Goal: Task Accomplishment & Management: Manage account settings

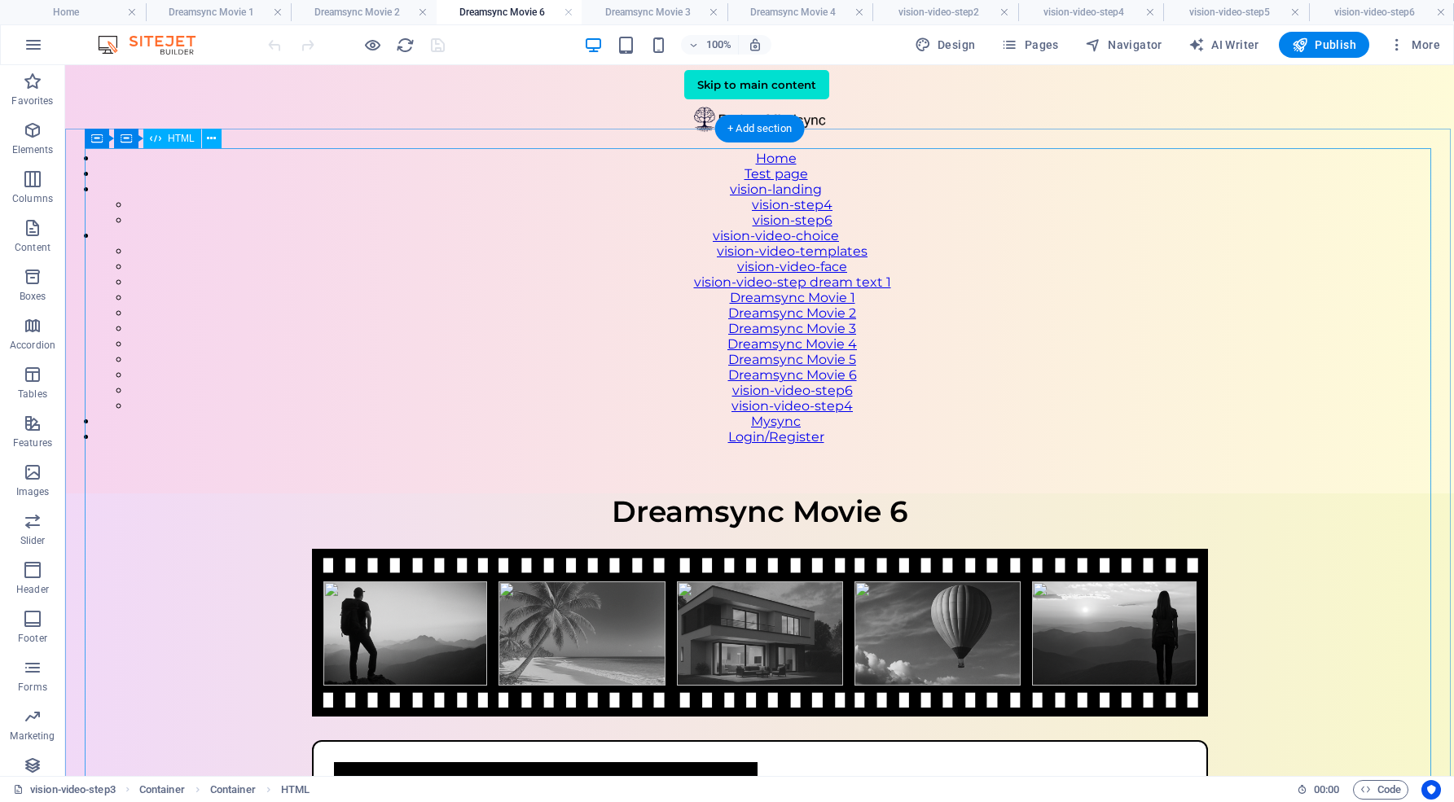
click at [569, 493] on div "VisionSync – Video Step 3 Dreamsync Movie 6 Your affirmation goes here Press re…" at bounding box center [759, 785] width 1388 height 584
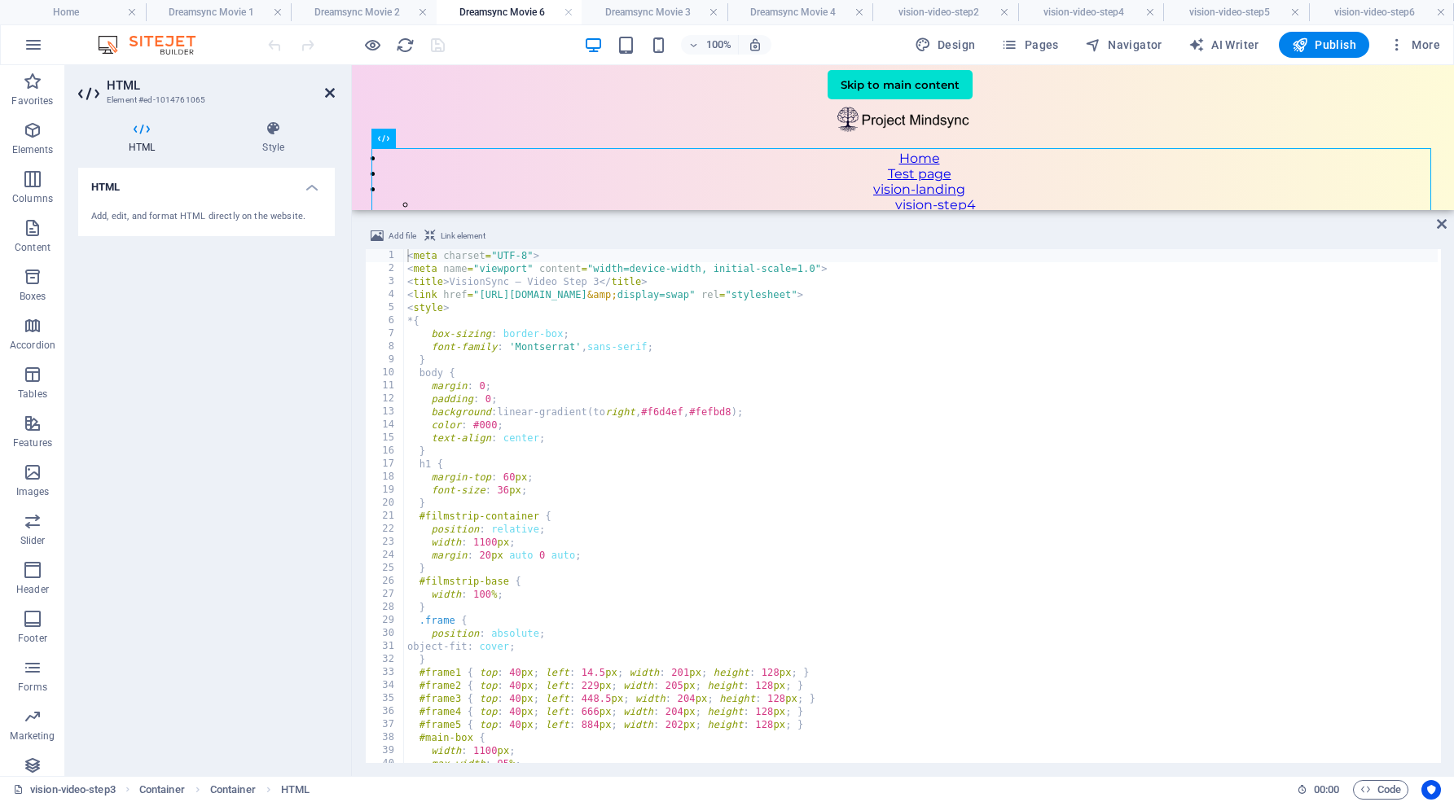
click at [331, 91] on icon at bounding box center [330, 92] width 10 height 13
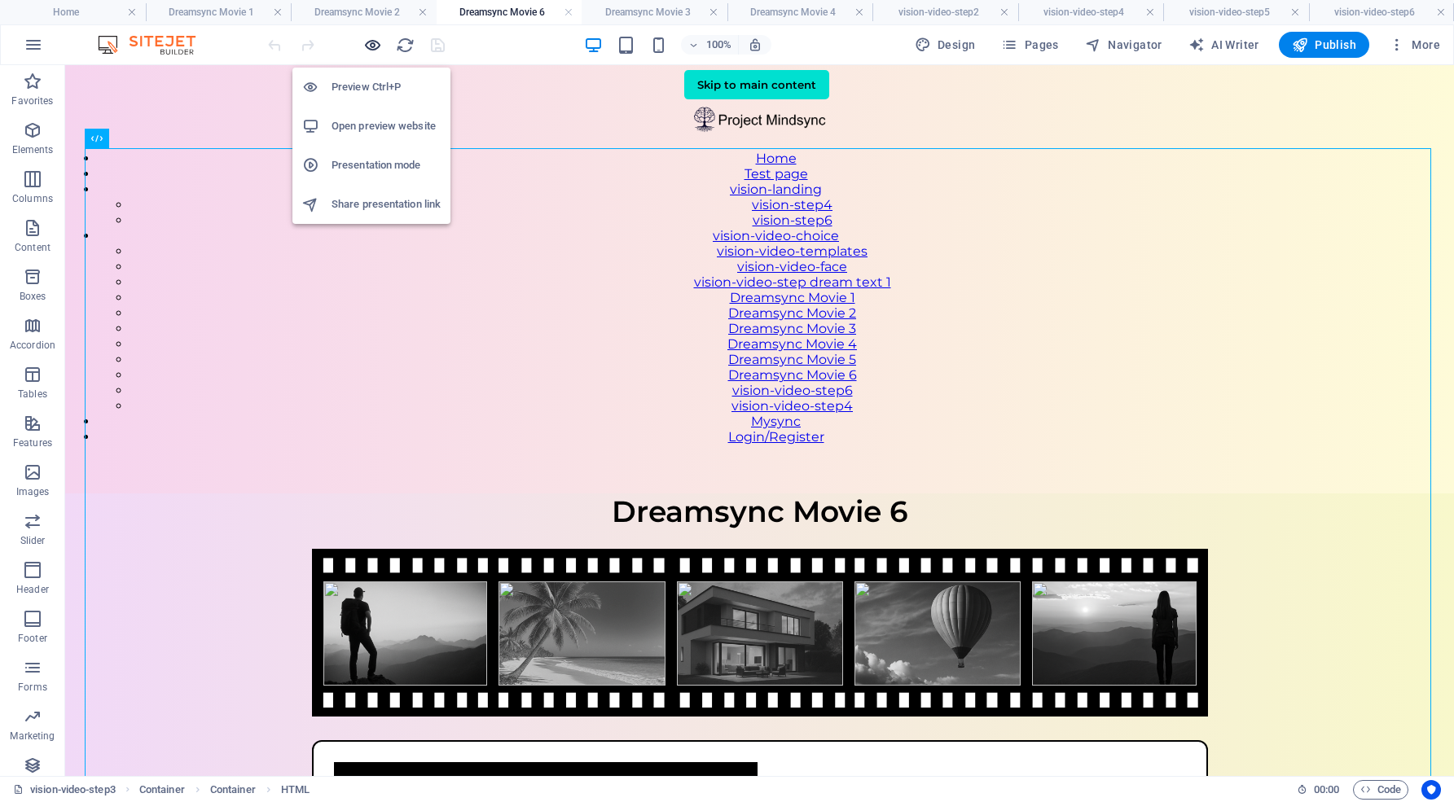
click at [375, 40] on icon "button" at bounding box center [372, 45] width 19 height 19
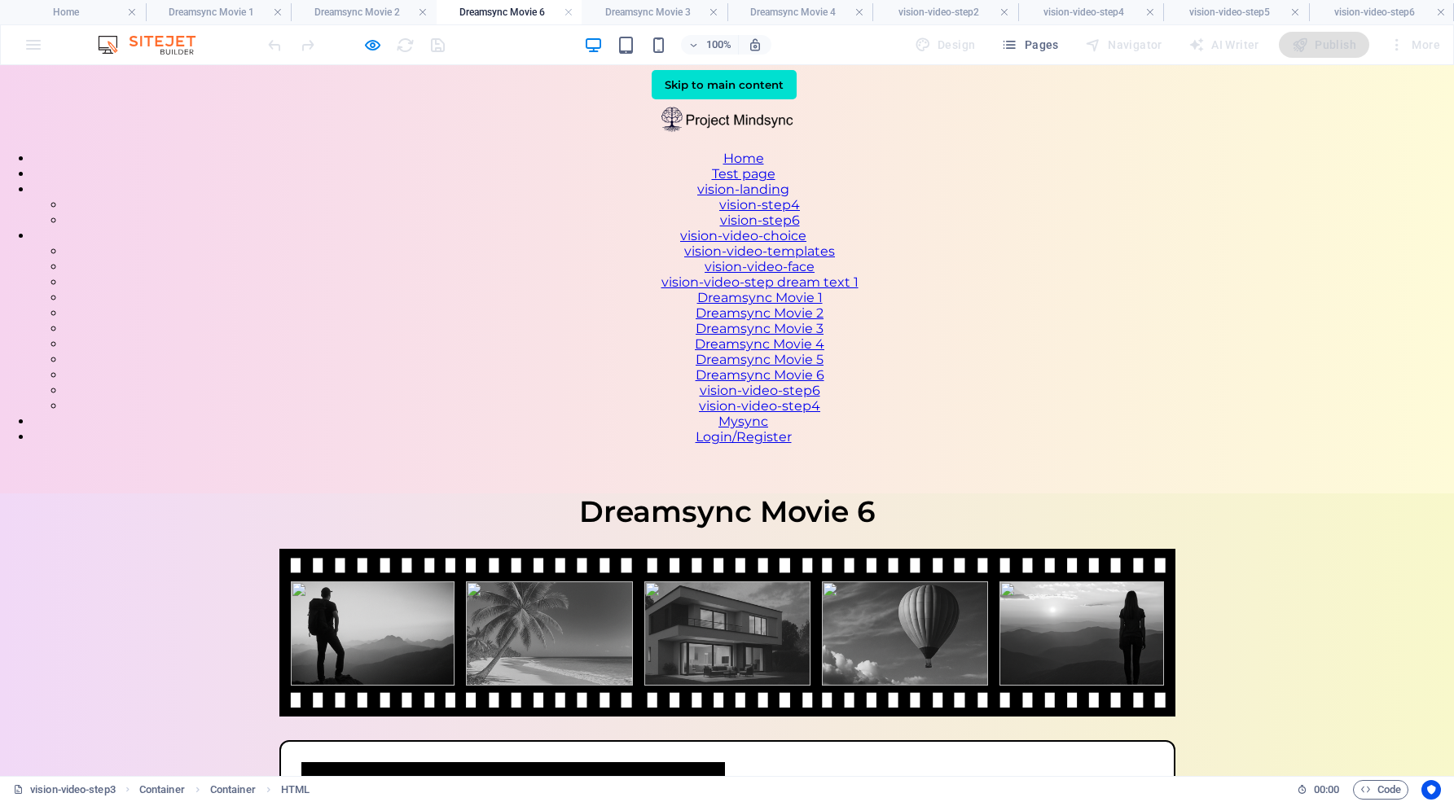
click at [823, 367] on link "Dreamsync Movie 5" at bounding box center [759, 359] width 128 height 15
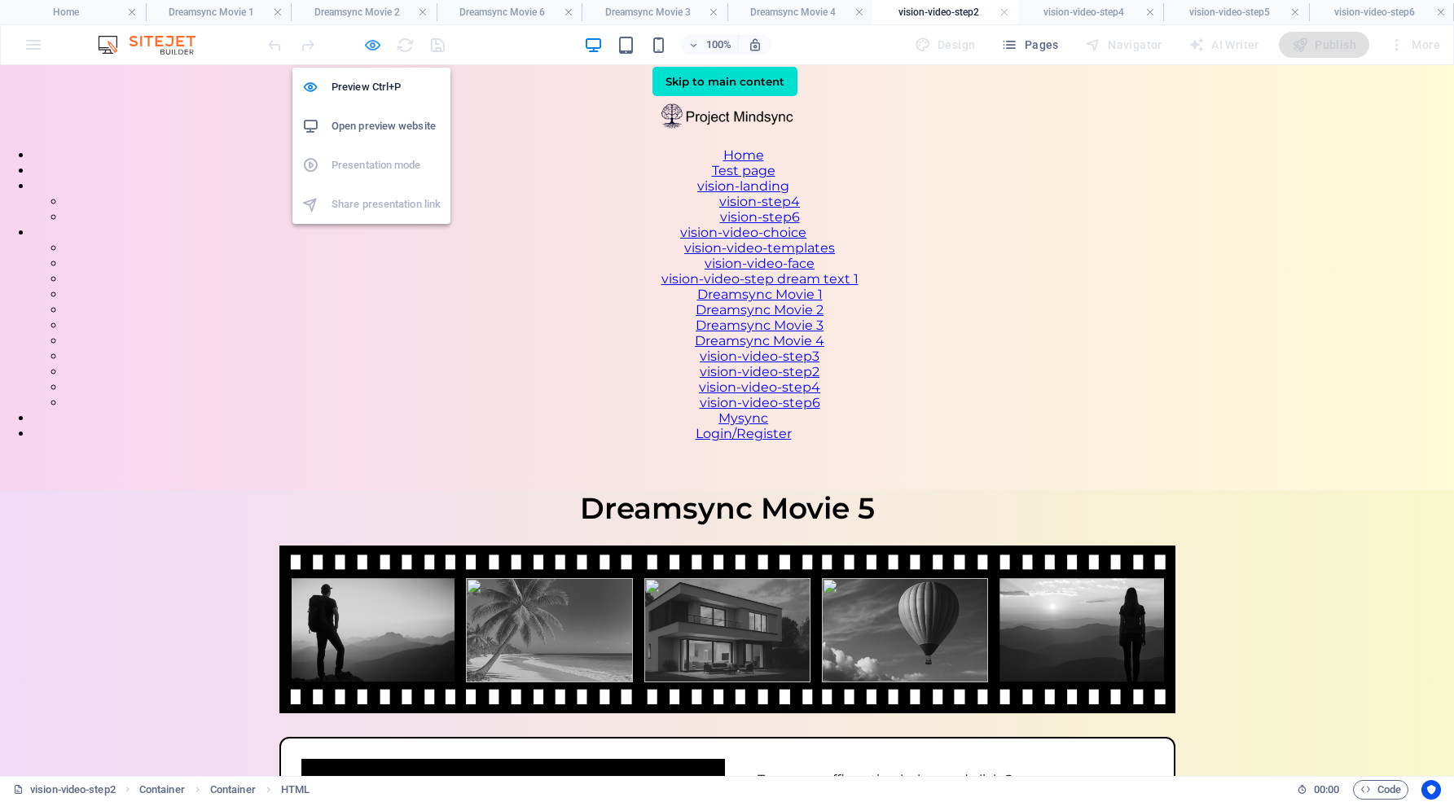
click at [366, 44] on icon "button" at bounding box center [372, 45] width 19 height 19
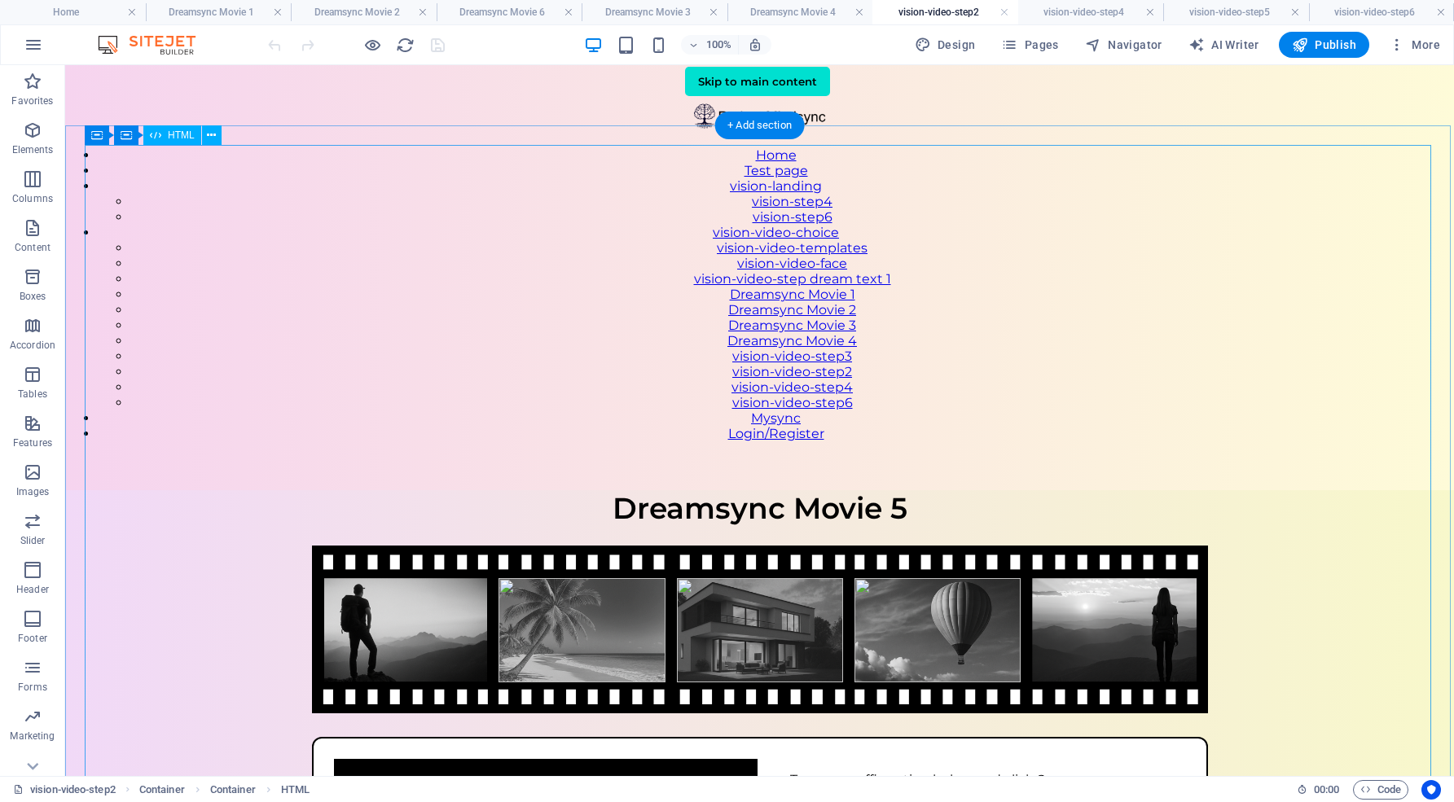
click at [507, 490] on div "VisionSync – Video Step 2 Dreamsync Movie 5 Type your affirmation below and cli…" at bounding box center [759, 793] width 1388 height 607
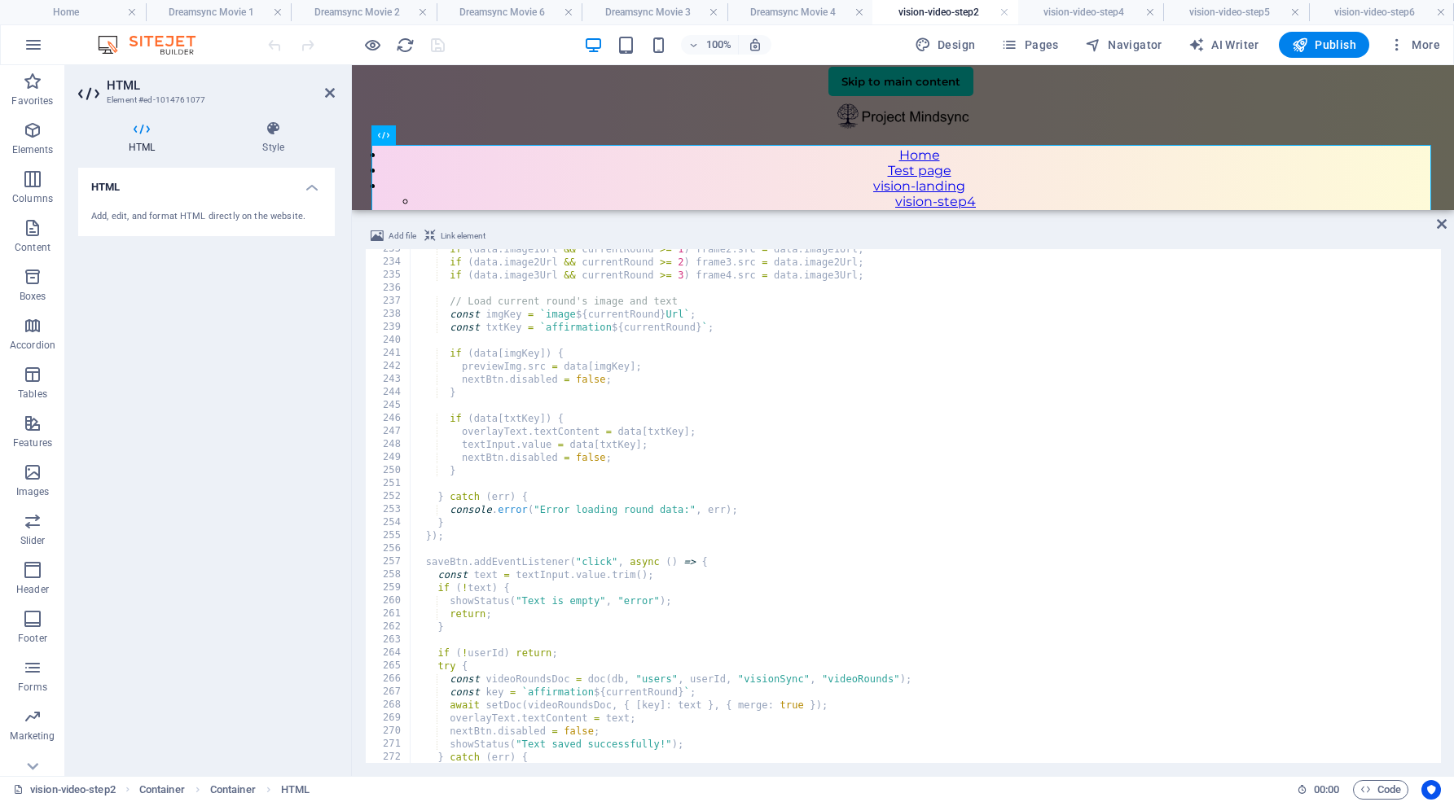
scroll to position [3029, 0]
click at [581, 377] on div "if ( data . image1Url && currentRound >= 1 ) frame2 . src = data . image1Url ; …" at bounding box center [999, 511] width 1178 height 537
type textarea "nextBtn.disabled = false;"
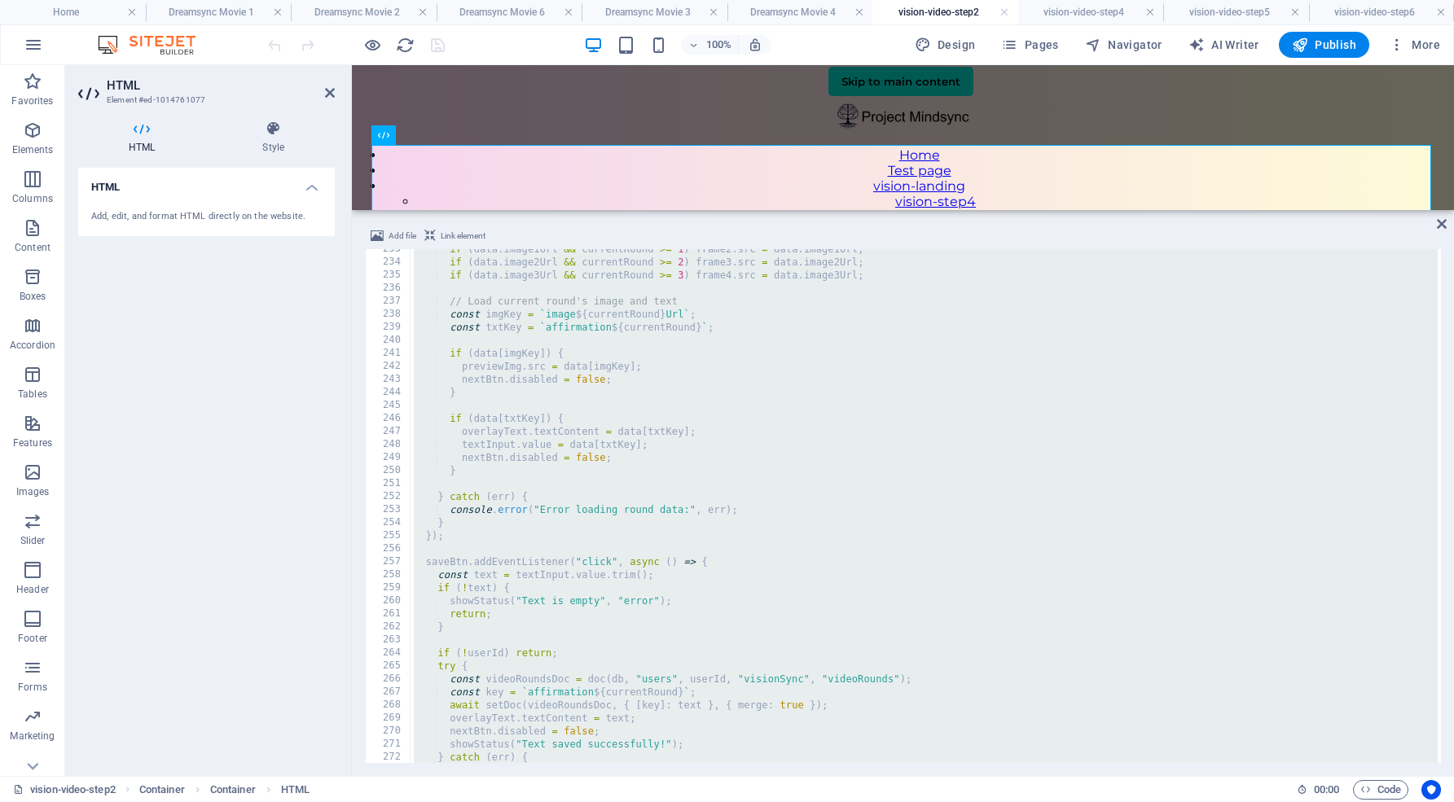
click at [528, 432] on div "if ( data . image1Url && currentRound >= 1 ) frame2 . src = data . image1Url ; …" at bounding box center [999, 511] width 1178 height 537
type textarea "overlayText.textContent = data[txtKey];"
click at [566, 446] on div "if ( data . image1Url && currentRound >= 1 ) frame2 . src = data . image1Url ; …" at bounding box center [999, 511] width 1178 height 537
type textarea "textInput.value = data[txtKey];"
click at [333, 94] on icon at bounding box center [330, 92] width 10 height 13
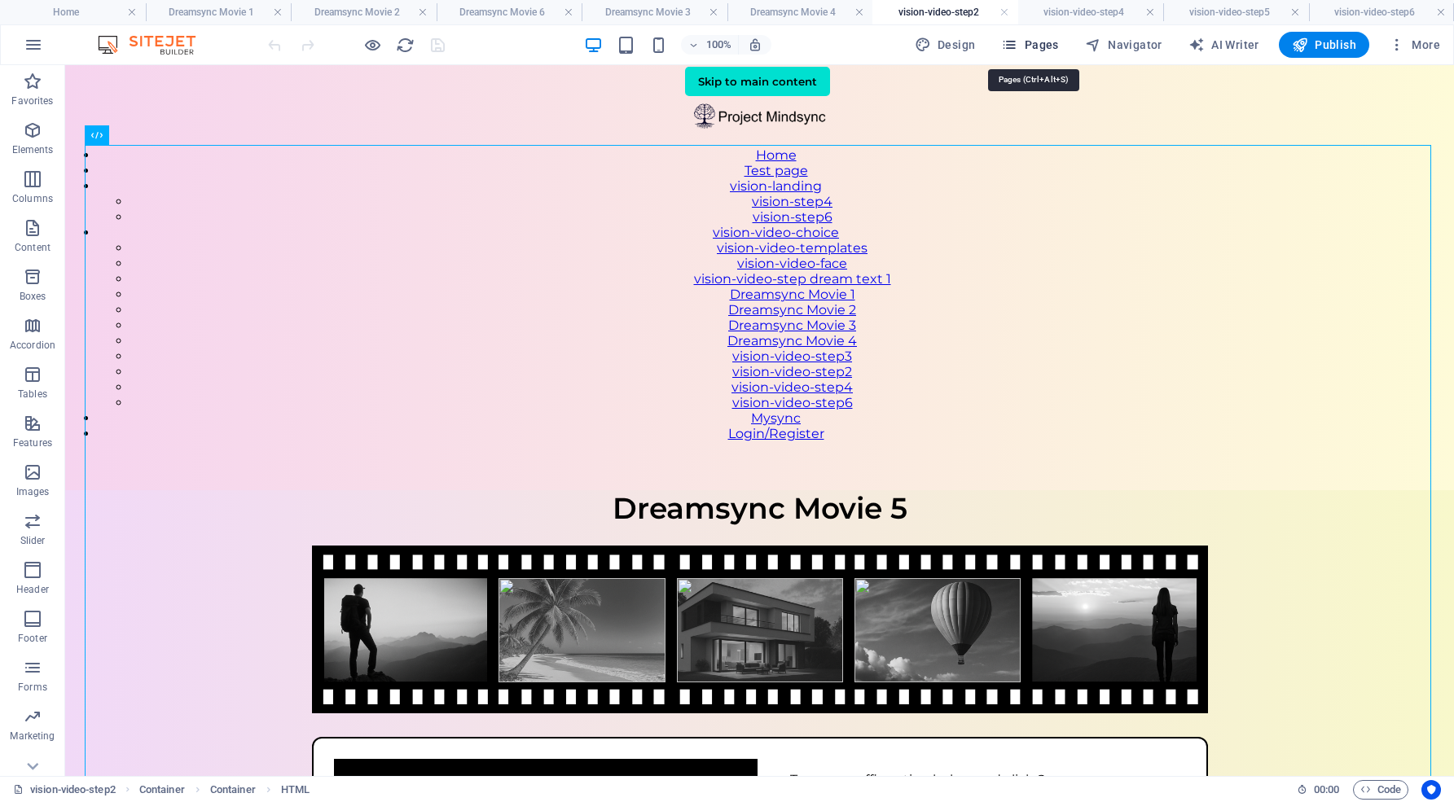
click at [1055, 44] on span "Pages" at bounding box center [1029, 45] width 57 height 16
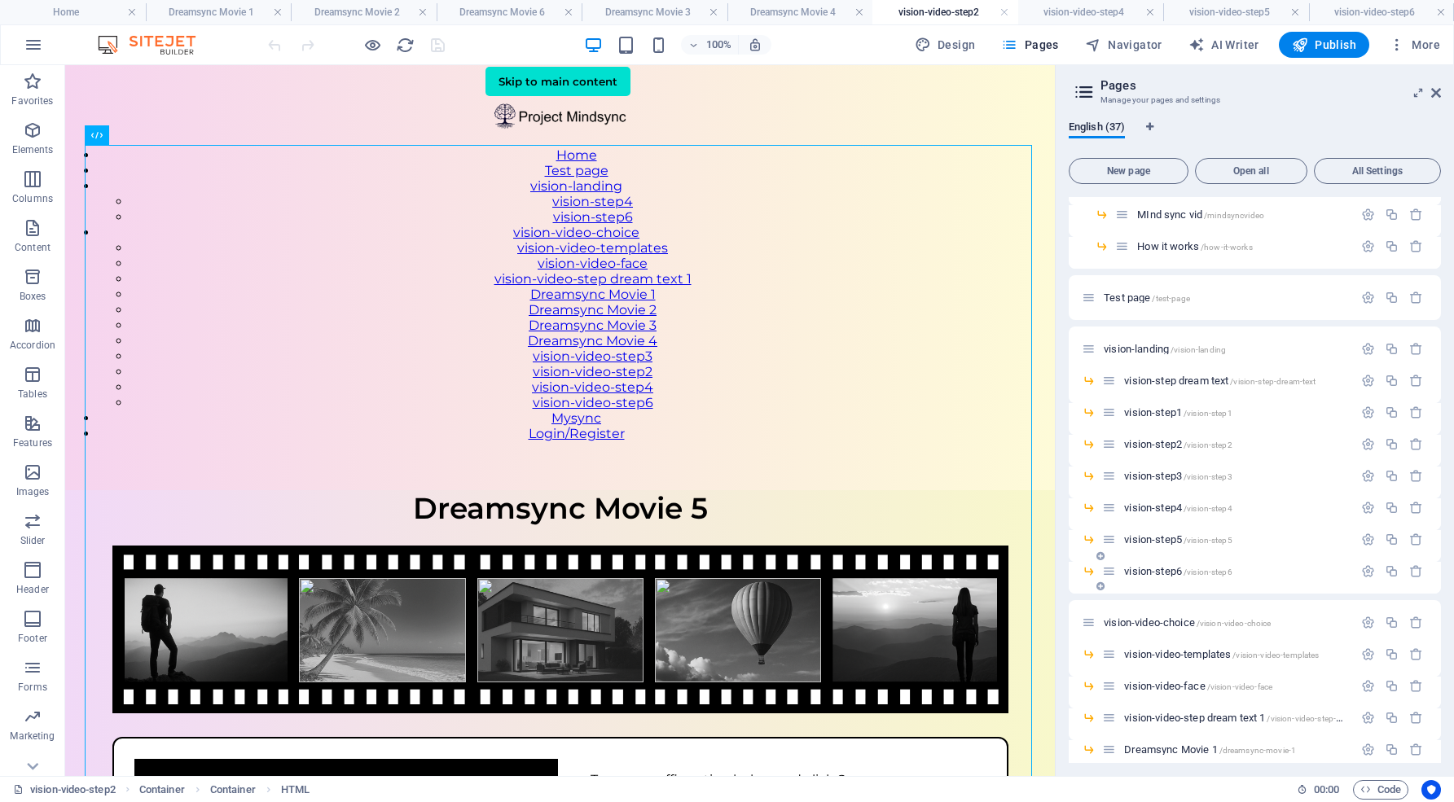
scroll to position [228, 0]
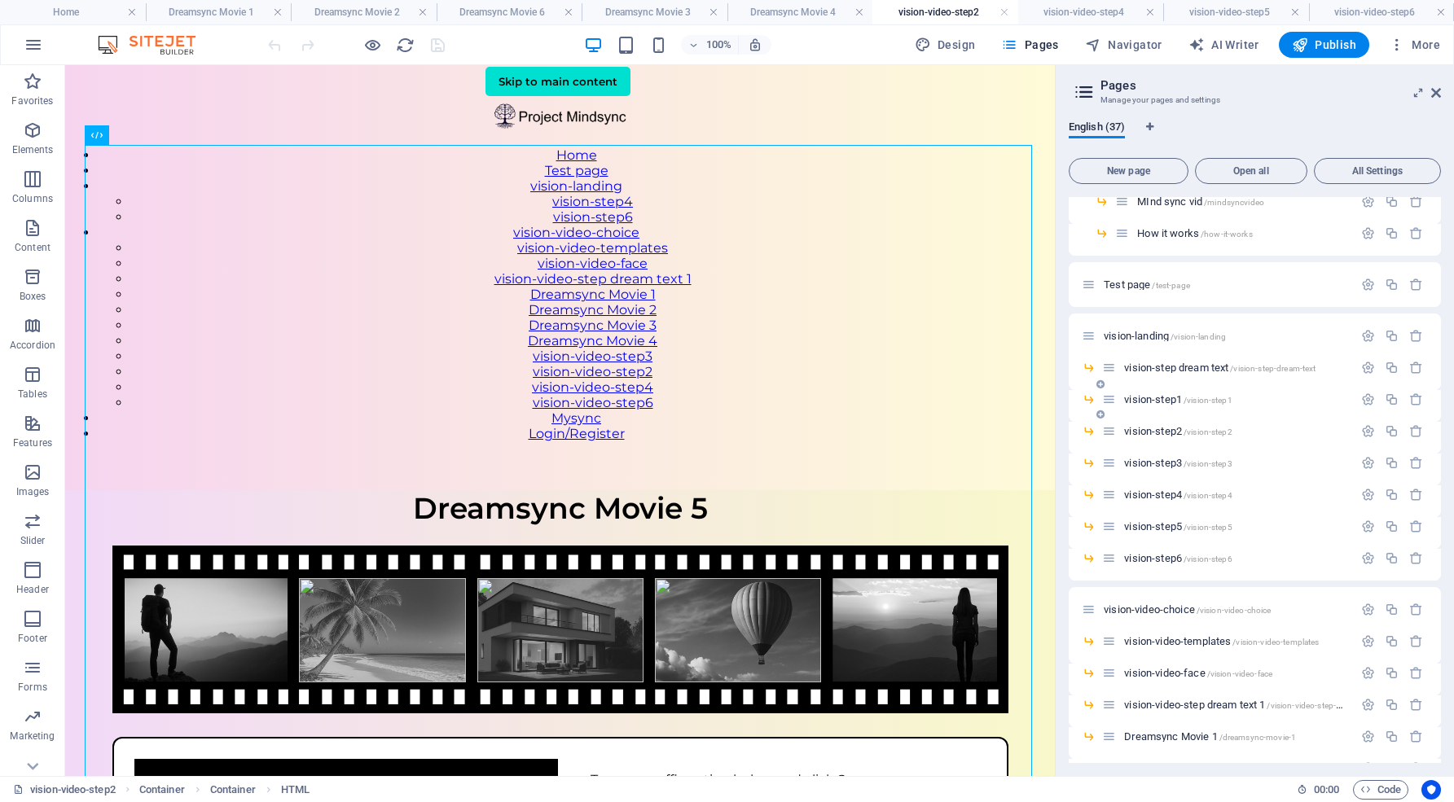
click at [1302, 399] on p "vision-step1 /vision-step1" at bounding box center [1236, 399] width 224 height 11
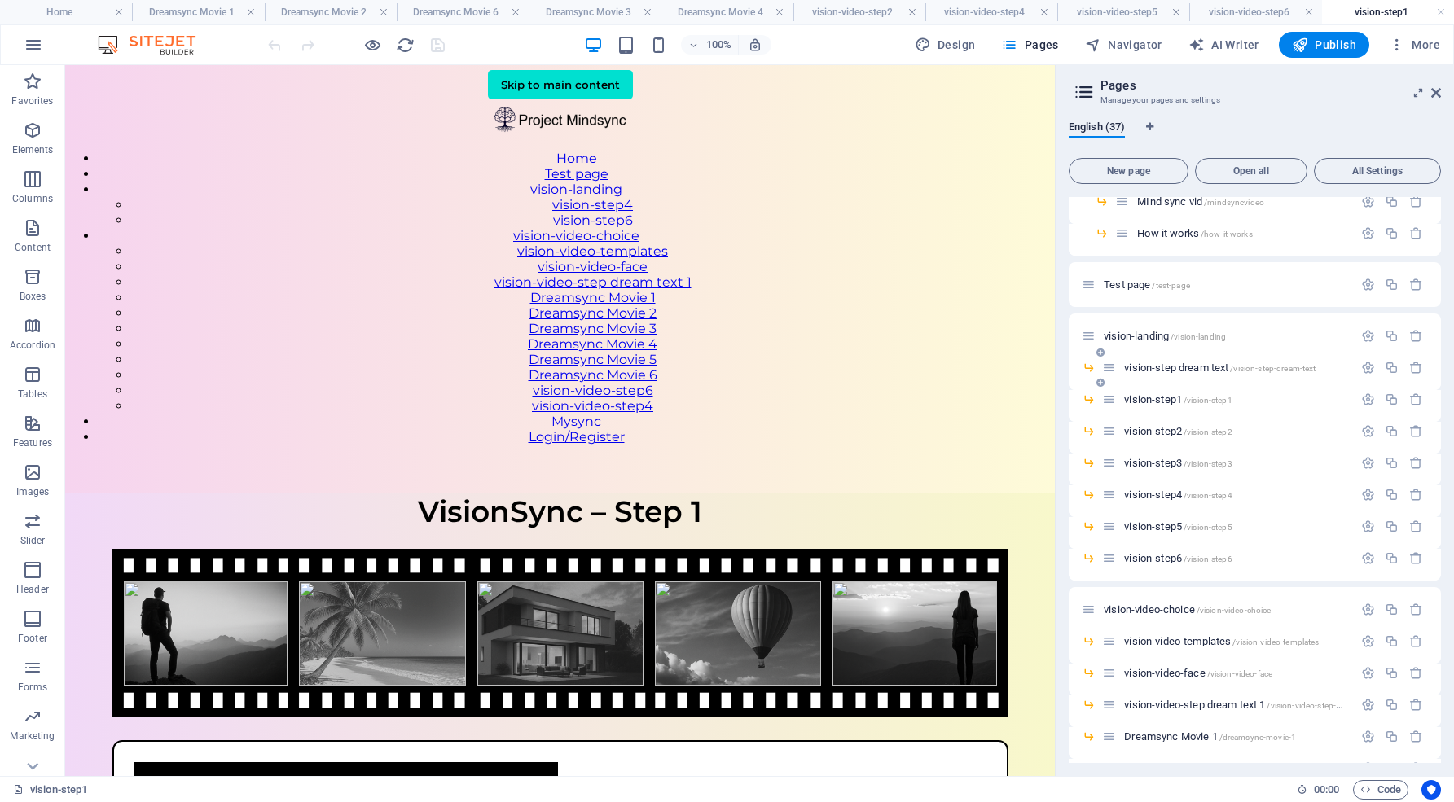
scroll to position [0, 0]
click at [1182, 396] on span "vision-step1 /vision-step1" at bounding box center [1177, 399] width 107 height 12
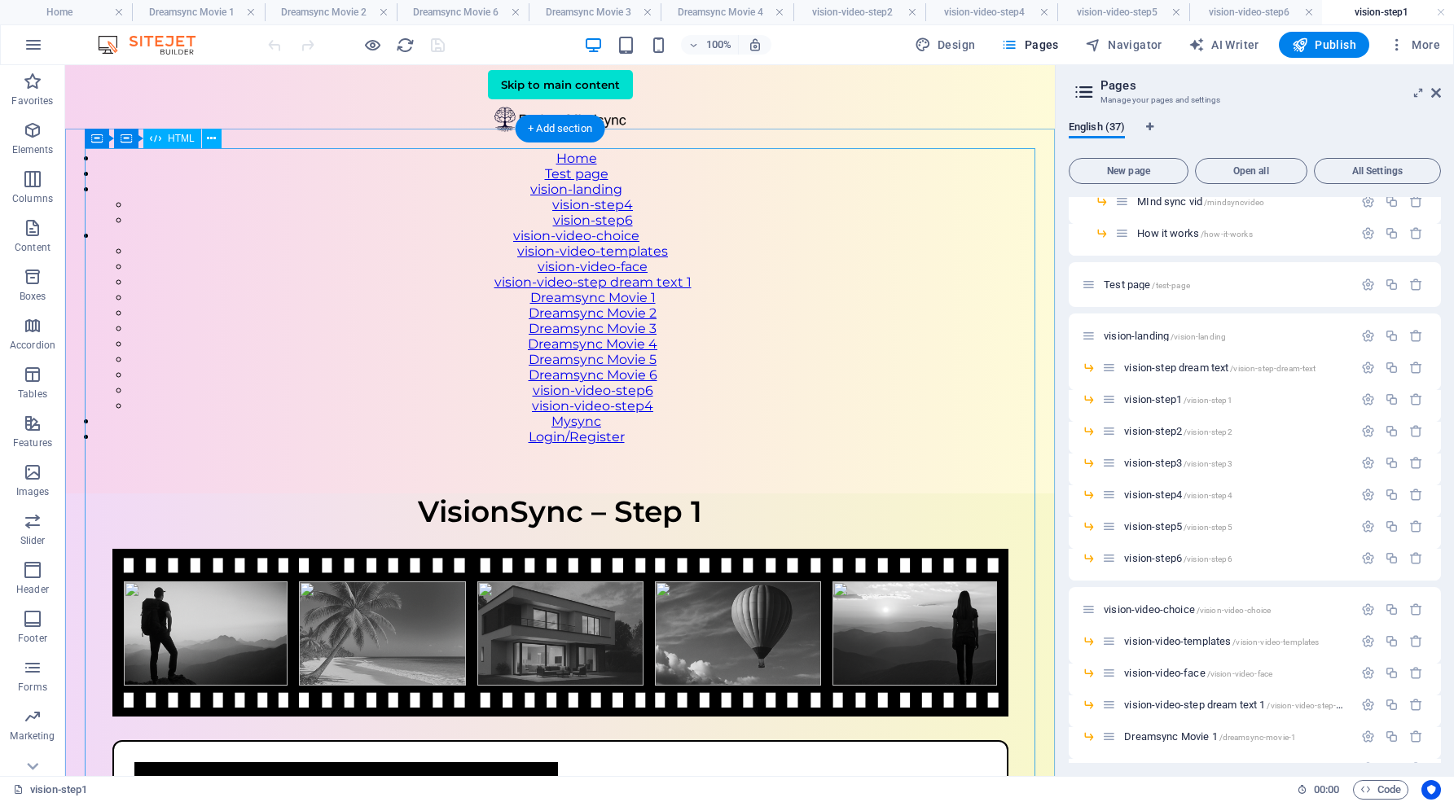
click at [593, 493] on div "VisionSync – Step 1 VisionSync – Step 1 Upload a photo that visually represents…" at bounding box center [559, 785] width 989 height 584
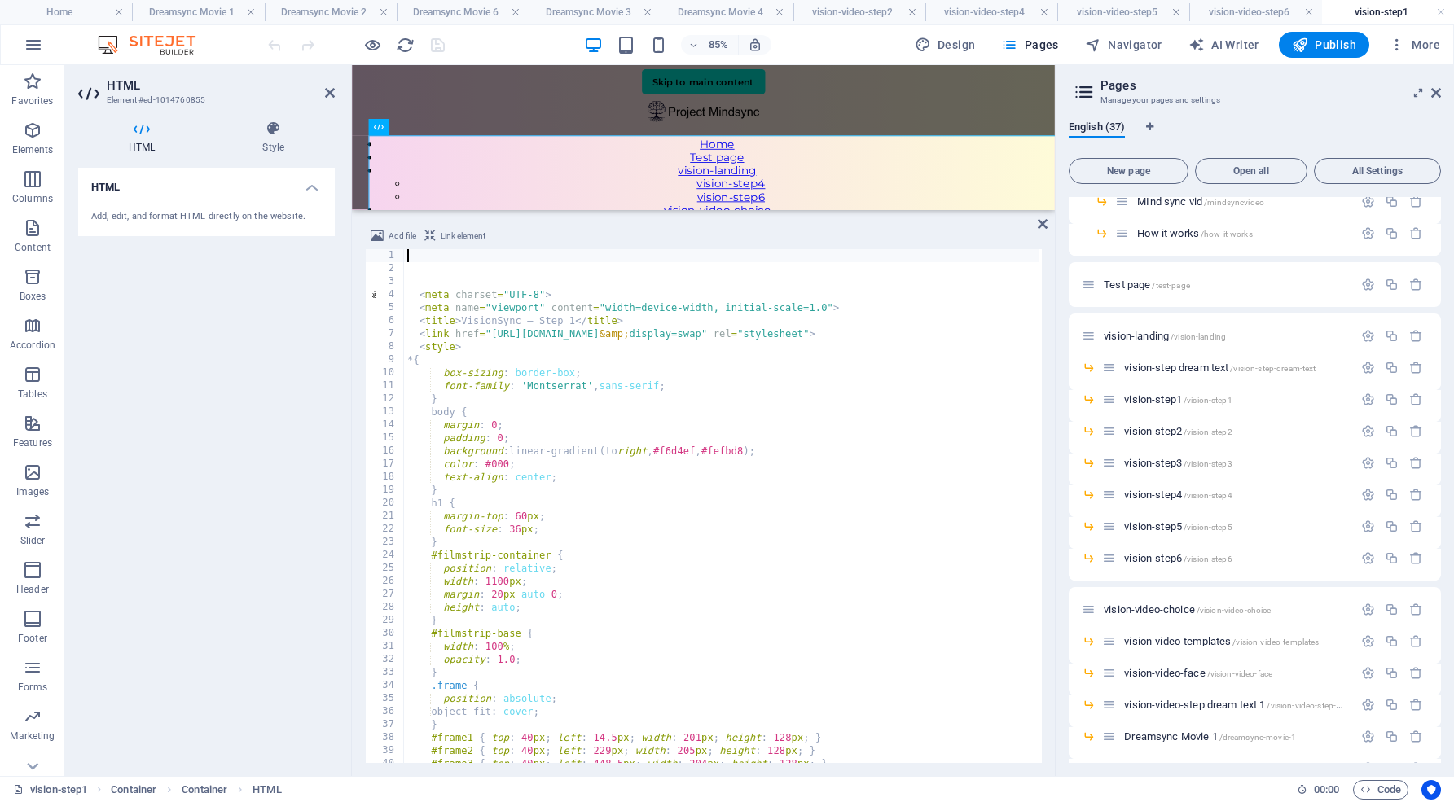
click at [492, 300] on div "< meta charset = "UTF-8" > < meta name = "viewport" content = "width=device-wid…" at bounding box center [828, 517] width 849 height 537
type textarea "<meta charset="UTF-8">"
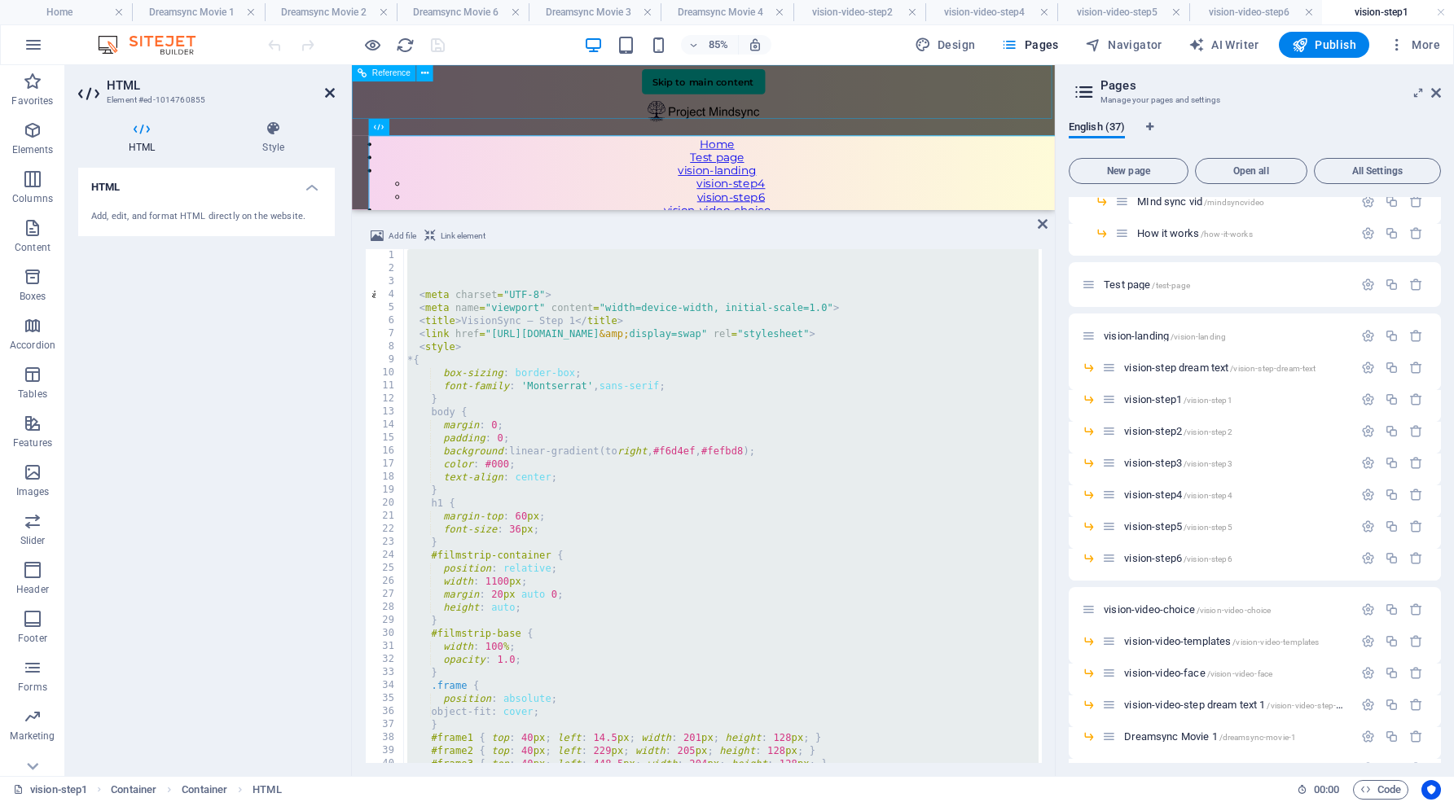
click at [326, 91] on icon at bounding box center [330, 92] width 10 height 13
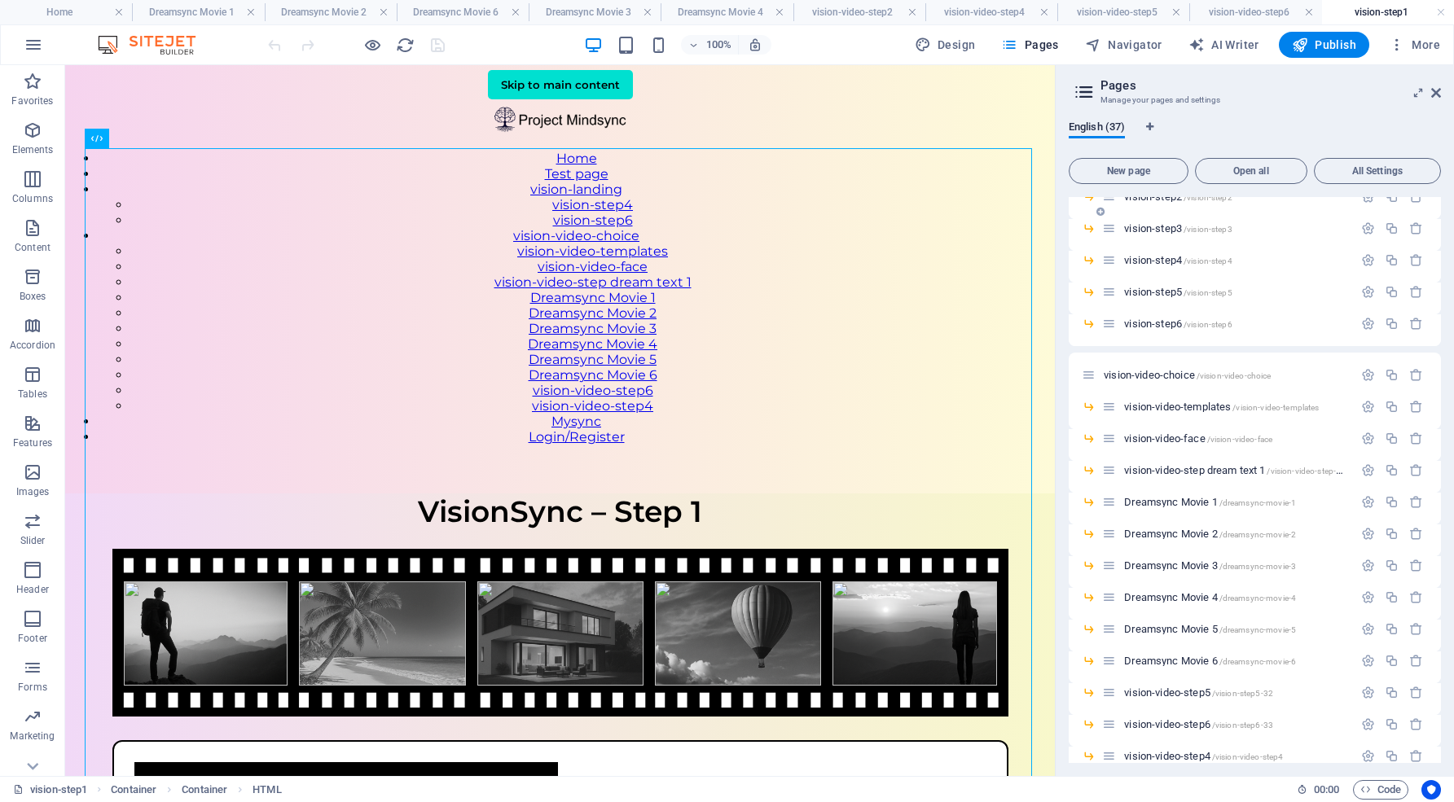
scroll to position [469, 0]
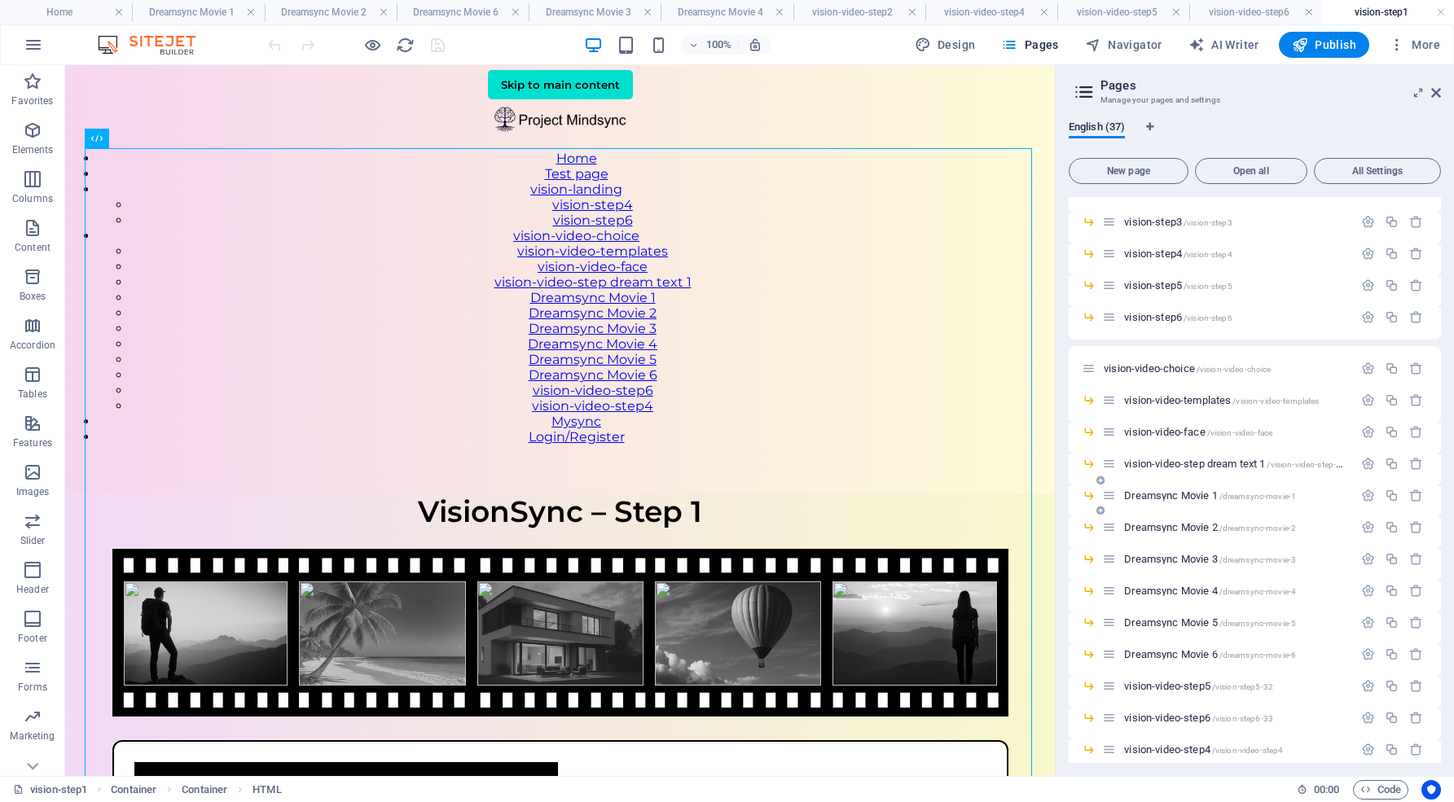
click at [1164, 493] on span "Dreamsync Movie 1 /dreamsync-movie-1" at bounding box center [1210, 495] width 172 height 12
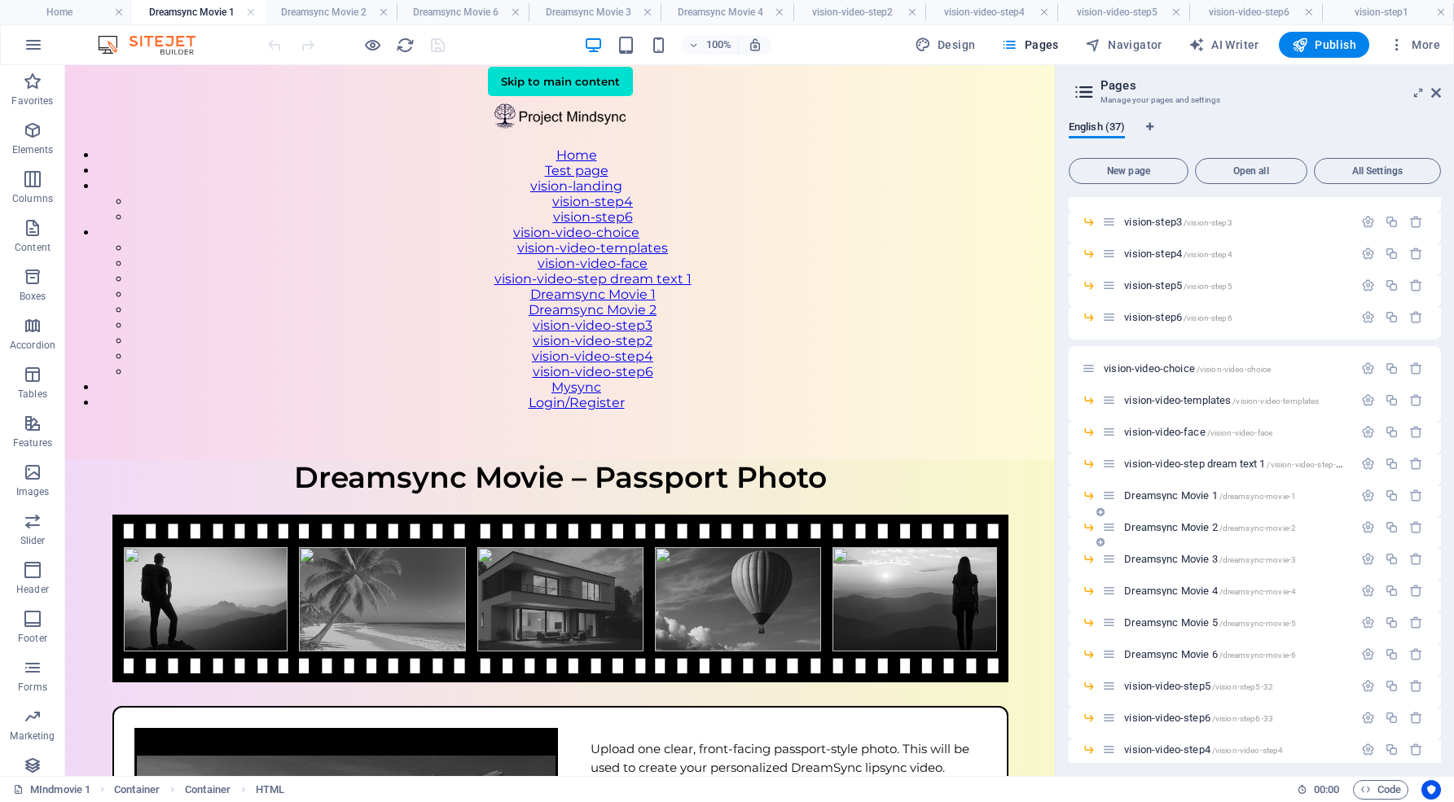
click at [1164, 528] on span "Dreamsync Movie 2 /dreamsync-movie-2" at bounding box center [1210, 527] width 172 height 12
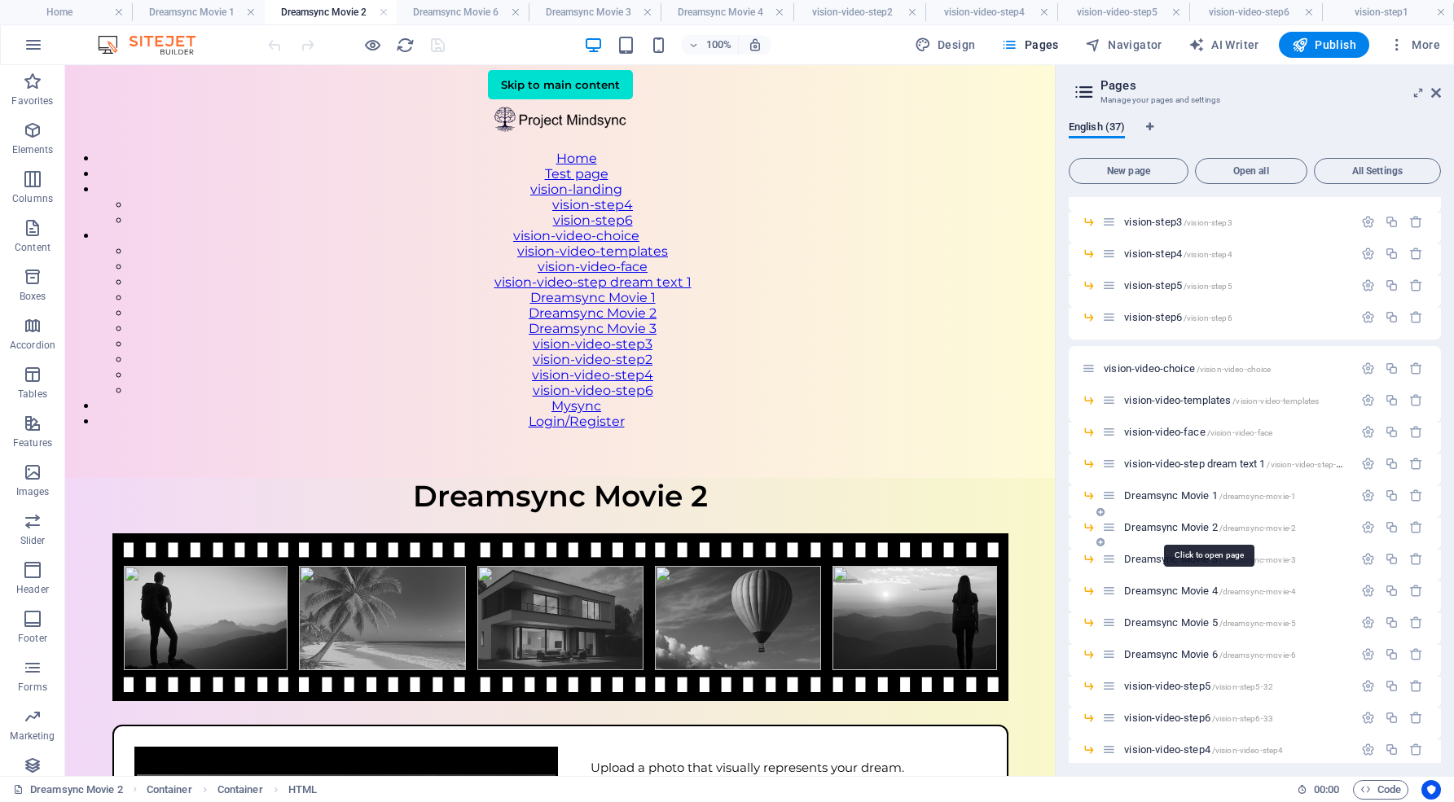
click at [1169, 524] on span "Dreamsync Movie 2 /dreamsync-movie-2" at bounding box center [1210, 527] width 172 height 12
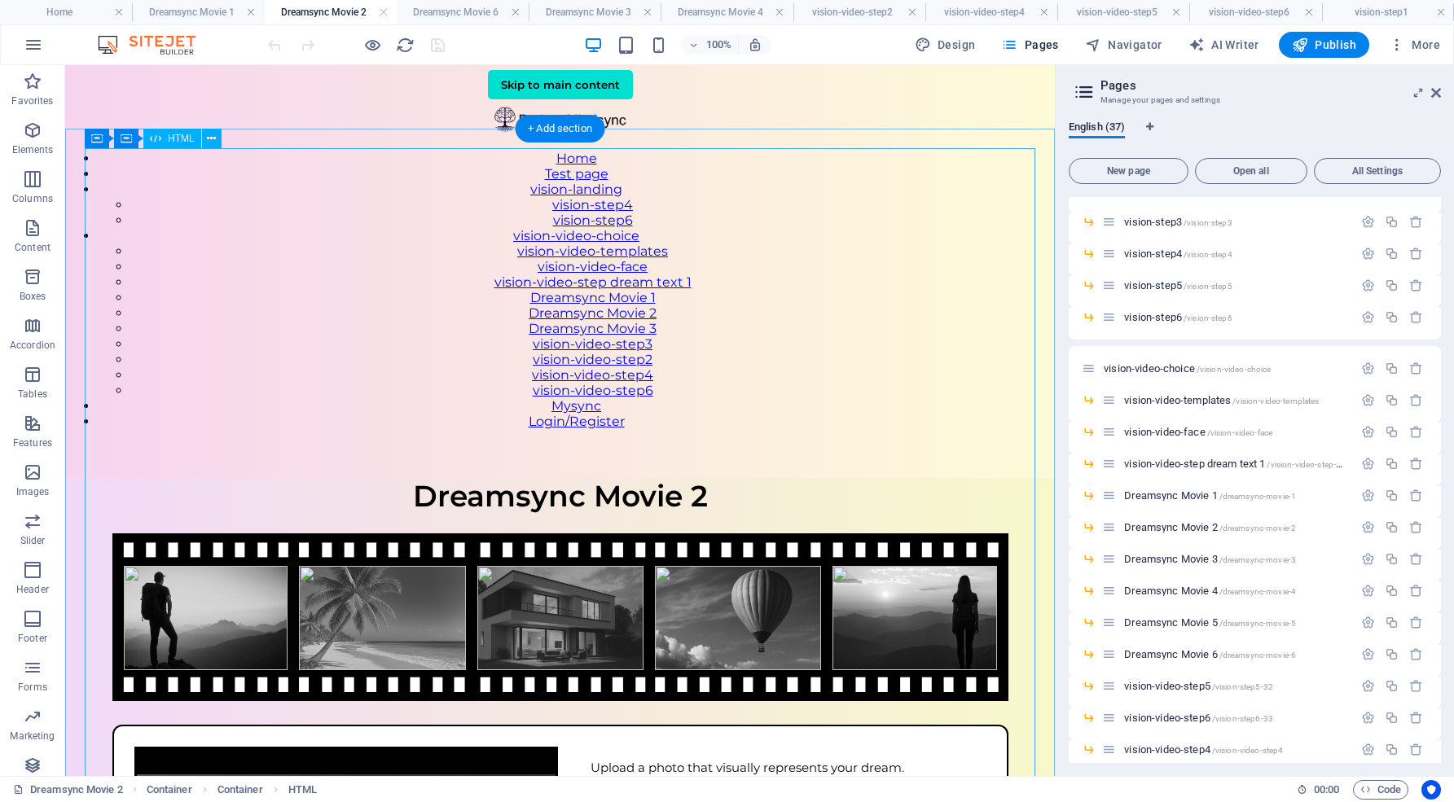
click at [781, 478] on div "VisionSync – Step 1 Dreamsync Movie 2 Upload a photo that visually represents y…" at bounding box center [559, 770] width 989 height 584
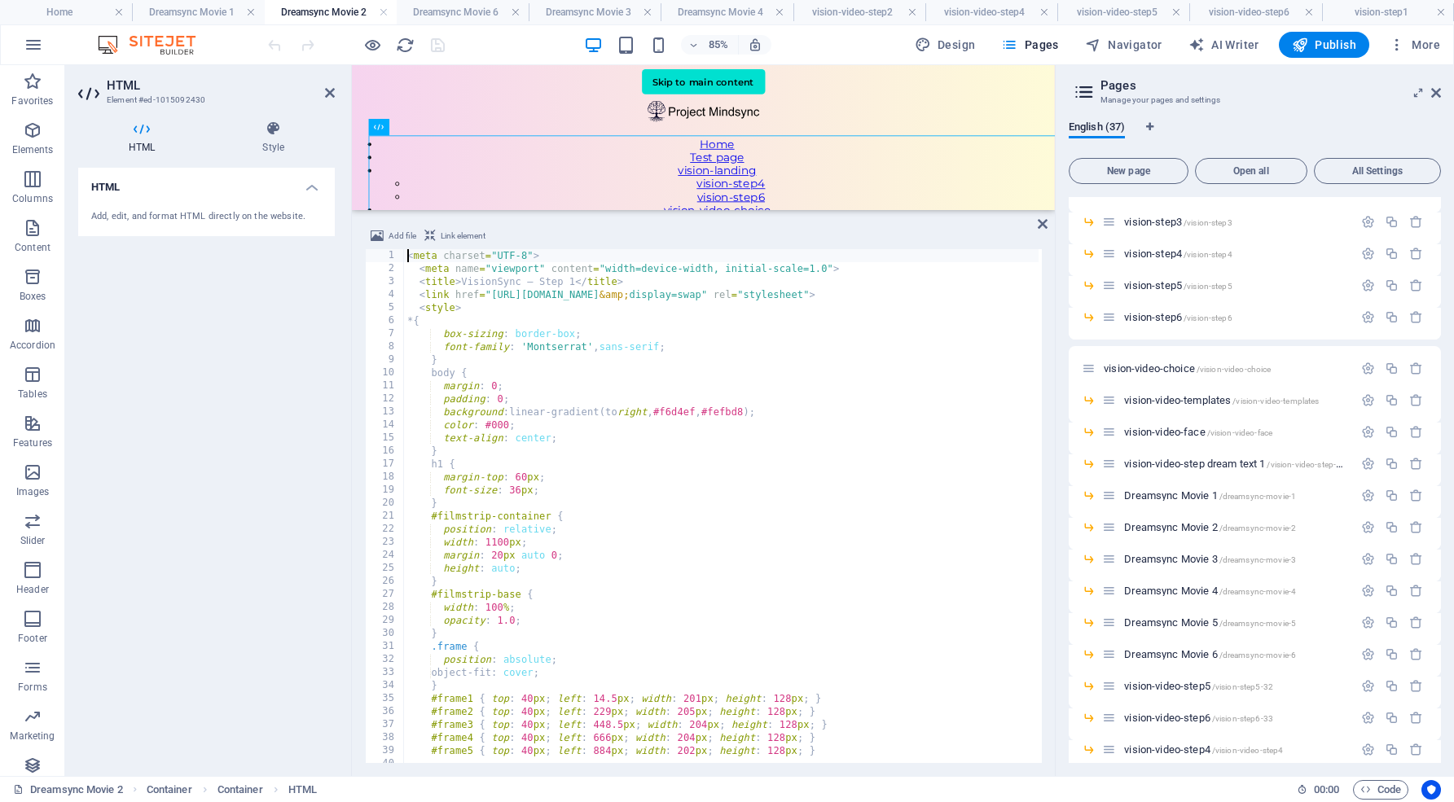
click at [472, 290] on div "< meta charset = "UTF-8" > < meta name = "viewport" content = "width=device-wid…" at bounding box center [828, 517] width 849 height 537
type textarea "<link href="[URL][DOMAIN_NAME]" rel="stylesheet">"
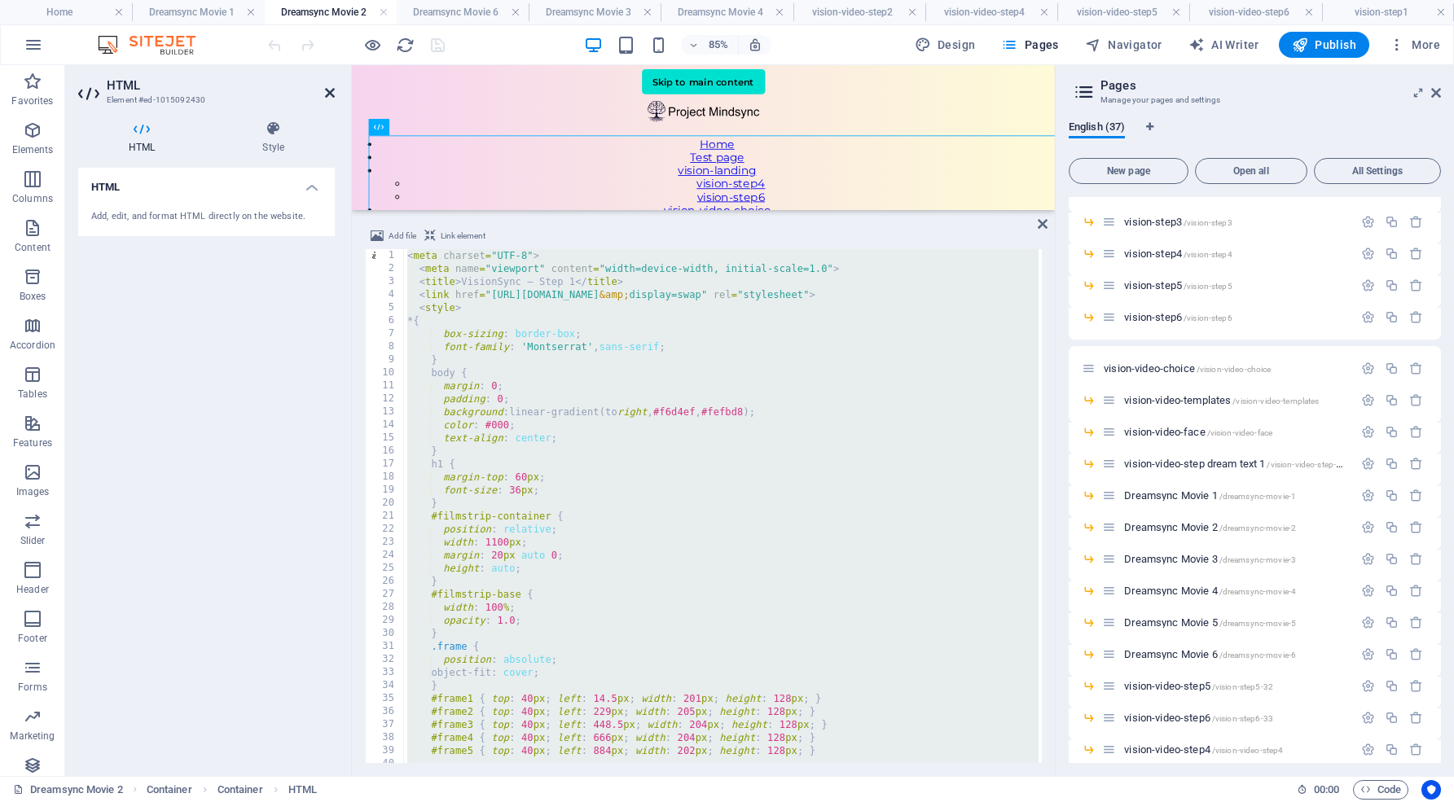
click at [332, 90] on icon at bounding box center [330, 92] width 10 height 13
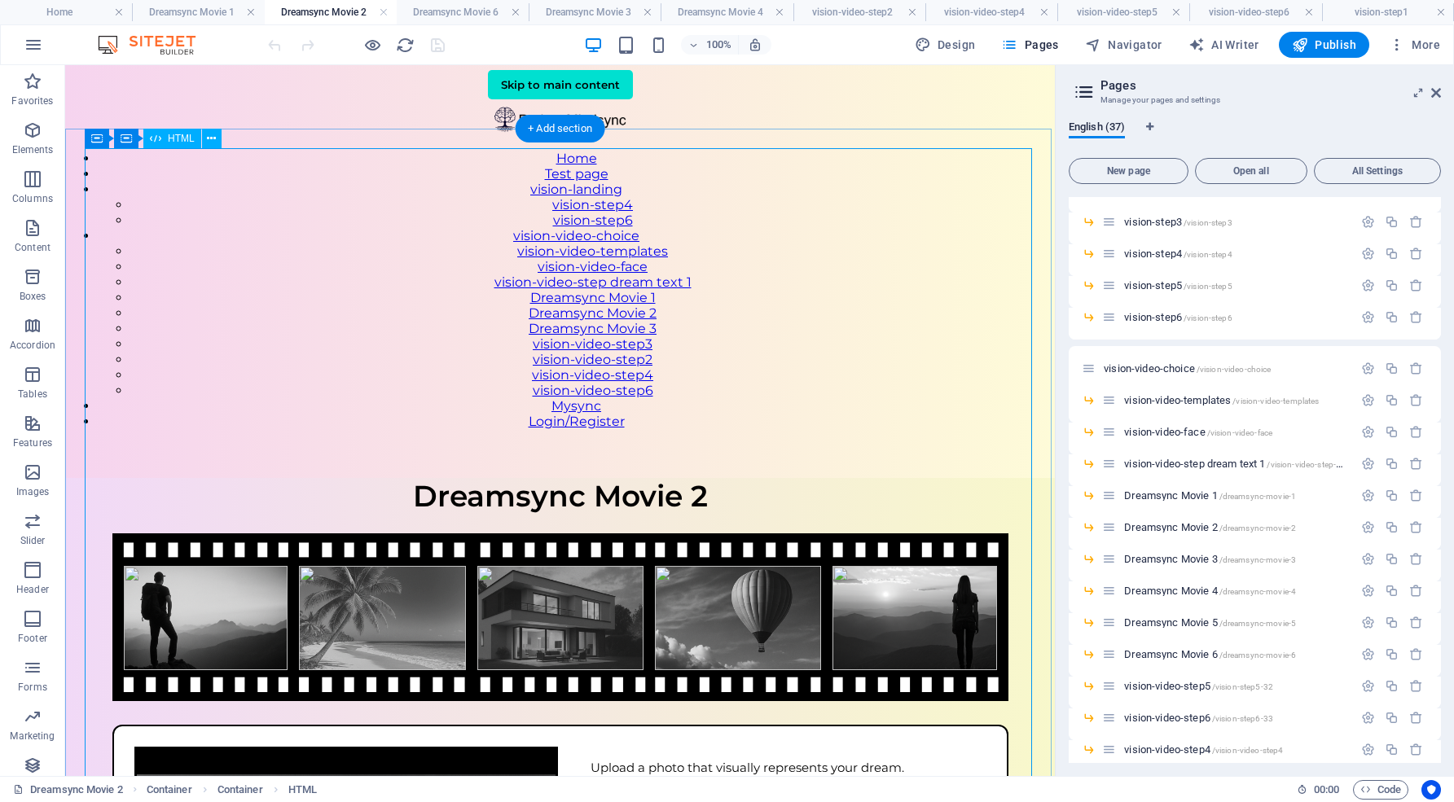
click at [822, 478] on div "VisionSync – Step 1 Dreamsync Movie 2 Upload a photo that visually represents y…" at bounding box center [559, 770] width 989 height 584
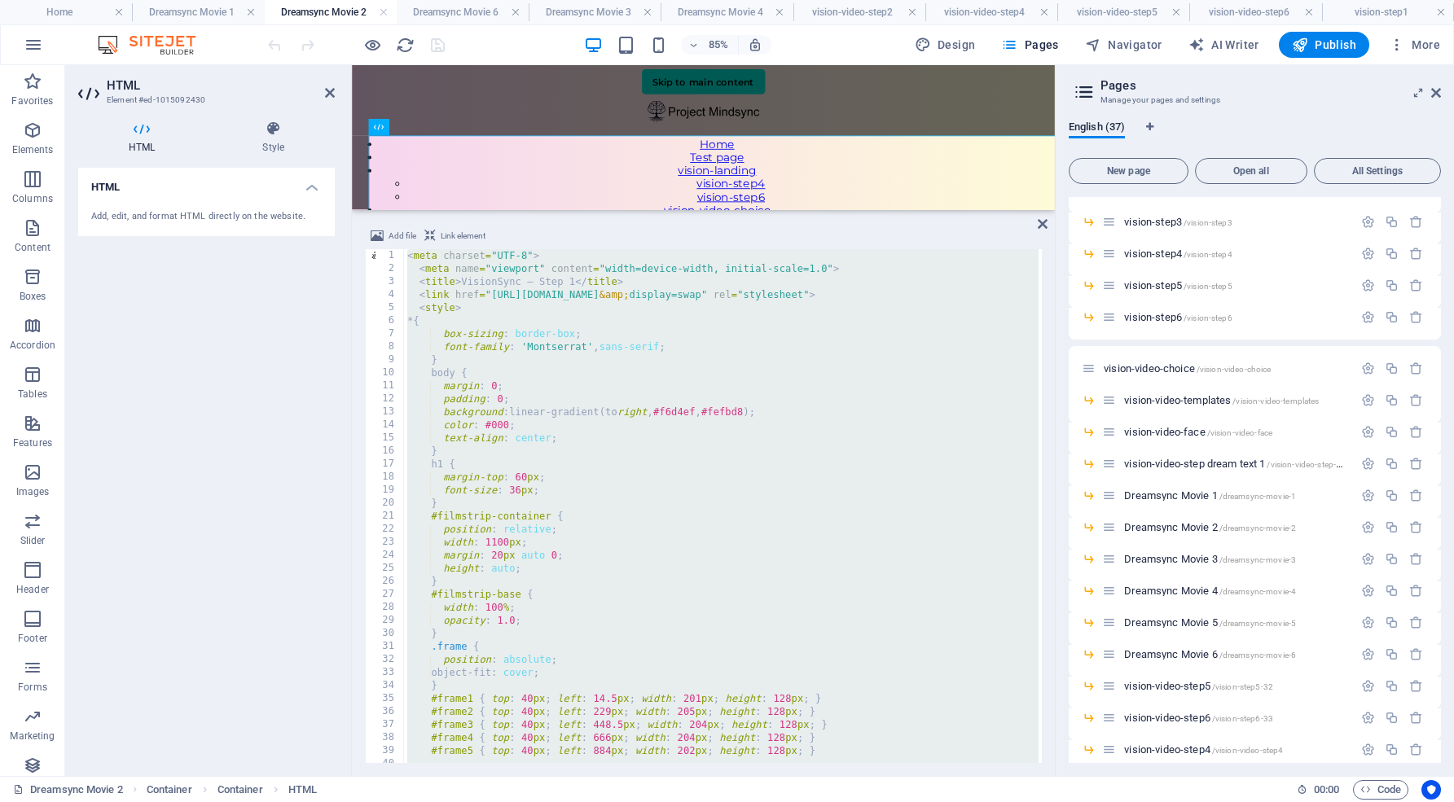
click at [408, 254] on div "< meta charset = "UTF-8" > < meta name = "viewport" content = "width=device-wid…" at bounding box center [828, 517] width 849 height 537
type textarea "<meta charset="UTF-8">"
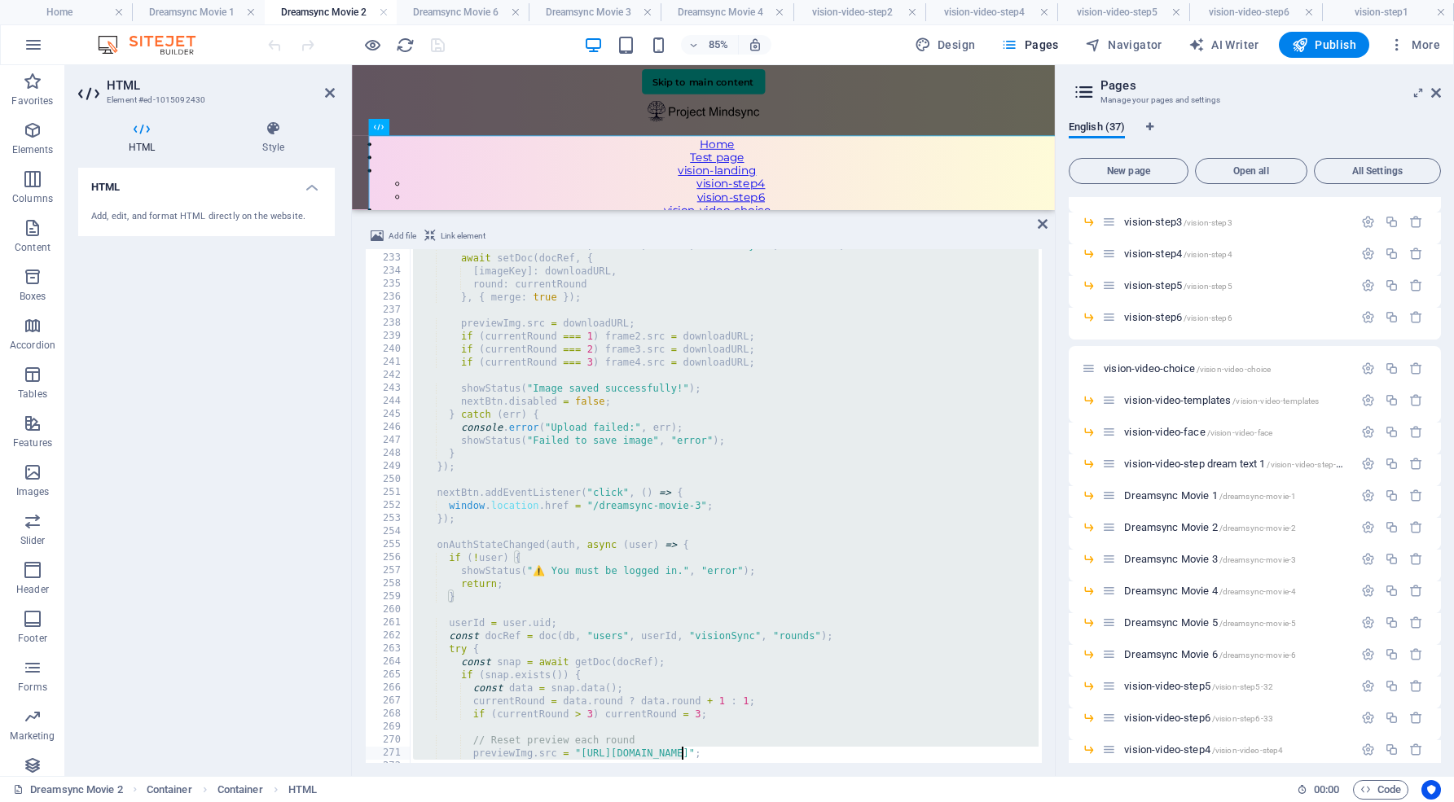
scroll to position [3385, 0]
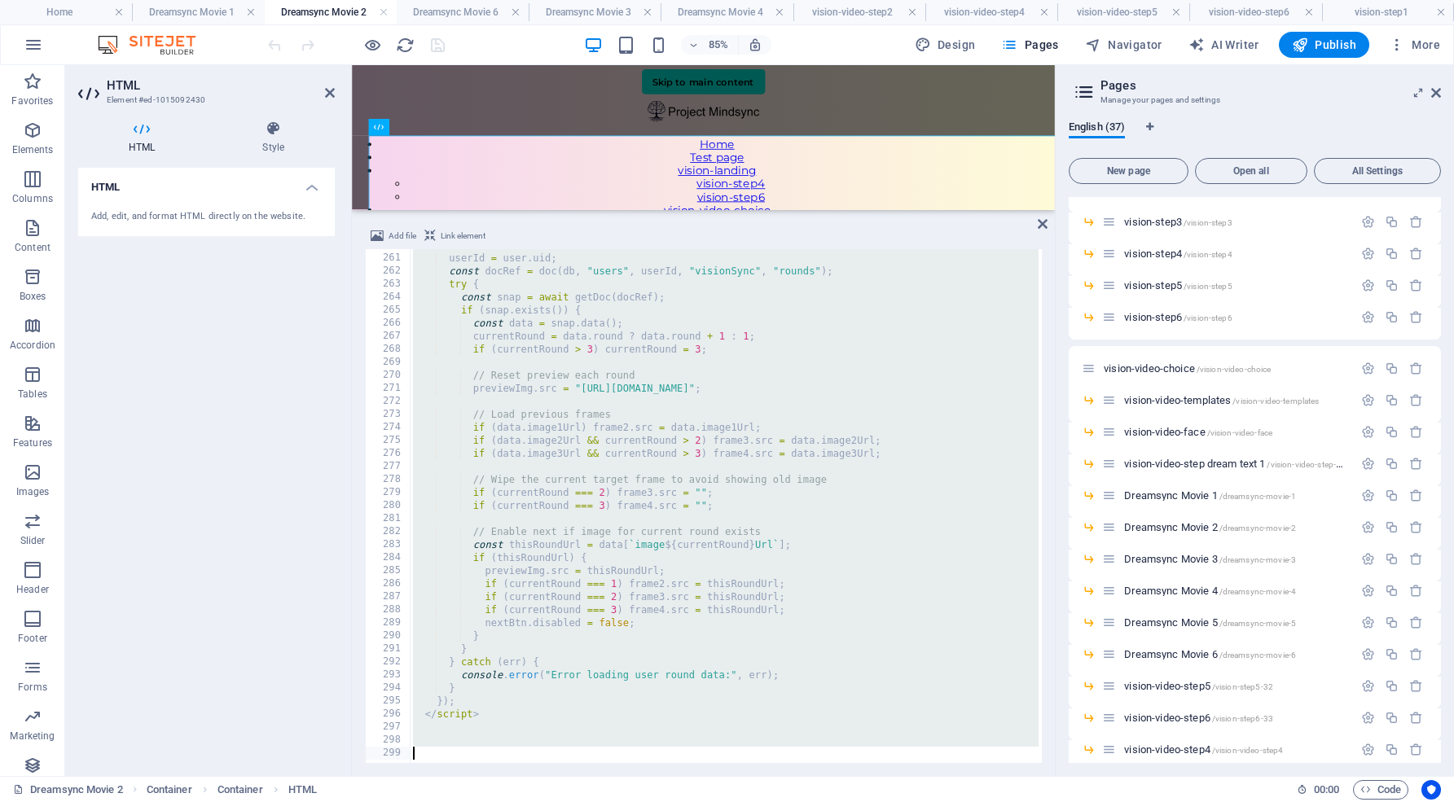
drag, startPoint x: 408, startPoint y: 254, endPoint x: 680, endPoint y: 807, distance: 616.2
click at [680, 801] on html "projectmindsync.org Home Dreamsync Movie 1 Dreamsync Movie 2 Dreamsync Movie 6 …" at bounding box center [727, 401] width 1454 height 802
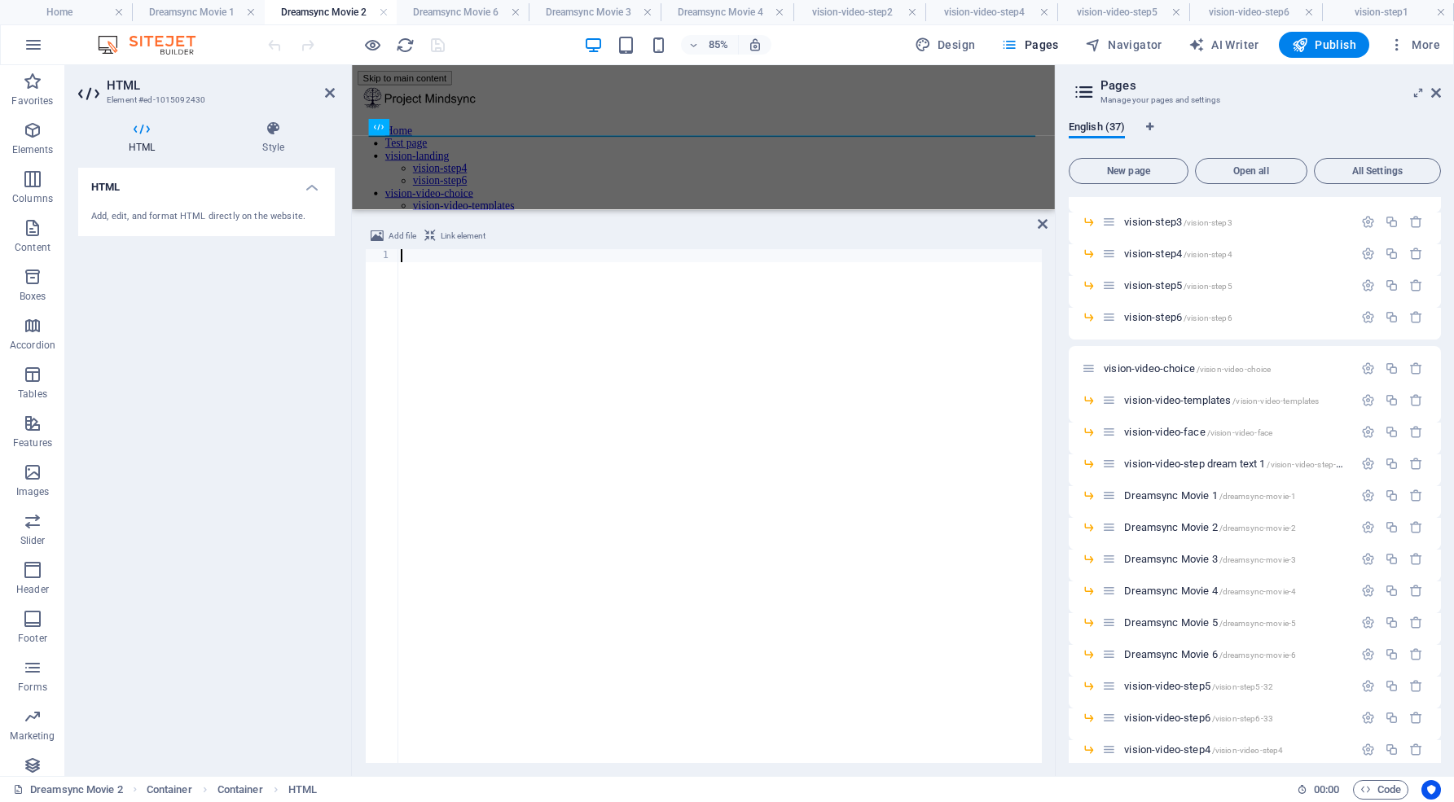
scroll to position [1897, 0]
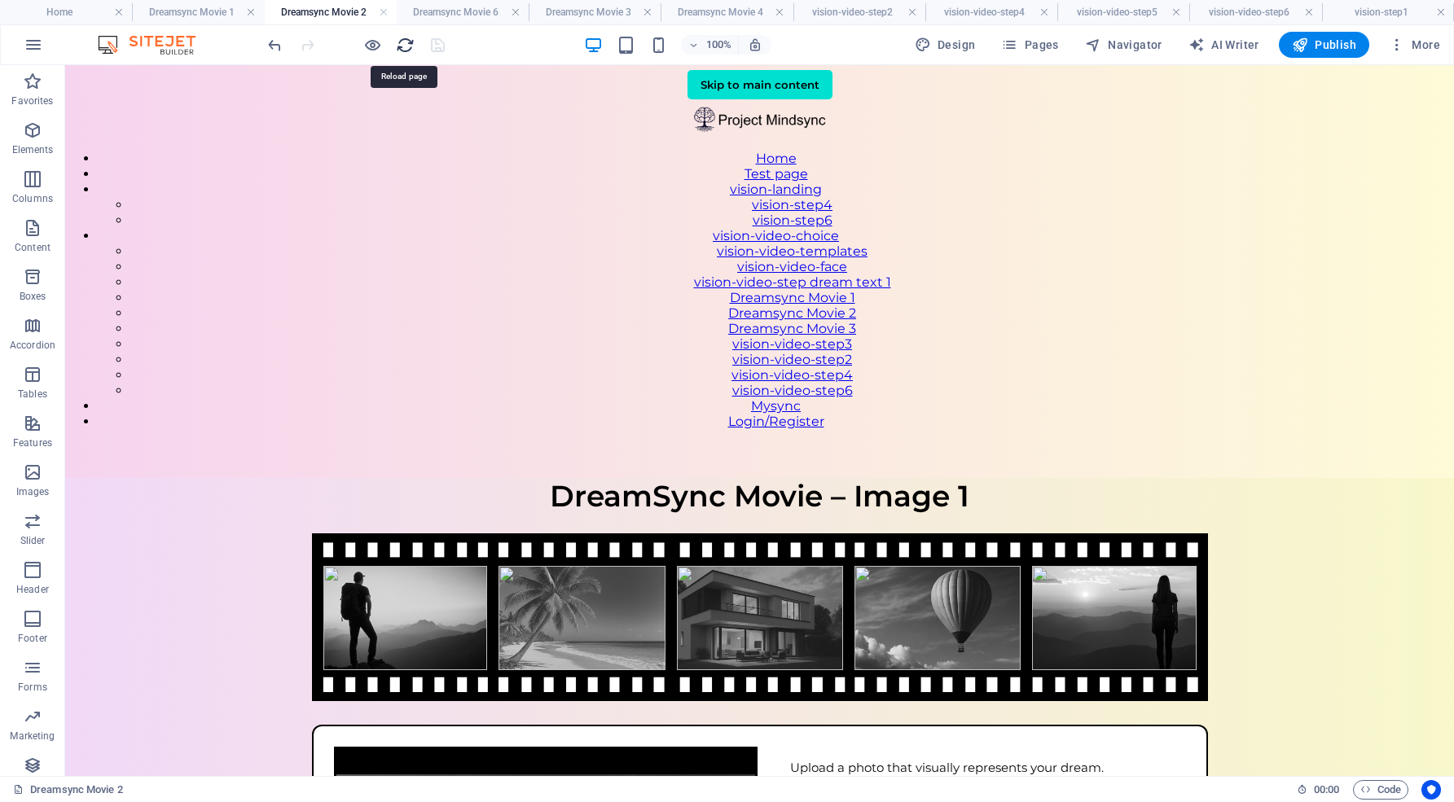
click at [405, 45] on icon "reload" at bounding box center [405, 45] width 19 height 19
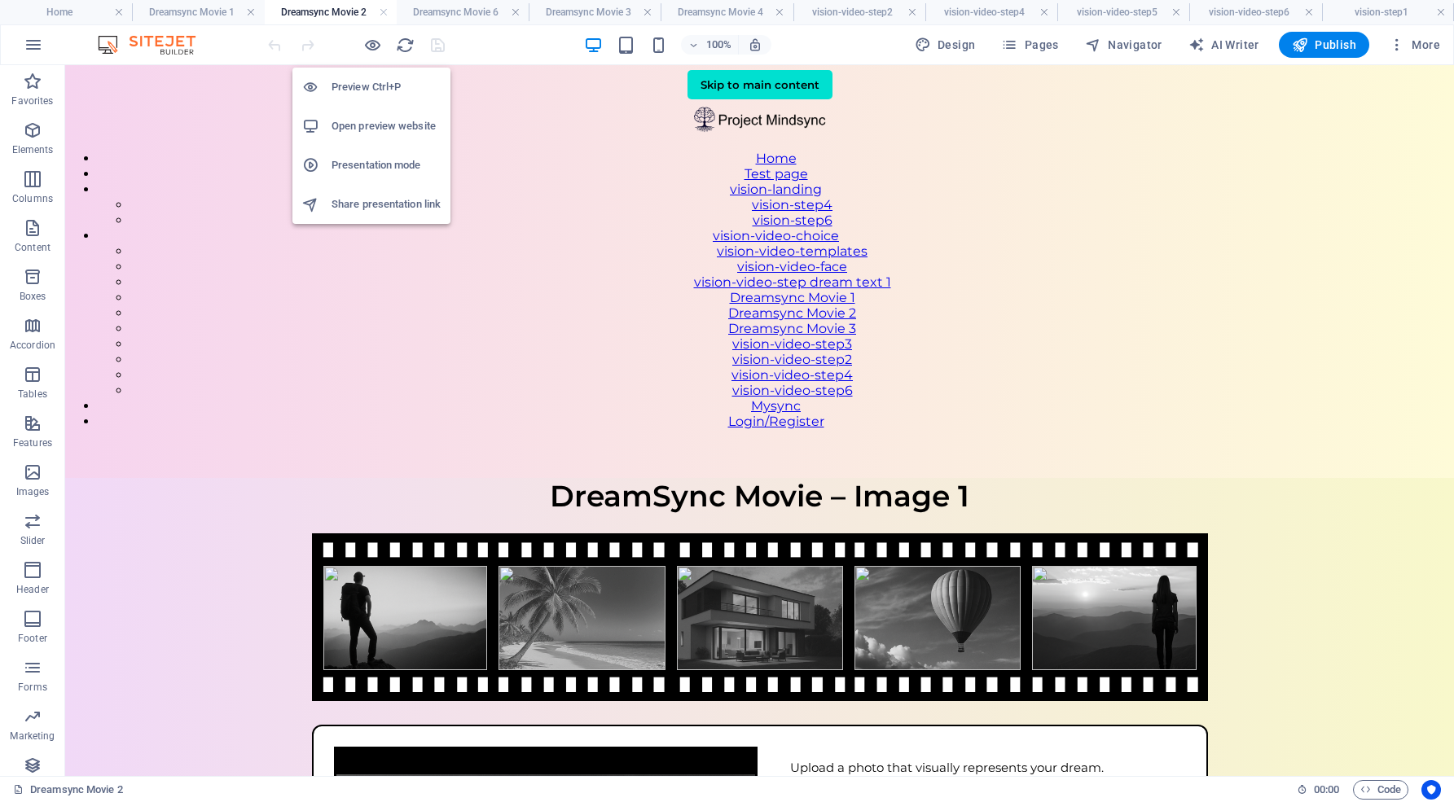
click at [373, 123] on h6 "Open preview website" at bounding box center [385, 126] width 109 height 20
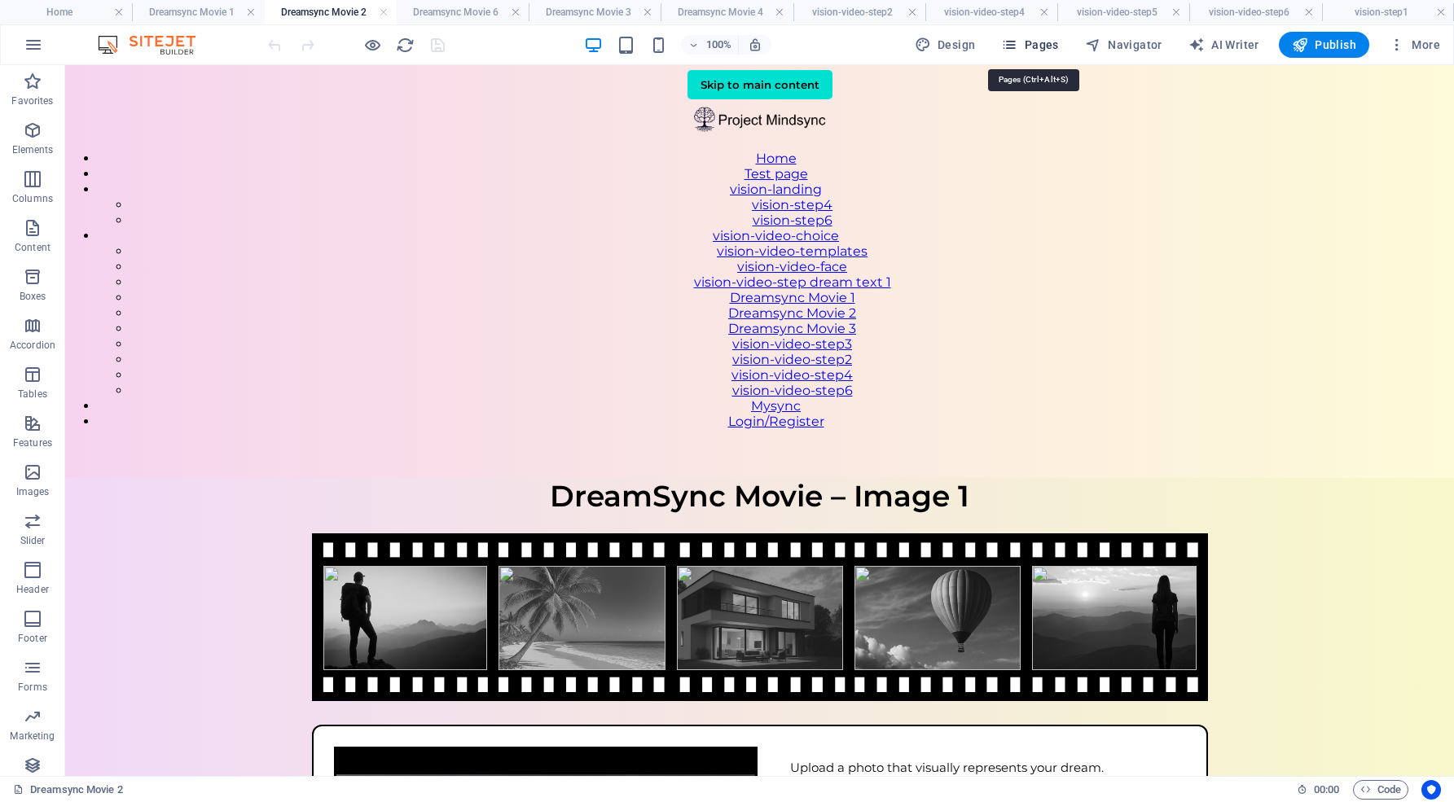
click at [1036, 44] on span "Pages" at bounding box center [1029, 45] width 57 height 16
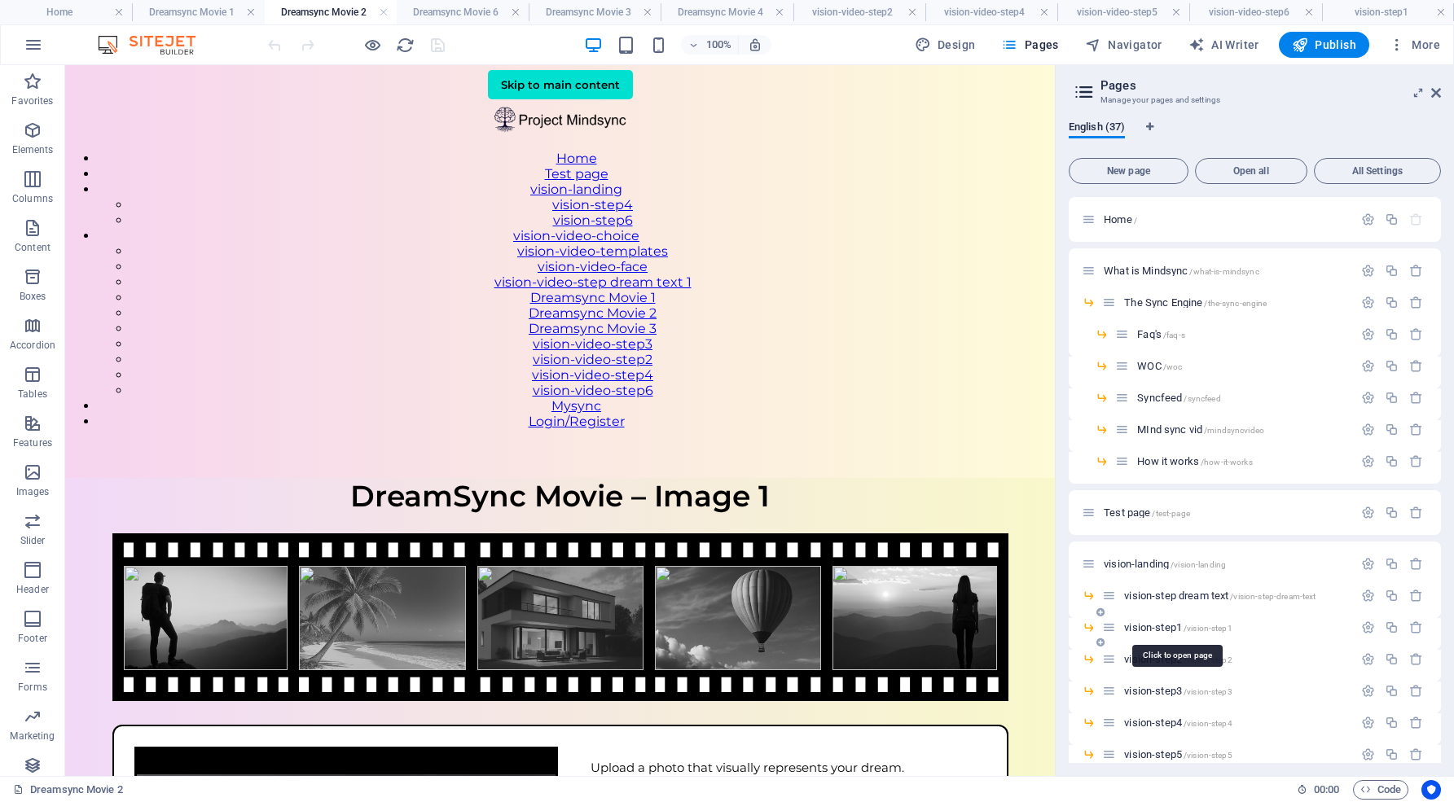
click at [1151, 625] on span "vision-step1 /vision-step1" at bounding box center [1177, 627] width 107 height 12
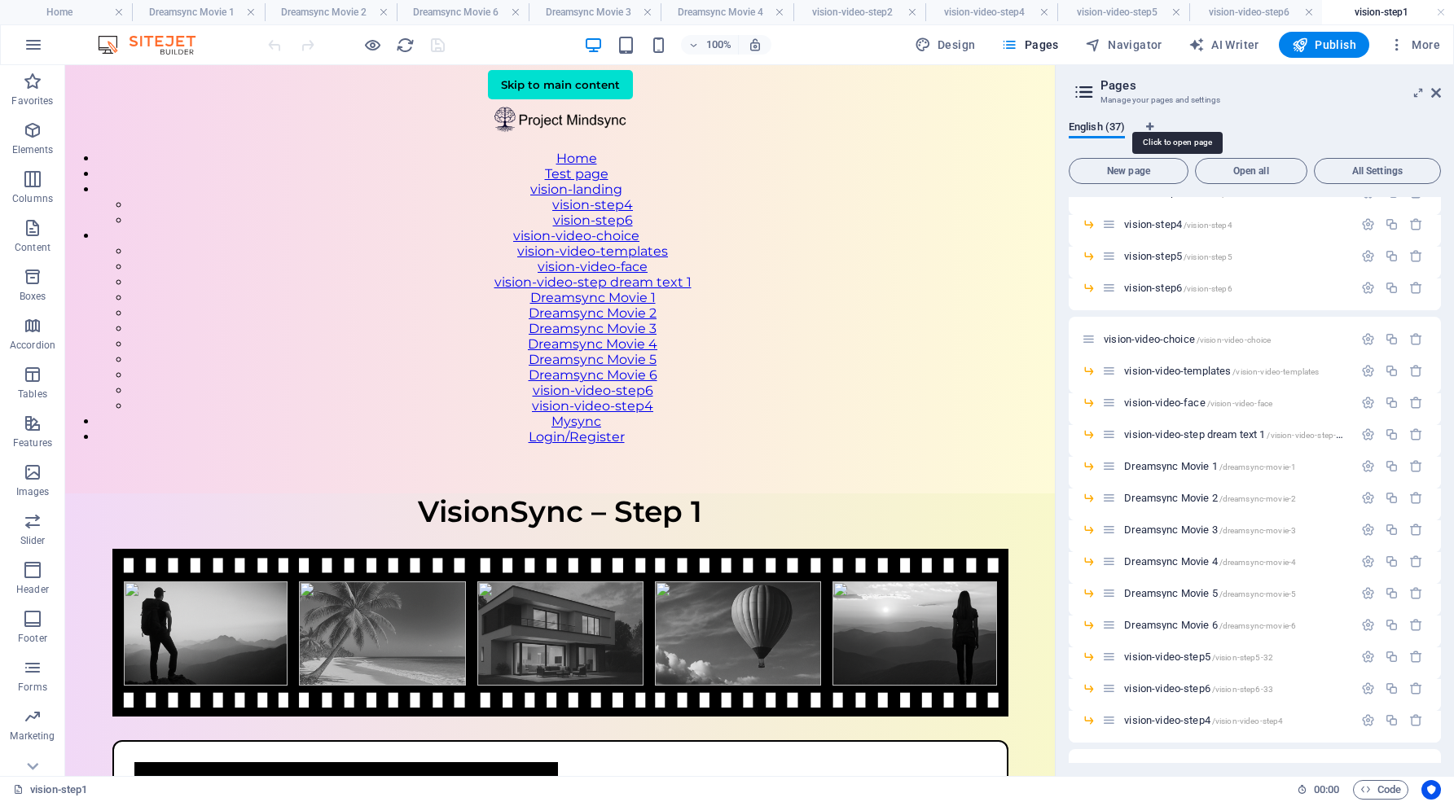
scroll to position [513, 0]
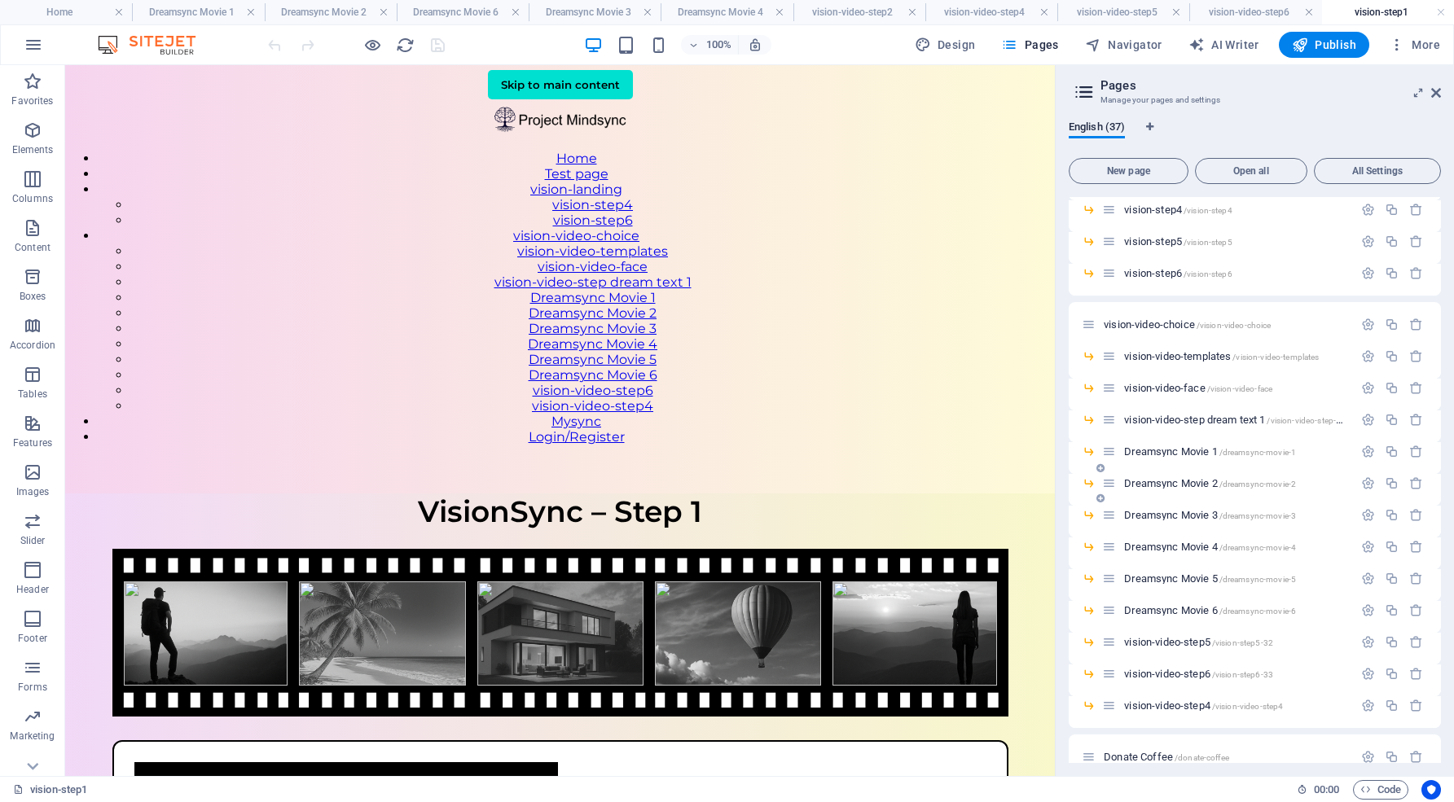
click at [1165, 479] on span "Dreamsync Movie 2 /dreamsync-movie-2" at bounding box center [1210, 483] width 172 height 12
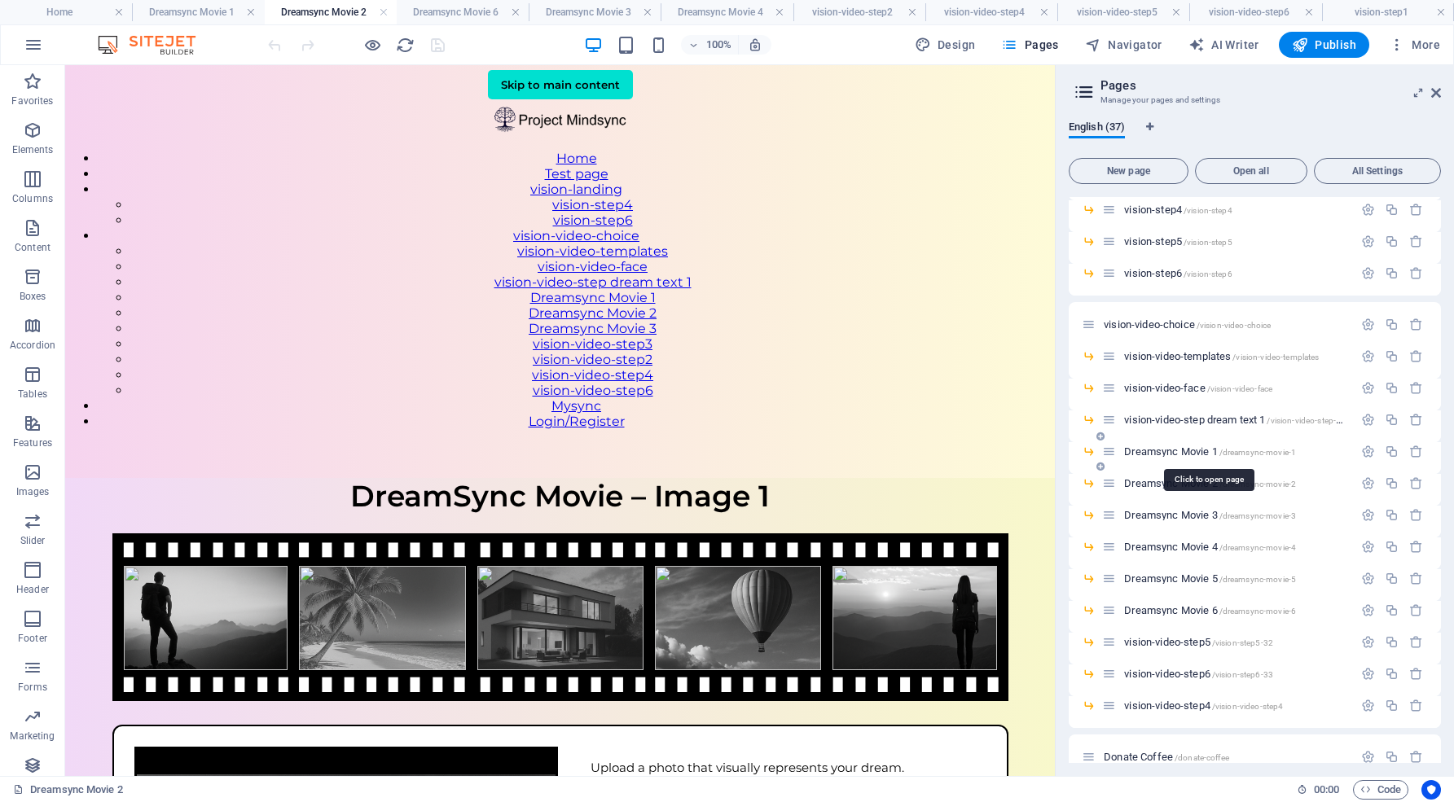
click at [1173, 450] on span "Dreamsync Movie 1 /dreamsync-movie-1" at bounding box center [1210, 451] width 172 height 12
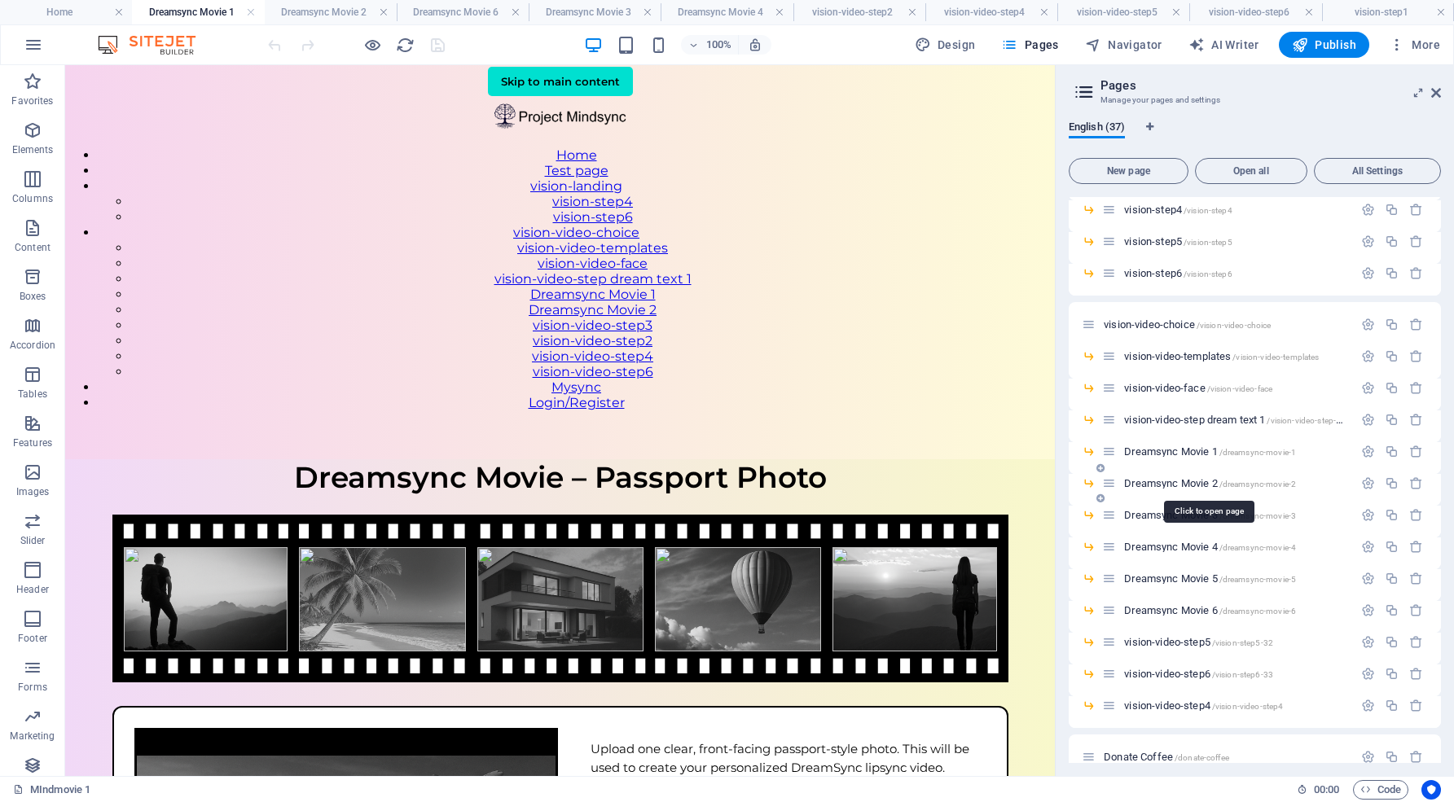
click at [1169, 482] on span "Dreamsync Movie 2 /dreamsync-movie-2" at bounding box center [1210, 483] width 172 height 12
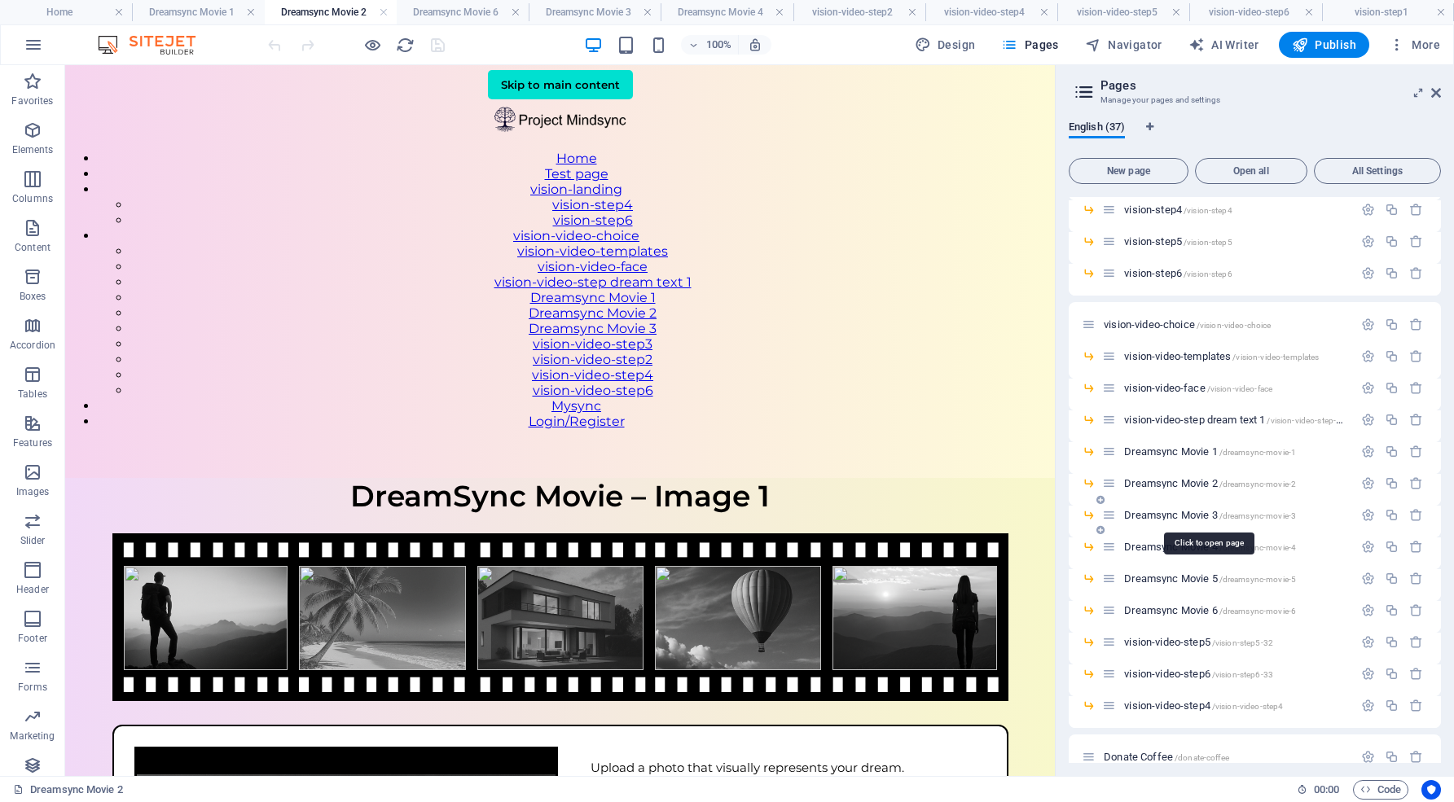
click at [1163, 515] on span "Dreamsync Movie 3 /dreamsync-movie-3" at bounding box center [1210, 515] width 172 height 12
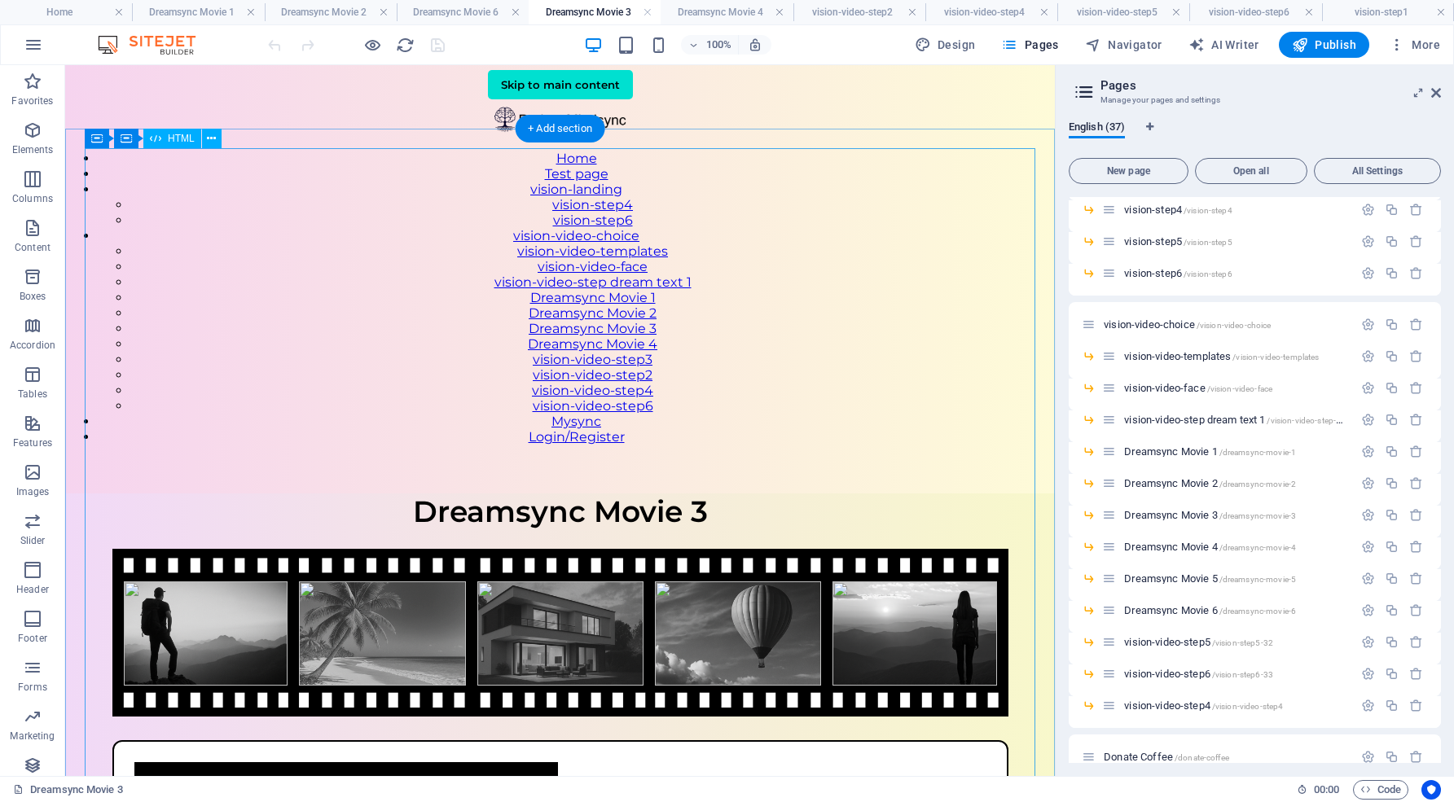
click at [717, 493] on div "VisionSync – Step 1 Dreamsync Movie 3 Upload a photo that visually represents y…" at bounding box center [559, 785] width 989 height 584
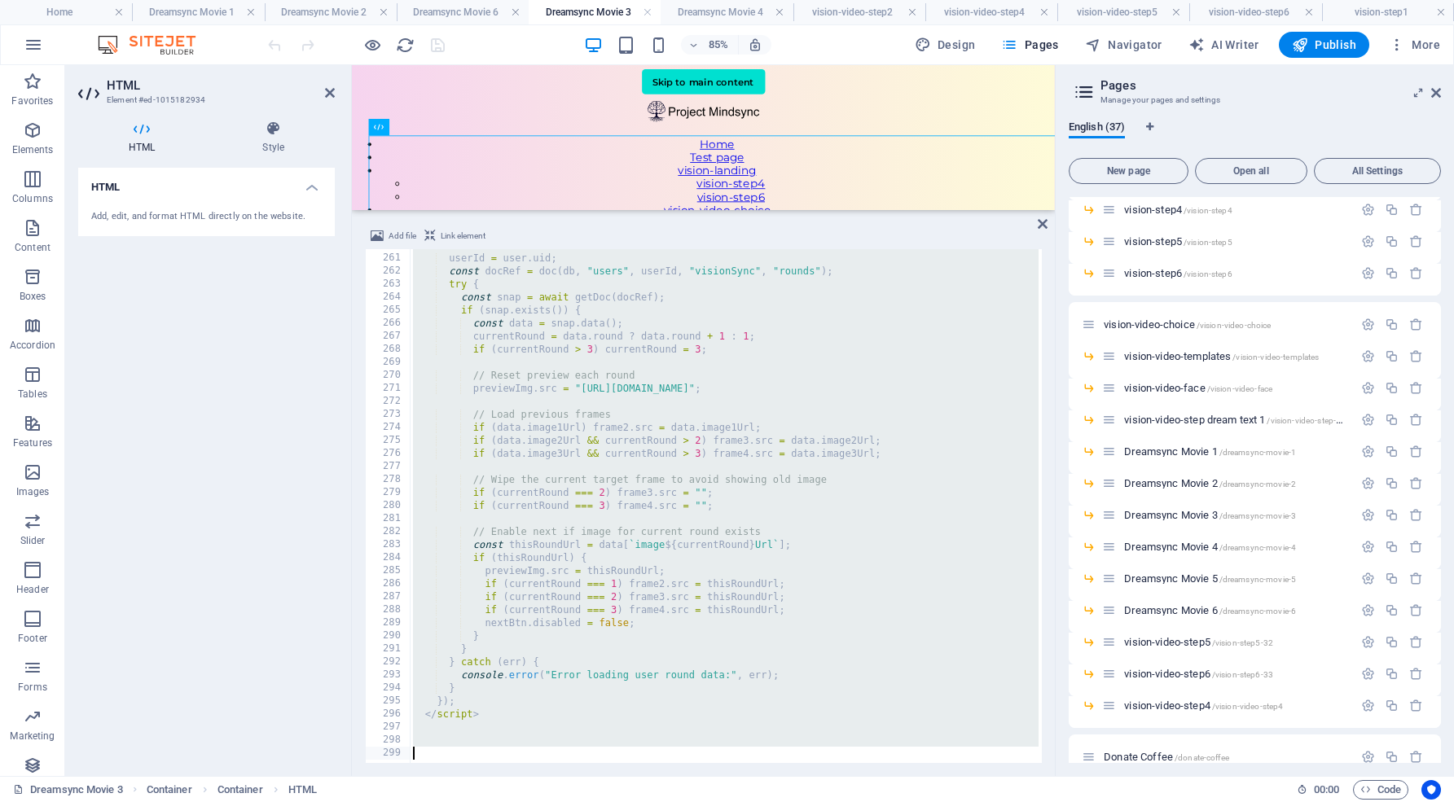
scroll to position [3385, 0]
drag, startPoint x: 408, startPoint y: 258, endPoint x: 598, endPoint y: 807, distance: 580.7
click at [598, 801] on html "projectmindsync.org Home Dreamsync Movie 1 Dreamsync Movie 2 Dreamsync Movie 6 …" at bounding box center [727, 401] width 1454 height 802
drag, startPoint x: 409, startPoint y: 255, endPoint x: 816, endPoint y: 807, distance: 686.0
click at [816, 801] on html "projectmindsync.org Home Dreamsync Movie 1 Dreamsync Movie 2 Dreamsync Movie 6 …" at bounding box center [727, 401] width 1454 height 802
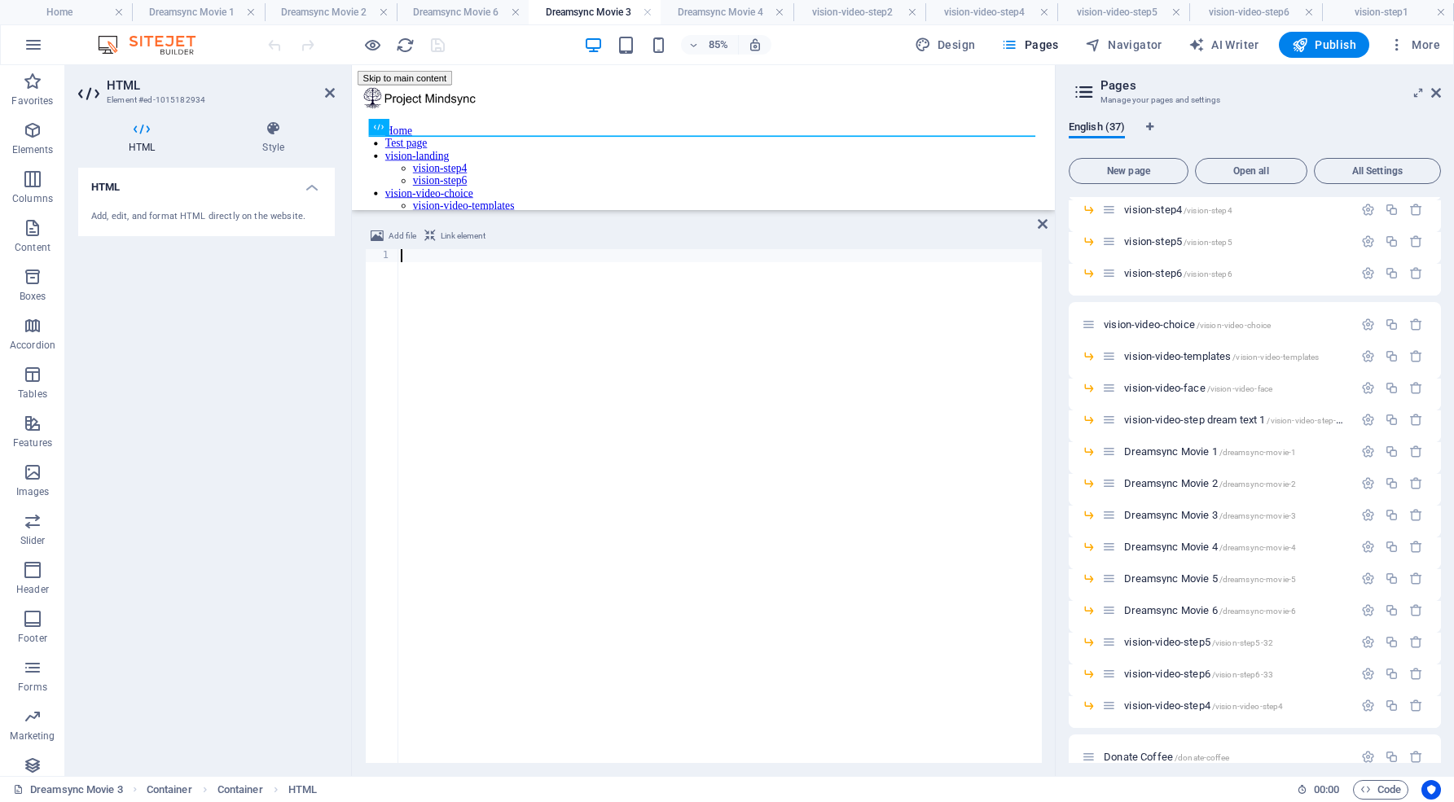
scroll to position [1844, 0]
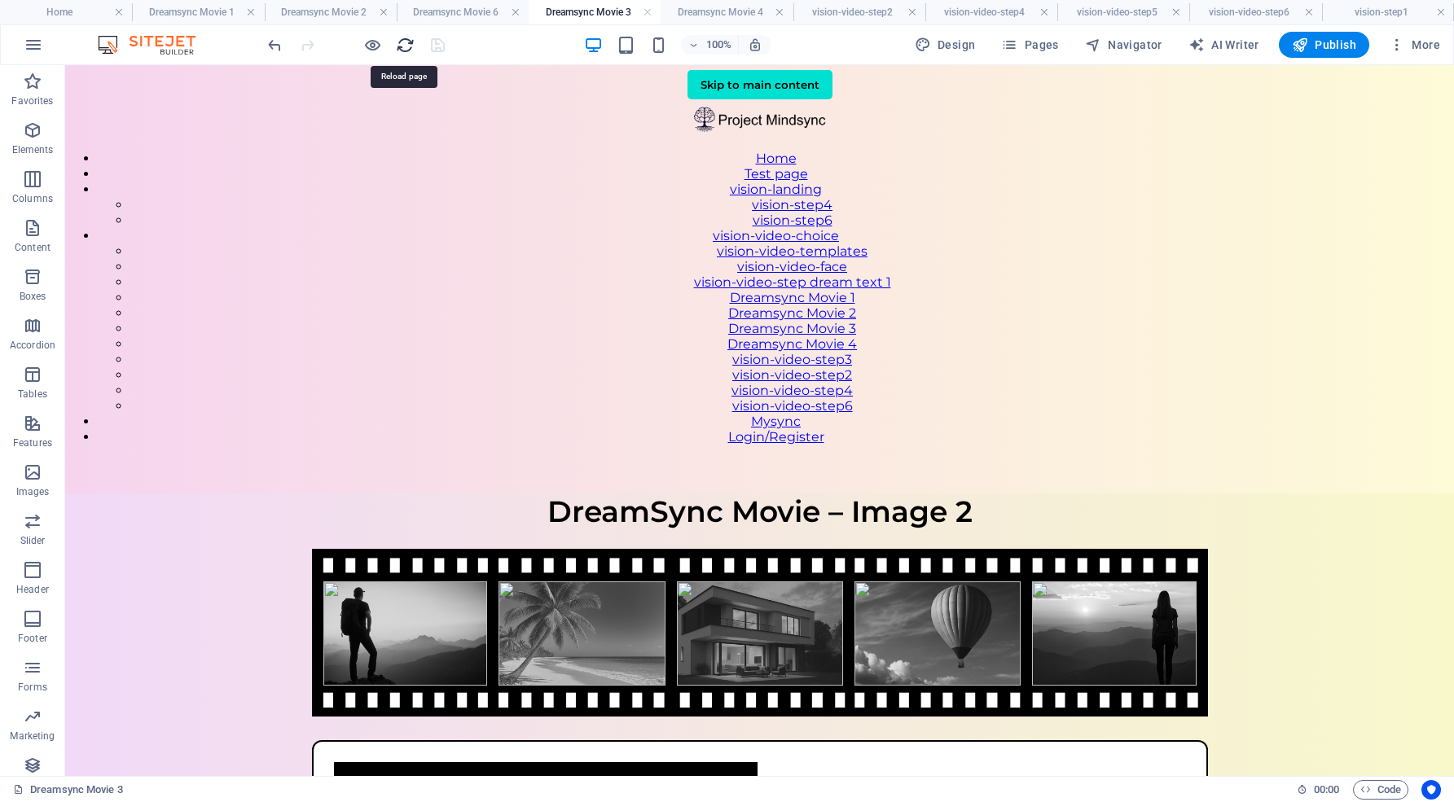
click at [407, 43] on icon "reload" at bounding box center [405, 45] width 19 height 19
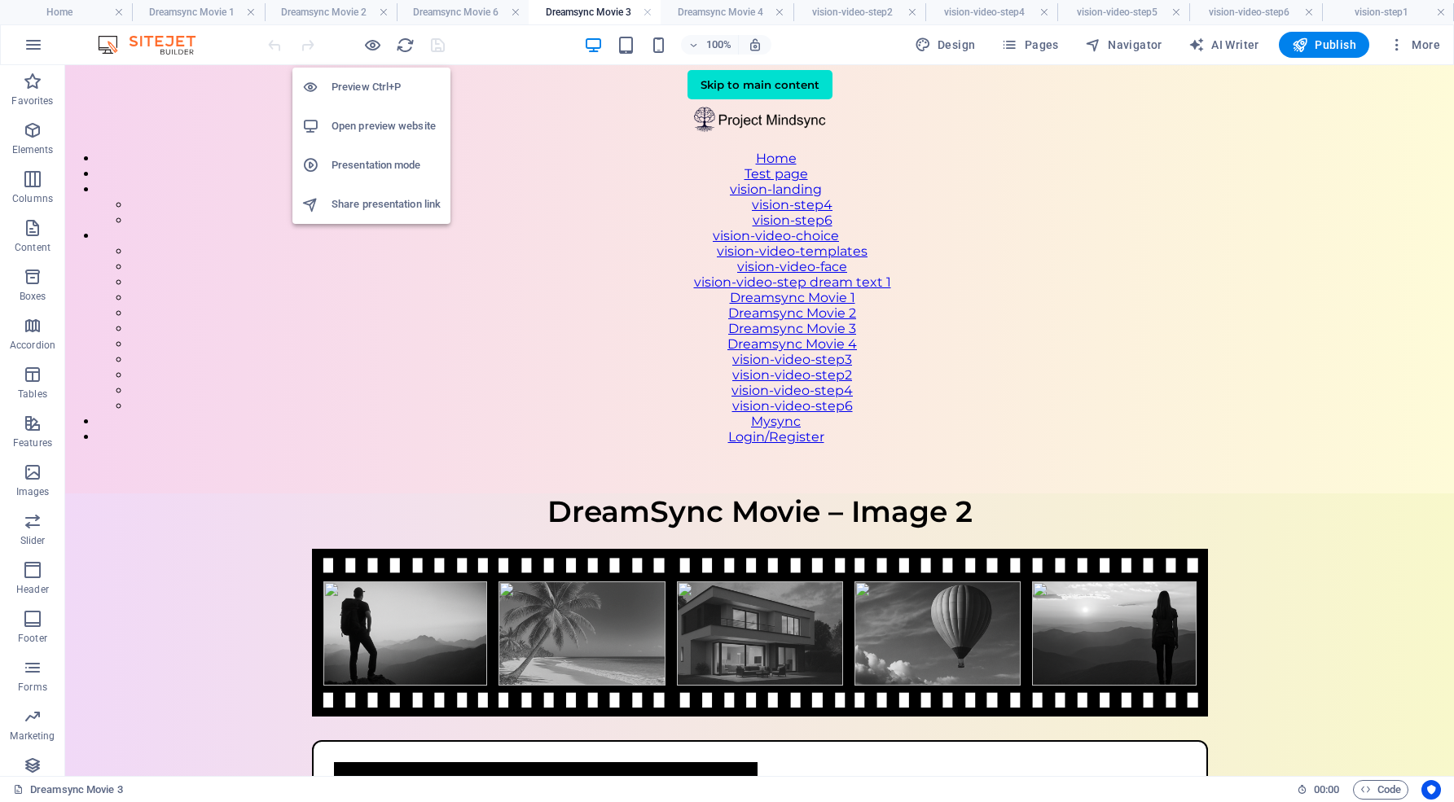
click at [375, 121] on h6 "Open preview website" at bounding box center [385, 126] width 109 height 20
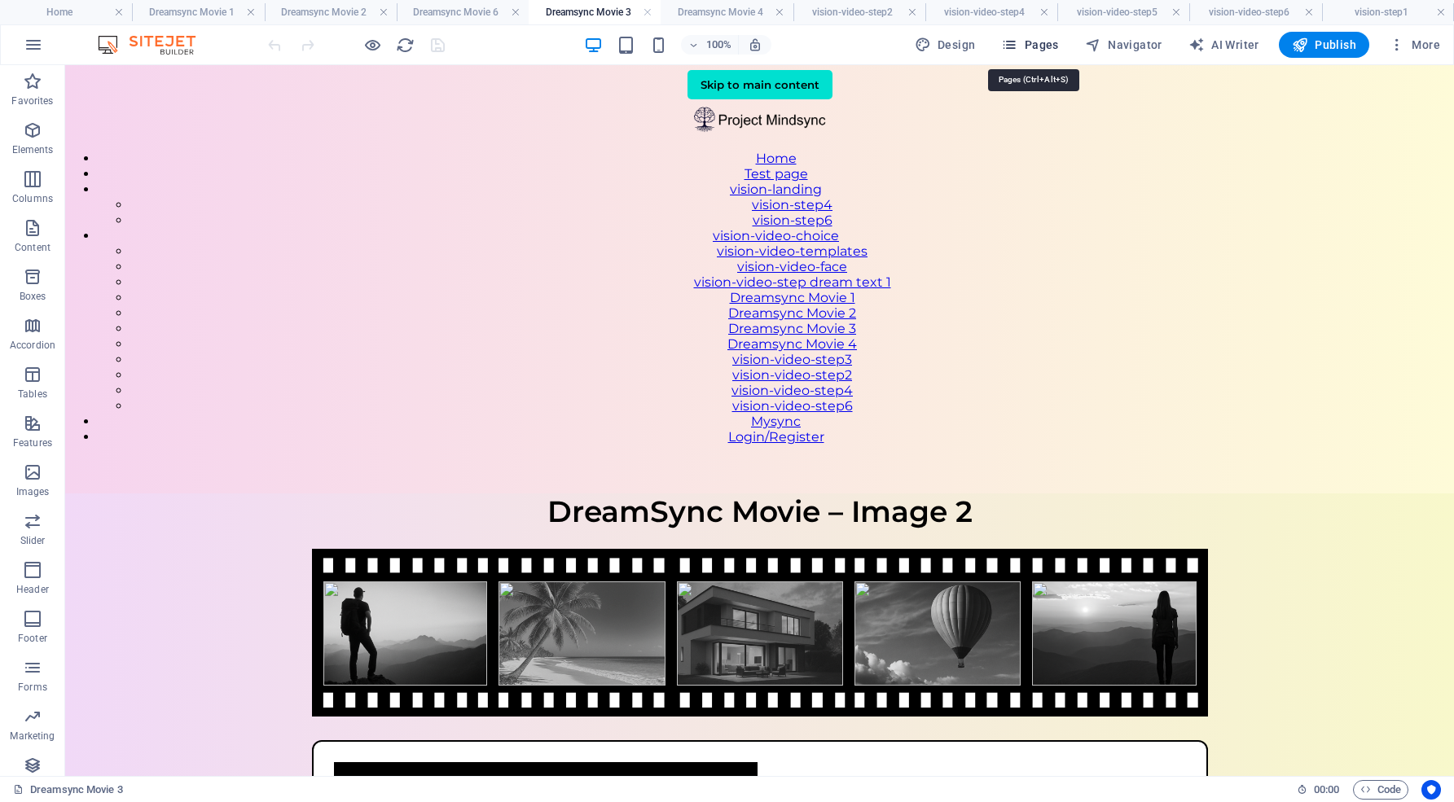
click at [1051, 39] on span "Pages" at bounding box center [1029, 45] width 57 height 16
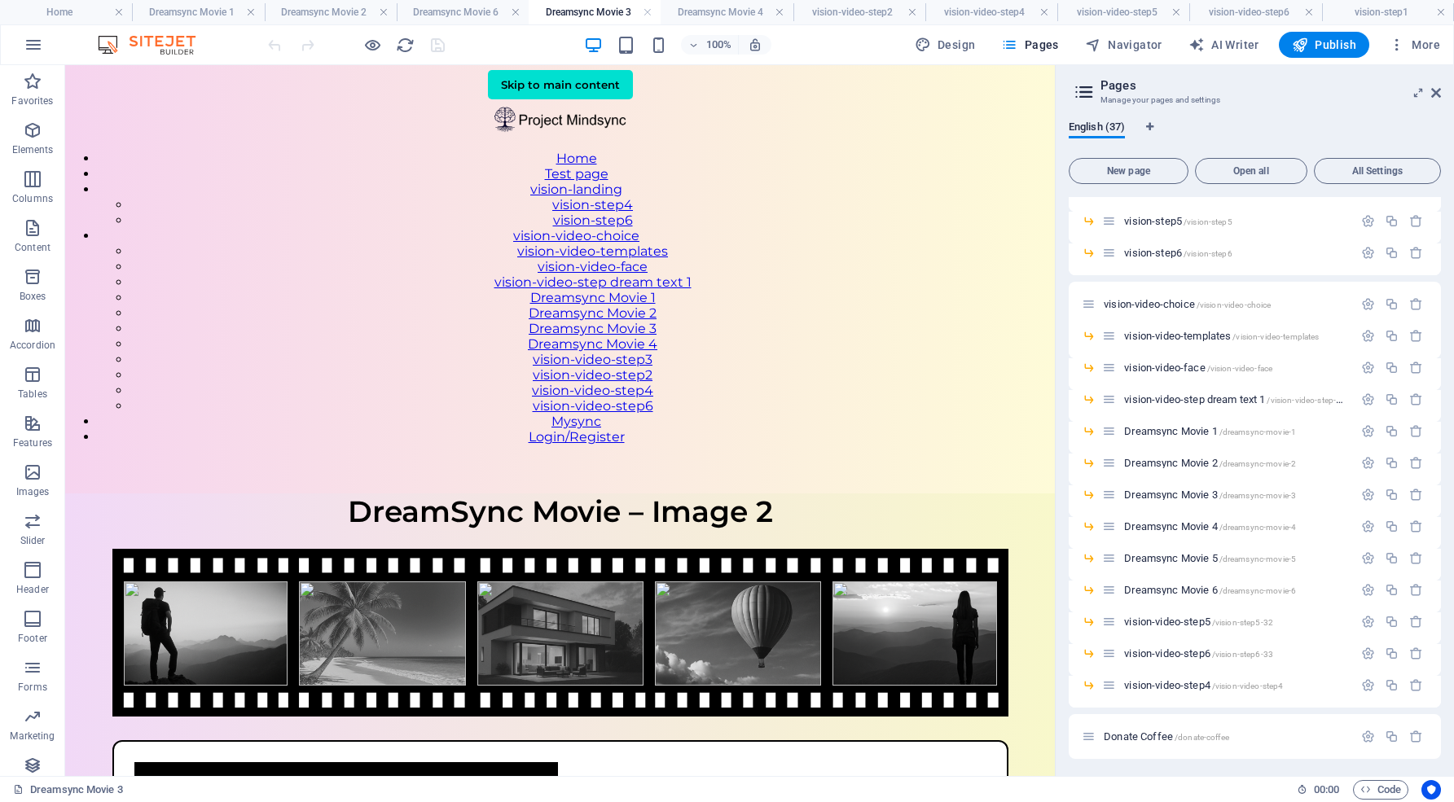
scroll to position [537, 0]
click at [1156, 490] on span "Dreamsync Movie 3 /dreamsync-movie-3" at bounding box center [1210, 491] width 172 height 12
click at [1151, 486] on span "Dreamsync Movie 3 /dreamsync-movie-3" at bounding box center [1210, 491] width 172 height 12
click at [1177, 521] on span "Dreamsync Movie 4 /dreamsync-movie-4" at bounding box center [1210, 522] width 172 height 12
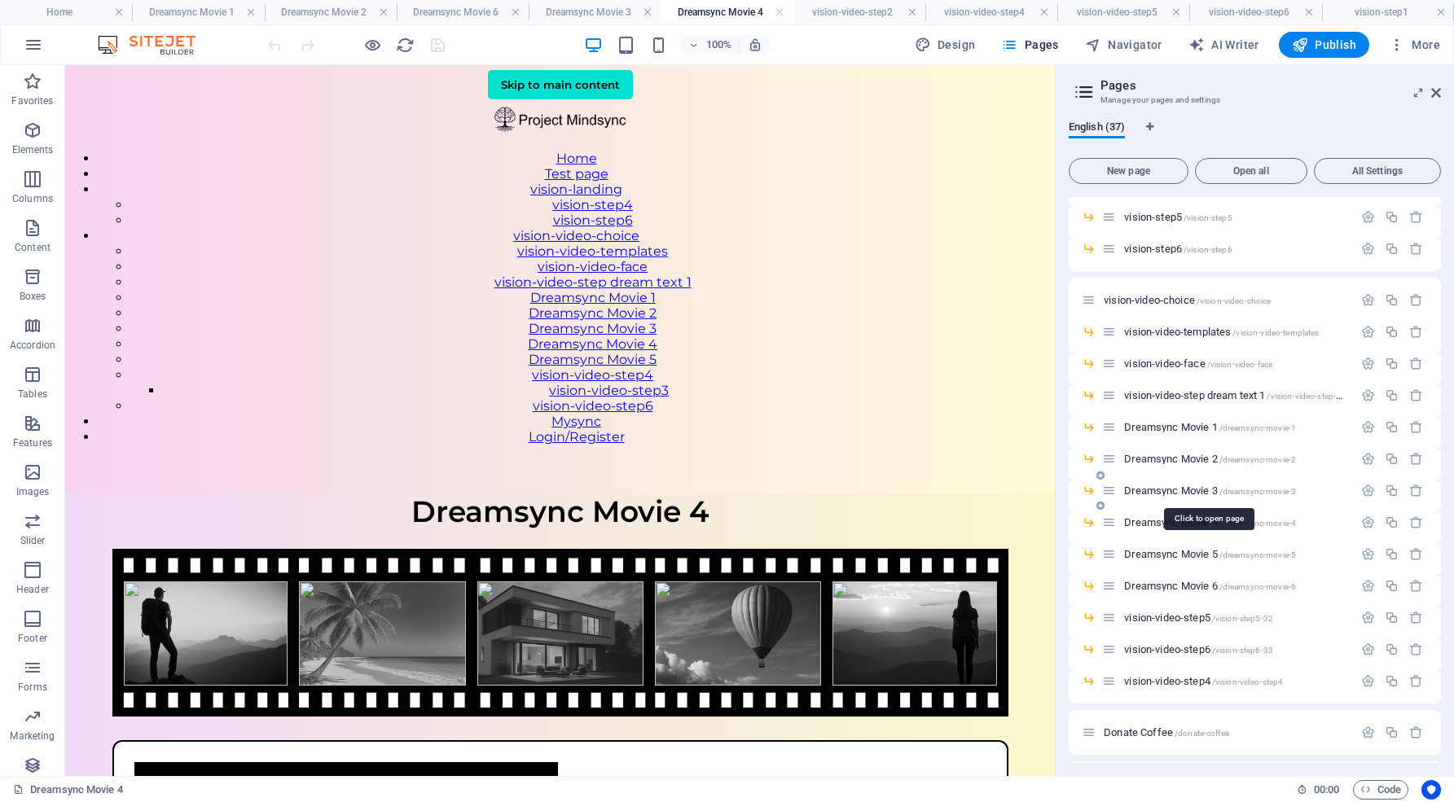
click at [1172, 491] on span "Dreamsync Movie 3 /dreamsync-movie-3" at bounding box center [1210, 491] width 172 height 12
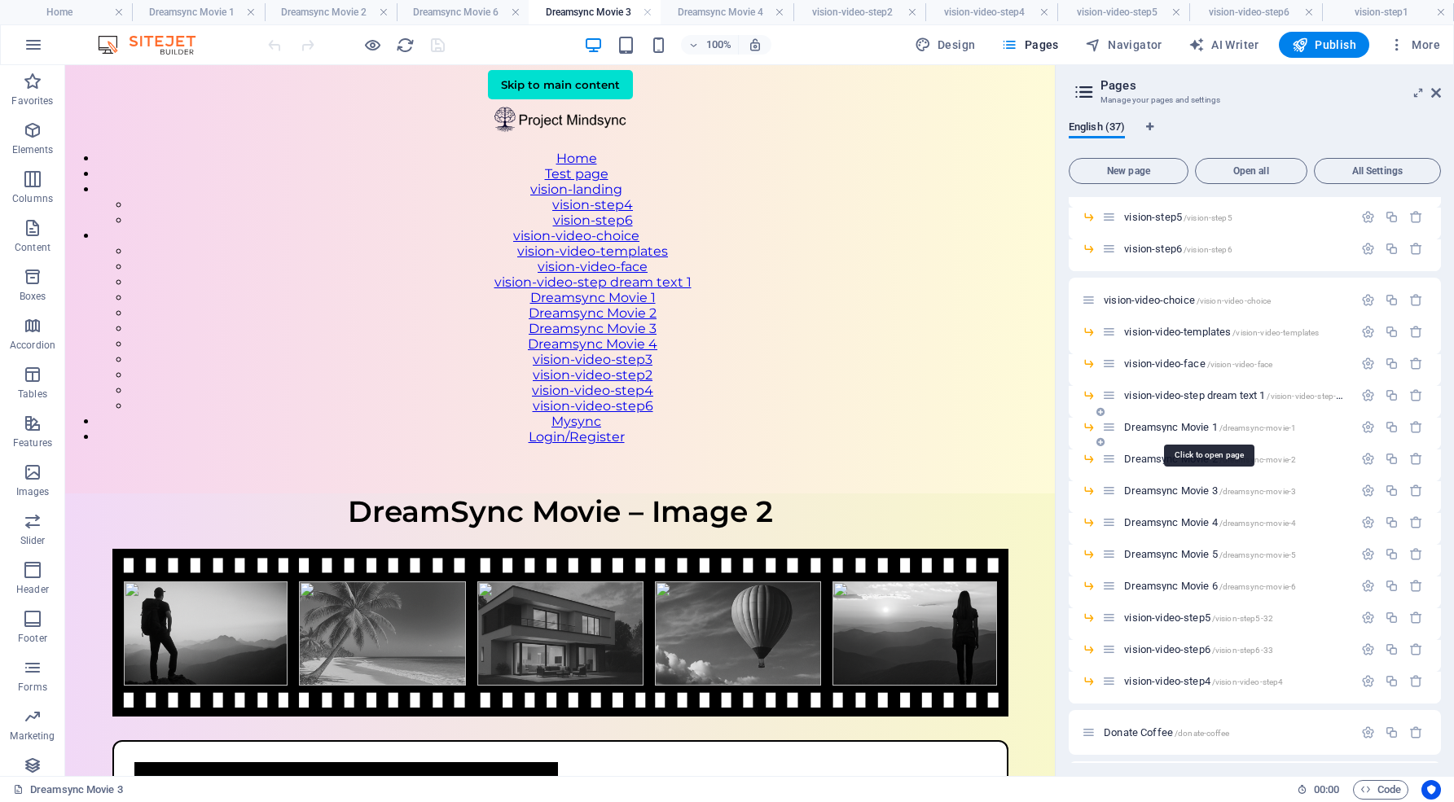
click at [1159, 428] on span "Dreamsync Movie 1 /dreamsync-movie-1" at bounding box center [1210, 427] width 172 height 12
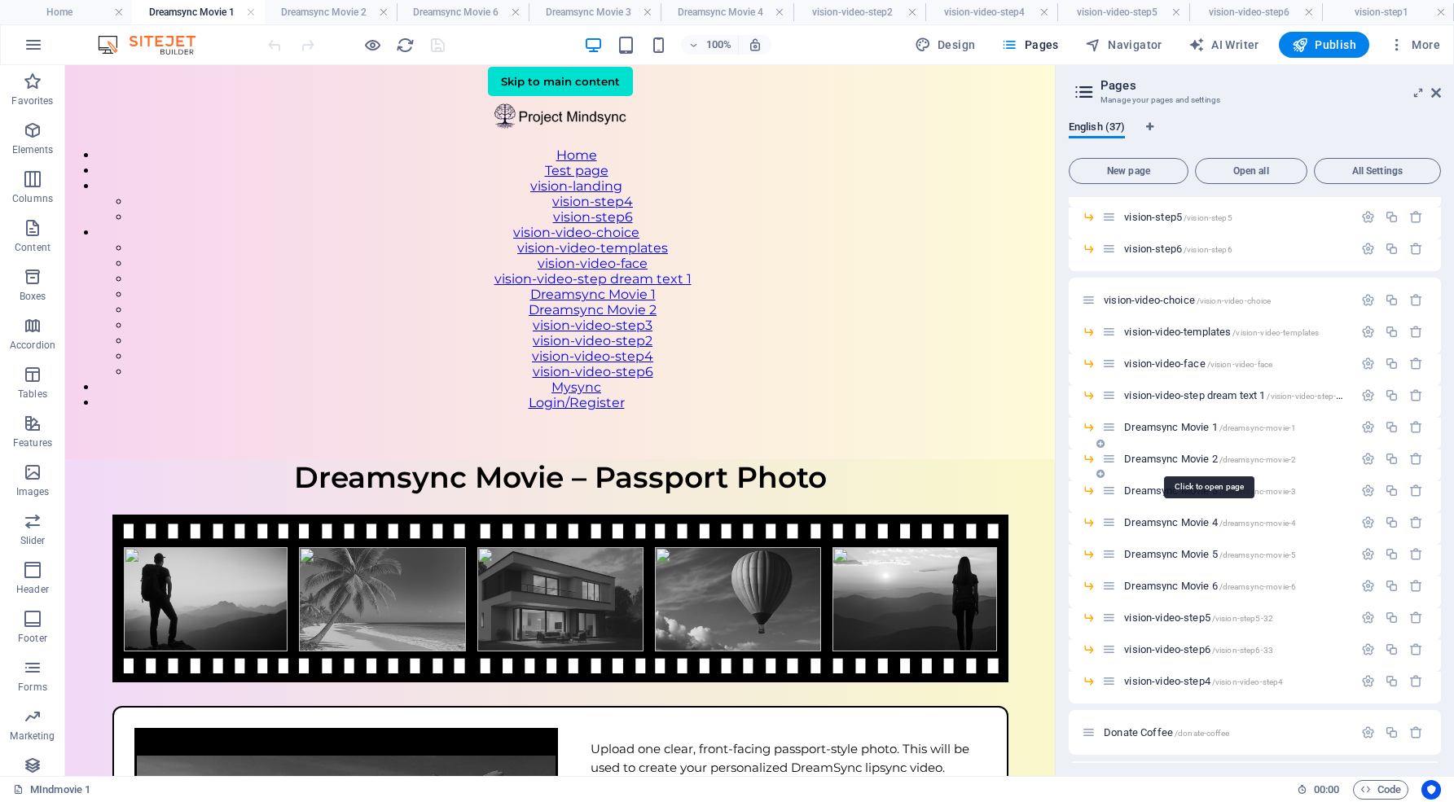
click at [1152, 462] on span "Dreamsync Movie 2 /dreamsync-movie-2" at bounding box center [1210, 459] width 172 height 12
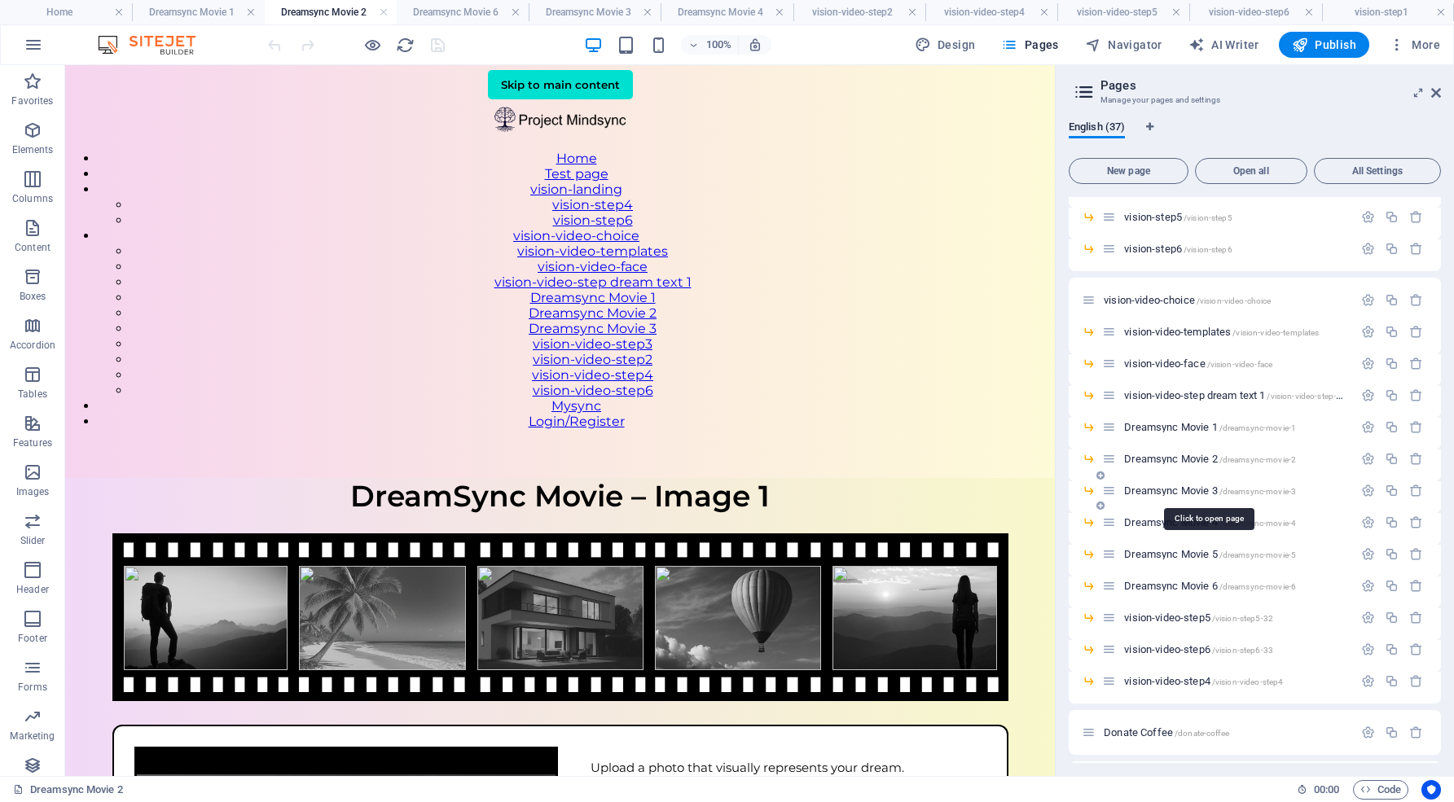
click at [1161, 487] on span "Dreamsync Movie 3 /dreamsync-movie-3" at bounding box center [1210, 491] width 172 height 12
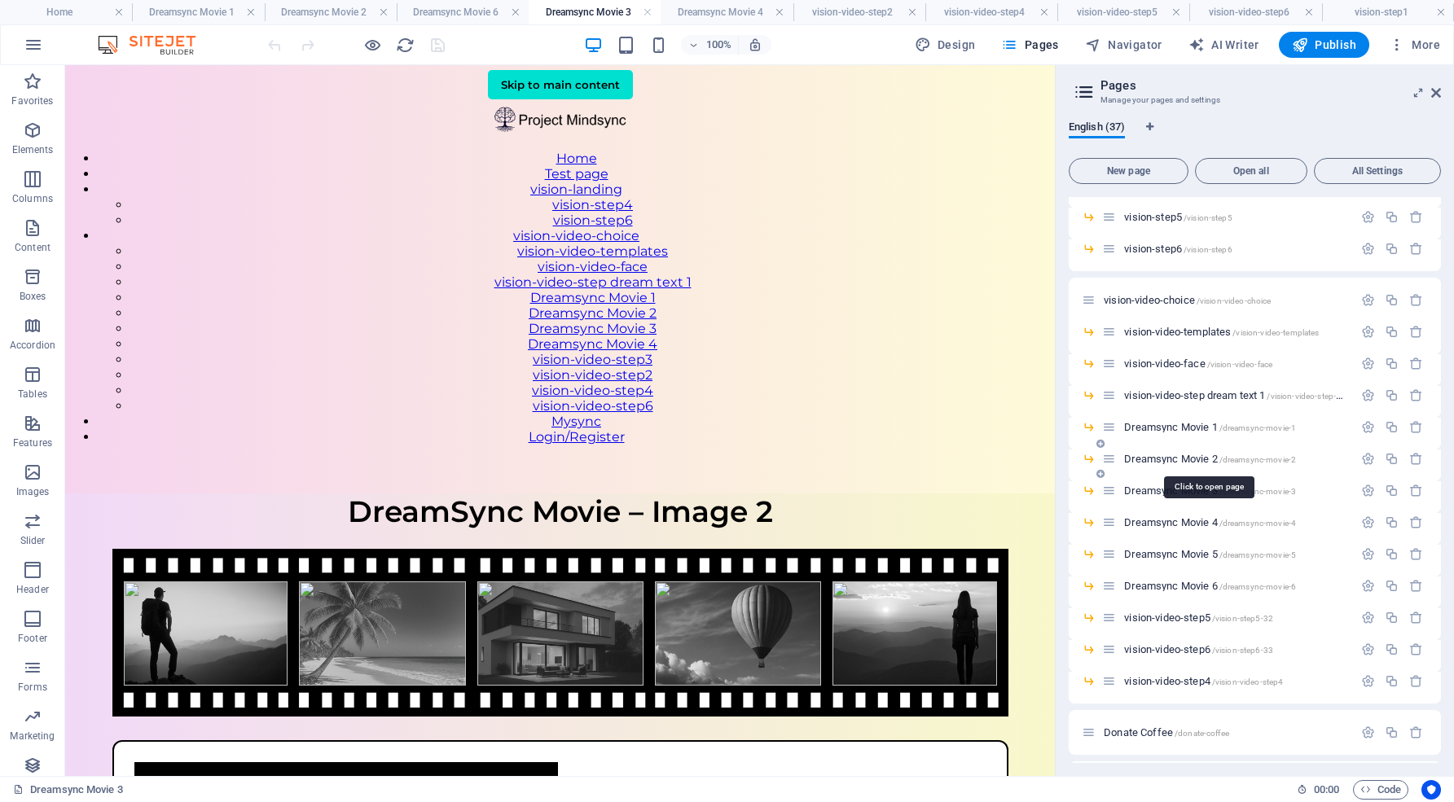
click at [1159, 461] on span "Dreamsync Movie 2 /dreamsync-movie-2" at bounding box center [1210, 459] width 172 height 12
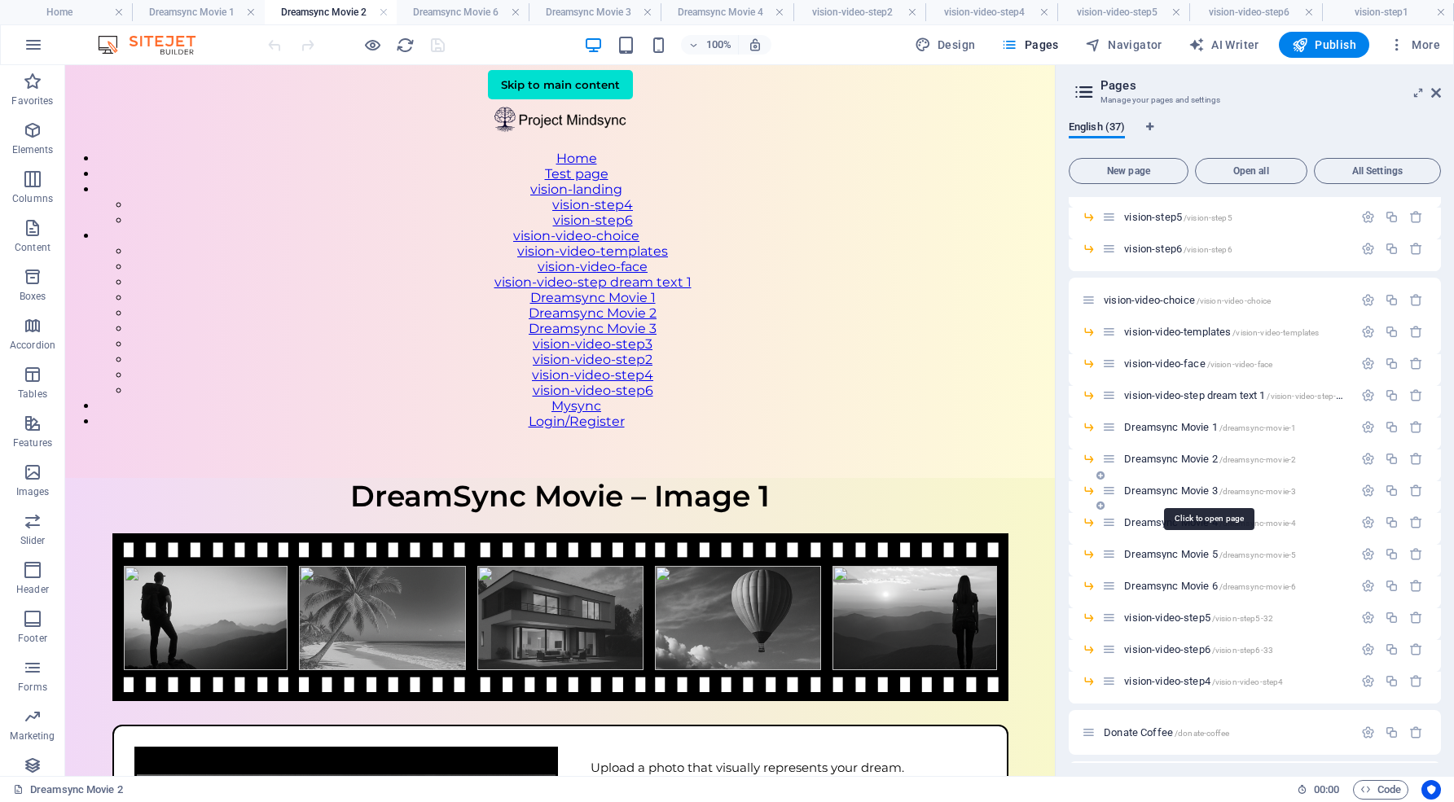
click at [1156, 490] on span "Dreamsync Movie 3 /dreamsync-movie-3" at bounding box center [1210, 491] width 172 height 12
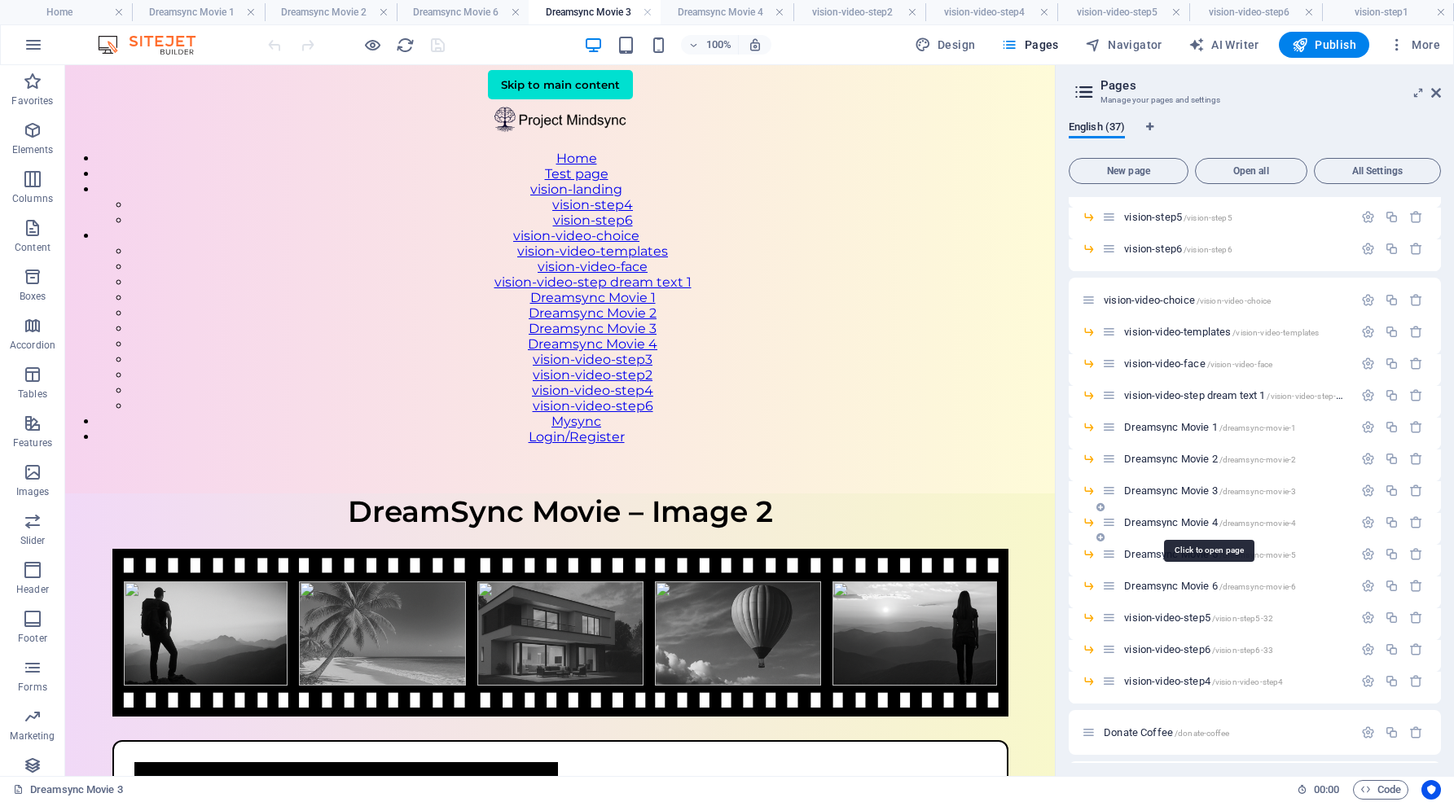
click at [1156, 523] on span "Dreamsync Movie 4 /dreamsync-movie-4" at bounding box center [1210, 522] width 172 height 12
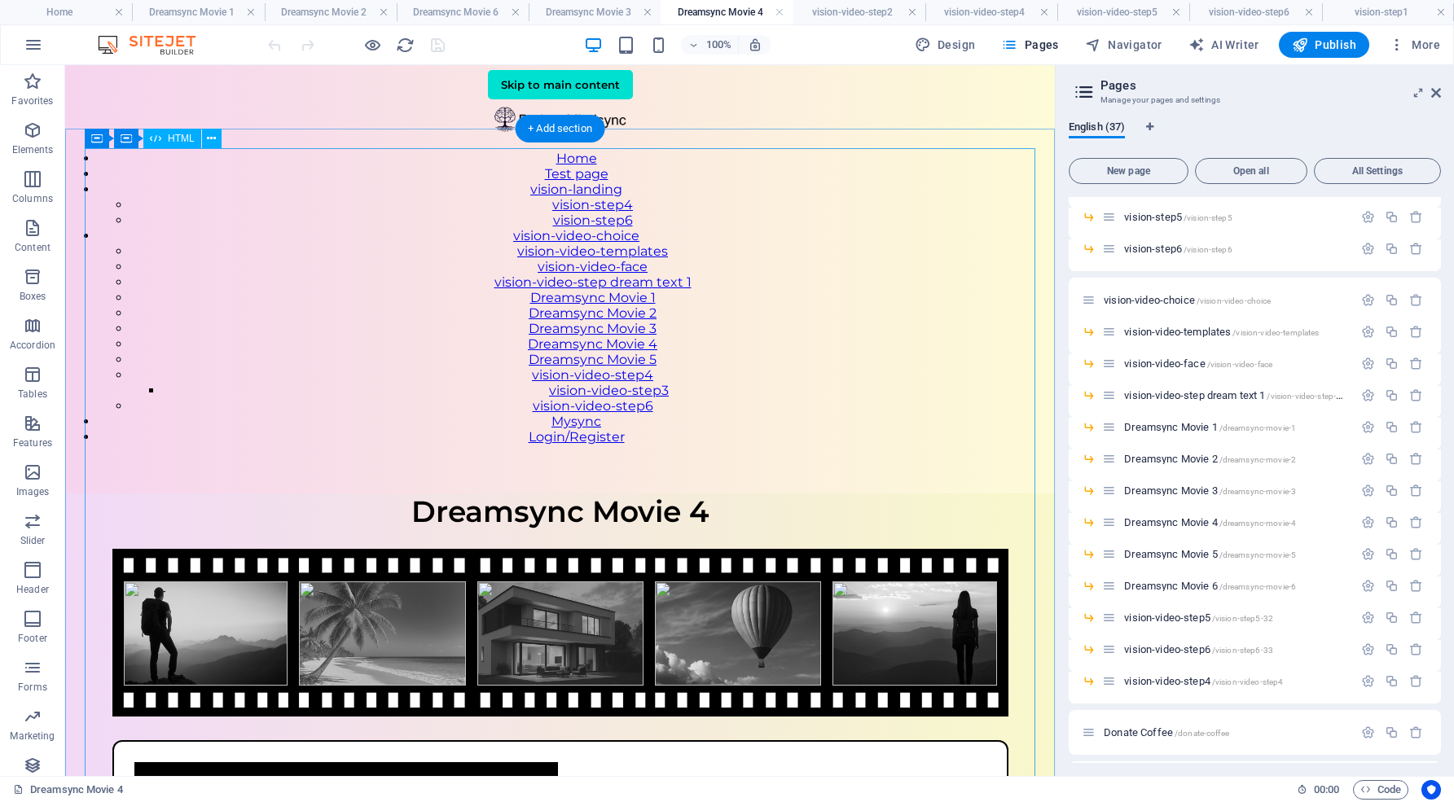
click at [788, 493] on div "VisionSync – Step 1 Dreamsync Movie 4 Upload a photo that visually represents y…" at bounding box center [559, 785] width 989 height 584
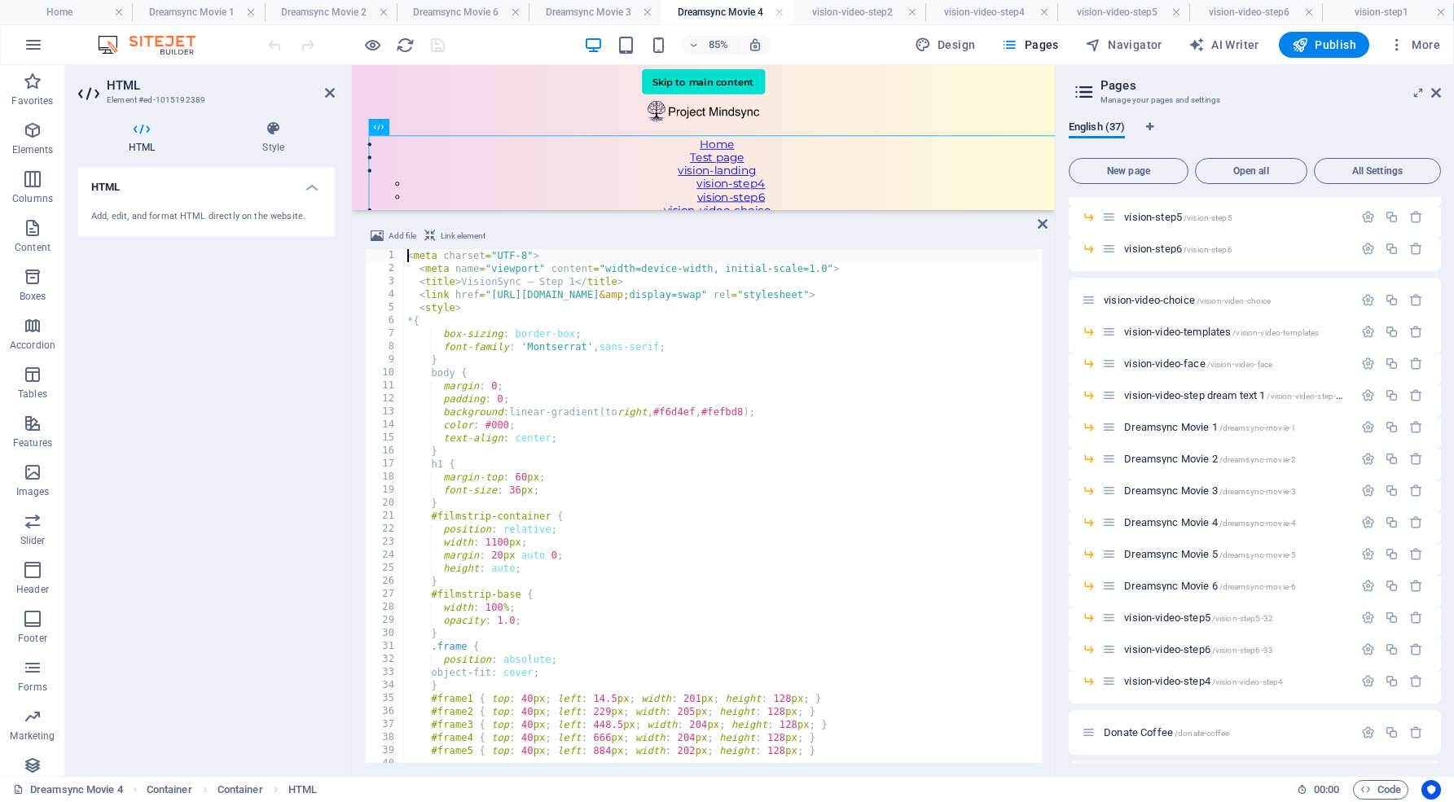
click at [537, 279] on div "< meta charset = "UTF-8" > < meta name = "viewport" content = "width=device-wid…" at bounding box center [828, 517] width 849 height 537
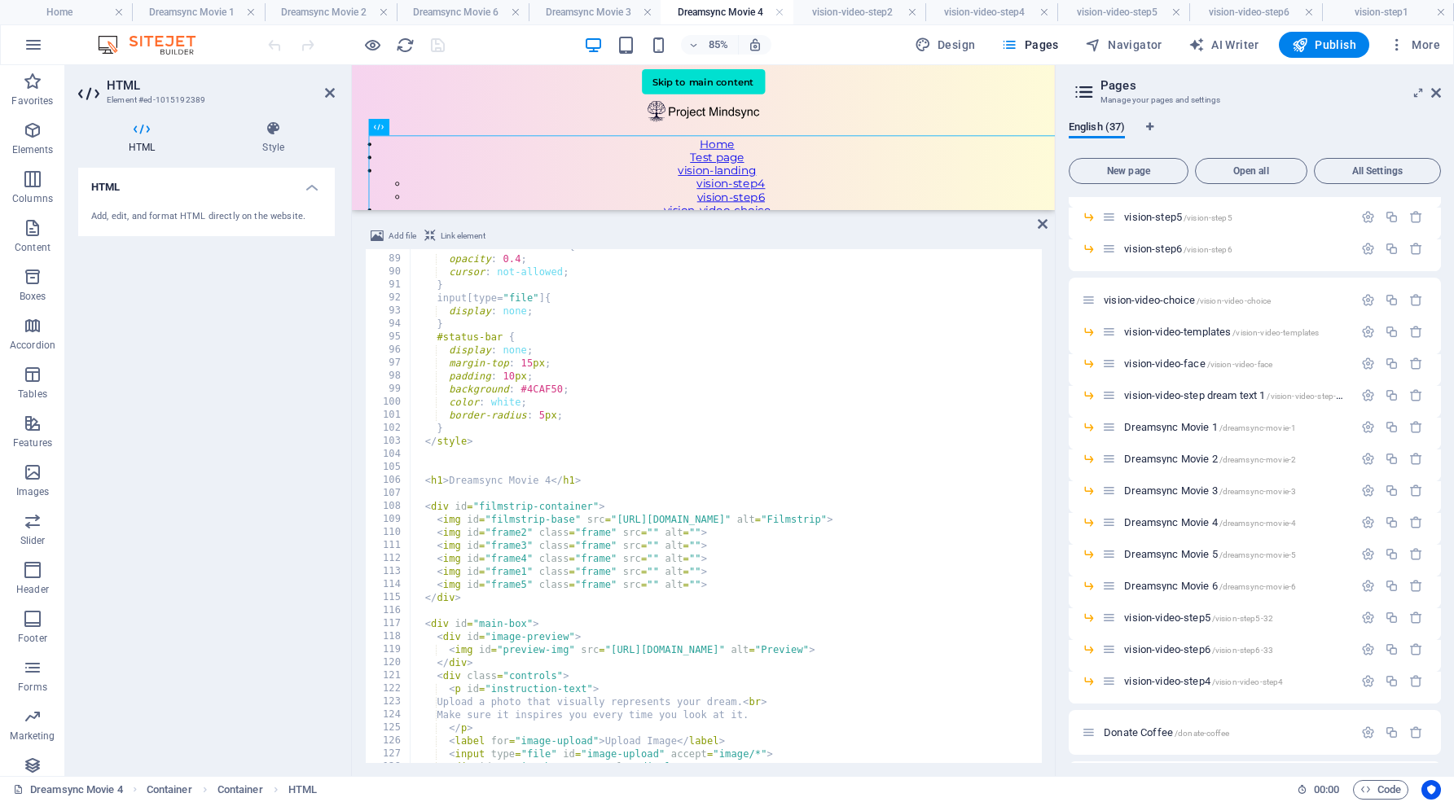
scroll to position [1148, 0]
click at [537, 473] on div "opacity : 0.4 ; cursor : not-allowed ; } input [ type = " file " ] { display : …" at bounding box center [834, 516] width 849 height 537
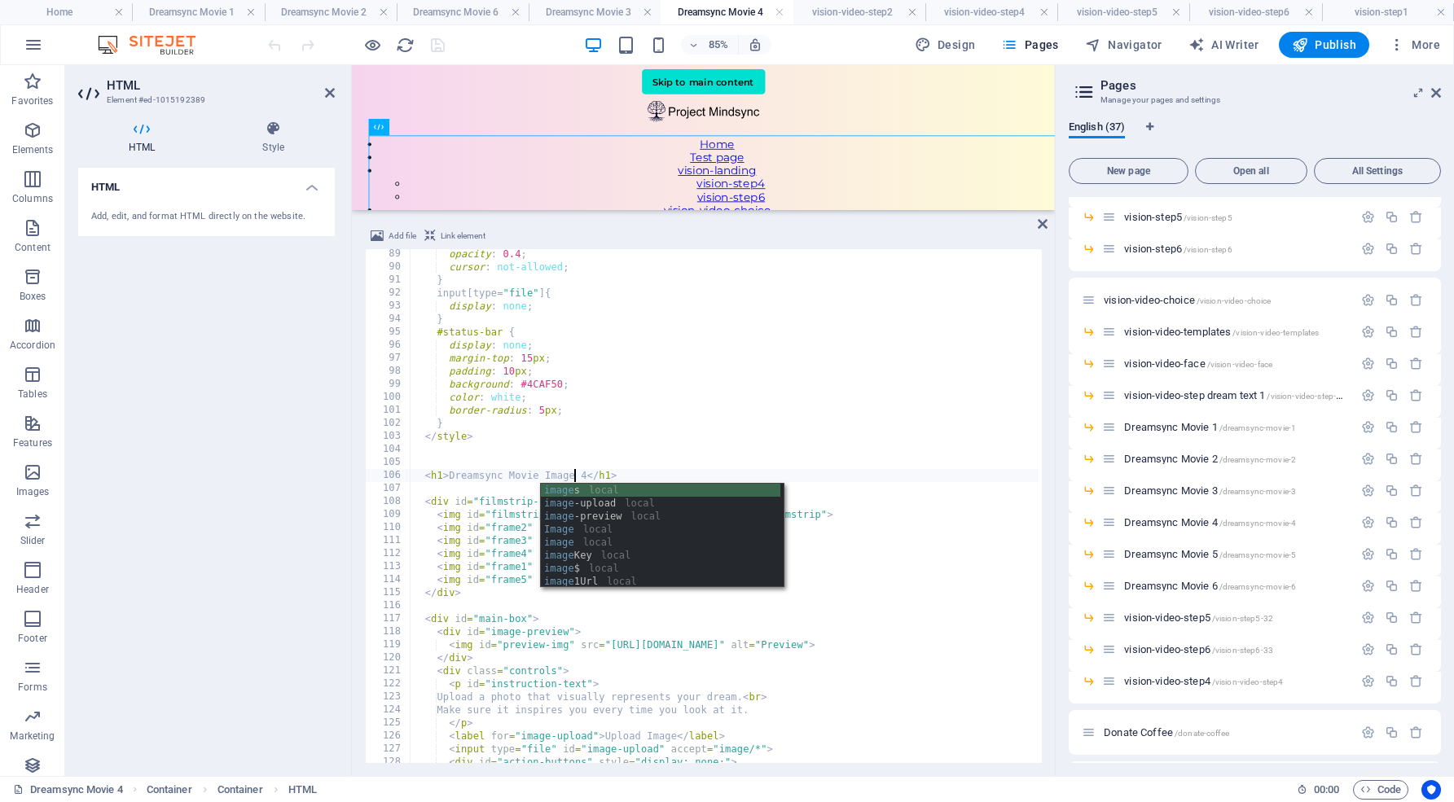
scroll to position [0, 14]
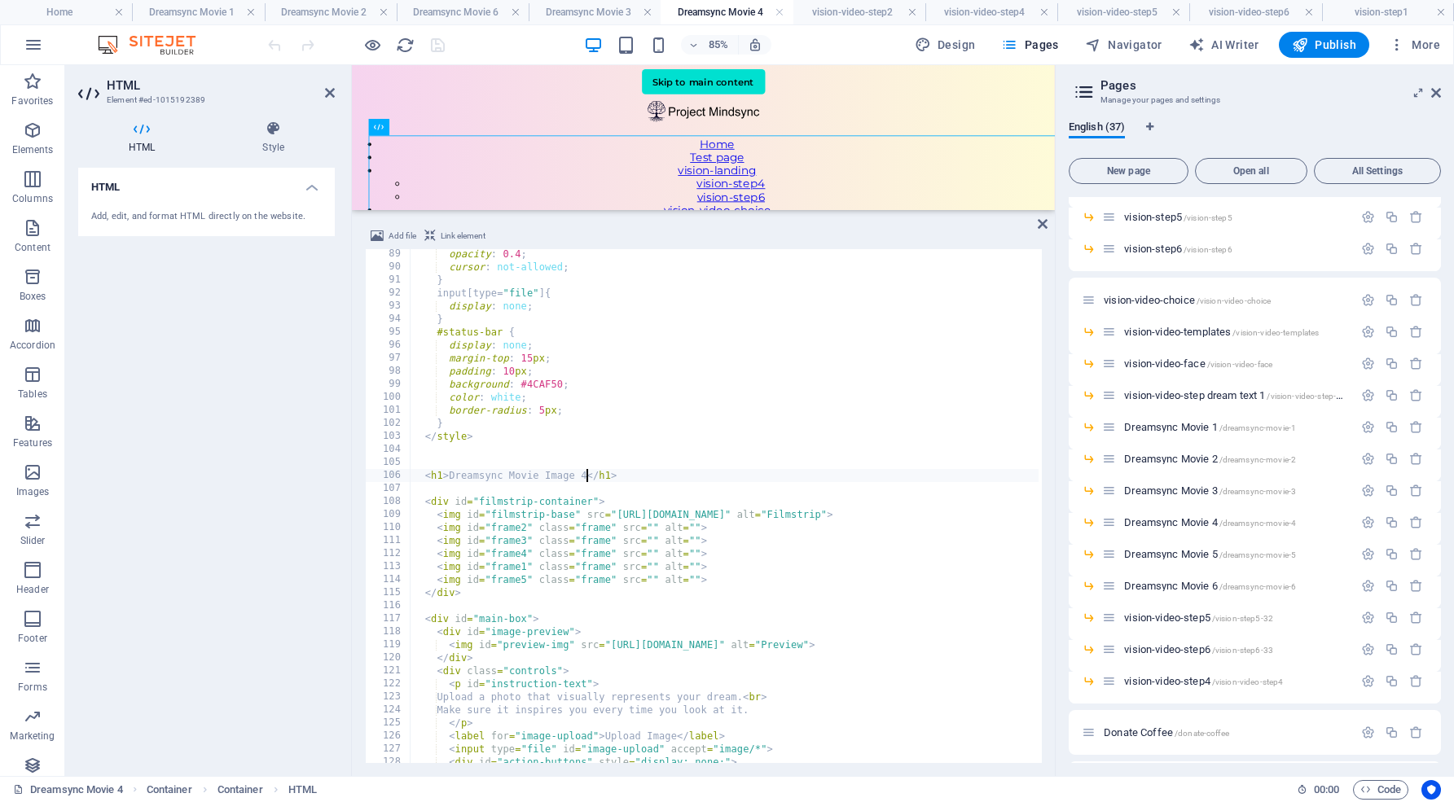
click at [584, 475] on div "opacity : 0.4 ; cursor : not-allowed ; } input [ type = " file " ] { display : …" at bounding box center [834, 516] width 849 height 537
type textarea "<h1>Dreamsync Movie Image 3</h1>"
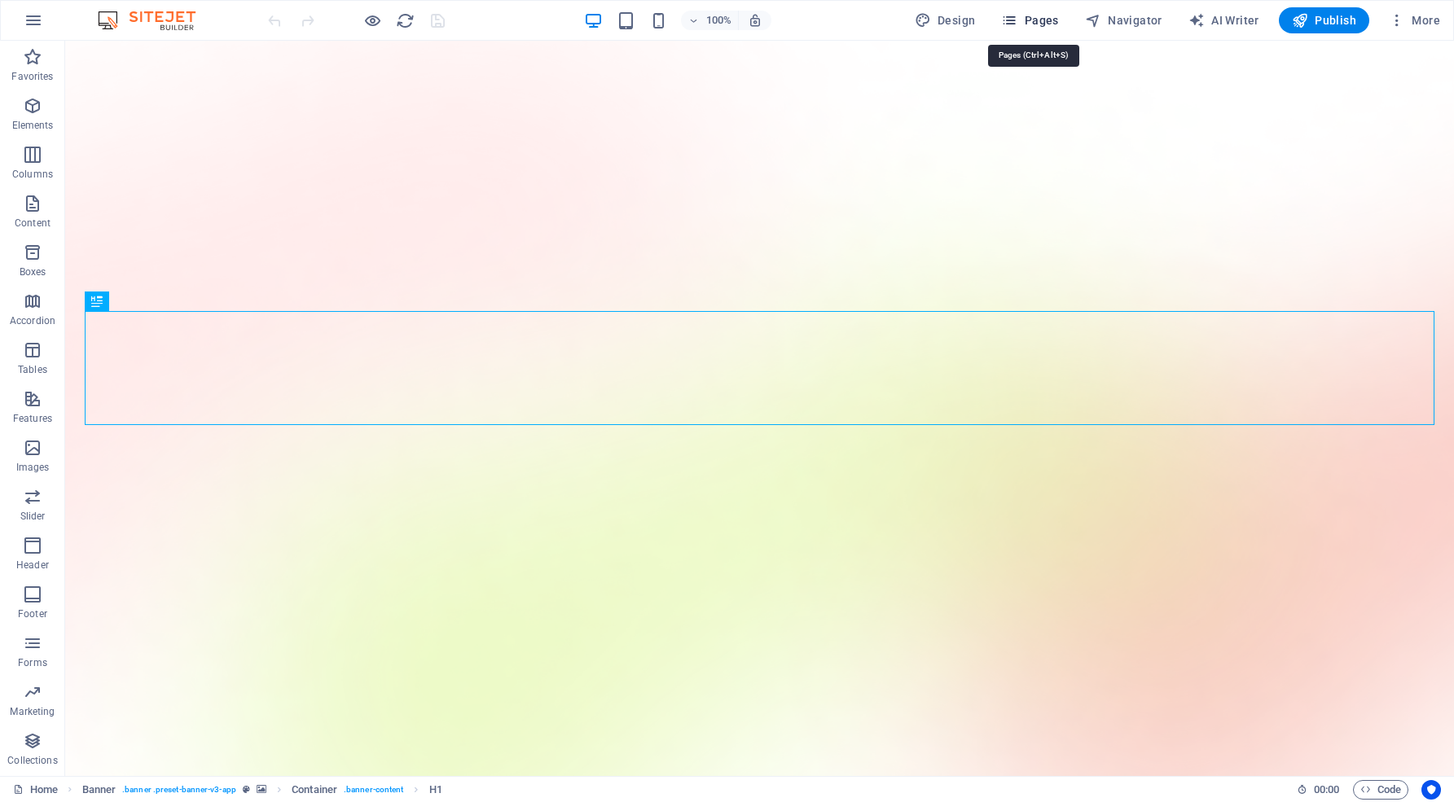
click at [1042, 20] on span "Pages" at bounding box center [1029, 20] width 57 height 16
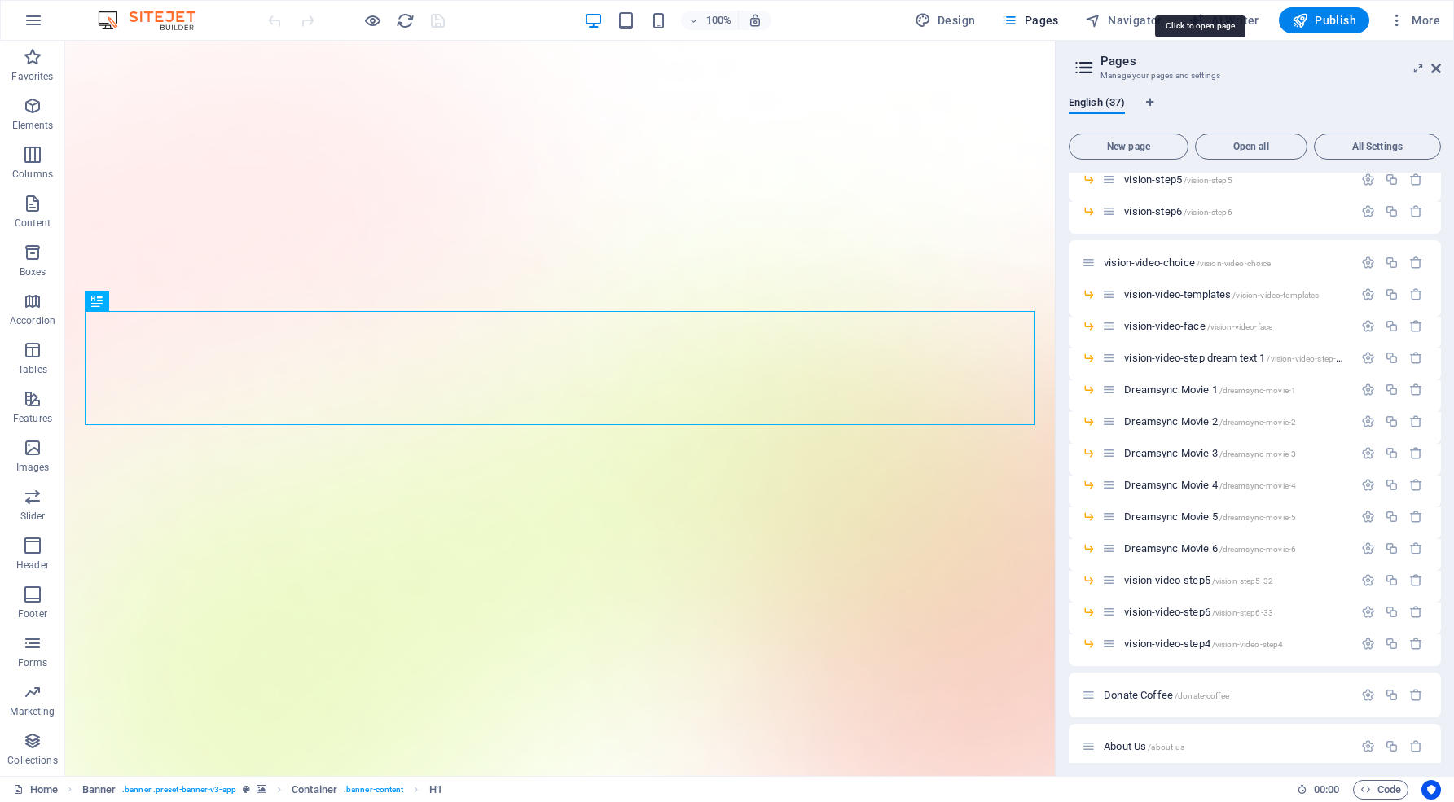
scroll to position [582, 0]
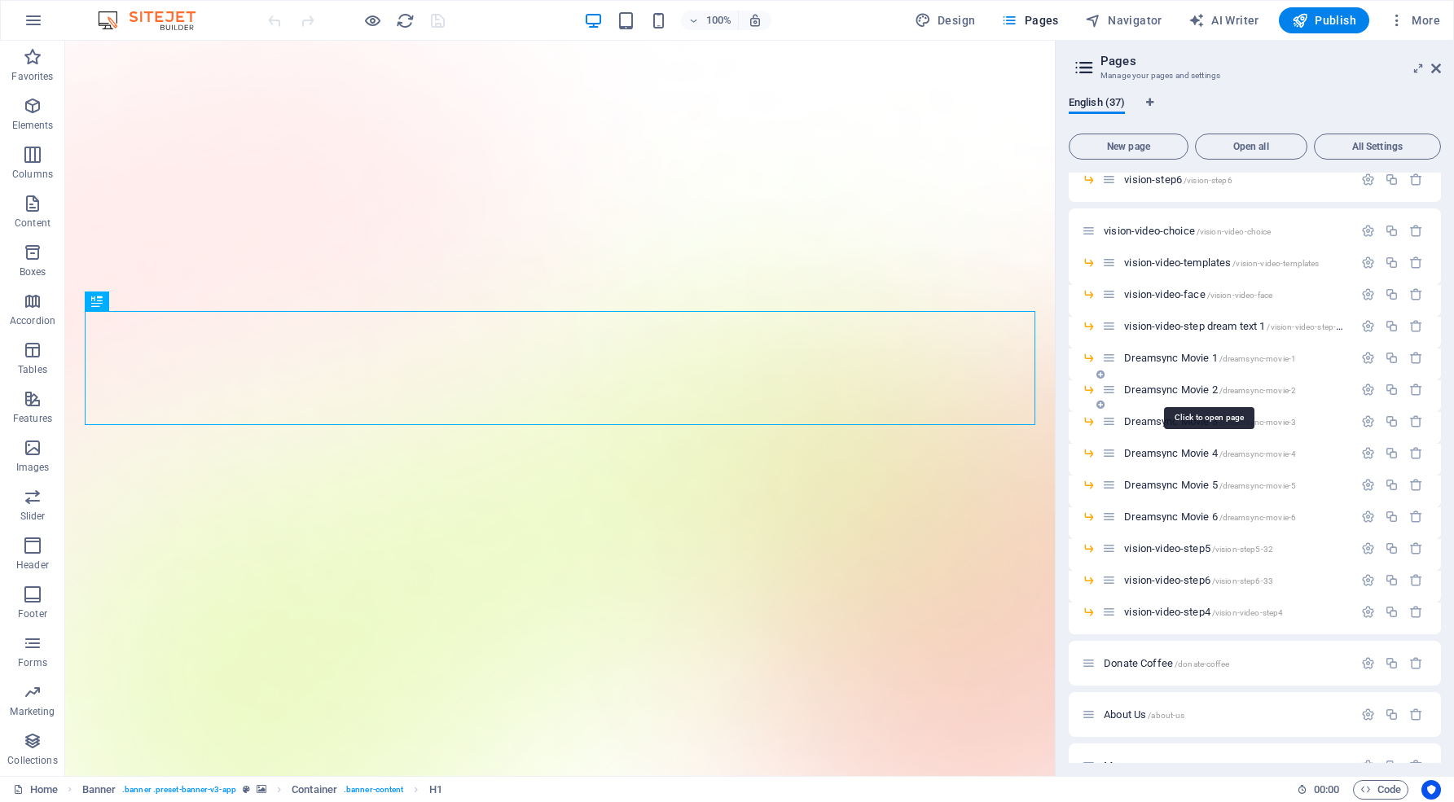
click at [1186, 388] on span "Dreamsync Movie 2 /dreamsync-movie-2" at bounding box center [1210, 390] width 172 height 12
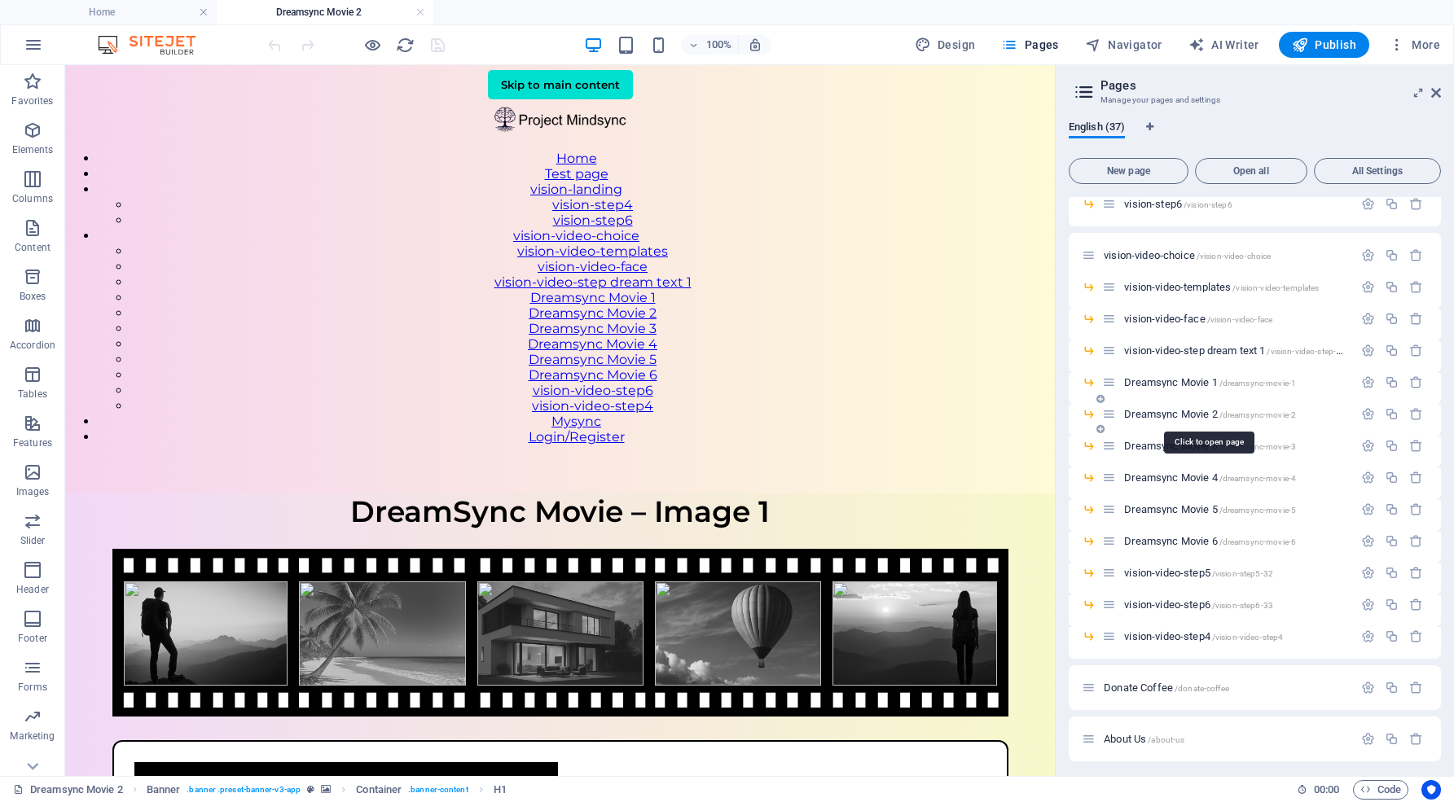
scroll to position [0, 0]
click at [1179, 445] on span "Dreamsync Movie 3 /dreamsync-movie-3" at bounding box center [1210, 446] width 172 height 12
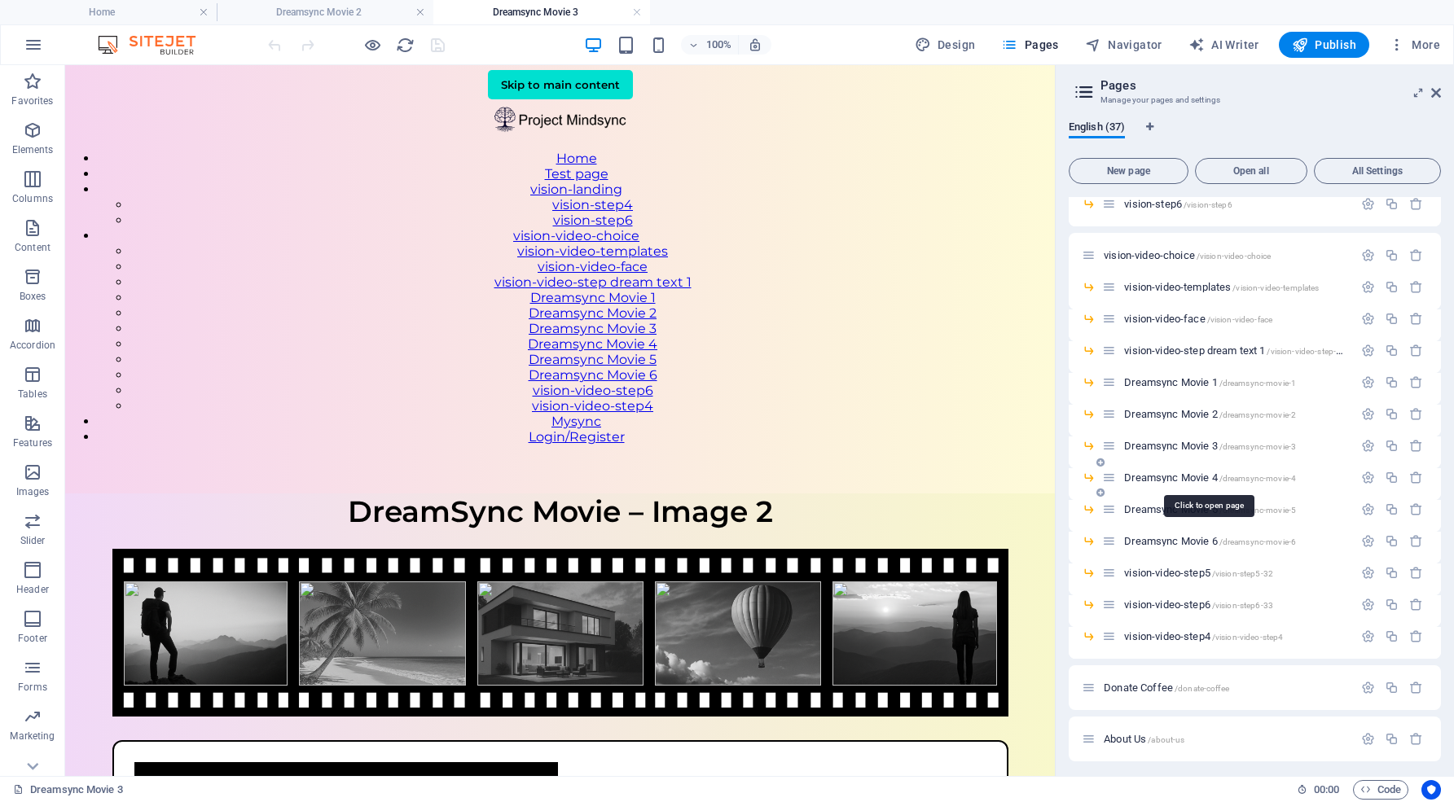
click at [1173, 474] on span "Dreamsync Movie 4 /dreamsync-movie-4" at bounding box center [1210, 477] width 172 height 12
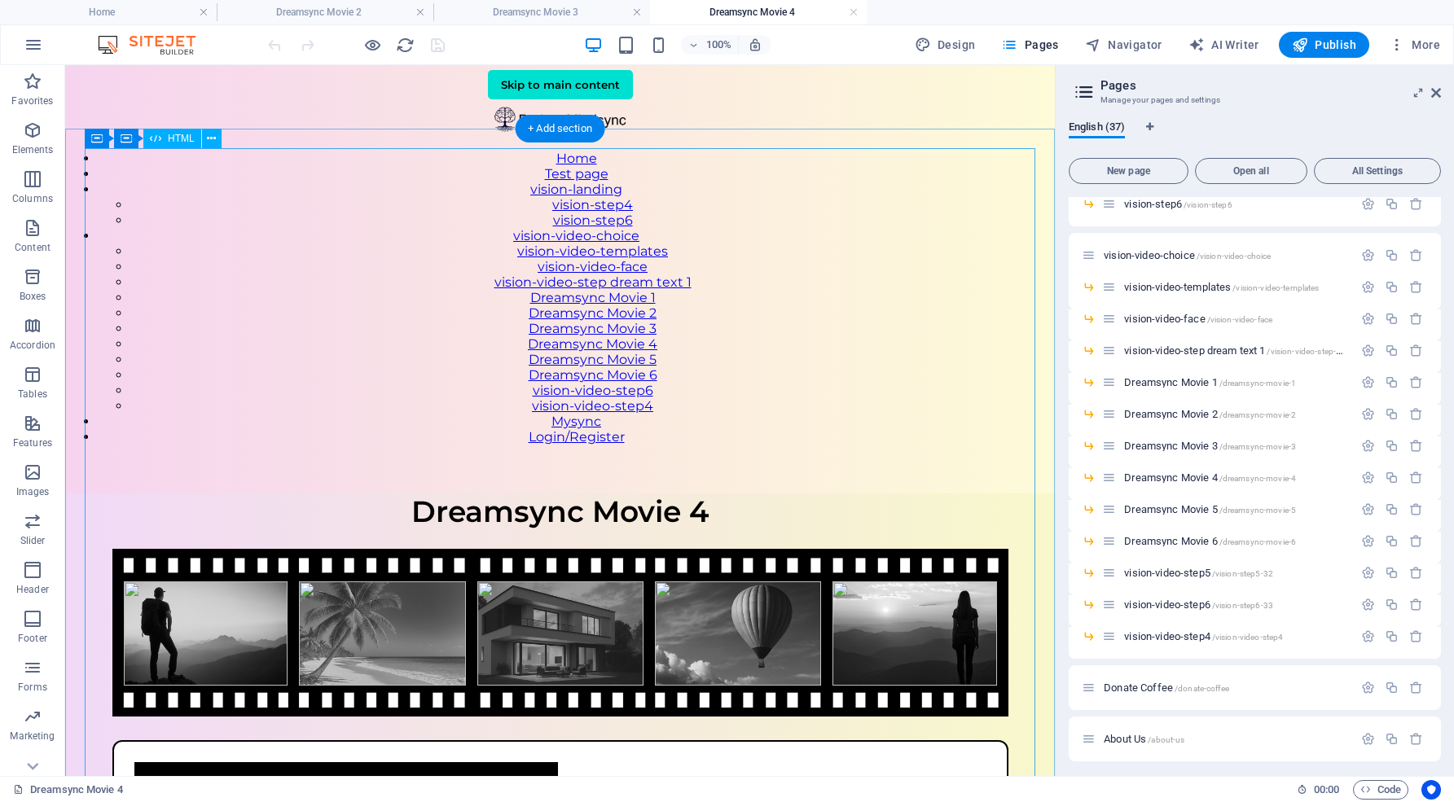
click at [755, 493] on div "VisionSync – Step 1 Dreamsync Movie 4 Upload a photo that visually represents y…" at bounding box center [559, 785] width 989 height 584
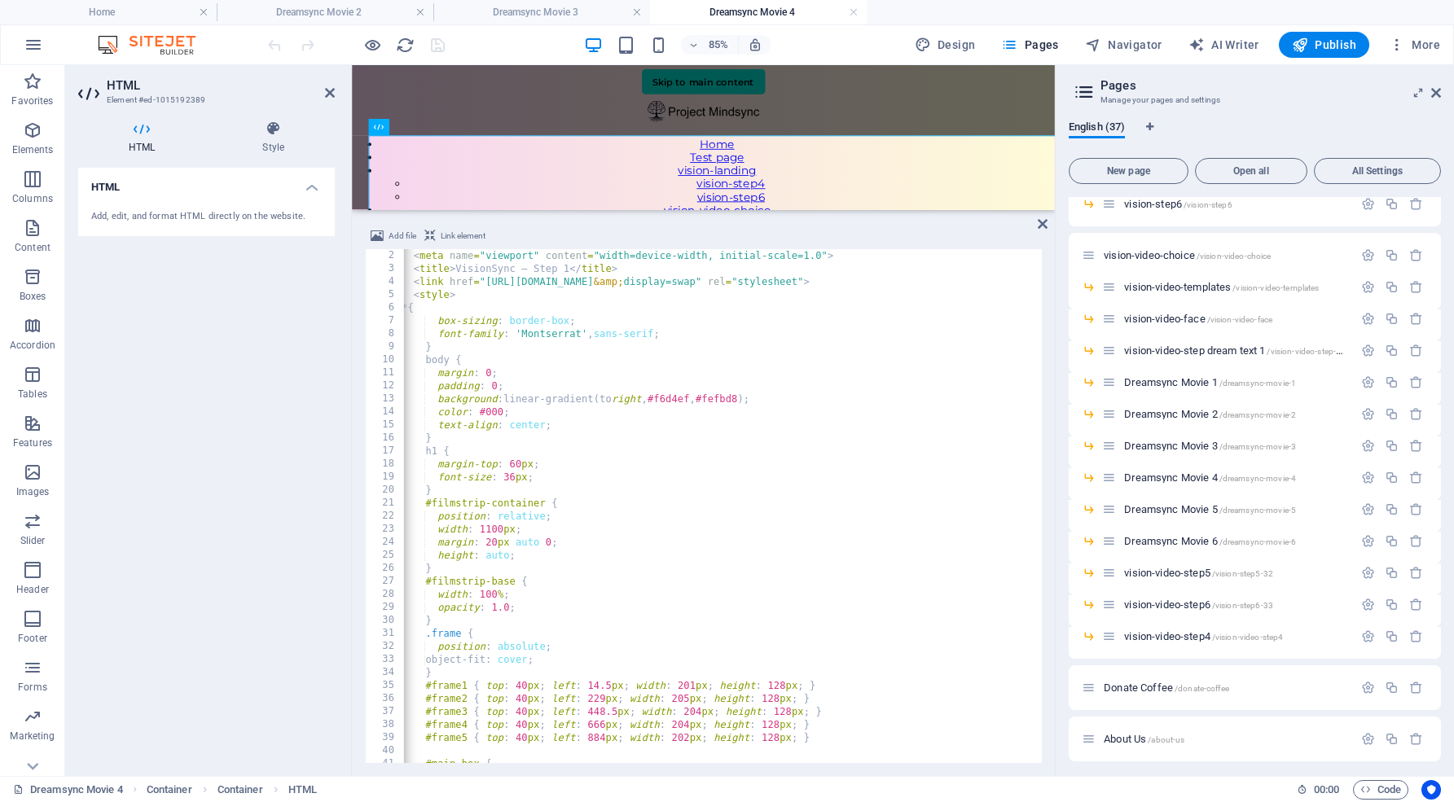
scroll to position [15, 0]
click at [632, 278] on div "< meta name = "viewport" content = "width=device-width, initial-scale=1.0" > < …" at bounding box center [822, 515] width 849 height 537
type textarea "<link href="[URL][DOMAIN_NAME]" rel="stylesheet">"
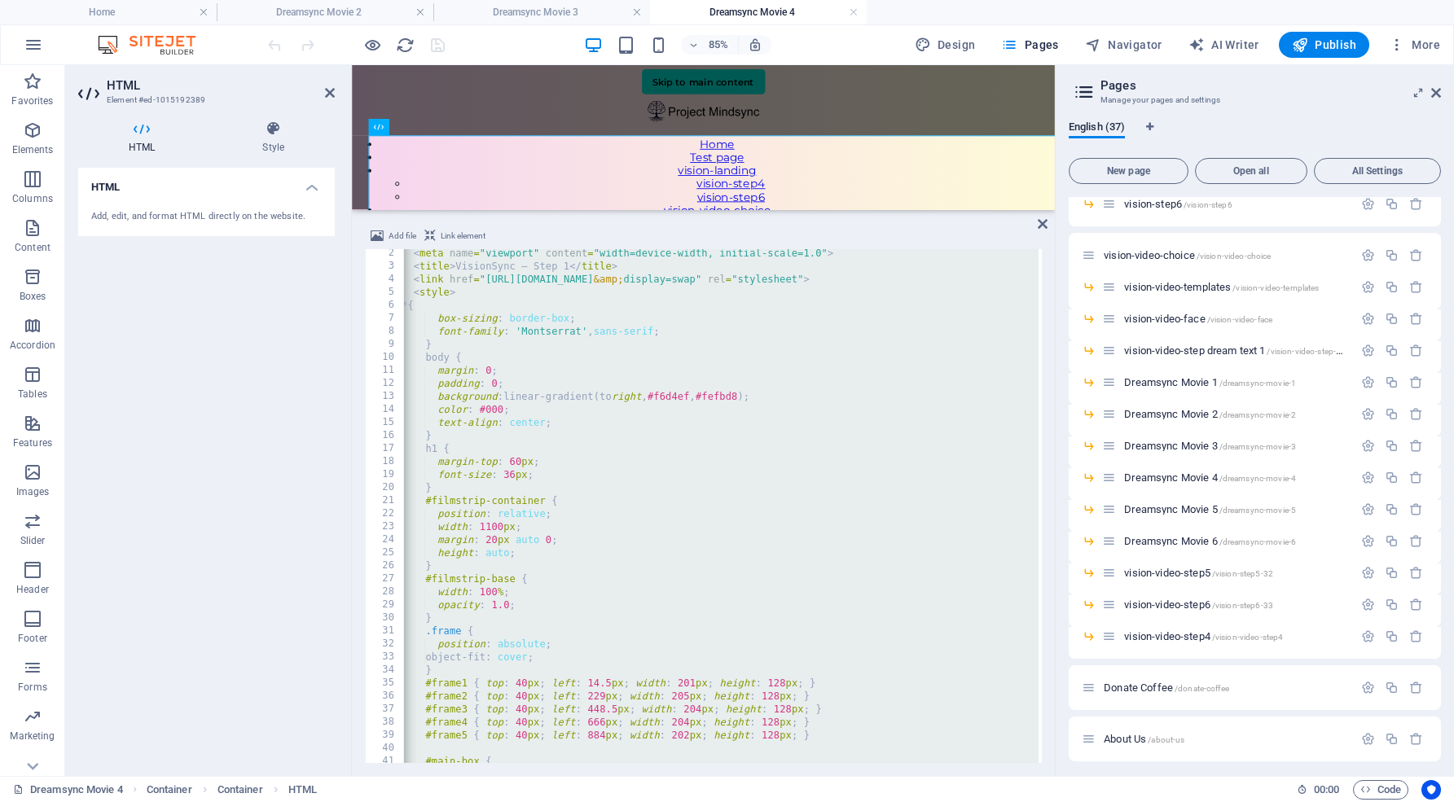
click at [660, 469] on div "< meta name = "viewport" content = "width=device-width, initial-scale=1.0" > < …" at bounding box center [822, 515] width 849 height 537
type textarea "font-size: 36px;"
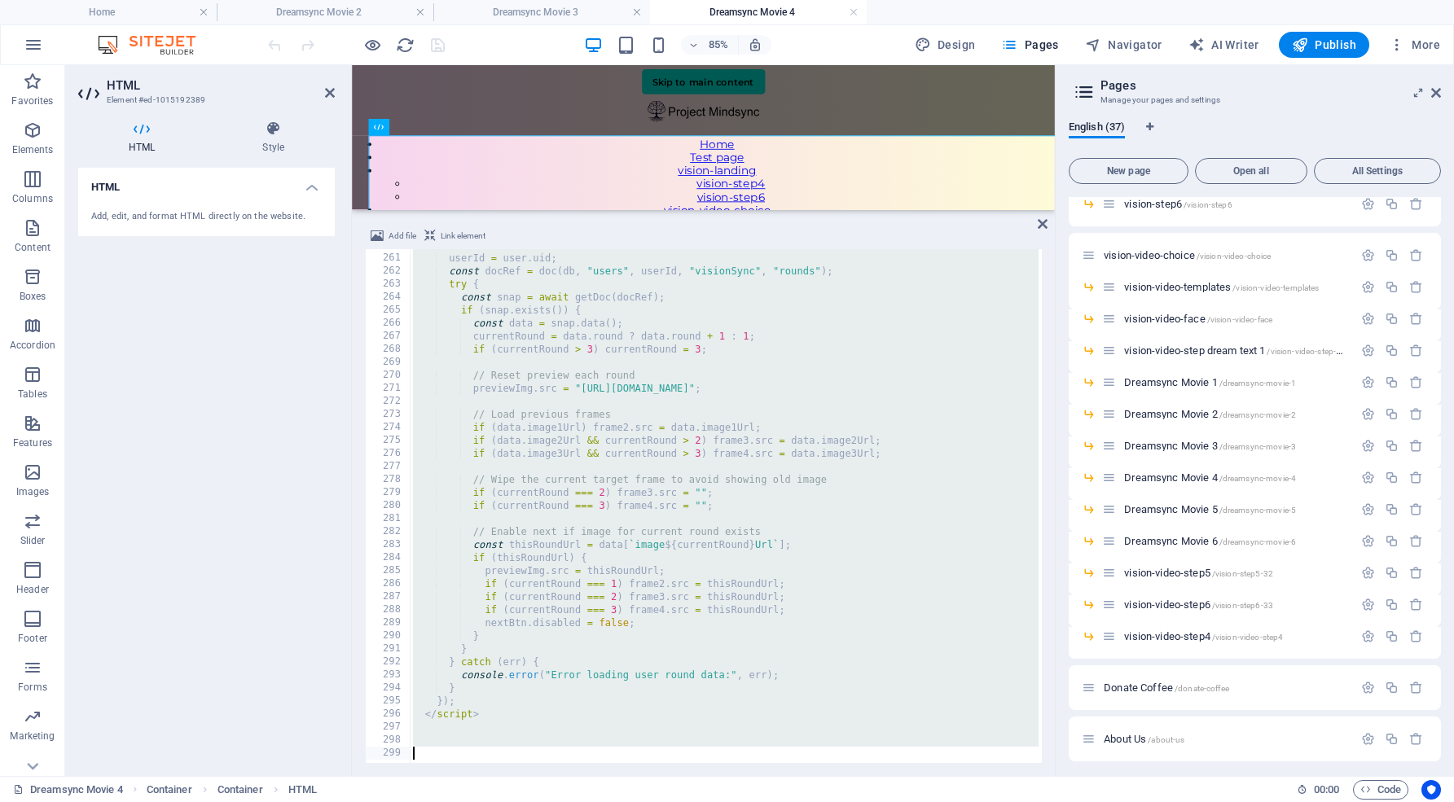
scroll to position [3385, 0]
drag, startPoint x: 407, startPoint y: 254, endPoint x: 545, endPoint y: 807, distance: 569.8
click at [545, 801] on html "[DOMAIN_NAME] Home Dreamsync Movie 2 Dreamsync Movie 3 Dreamsync Movie 4 Favori…" at bounding box center [727, 401] width 1454 height 802
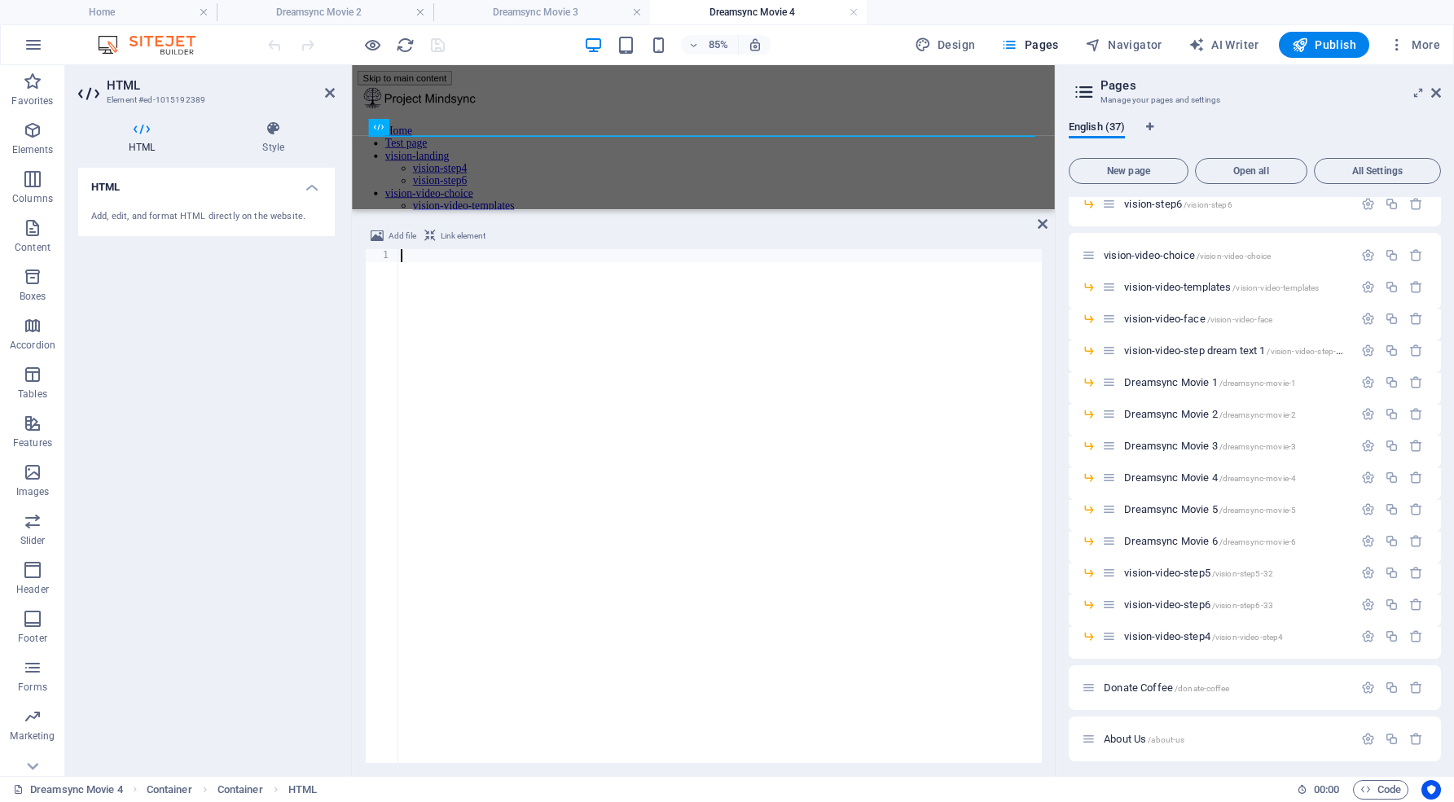
scroll to position [1844, 0]
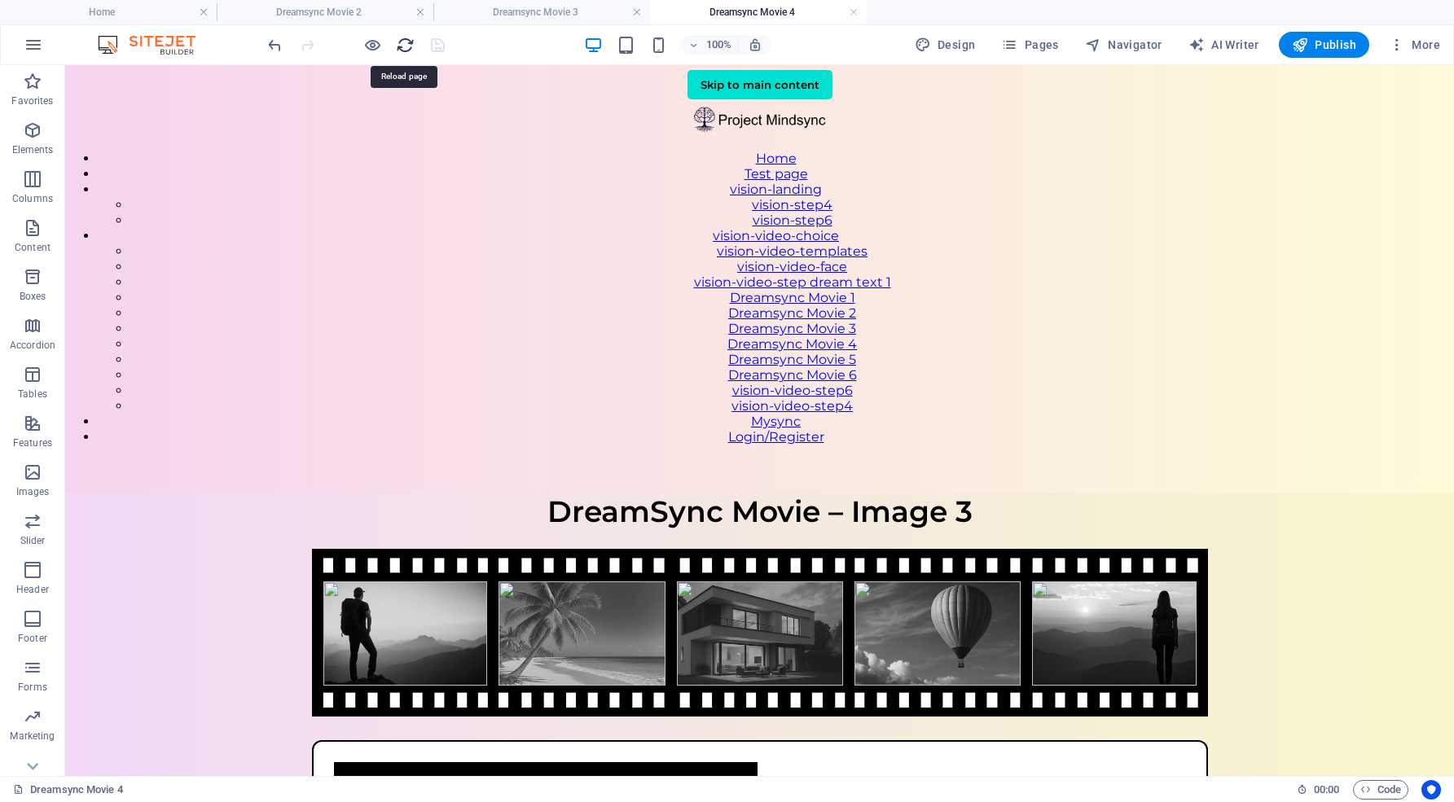
click at [404, 46] on icon "reload" at bounding box center [405, 45] width 19 height 19
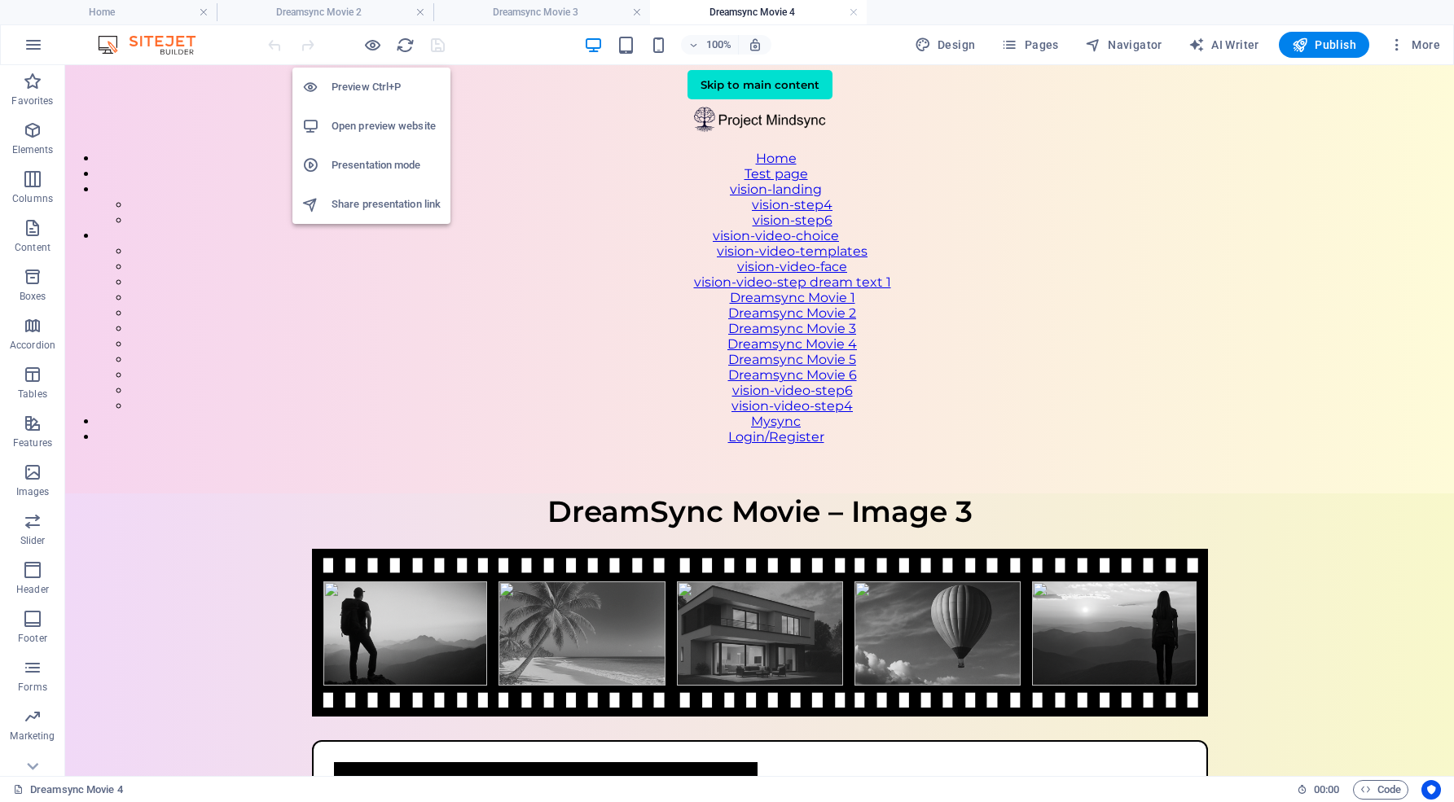
click at [380, 125] on h6 "Open preview website" at bounding box center [385, 126] width 109 height 20
click at [377, 43] on icon "button" at bounding box center [372, 45] width 19 height 19
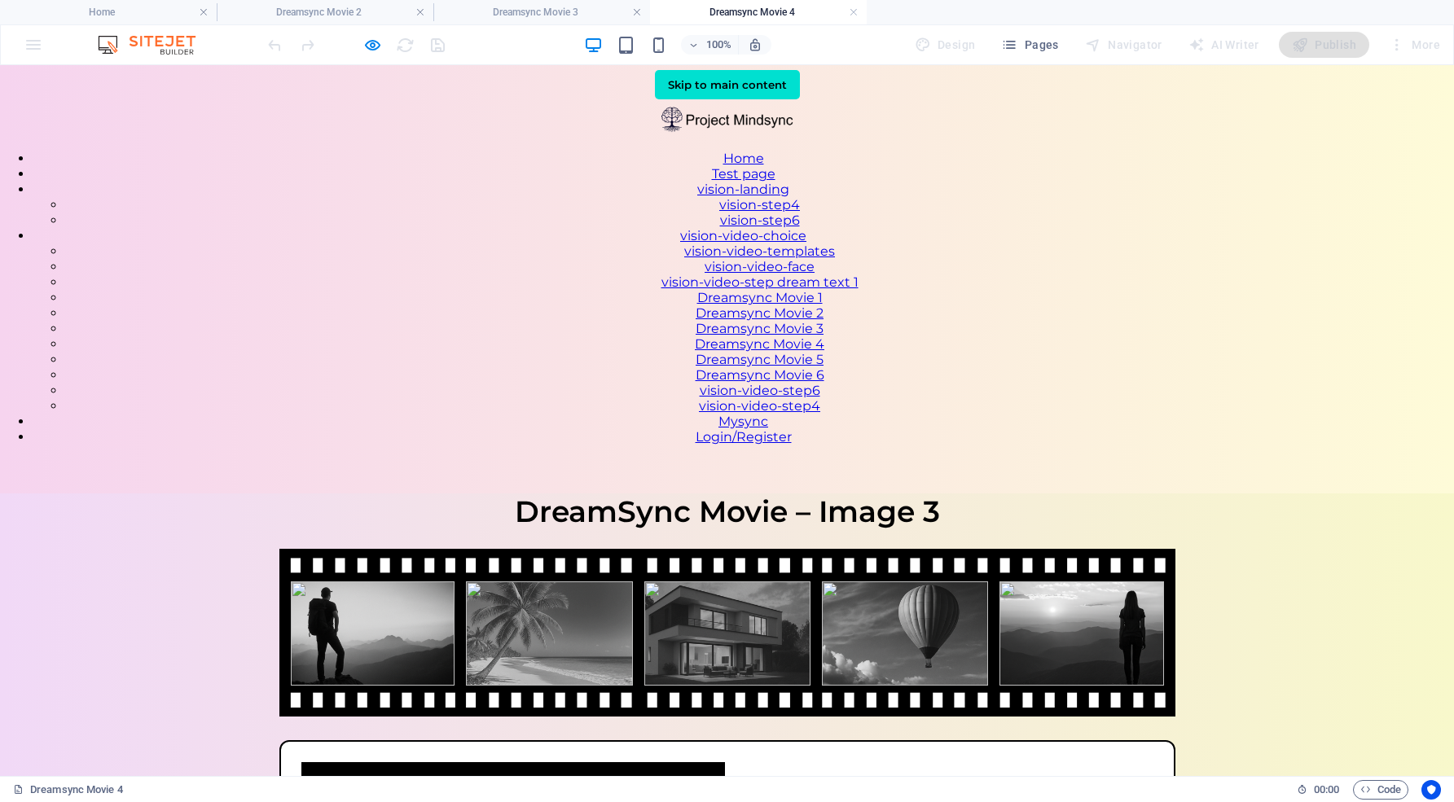
click at [823, 321] on link "Dreamsync Movie 2" at bounding box center [759, 312] width 128 height 15
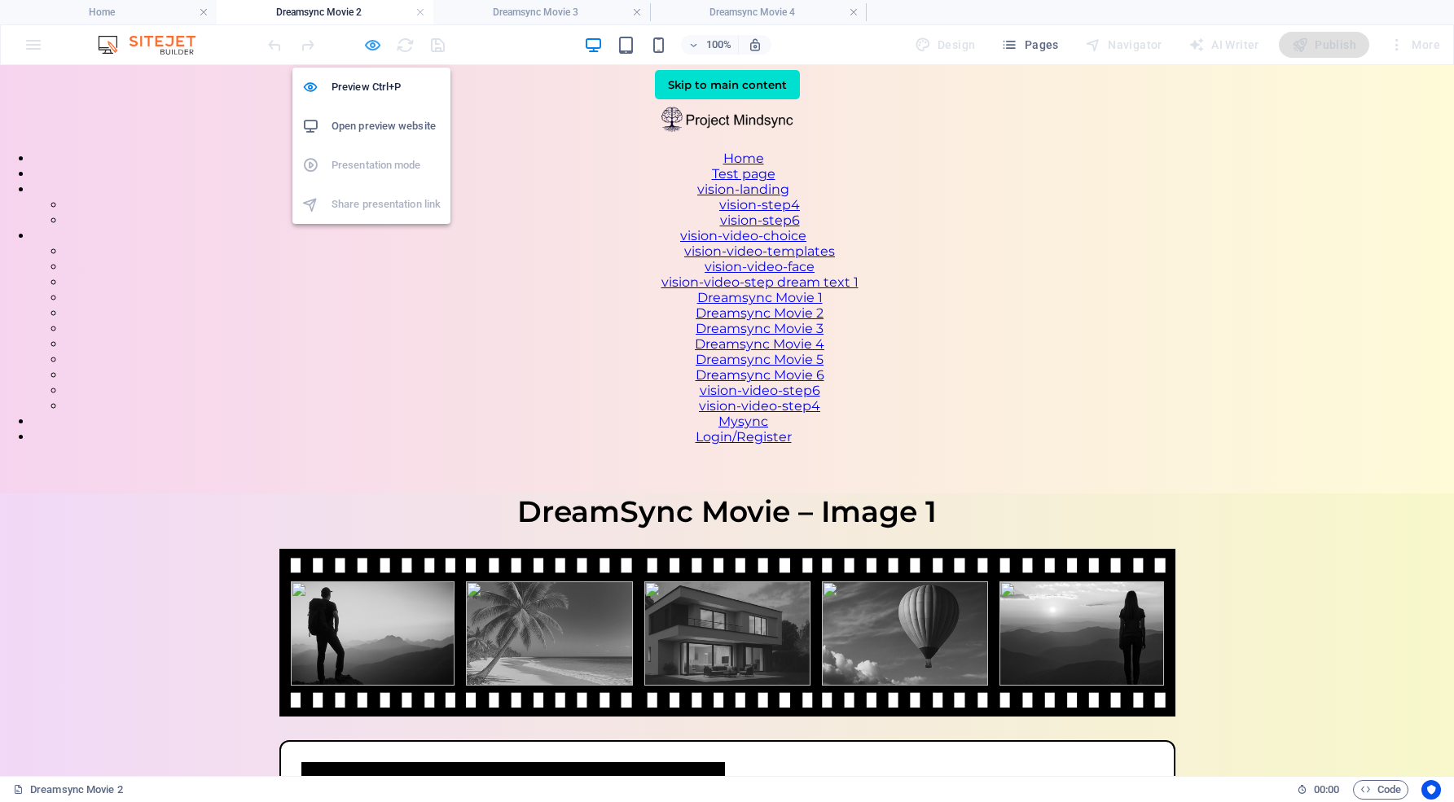
click at [371, 44] on icon "button" at bounding box center [372, 45] width 19 height 19
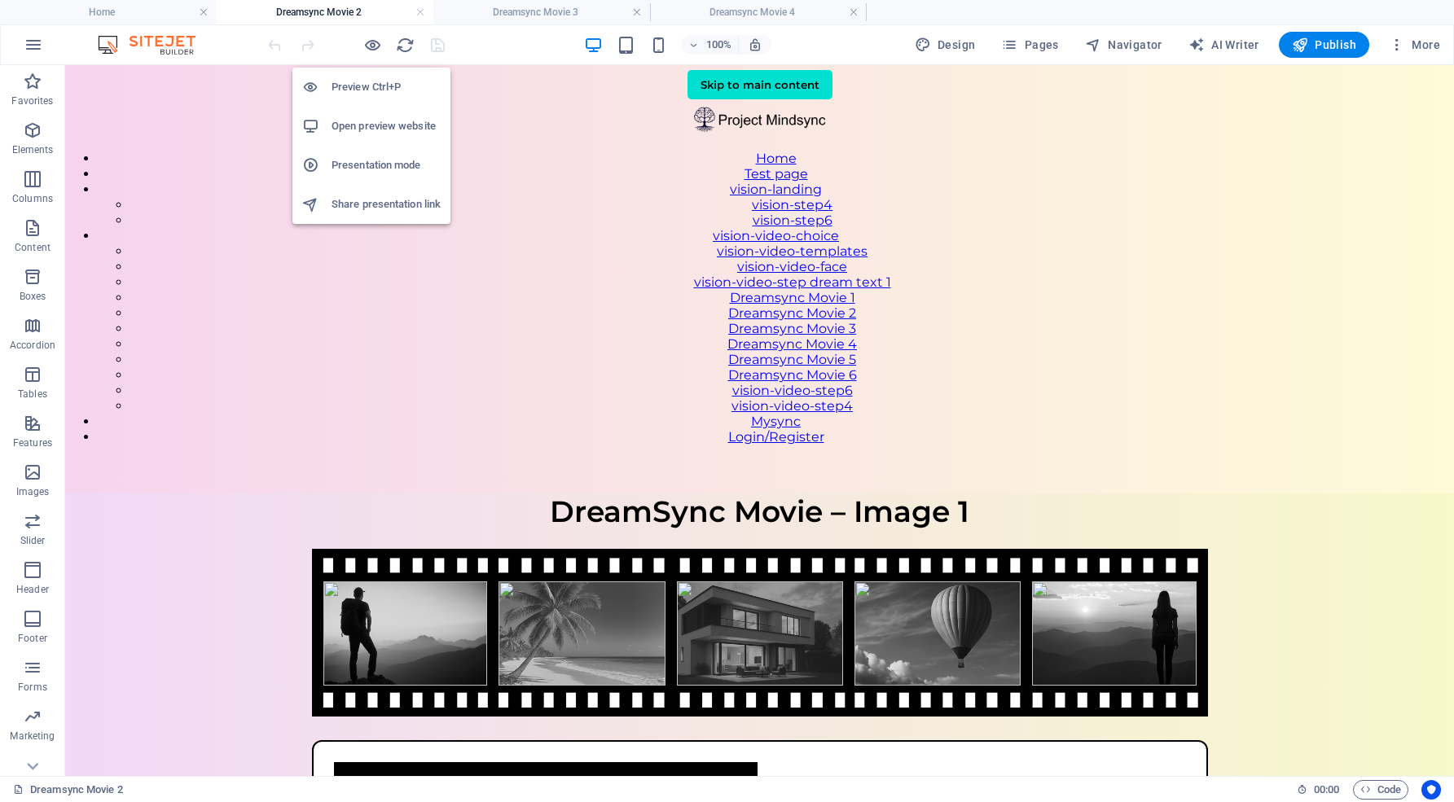
click at [377, 129] on h6 "Open preview website" at bounding box center [385, 126] width 109 height 20
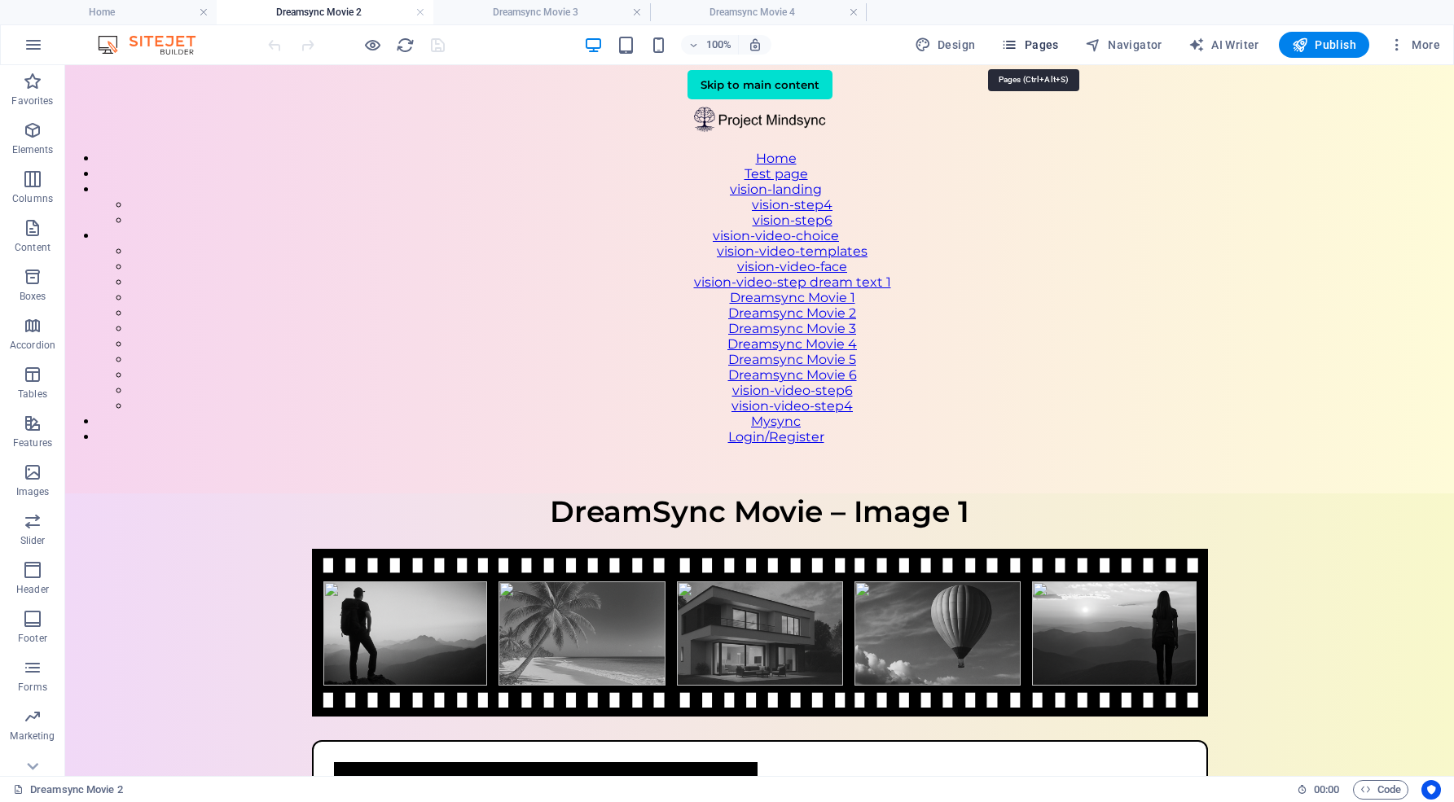
click at [1053, 46] on span "Pages" at bounding box center [1029, 45] width 57 height 16
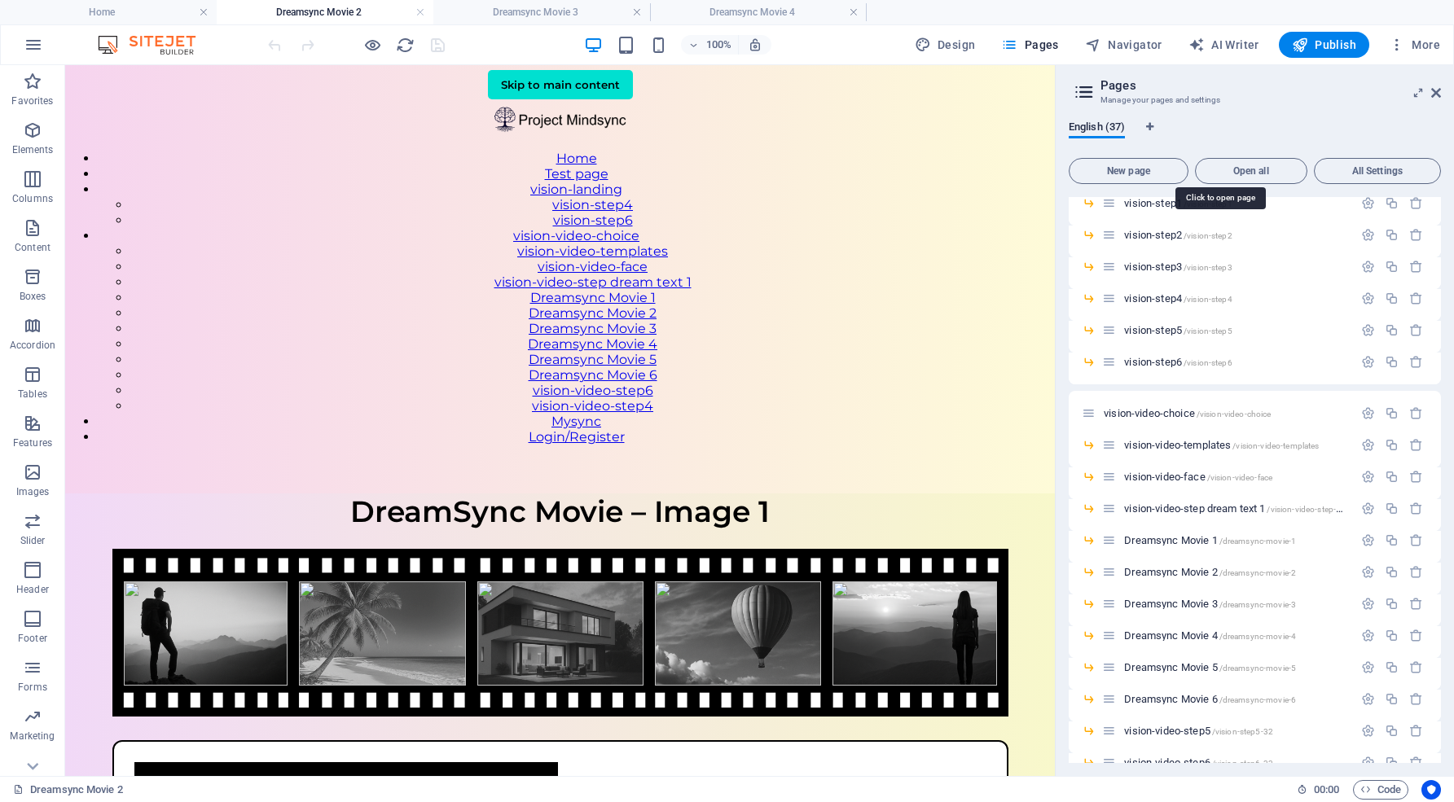
scroll to position [440, 0]
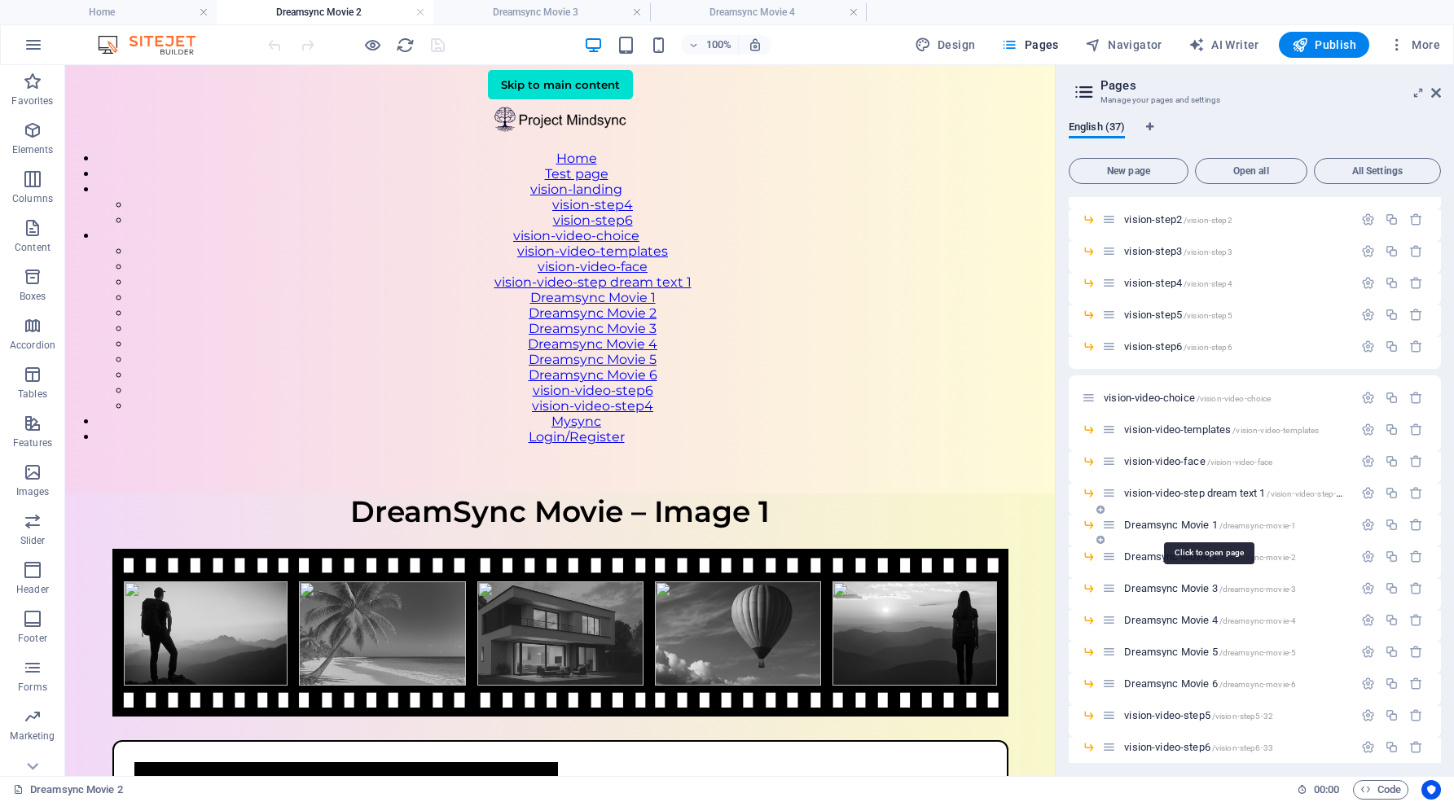
click at [1186, 524] on span "Dreamsync Movie 1 /dreamsync-movie-1" at bounding box center [1210, 525] width 172 height 12
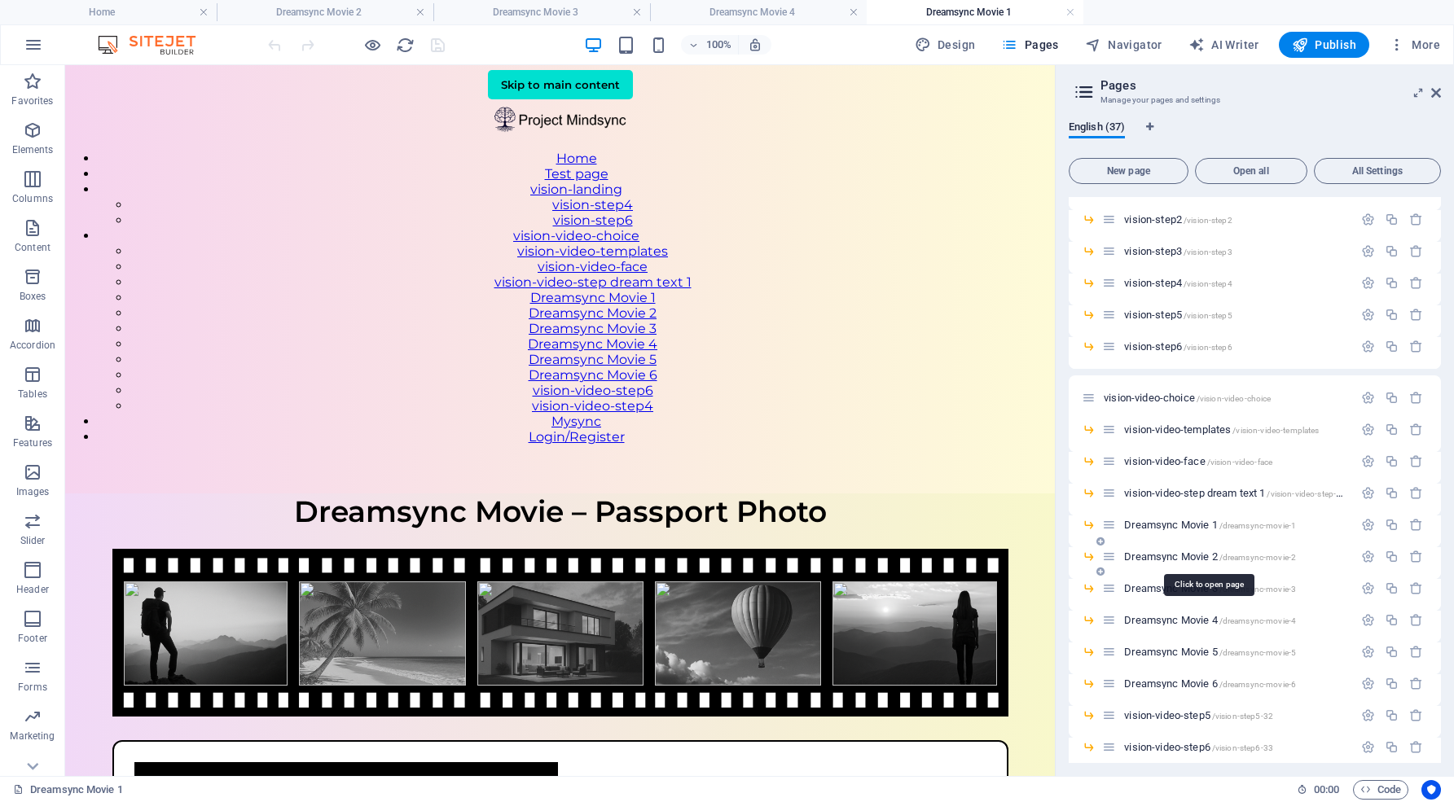
click at [1195, 556] on span "Dreamsync Movie 2 /dreamsync-movie-2" at bounding box center [1210, 556] width 172 height 12
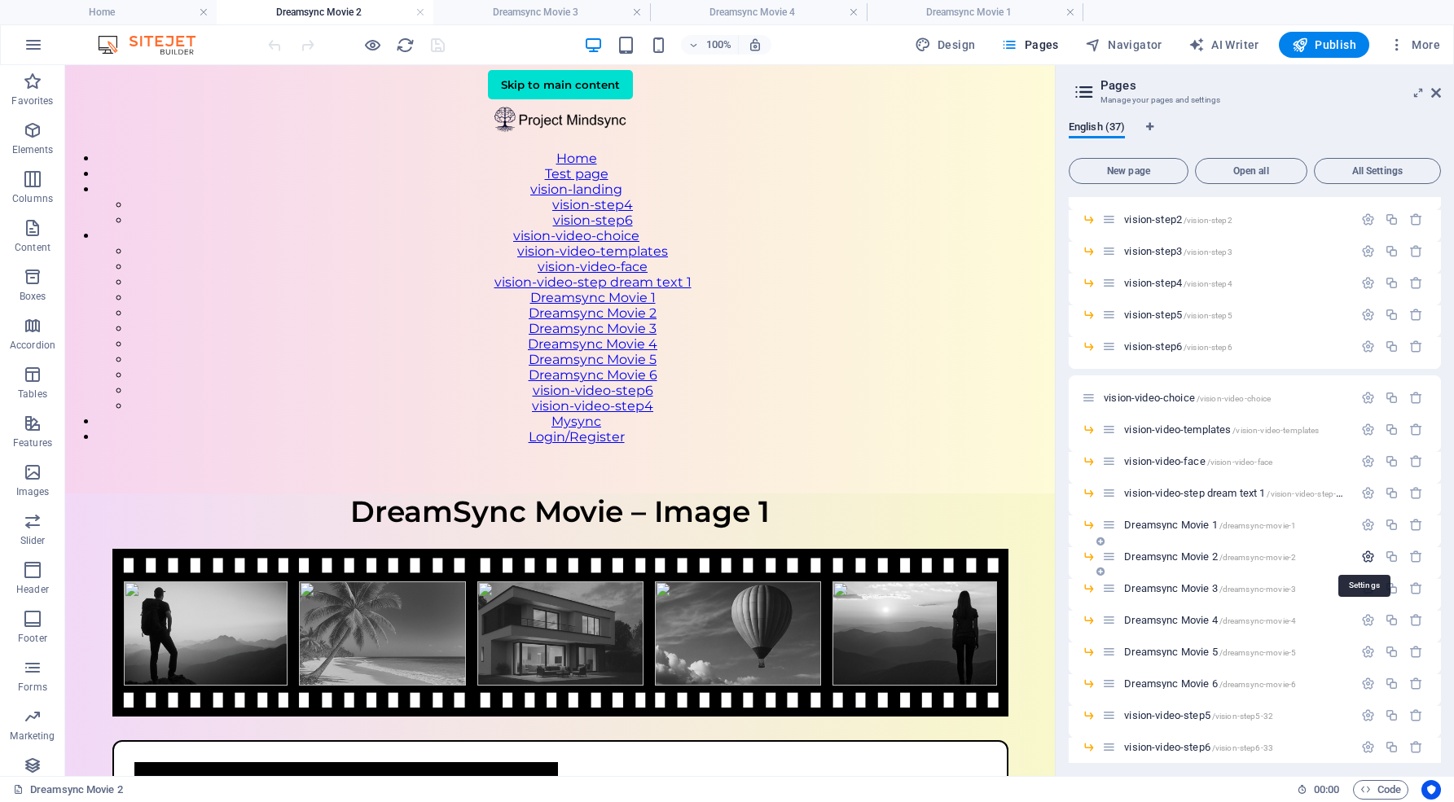
click at [1366, 559] on icon "button" at bounding box center [1368, 557] width 14 height 14
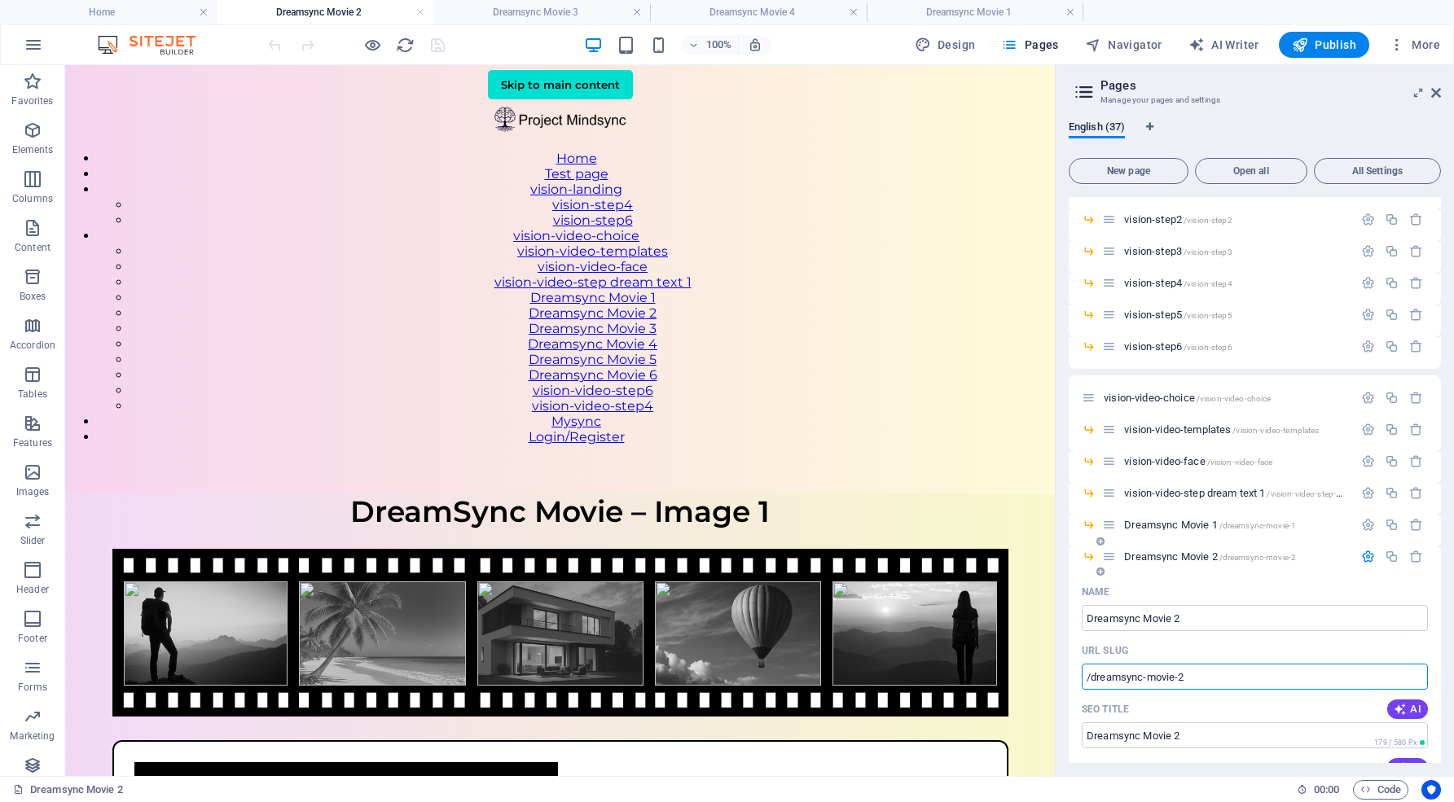
drag, startPoint x: 1191, startPoint y: 678, endPoint x: 1072, endPoint y: 669, distance: 120.0
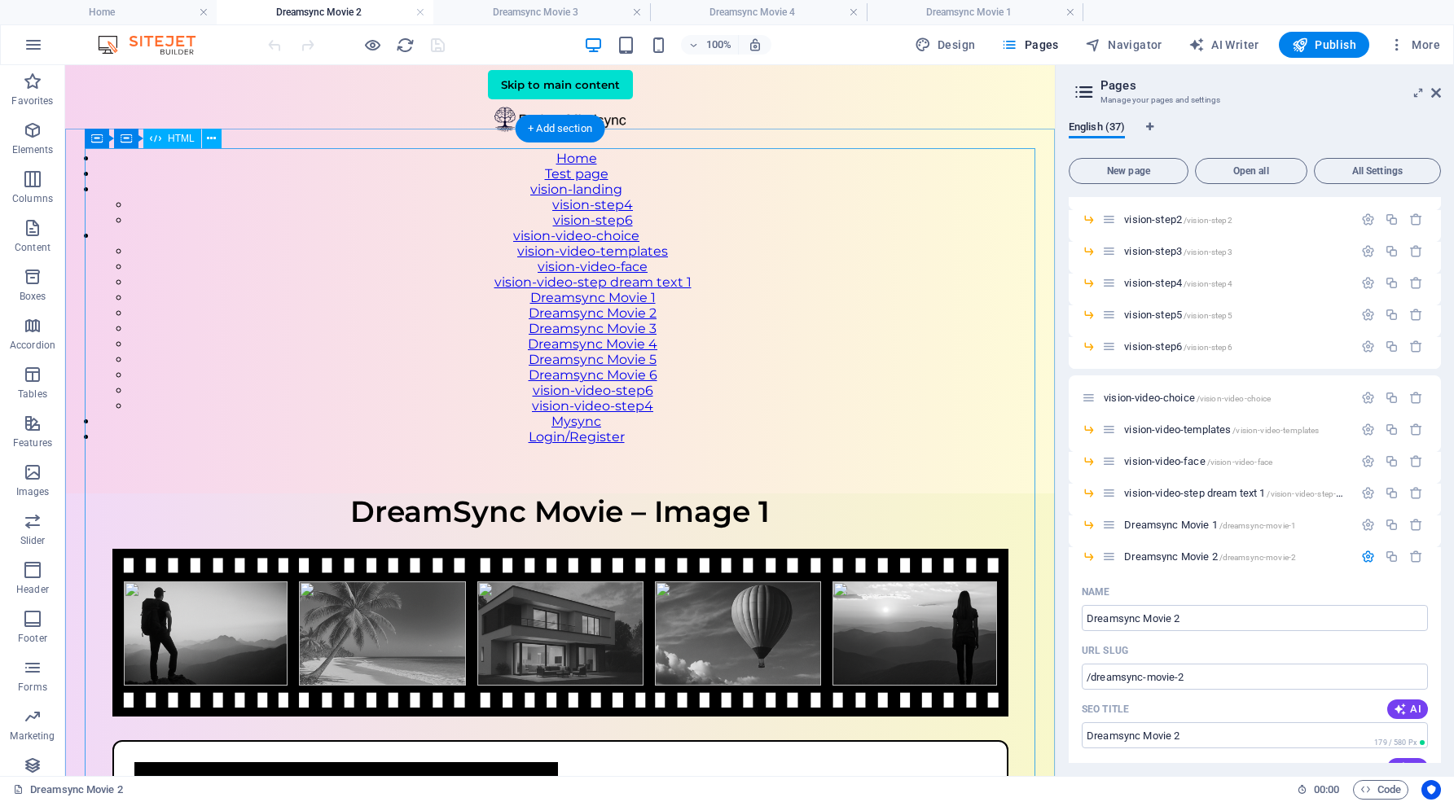
click at [993, 493] on div "DreamSync Movie – Image 1 DreamSync Movie – Image 1 Upload a photo that visuall…" at bounding box center [559, 785] width 989 height 584
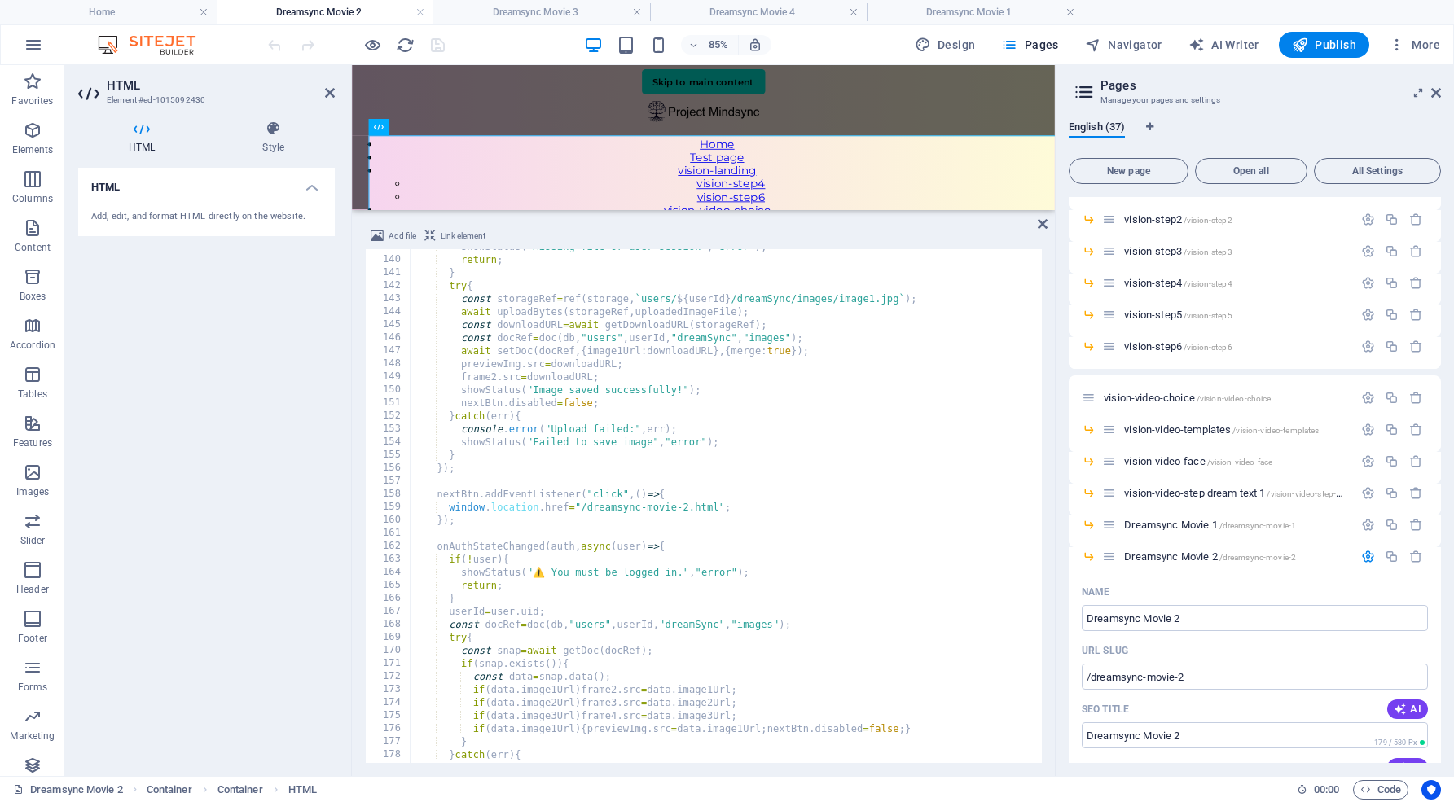
scroll to position [1800, 0]
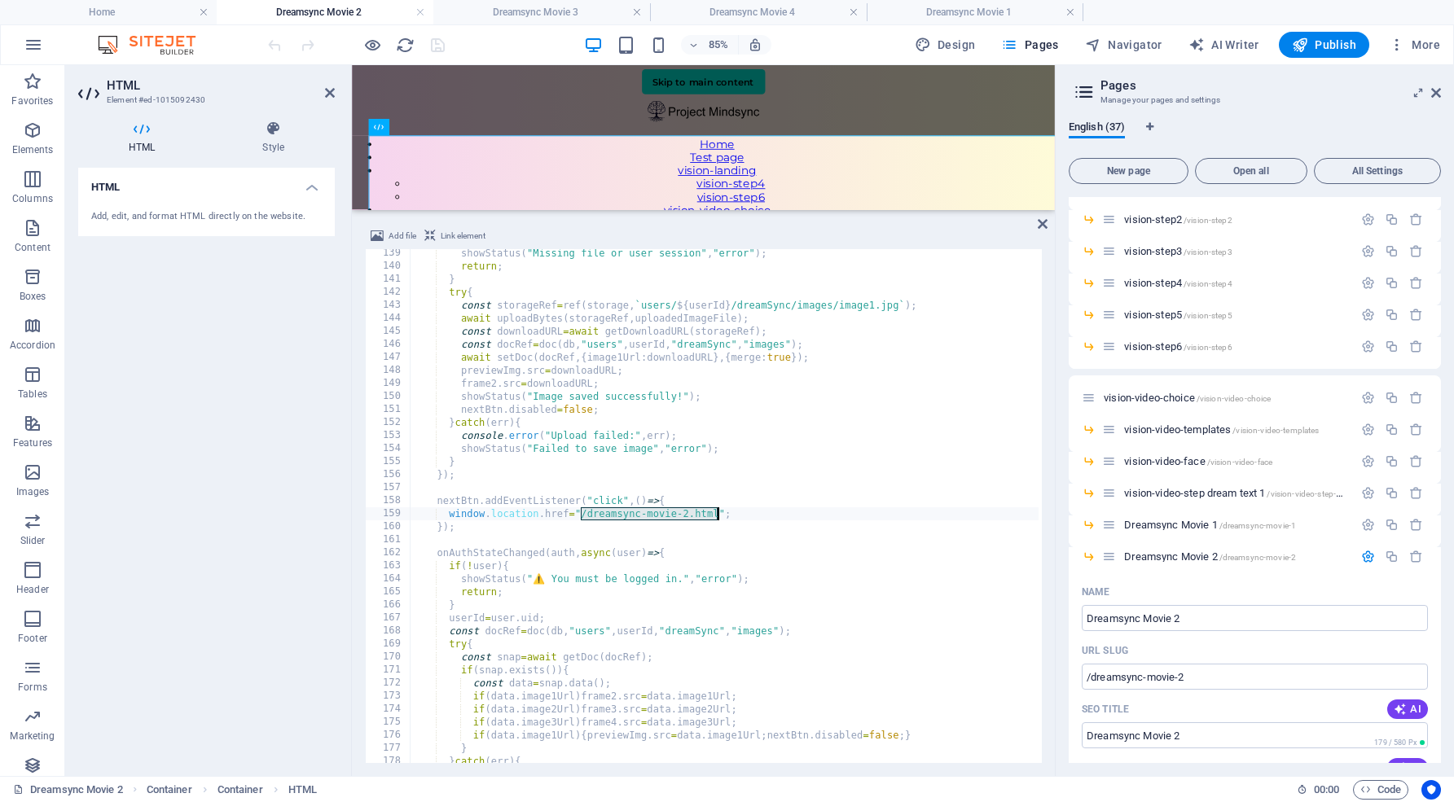
drag, startPoint x: 580, startPoint y: 511, endPoint x: 717, endPoint y: 513, distance: 136.8
click at [717, 513] on div "showStatus ( "Missing file or user session" , "error" ) ; return ; } try { cons…" at bounding box center [834, 515] width 849 height 537
type textarea "window.location.href="/dreamsync-movie-2";"
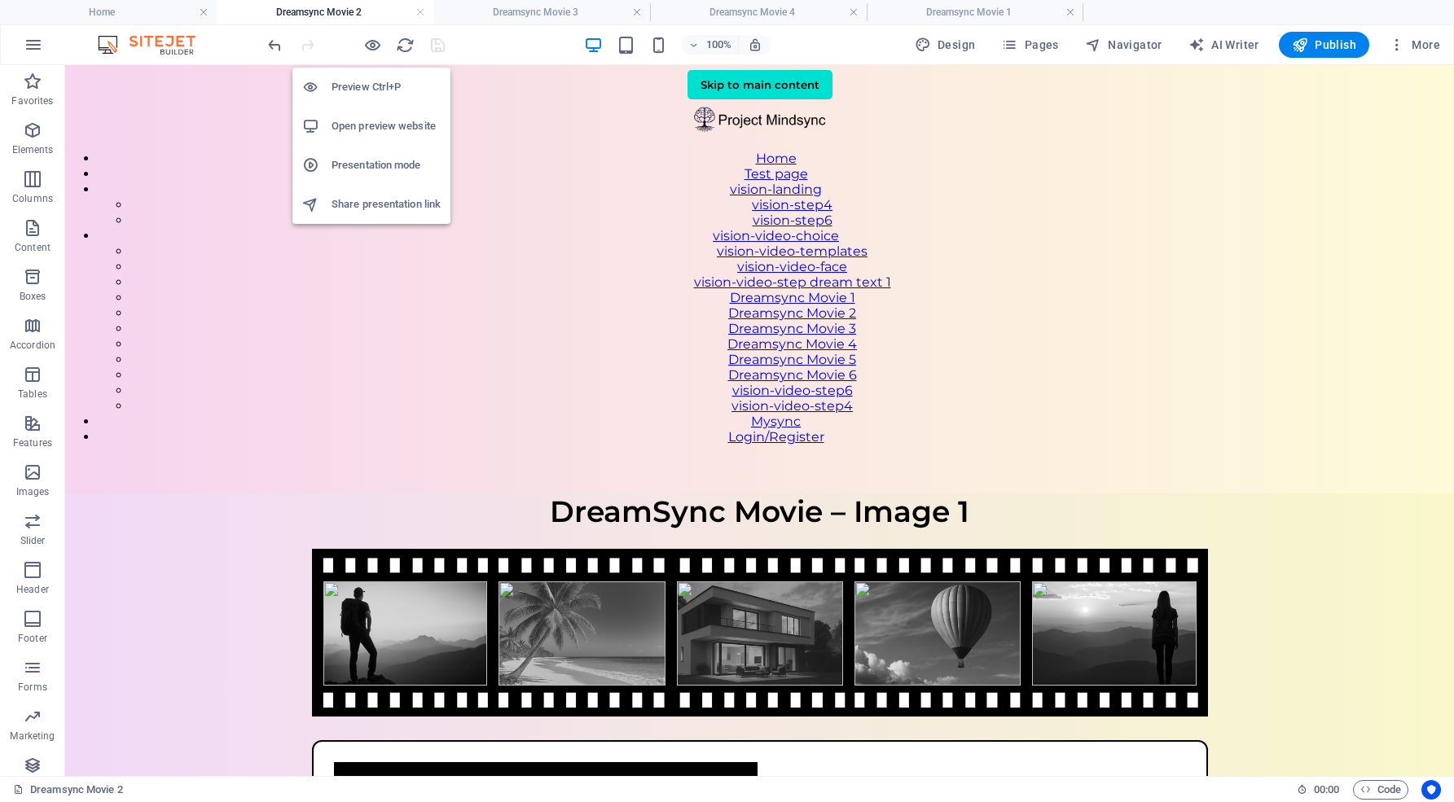
click at [376, 125] on h6 "Open preview website" at bounding box center [385, 126] width 109 height 20
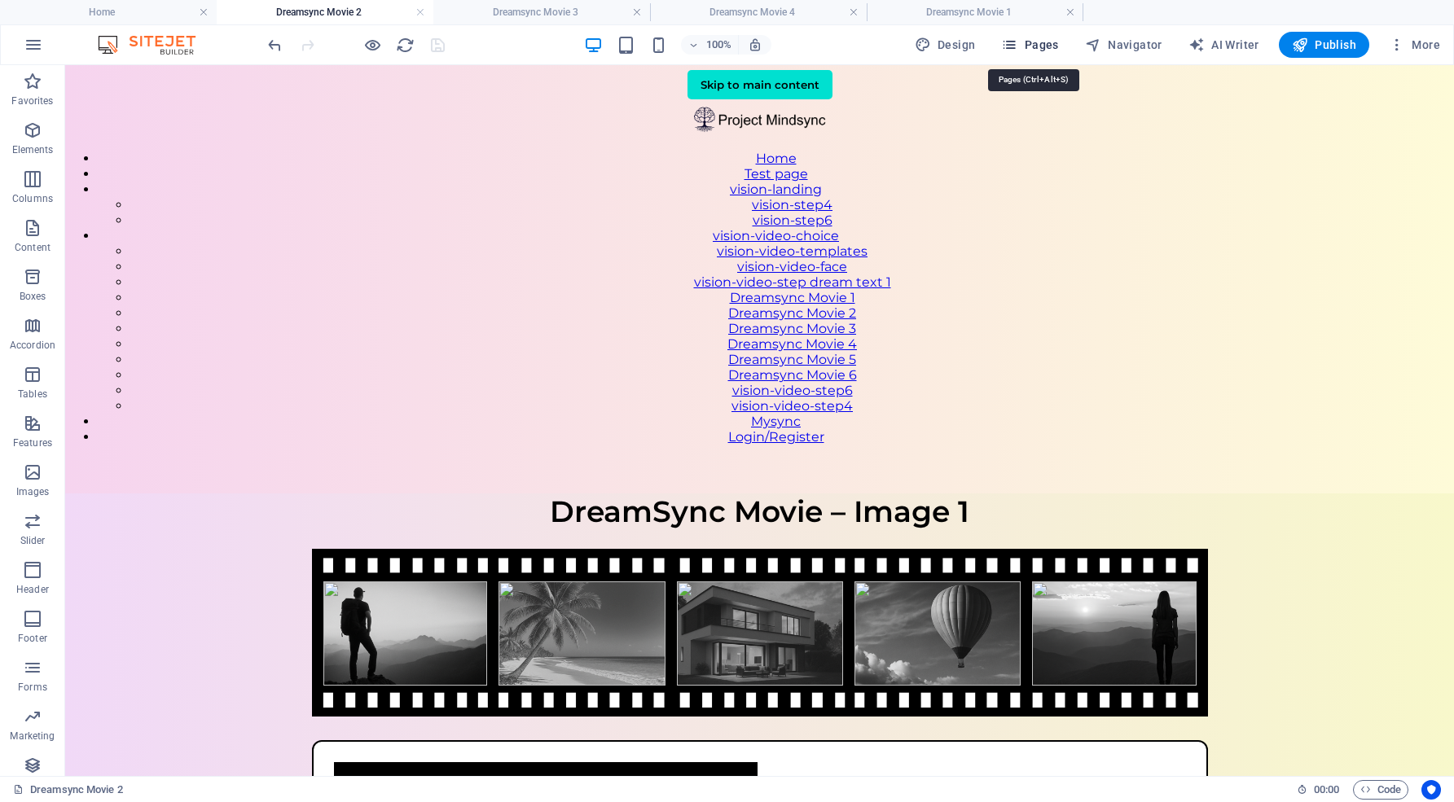
click at [1040, 42] on span "Pages" at bounding box center [1029, 45] width 57 height 16
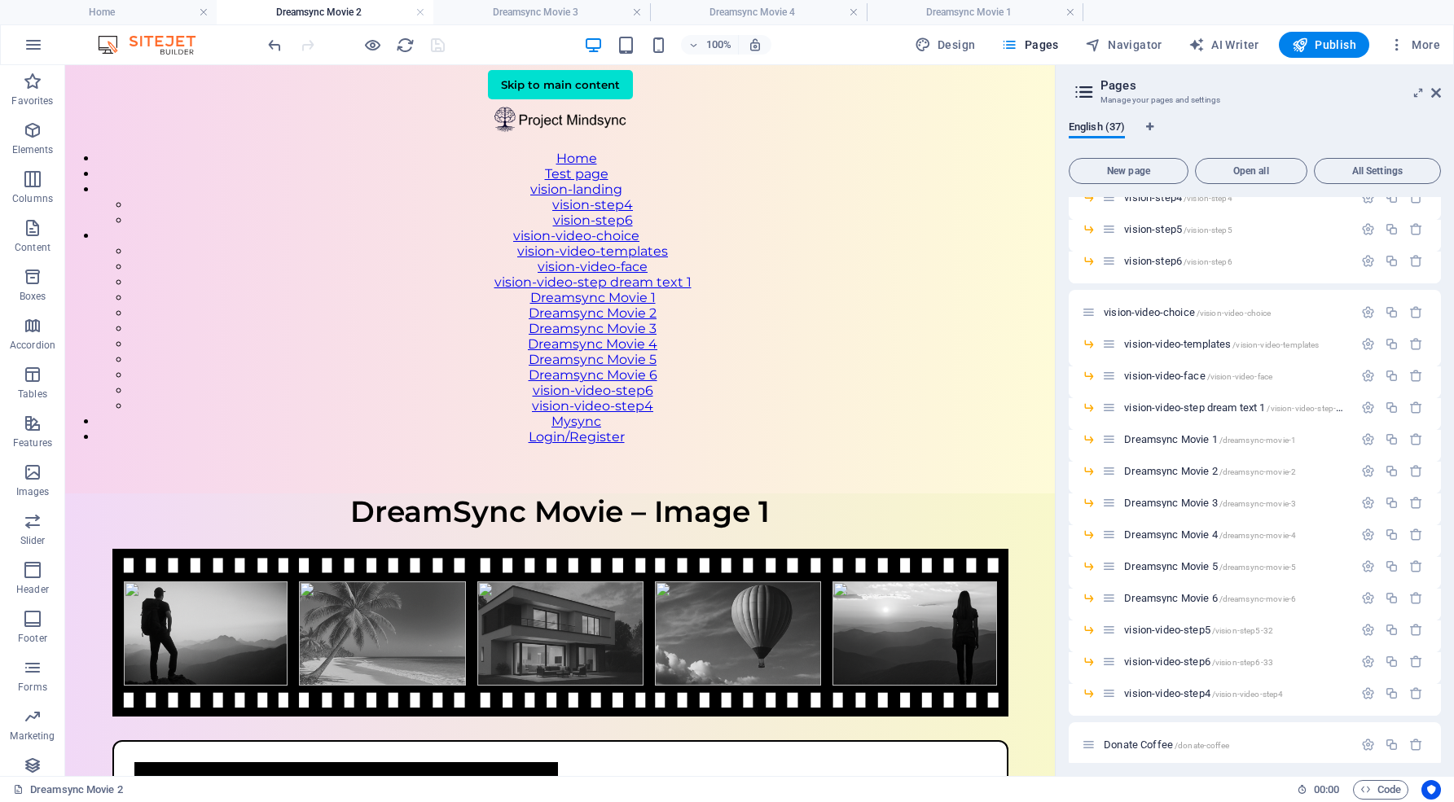
scroll to position [531, 0]
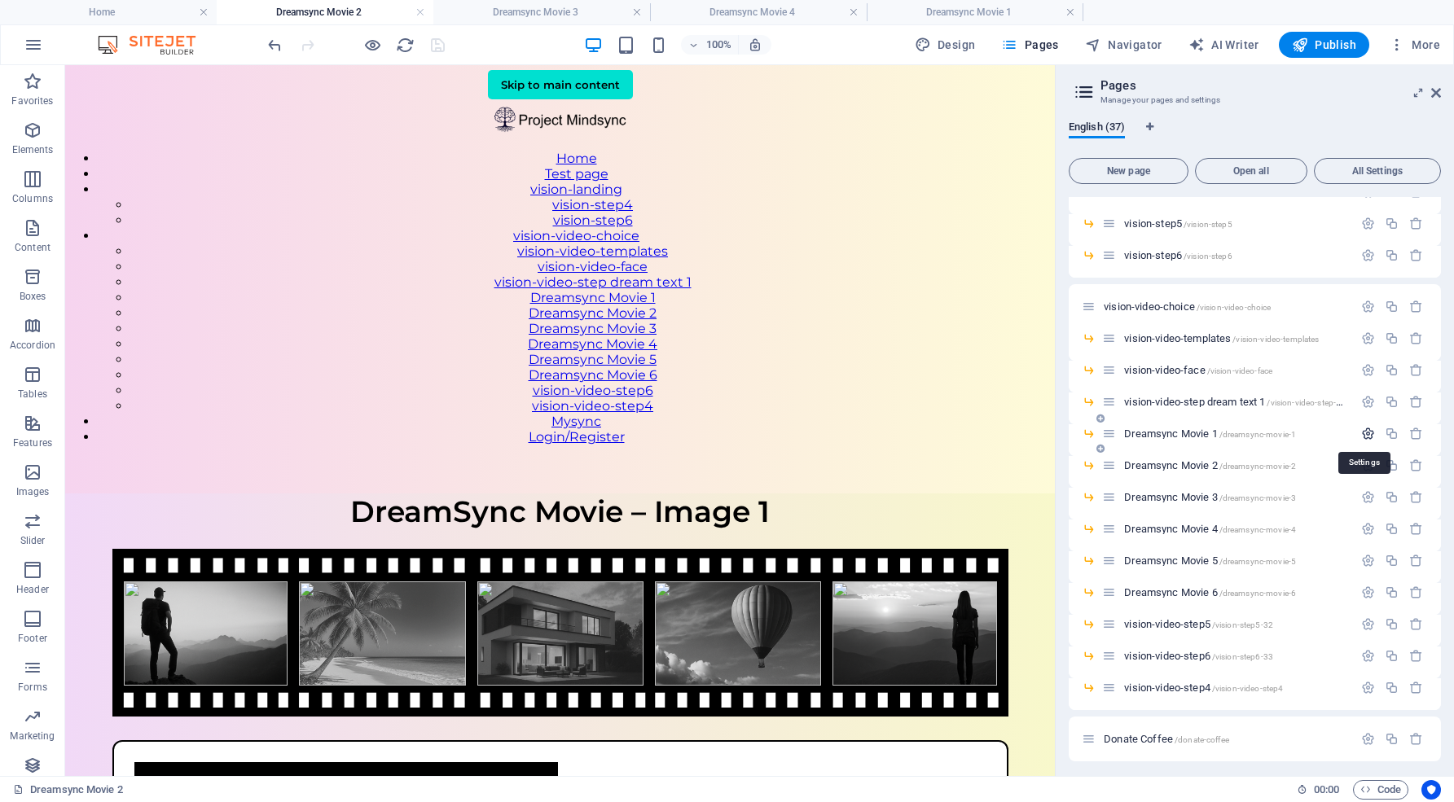
click at [1362, 435] on icon "button" at bounding box center [1368, 434] width 14 height 14
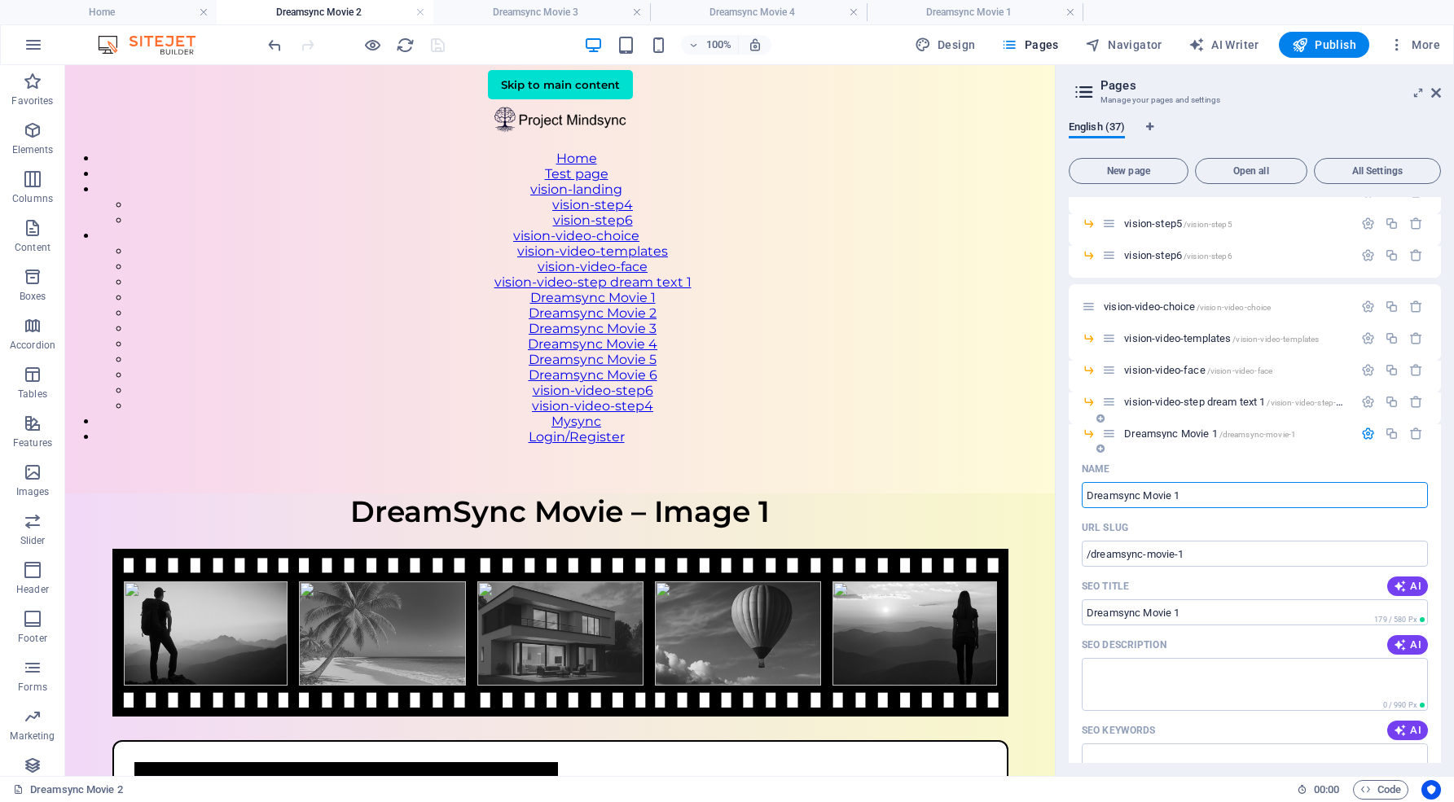
drag, startPoint x: 1173, startPoint y: 495, endPoint x: 1197, endPoint y: 495, distance: 23.6
click at [1197, 495] on input "Dreamsync Movie 1" at bounding box center [1254, 495] width 346 height 26
type input "Dreamsync Movie"
type input "/dreamsync-movie"
type input "Dreamsync Movie"
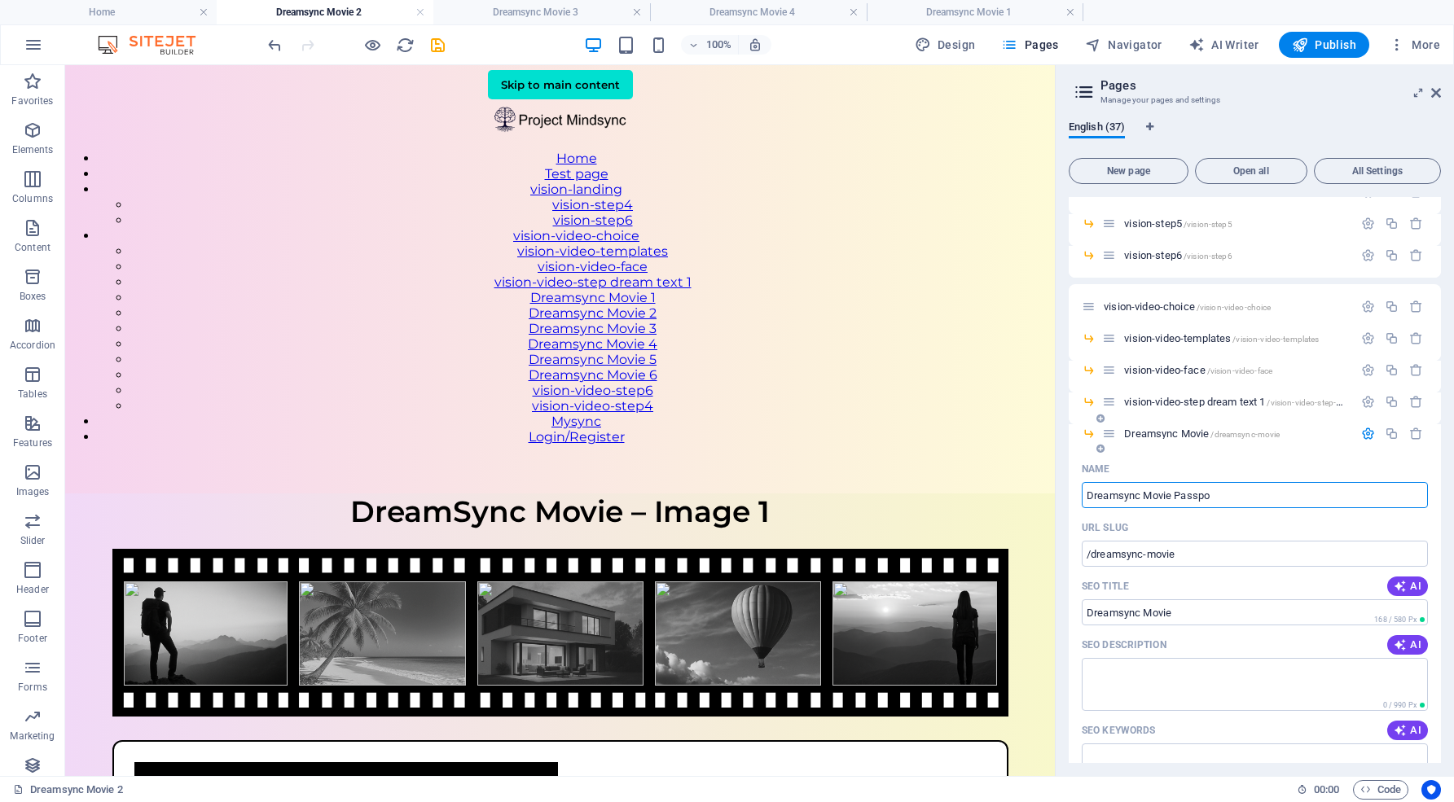
type input "Dreamsync Movie Passpo"
type input "/dreamsync-movie-passpo"
type input "Dreamsync Movie Passpo"
type input "Dreamsync Movie Passport"
type input "/dreamsync-movie-passport"
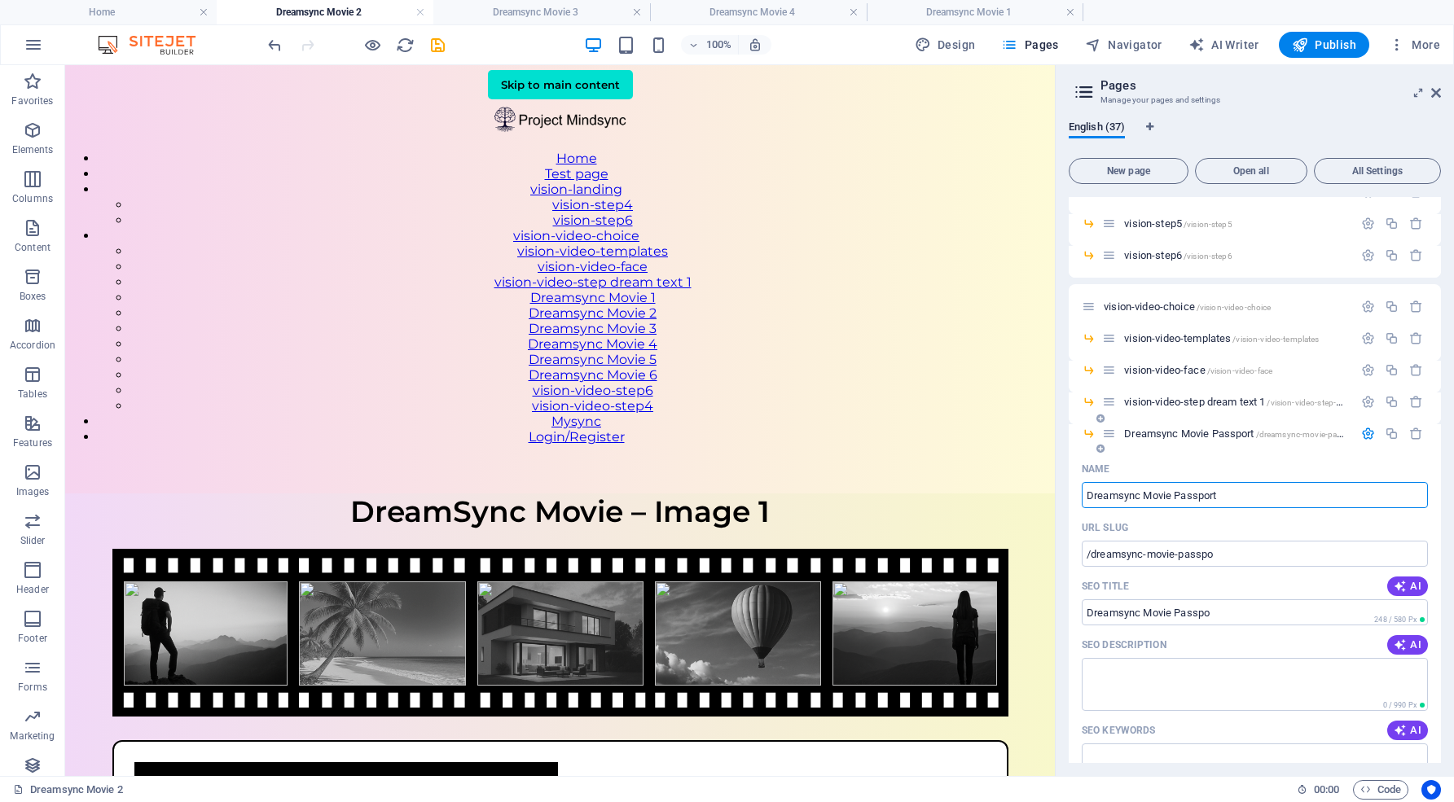
type input "Dreamsync Movie Passport"
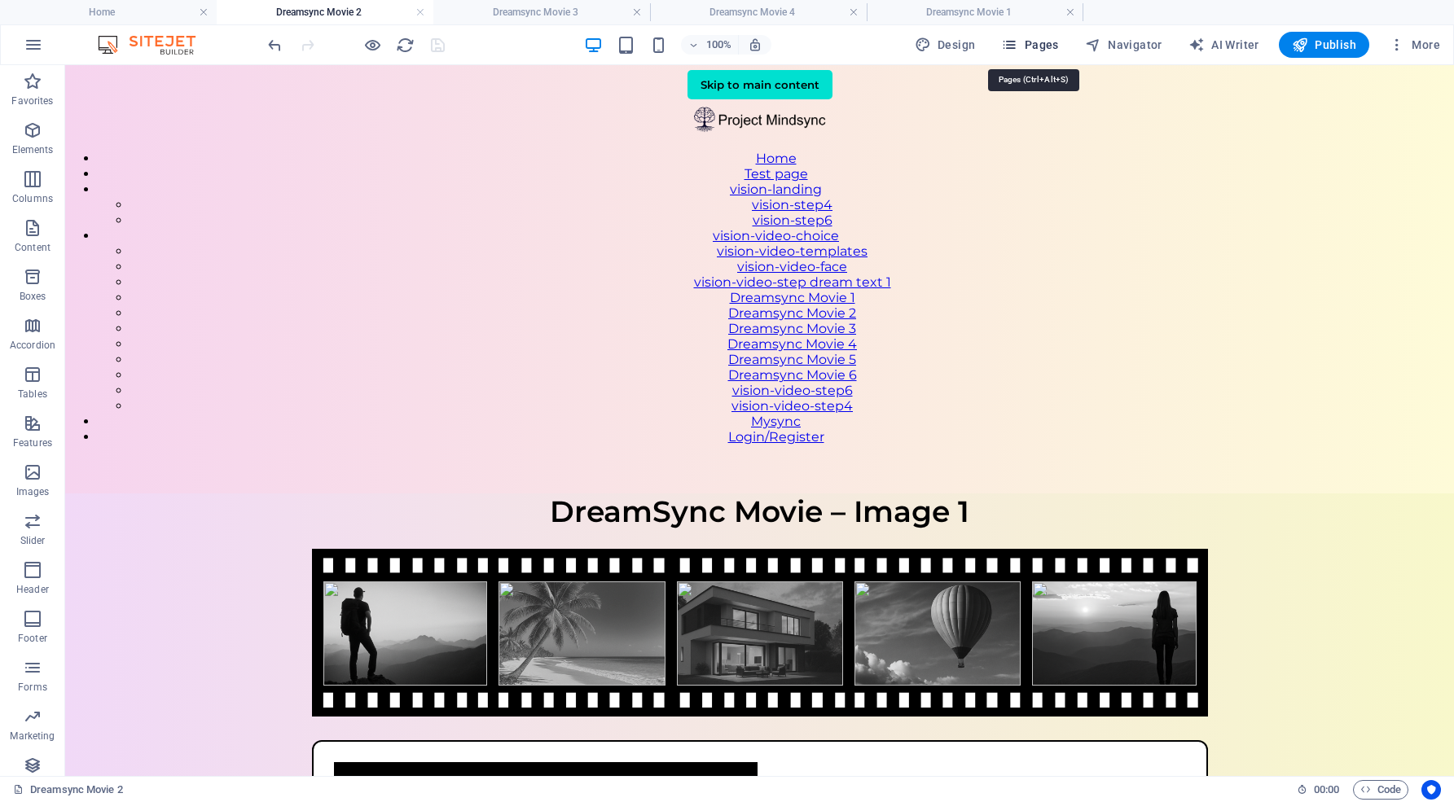
click at [1047, 44] on span "Pages" at bounding box center [1029, 45] width 57 height 16
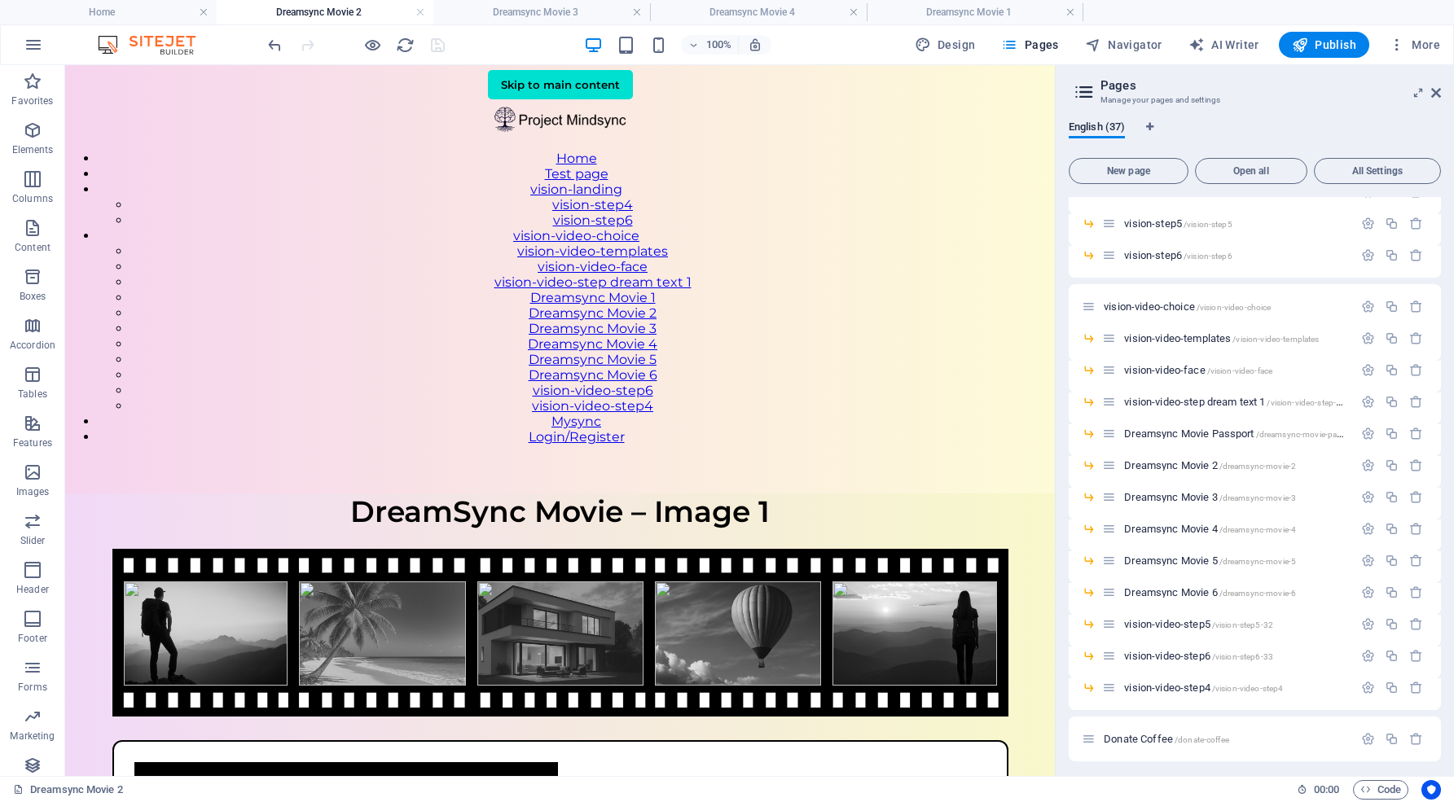
scroll to position [533, 0]
click at [1361, 463] on icon "button" at bounding box center [1368, 464] width 14 height 14
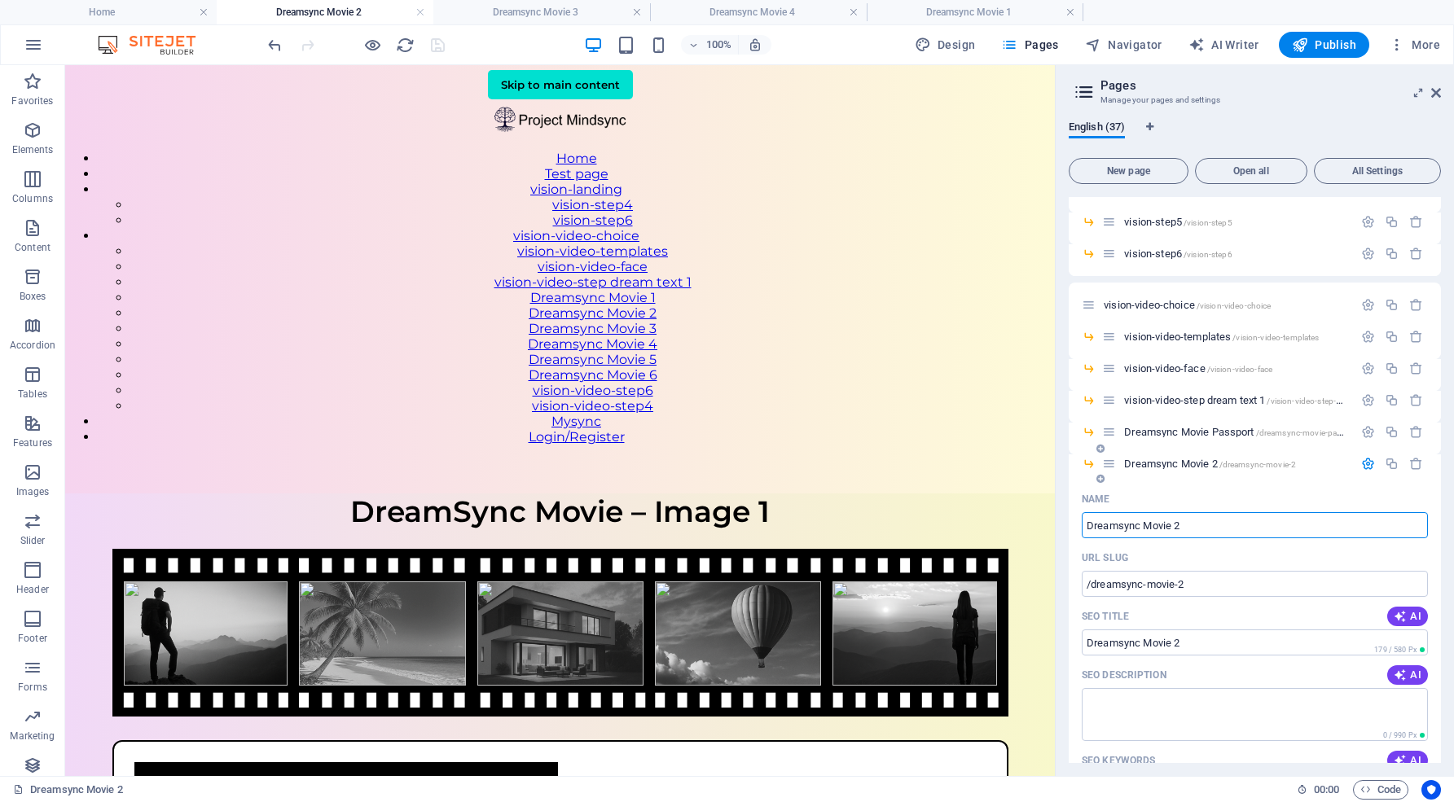
drag, startPoint x: 1174, startPoint y: 523, endPoint x: 1185, endPoint y: 523, distance: 10.6
click at [1185, 523] on input "Dreamsync Movie 2" at bounding box center [1254, 525] width 346 height 26
type input "Dreamsync Movie 1"
type input "/dreamsync-movie-1"
type input "Dreamsync Movie 1"
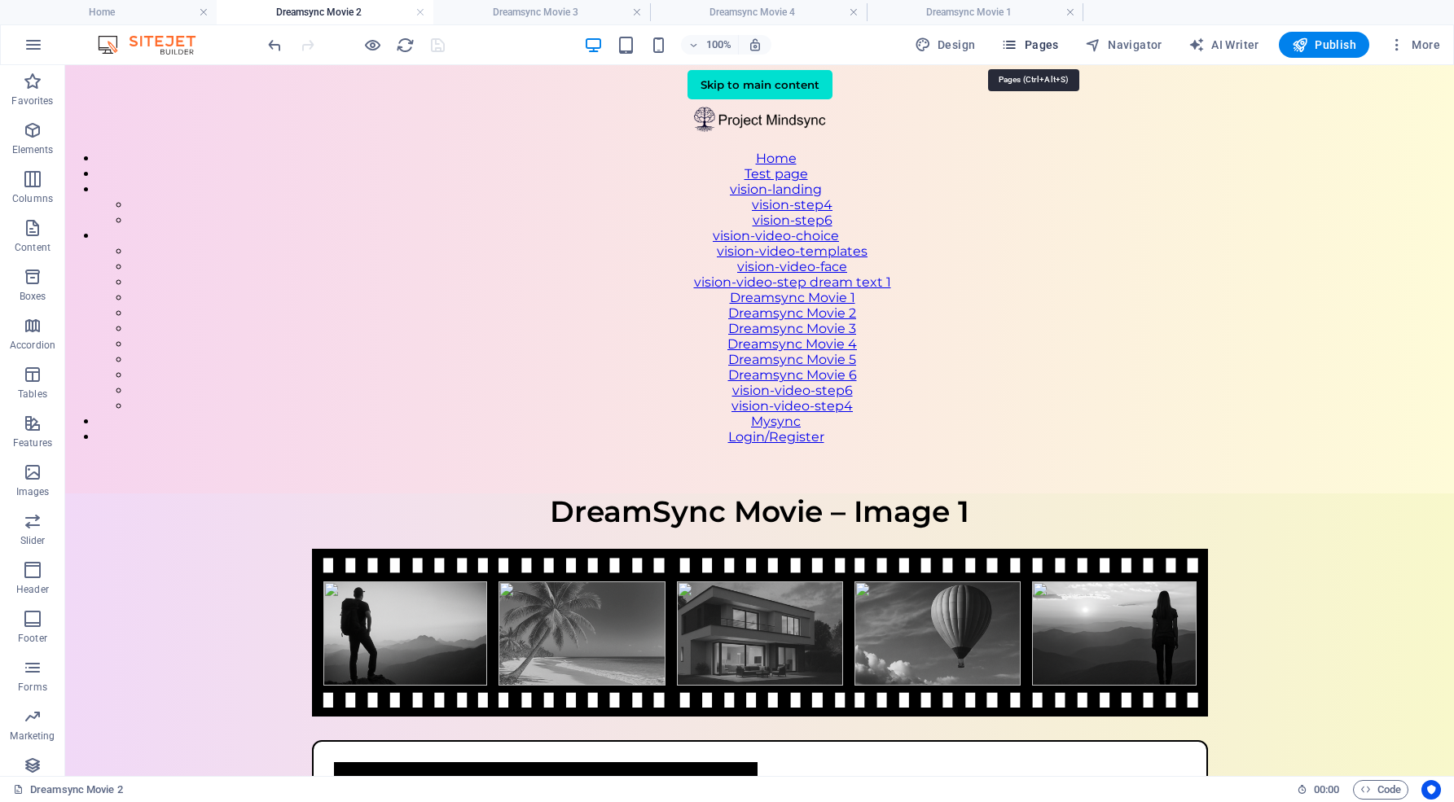
click at [1042, 46] on span "Pages" at bounding box center [1029, 45] width 57 height 16
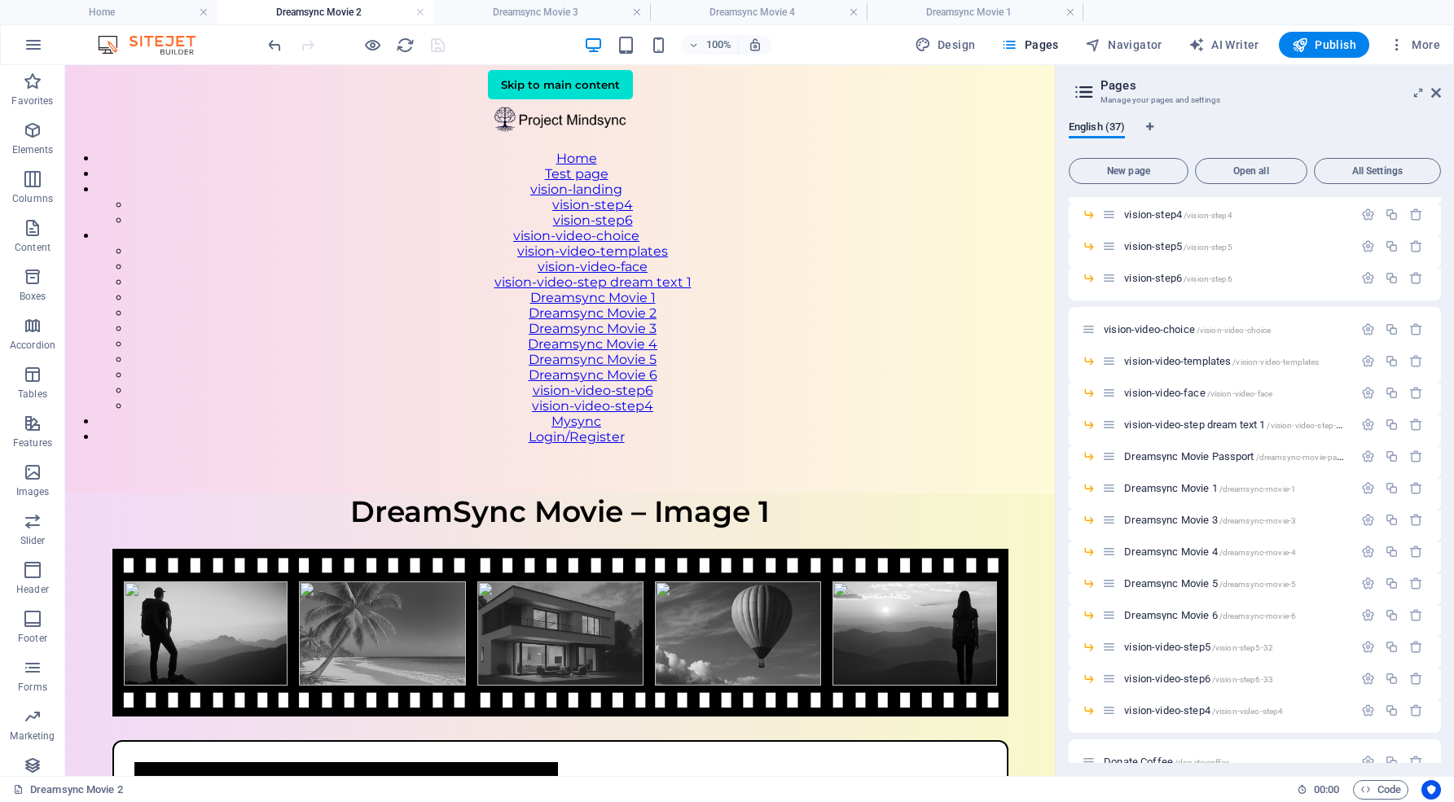
scroll to position [511, 0]
click at [1366, 518] on icon "button" at bounding box center [1368, 518] width 14 height 14
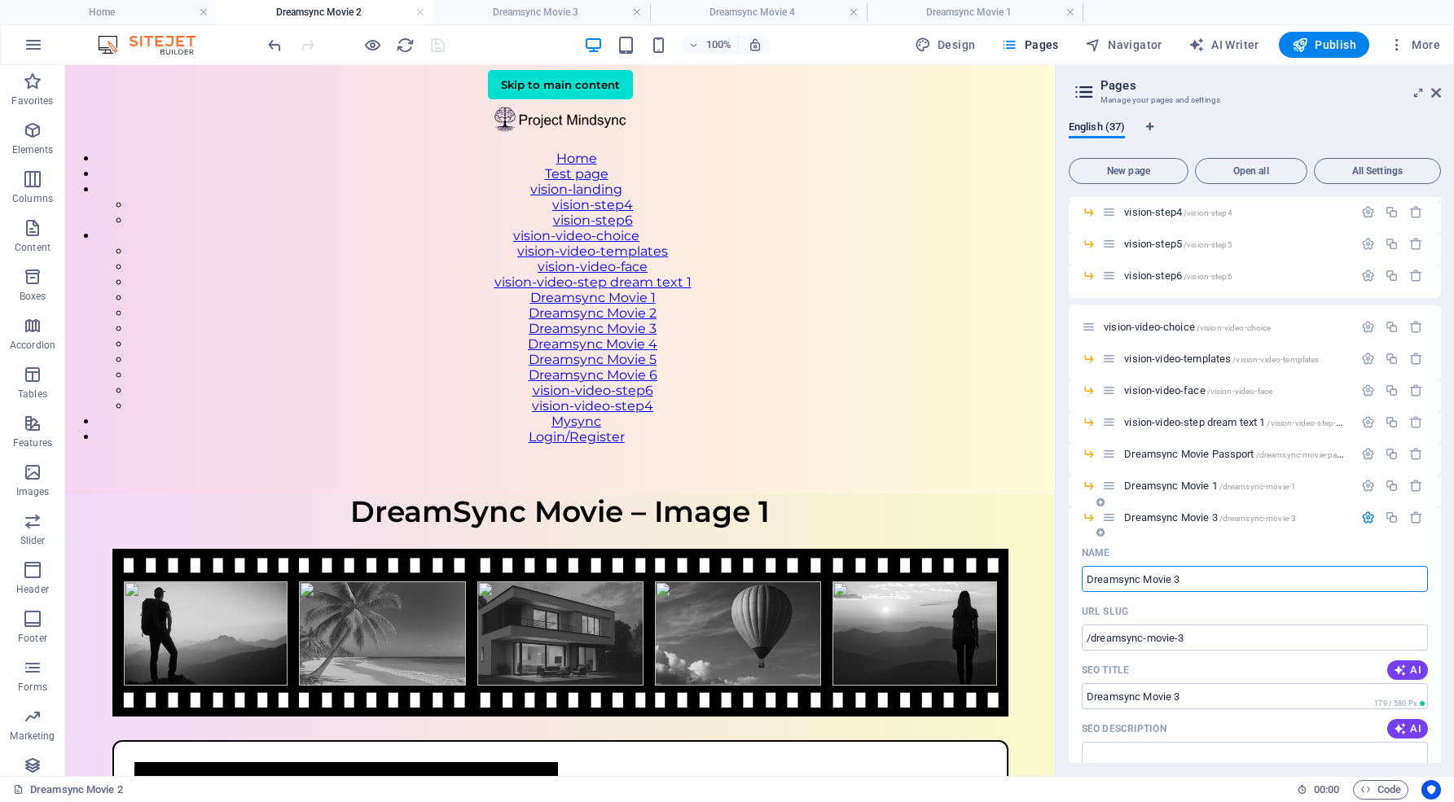
drag, startPoint x: 1178, startPoint y: 573, endPoint x: 1189, endPoint y: 580, distance: 13.1
click at [1189, 580] on input "Dreamsync Movie 3" at bounding box center [1254, 579] width 346 height 26
type input "Dreamsync Movie 2"
type input "/dreamsync-movie-2"
type input "Dreamsync Movie 2"
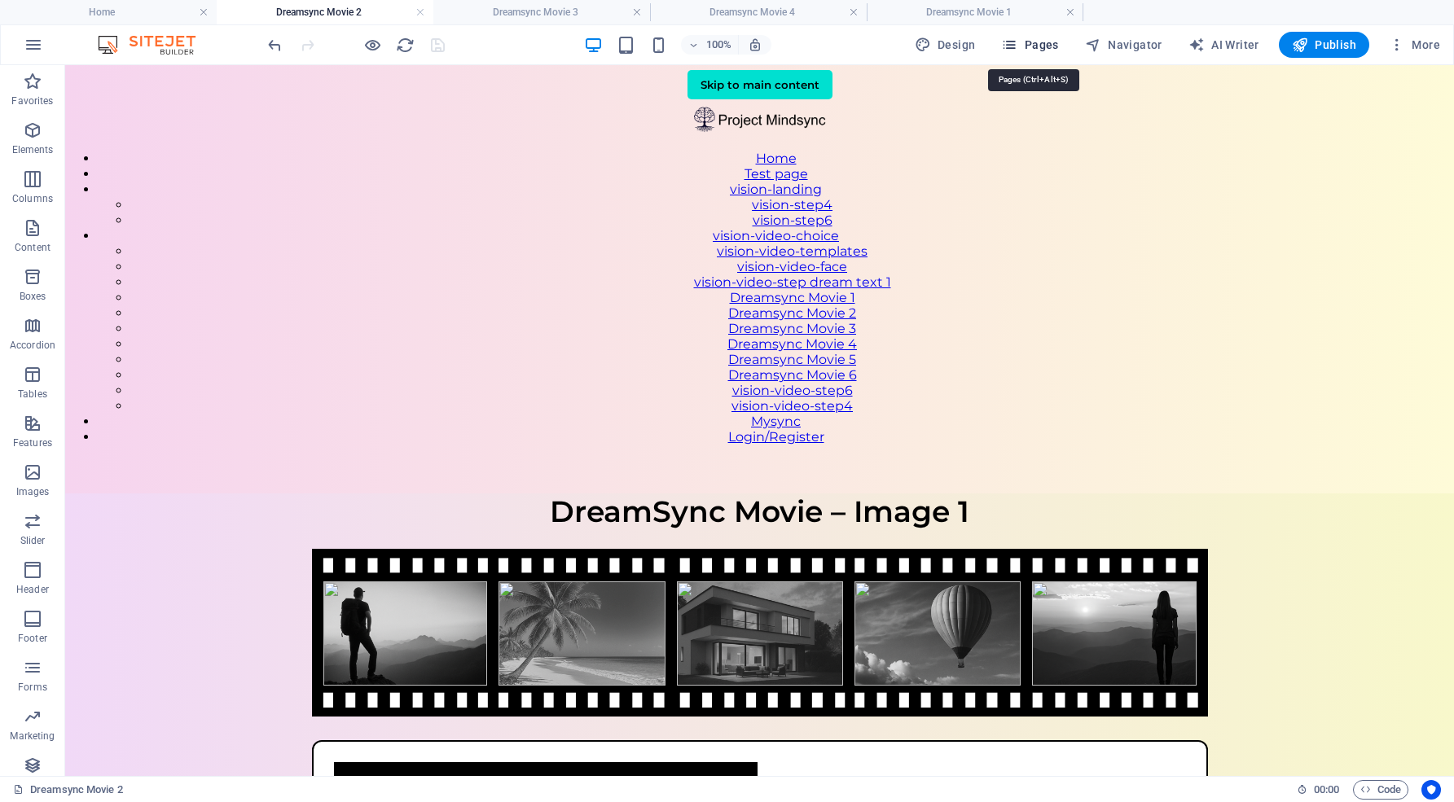
click at [1053, 44] on span "Pages" at bounding box center [1029, 45] width 57 height 16
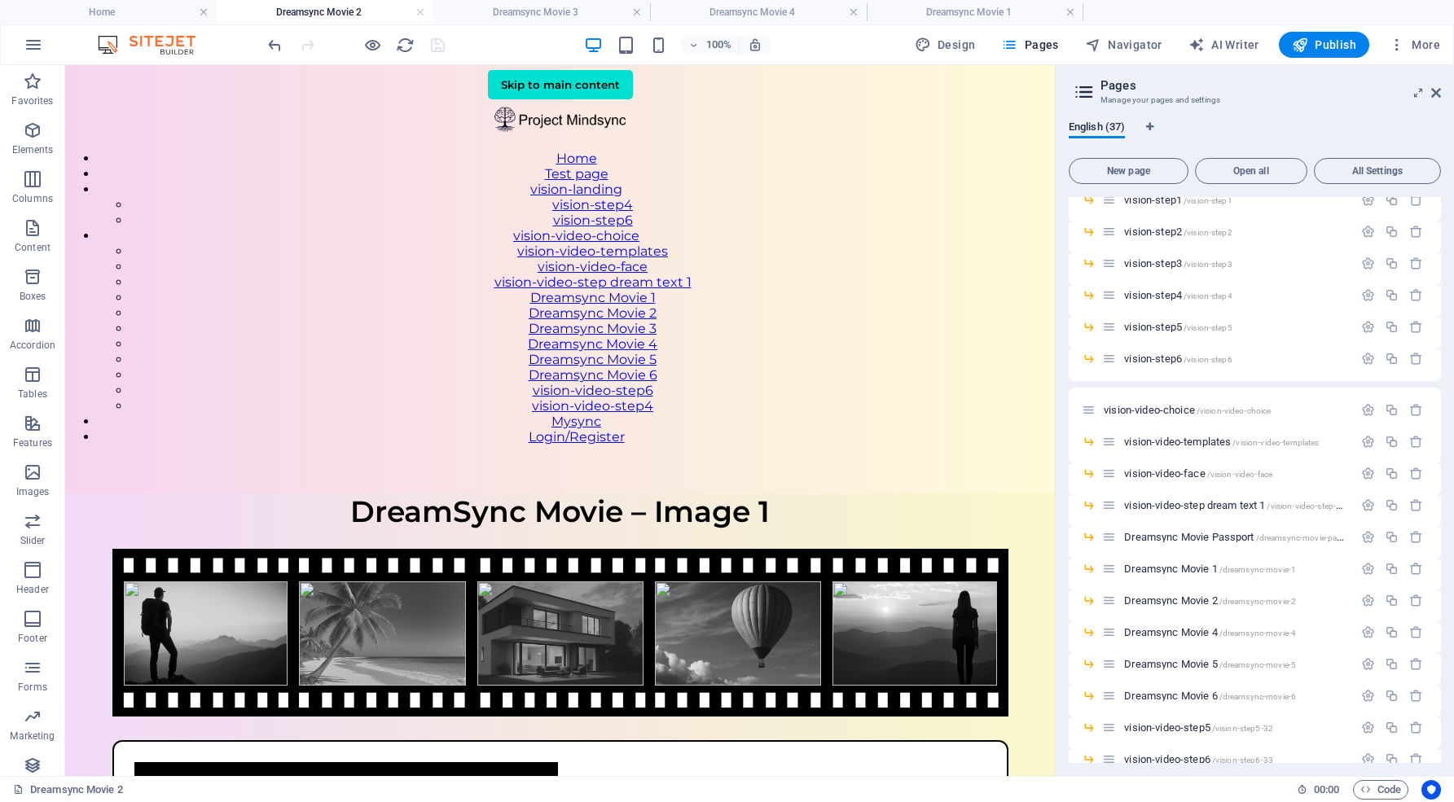
scroll to position [454, 0]
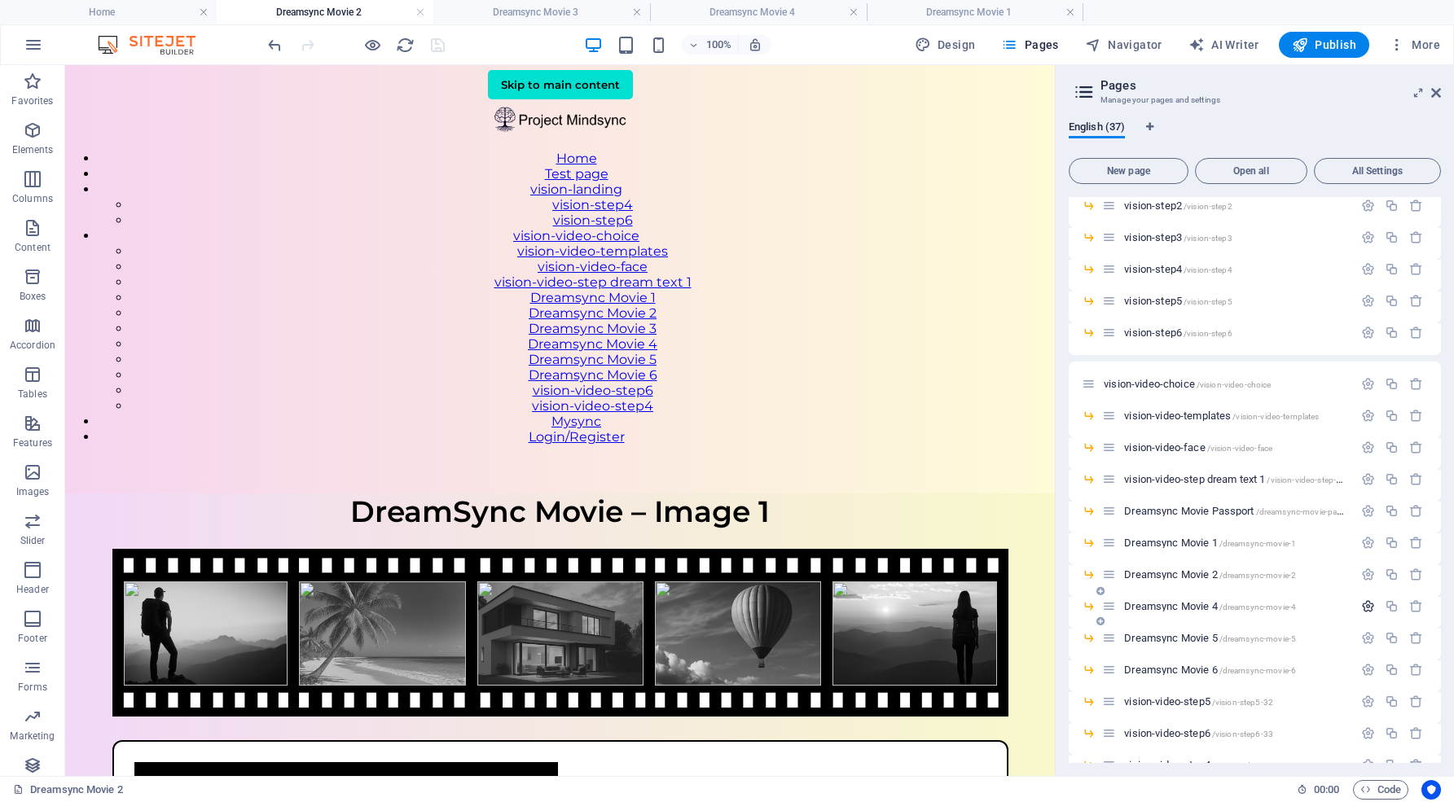
click at [1366, 606] on icon "button" at bounding box center [1368, 606] width 14 height 14
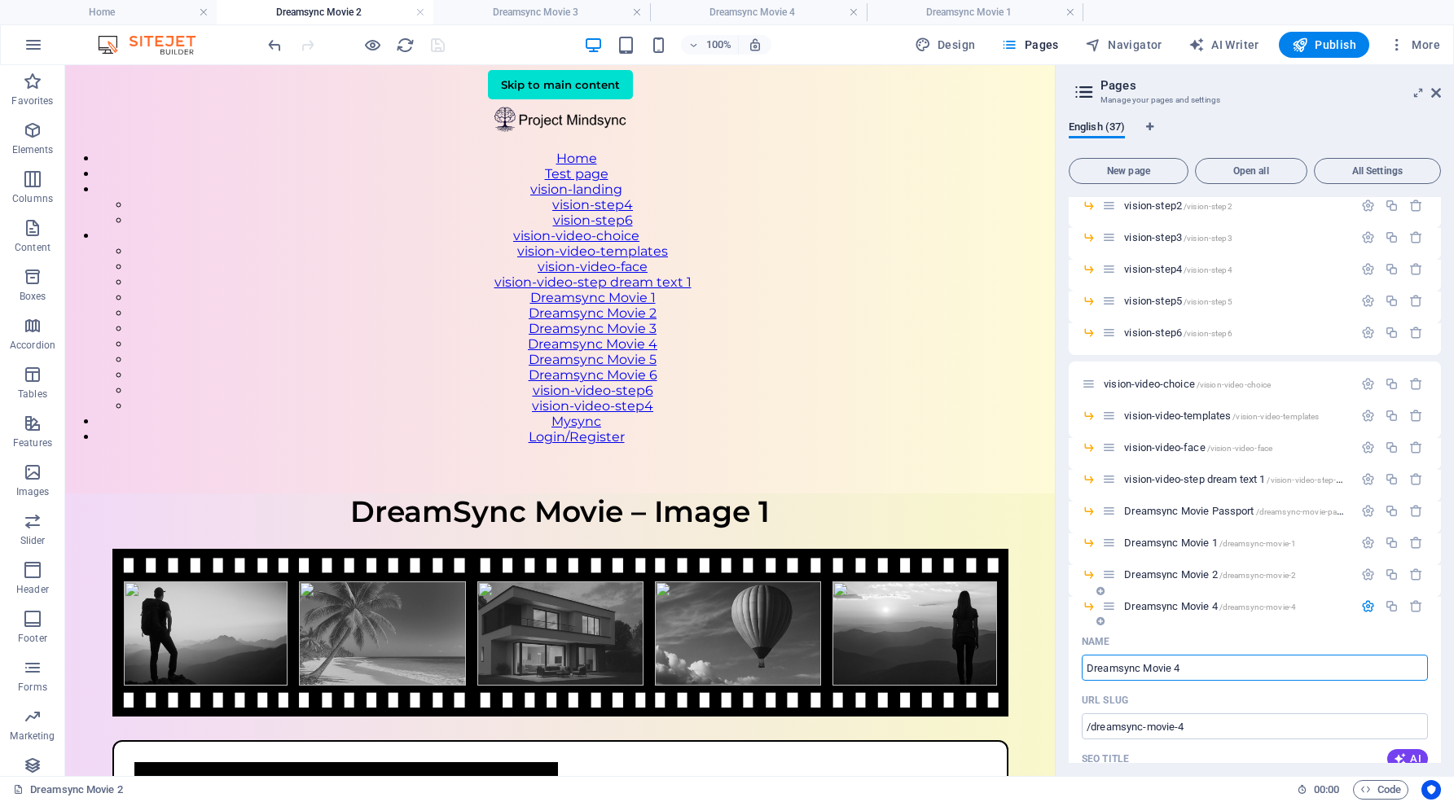
drag, startPoint x: 1174, startPoint y: 666, endPoint x: 1187, endPoint y: 666, distance: 13.0
click at [1187, 666] on input "Dreamsync Movie 4" at bounding box center [1254, 668] width 346 height 26
type input "Dreamsync Movie 3"
type input "/dreamsync-movie-3"
type input "Dreamsync Movie 3"
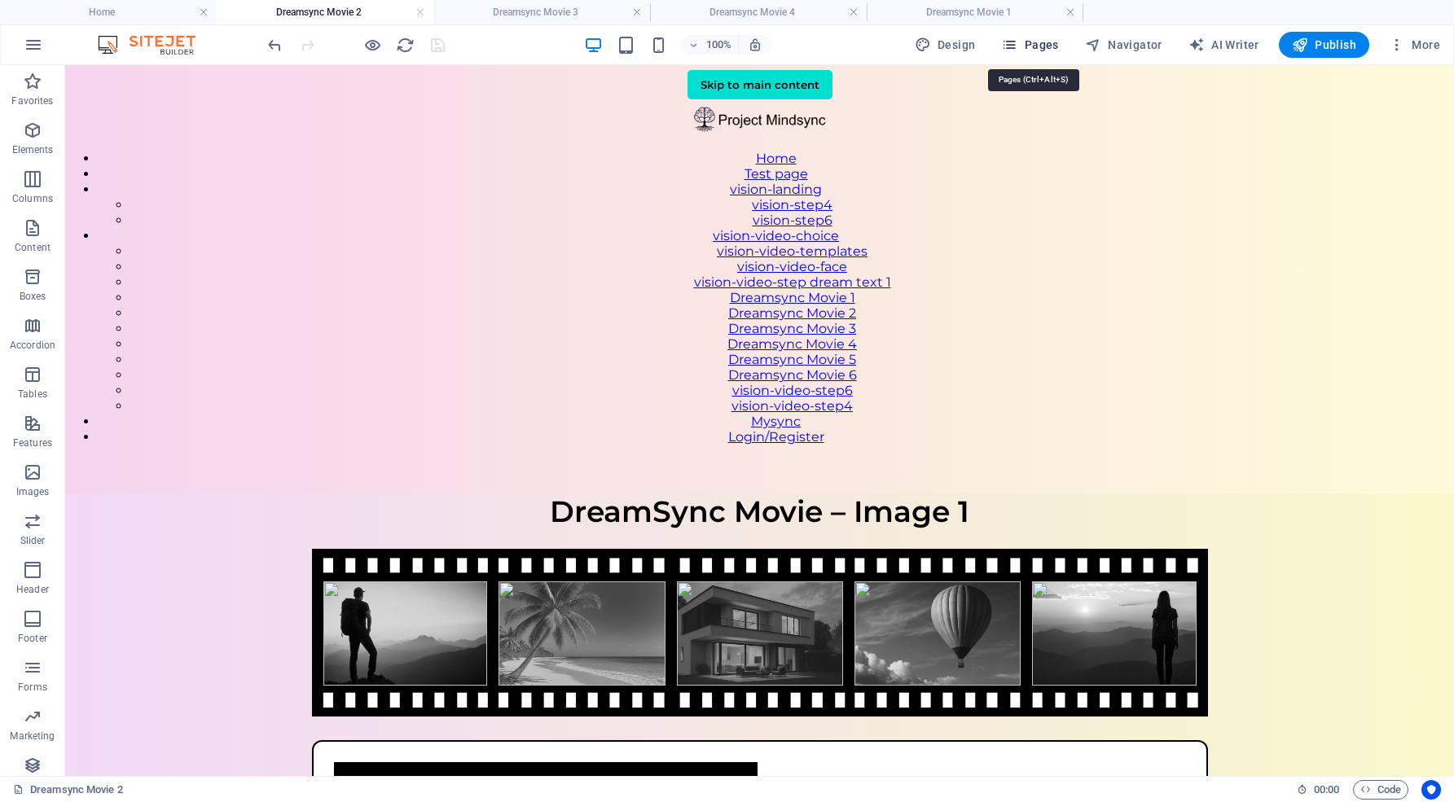
click at [1053, 46] on span "Pages" at bounding box center [1029, 45] width 57 height 16
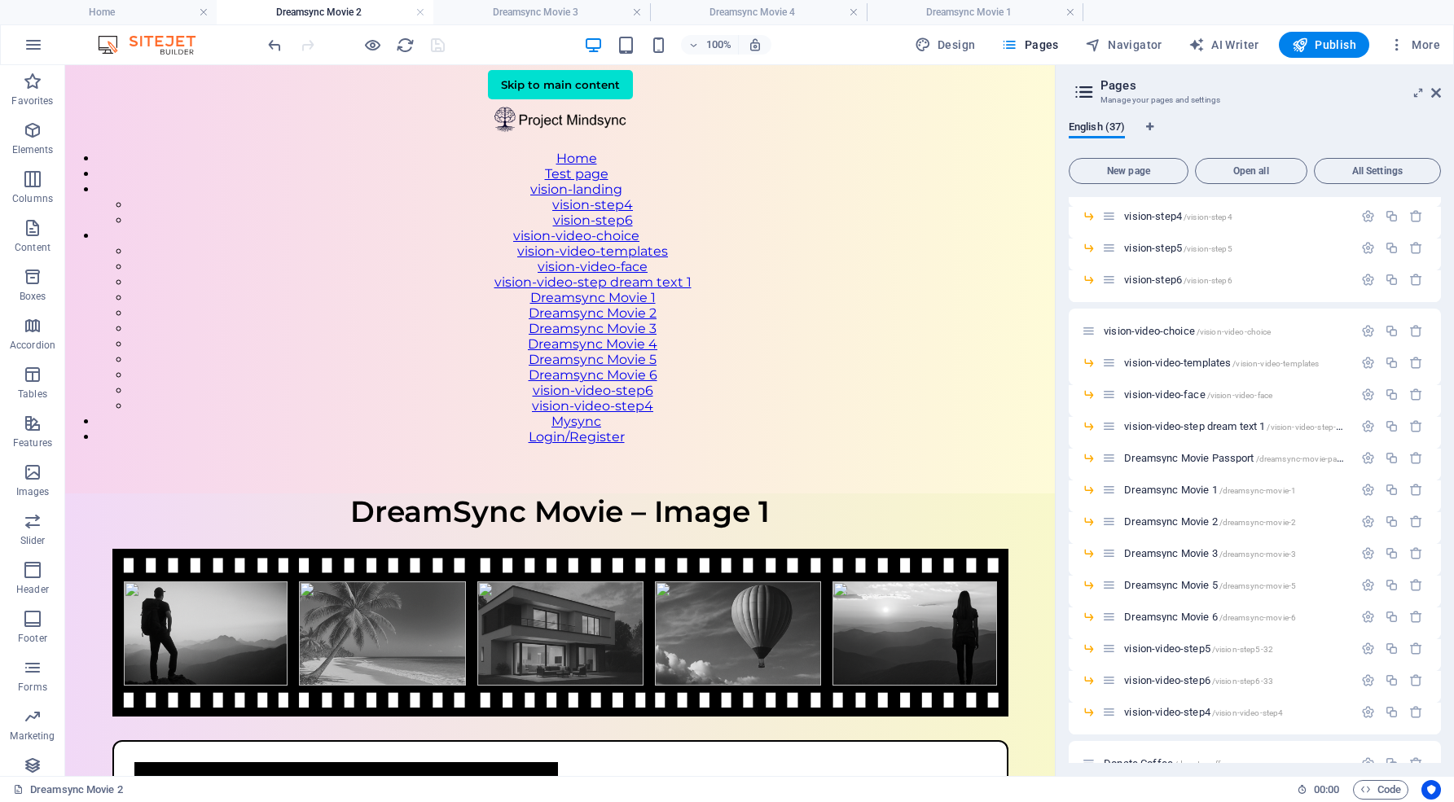
scroll to position [509, 0]
click at [1366, 580] on icon "button" at bounding box center [1368, 583] width 14 height 14
drag, startPoint x: 1175, startPoint y: 643, endPoint x: 1184, endPoint y: 643, distance: 9.0
click at [1184, 643] on input "Dreamsync Movie 5" at bounding box center [1254, 644] width 346 height 26
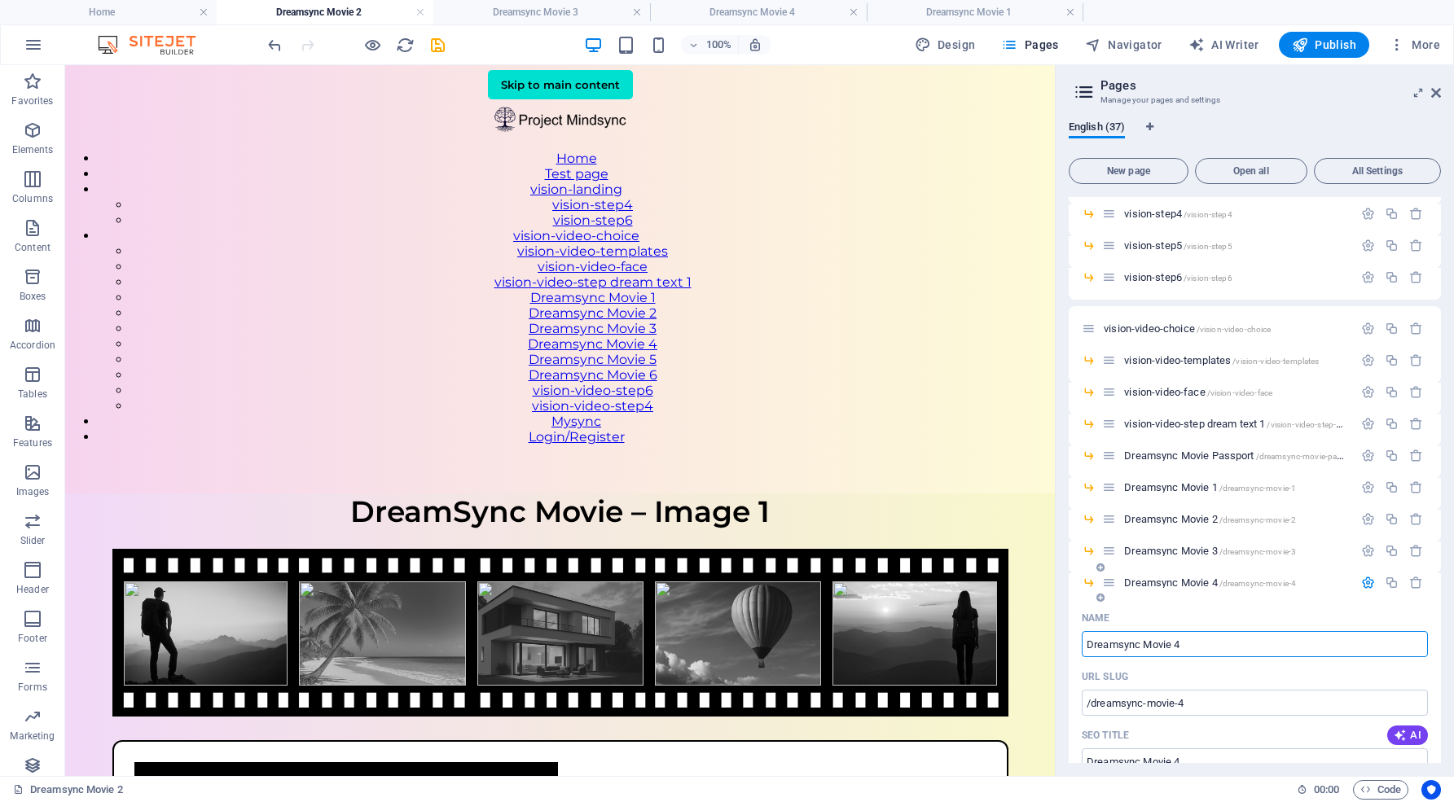
type input "Dreamsync Movie 4"
type input "/dreamsync-movie-4"
type input "Dreamsync Movie 4"
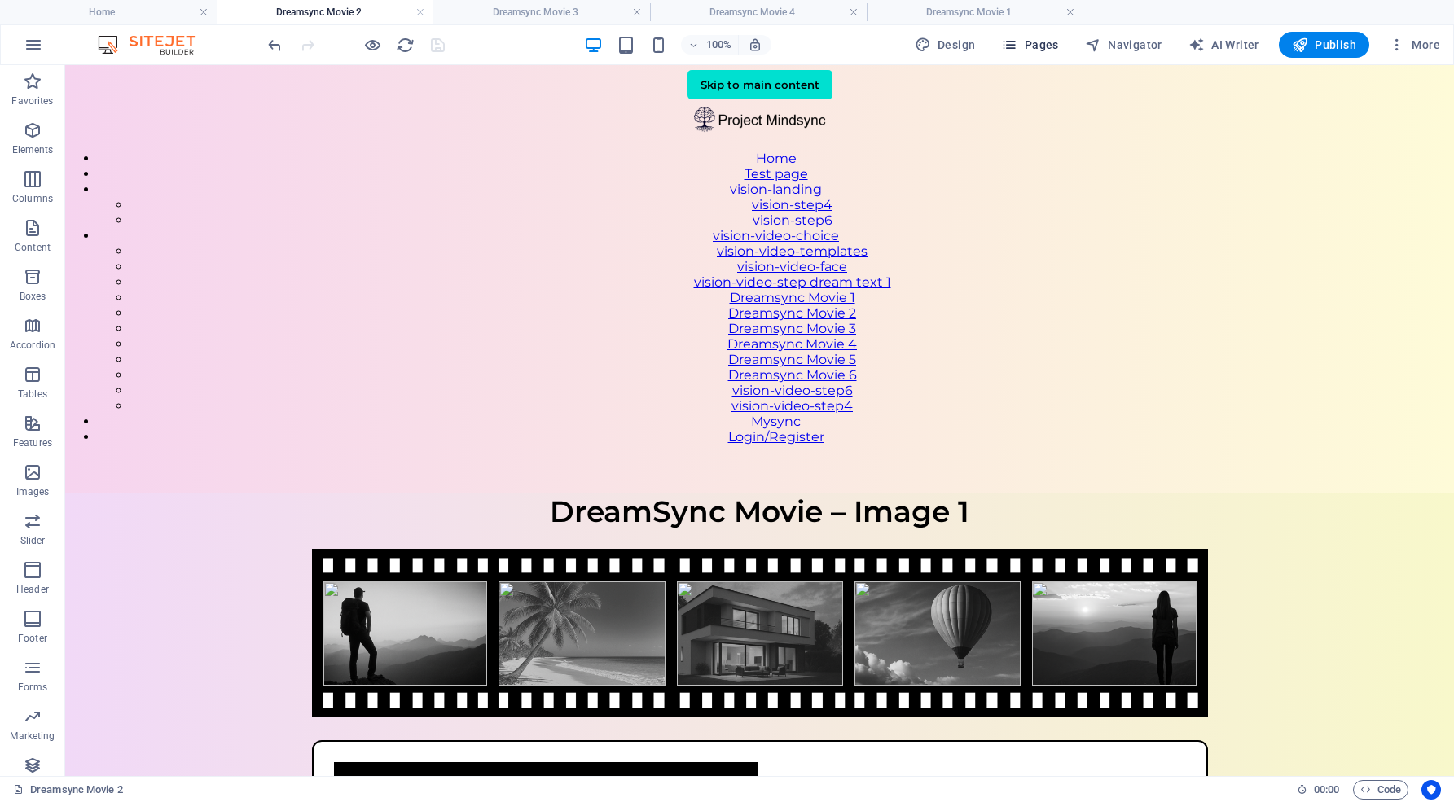
click at [1046, 46] on span "Pages" at bounding box center [1029, 45] width 57 height 16
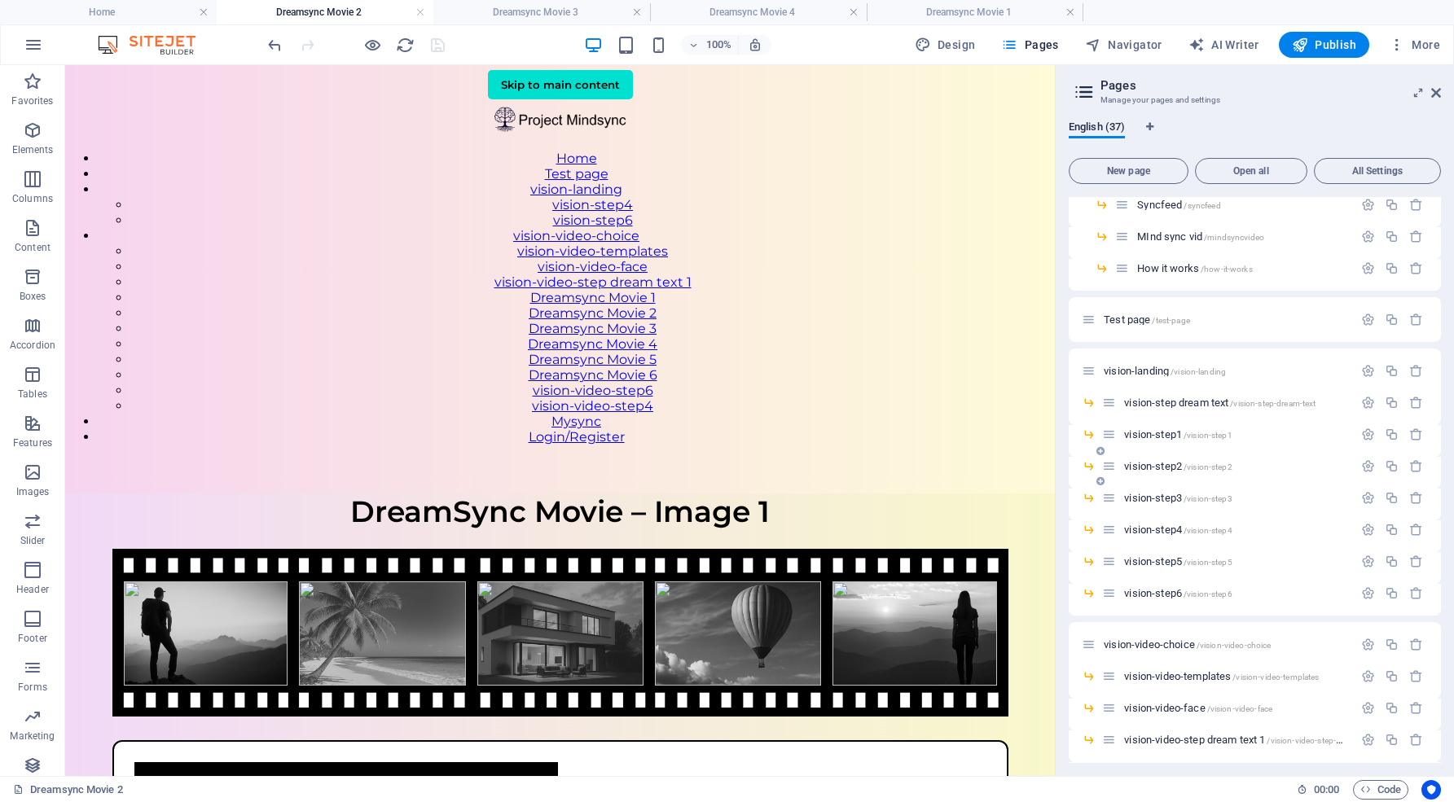
scroll to position [197, 0]
click at [1363, 555] on icon "button" at bounding box center [1368, 557] width 14 height 14
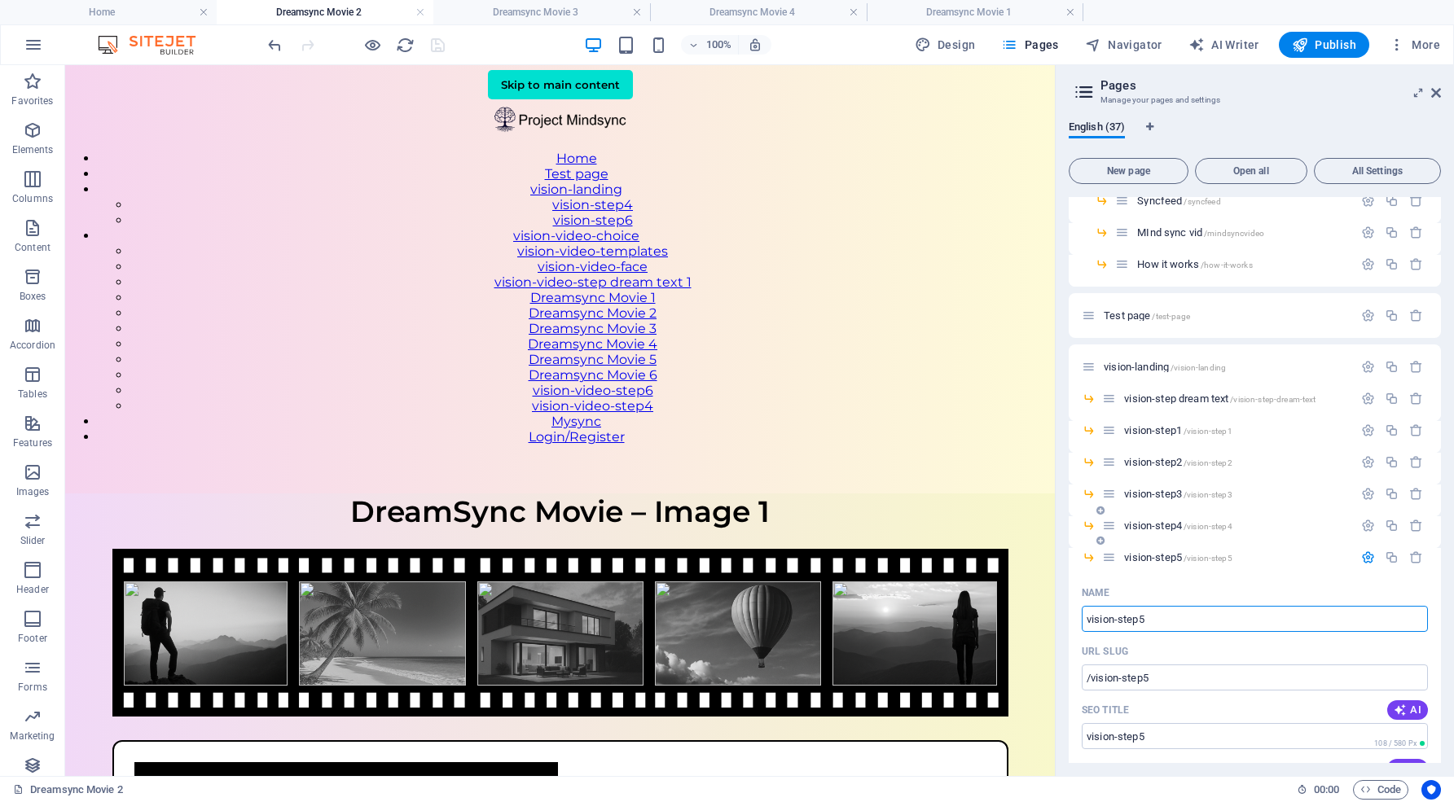
click at [1287, 542] on div "vision-step4 /vision-step4" at bounding box center [1254, 532] width 372 height 32
click at [1364, 556] on icon "button" at bounding box center [1368, 557] width 14 height 14
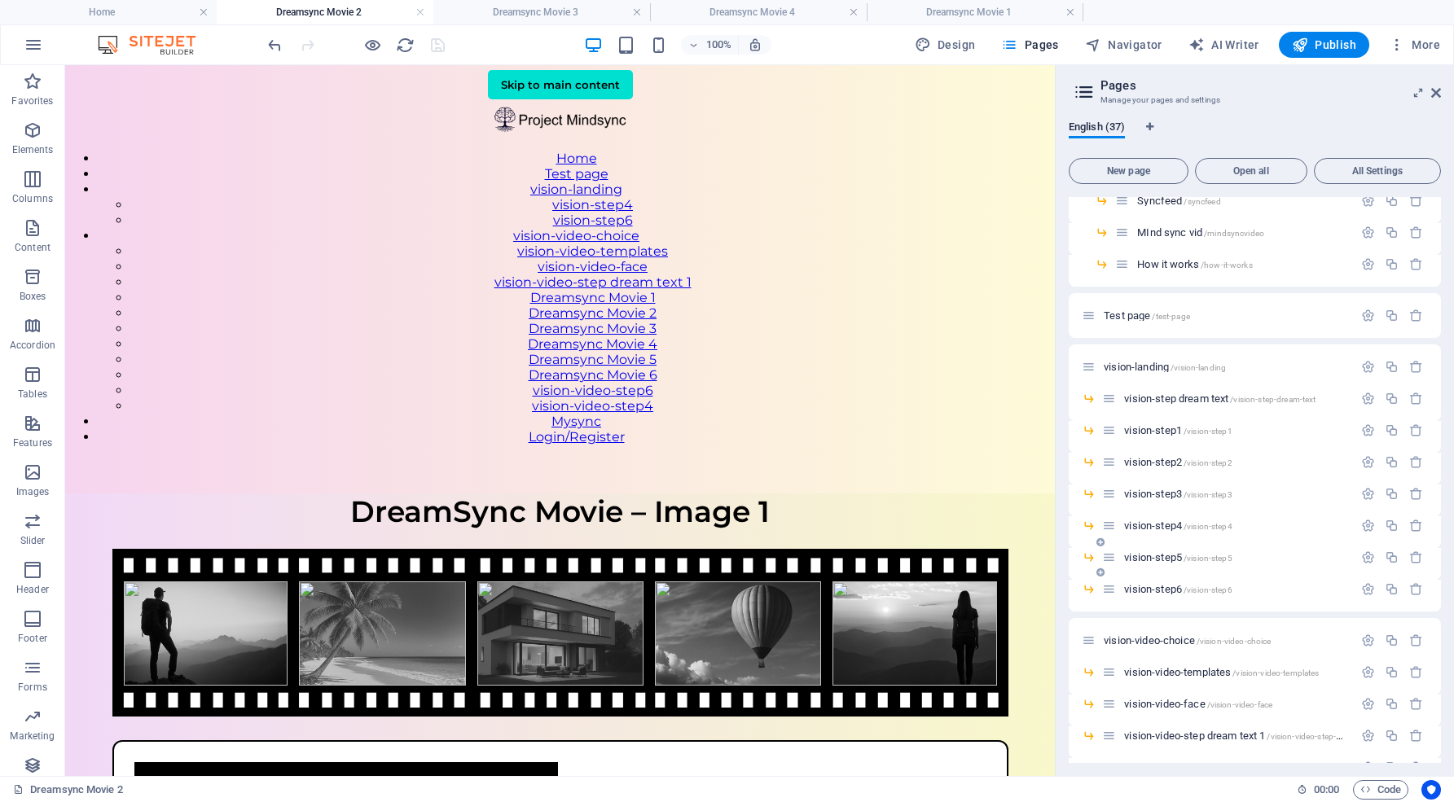
click at [1166, 555] on span "vision-step5 /vision-step5" at bounding box center [1177, 557] width 107 height 12
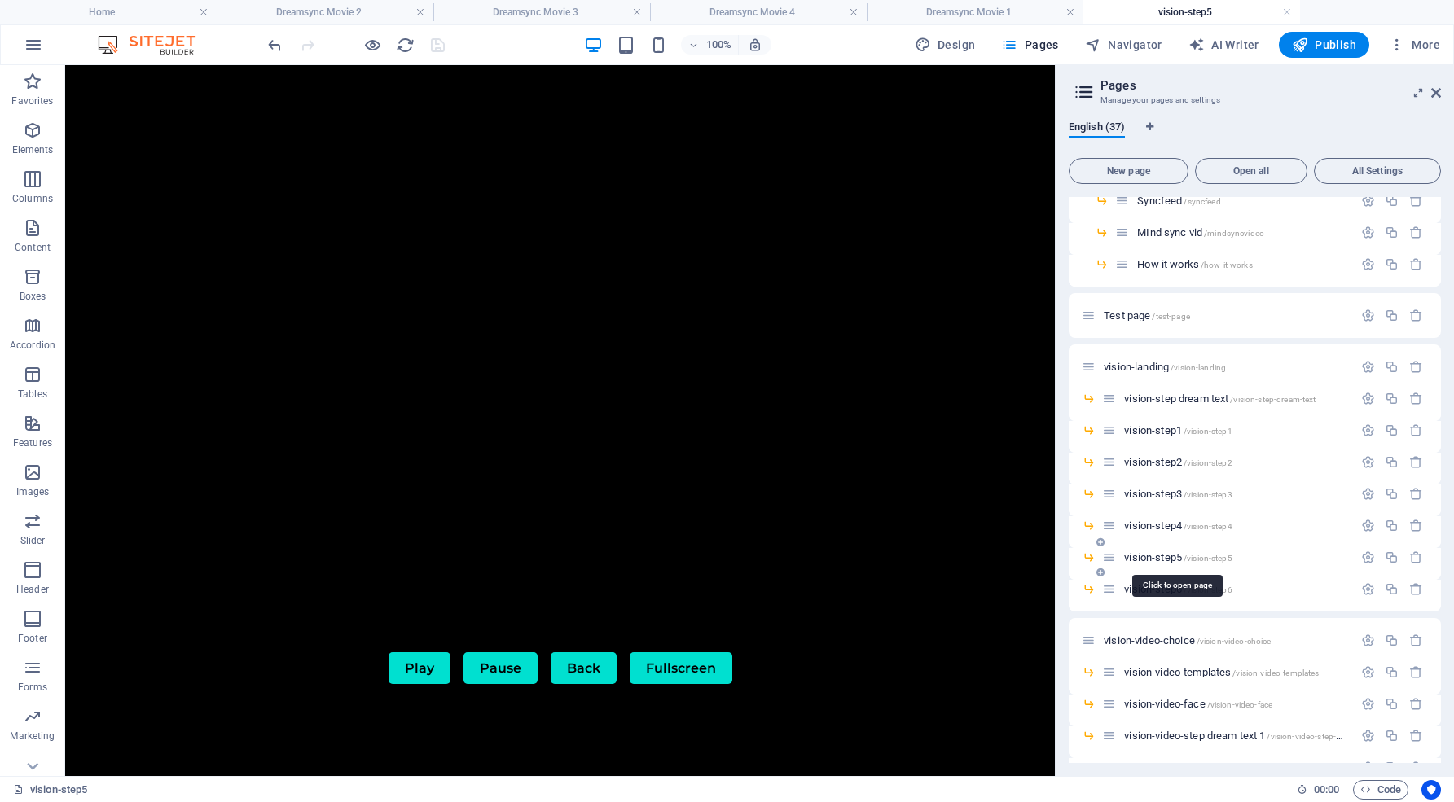
scroll to position [0, 0]
click at [1169, 525] on span "vision-step4 /vision-step4" at bounding box center [1177, 526] width 107 height 12
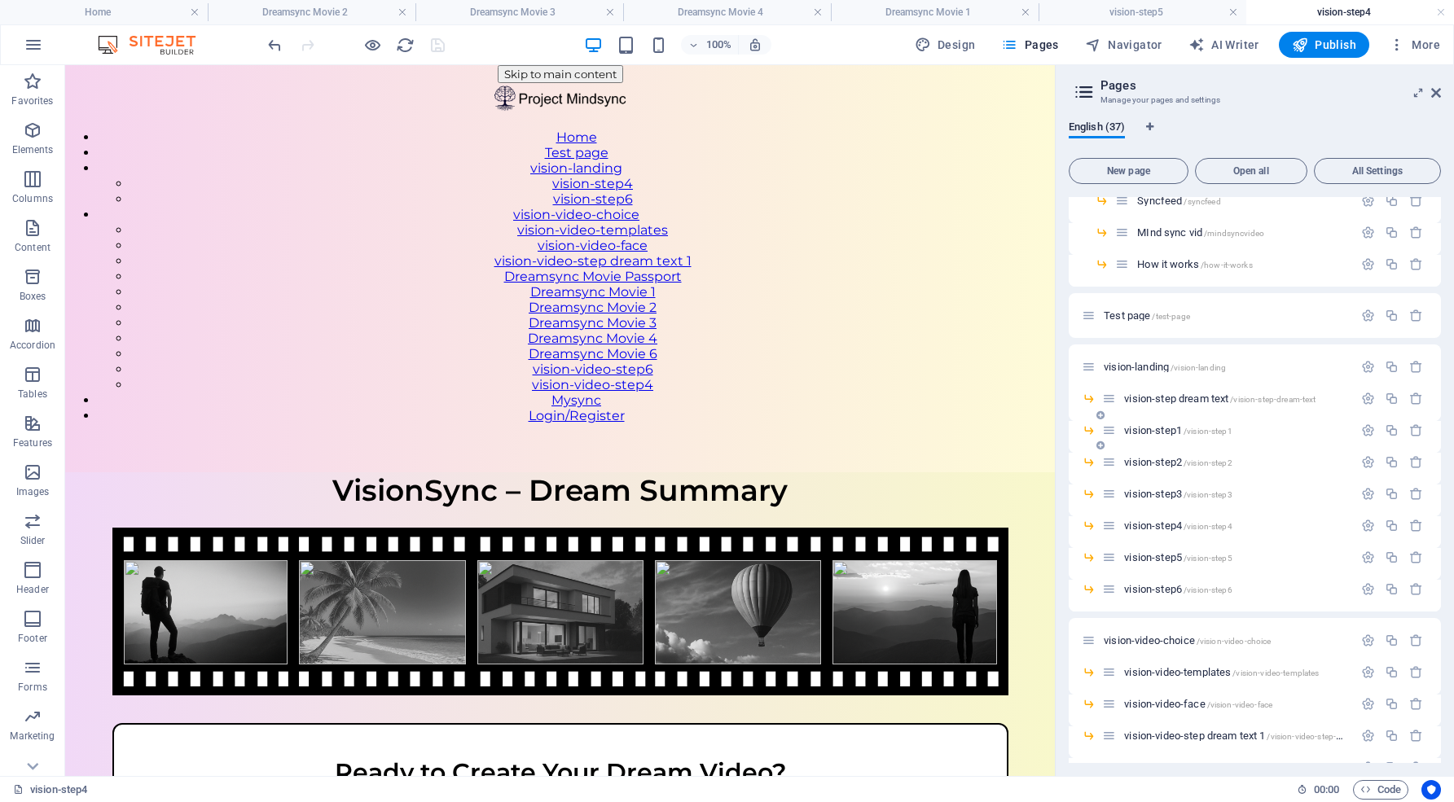
click at [1163, 428] on span "vision-step1 /vision-step1" at bounding box center [1177, 430] width 107 height 12
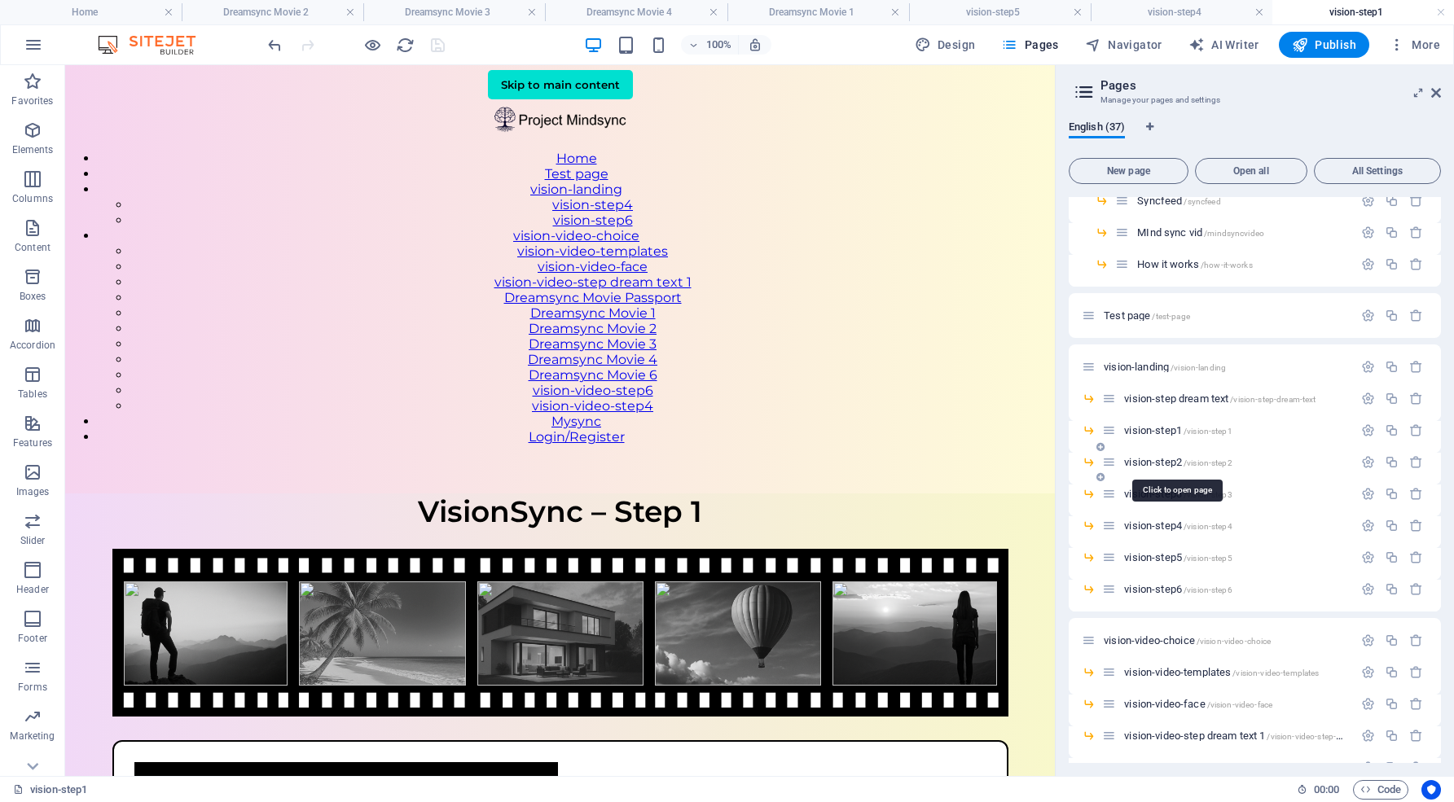
click at [1159, 459] on span "vision-step2 /vision-step2" at bounding box center [1177, 462] width 107 height 12
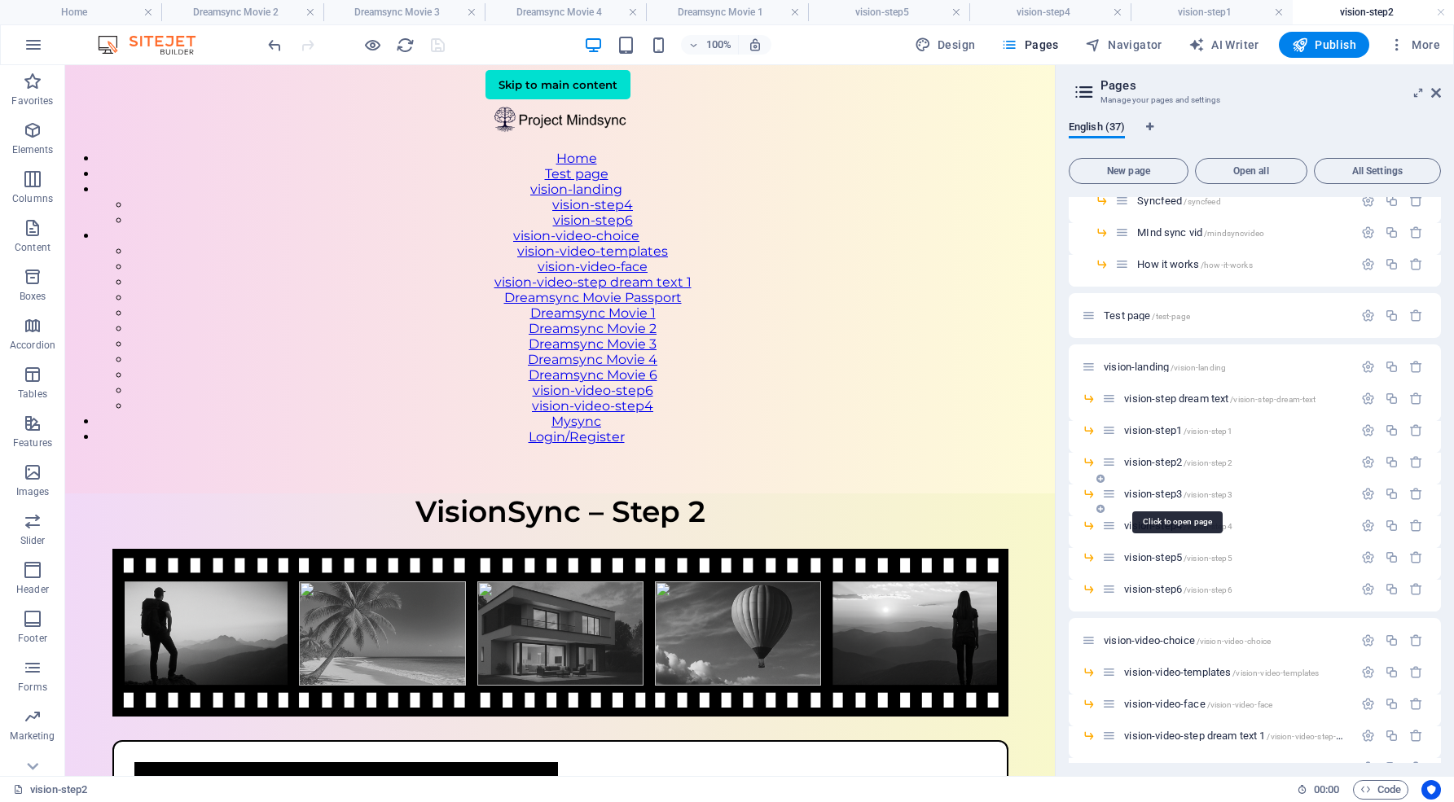
click at [1156, 493] on span "vision-step3 /vision-step3" at bounding box center [1177, 494] width 107 height 12
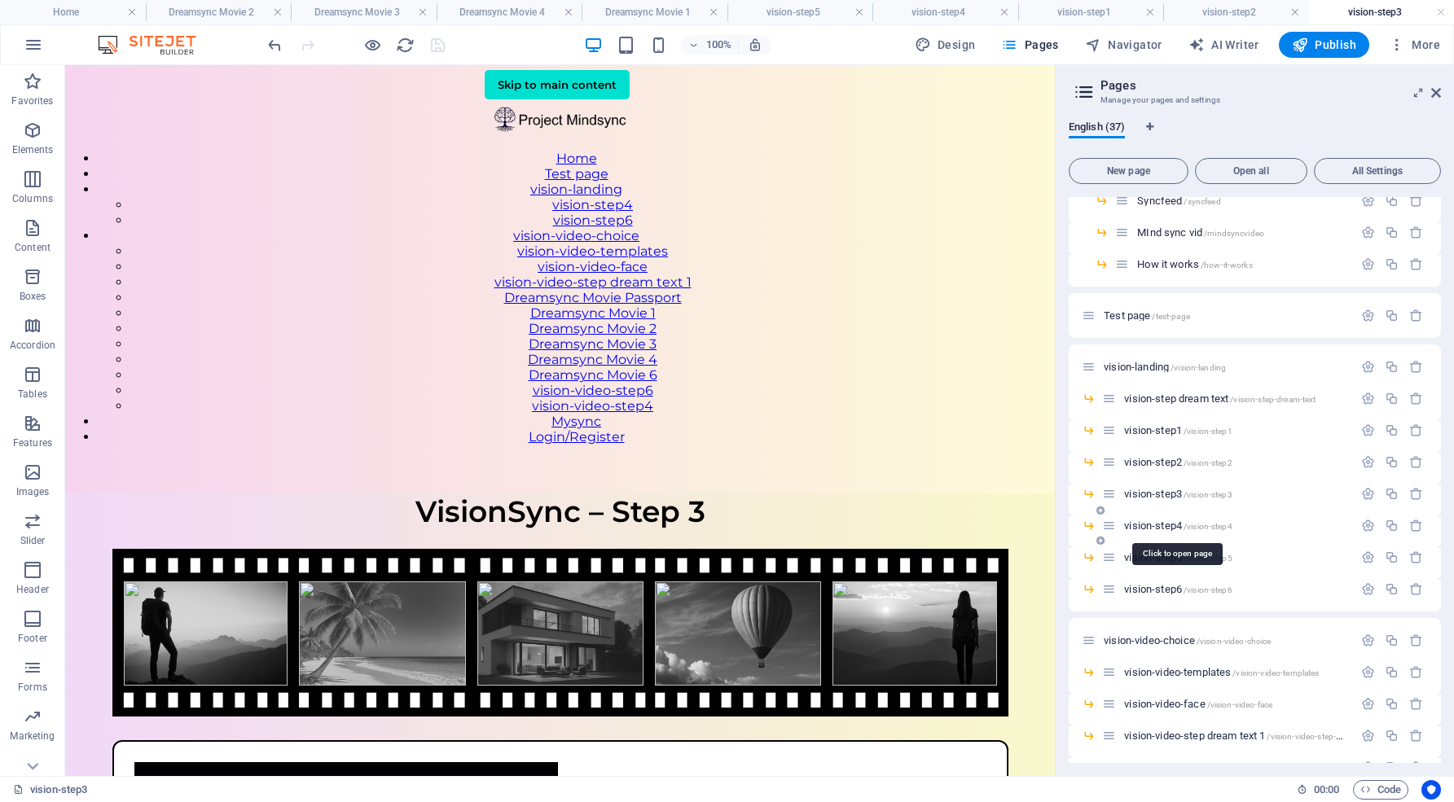
click at [1161, 521] on span "vision-step4 /vision-step4" at bounding box center [1177, 526] width 107 height 12
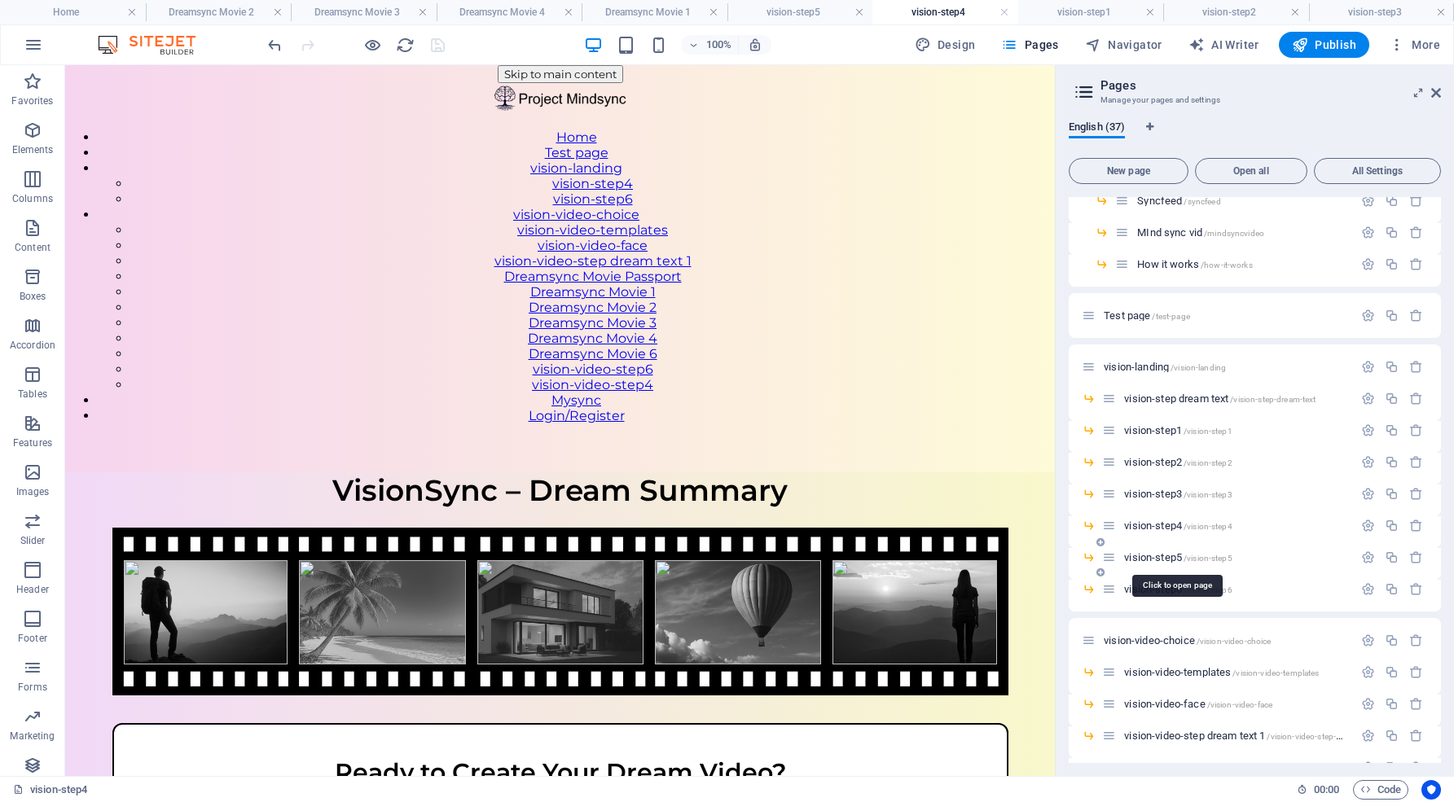
click at [1145, 555] on span "vision-step5 /vision-step5" at bounding box center [1177, 557] width 107 height 12
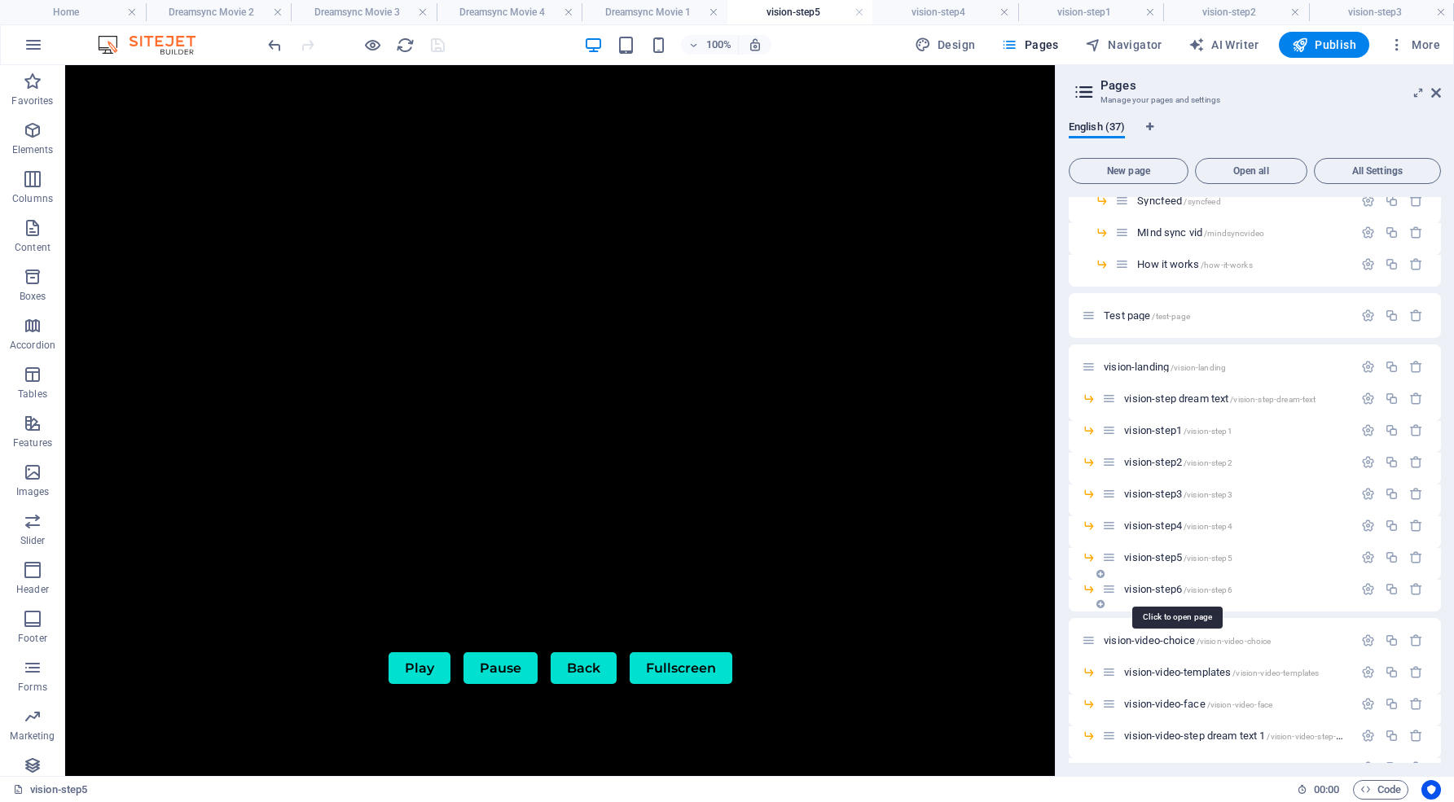
click at [1142, 587] on span "vision-step6 /vision-step6" at bounding box center [1177, 589] width 107 height 12
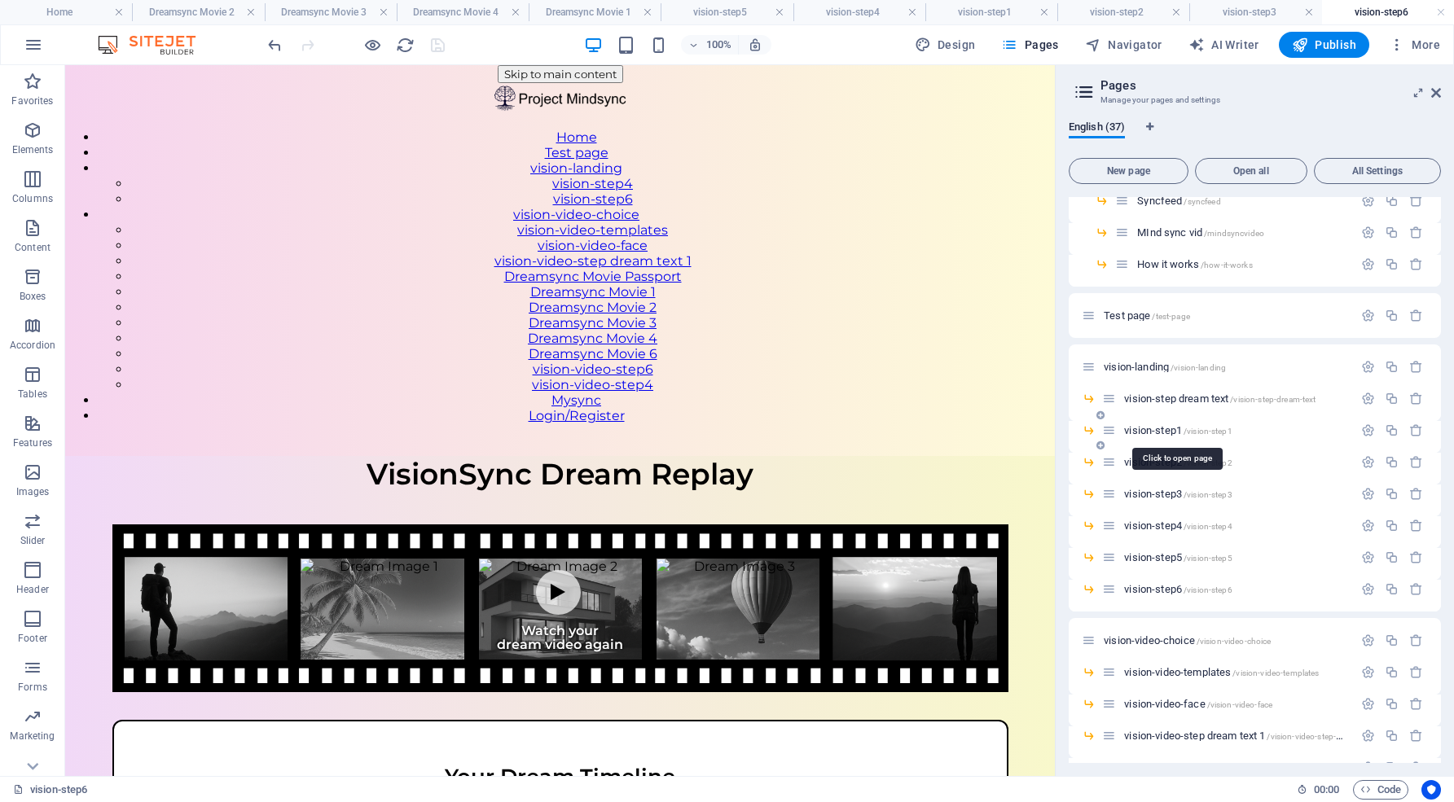
click at [1160, 425] on span "vision-step1 /vision-step1" at bounding box center [1177, 430] width 107 height 12
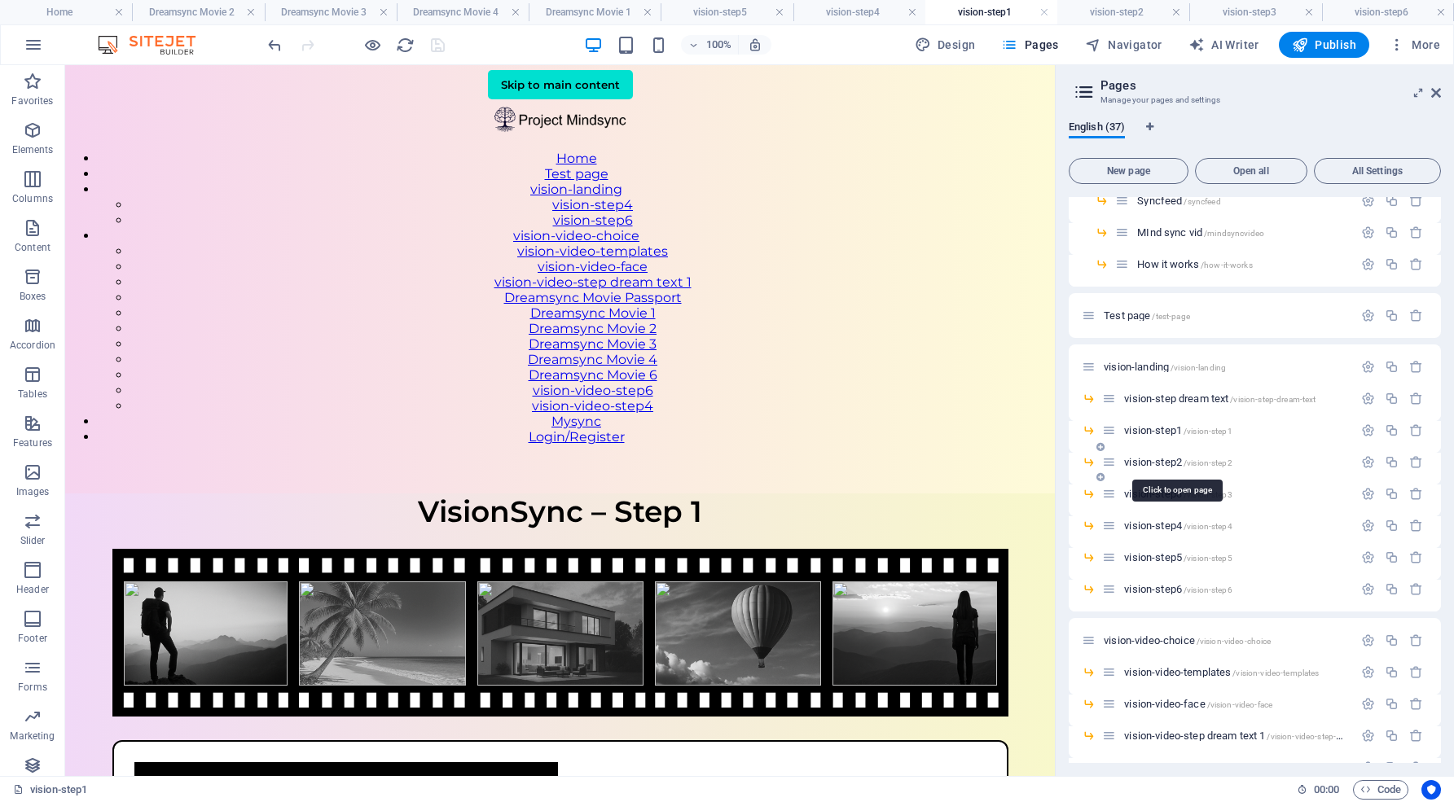
click at [1166, 461] on span "vision-step2 /vision-step2" at bounding box center [1177, 462] width 107 height 12
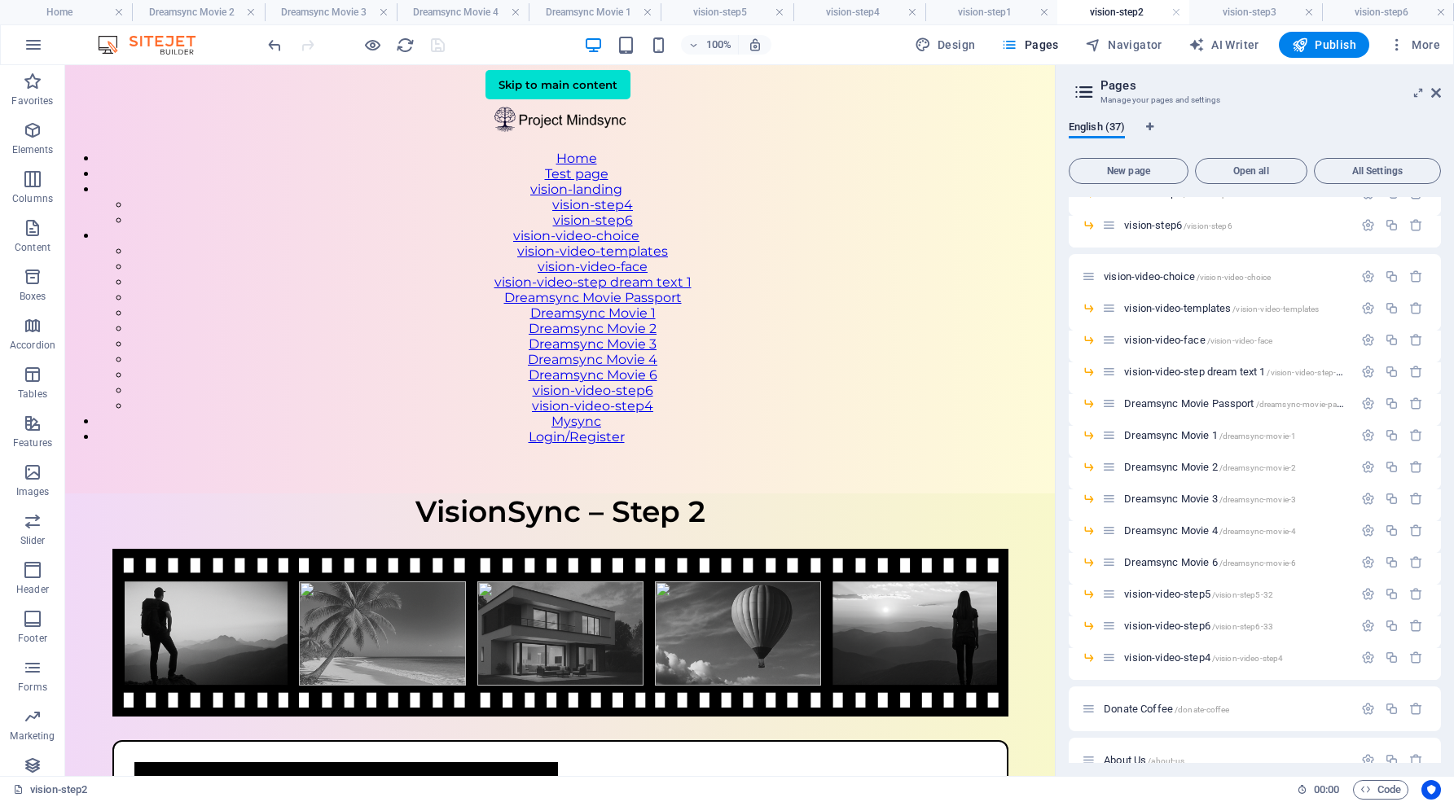
scroll to position [563, 0]
click at [1183, 433] on span "Dreamsync Movie 1 /dreamsync-movie-1" at bounding box center [1210, 434] width 172 height 12
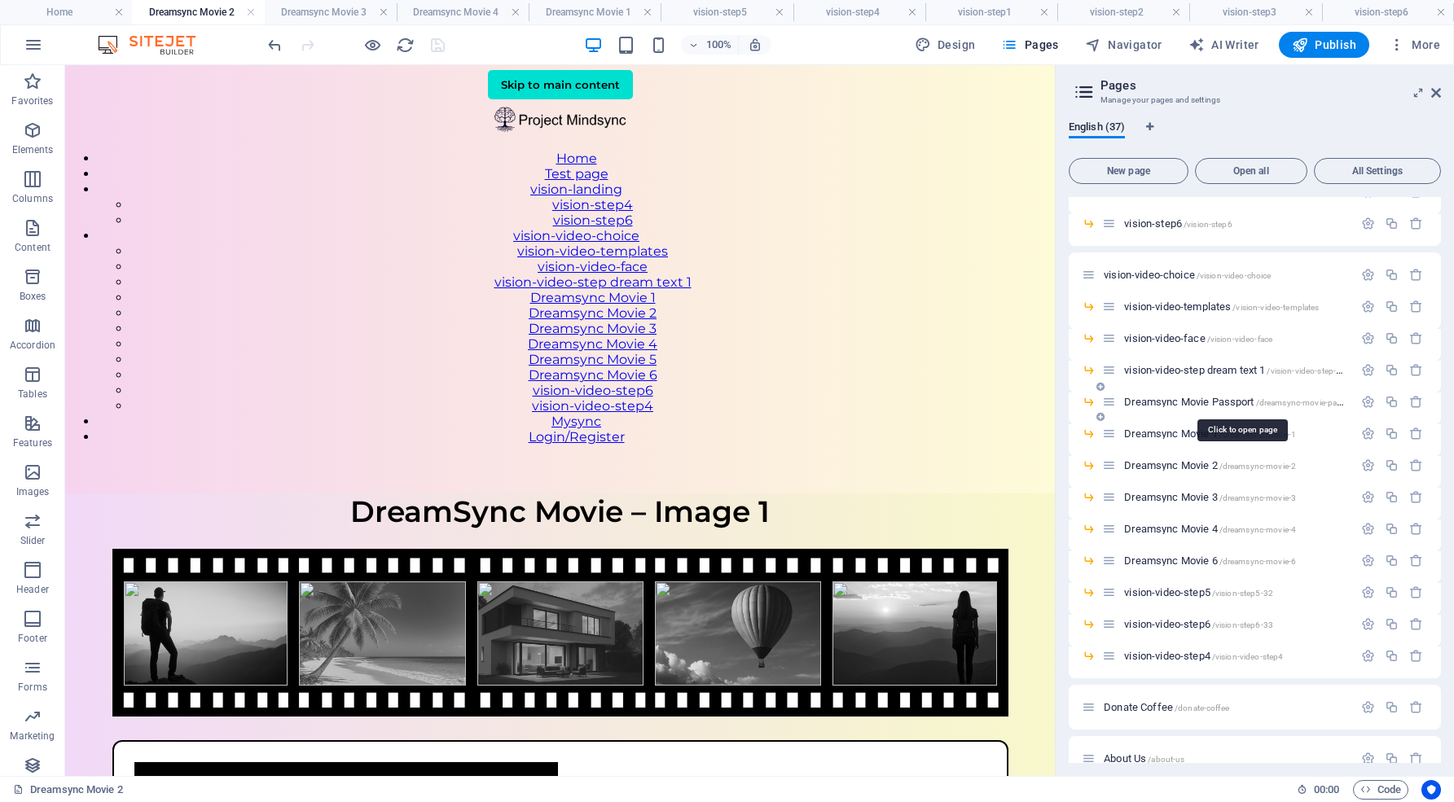
click at [1189, 398] on span "Dreamsync Movie Passport /dreamsync-movie-passport" at bounding box center [1242, 402] width 236 height 12
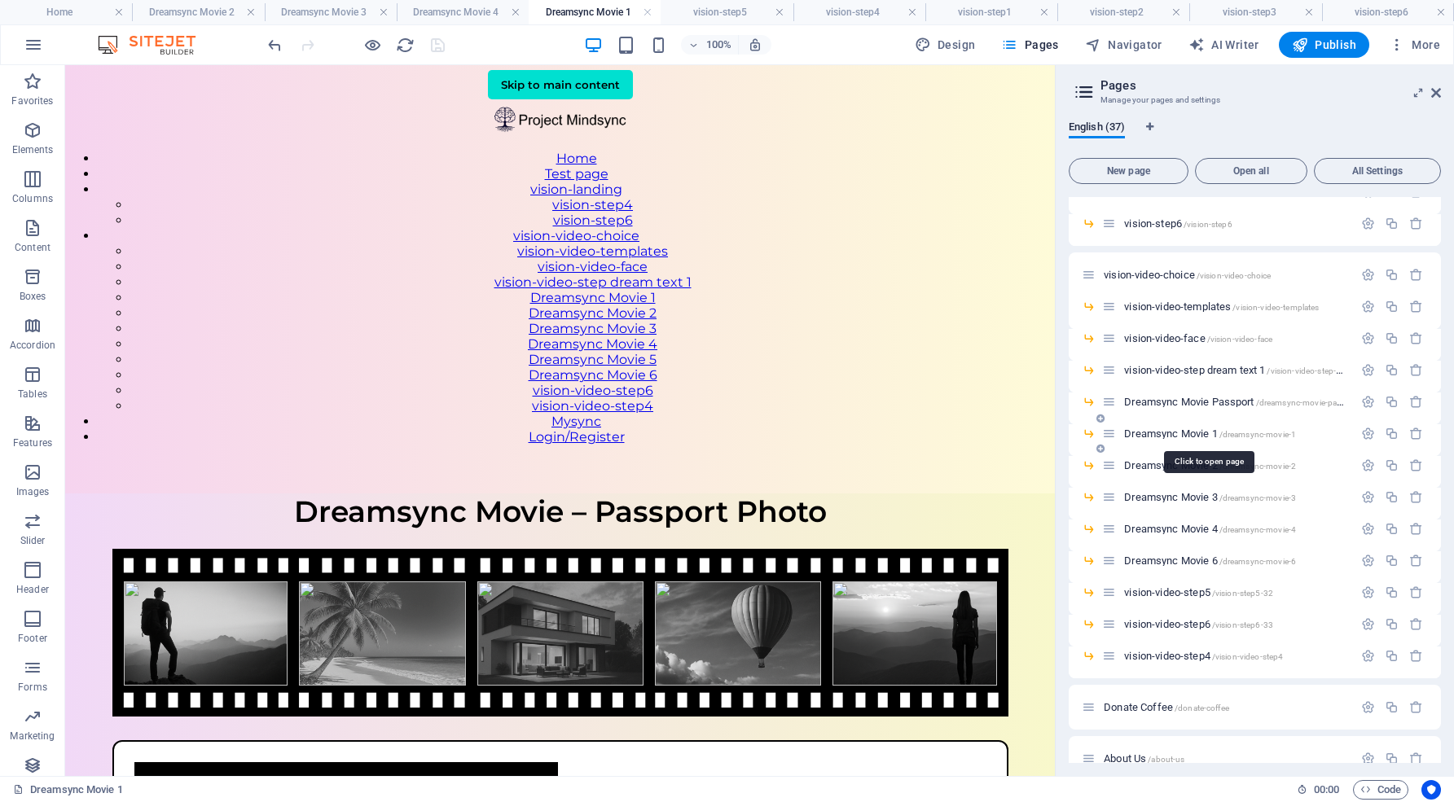
click at [1187, 433] on span "Dreamsync Movie 1 /dreamsync-movie-1" at bounding box center [1210, 434] width 172 height 12
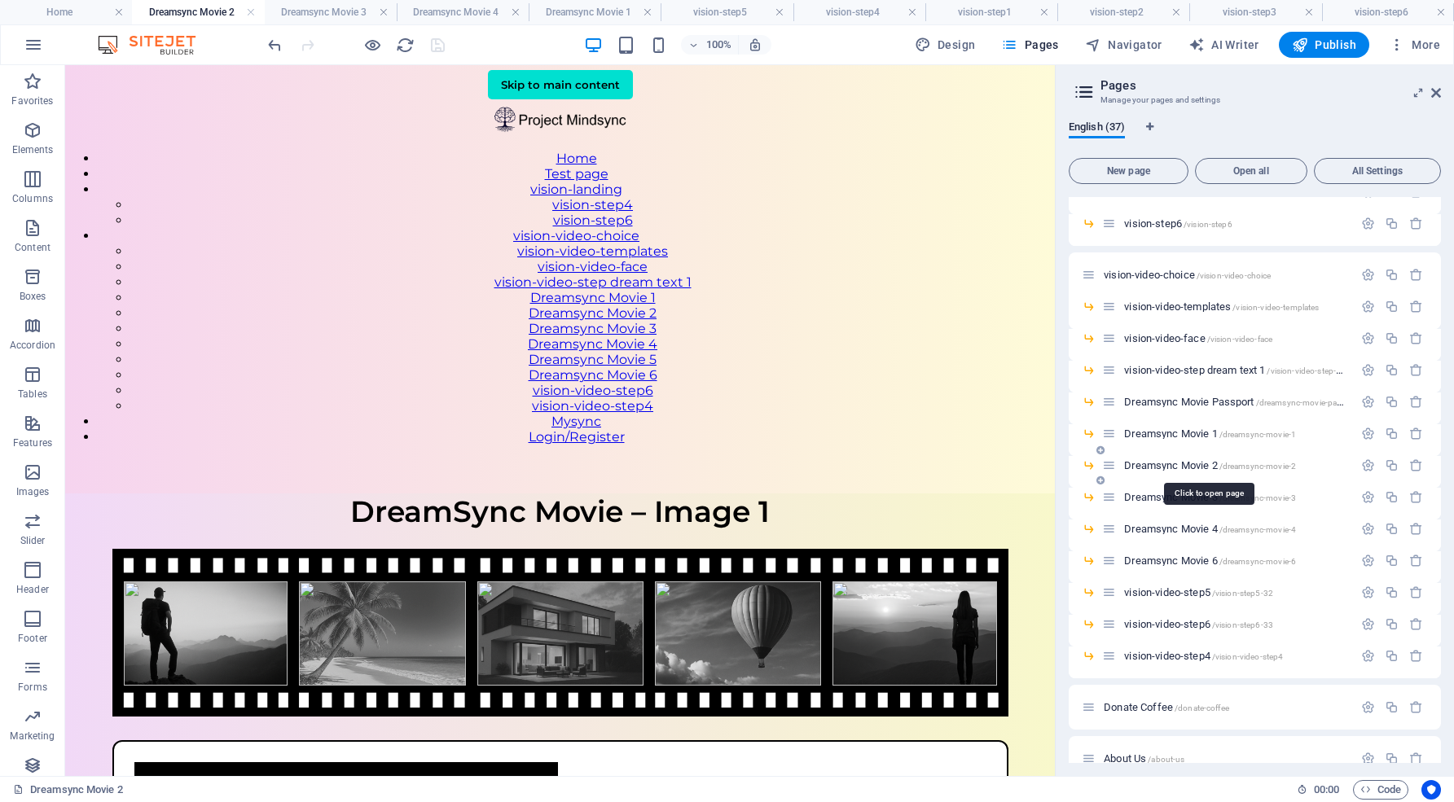
click at [1195, 463] on span "Dreamsync Movie 2 /dreamsync-movie-2" at bounding box center [1210, 465] width 172 height 12
click at [1141, 494] on span "Dreamsync Movie 3 /dreamsync-movie-3" at bounding box center [1210, 497] width 172 height 12
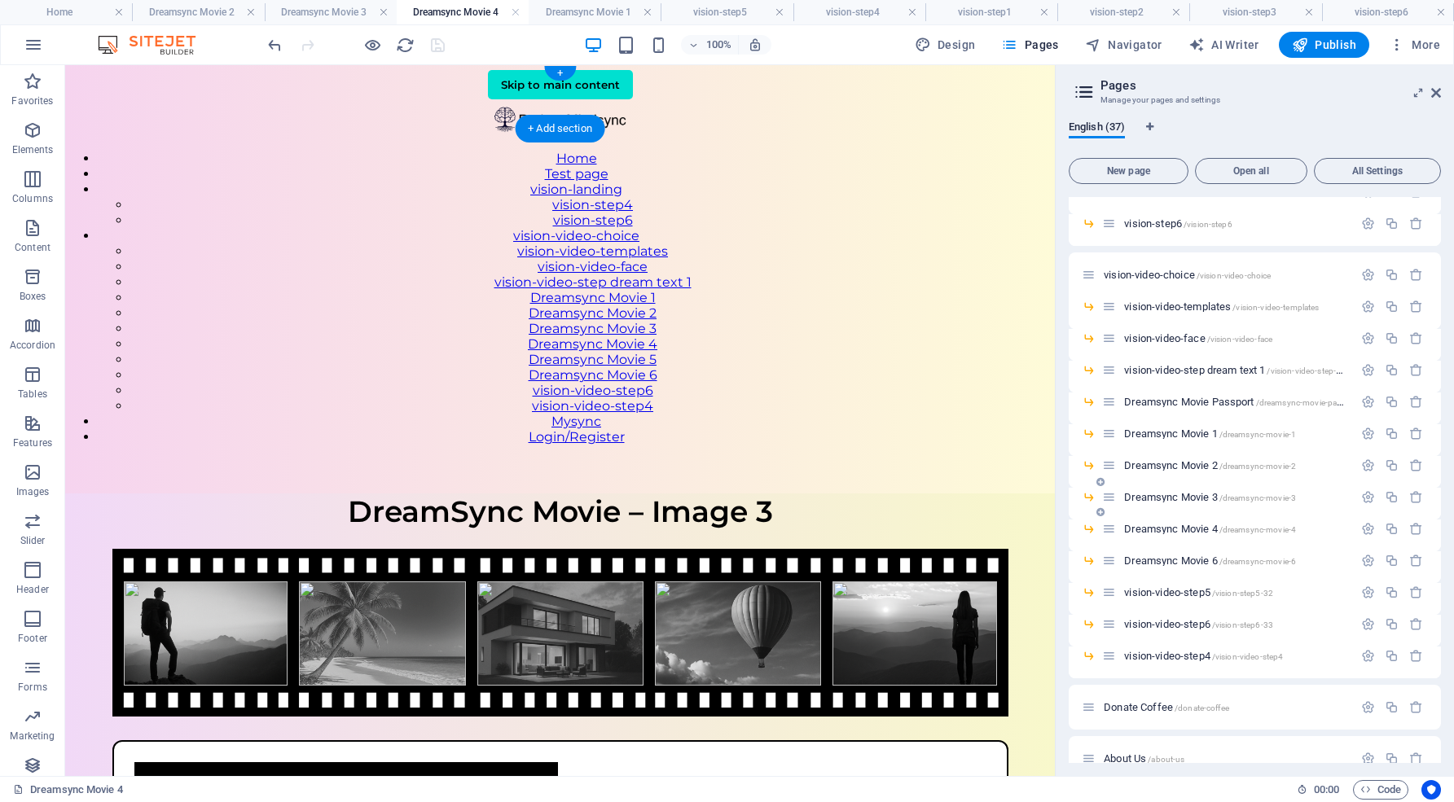
click at [1149, 491] on div "Dreamsync Movie 3 /dreamsync-movie-3" at bounding box center [1227, 497] width 251 height 19
click at [1152, 493] on span "Dreamsync Movie 3 /dreamsync-movie-3" at bounding box center [1210, 497] width 172 height 12
click at [1169, 495] on span "Dreamsync Movie 3 /dreamsync-movie-3" at bounding box center [1210, 497] width 172 height 12
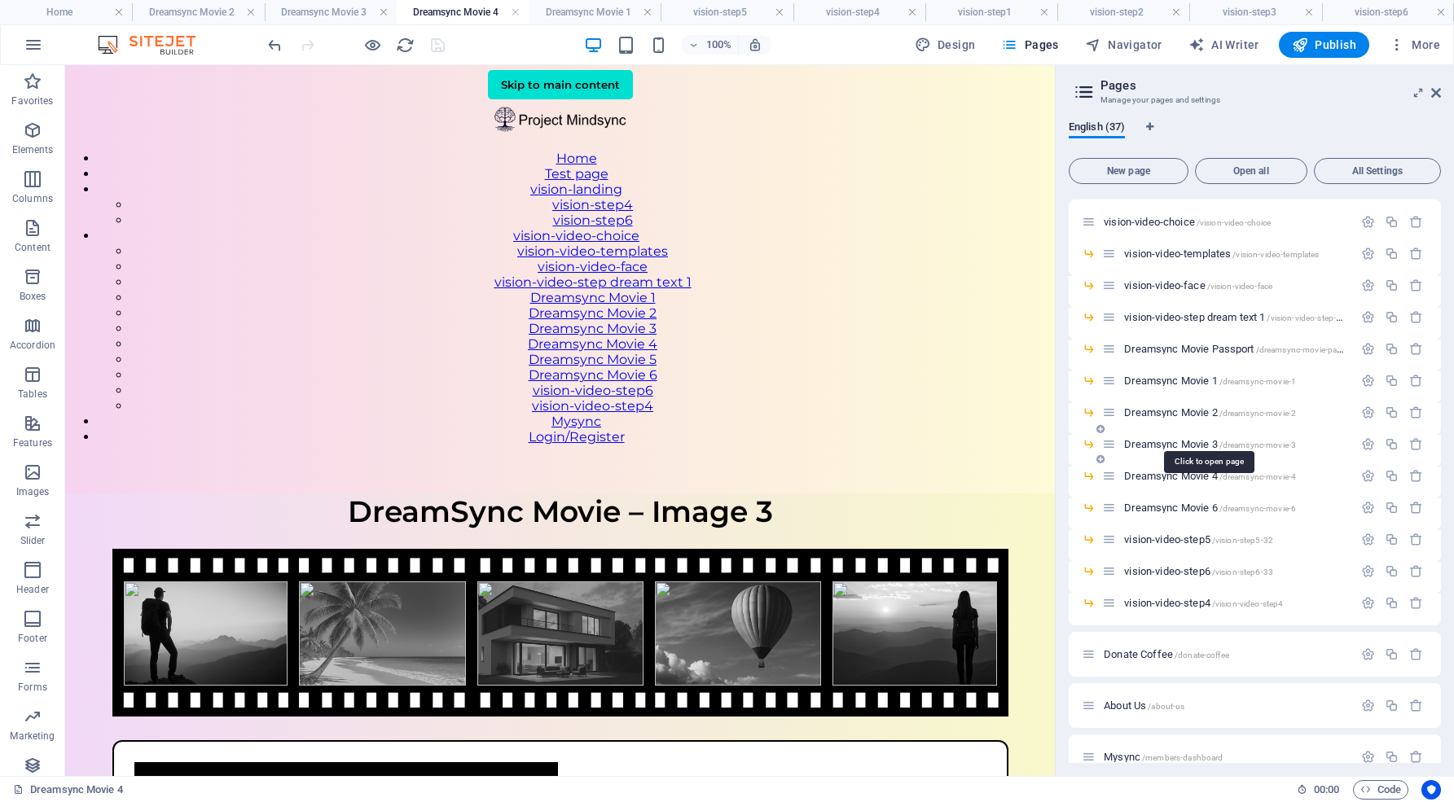
scroll to position [626, 0]
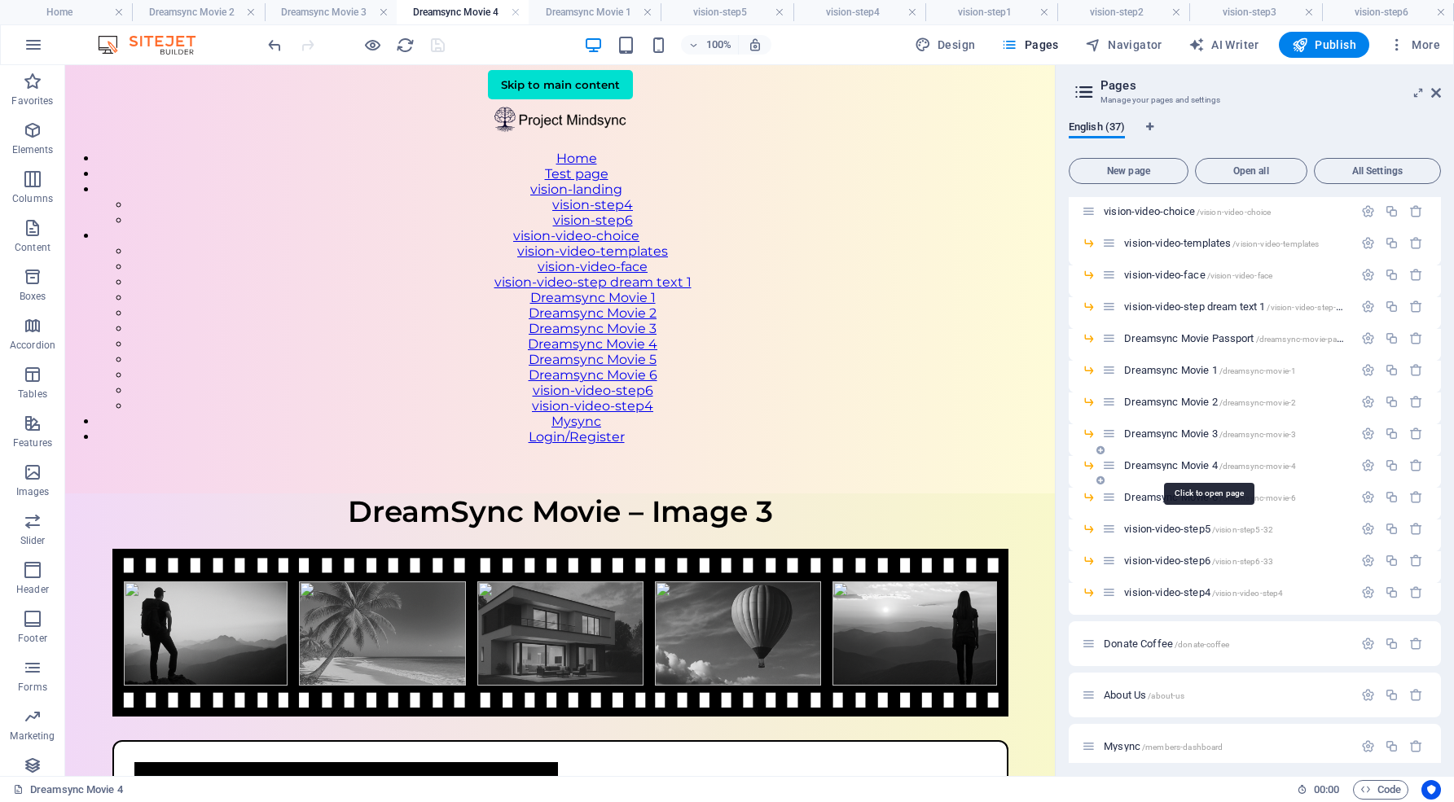
click at [1170, 464] on span "Dreamsync Movie 4 /dreamsync-movie-4" at bounding box center [1210, 465] width 172 height 12
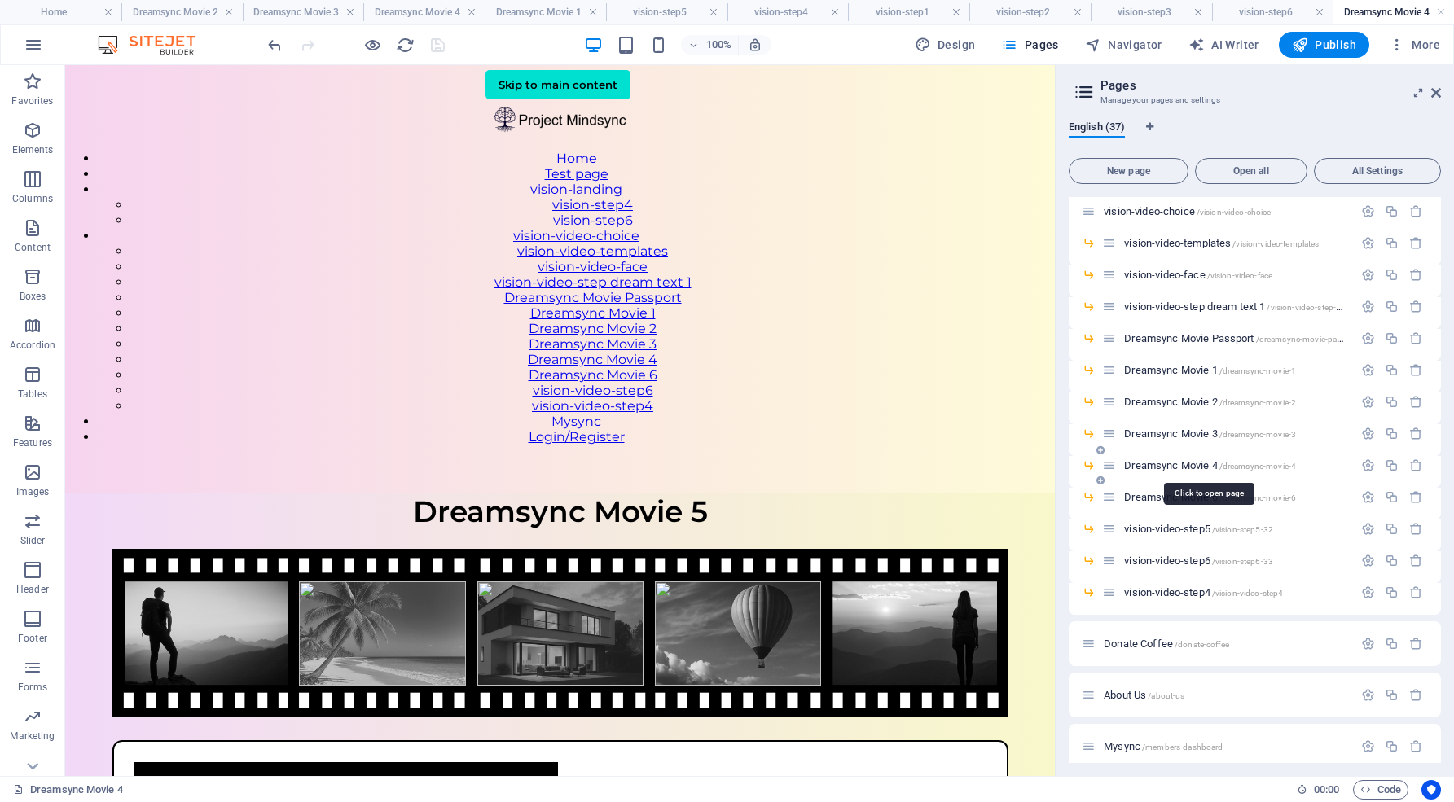
scroll to position [0, 0]
click at [1183, 497] on span "Dreamsync Movie 6 /dreamsync-movie-6" at bounding box center [1210, 497] width 172 height 12
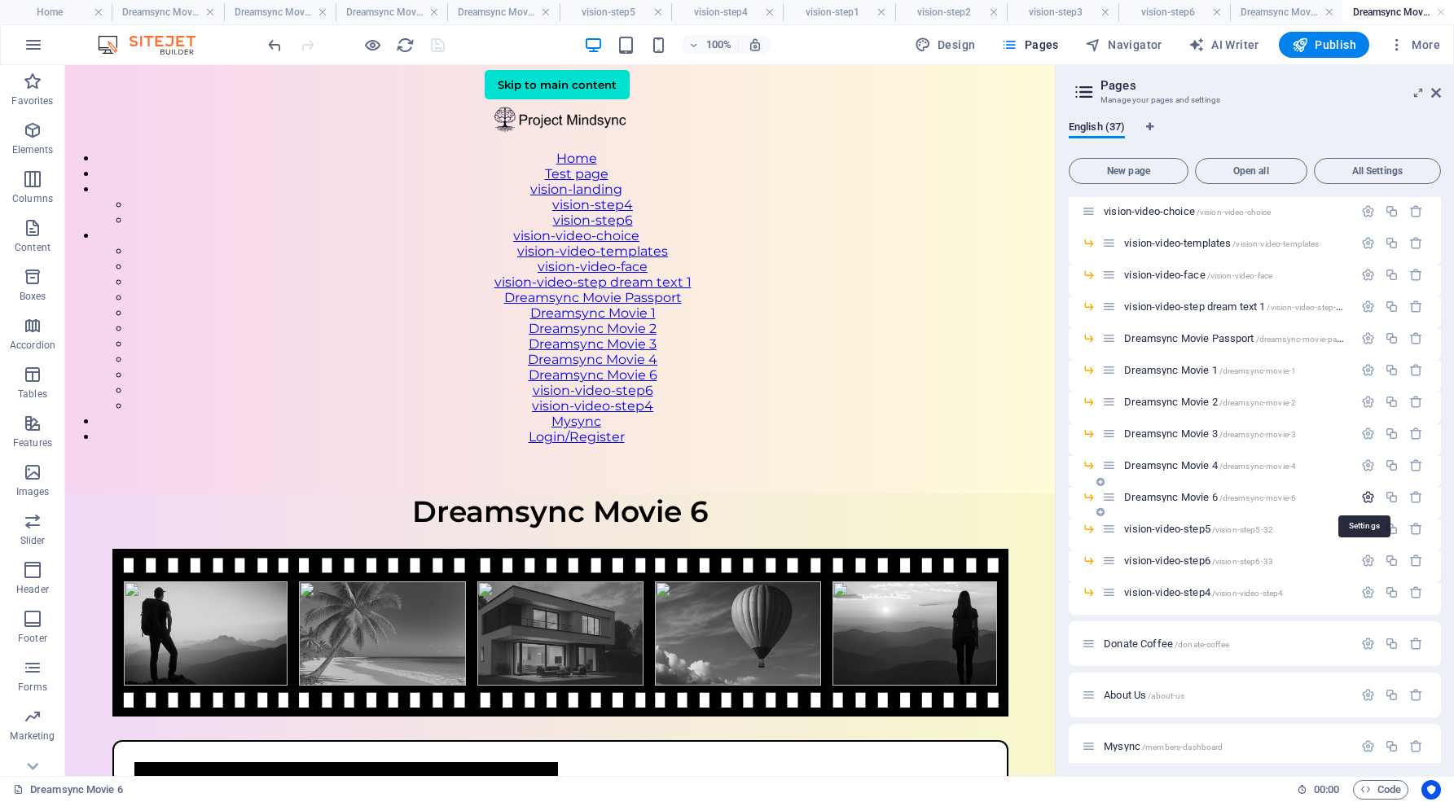
click at [1366, 494] on icon "button" at bounding box center [1368, 497] width 14 height 14
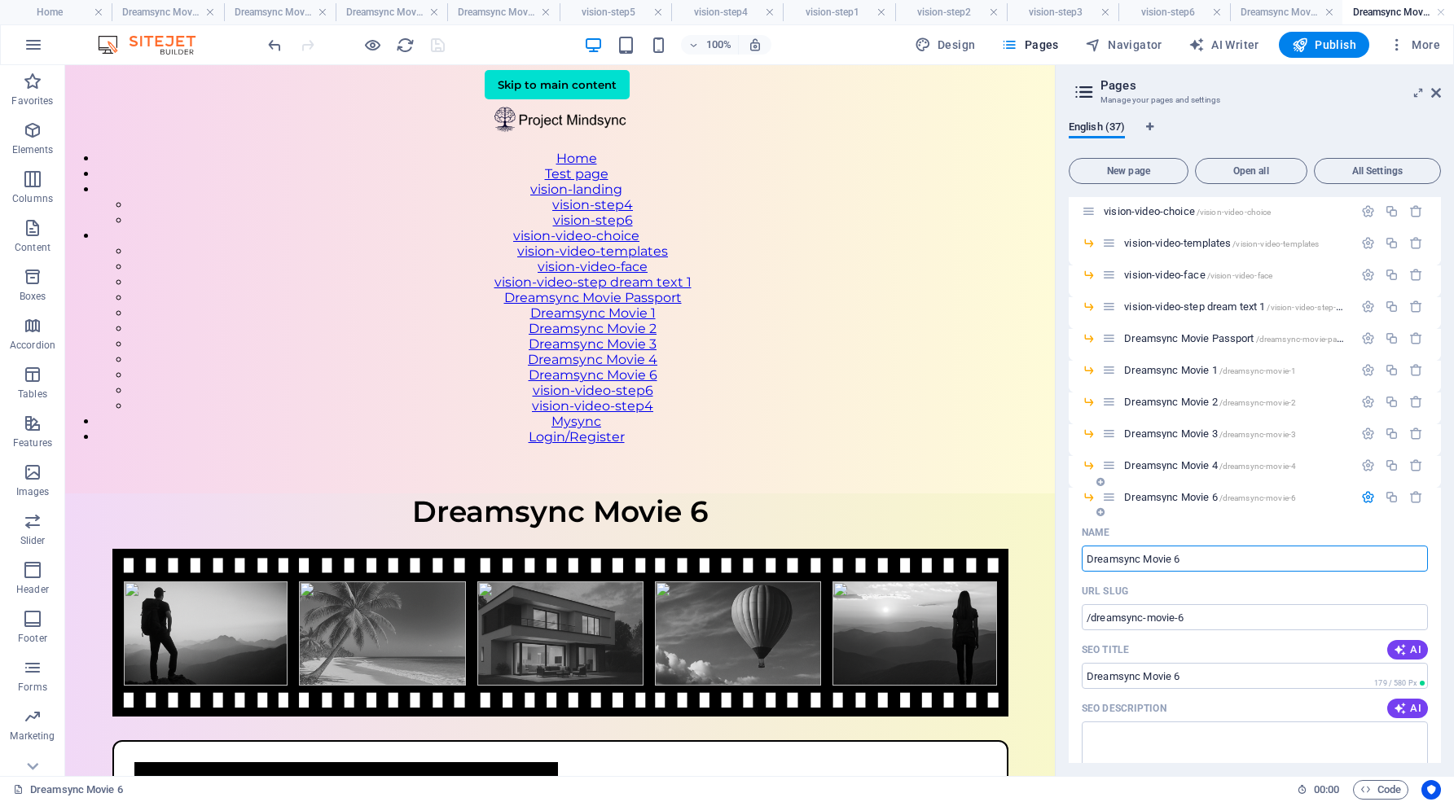
drag, startPoint x: 1178, startPoint y: 555, endPoint x: 1190, endPoint y: 557, distance: 12.3
click at [1190, 557] on input "Dreamsync Movie 6" at bounding box center [1254, 559] width 346 height 26
type input "Dreamsync Movie 5"
type input "/dreamsync-movie-5"
type input "Dreamsync Movie 5"
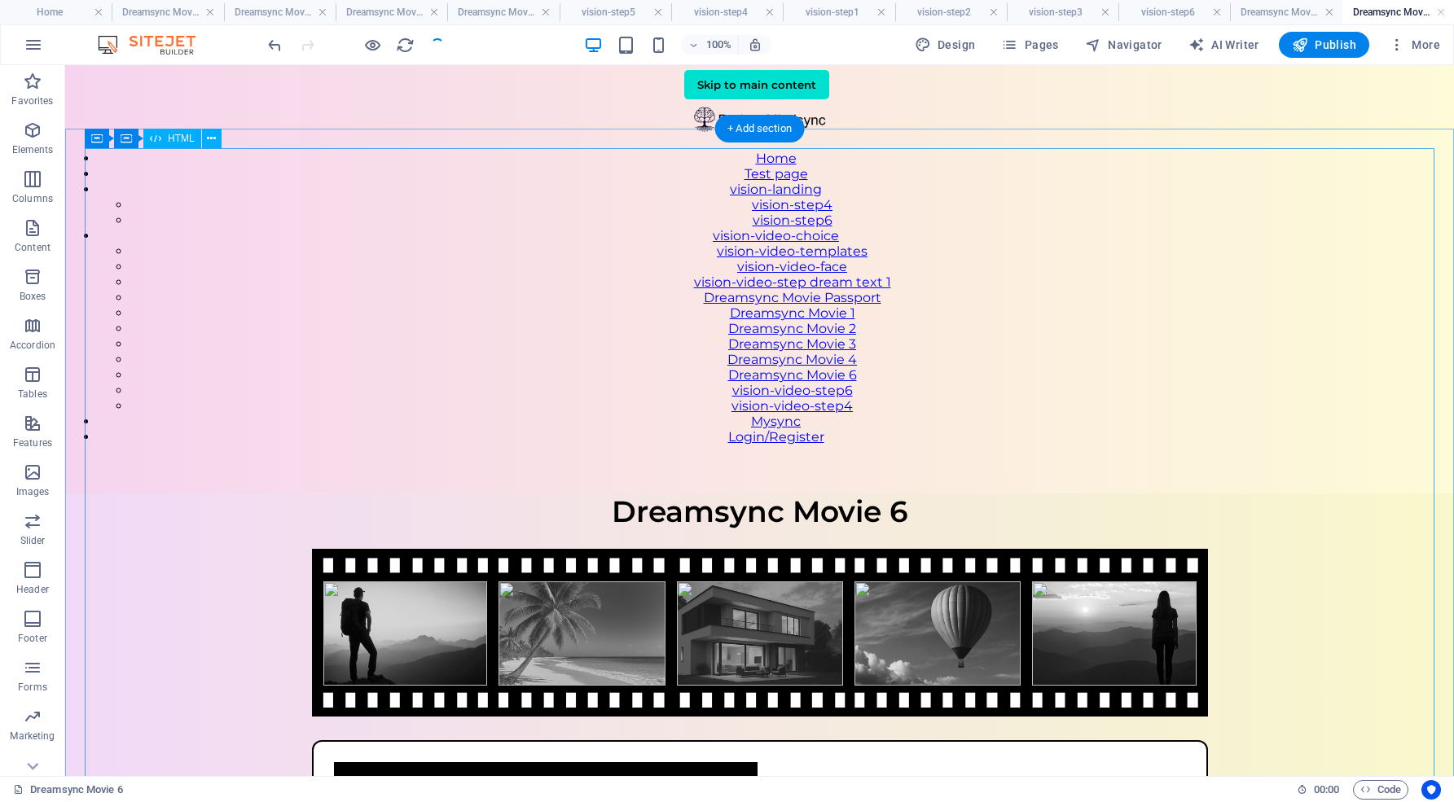
click at [1364, 499] on div "VisionSync – Video Step 3 Dreamsync Movie 6 Your affirmation goes here Press re…" at bounding box center [759, 785] width 1388 height 584
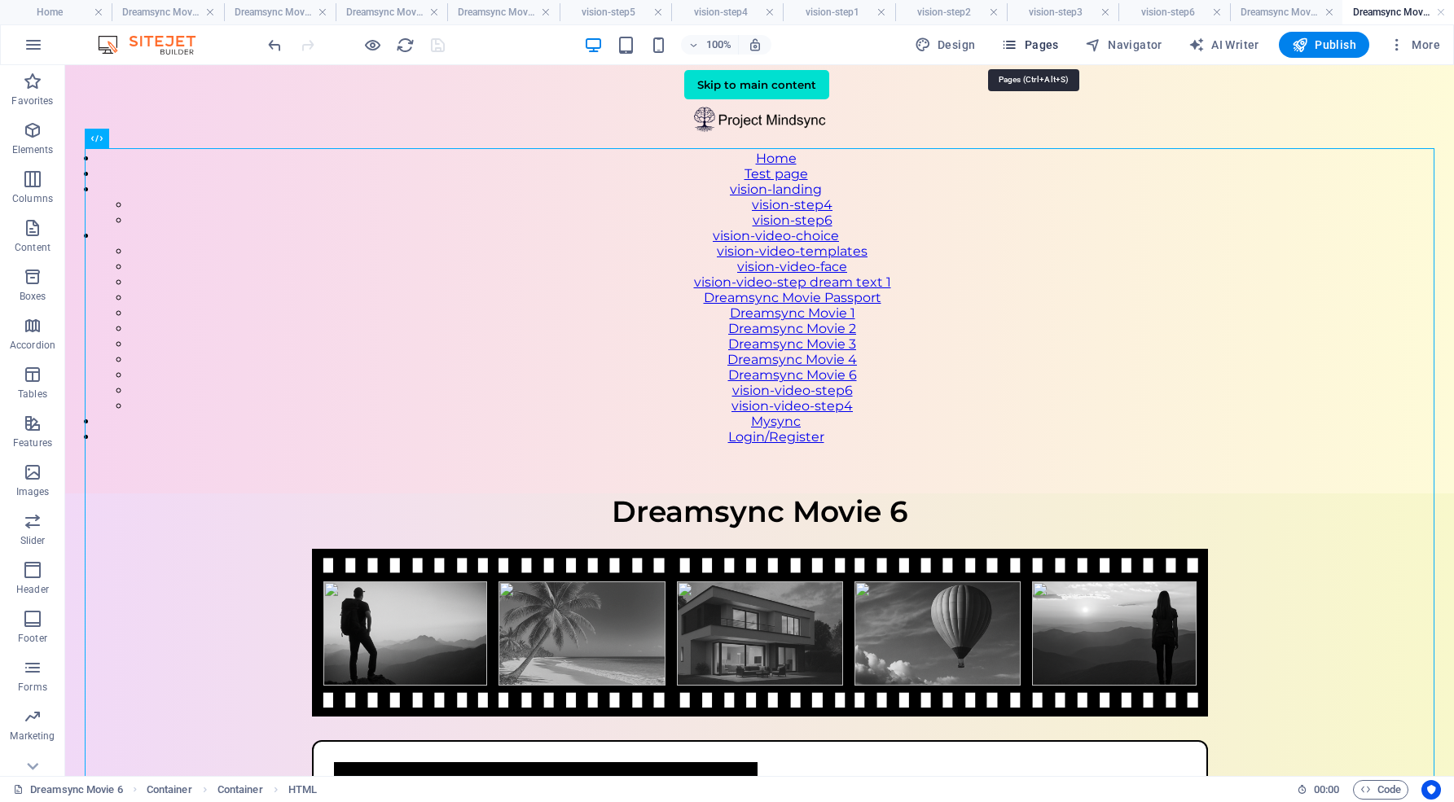
click at [1052, 45] on span "Pages" at bounding box center [1029, 45] width 57 height 16
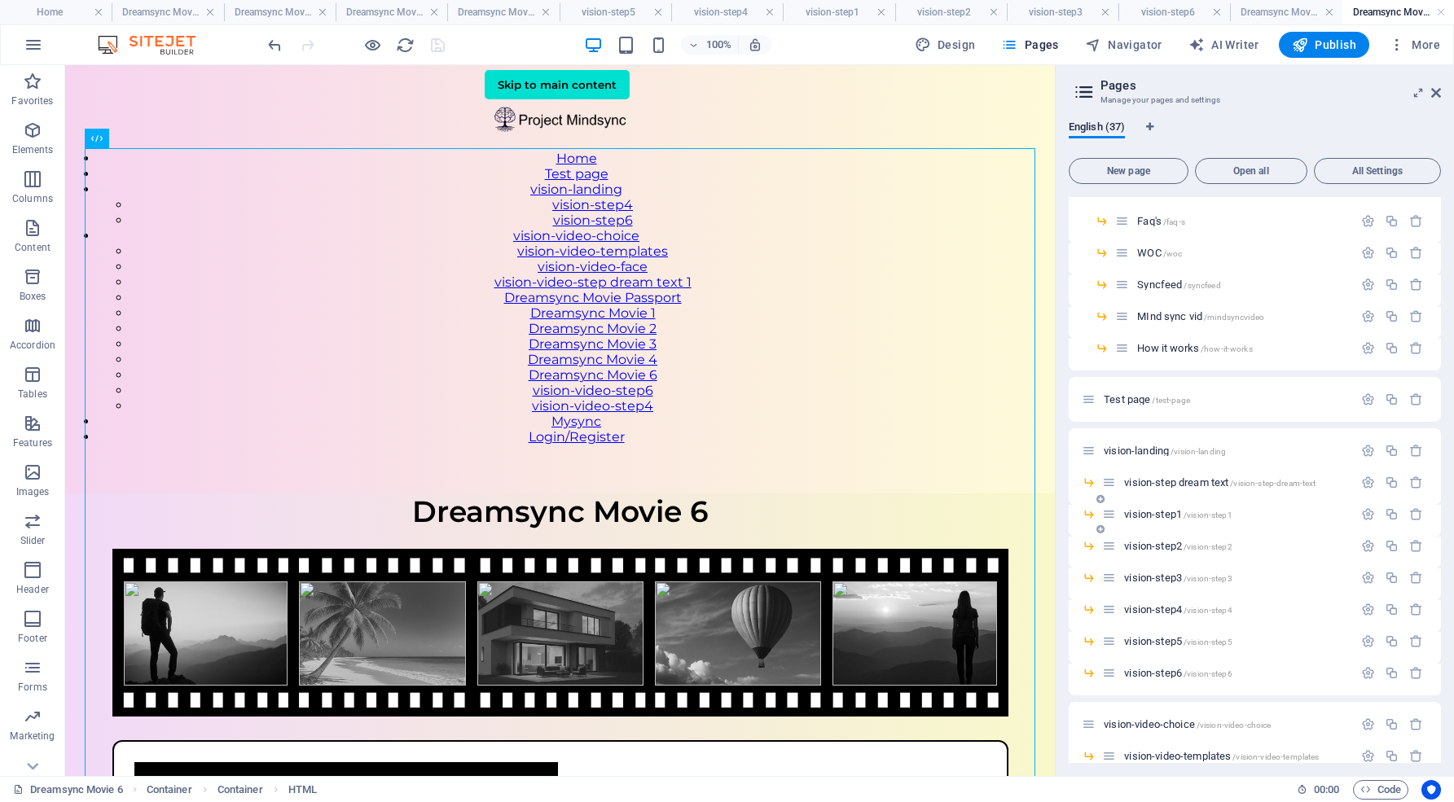
scroll to position [132, 0]
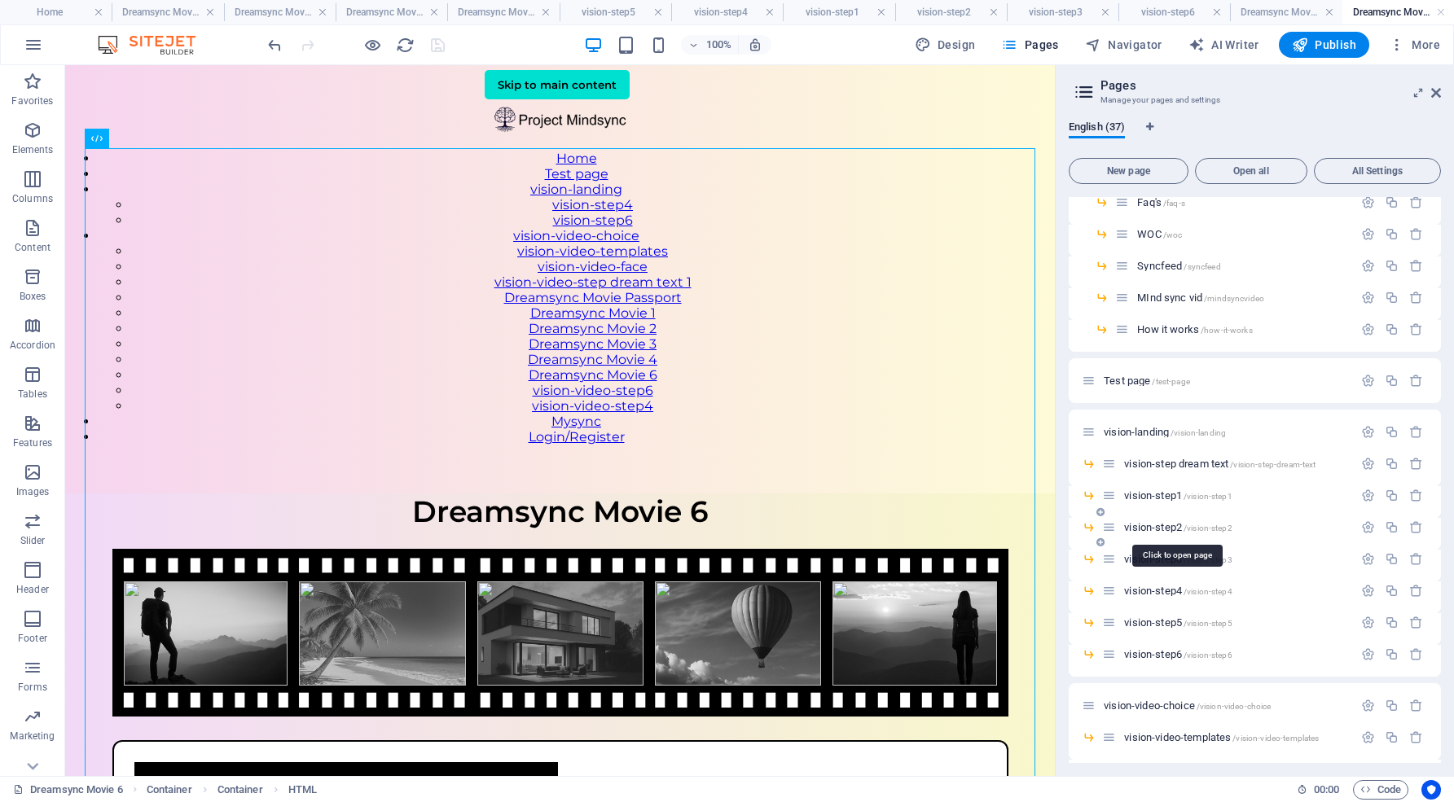
click at [1165, 526] on span "vision-step2 /vision-step2" at bounding box center [1177, 527] width 107 height 12
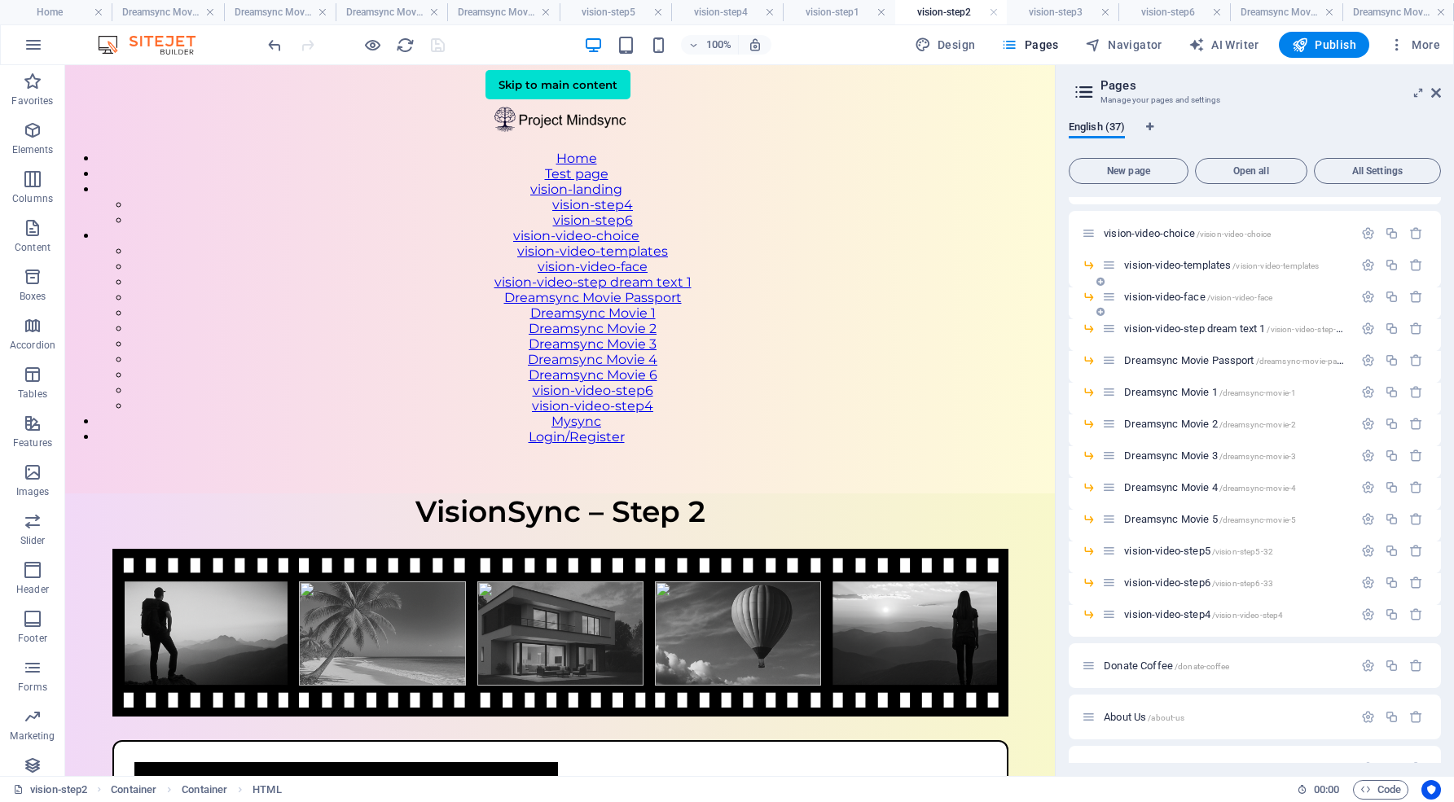
scroll to position [606, 0]
click at [1178, 423] on span "Dreamsync Movie 2 /dreamsync-movie-2" at bounding box center [1210, 422] width 172 height 12
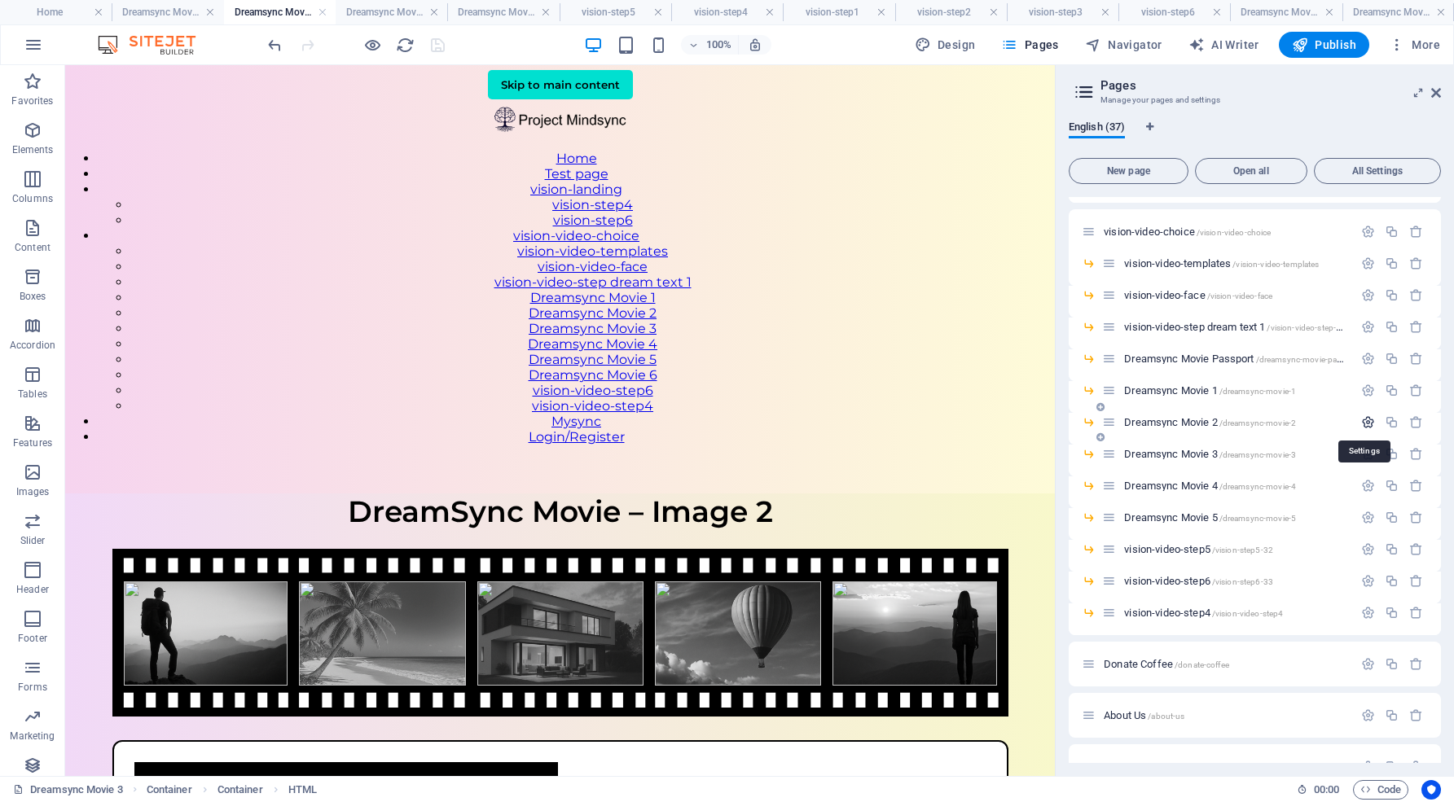
click at [1364, 420] on icon "button" at bounding box center [1368, 422] width 14 height 14
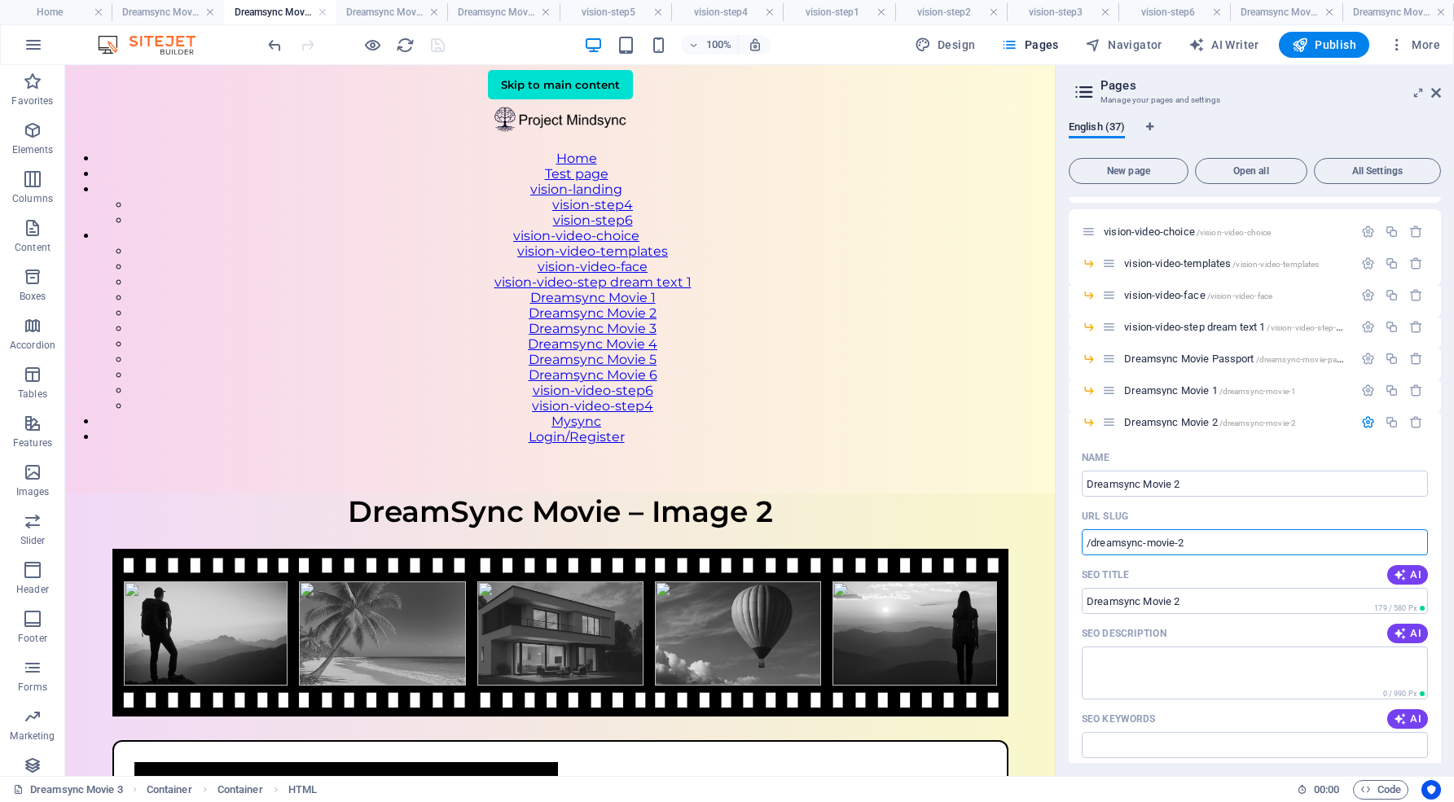
drag, startPoint x: 1191, startPoint y: 539, endPoint x: 1058, endPoint y: 533, distance: 133.7
click at [1058, 533] on aside "Pages Manage your pages and settings English (37) New page Open all All Setting…" at bounding box center [1254, 420] width 399 height 711
click at [1366, 423] on icon "button" at bounding box center [1368, 422] width 14 height 14
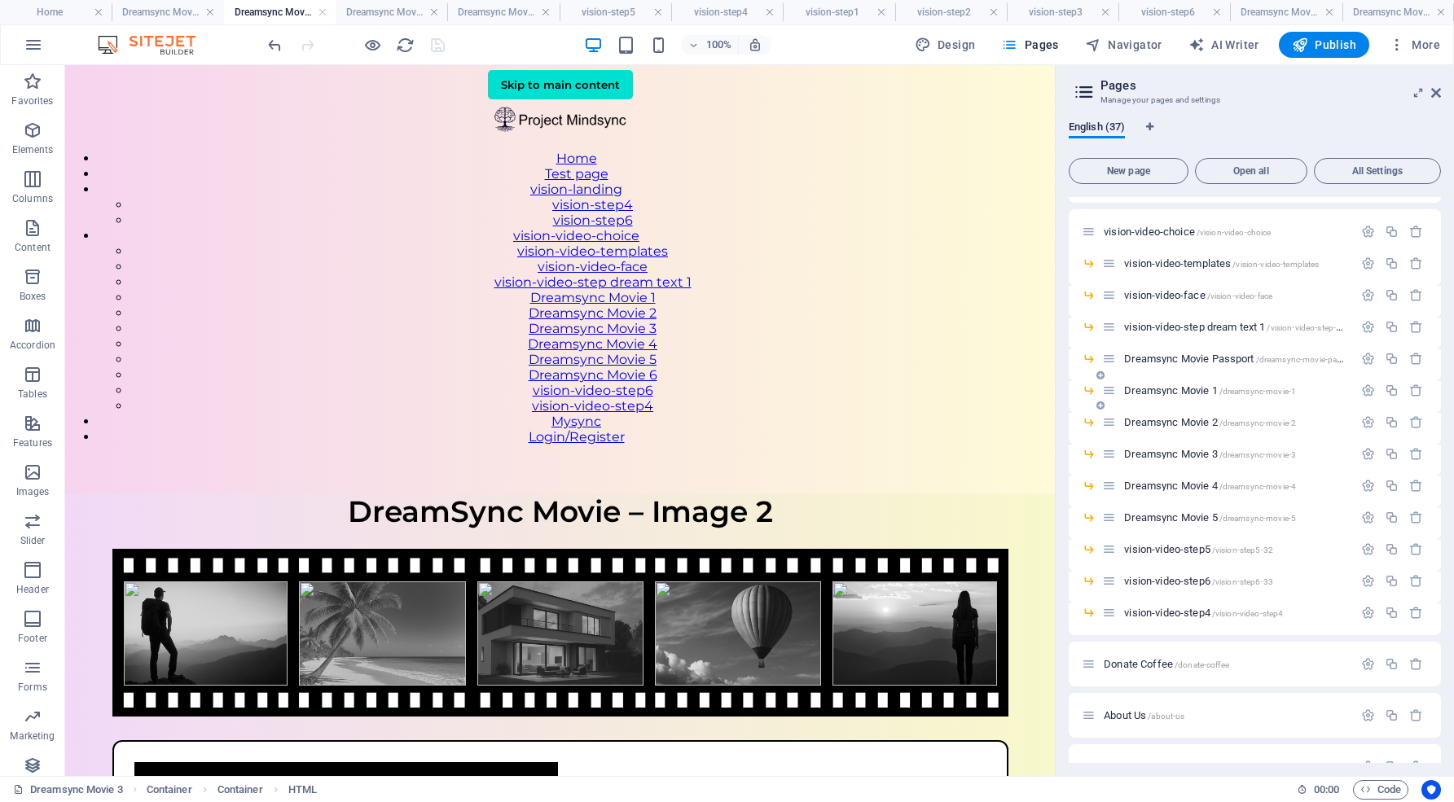
click at [1167, 387] on span "Dreamsync Movie 1 /dreamsync-movie-1" at bounding box center [1210, 390] width 172 height 12
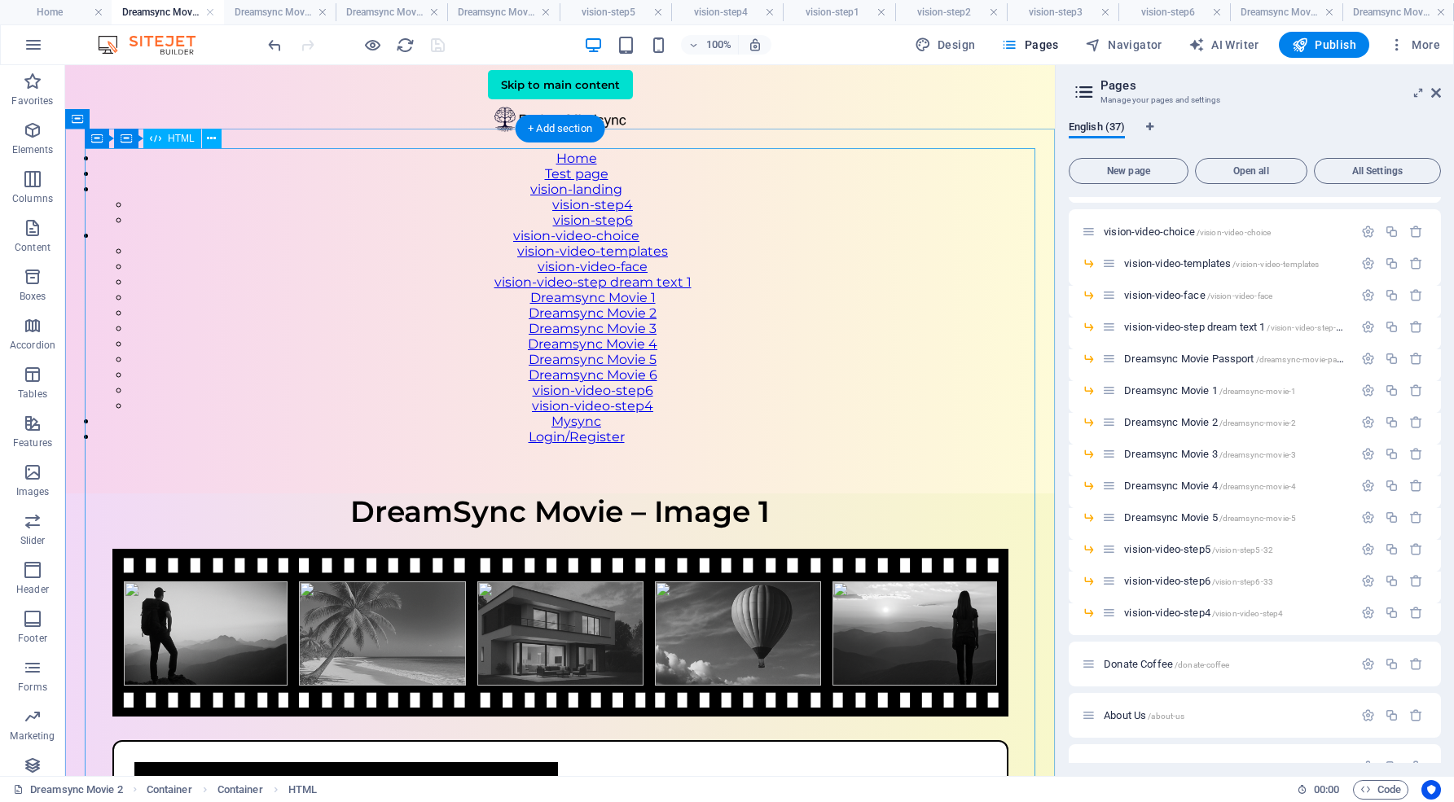
click at [914, 493] on div "DreamSync Movie – Image 1 DreamSync Movie – Image 1 Upload a photo that visuall…" at bounding box center [559, 785] width 989 height 584
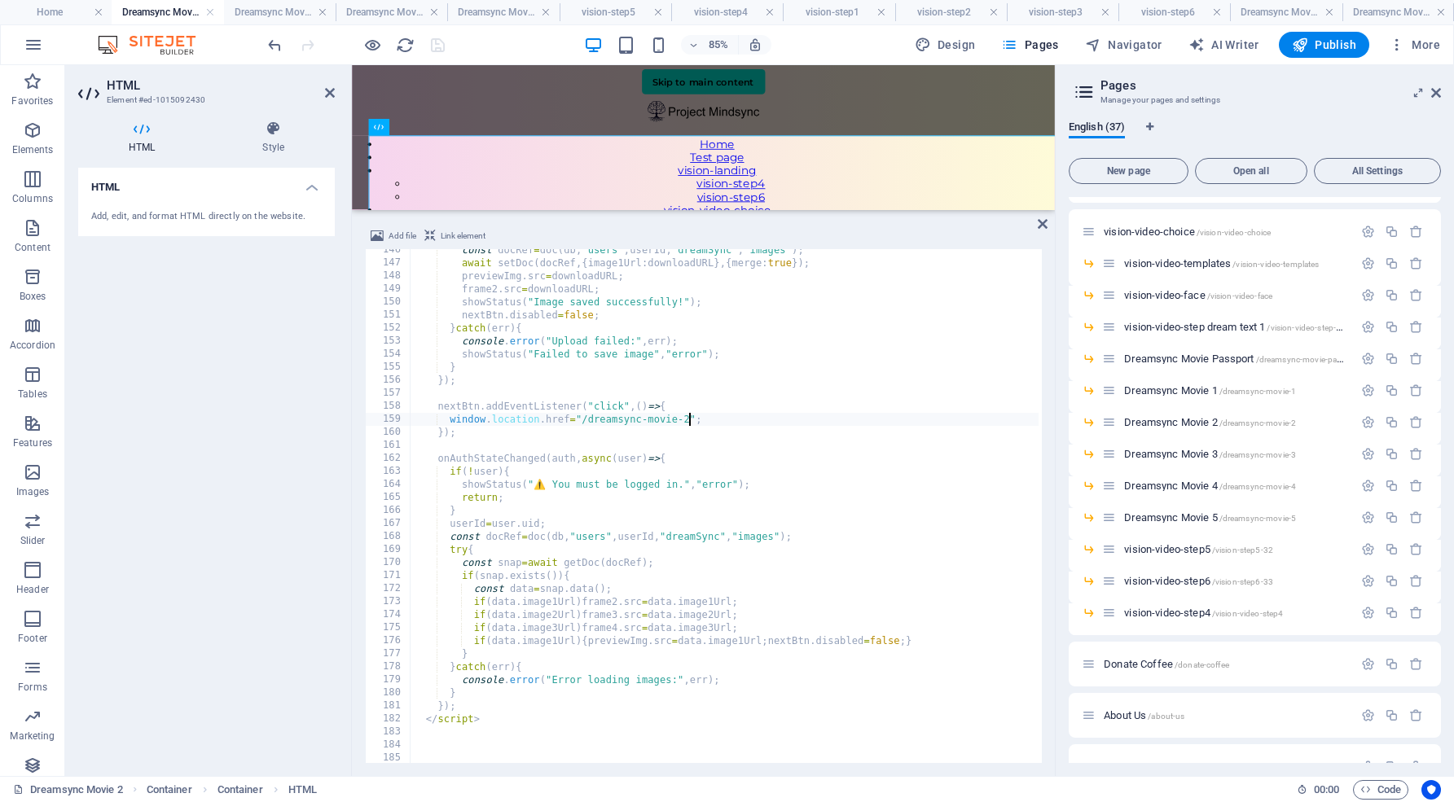
scroll to position [0, 2]
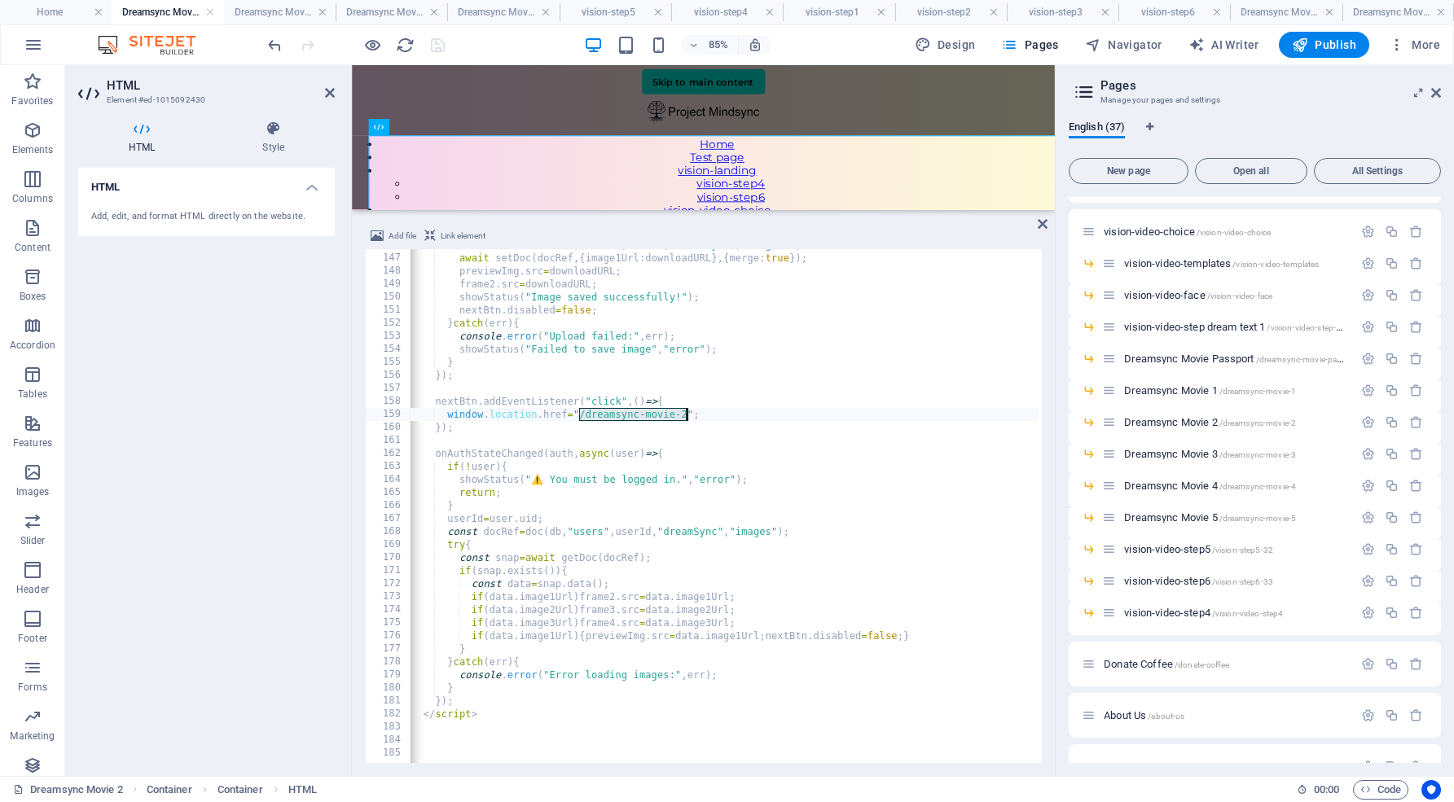
drag, startPoint x: 581, startPoint y: 410, endPoint x: 683, endPoint y: 409, distance: 102.6
click at [683, 409] on div "const docRef = doc ( db , "users" , userId , "dreamSync" , "images" ) ; await s…" at bounding box center [832, 507] width 849 height 537
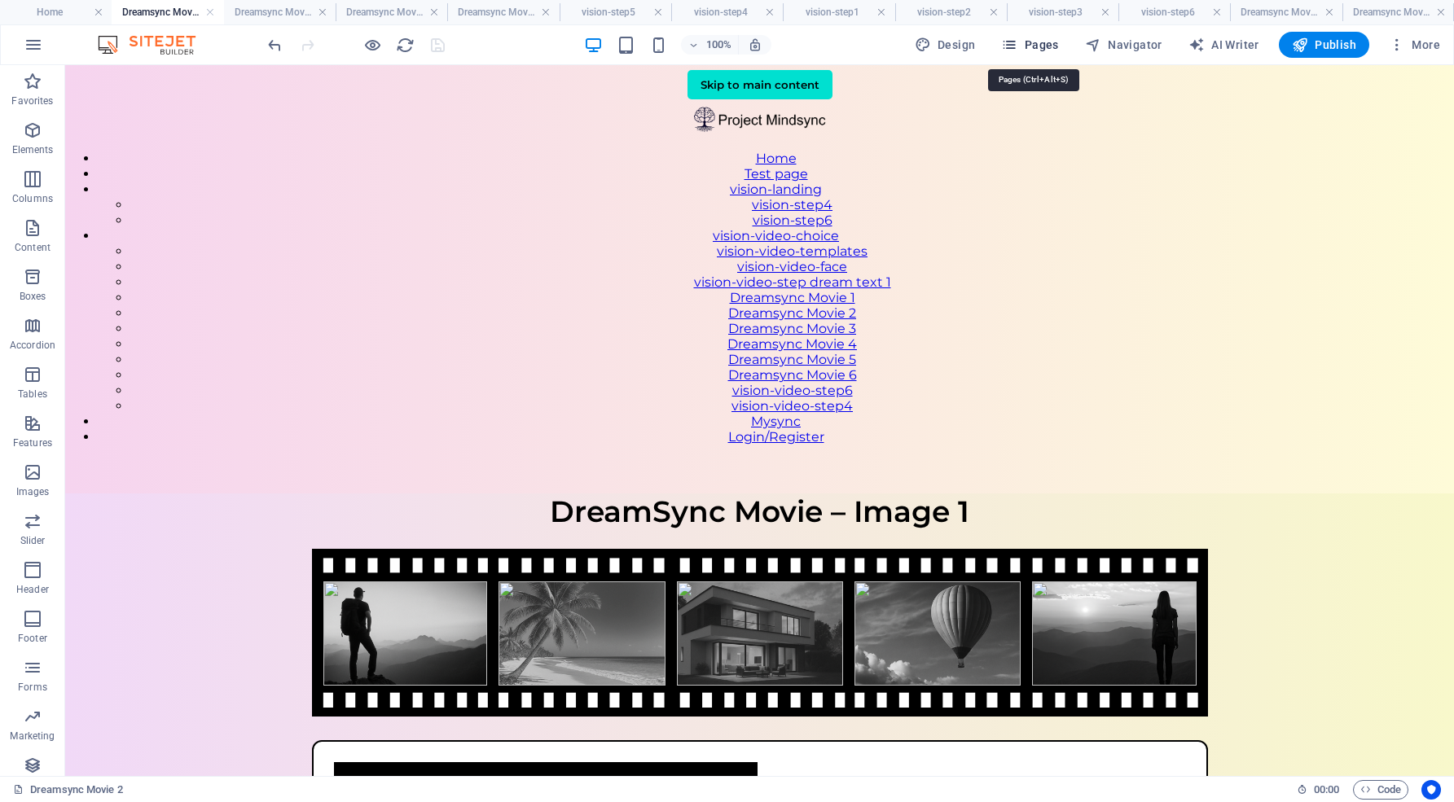
click at [1050, 41] on span "Pages" at bounding box center [1029, 45] width 57 height 16
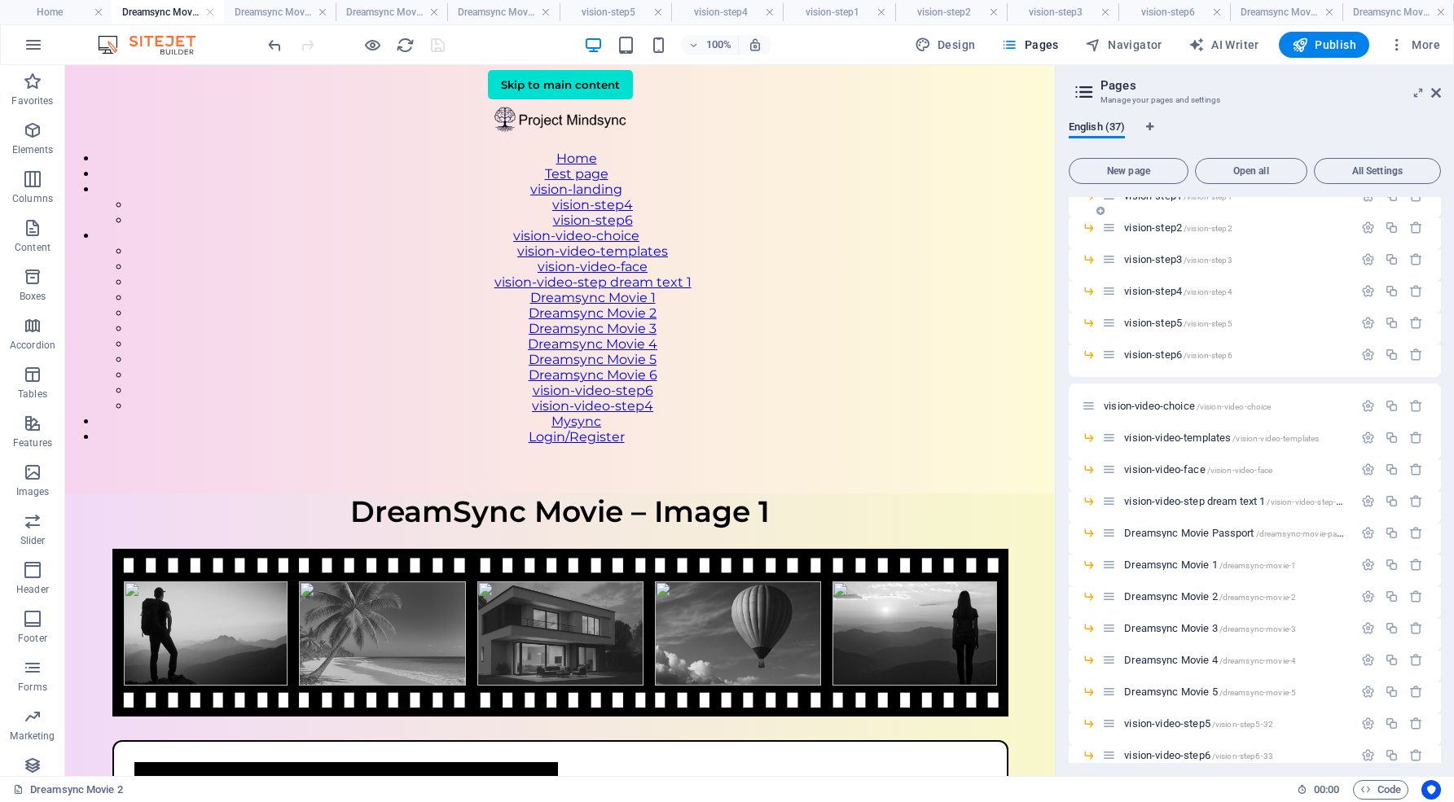
scroll to position [435, 0]
click at [1186, 592] on span "Dreamsync Movie 2 /dreamsync-movie-2" at bounding box center [1210, 593] width 172 height 12
click at [1207, 621] on span "Dreamsync Movie 3 /dreamsync-movie-3" at bounding box center [1210, 625] width 172 height 12
click at [1365, 623] on icon "button" at bounding box center [1368, 625] width 14 height 14
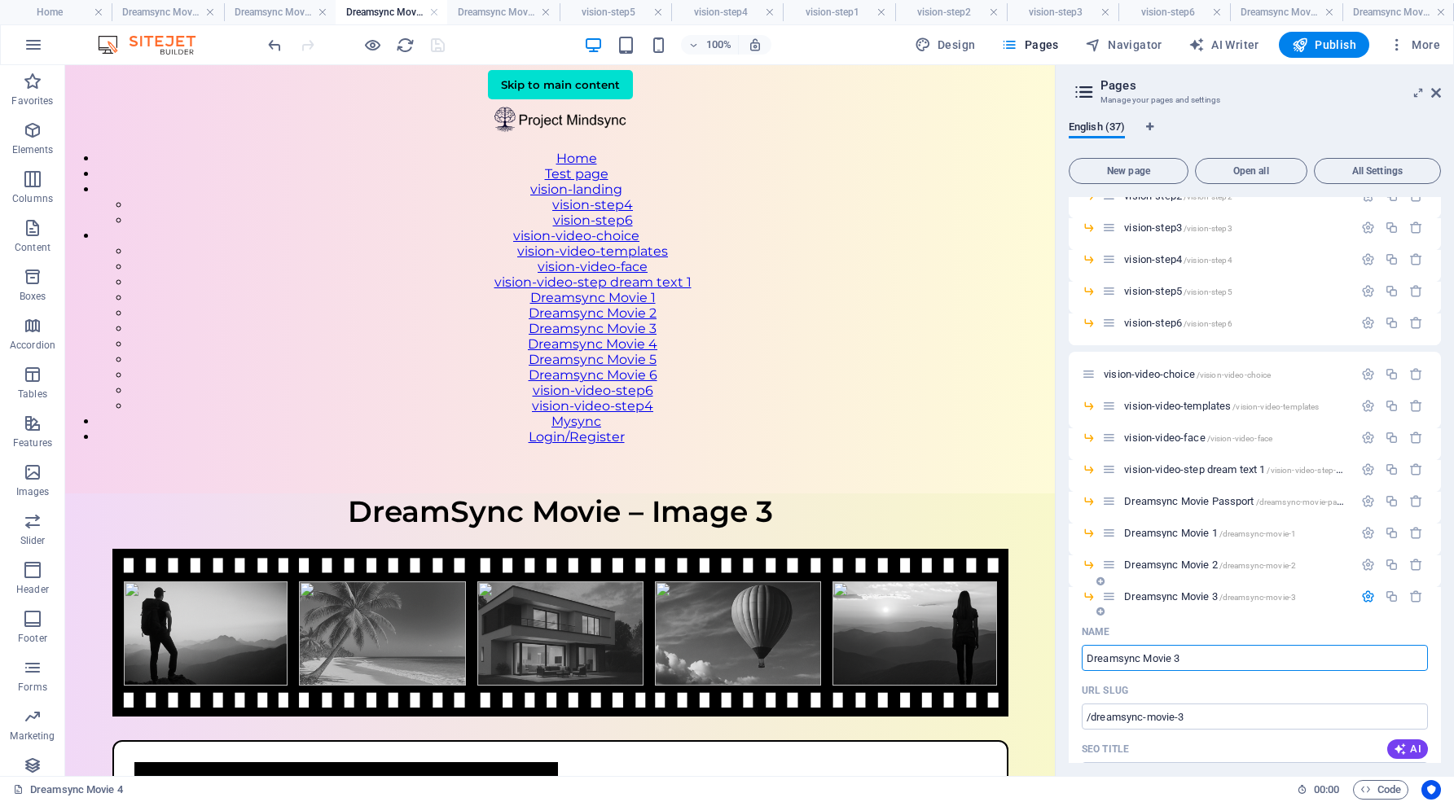
scroll to position [471, 0]
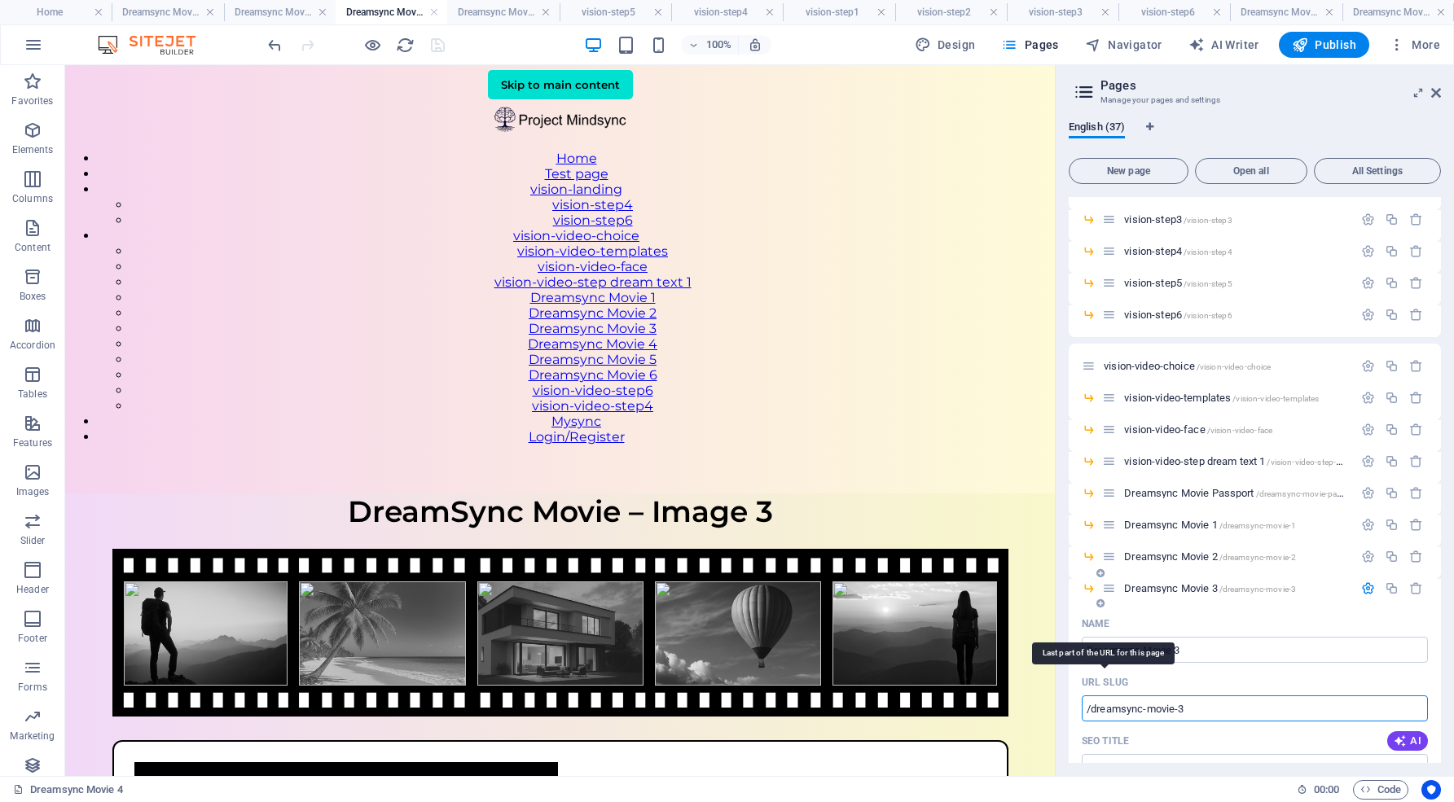
drag, startPoint x: 1199, startPoint y: 713, endPoint x: 1090, endPoint y: 686, distance: 112.6
click at [1090, 686] on div "URL SLUG /dreamsync-movie-3 ​" at bounding box center [1254, 695] width 346 height 52
click at [1364, 585] on icon "button" at bounding box center [1368, 588] width 14 height 14
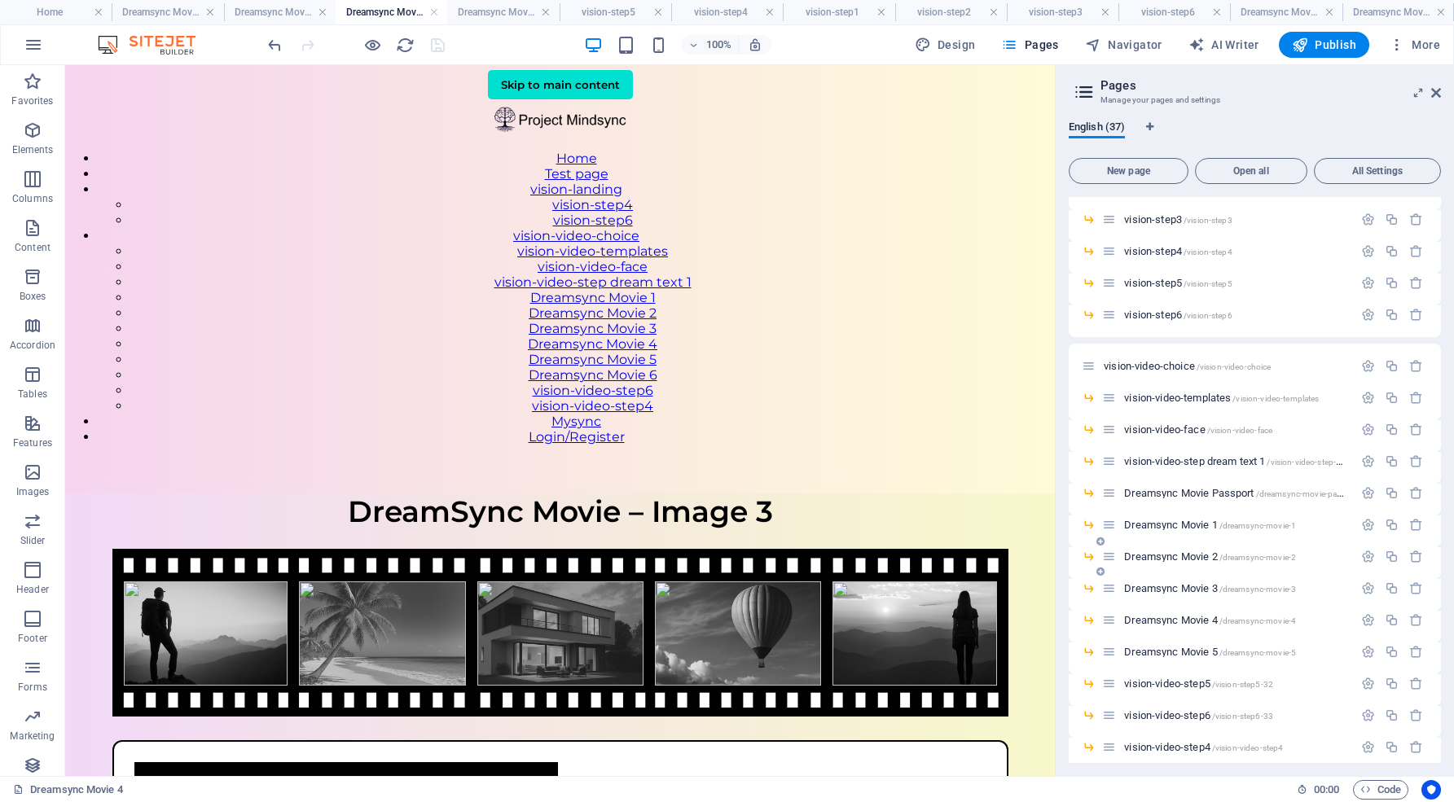
click at [1200, 555] on span "Dreamsync Movie 2 /dreamsync-movie-2" at bounding box center [1210, 556] width 172 height 12
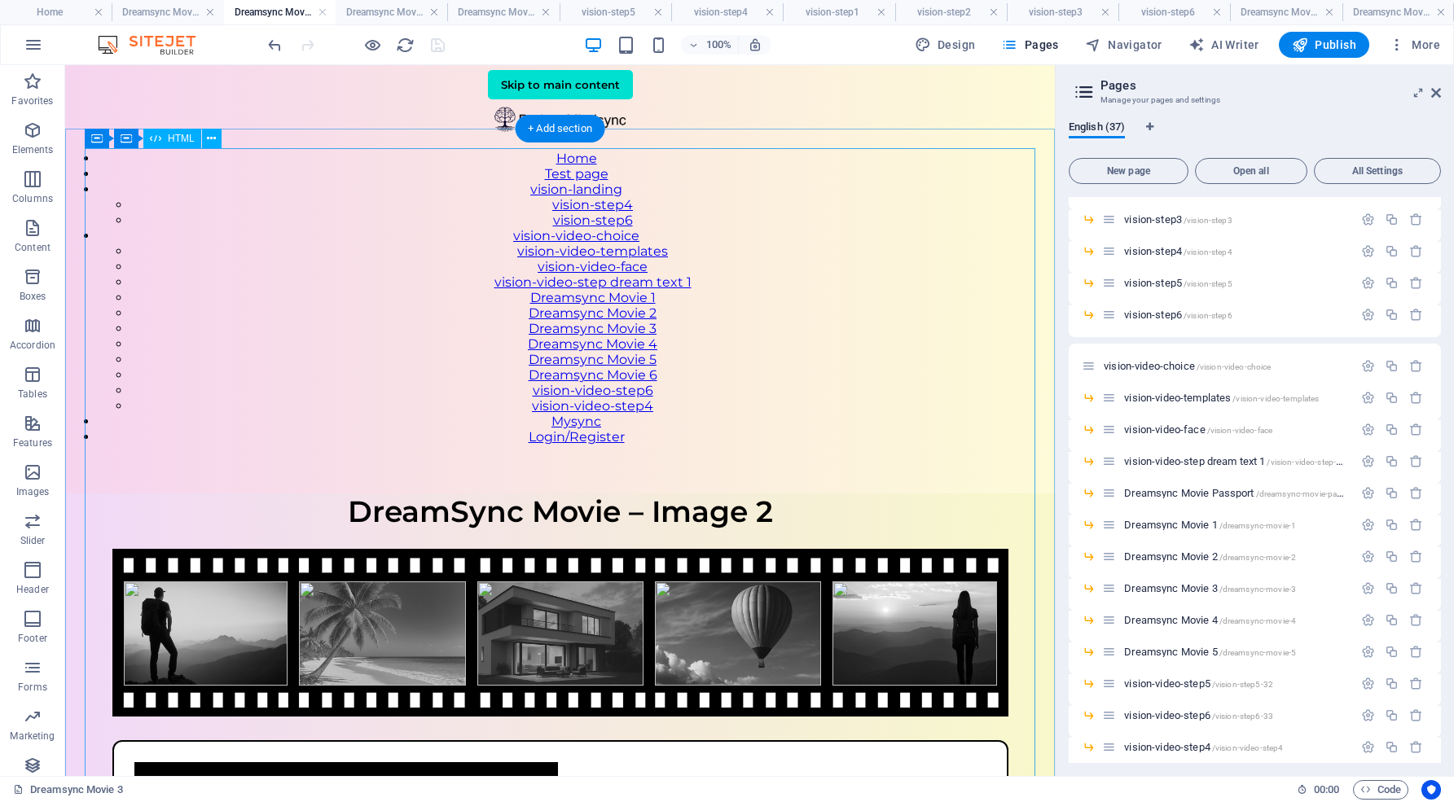
click at [953, 493] on div "DreamSync Movie – Image 2 DreamSync Movie – Image 2 Upload another photo that r…" at bounding box center [559, 785] width 989 height 584
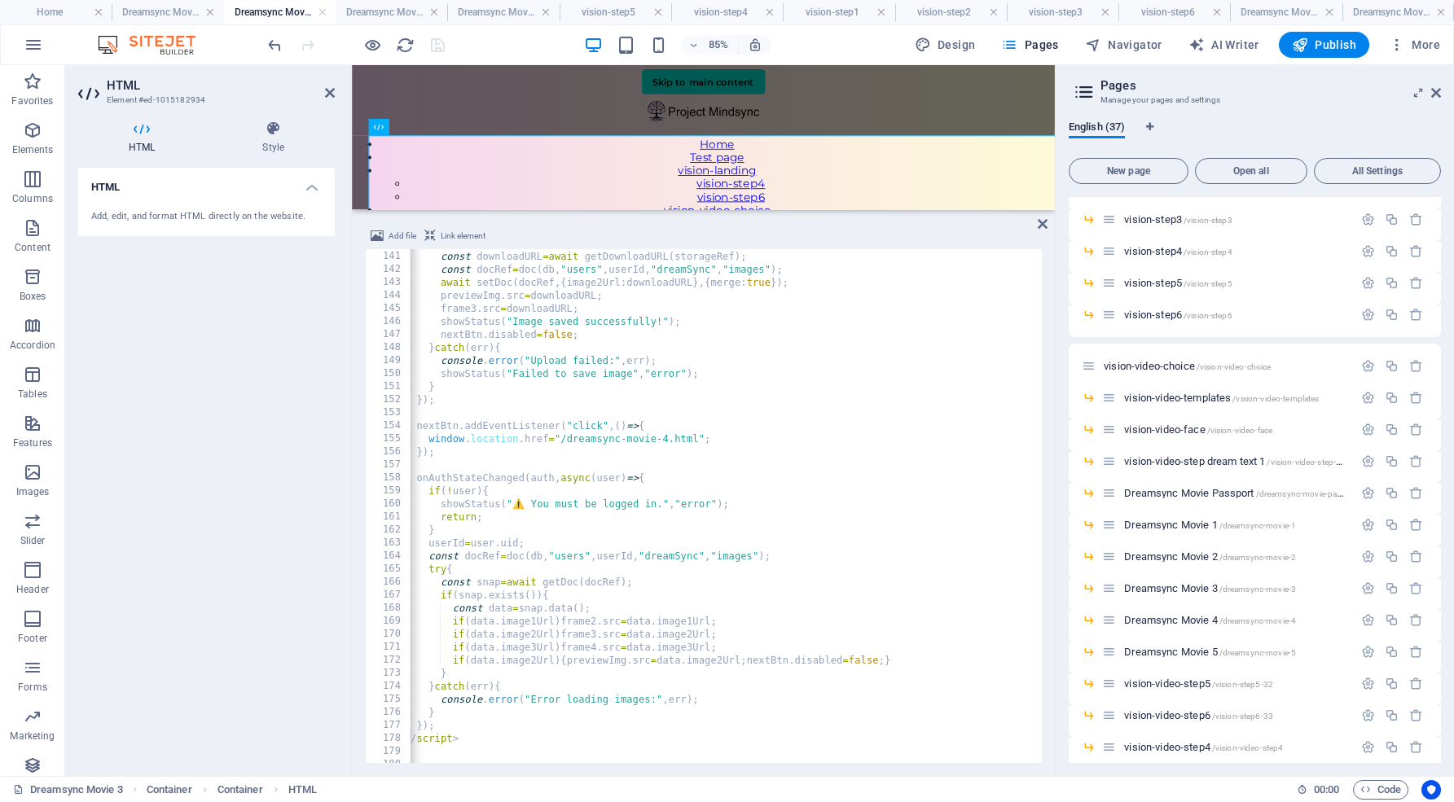
scroll to position [0, 18]
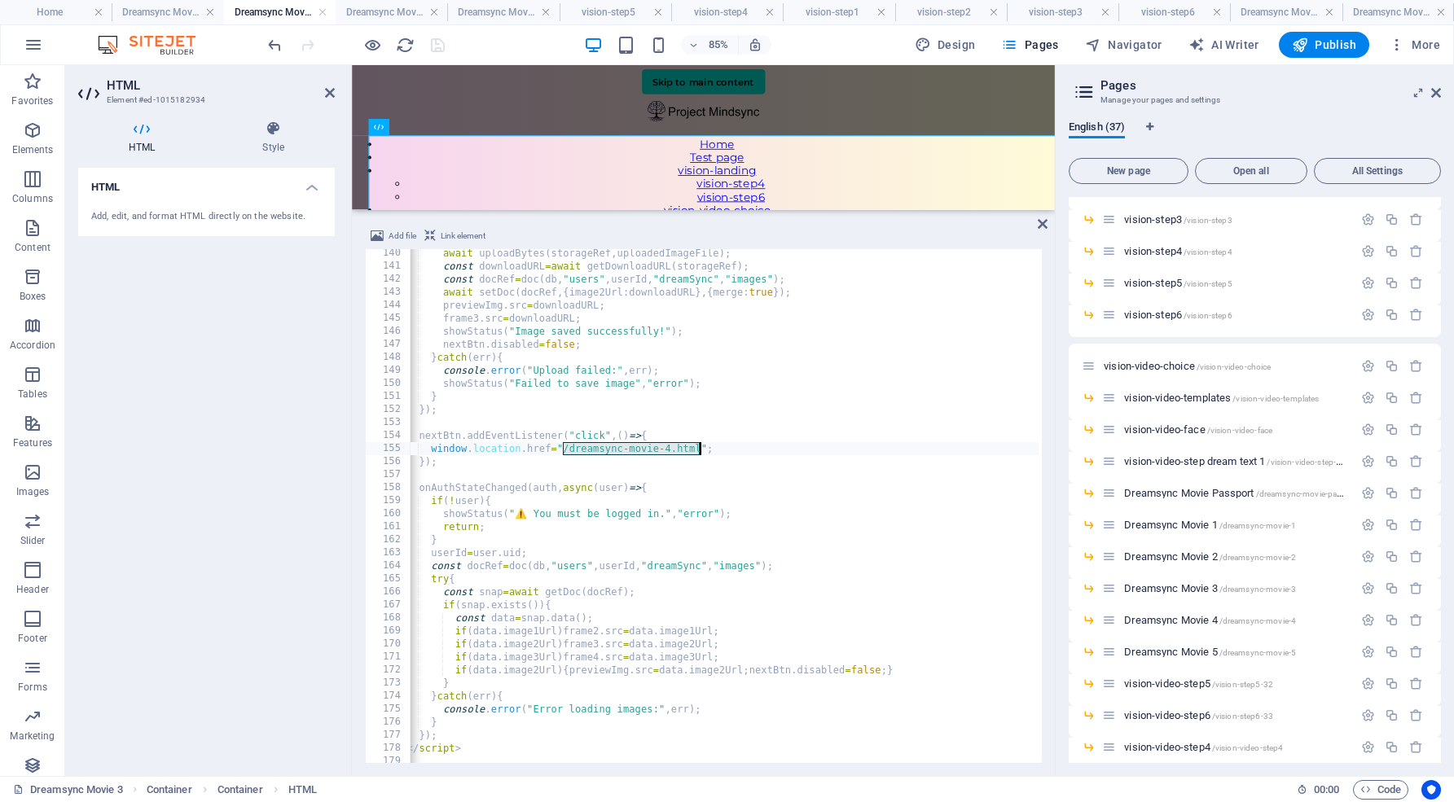
drag, startPoint x: 563, startPoint y: 446, endPoint x: 700, endPoint y: 448, distance: 137.6
click at [700, 448] on div "await uploadBytes ( storageRef , uploadedImageFile ) ; const downloadURL = awai…" at bounding box center [816, 515] width 849 height 537
type textarea "window.location.href="/dreamsync-movie-3";"
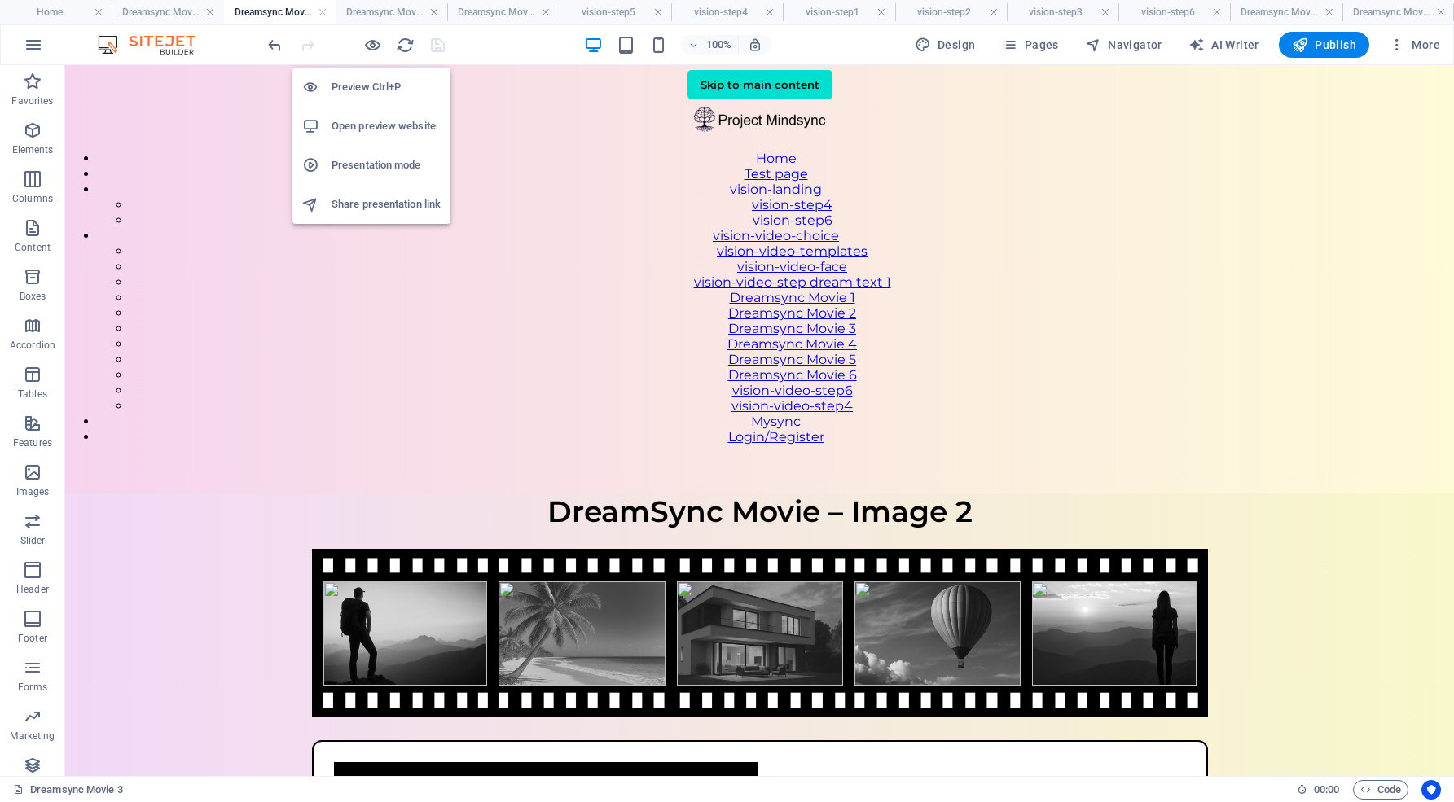
click at [375, 118] on h6 "Open preview website" at bounding box center [385, 126] width 109 height 20
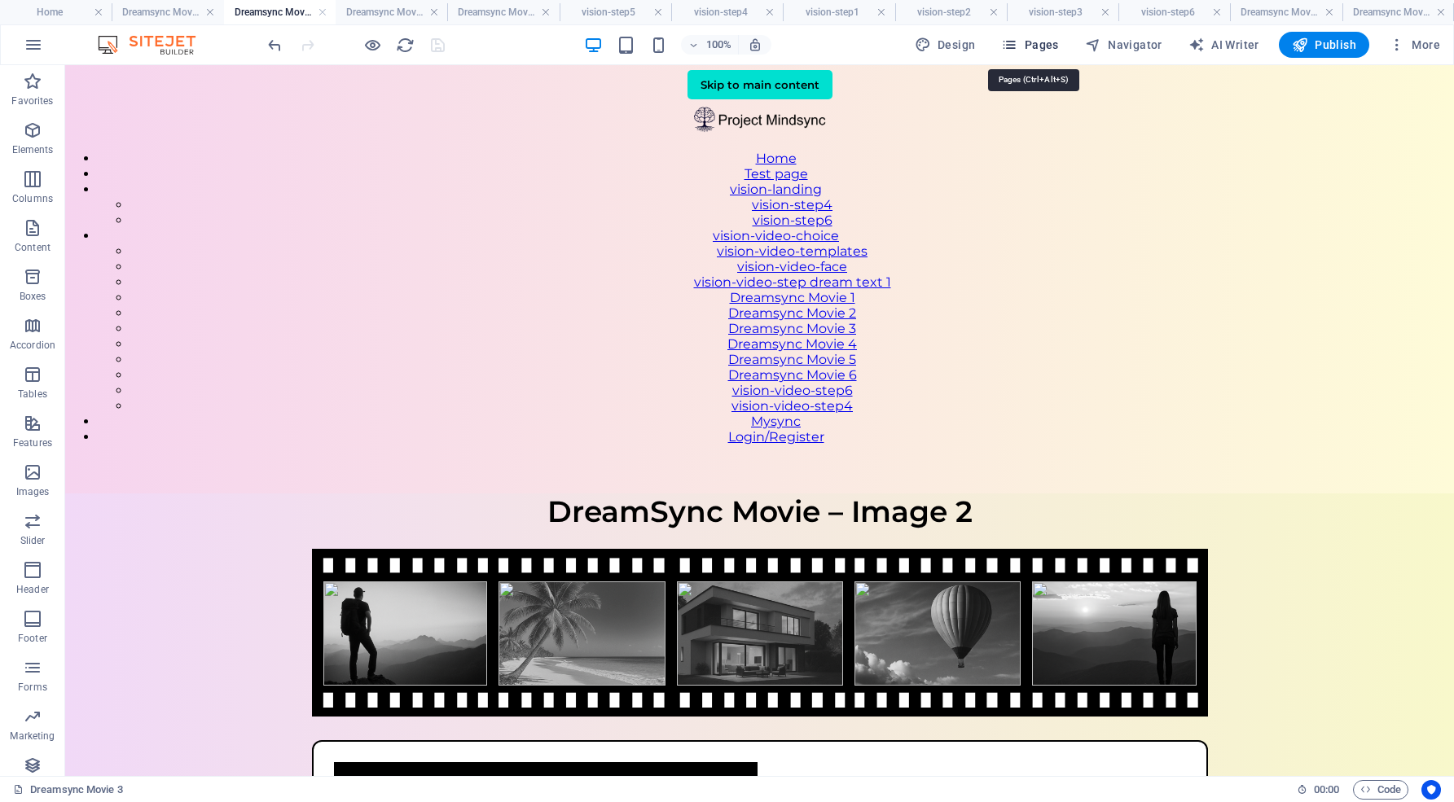
click at [1053, 45] on span "Pages" at bounding box center [1029, 45] width 57 height 16
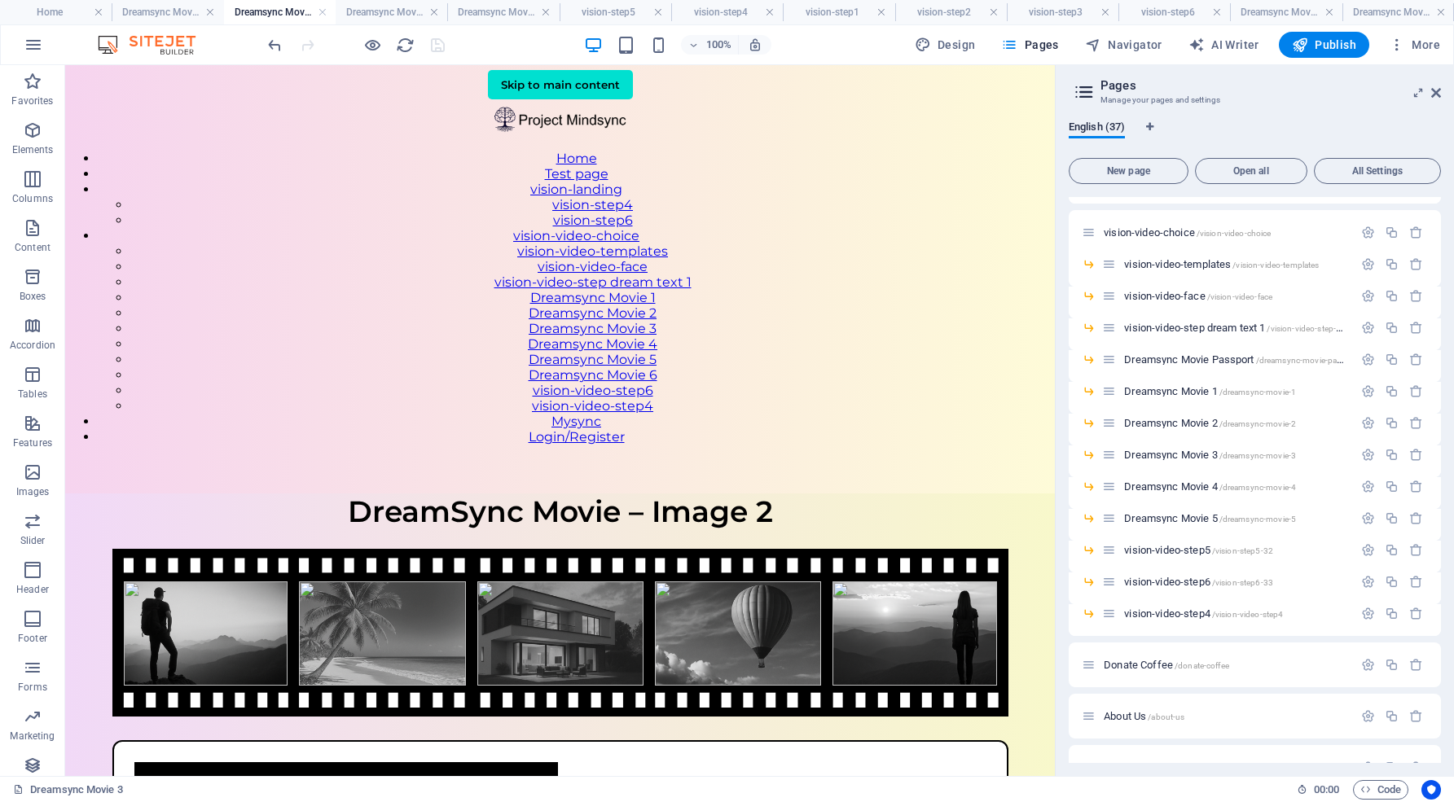
scroll to position [624, 0]
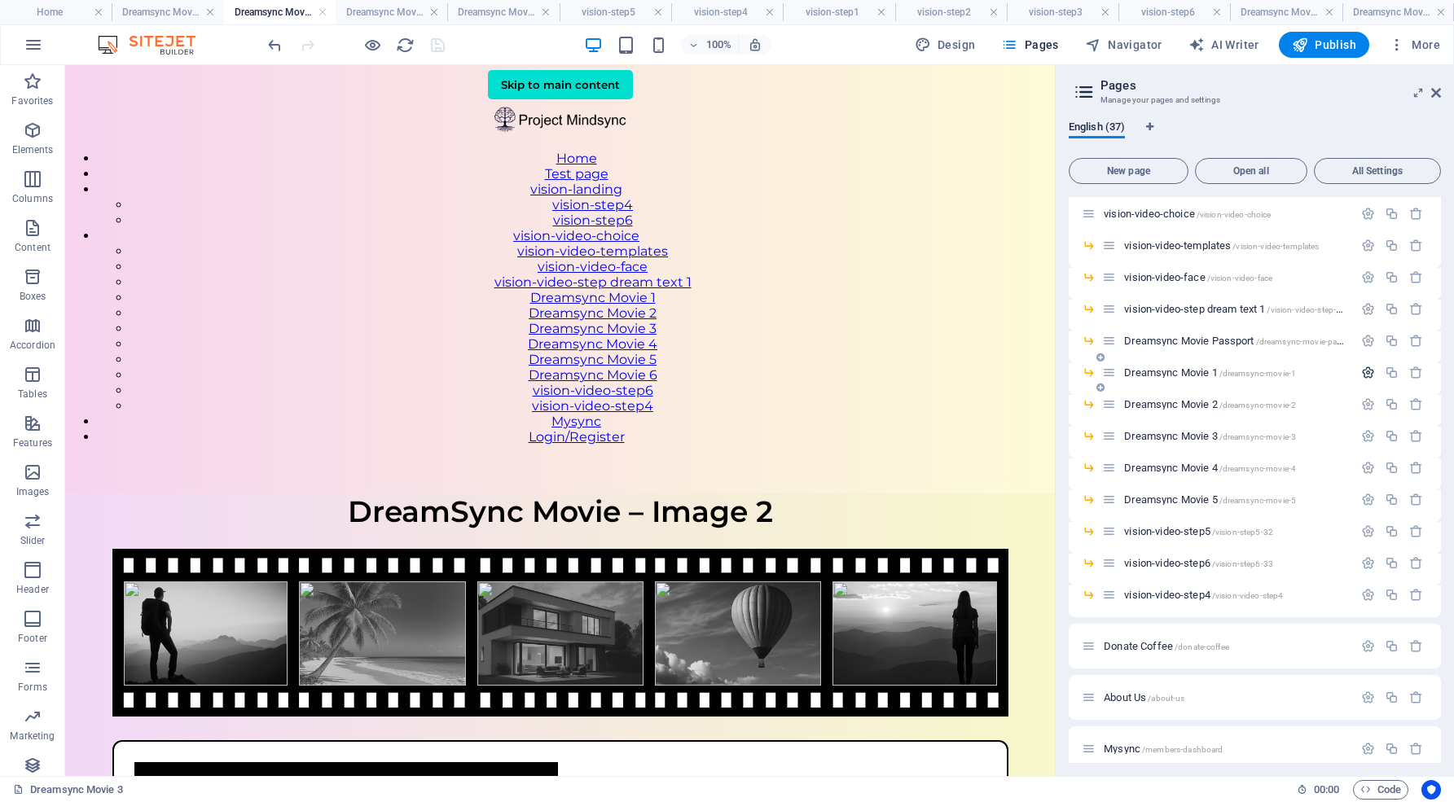
click at [1365, 373] on icon "button" at bounding box center [1368, 373] width 14 height 14
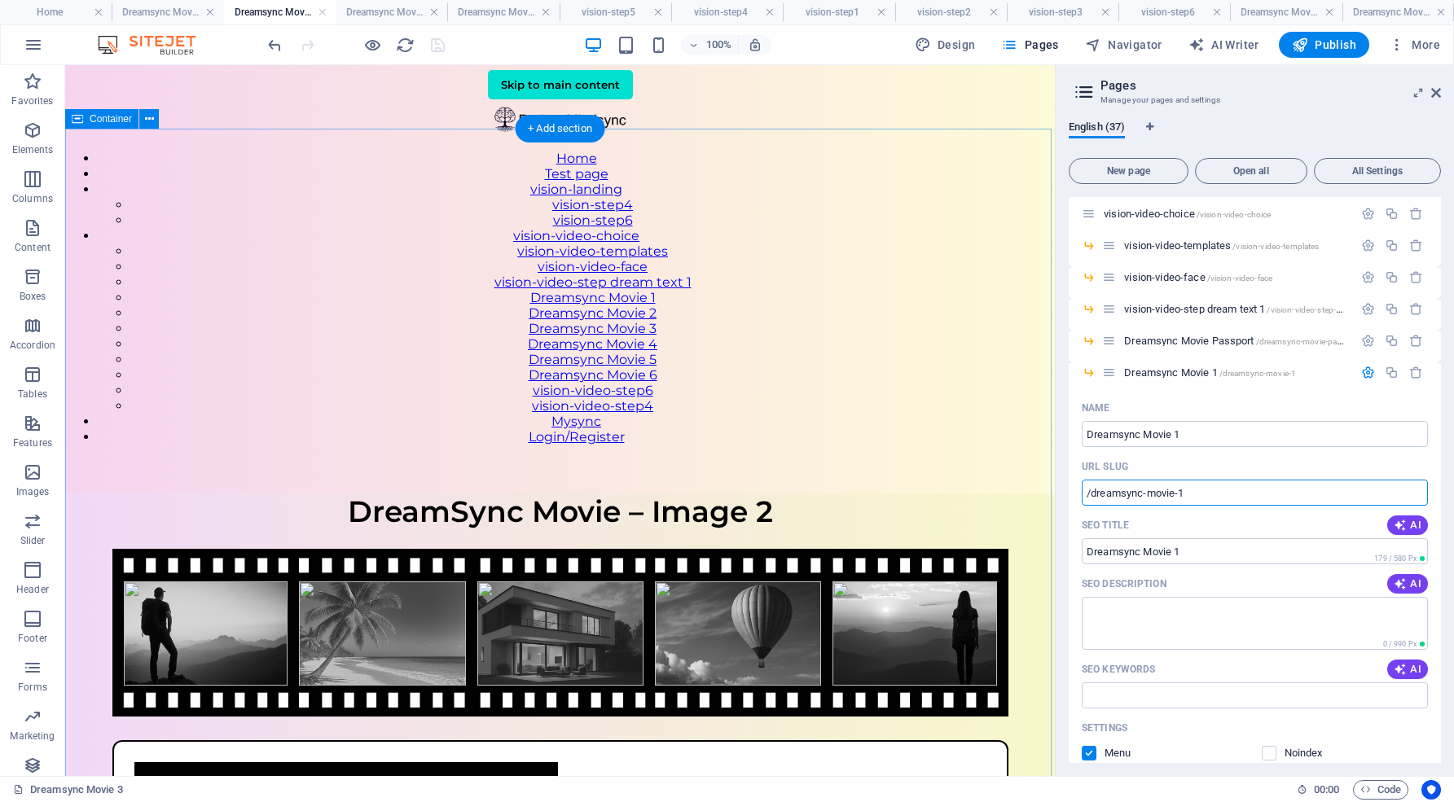
drag, startPoint x: 1253, startPoint y: 560, endPoint x: 1036, endPoint y: 465, distance: 237.4
click at [1363, 368] on icon "button" at bounding box center [1368, 373] width 14 height 14
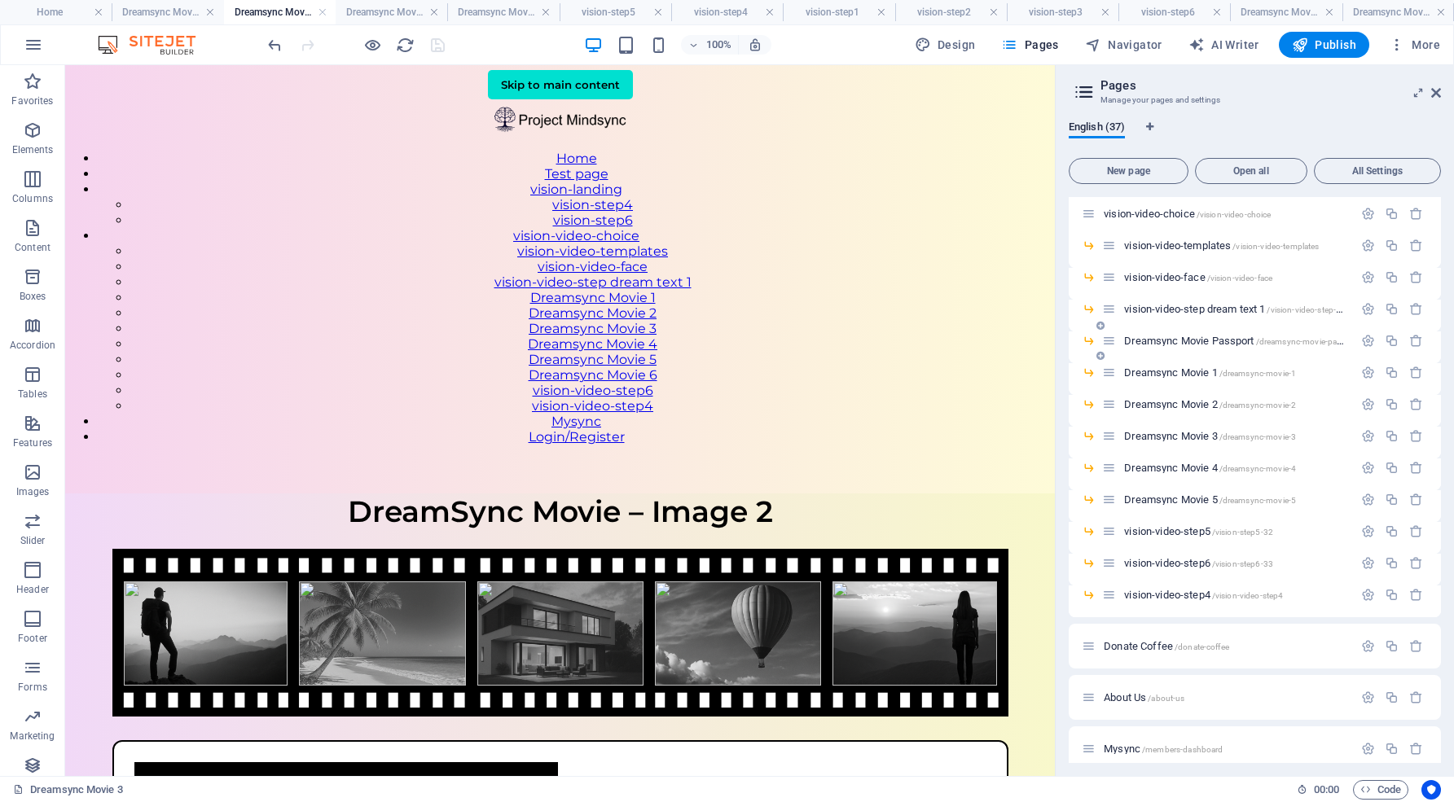
click at [1208, 337] on span "Dreamsync Movie Passport /dreamsync-movie-passport" at bounding box center [1242, 341] width 236 height 12
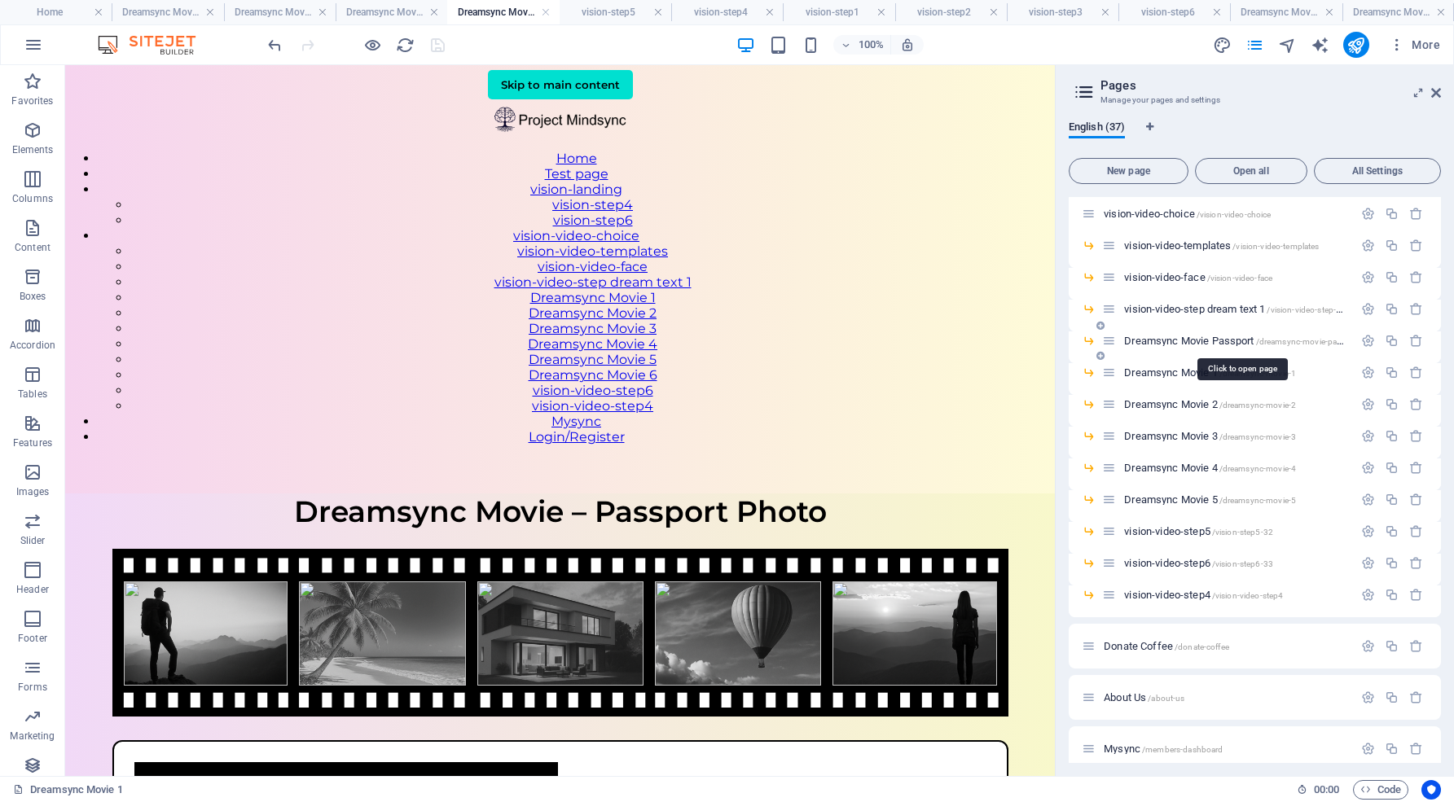
click at [1208, 337] on span "Dreamsync Movie Passport /dreamsync-movie-passport" at bounding box center [1242, 341] width 236 height 12
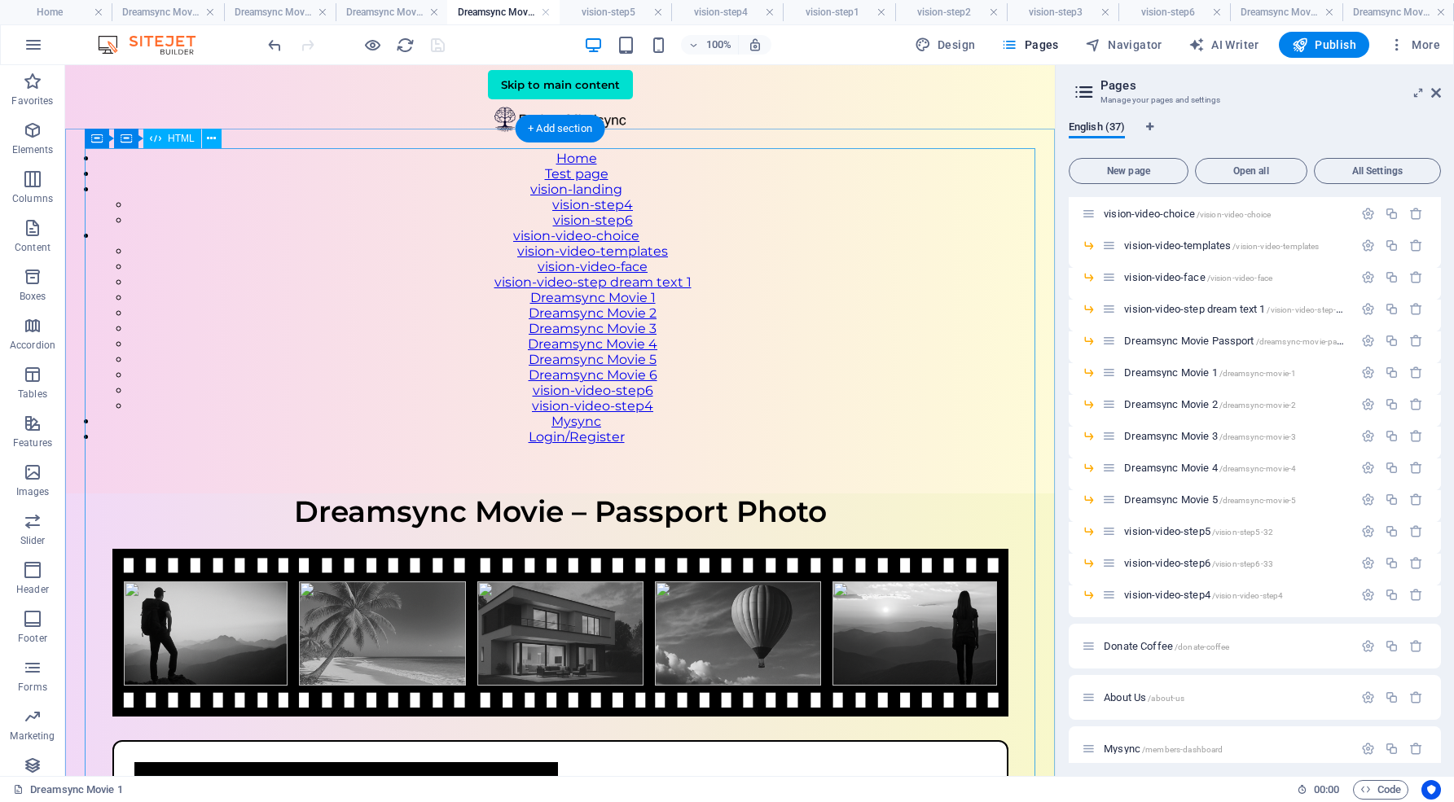
click at [847, 493] on div "Mindmovie – Passport Photo Dreamsync Movie – Passport Photo Upload one clear, f…" at bounding box center [559, 785] width 989 height 584
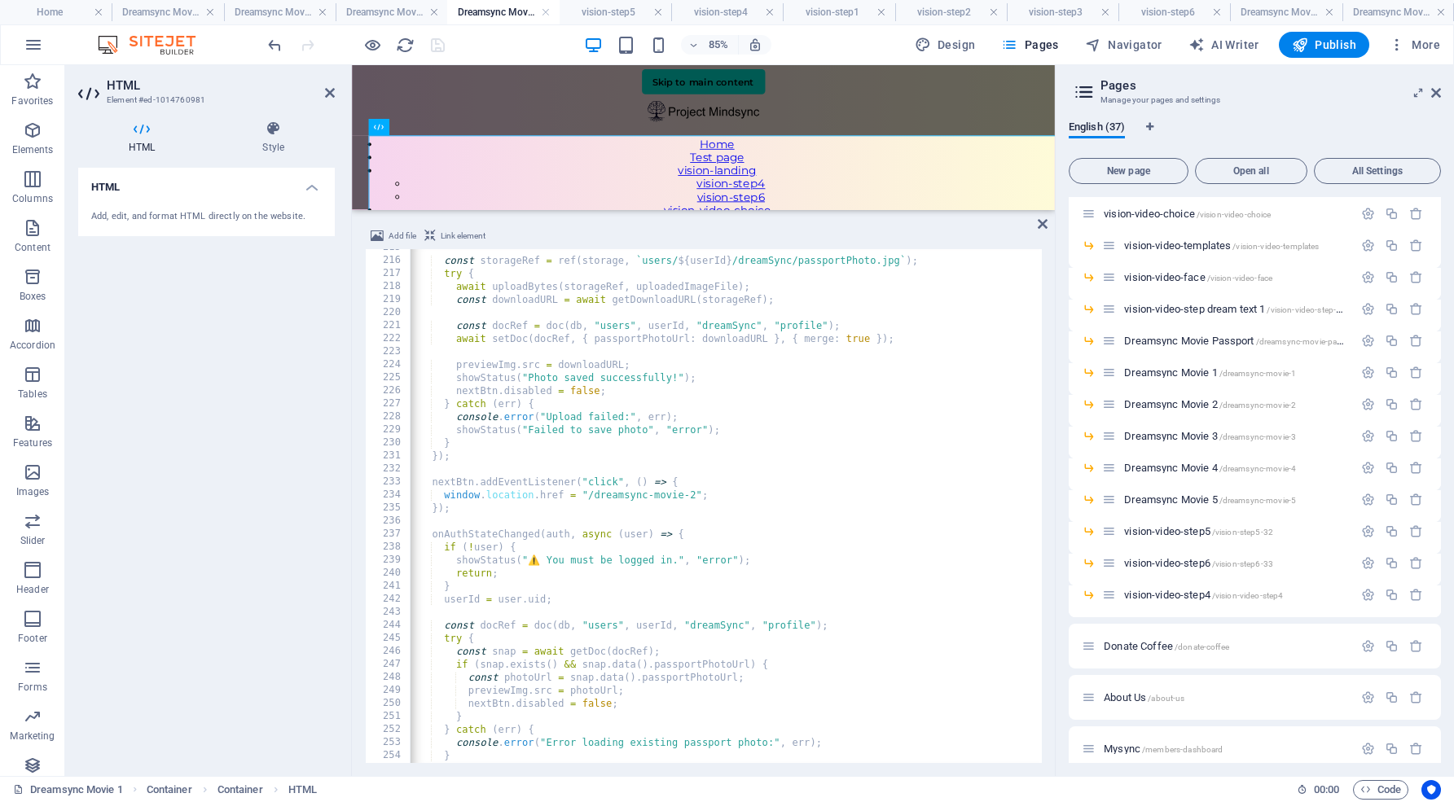
scroll to position [2800, 0]
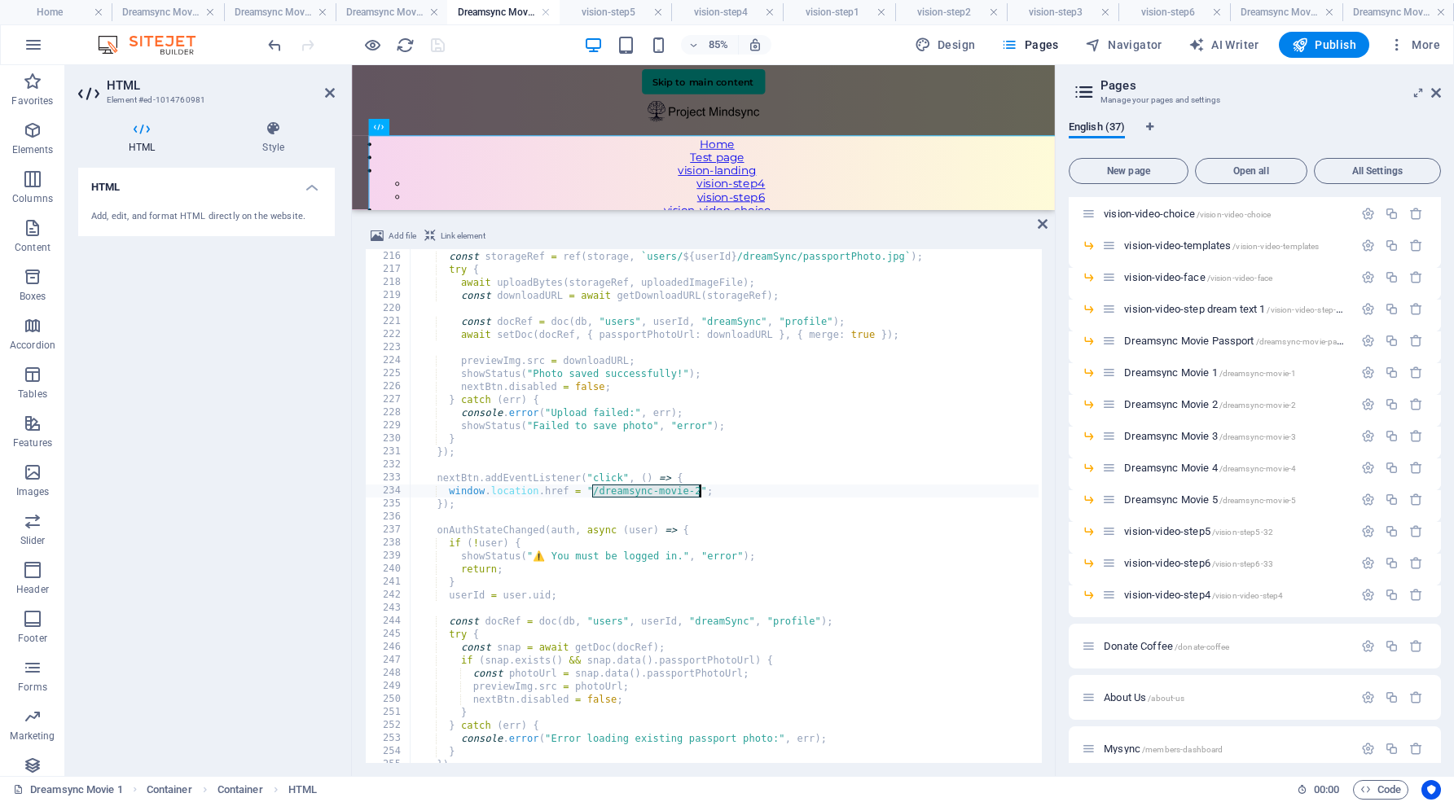
drag, startPoint x: 591, startPoint y: 489, endPoint x: 699, endPoint y: 491, distance: 107.5
click at [699, 491] on div "const storageRef = ref ( storage , ` users/ ${ userId } /dreamSync/passportPhot…" at bounding box center [834, 505] width 849 height 537
click at [1363, 367] on icon "button" at bounding box center [1368, 373] width 14 height 14
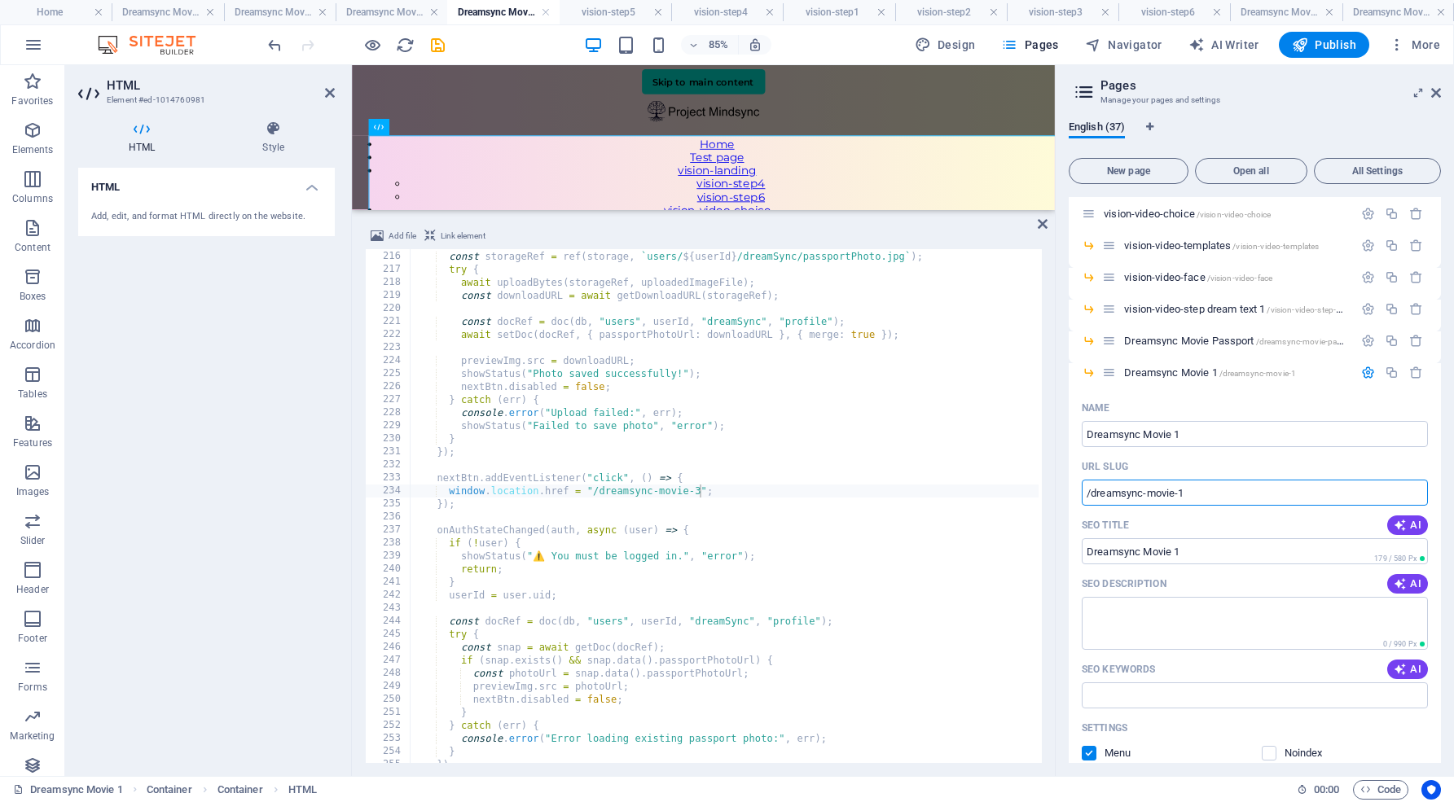
drag, startPoint x: 1183, startPoint y: 497, endPoint x: 1044, endPoint y: 492, distance: 139.3
click at [1044, 492] on div "Home Dreamsync Movie 2 Dreamsync Movie 3 Dreamsync Movie 4 Dreamsync Movie 1 vi…" at bounding box center [727, 420] width 1454 height 711
click at [1365, 373] on icon "button" at bounding box center [1368, 373] width 14 height 14
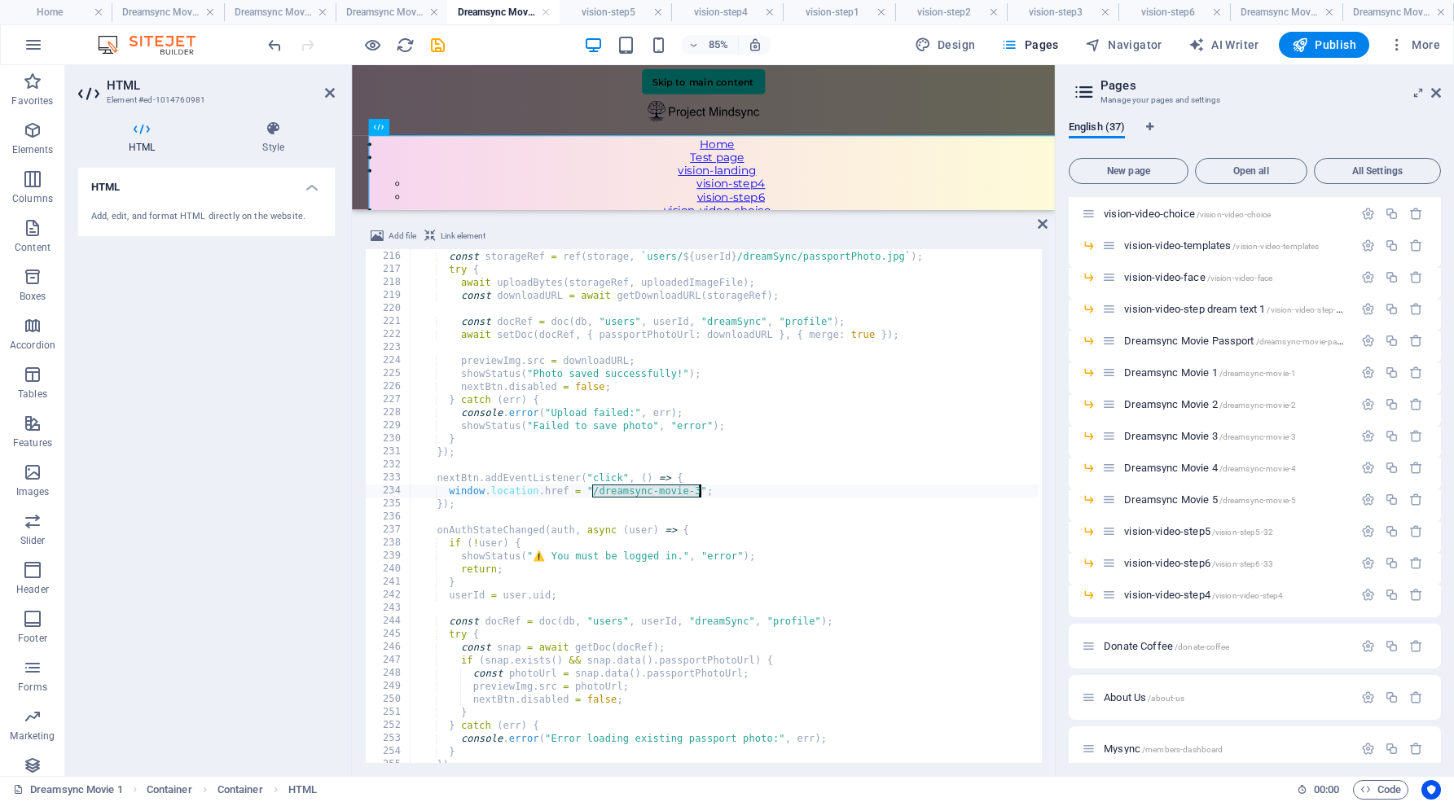
drag, startPoint x: 591, startPoint y: 489, endPoint x: 698, endPoint y: 485, distance: 106.7
click at [698, 485] on div "const storageRef = ref ( storage , ` users/ ${ userId } /dreamSync/passportPhot…" at bounding box center [834, 505] width 849 height 537
click at [1366, 371] on icon "button" at bounding box center [1368, 373] width 14 height 14
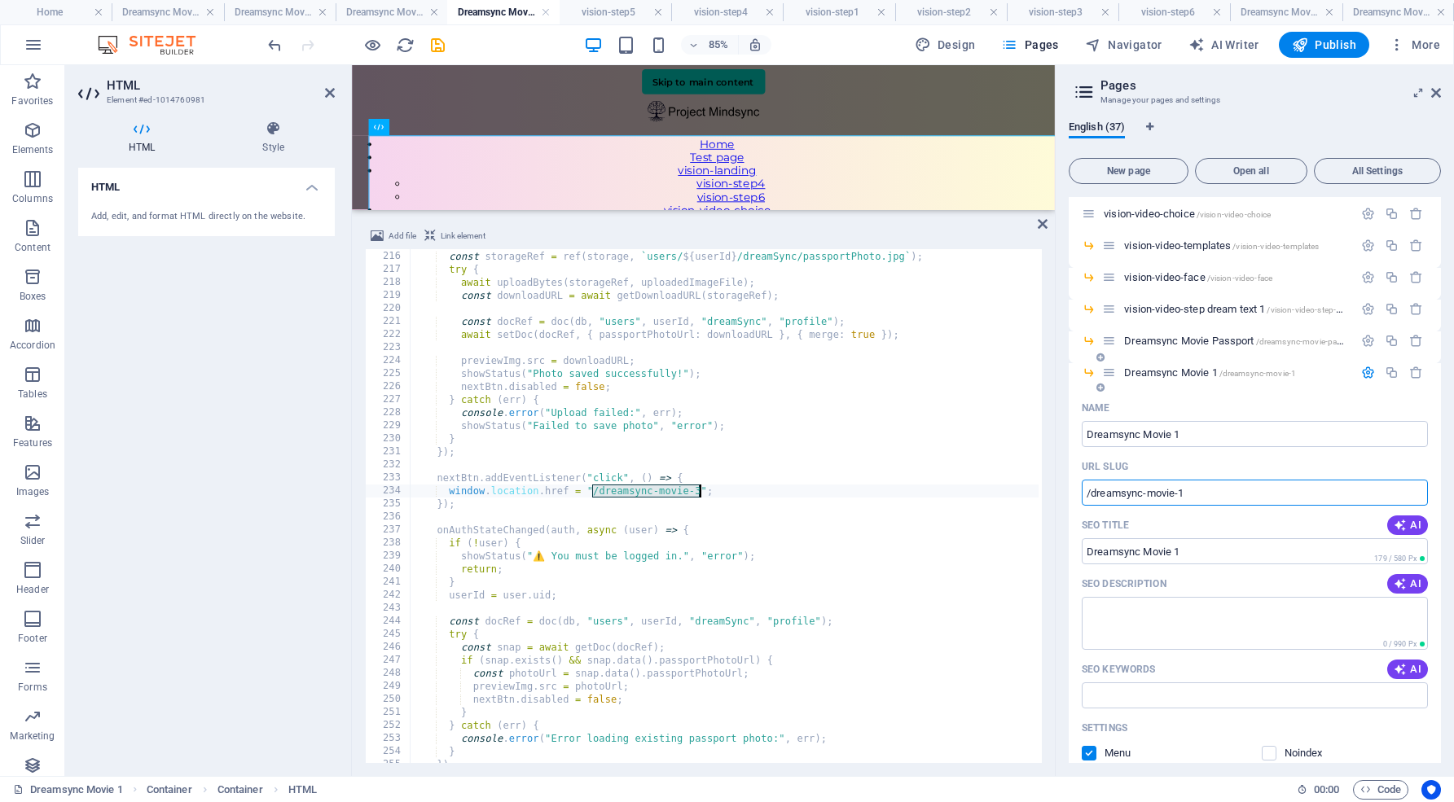
drag, startPoint x: 1201, startPoint y: 485, endPoint x: 1270, endPoint y: 491, distance: 68.6
click at [1270, 491] on input "/dreamsync-movie-1" at bounding box center [1254, 493] width 346 height 26
click at [1364, 371] on icon "button" at bounding box center [1368, 373] width 14 height 14
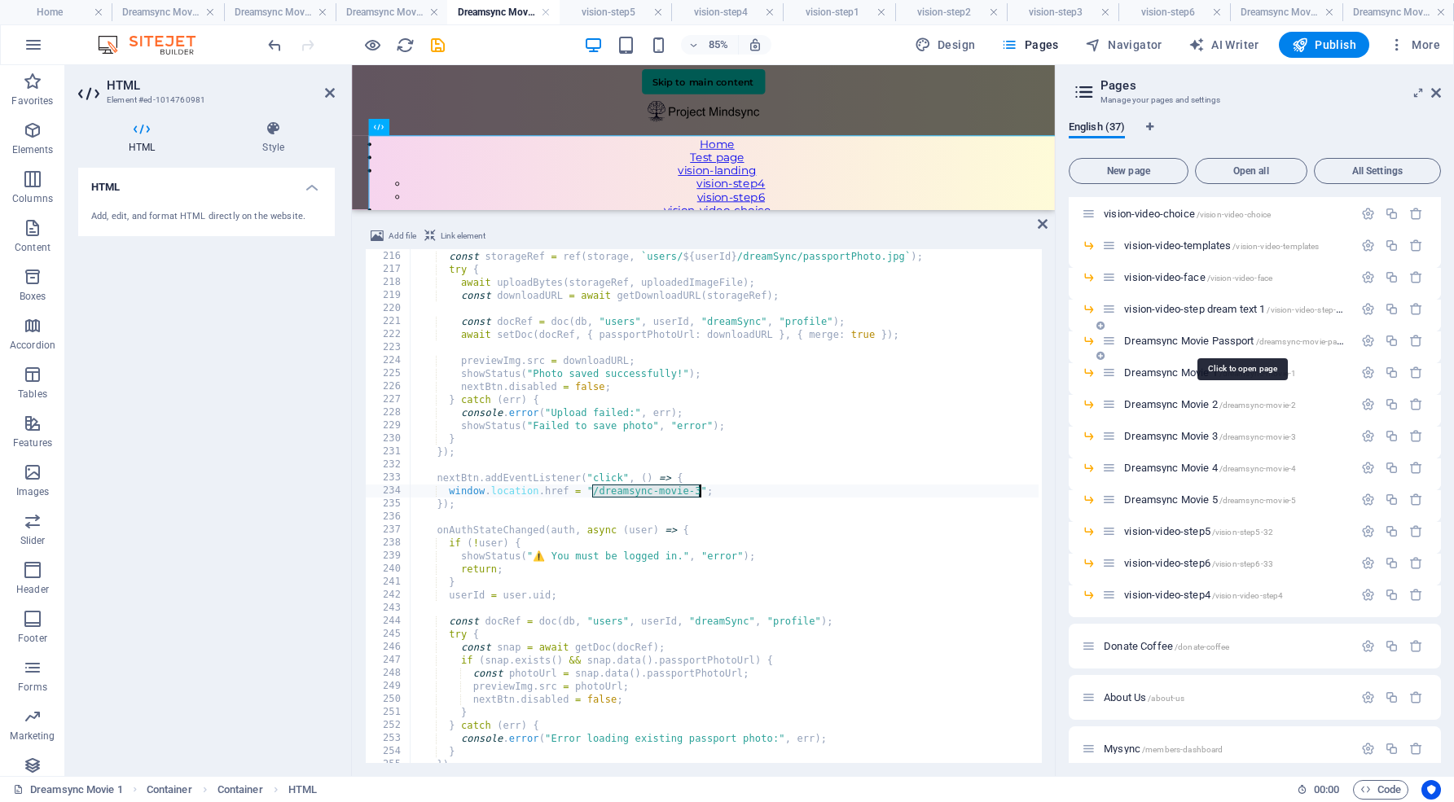
click at [1225, 340] on span "Dreamsync Movie Passport /dreamsync-movie-passport" at bounding box center [1242, 341] width 236 height 12
click at [1231, 340] on span "Dreamsync Movie Passport /dreamsync-movie-passport" at bounding box center [1242, 341] width 236 height 12
click at [695, 525] on div "const storageRef = ref ( storage , ` users/ ${ userId } /dreamSync/passportPhot…" at bounding box center [834, 505] width 849 height 537
drag, startPoint x: 591, startPoint y: 489, endPoint x: 697, endPoint y: 488, distance: 105.9
click at [697, 488] on div "const storageRef = ref ( storage , ` users/ ${ userId } /dreamSync/passportPhot…" at bounding box center [834, 505] width 849 height 537
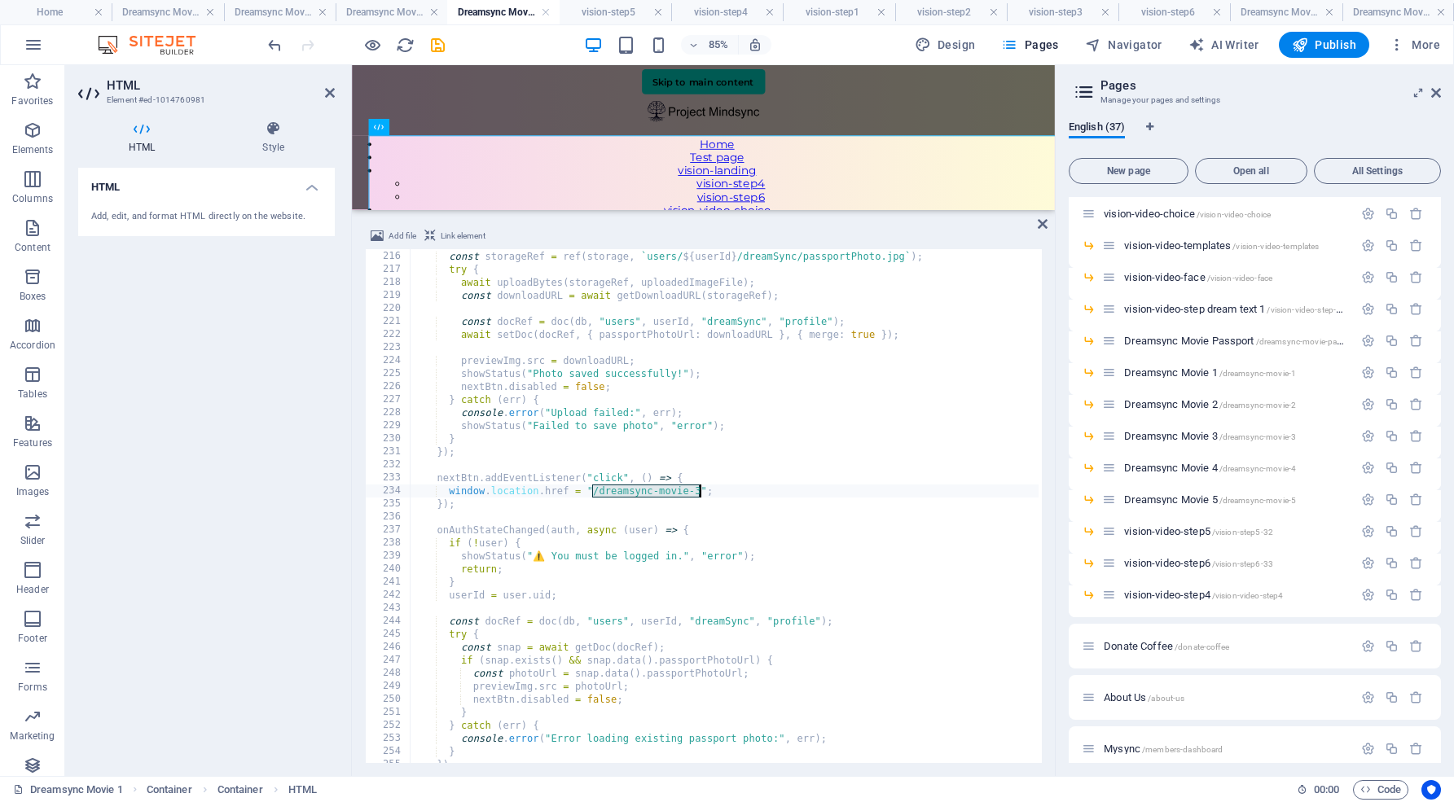
paste textarea "1"
type textarea "window.location.href = "/dreamsync-movie-1";"
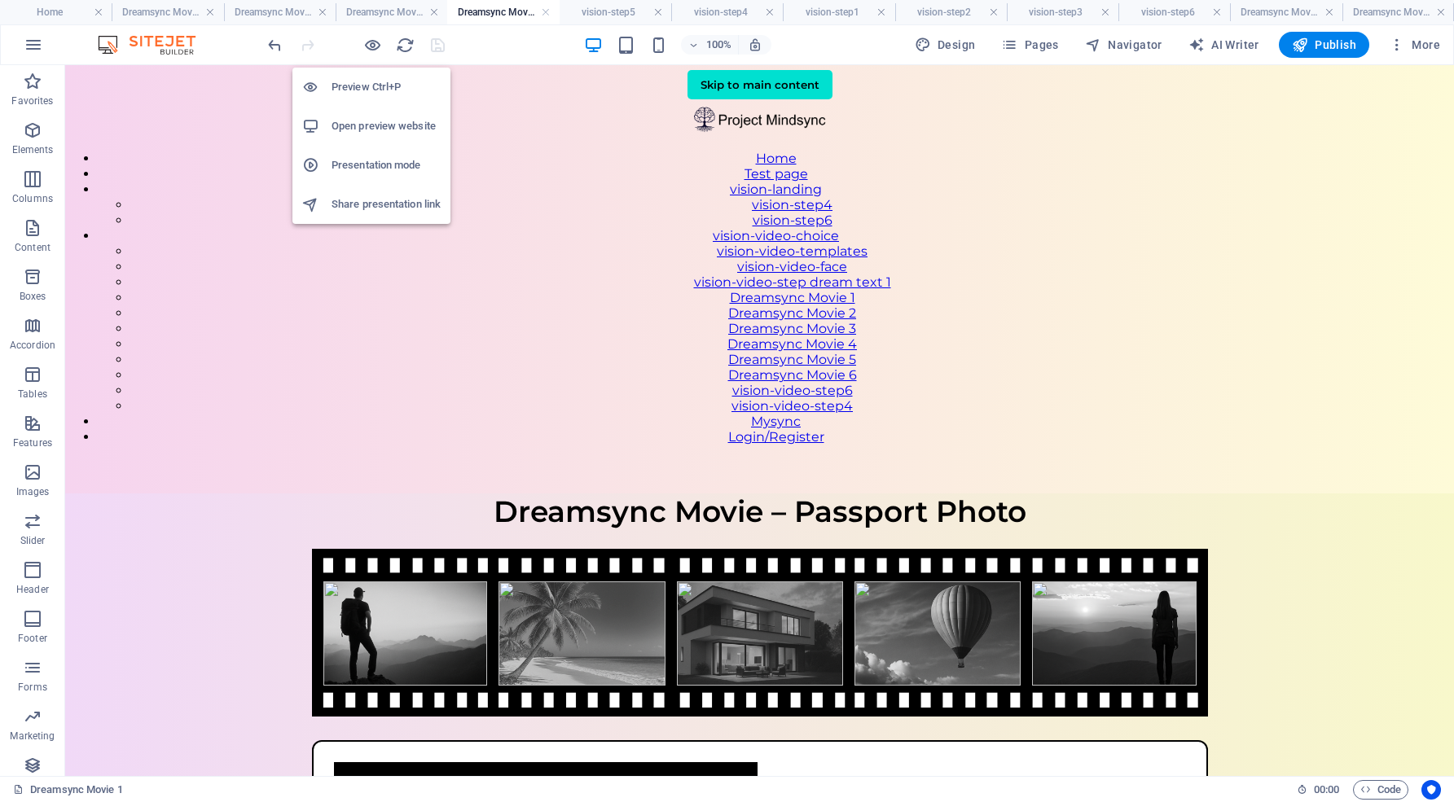
click at [372, 118] on h6 "Open preview website" at bounding box center [385, 126] width 109 height 20
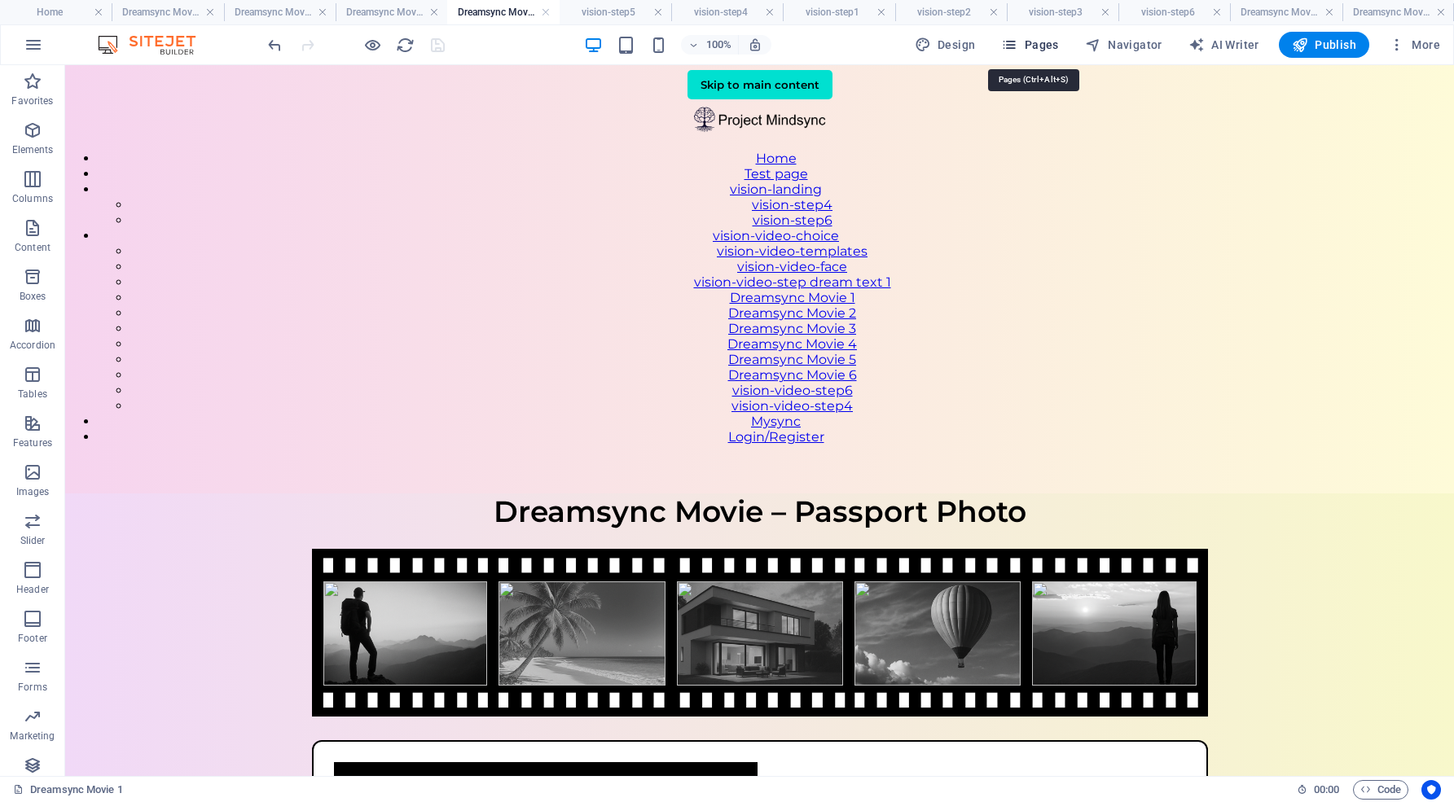
click at [1043, 49] on span "Pages" at bounding box center [1029, 45] width 57 height 16
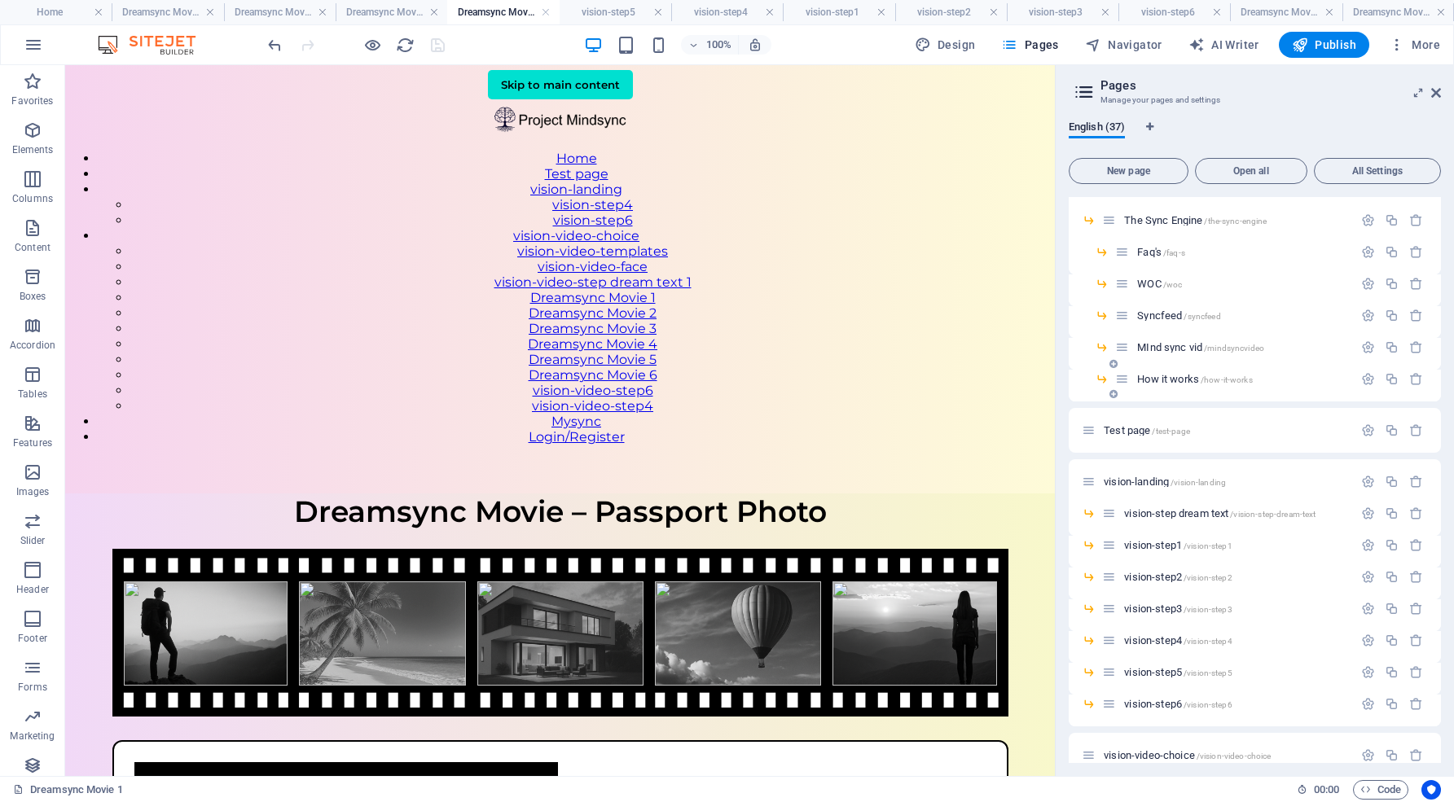
scroll to position [86, 0]
click at [1362, 603] on icon "button" at bounding box center [1368, 606] width 14 height 14
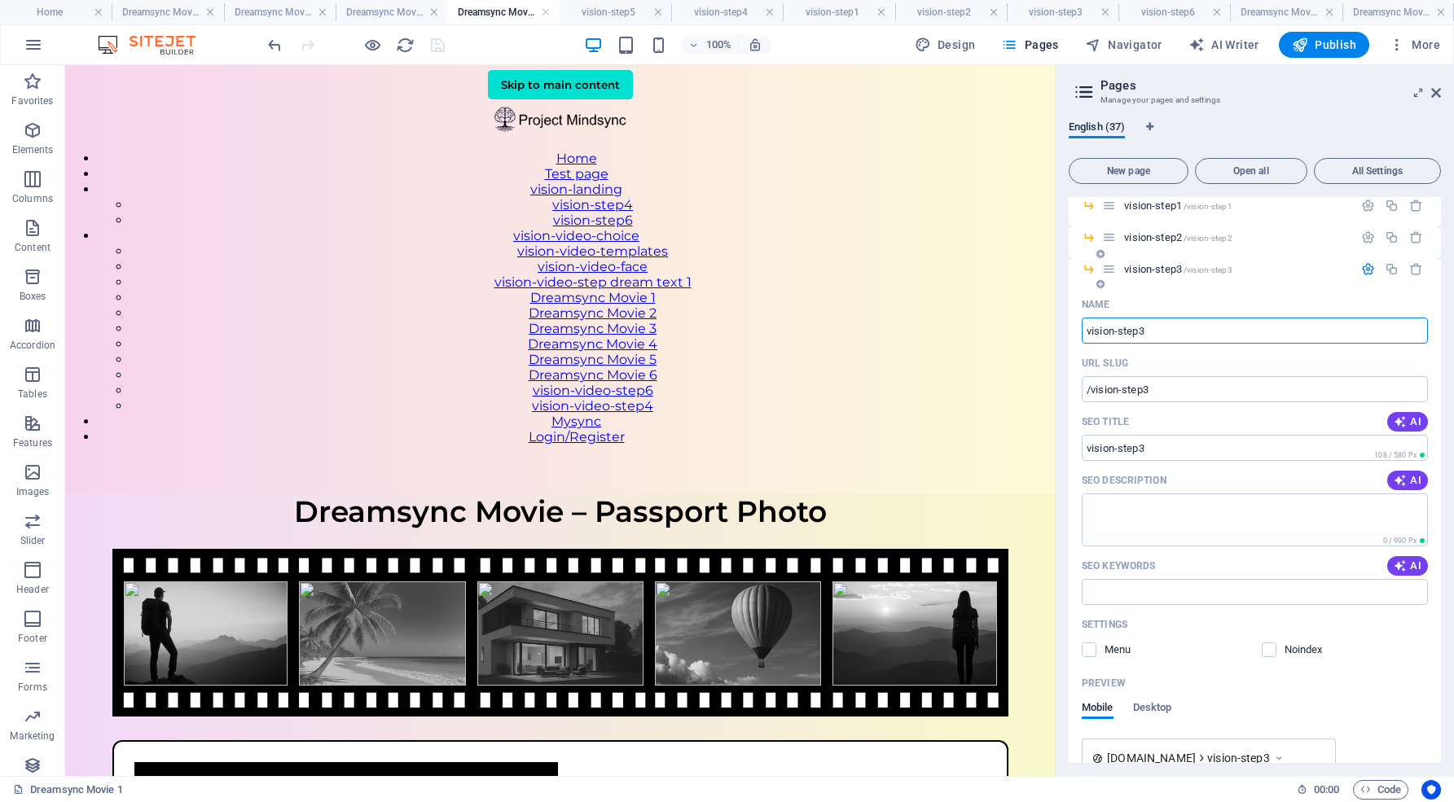
scroll to position [343, 0]
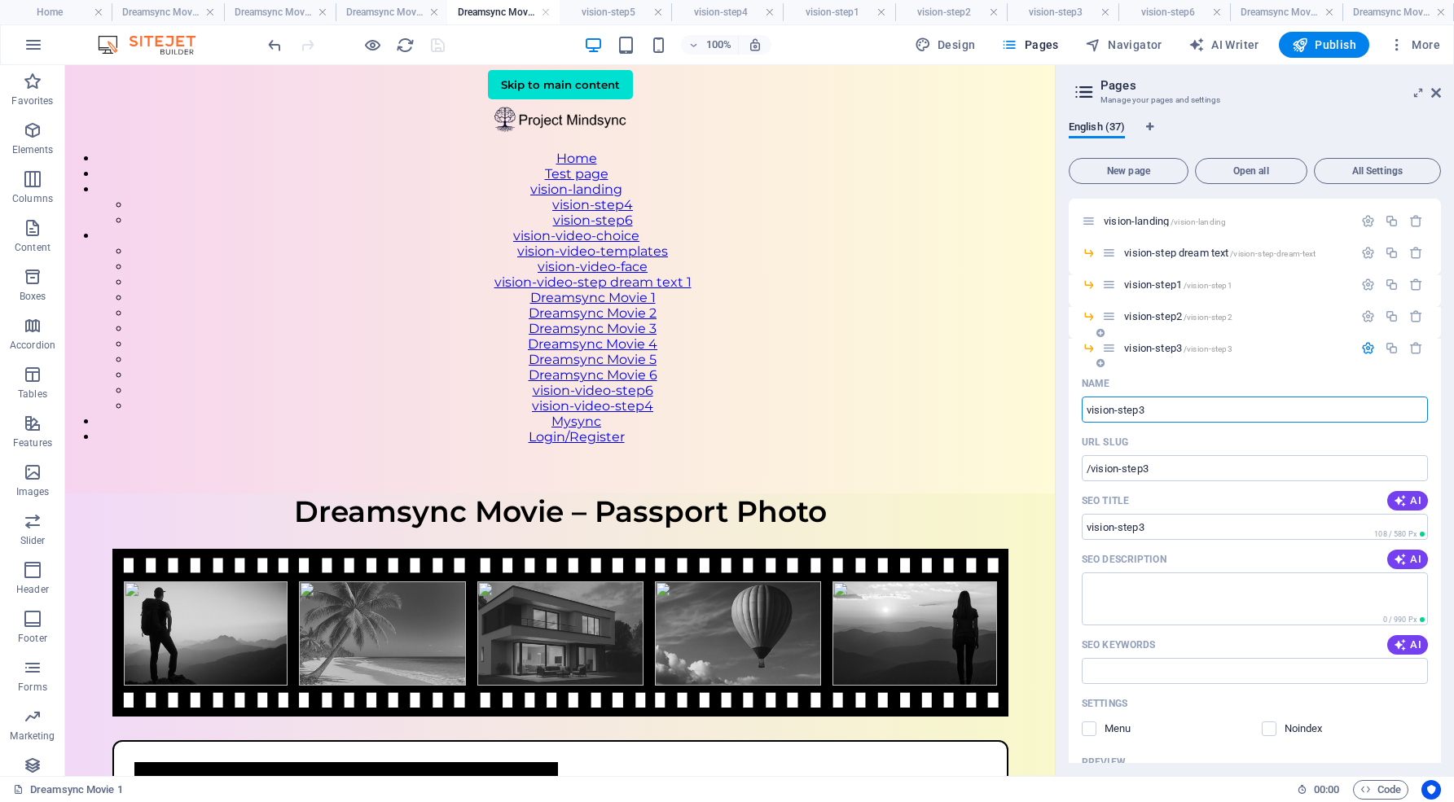
click at [1363, 349] on icon "button" at bounding box center [1368, 348] width 14 height 14
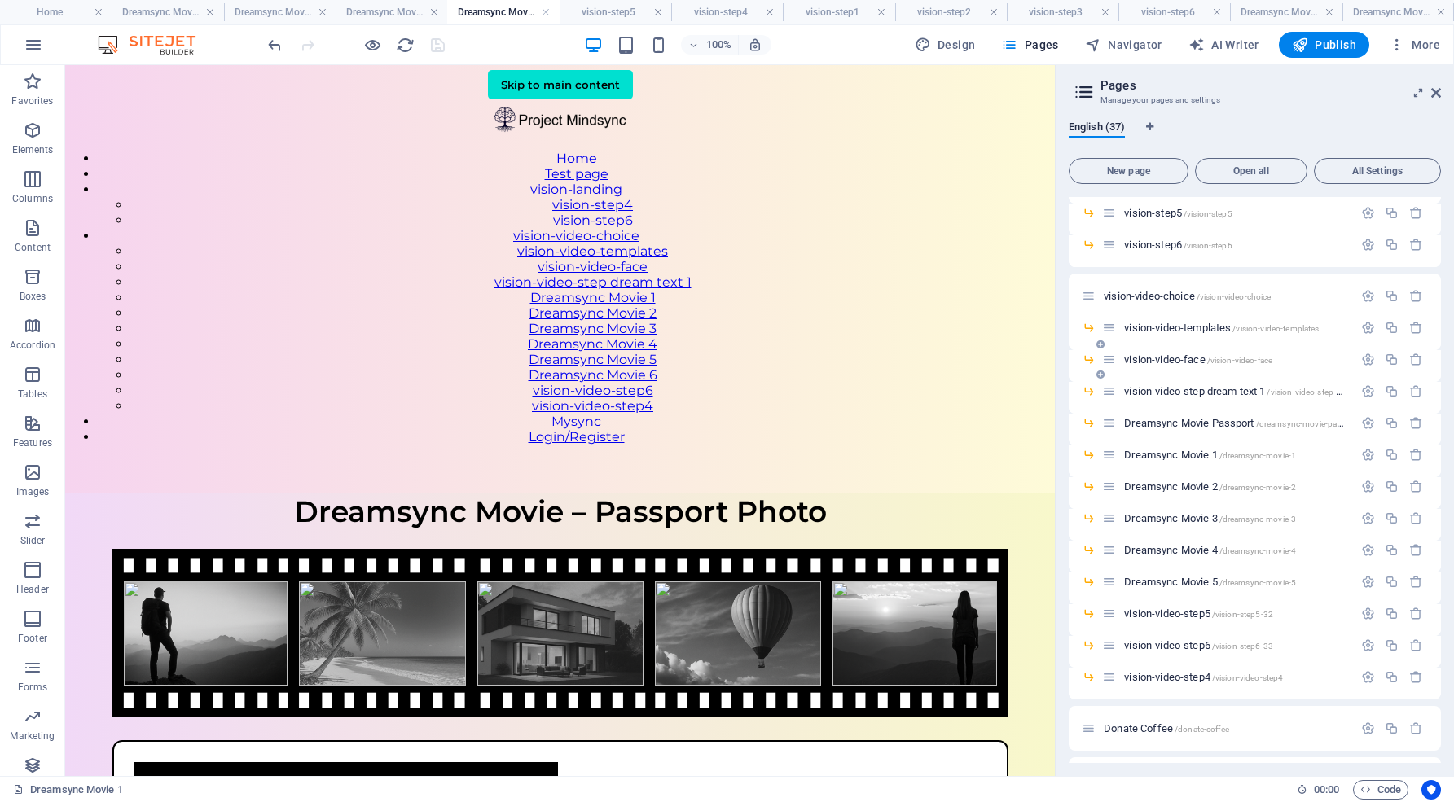
scroll to position [565, 0]
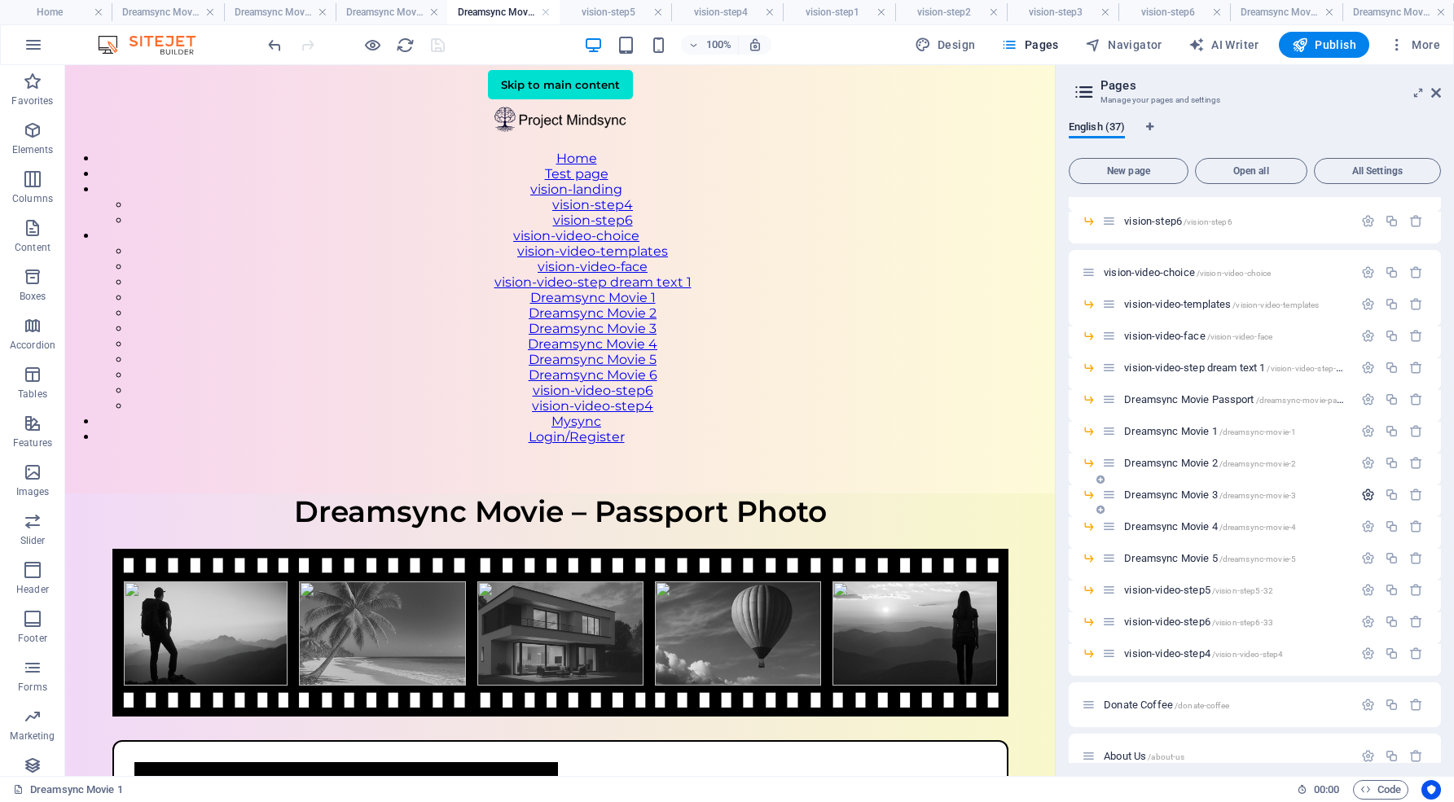
click at [1366, 492] on icon "button" at bounding box center [1368, 495] width 14 height 14
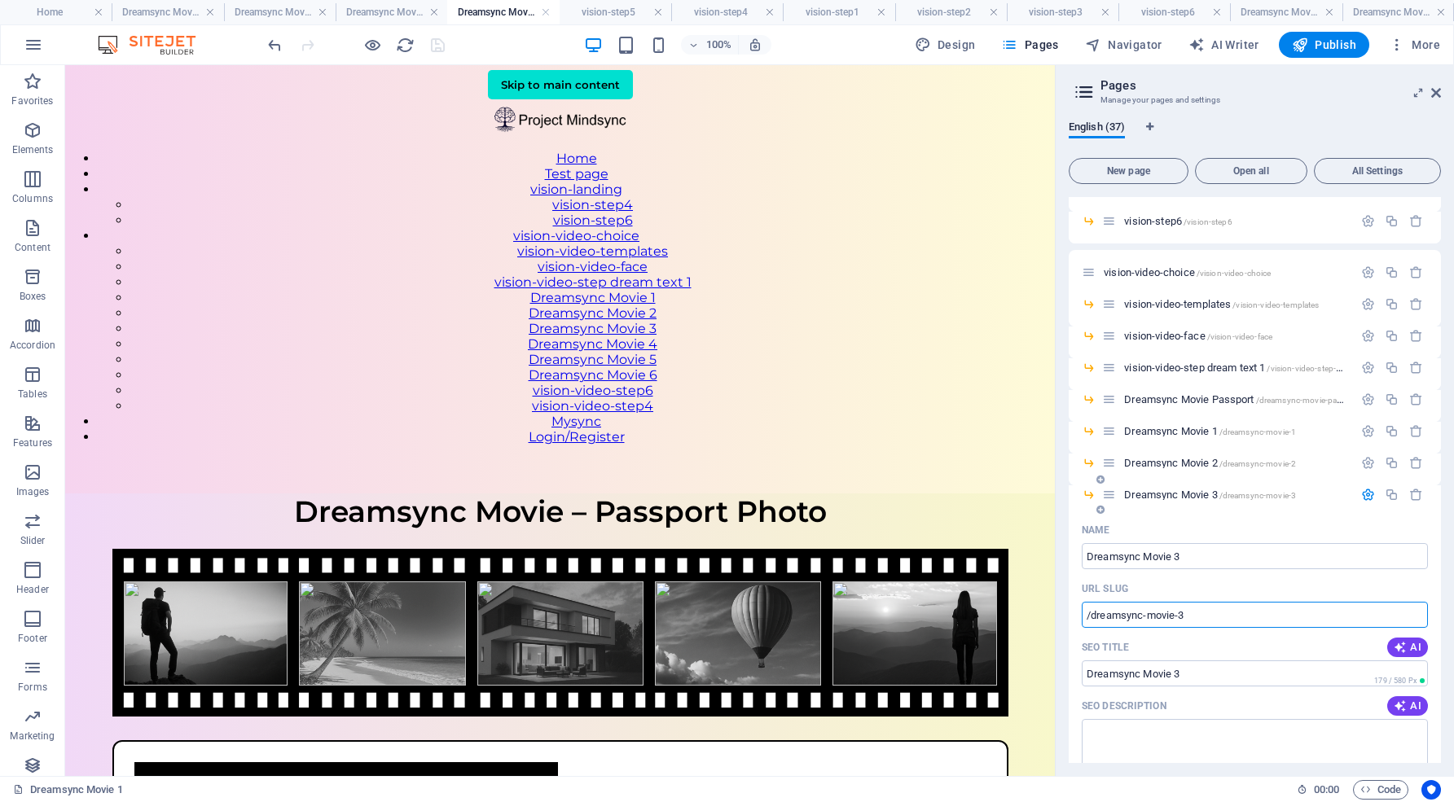
drag, startPoint x: 1188, startPoint y: 612, endPoint x: 1085, endPoint y: 604, distance: 103.7
click at [1085, 604] on input "/dreamsync-movie-3" at bounding box center [1254, 615] width 346 height 26
click at [1365, 492] on icon "button" at bounding box center [1368, 495] width 14 height 14
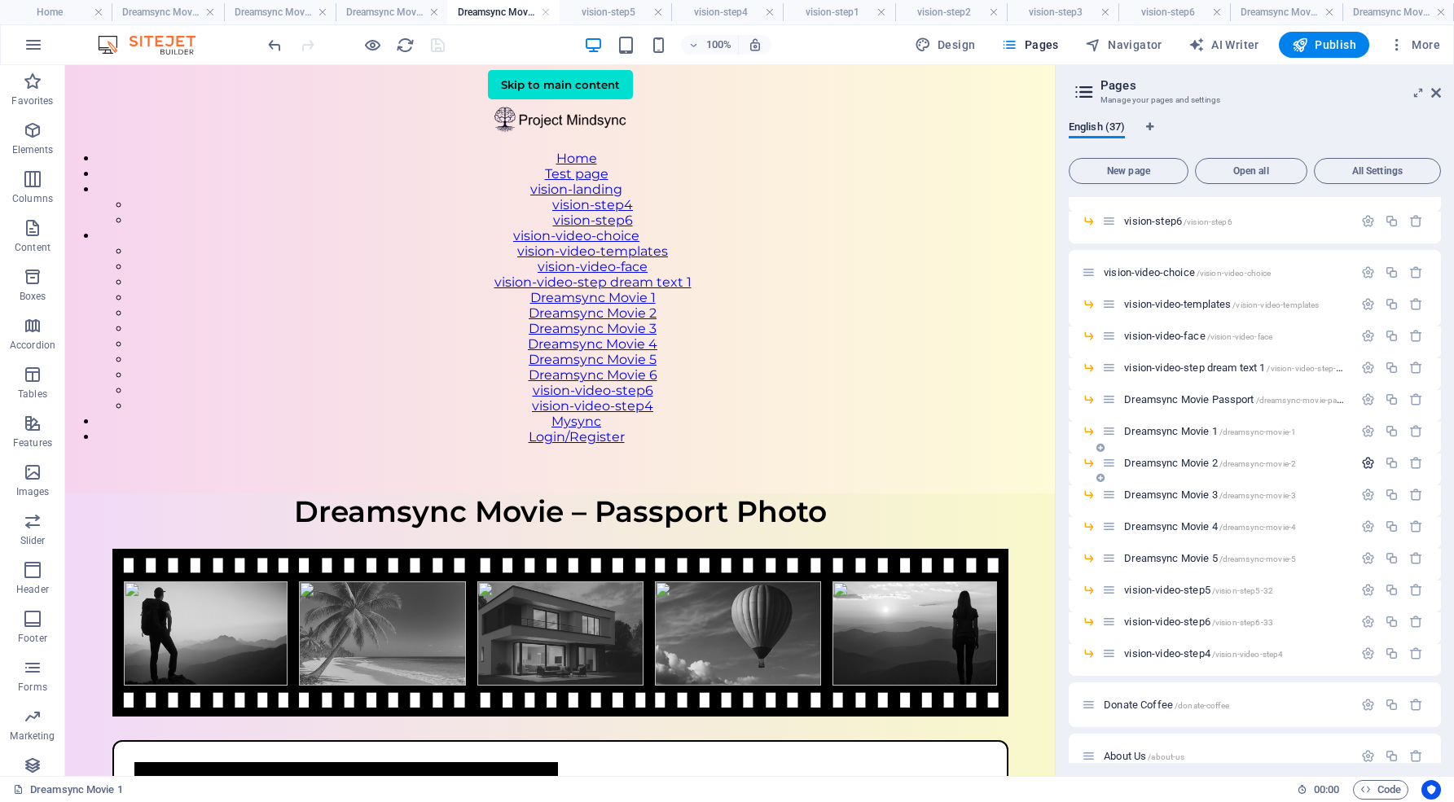
click at [1365, 461] on icon "button" at bounding box center [1368, 463] width 14 height 14
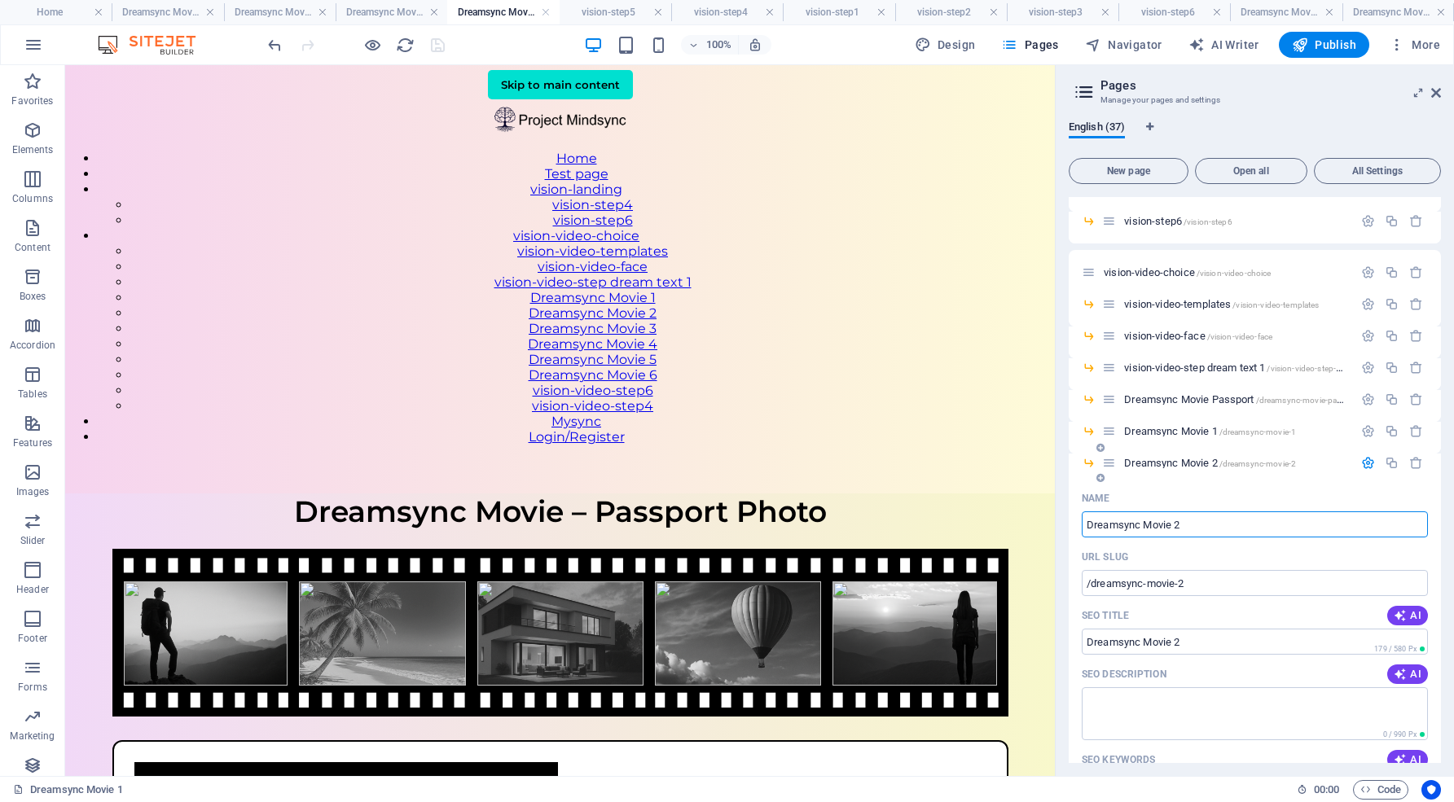
click at [1195, 461] on span "Dreamsync Movie 2 /dreamsync-movie-2" at bounding box center [1210, 463] width 172 height 12
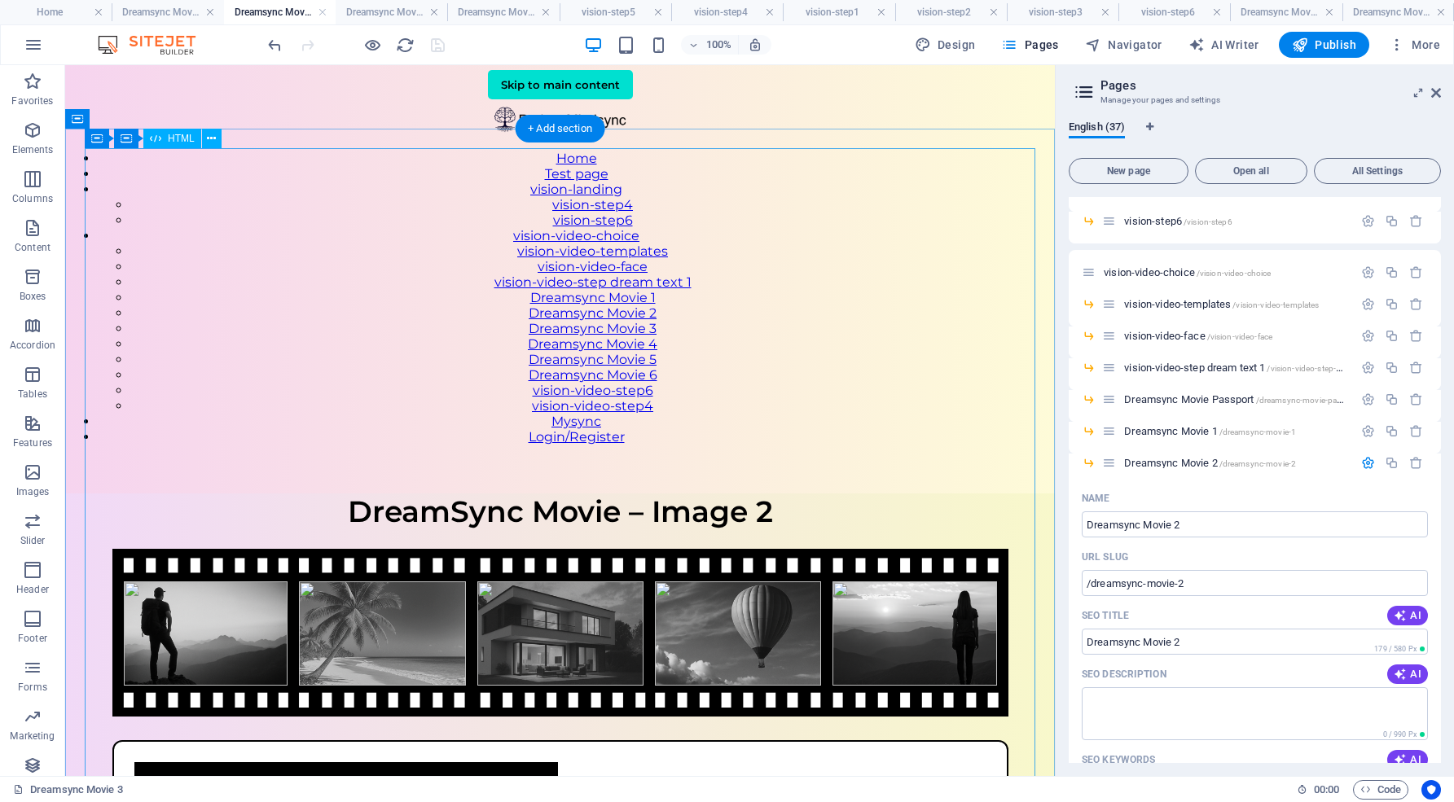
click at [910, 574] on div "DreamSync Movie – Image 2 DreamSync Movie – Image 2 Upload another photo that r…" at bounding box center [559, 785] width 989 height 584
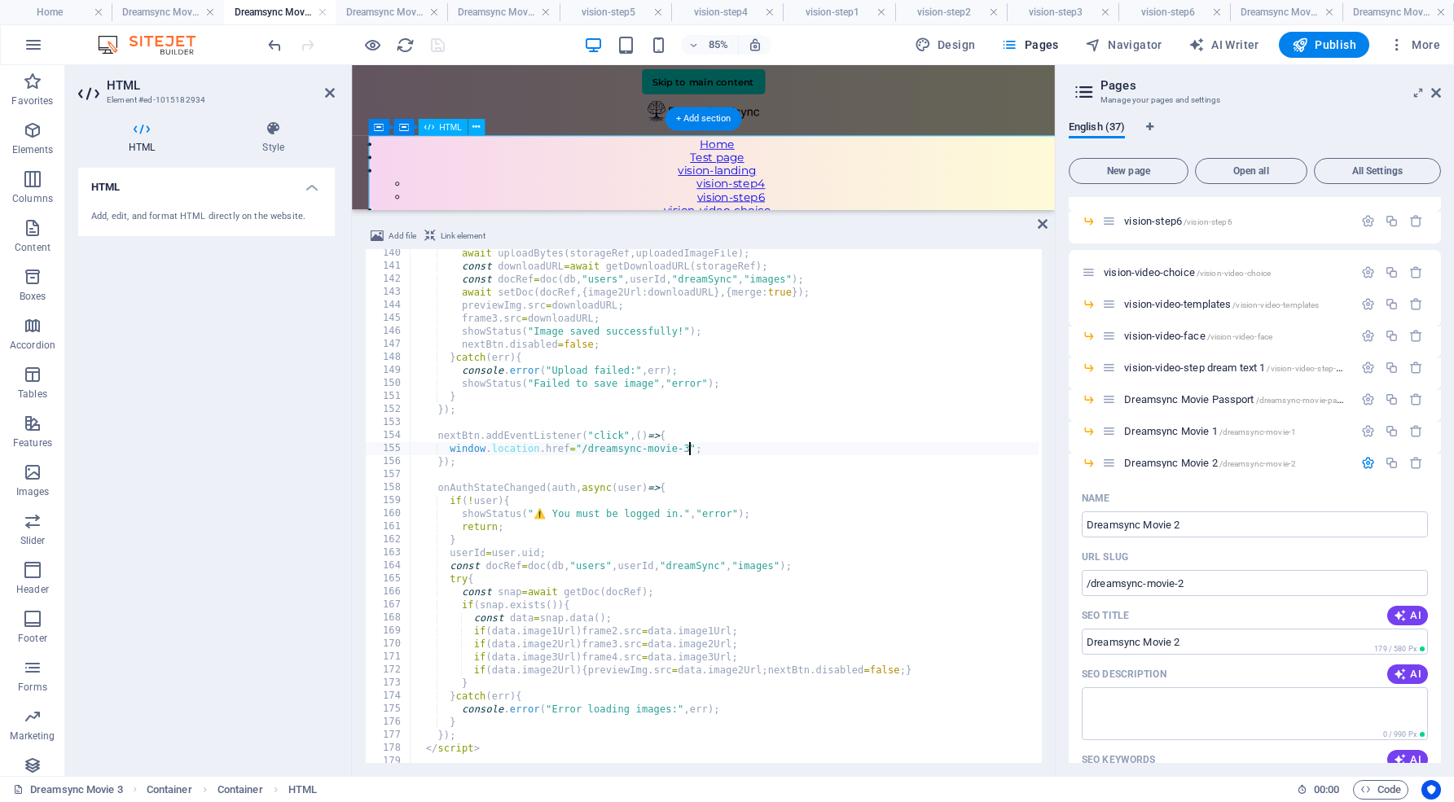
scroll to position [1814, 0]
drag, startPoint x: 581, startPoint y: 445, endPoint x: 691, endPoint y: 445, distance: 110.8
click at [691, 445] on div "await uploadBytes ( storageRef , uploadedImageFile ) ; const downloadURL = awai…" at bounding box center [834, 515] width 849 height 537
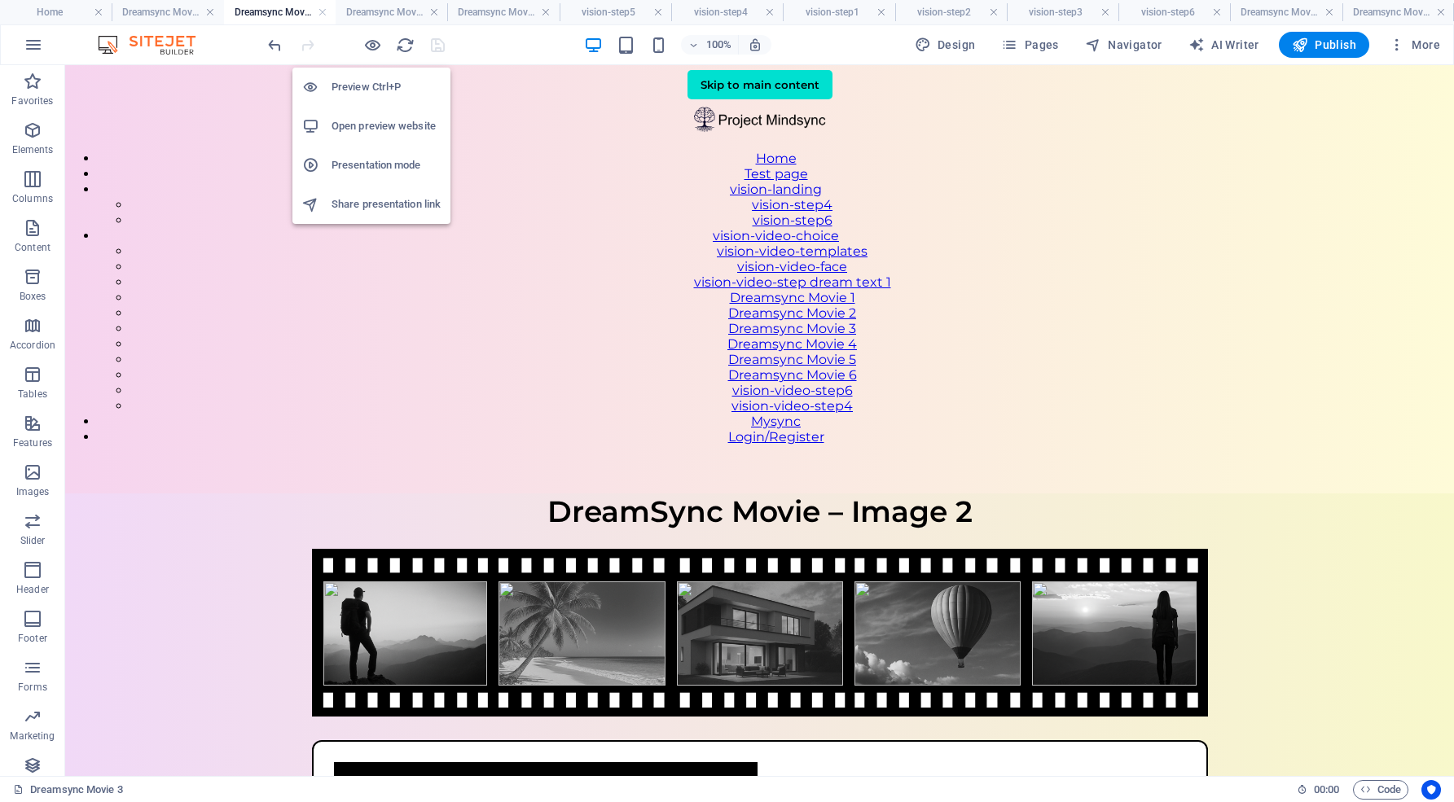
click at [371, 125] on h6 "Open preview website" at bounding box center [385, 126] width 109 height 20
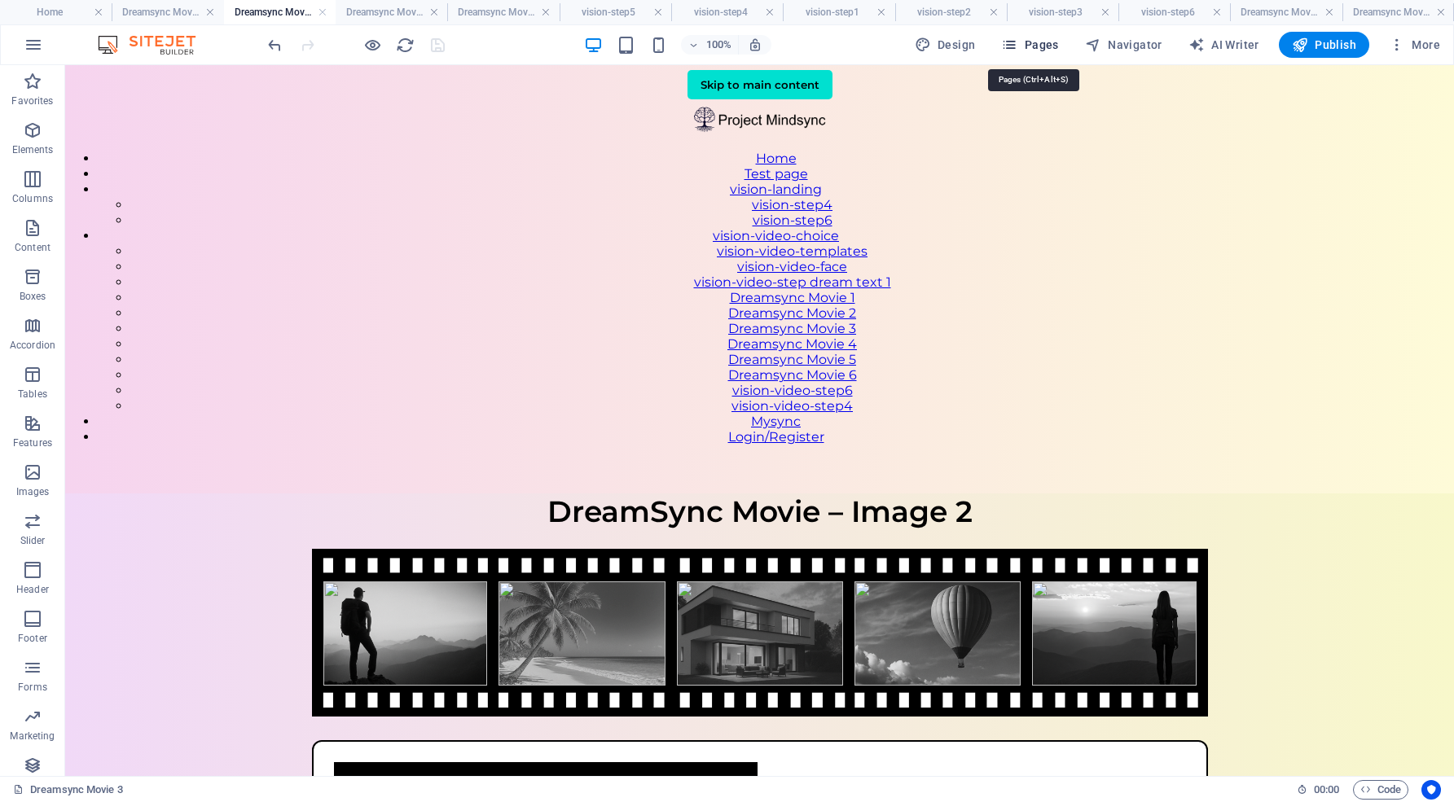
click at [1046, 44] on span "Pages" at bounding box center [1029, 45] width 57 height 16
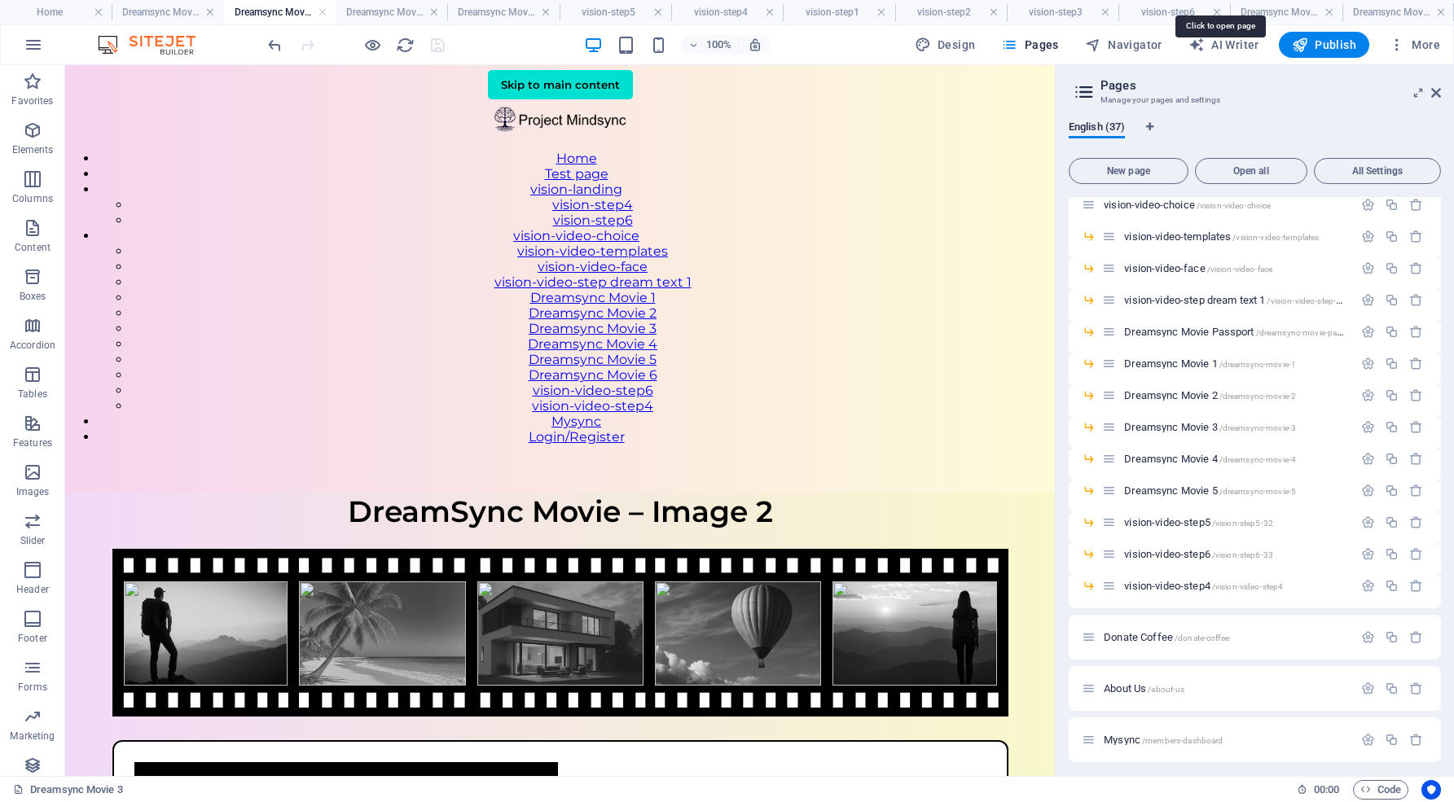
scroll to position [684, 0]
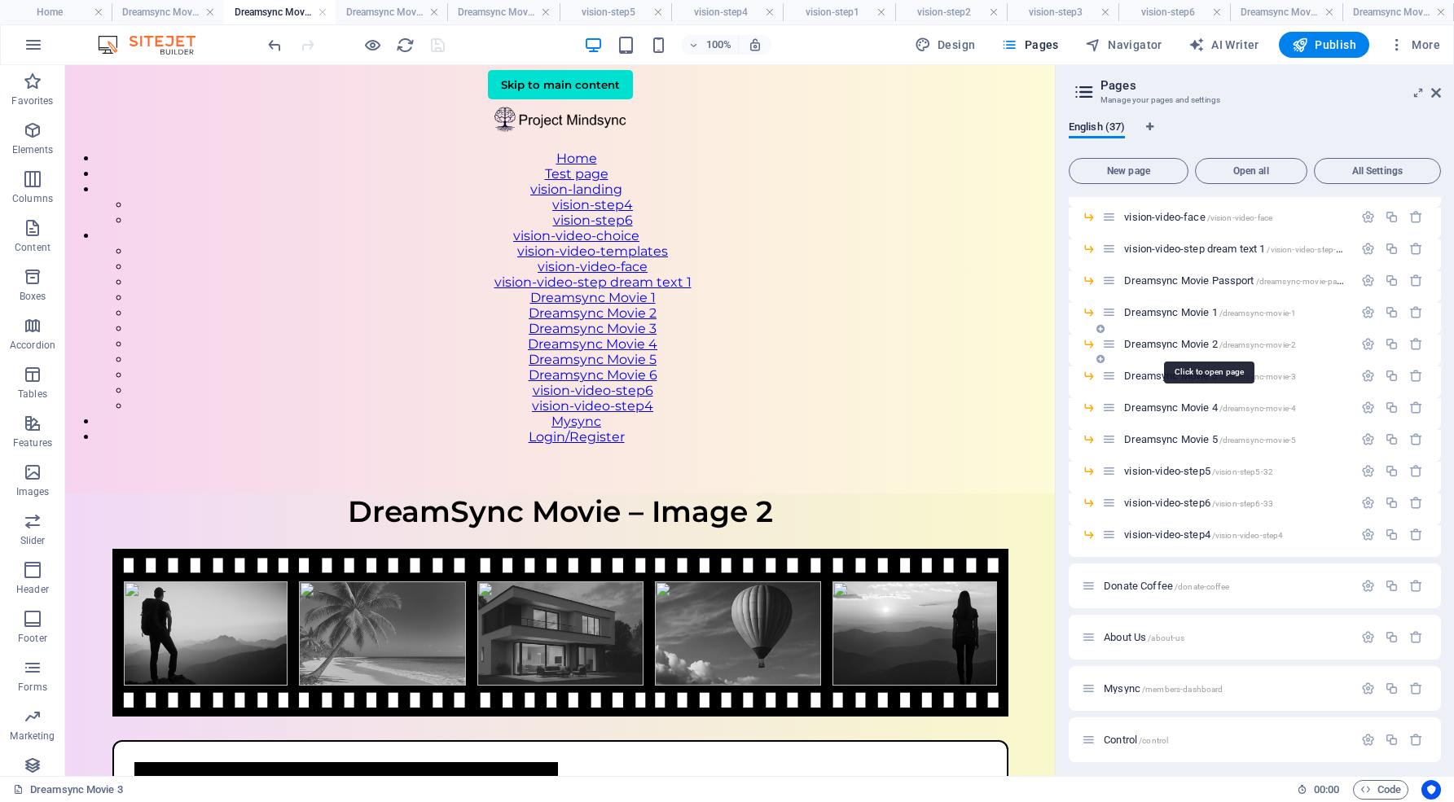
click at [1184, 339] on span "Dreamsync Movie 2 /dreamsync-movie-2" at bounding box center [1210, 344] width 172 height 12
click at [1160, 372] on span "Dreamsync Movie 3 /dreamsync-movie-3" at bounding box center [1210, 376] width 172 height 12
click at [1164, 311] on span "Dreamsync Movie 1 /dreamsync-movie-1" at bounding box center [1210, 312] width 172 height 12
click at [1191, 371] on span "Dreamsync Movie 3 /dreamsync-movie-3" at bounding box center [1210, 376] width 172 height 12
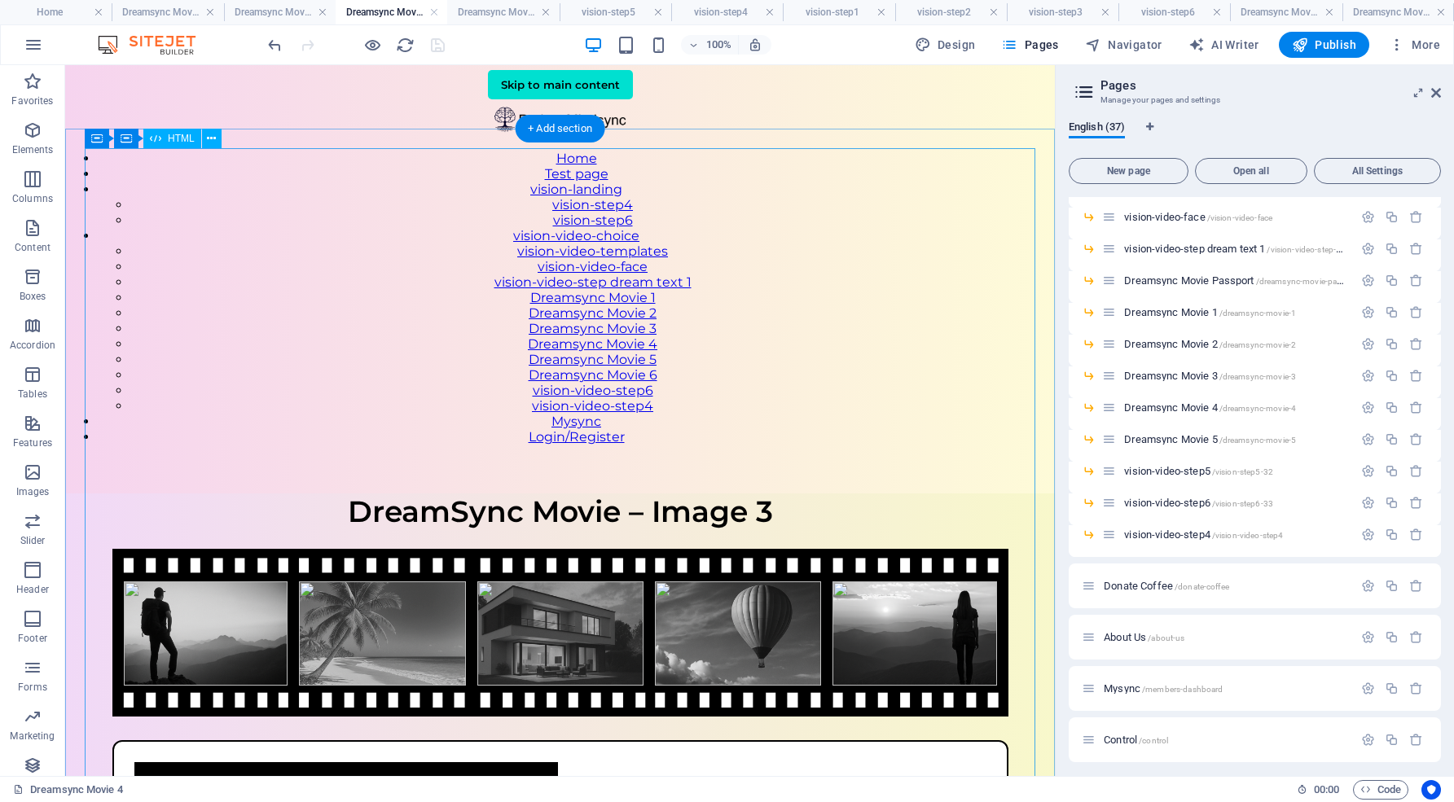
click at [897, 493] on div "DreamSync Movie – Image 3 DreamSync Movie – Image 3 Upload the final image that…" at bounding box center [559, 785] width 989 height 584
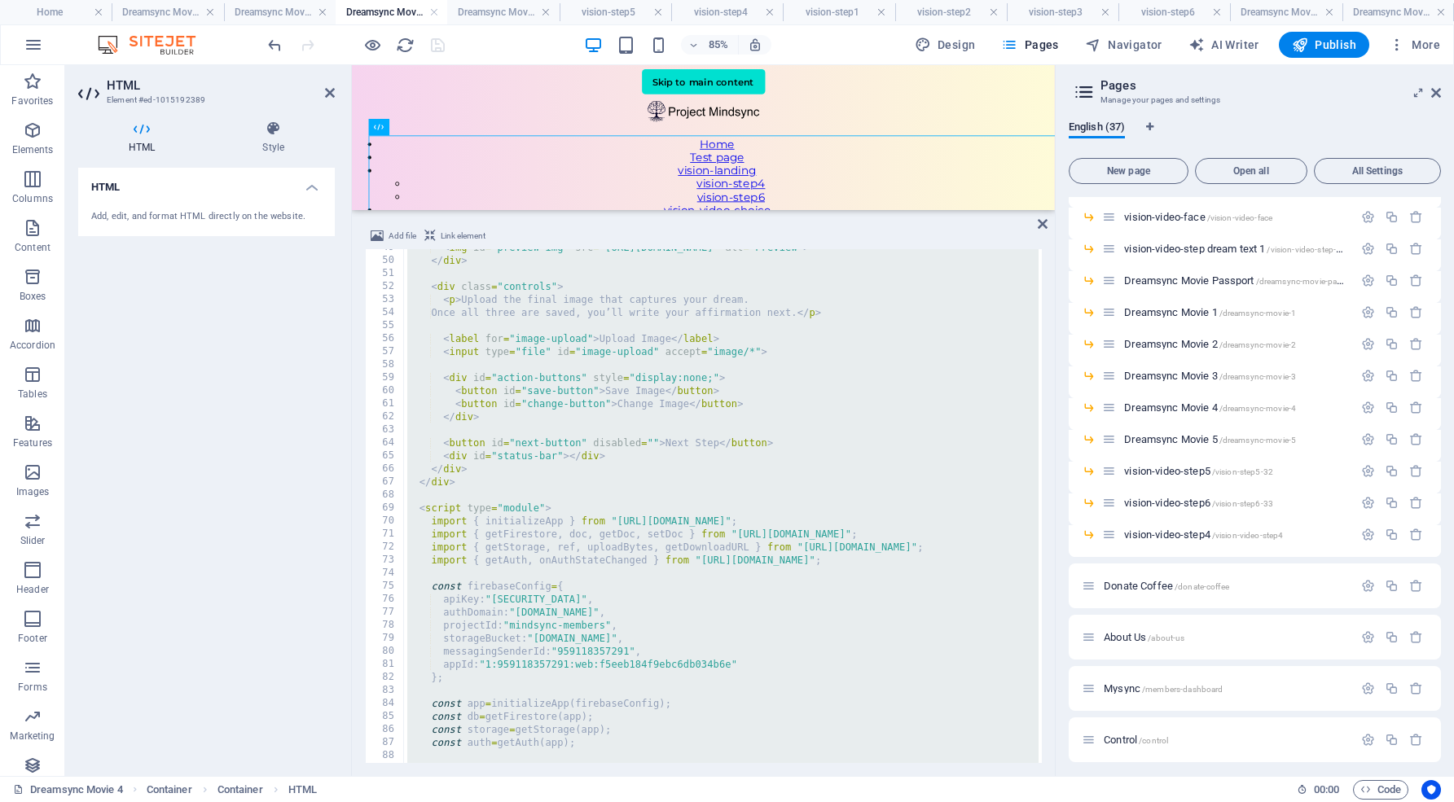
scroll to position [624, 0]
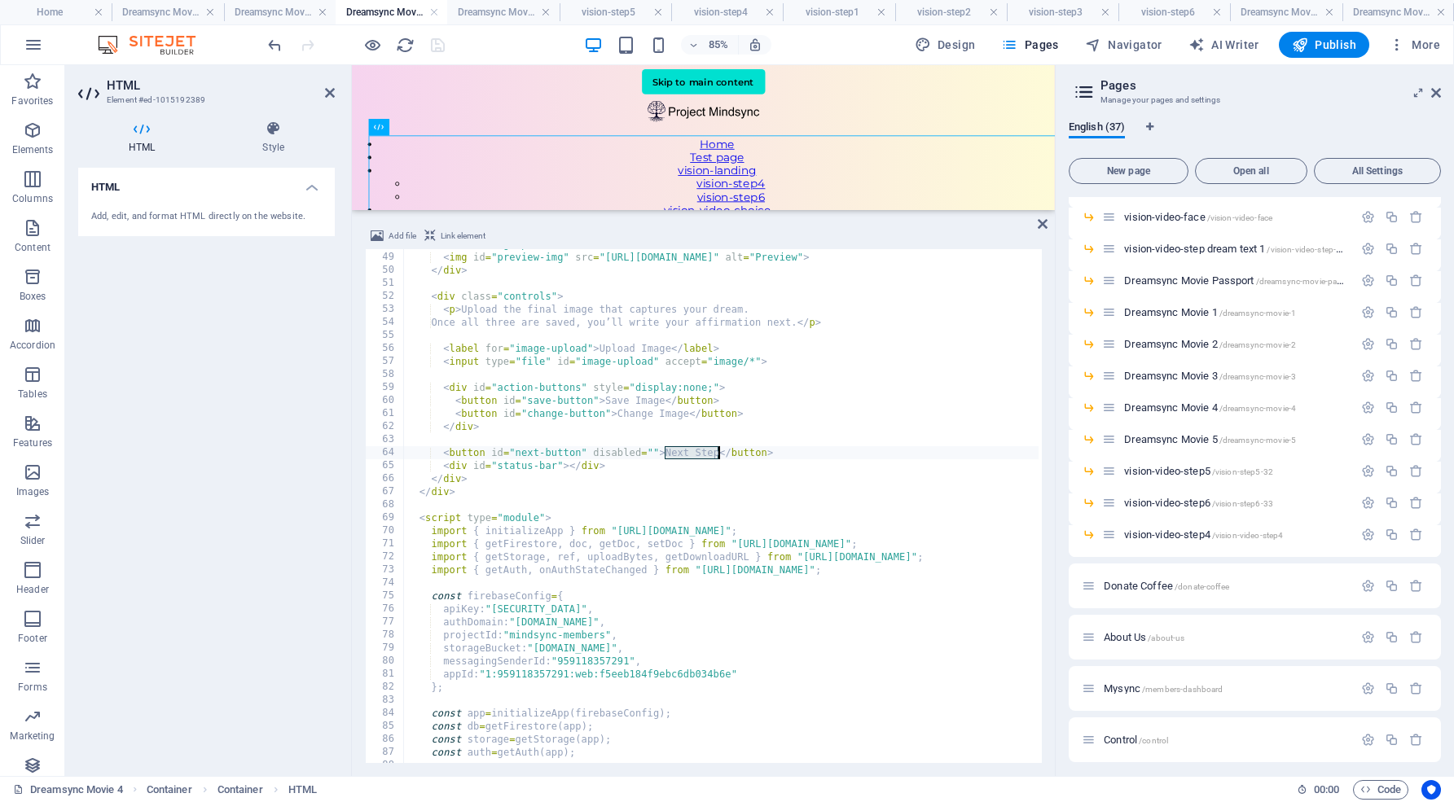
drag, startPoint x: 664, startPoint y: 451, endPoint x: 717, endPoint y: 452, distance: 52.9
type textarea "<button id="next-button" disabled="">Write my Affirmation</button>"
click at [821, 498] on div "< div id = "image-preview" > < img id = "preview-img" src = "[URL][DOMAIN_NAME]…" at bounding box center [828, 506] width 849 height 537
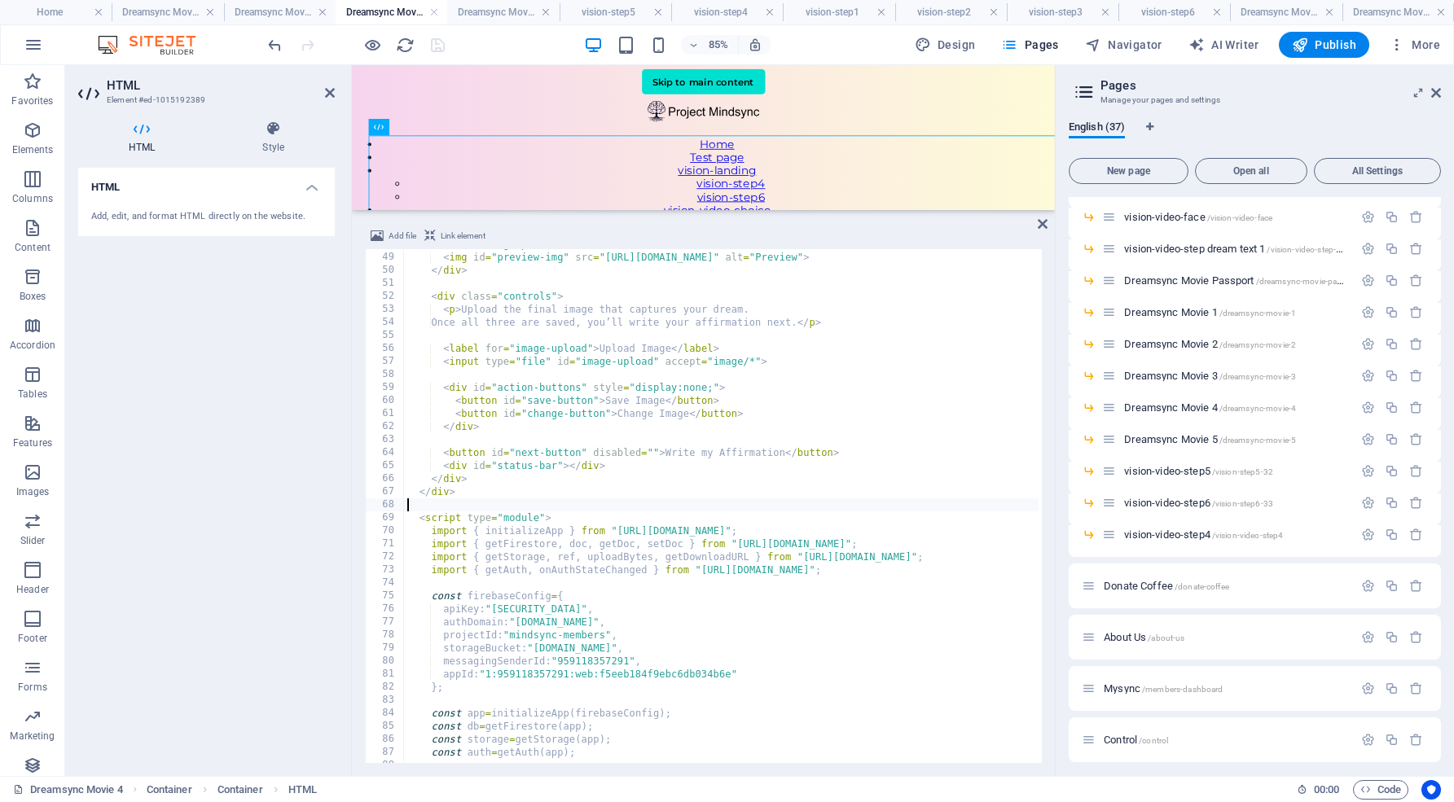
scroll to position [0, 0]
click at [705, 451] on div "< div id = "image-preview" > < img id = "preview-img" src = "[URL][DOMAIN_NAME]…" at bounding box center [828, 506] width 849 height 537
type textarea "<button id="next-button" disabled="">Write My Affirmation</button>"
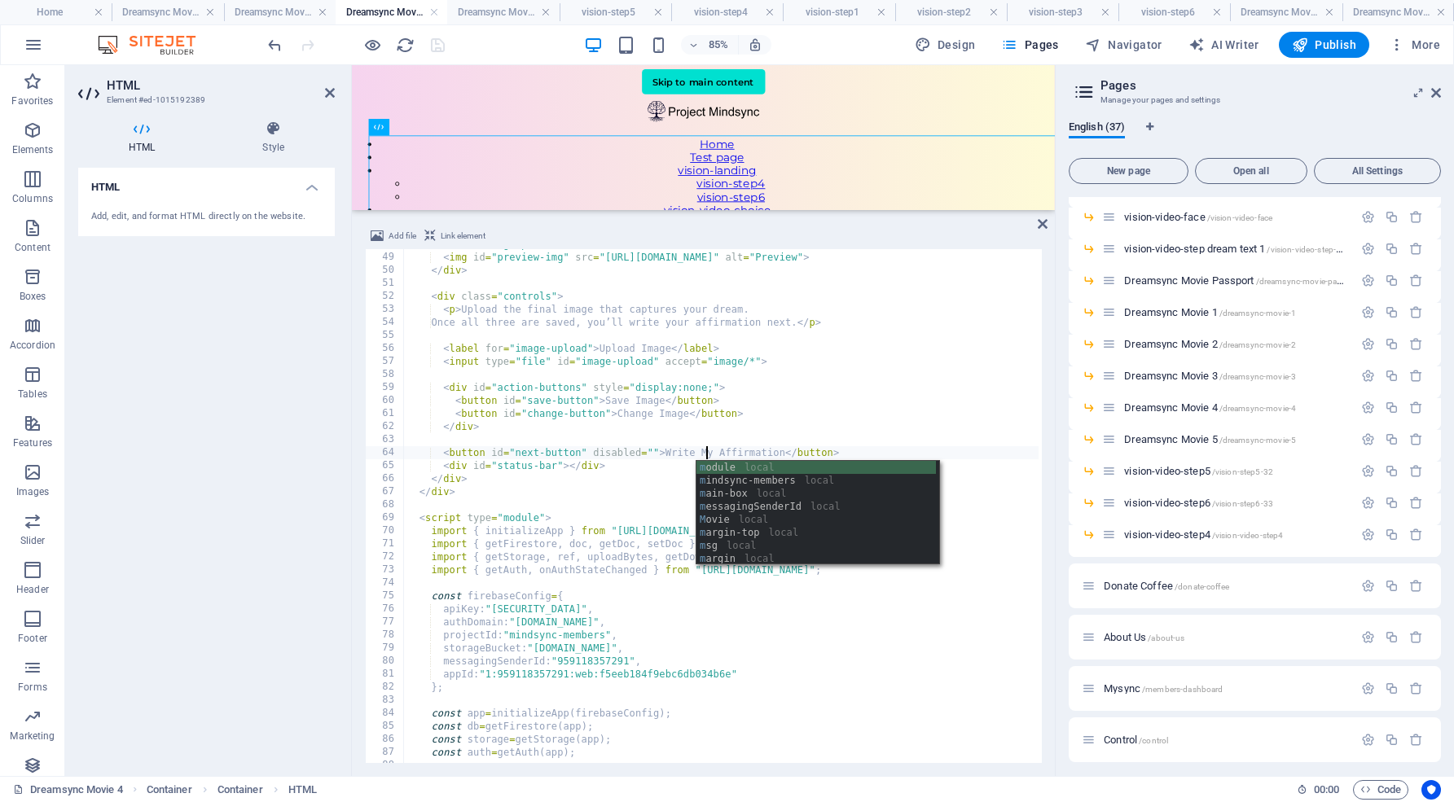
click at [865, 436] on div "< div id = "image-preview" > < img id = "preview-img" src = "[URL][DOMAIN_NAME]…" at bounding box center [828, 506] width 849 height 537
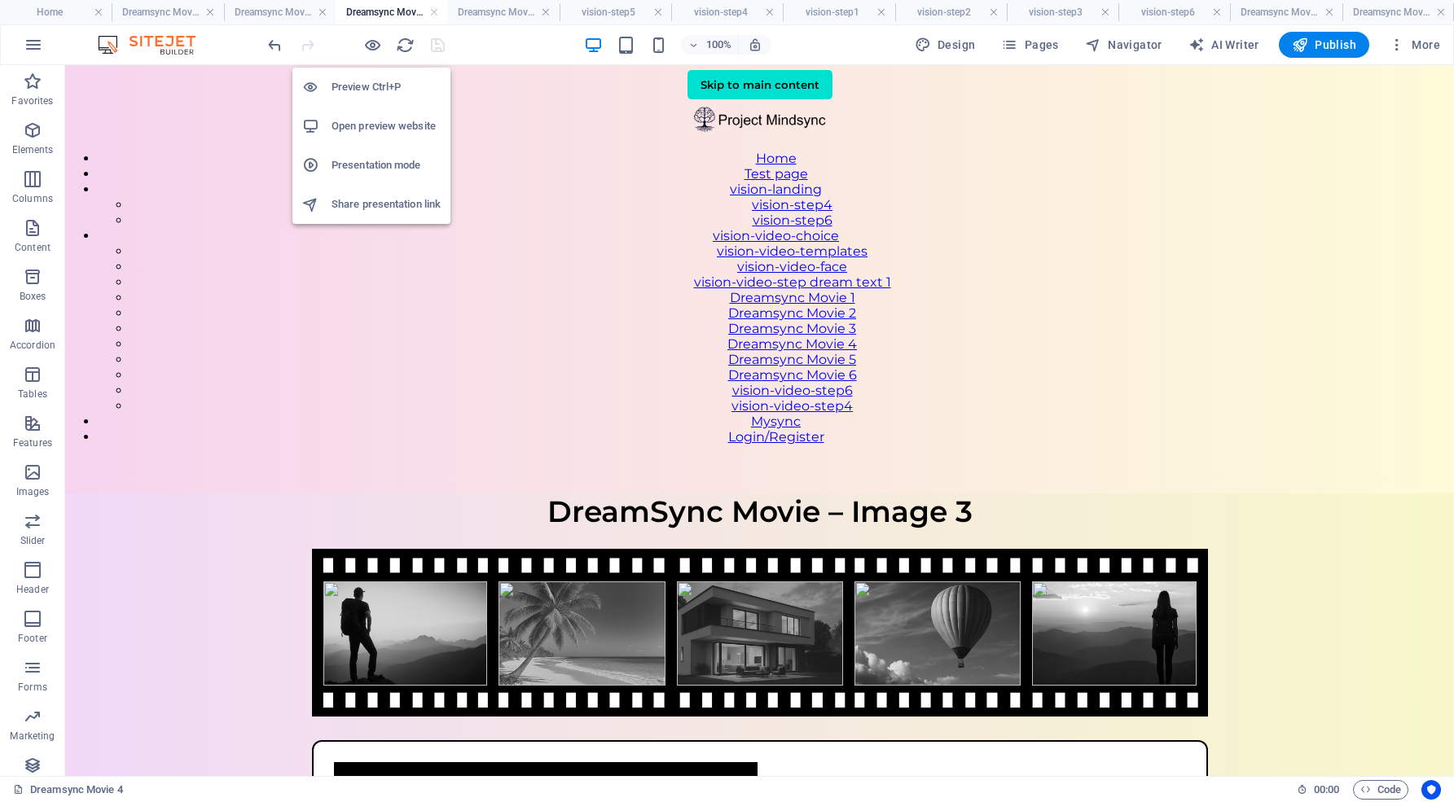
click at [378, 127] on h6 "Open preview website" at bounding box center [385, 126] width 109 height 20
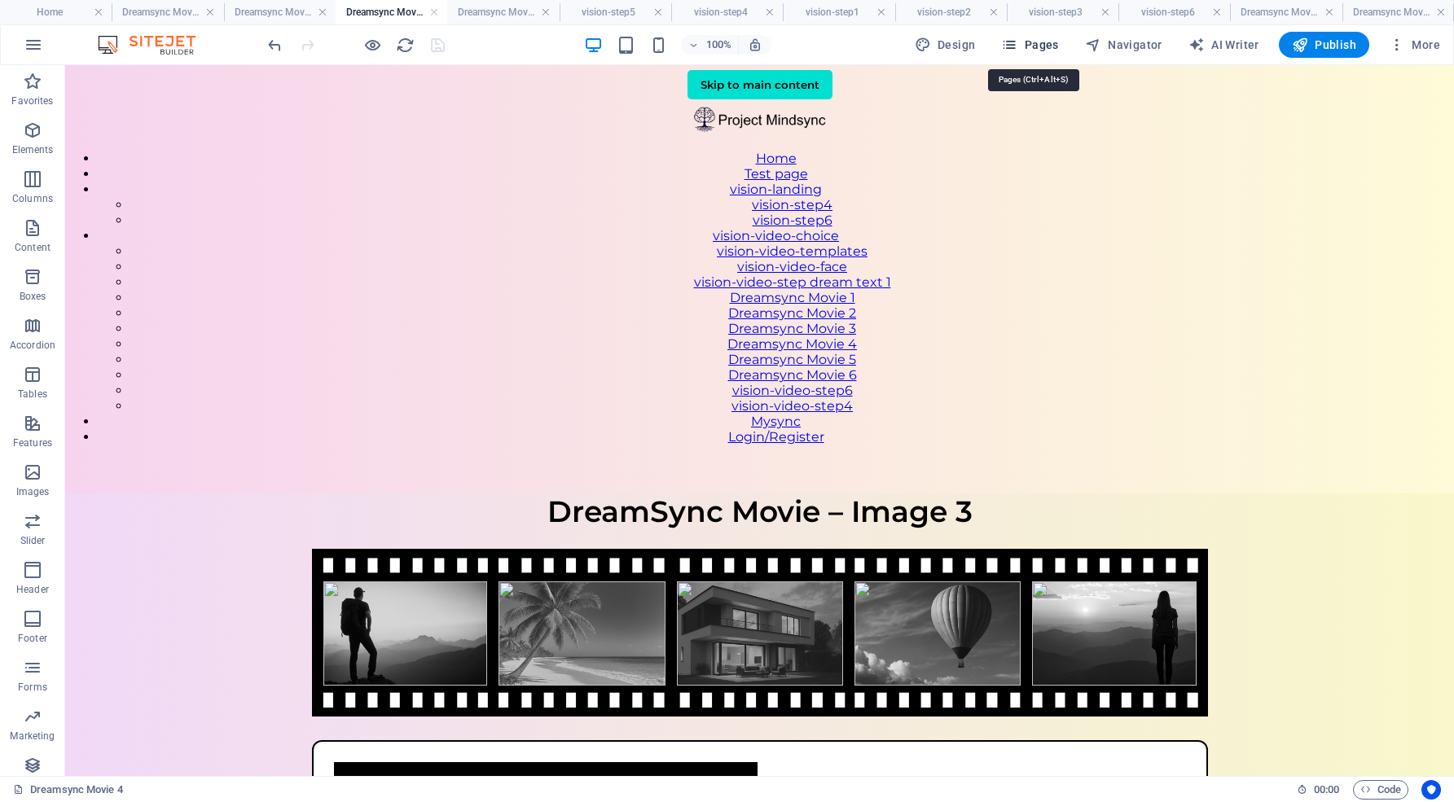
click at [1046, 54] on button "Pages" at bounding box center [1029, 45] width 70 height 26
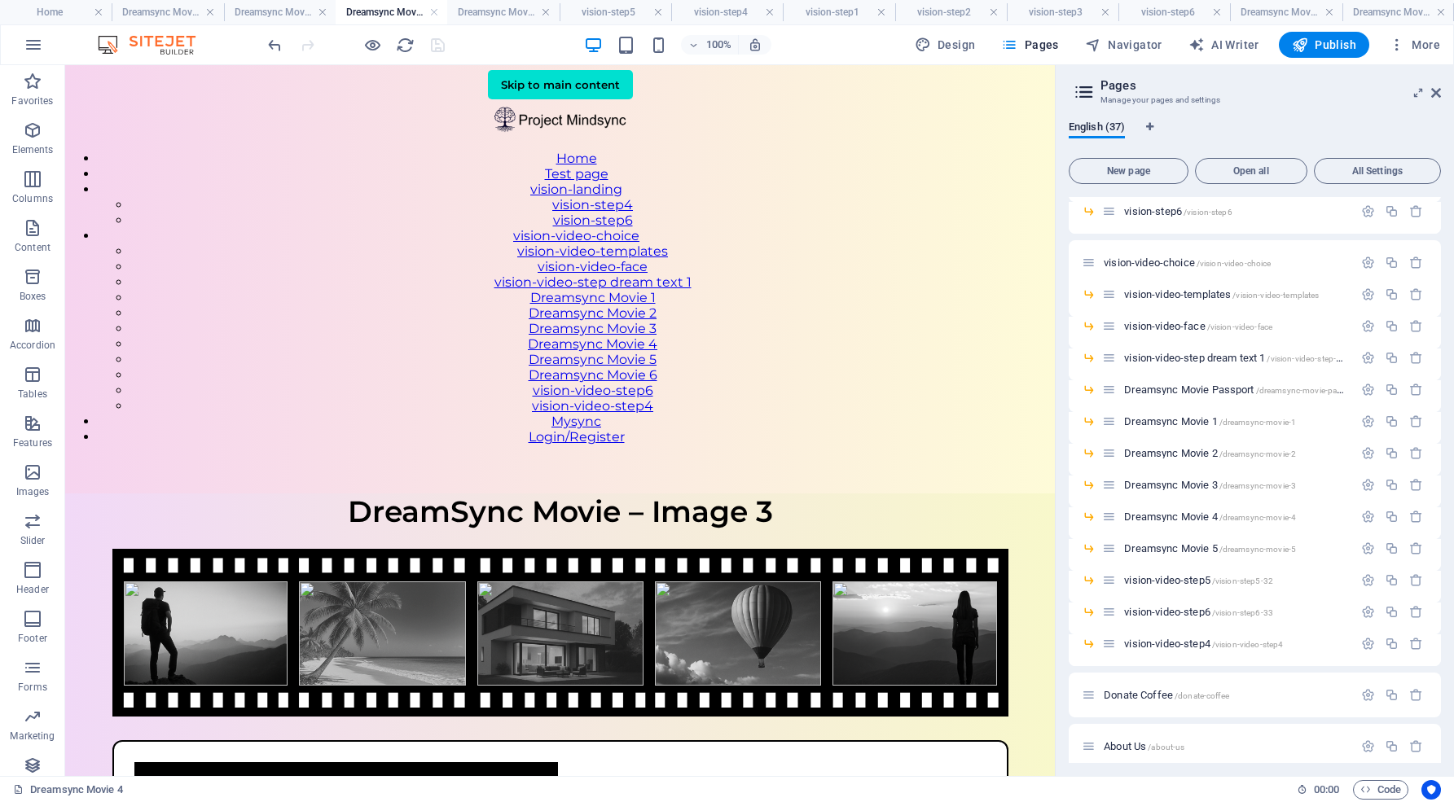
scroll to position [581, 0]
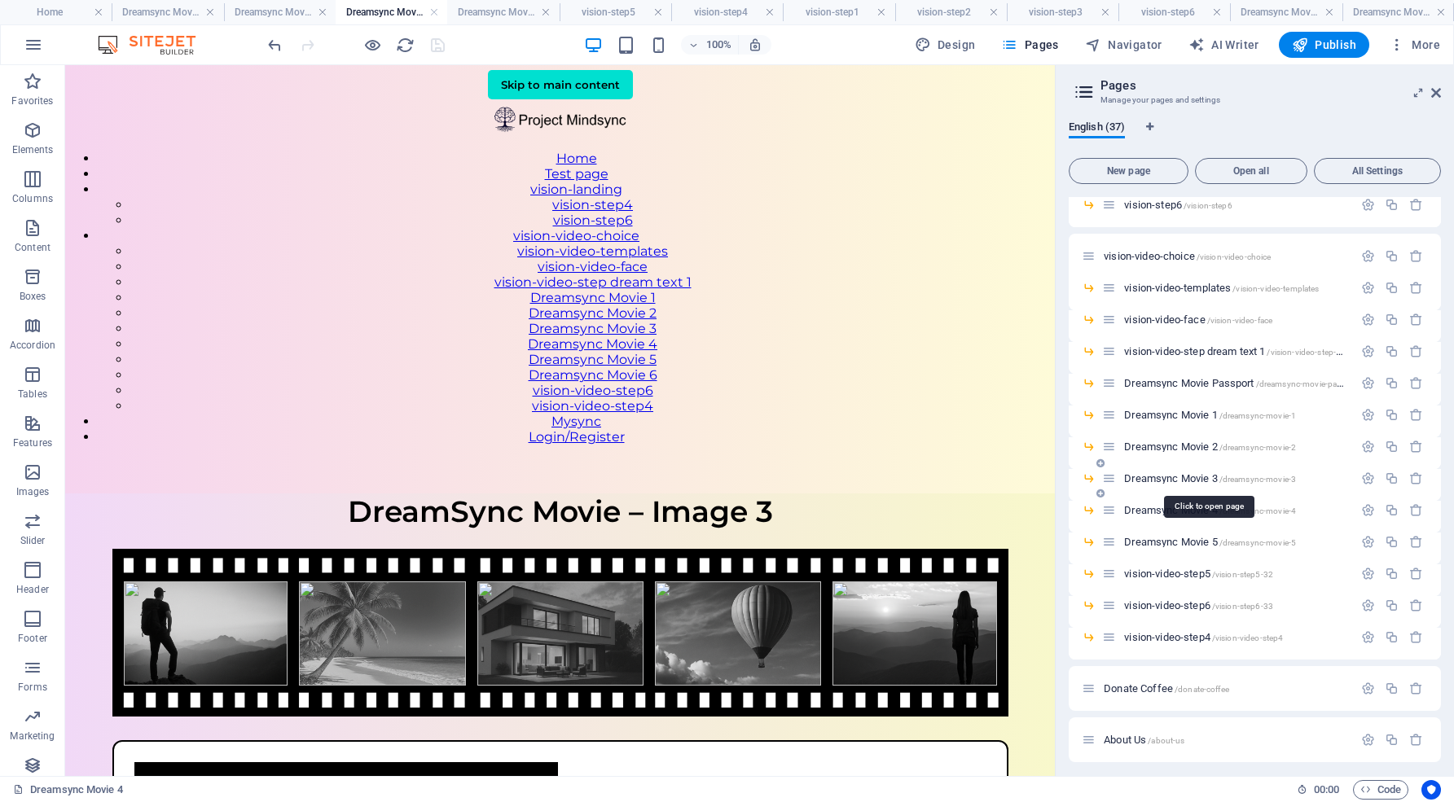
click at [1232, 477] on span "/dreamsync-movie-3" at bounding box center [1257, 479] width 77 height 9
click at [1366, 511] on icon "button" at bounding box center [1368, 510] width 14 height 14
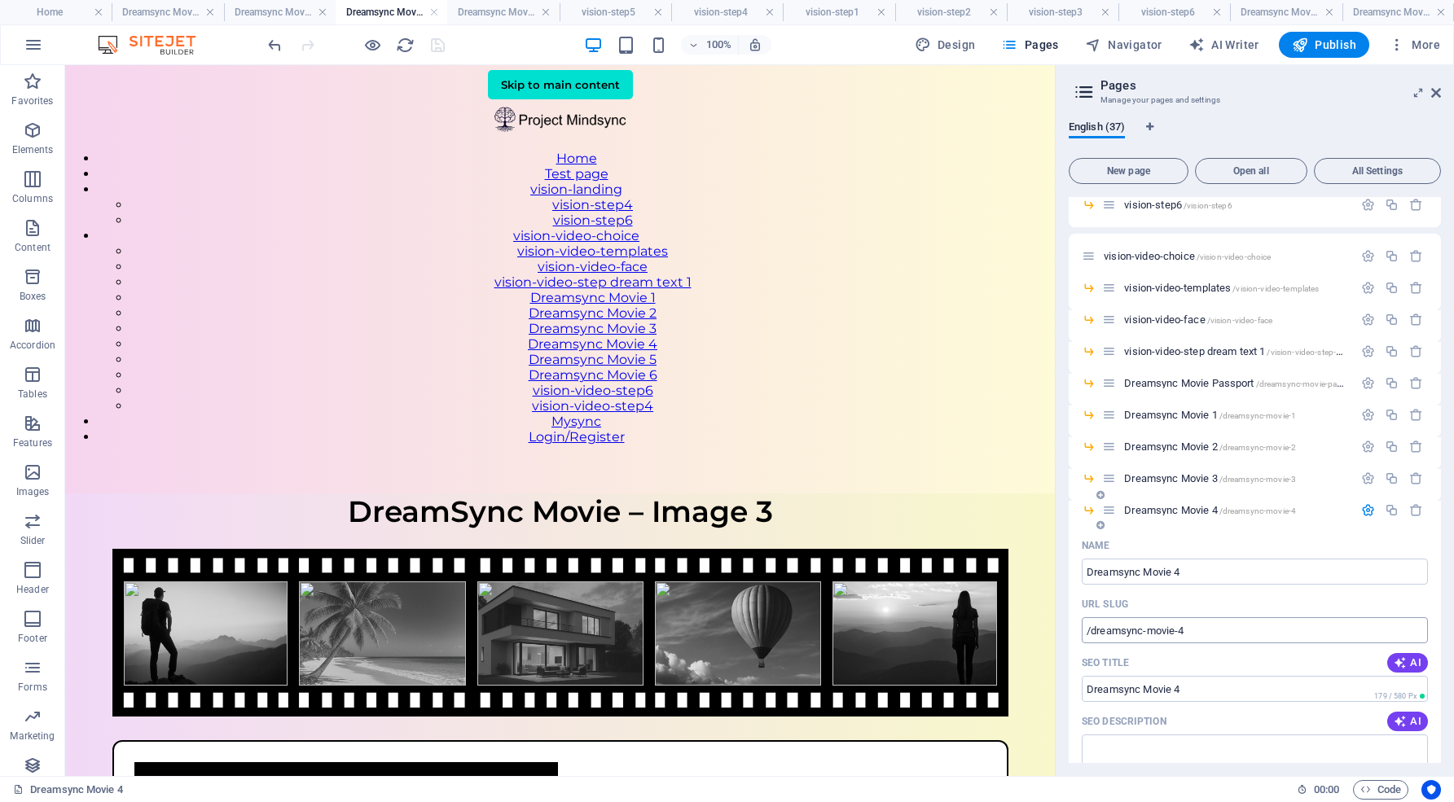
drag, startPoint x: 1192, startPoint y: 643, endPoint x: 1192, endPoint y: 633, distance: 10.6
drag, startPoint x: 1257, startPoint y: 697, endPoint x: 1035, endPoint y: 614, distance: 237.3
drag, startPoint x: 1196, startPoint y: 631, endPoint x: 1070, endPoint y: 619, distance: 126.8
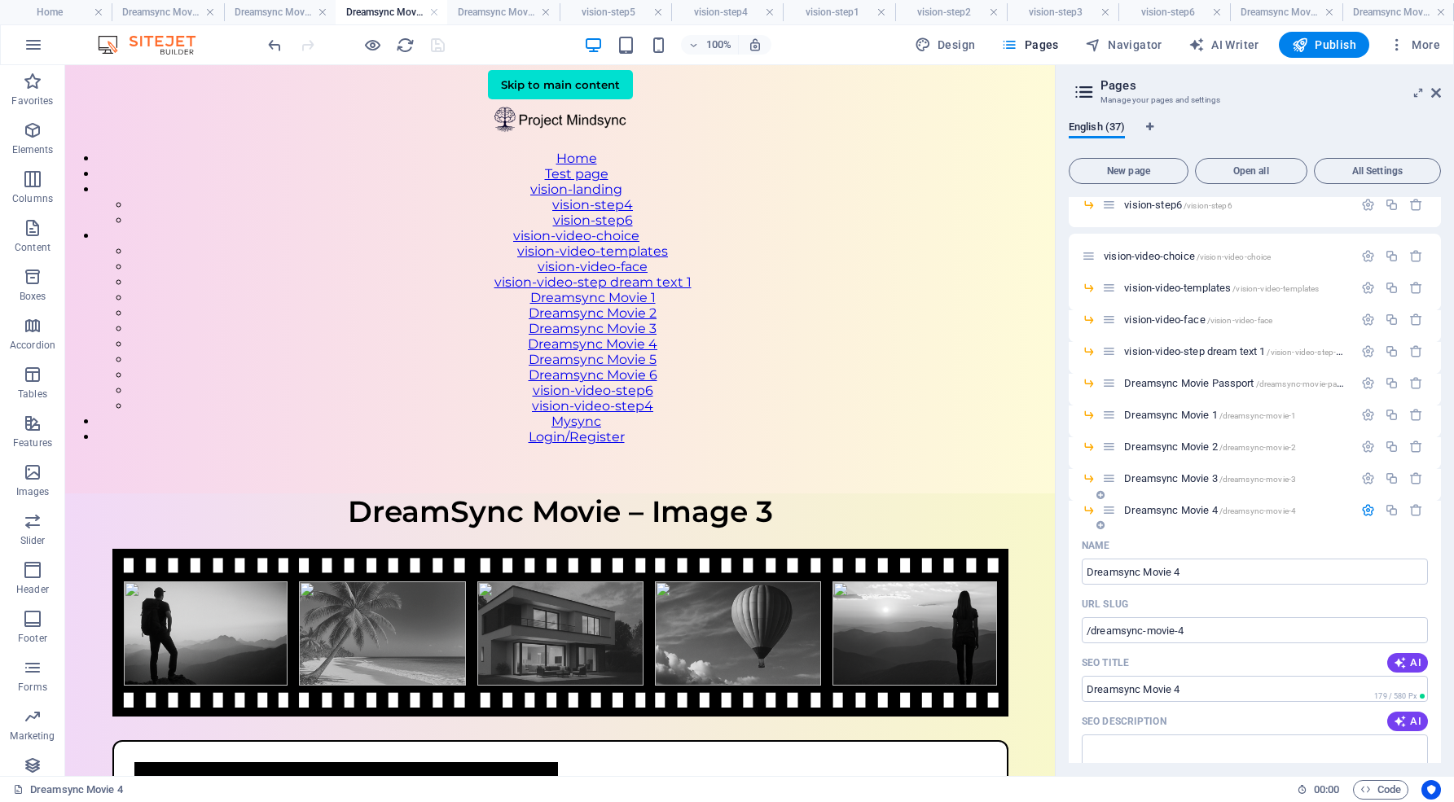
click at [1366, 511] on icon "button" at bounding box center [1368, 510] width 14 height 14
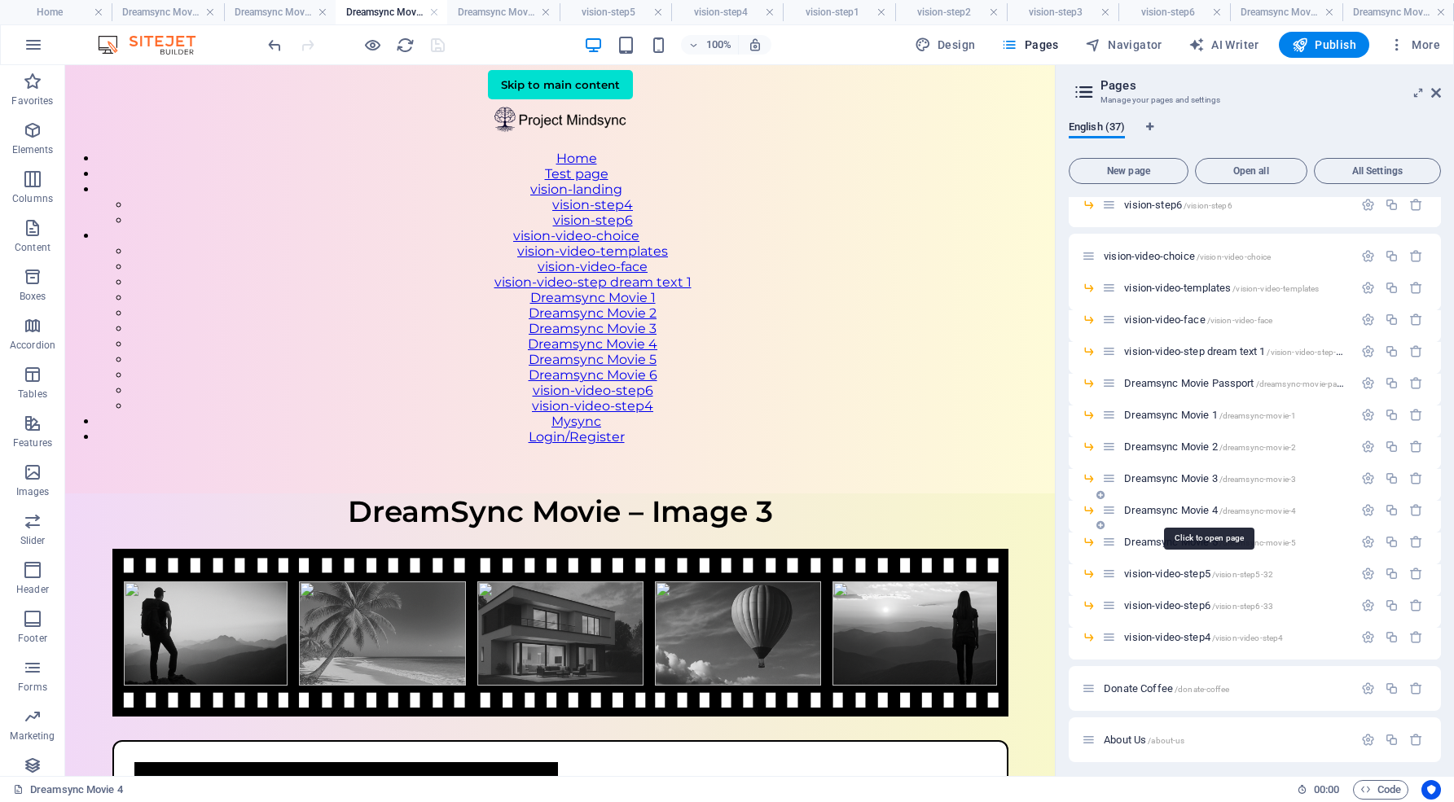
click at [1207, 509] on span "Dreamsync Movie 4 /dreamsync-movie-4" at bounding box center [1210, 510] width 172 height 12
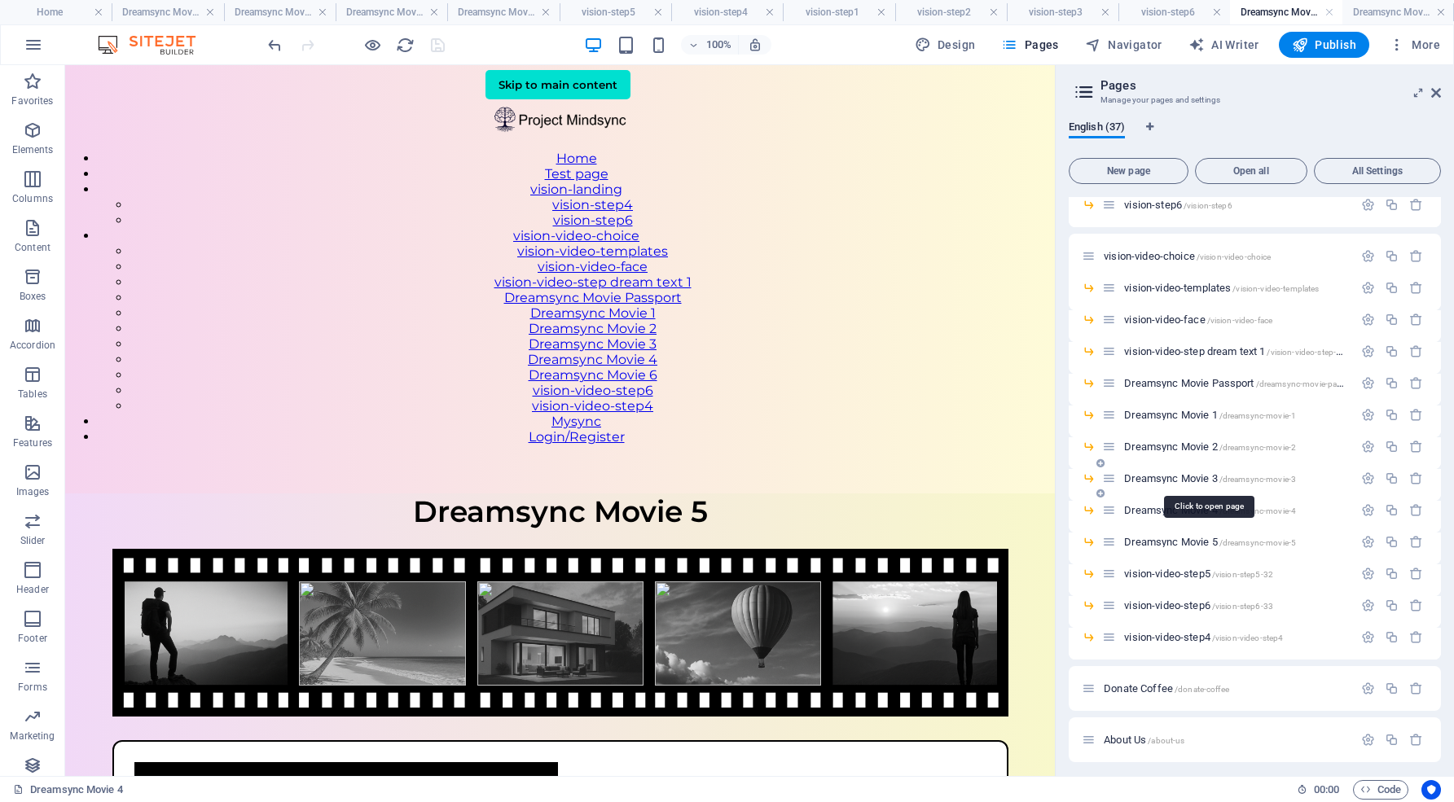
click at [1205, 477] on span "Dreamsync Movie 3 /dreamsync-movie-3" at bounding box center [1210, 478] width 172 height 12
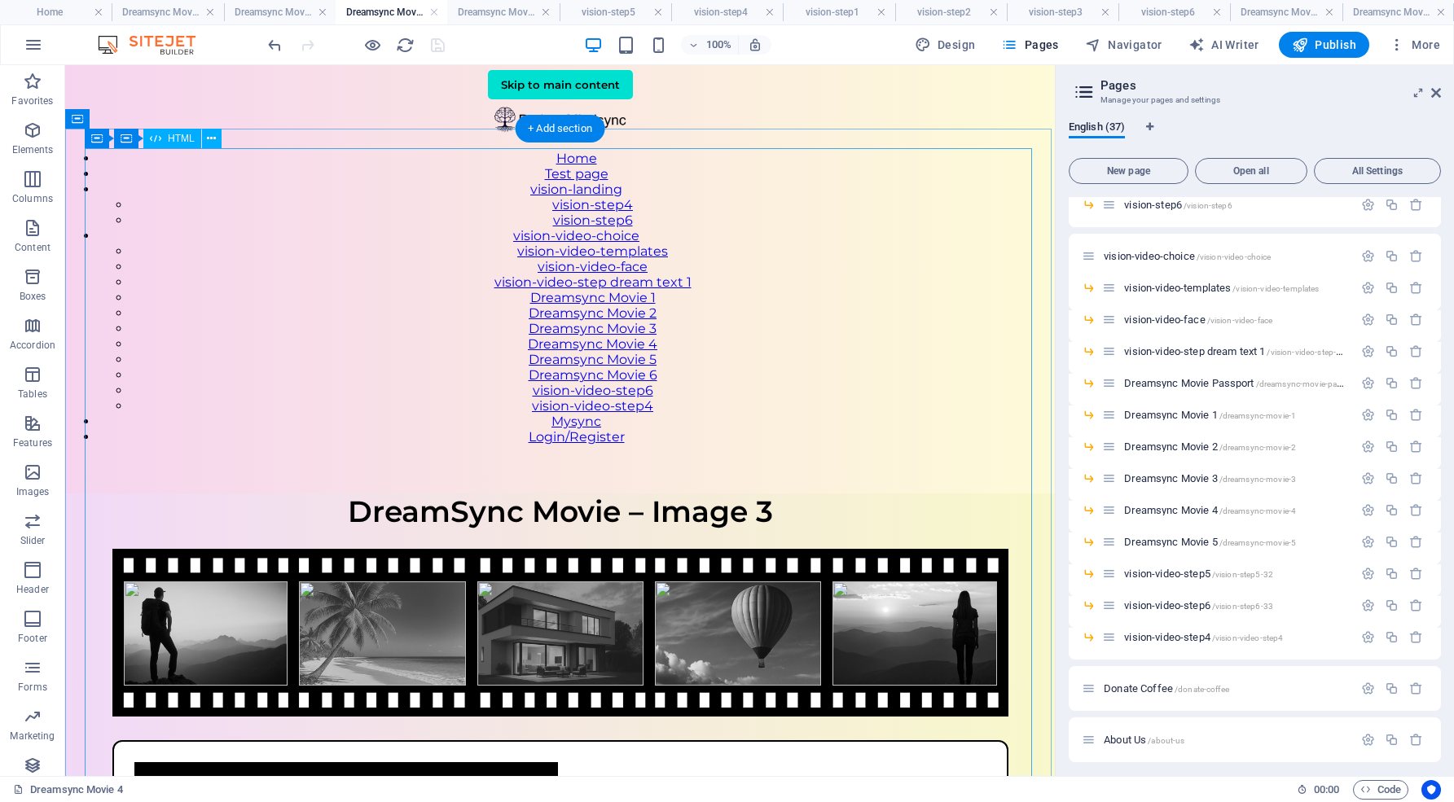
click at [923, 493] on div "DreamSync Movie – Image 3 DreamSync Movie – Image 3 Upload the final image that…" at bounding box center [559, 785] width 989 height 584
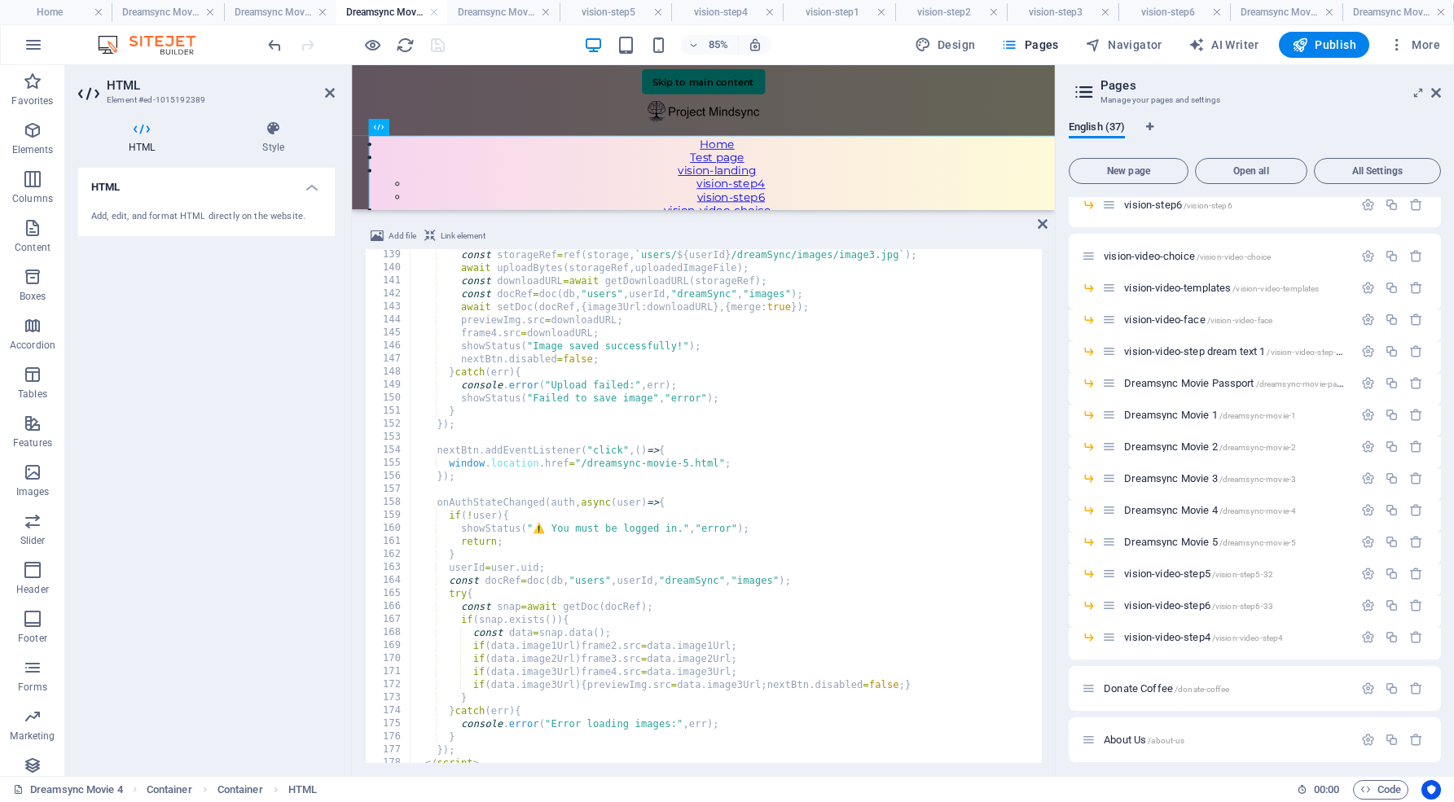
scroll to position [1799, 0]
drag, startPoint x: 582, startPoint y: 461, endPoint x: 715, endPoint y: 459, distance: 132.7
click at [715, 459] on div "const storageRef = ref ( storage , ` users/ ${ userId } /dreamSync/images/image…" at bounding box center [834, 516] width 849 height 537
type textarea "window.location.href="/dreamsync-movie-4";"
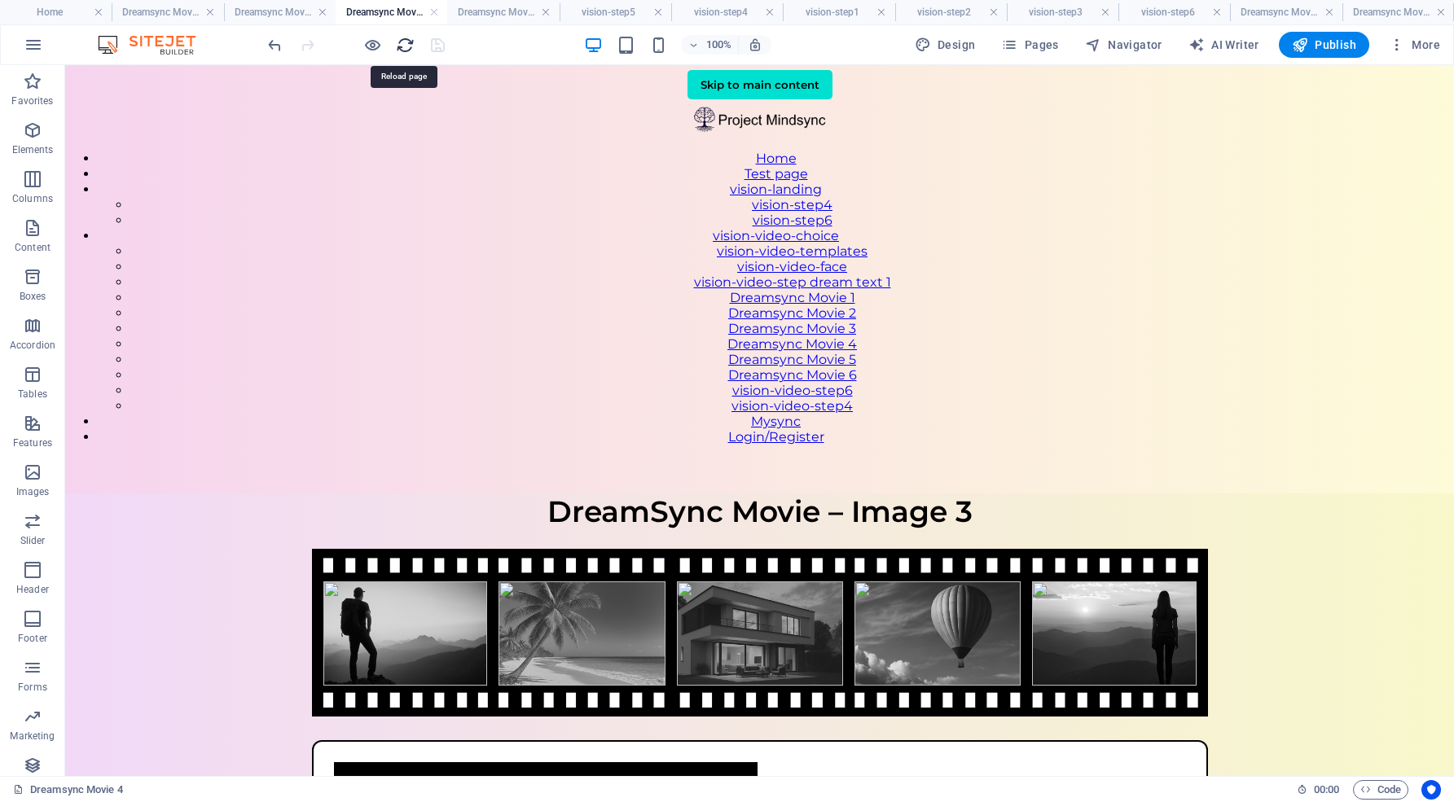
click at [404, 46] on icon "reload" at bounding box center [405, 45] width 19 height 19
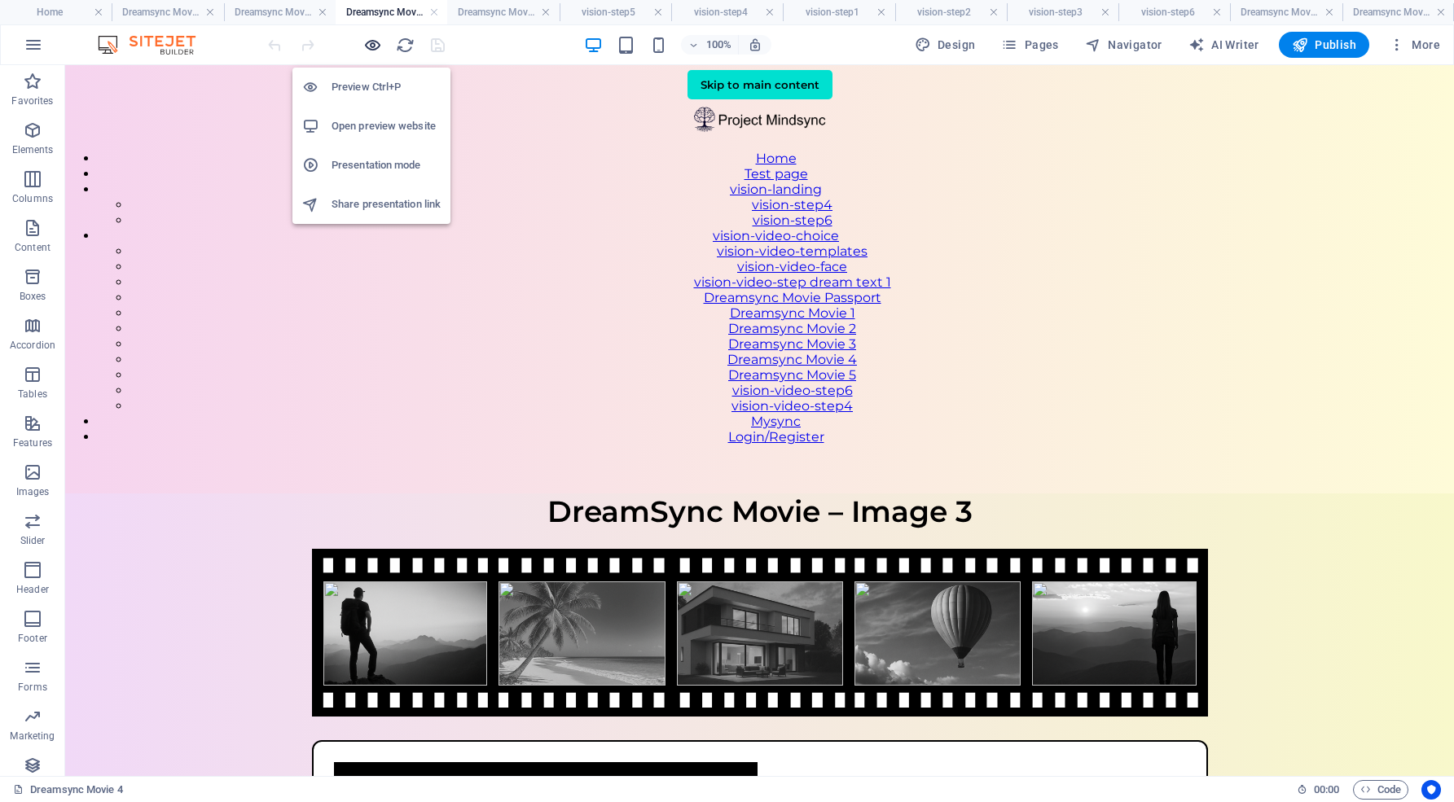
scroll to position [0, 0]
click at [369, 125] on h6 "Open preview website" at bounding box center [385, 126] width 109 height 20
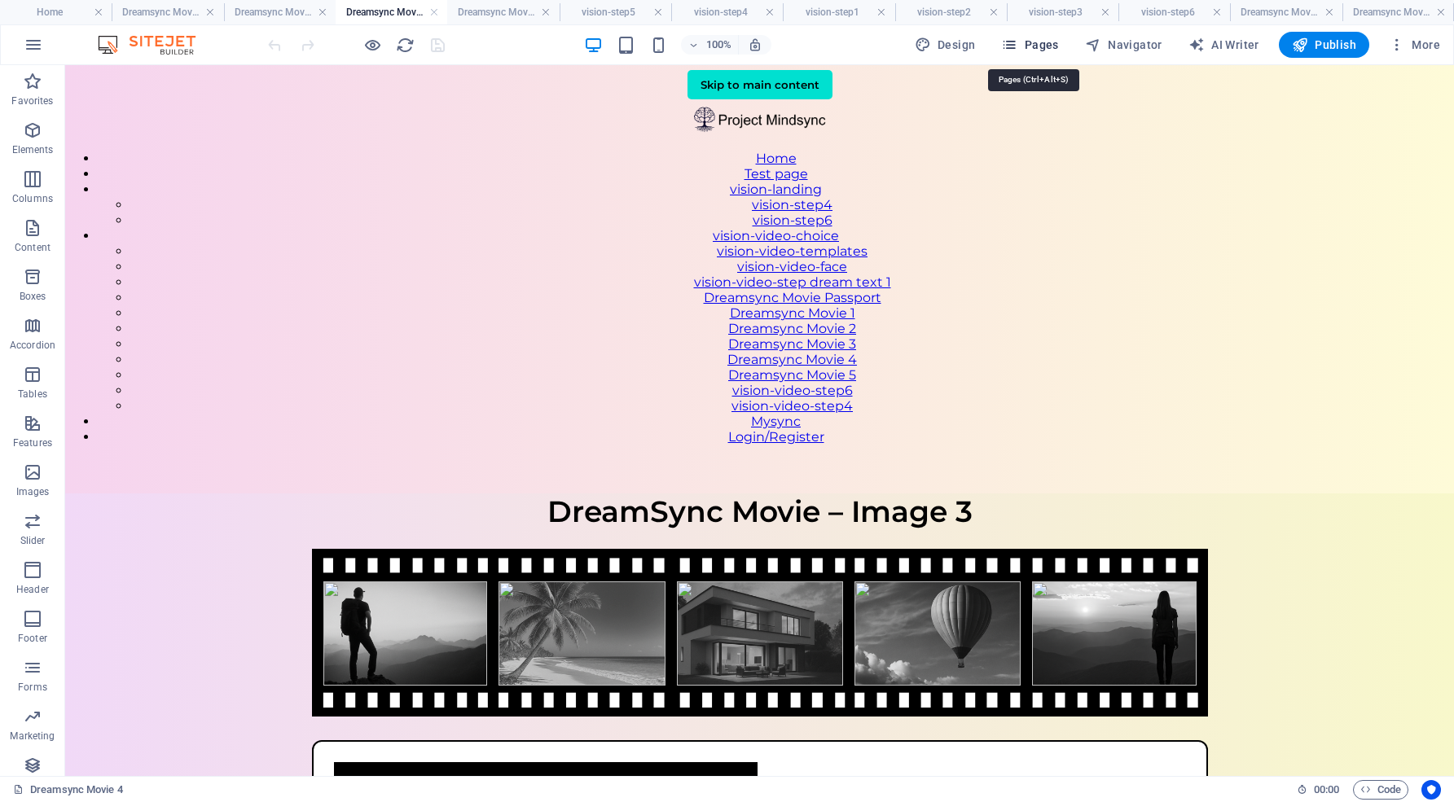
click at [1037, 40] on span "Pages" at bounding box center [1029, 45] width 57 height 16
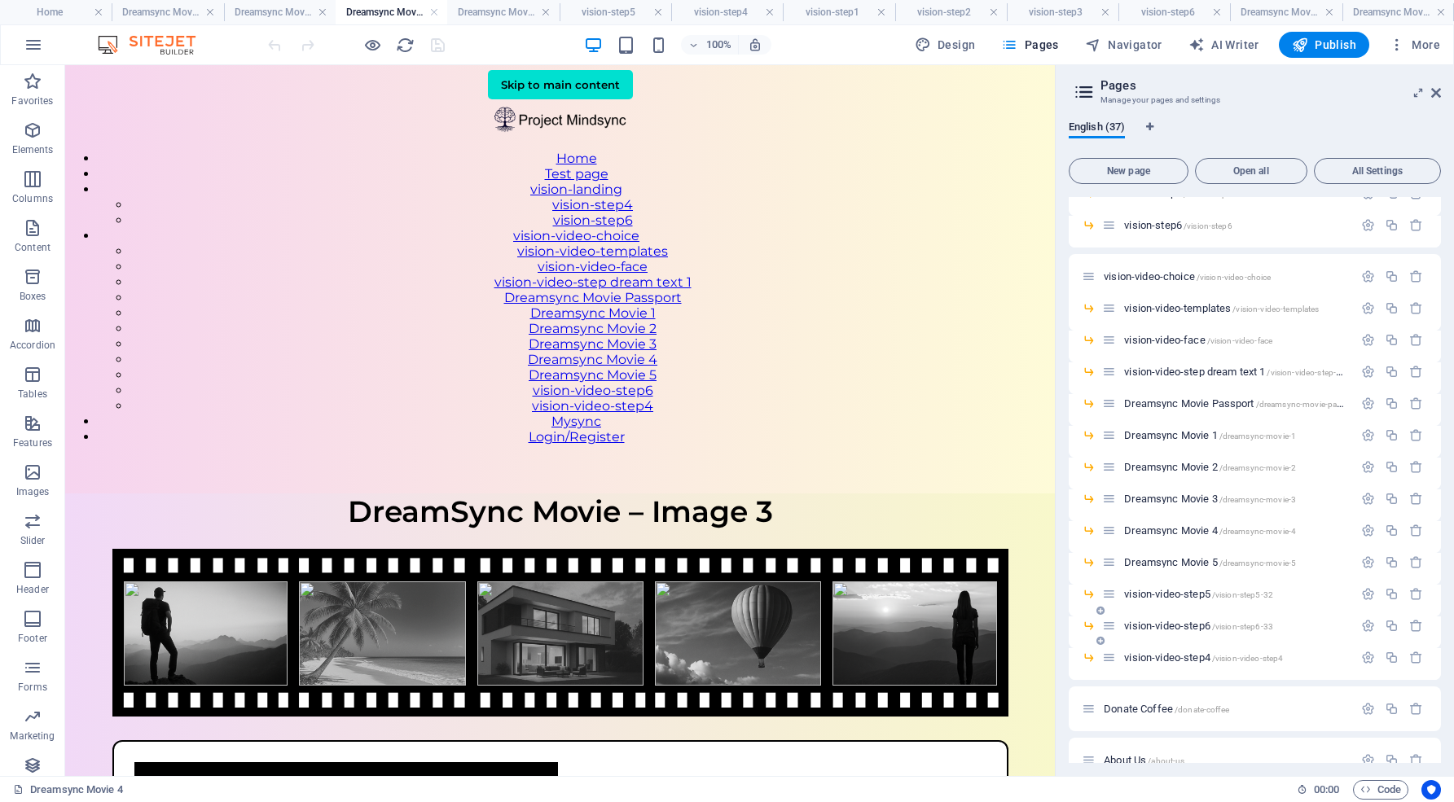
scroll to position [564, 0]
click at [1245, 526] on span "/dreamsync-movie-4" at bounding box center [1257, 528] width 77 height 9
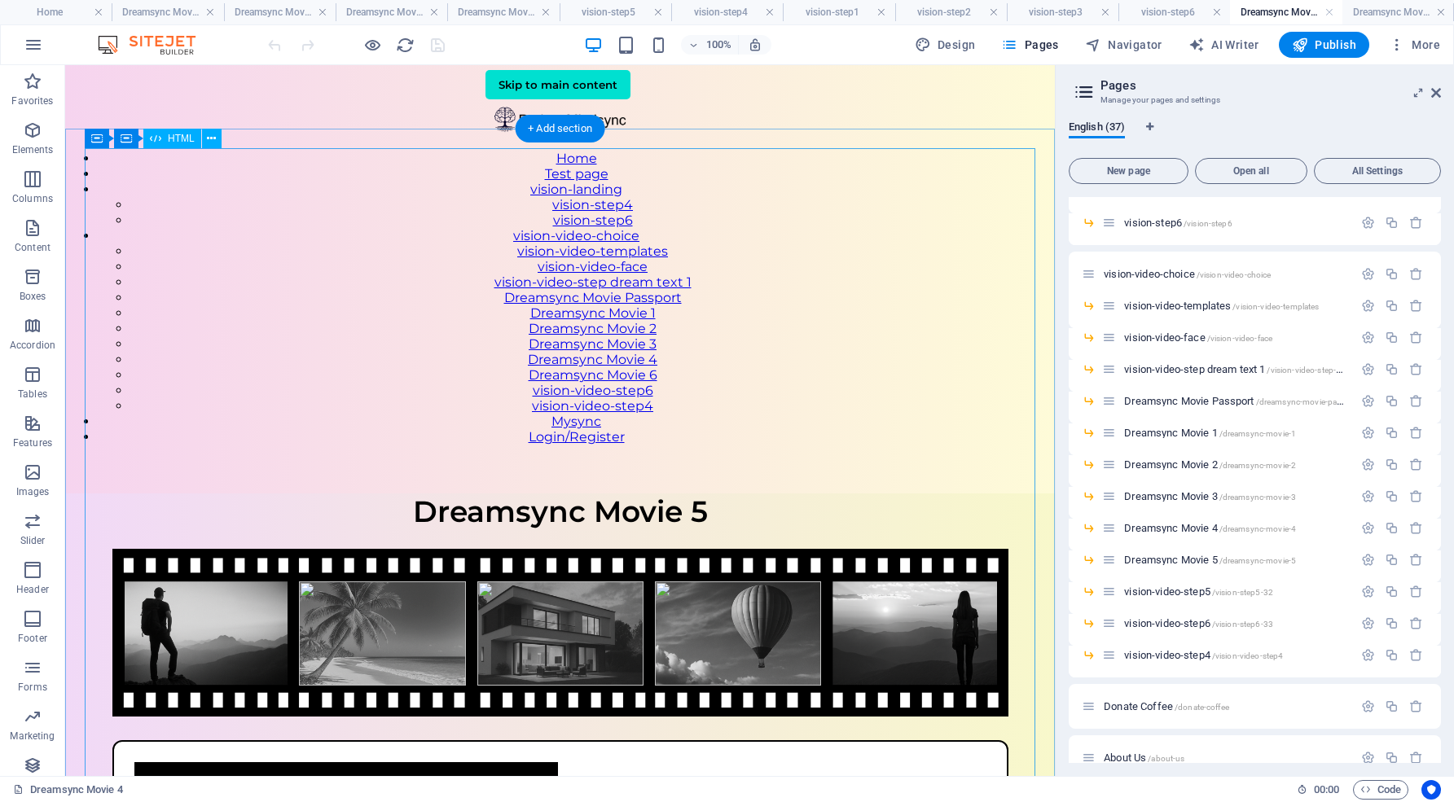
click at [871, 493] on div "VisionSync – Video Step 2 Dreamsync Movie 5 Type your affirmation below and cli…" at bounding box center [559, 796] width 989 height 607
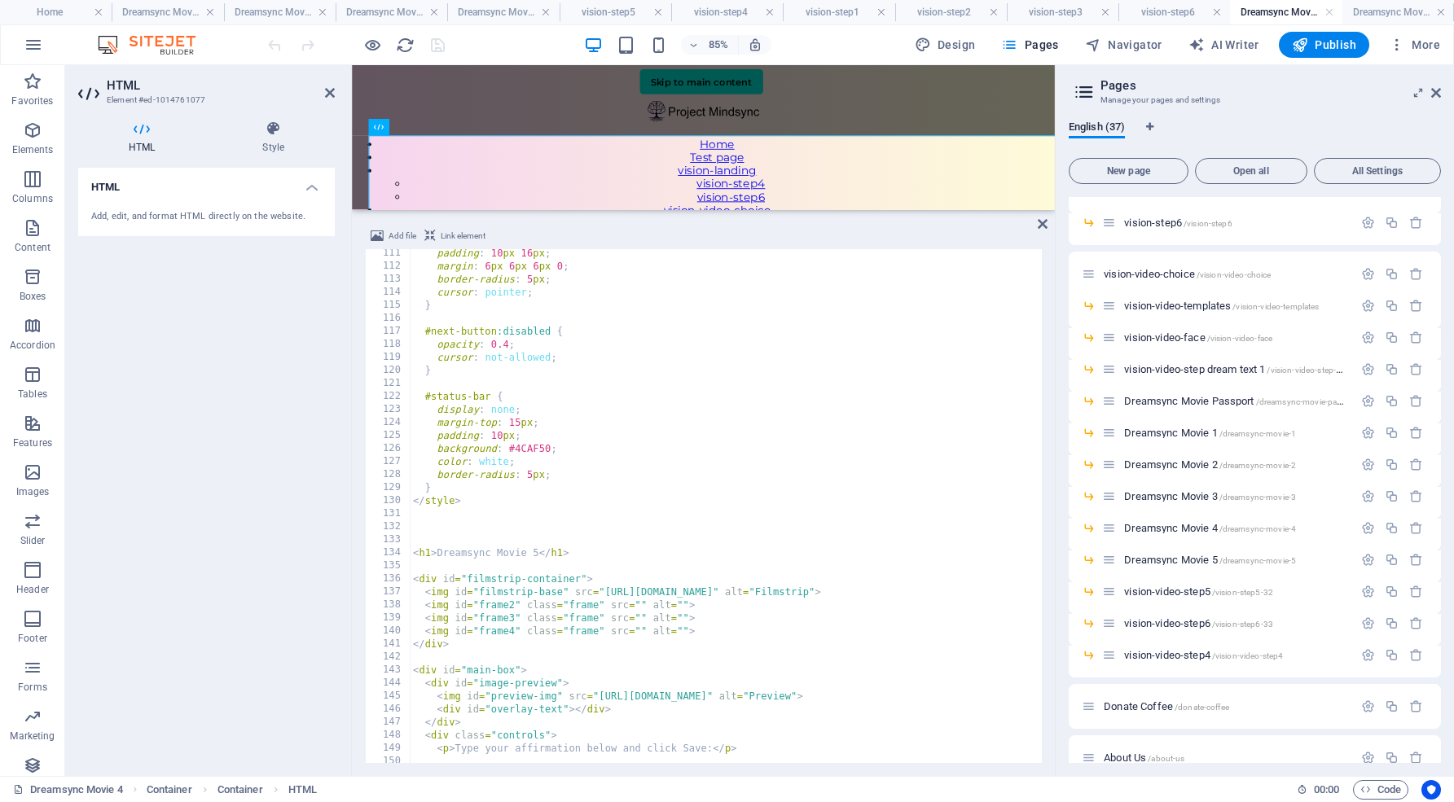
scroll to position [1441, 0]
click at [538, 548] on div "padding : 10 px 16 px ; margin : 6 px 6 px 6 px 0 ; border-radius : 5 px ; curs…" at bounding box center [999, 510] width 1178 height 537
type textarea "<h1>Dreamsync Movie 4 </h1>"
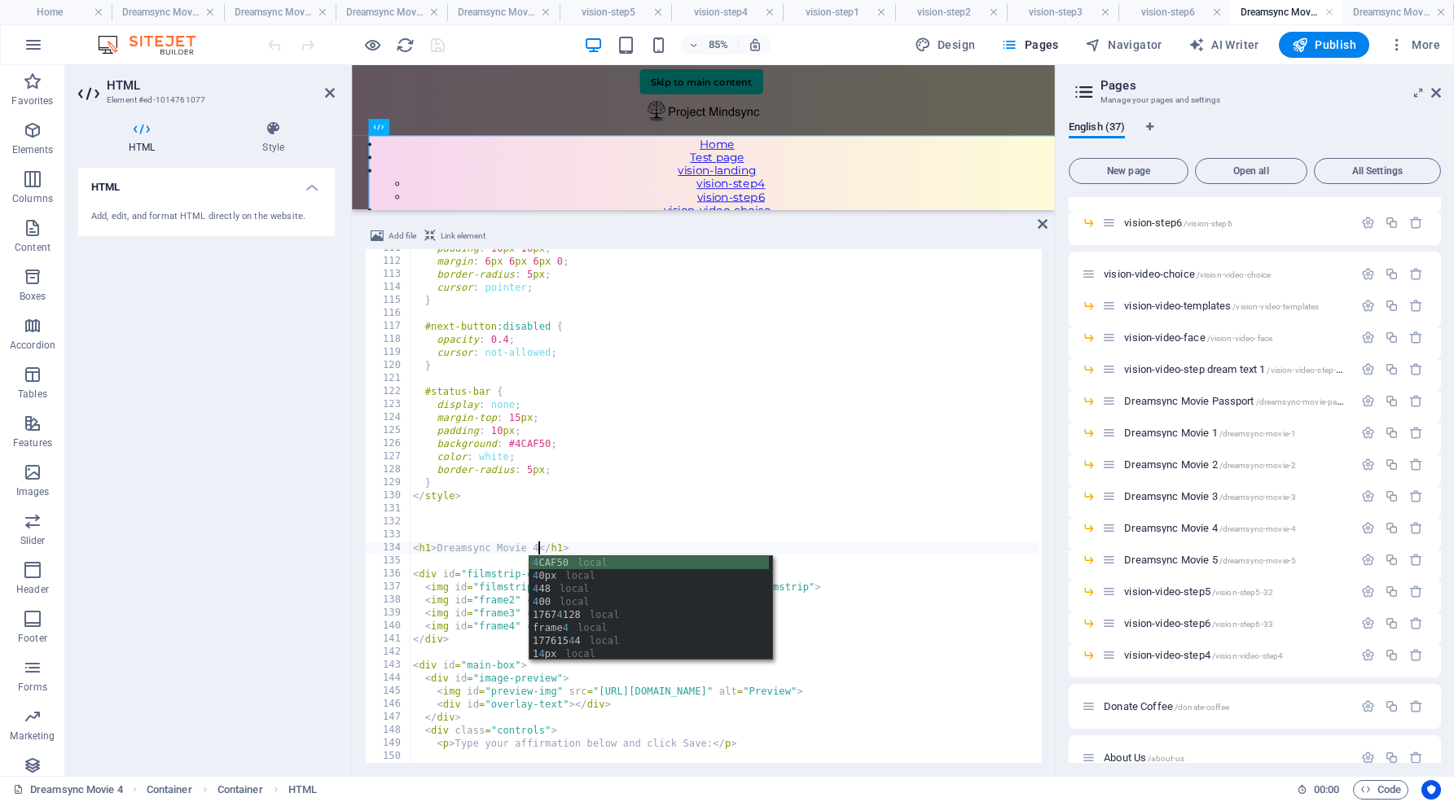
scroll to position [0, 11]
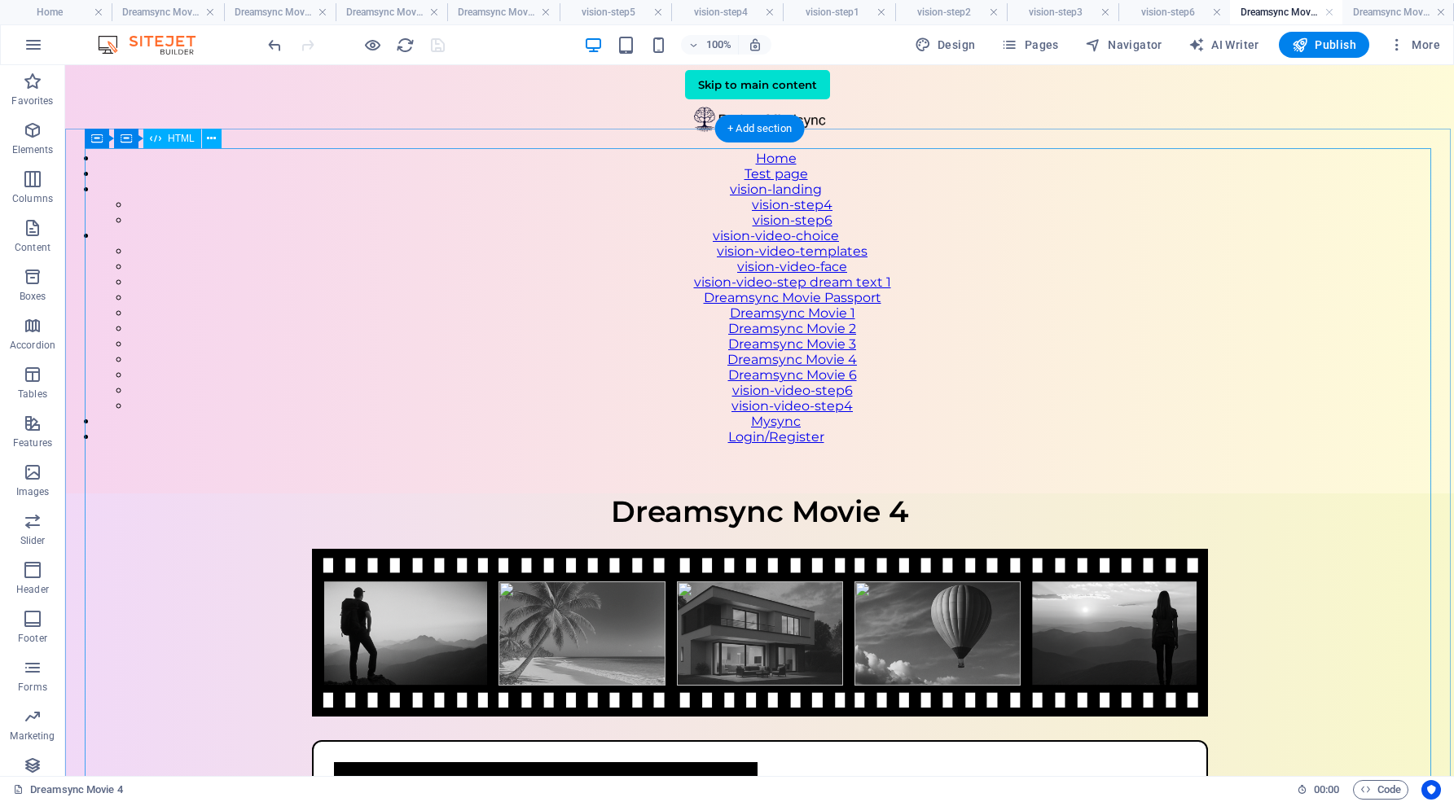
click at [890, 493] on div "VisionSync – Video Step 2 Dreamsync Movie 4 Type your affirmation below and cli…" at bounding box center [759, 796] width 1388 height 607
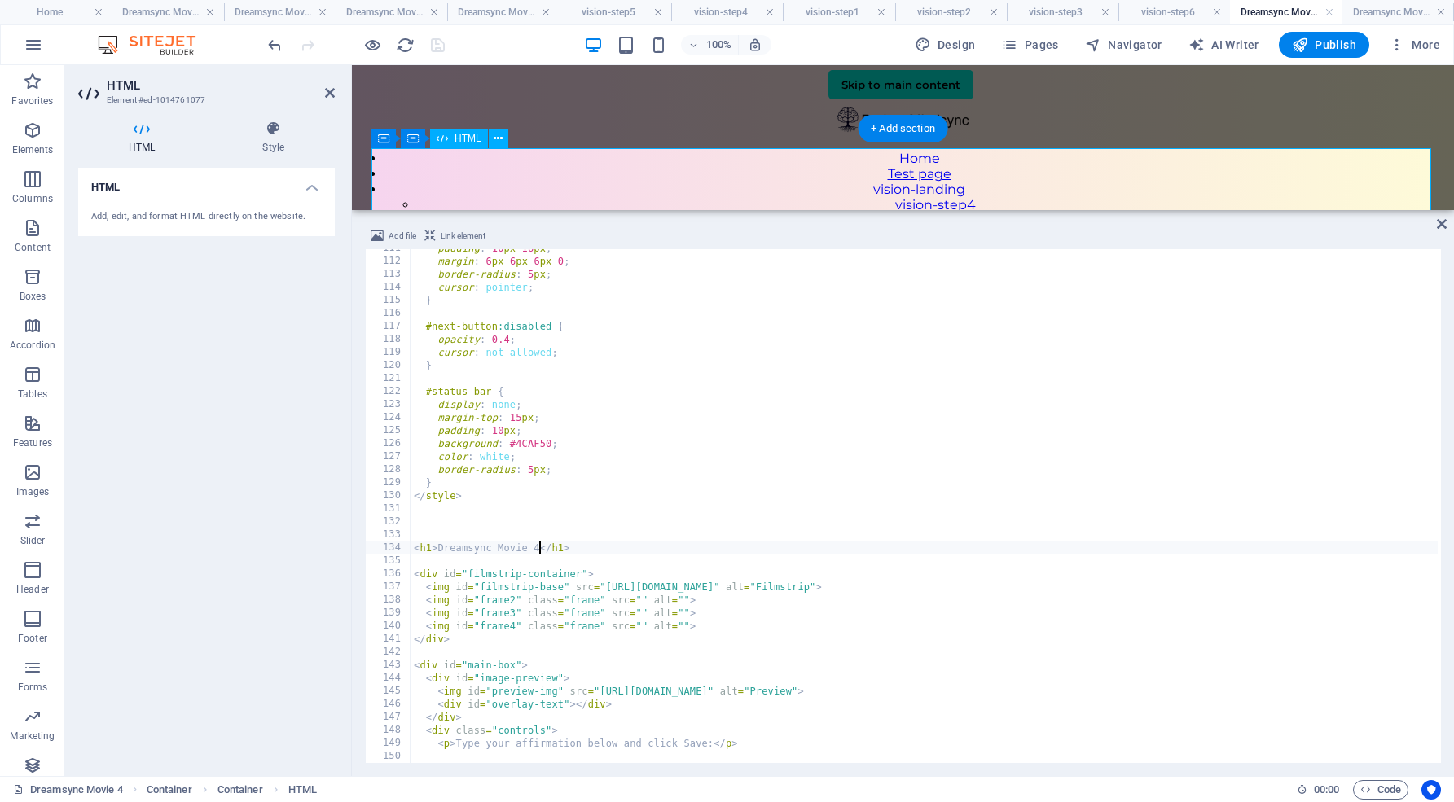
scroll to position [1441, 0]
click at [463, 403] on div "padding : 10 px 16 px ; margin : 6 px 6 px 6 px 0 ; border-radius : 5 px ; curs…" at bounding box center [999, 510] width 1178 height 537
type textarea "display: none;"
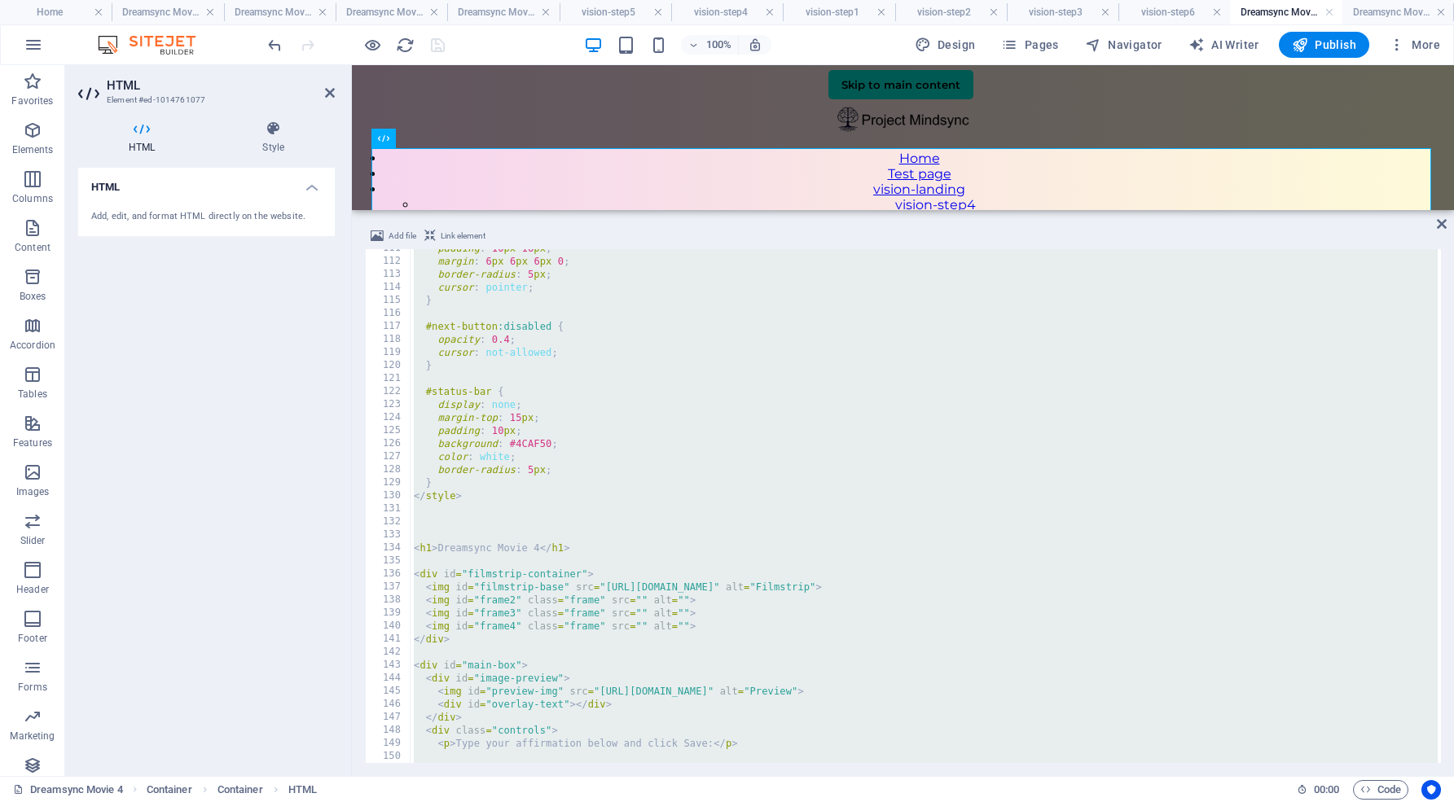
click at [639, 401] on div "padding : 10 px 16 px ; margin : 6 px 6 px 6 px 0 ; border-radius : 5 px ; curs…" at bounding box center [999, 510] width 1178 height 537
type textarea "display: none;"
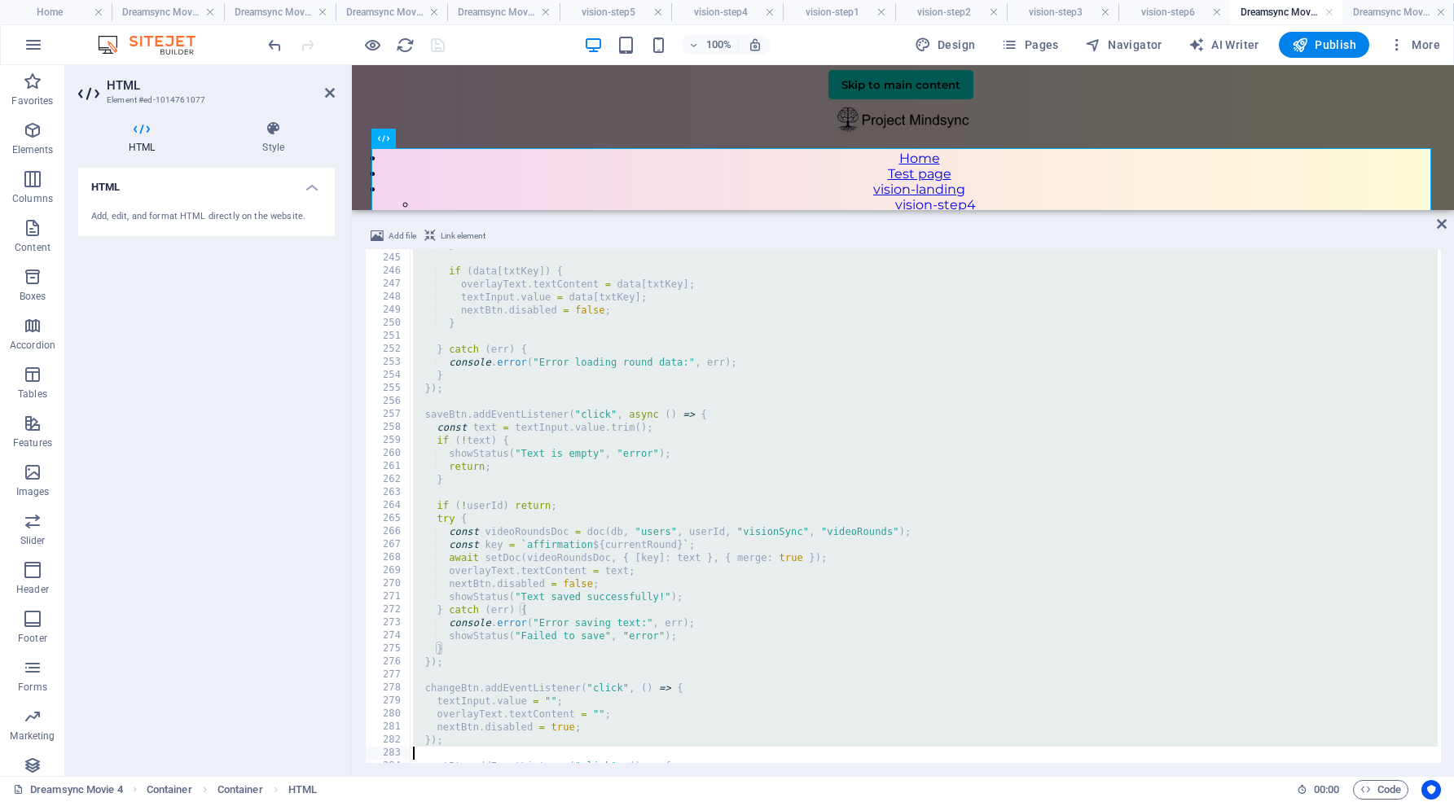
scroll to position [3281, 0]
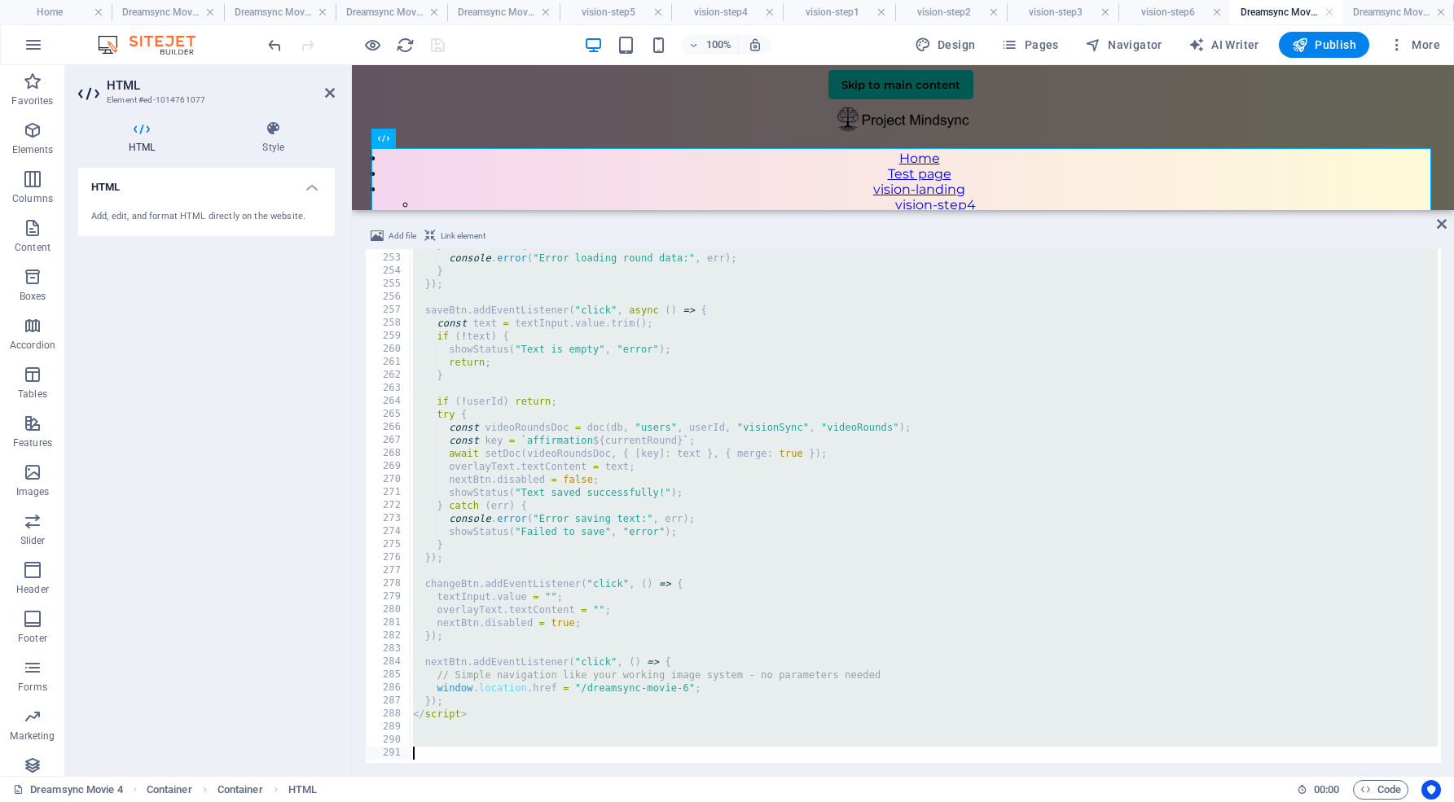
drag, startPoint x: 408, startPoint y: 256, endPoint x: 691, endPoint y: 807, distance: 619.5
click at [691, 801] on html "[DOMAIN_NAME] Home Dreamsync Movie 2 Dreamsync Movie 3 Dreamsync Movie 3 Dreams…" at bounding box center [727, 401] width 1454 height 802
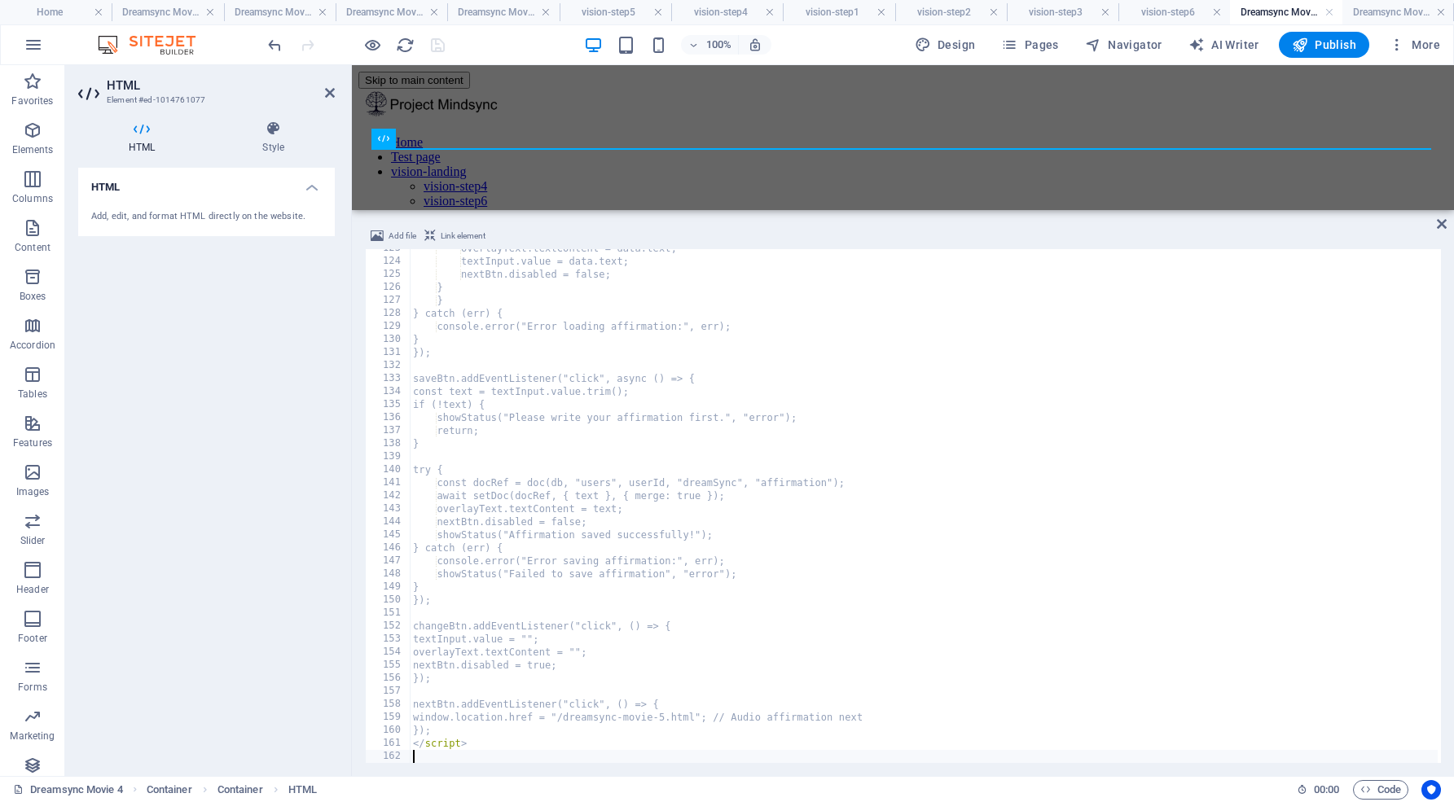
scroll to position [1597, 0]
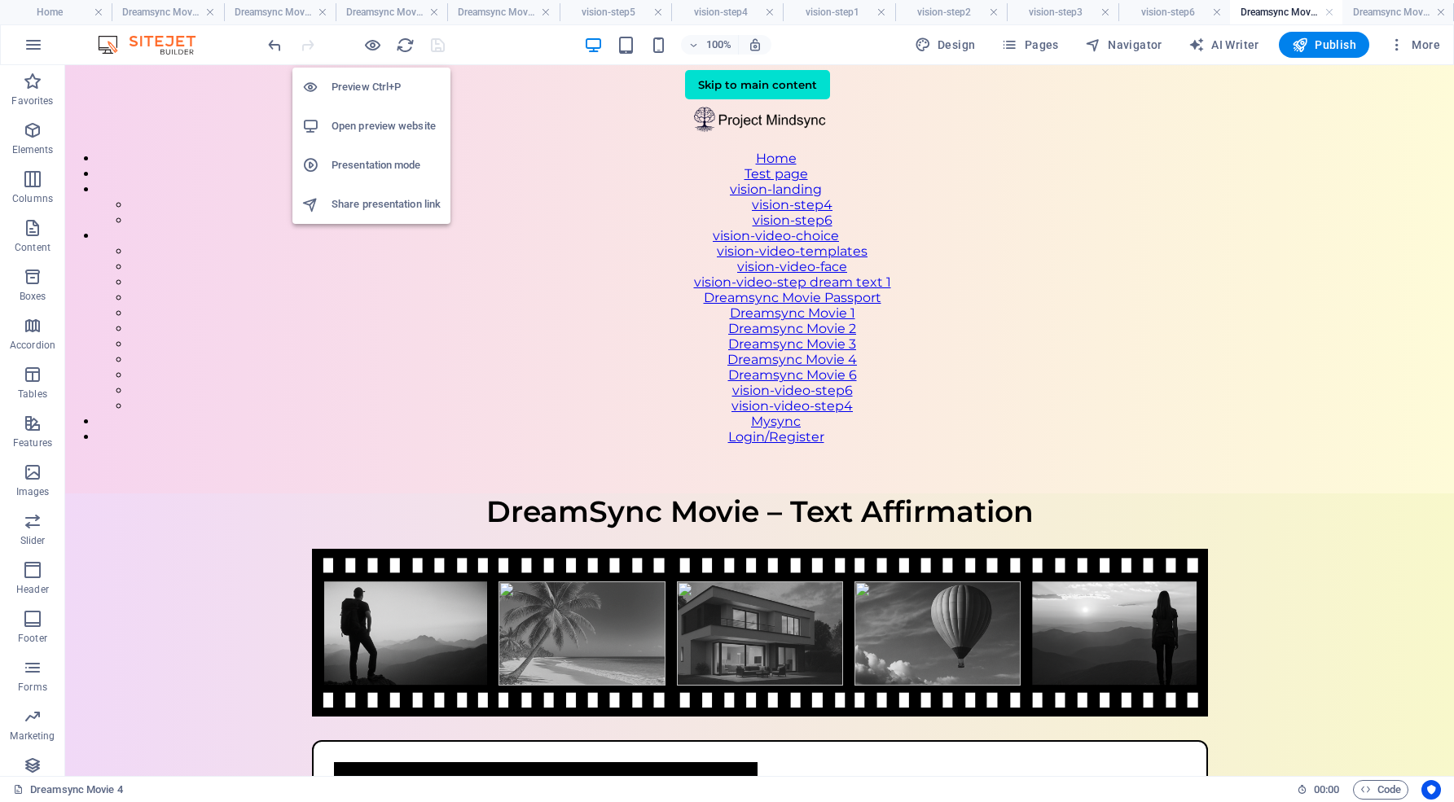
click at [385, 127] on h6 "Open preview website" at bounding box center [385, 126] width 109 height 20
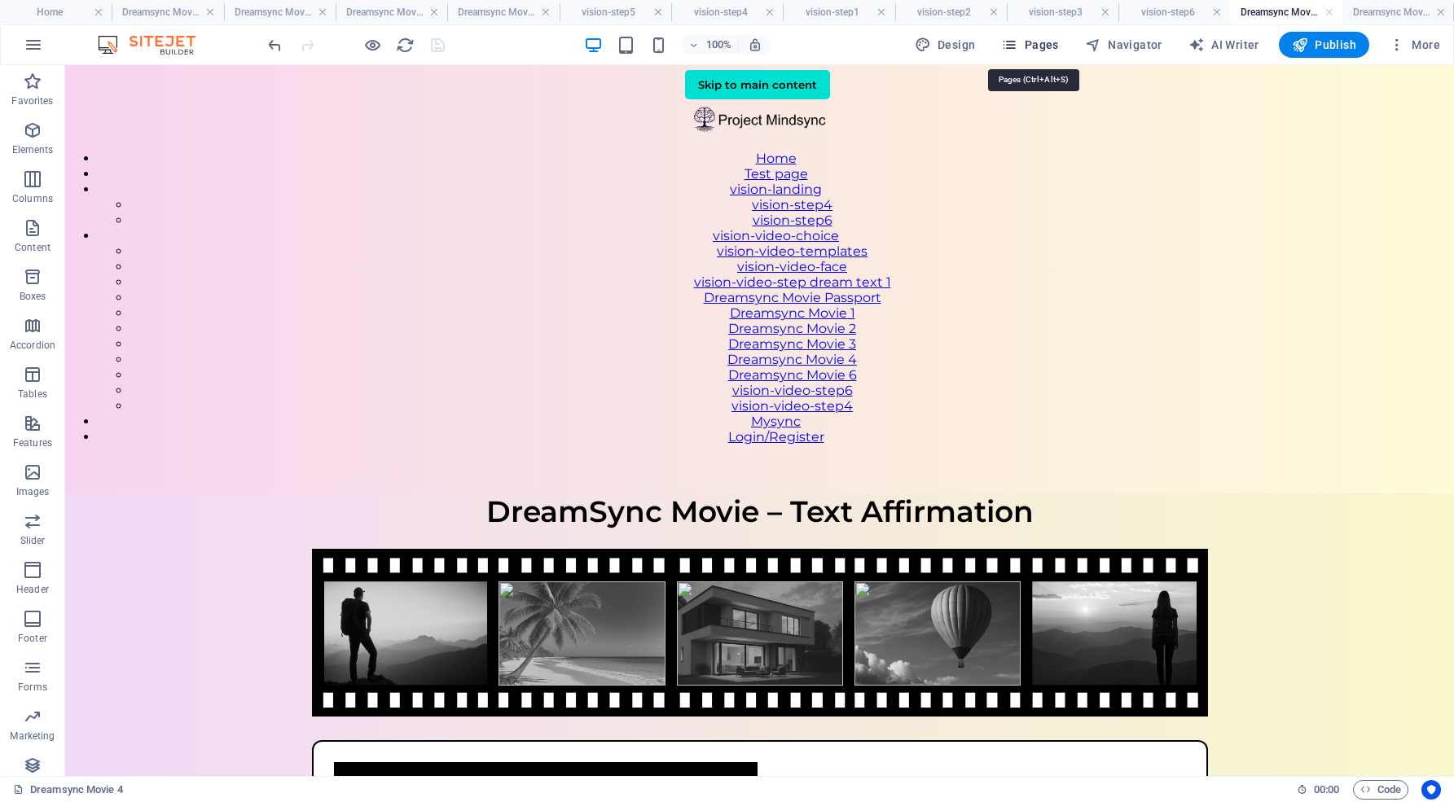
click at [1046, 41] on span "Pages" at bounding box center [1029, 45] width 57 height 16
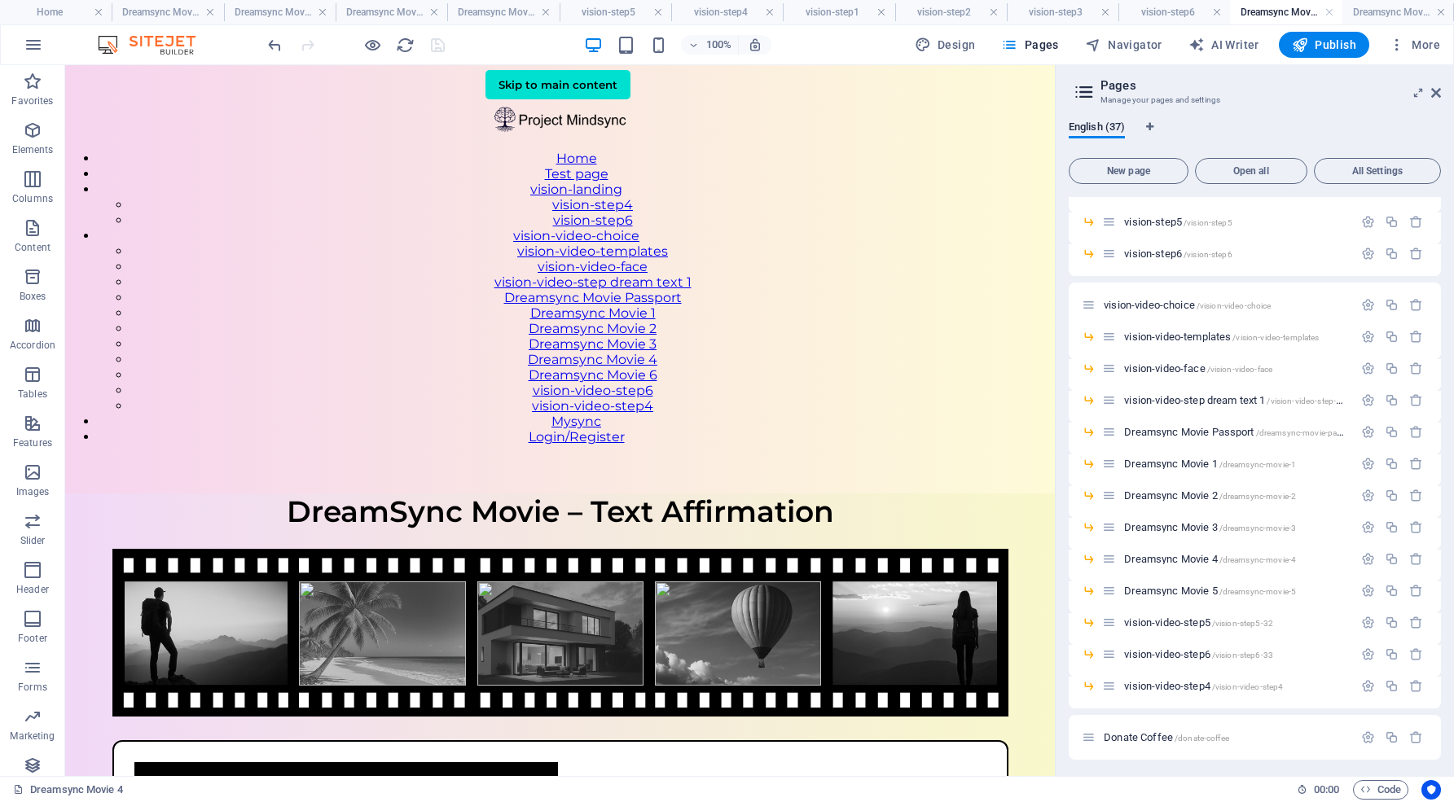
scroll to position [568, 0]
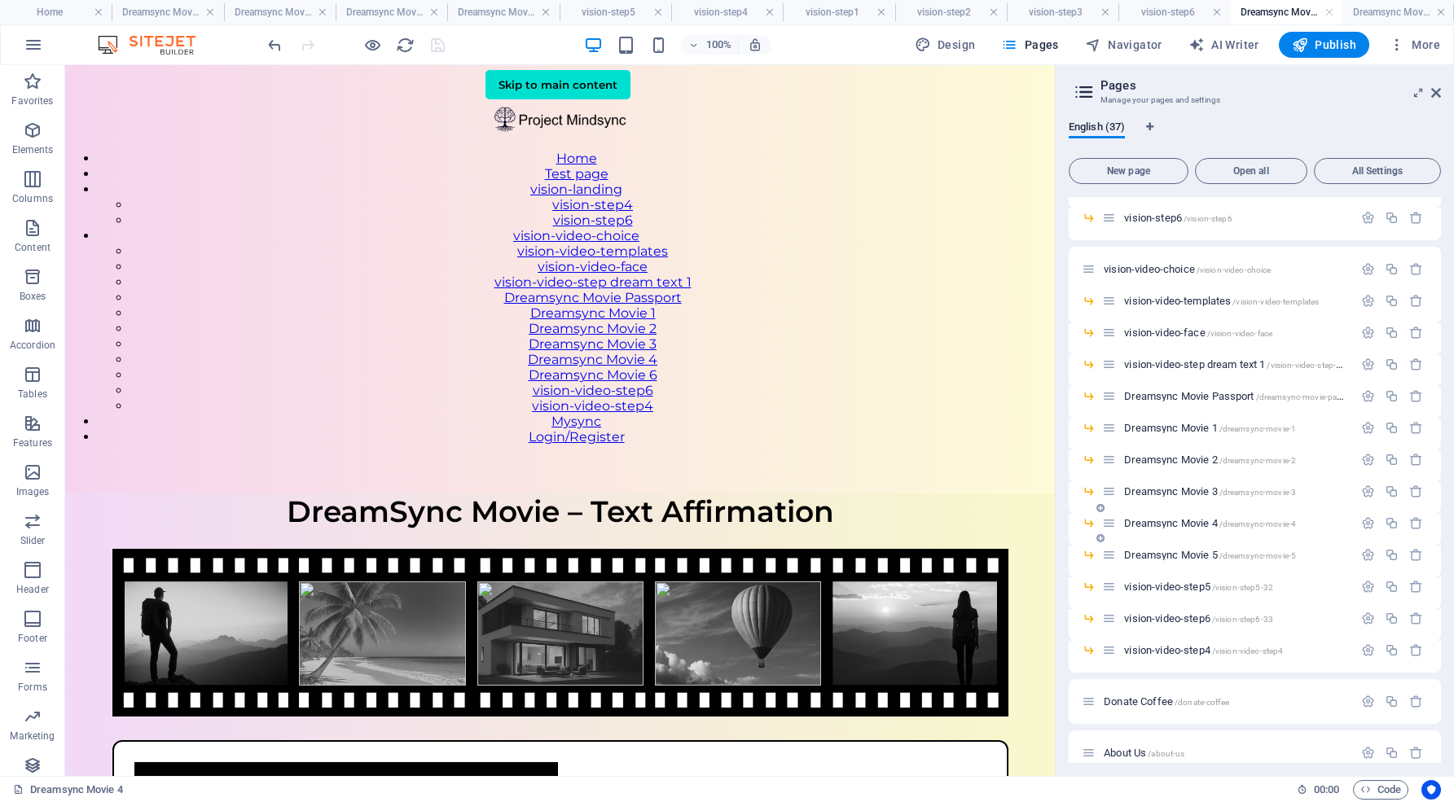
click at [1182, 522] on span "Dreamsync Movie 4 /dreamsync-movie-4" at bounding box center [1210, 523] width 172 height 12
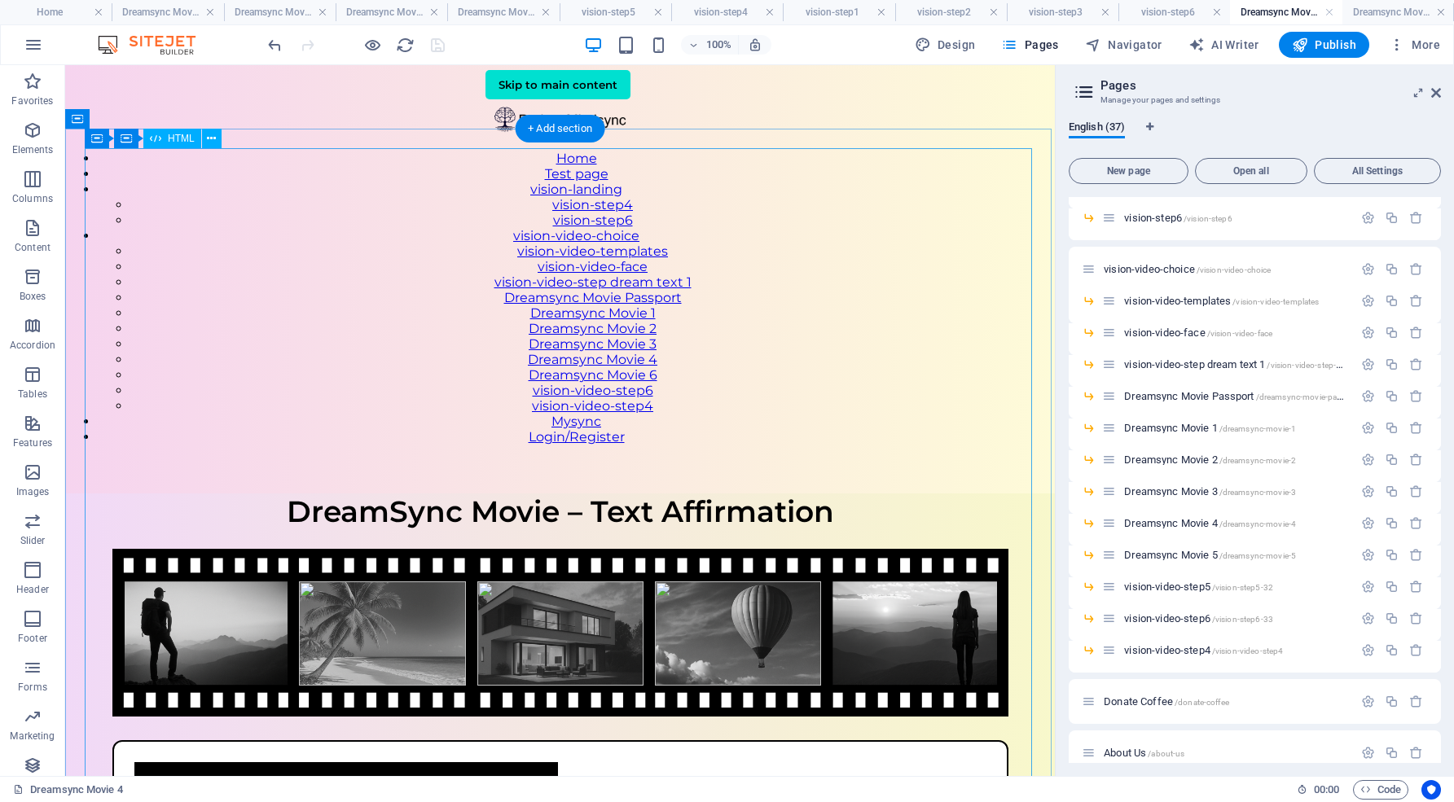
click at [933, 493] on div "DreamSync Movie – Text Affirmation DreamSync Movie – Text Affirmation Write you…" at bounding box center [559, 785] width 989 height 584
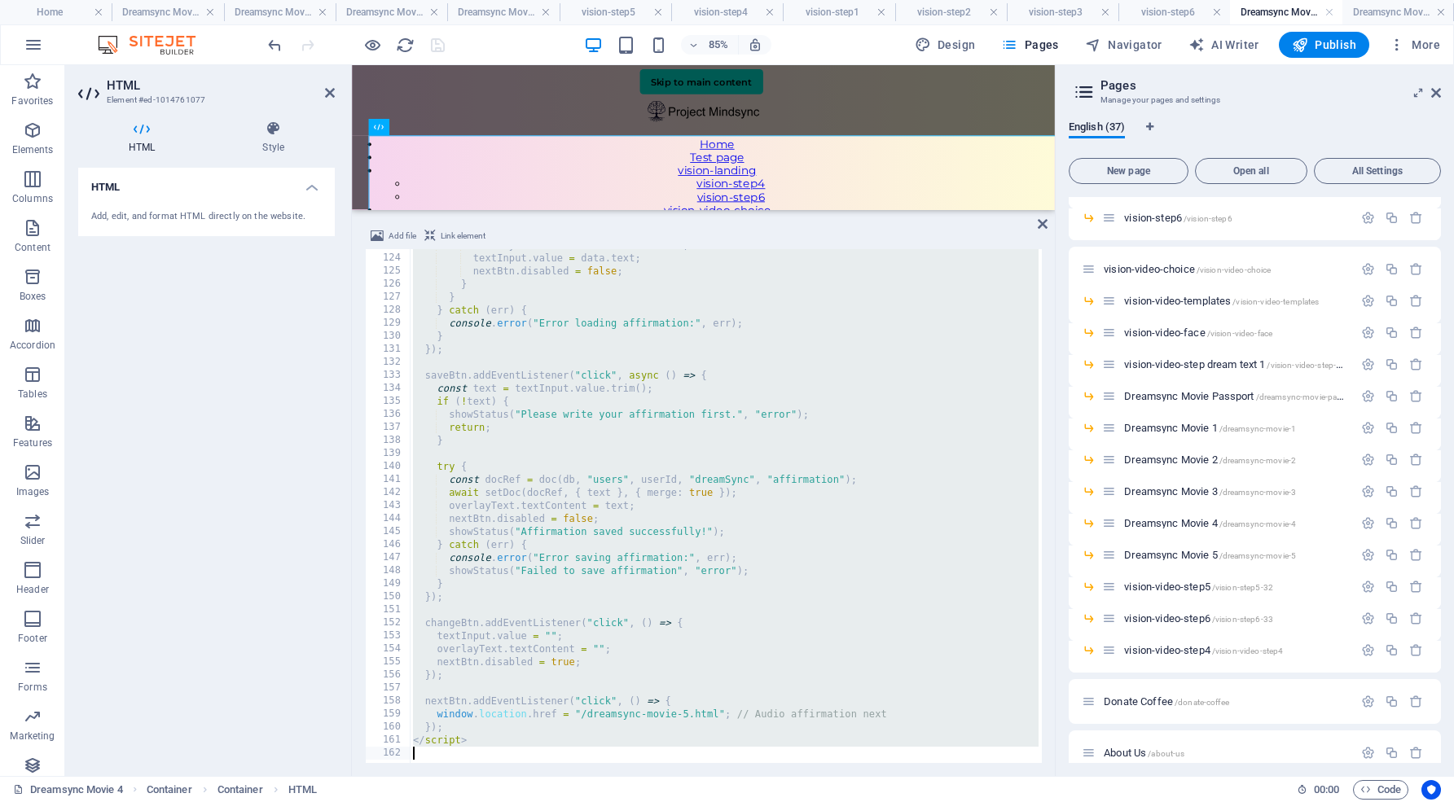
scroll to position [1600, 0]
drag, startPoint x: 409, startPoint y: 254, endPoint x: 608, endPoint y: 807, distance: 587.8
click at [608, 801] on html "[DOMAIN_NAME] Home Dreamsync Movie 2 Dreamsync Movie 3 Dreamsync Movie 3 Dreams…" at bounding box center [727, 401] width 1454 height 802
type textarea "</script>"
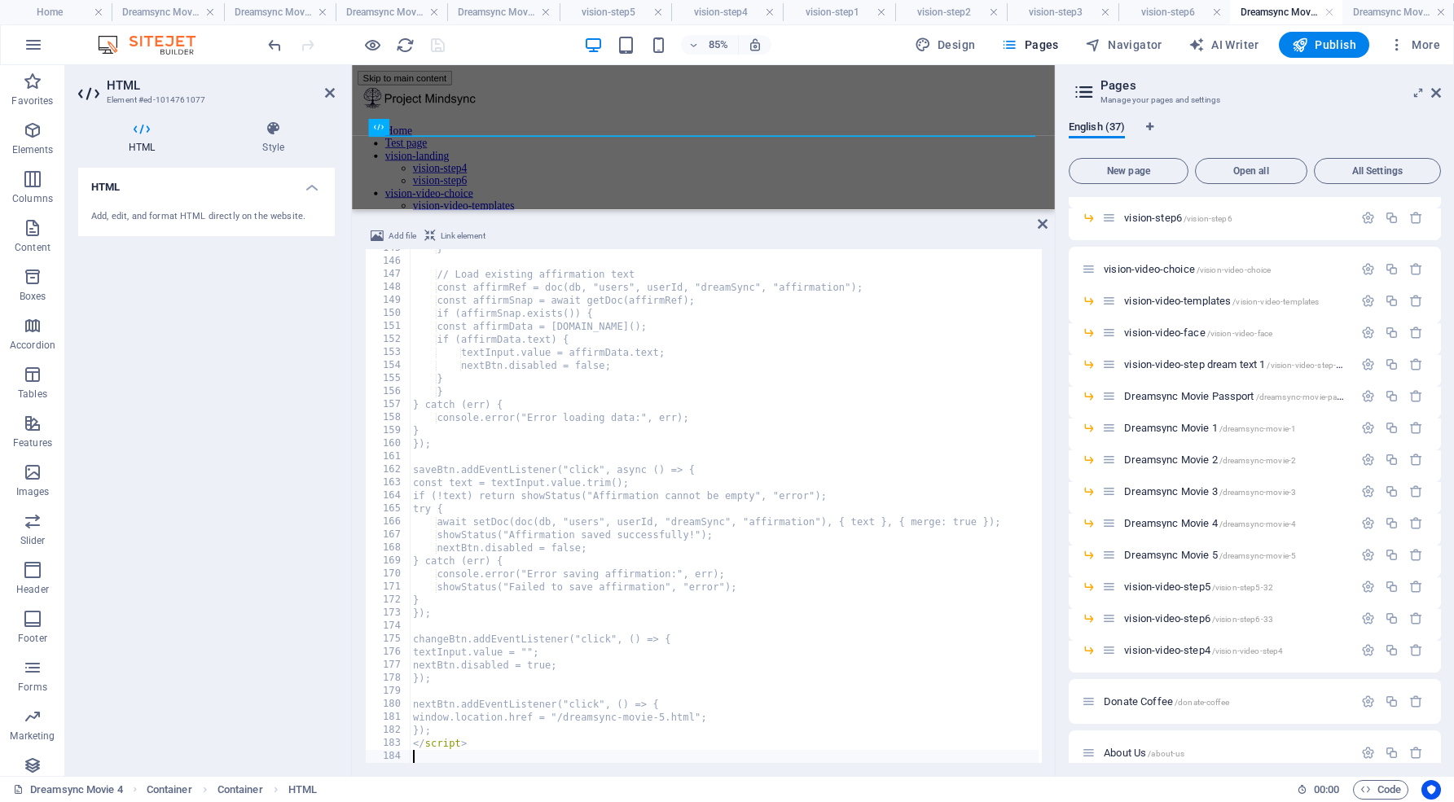
scroll to position [1884, 0]
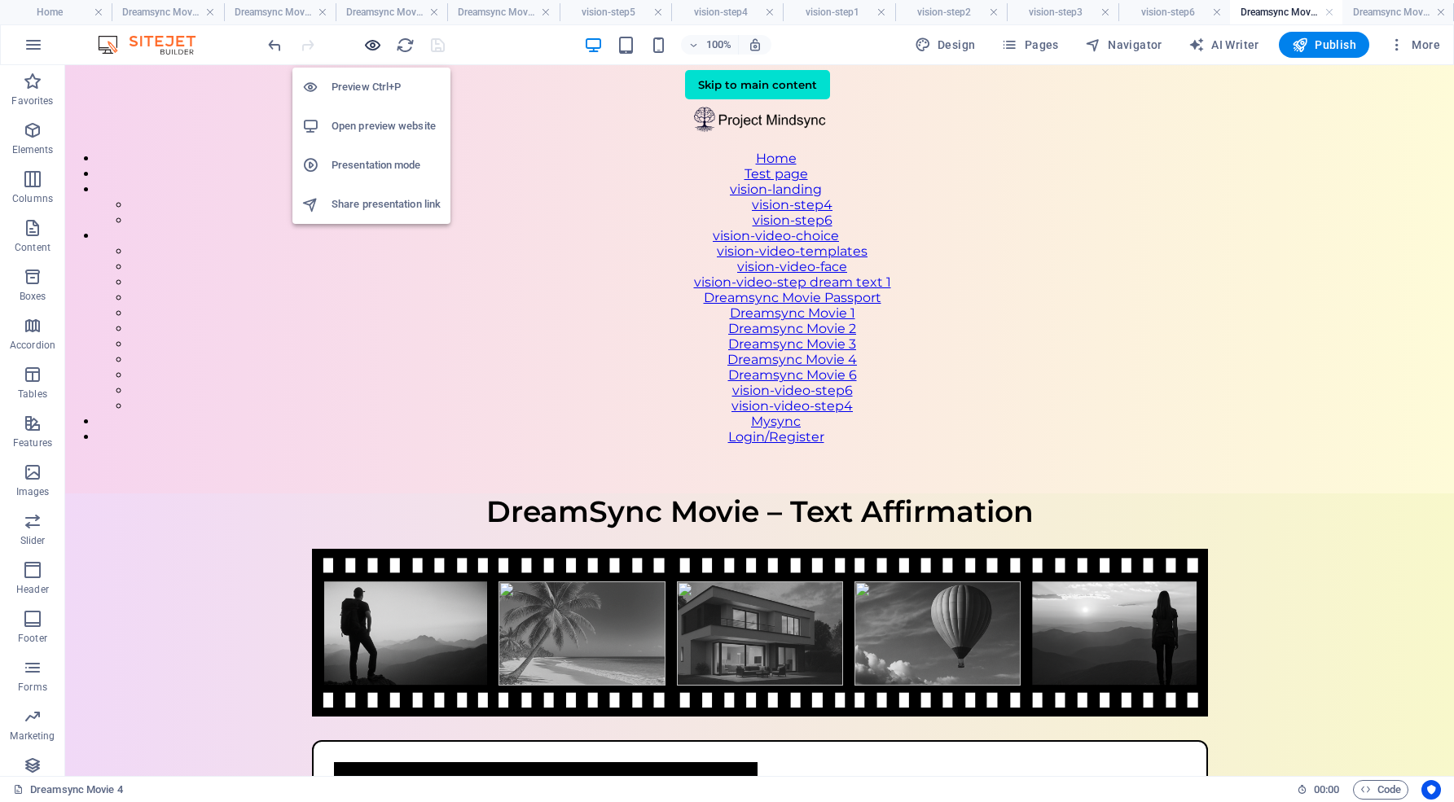
click at [375, 45] on icon "button" at bounding box center [372, 45] width 19 height 19
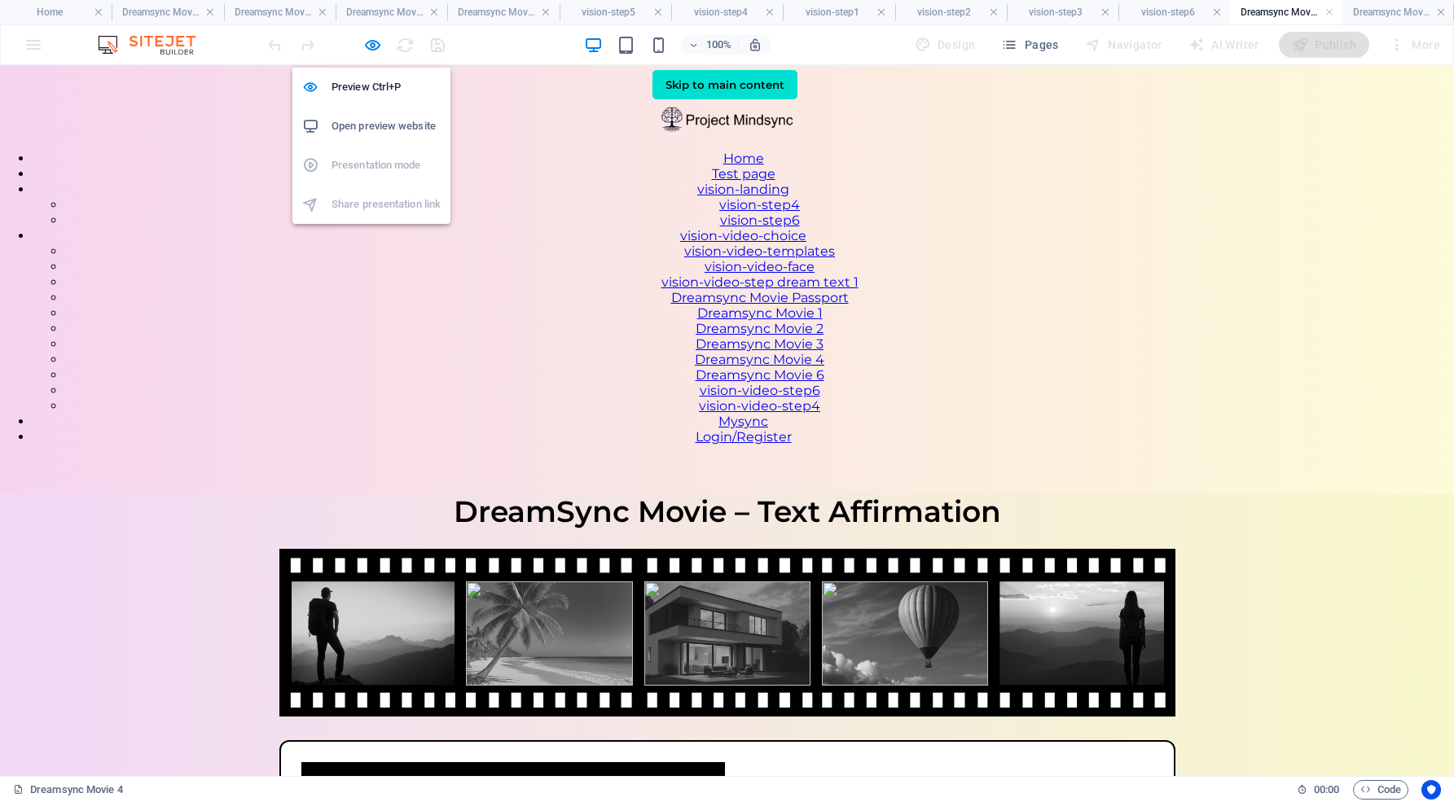
click at [372, 125] on h6 "Open preview website" at bounding box center [385, 126] width 109 height 20
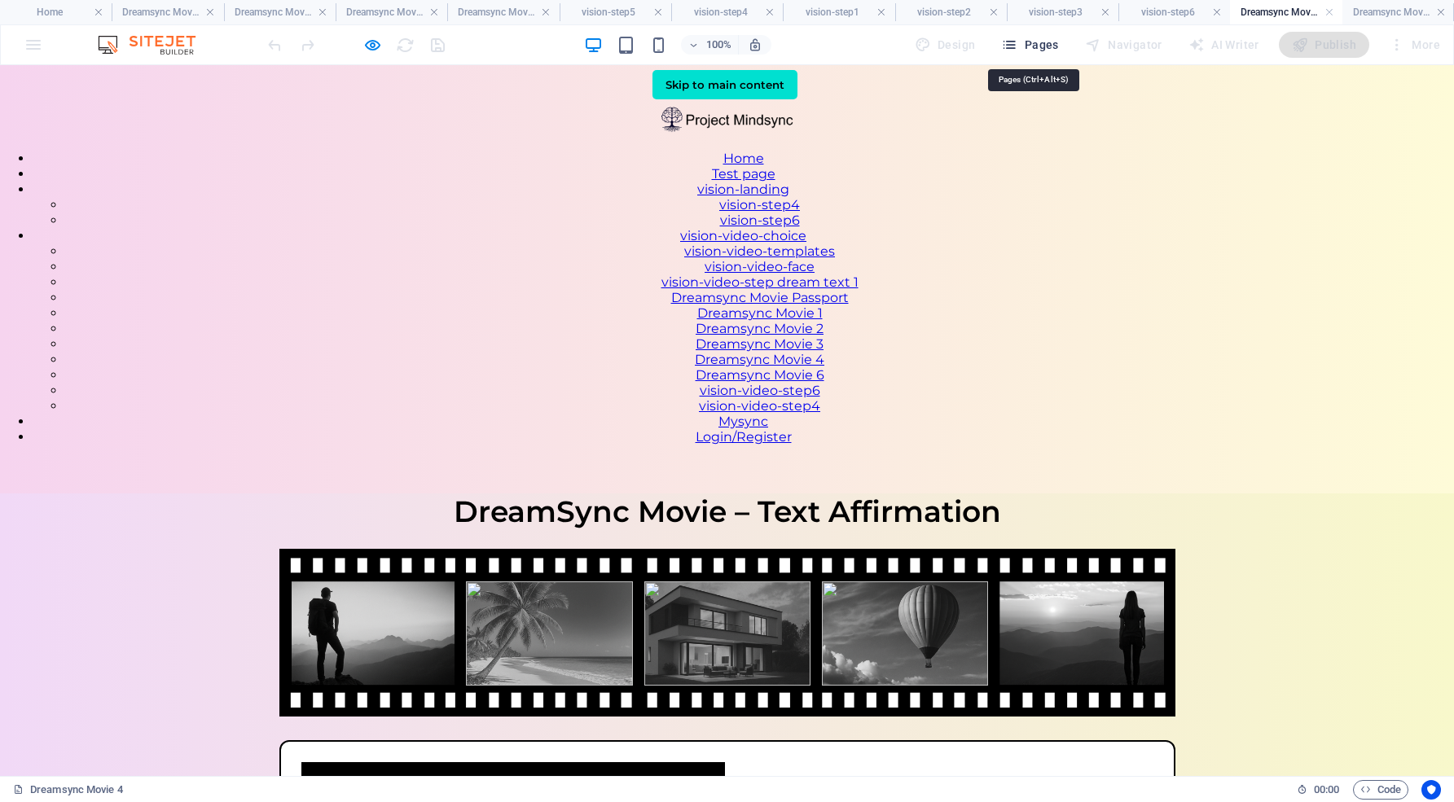
click at [1042, 42] on span "Pages" at bounding box center [1029, 45] width 57 height 16
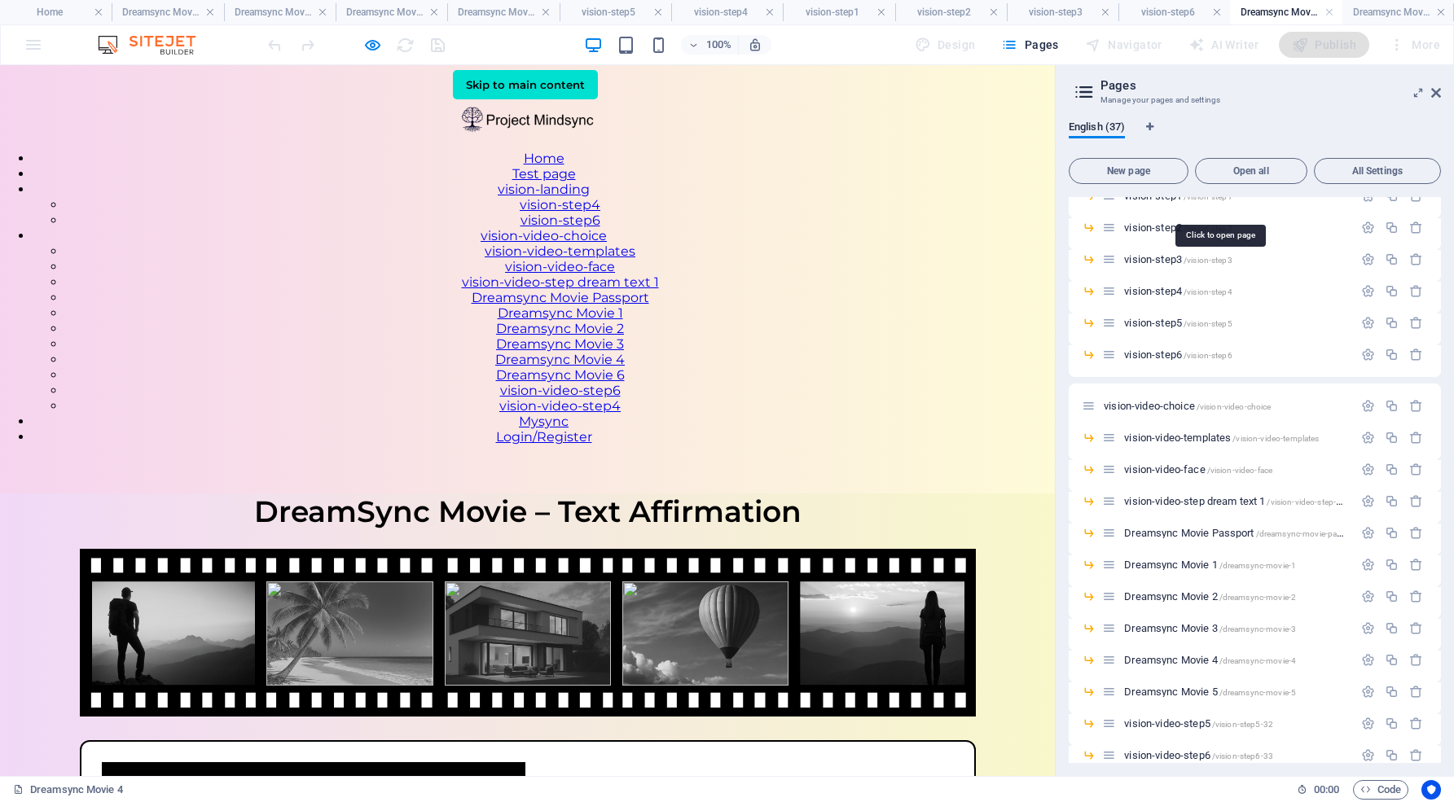
scroll to position [445, 0]
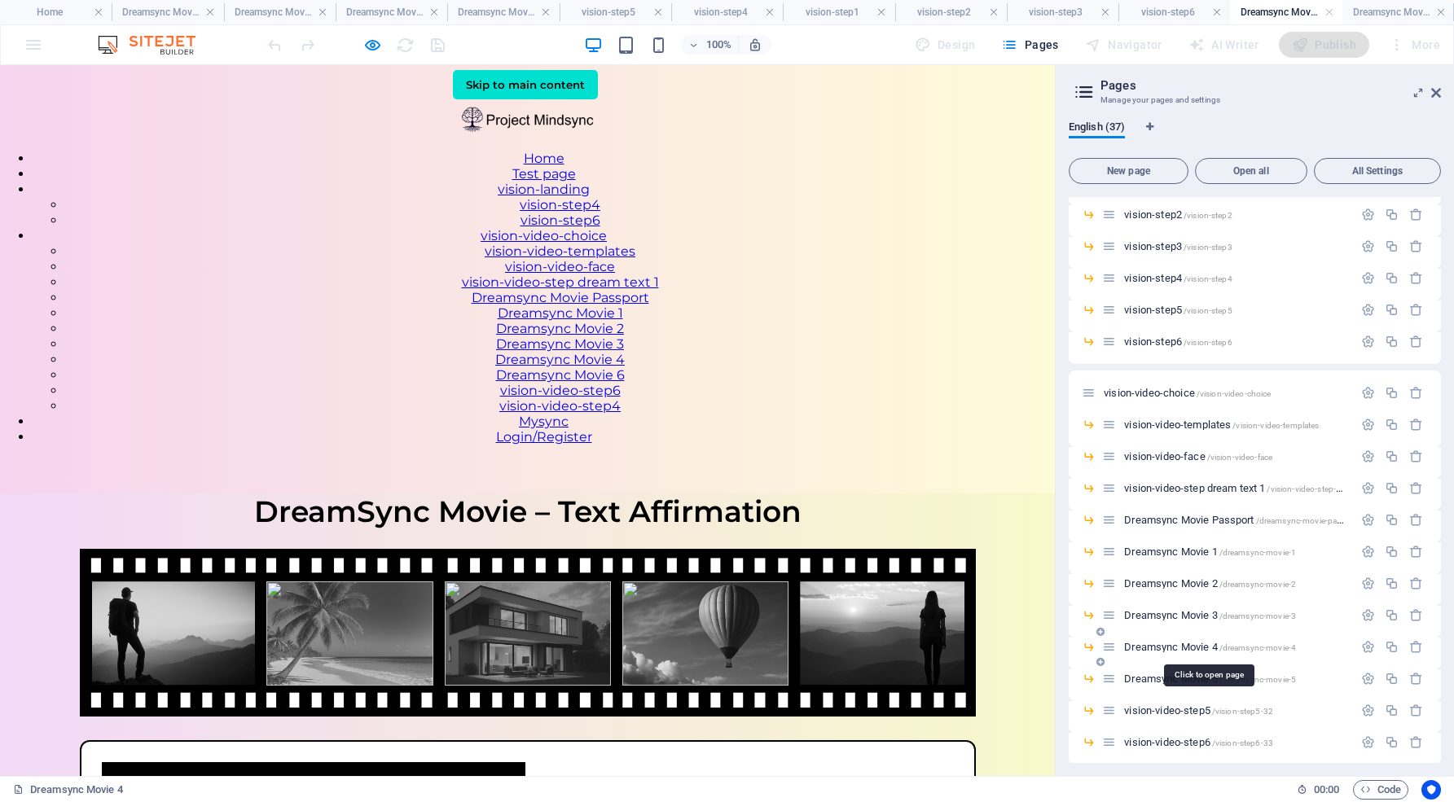
click at [1186, 647] on span "Dreamsync Movie 4 /dreamsync-movie-4" at bounding box center [1210, 647] width 172 height 12
click at [814, 493] on h1 "DreamSync Movie – Text Affirmation" at bounding box center [527, 511] width 1055 height 36
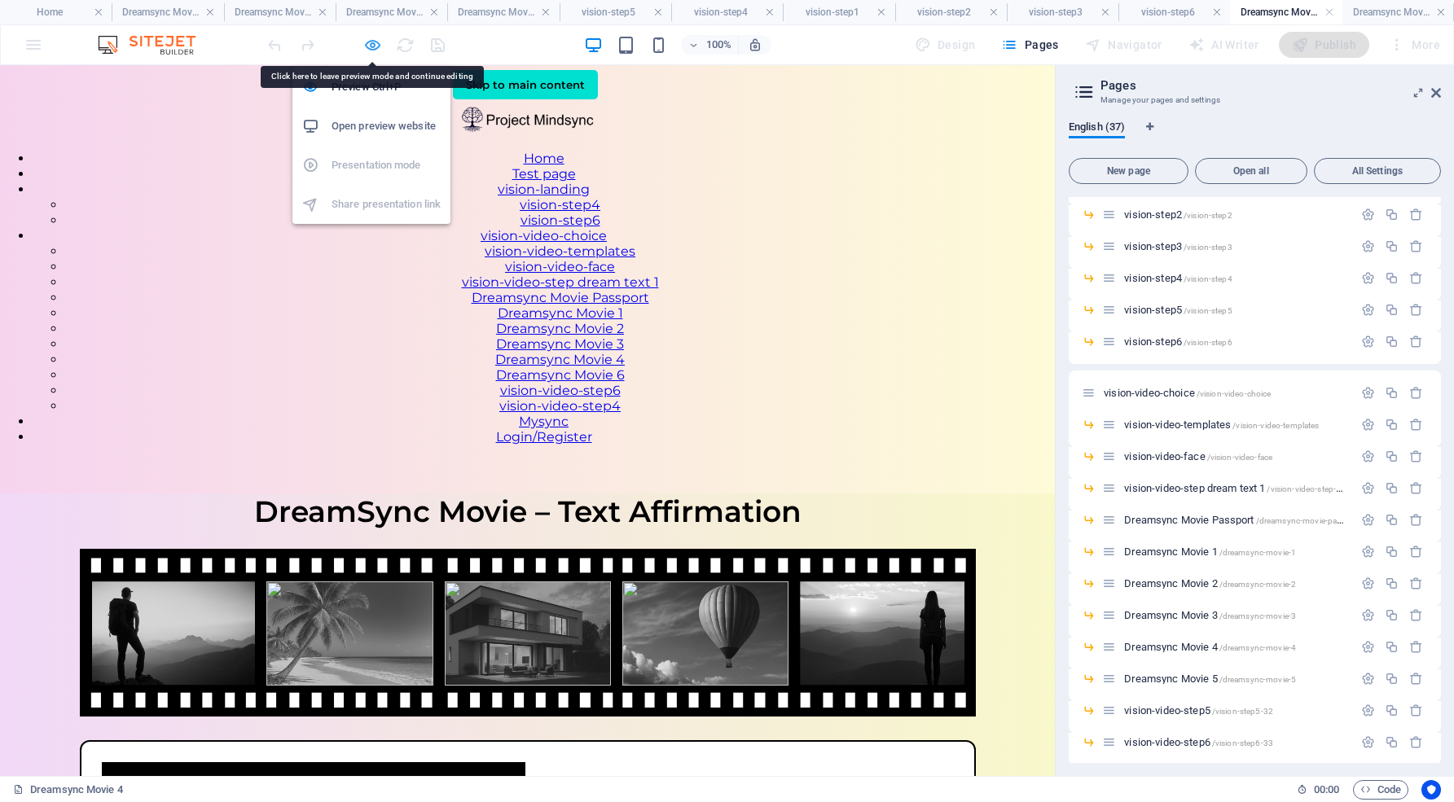
click at [367, 42] on icon "button" at bounding box center [372, 45] width 19 height 19
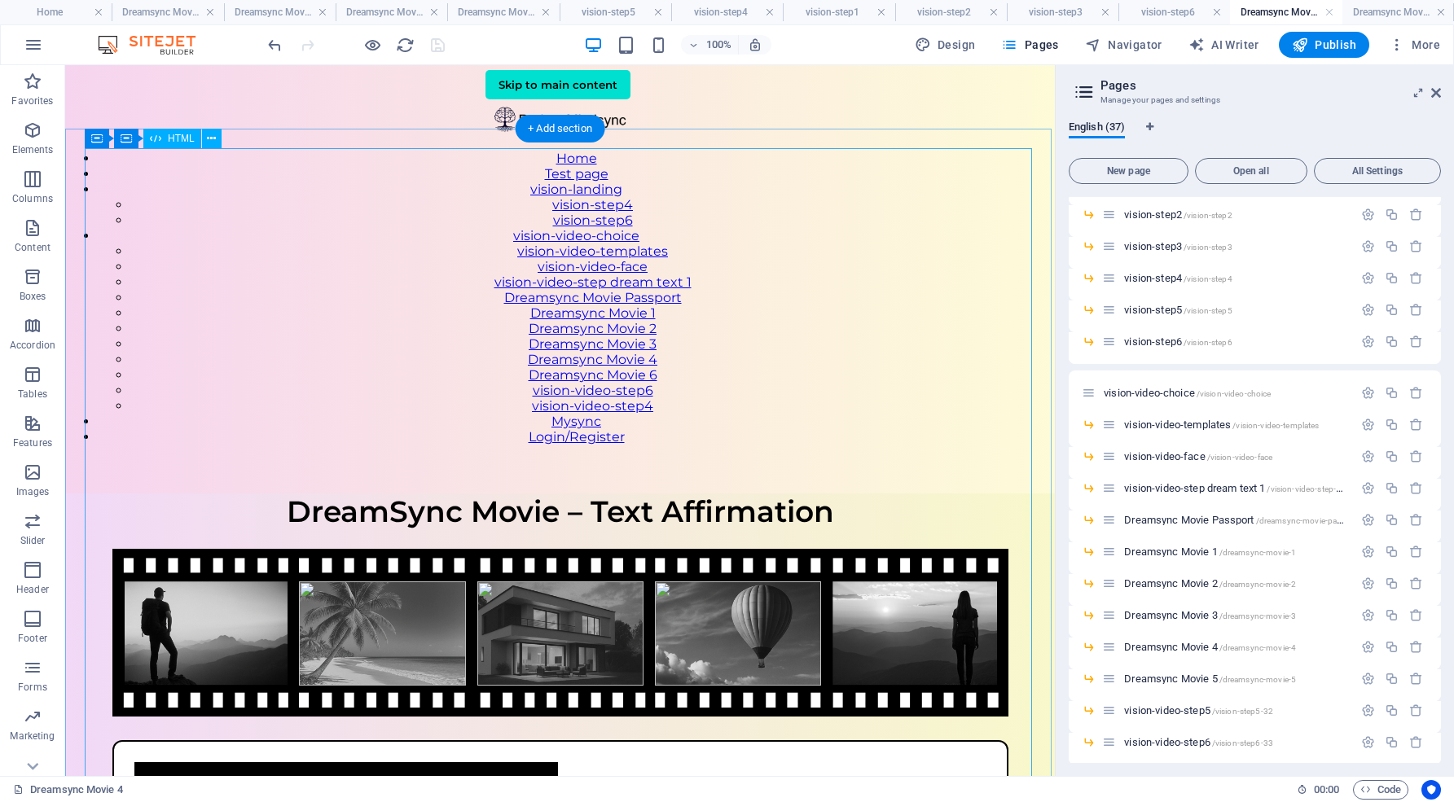
click at [792, 493] on div "DreamSync Movie – Text Affirmation DreamSync Movie – Text Affirmation Write you…" at bounding box center [559, 785] width 989 height 584
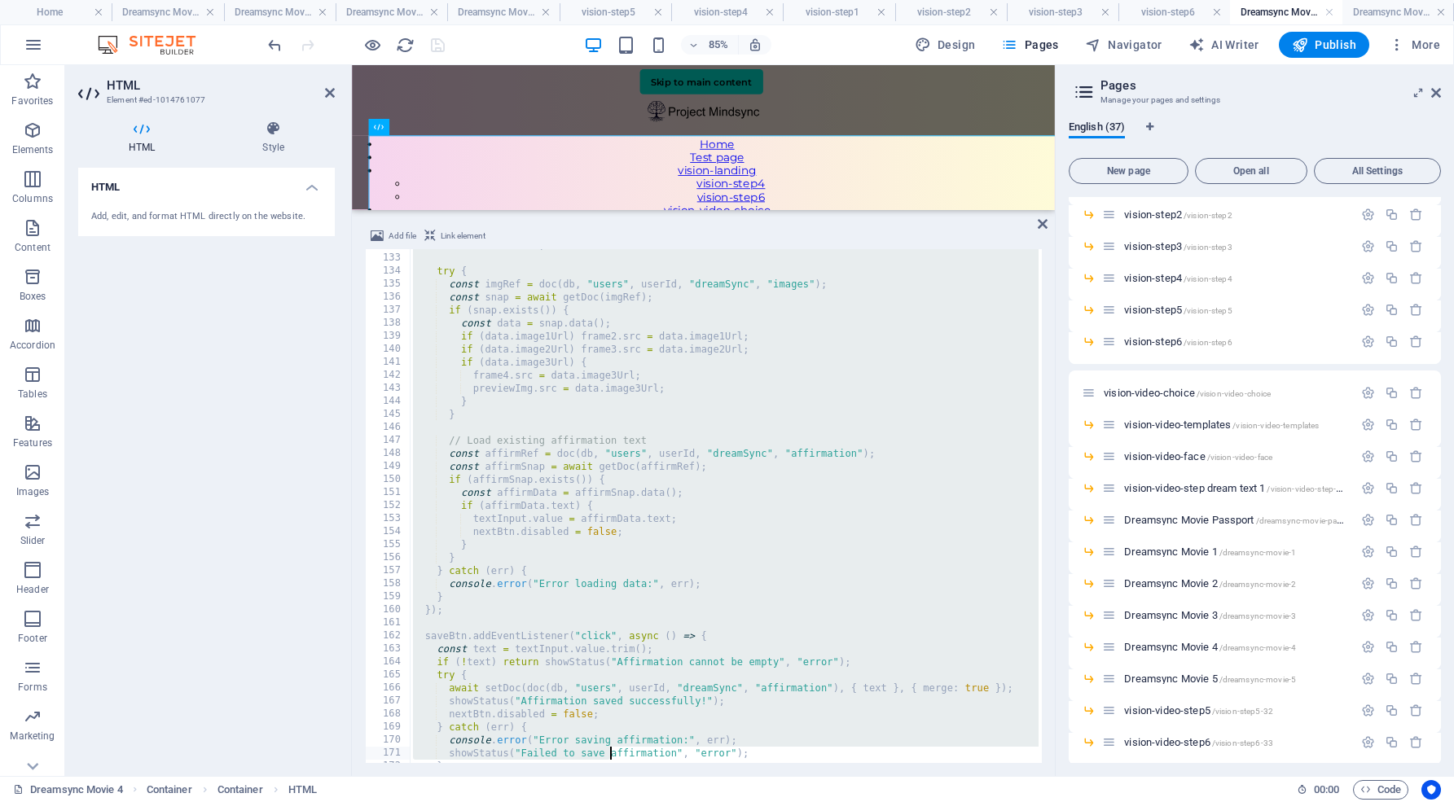
scroll to position [1887, 0]
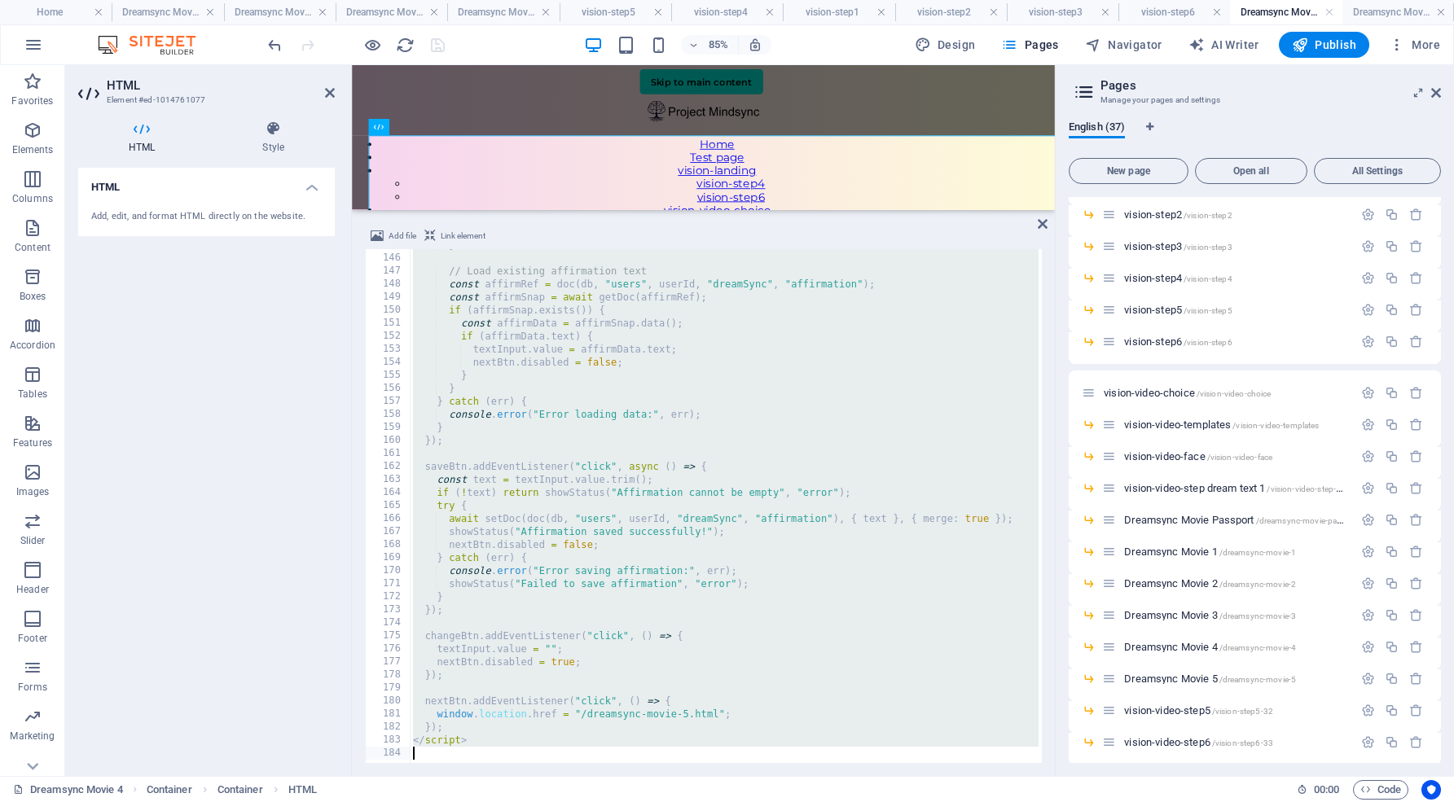
drag, startPoint x: 406, startPoint y: 255, endPoint x: 612, endPoint y: 807, distance: 589.6
click at [612, 801] on html "[DOMAIN_NAME] Home Dreamsync Movie 2 Dreamsync Movie 3 Dreamsync Movie 3 Dreams…" at bounding box center [727, 401] width 1454 height 802
type textarea "</script>"
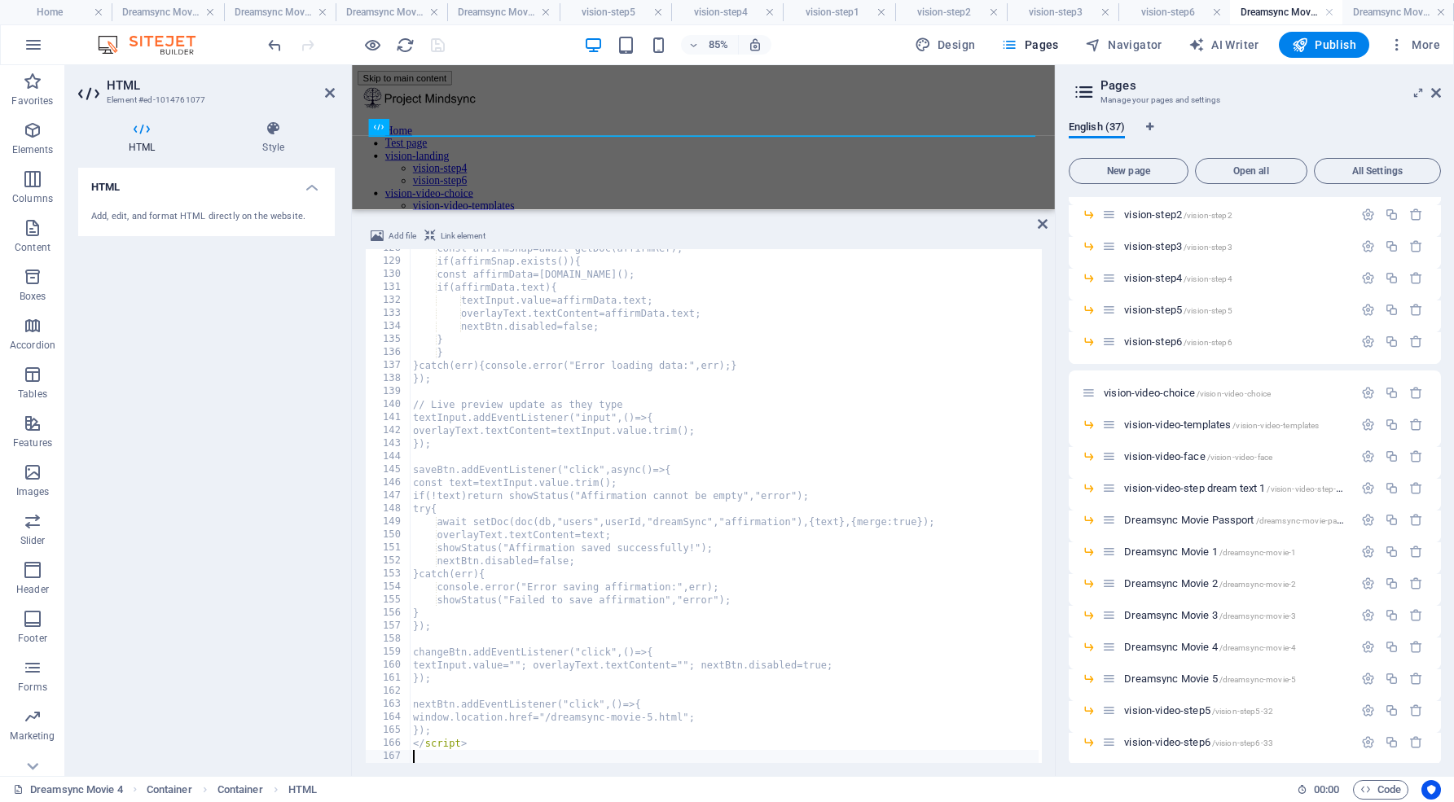
scroll to position [1662, 0]
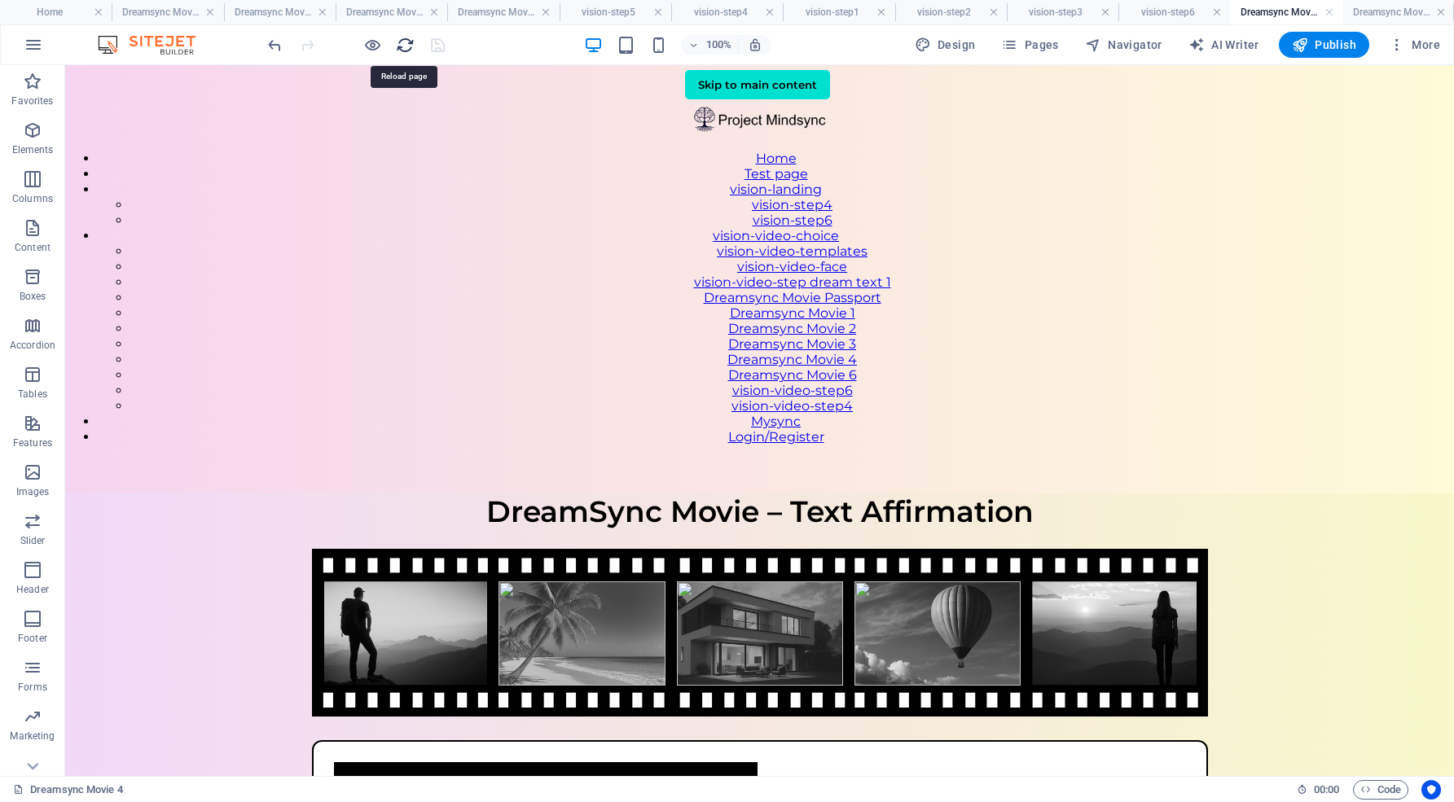
click at [405, 46] on icon "reload" at bounding box center [405, 45] width 19 height 19
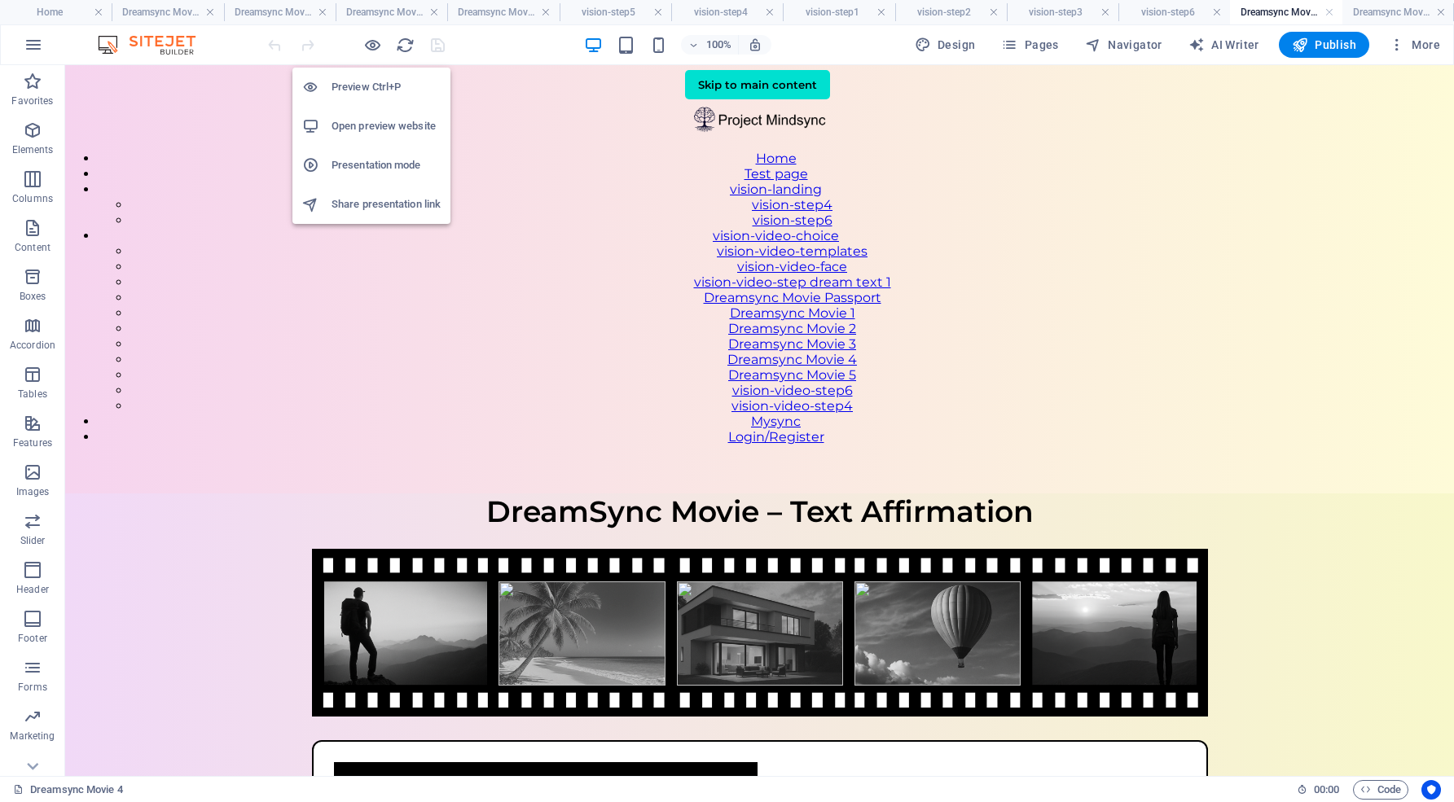
click at [377, 161] on h6 "Presentation mode" at bounding box center [385, 166] width 109 height 20
click at [369, 127] on h6 "Open preview website" at bounding box center [385, 126] width 109 height 20
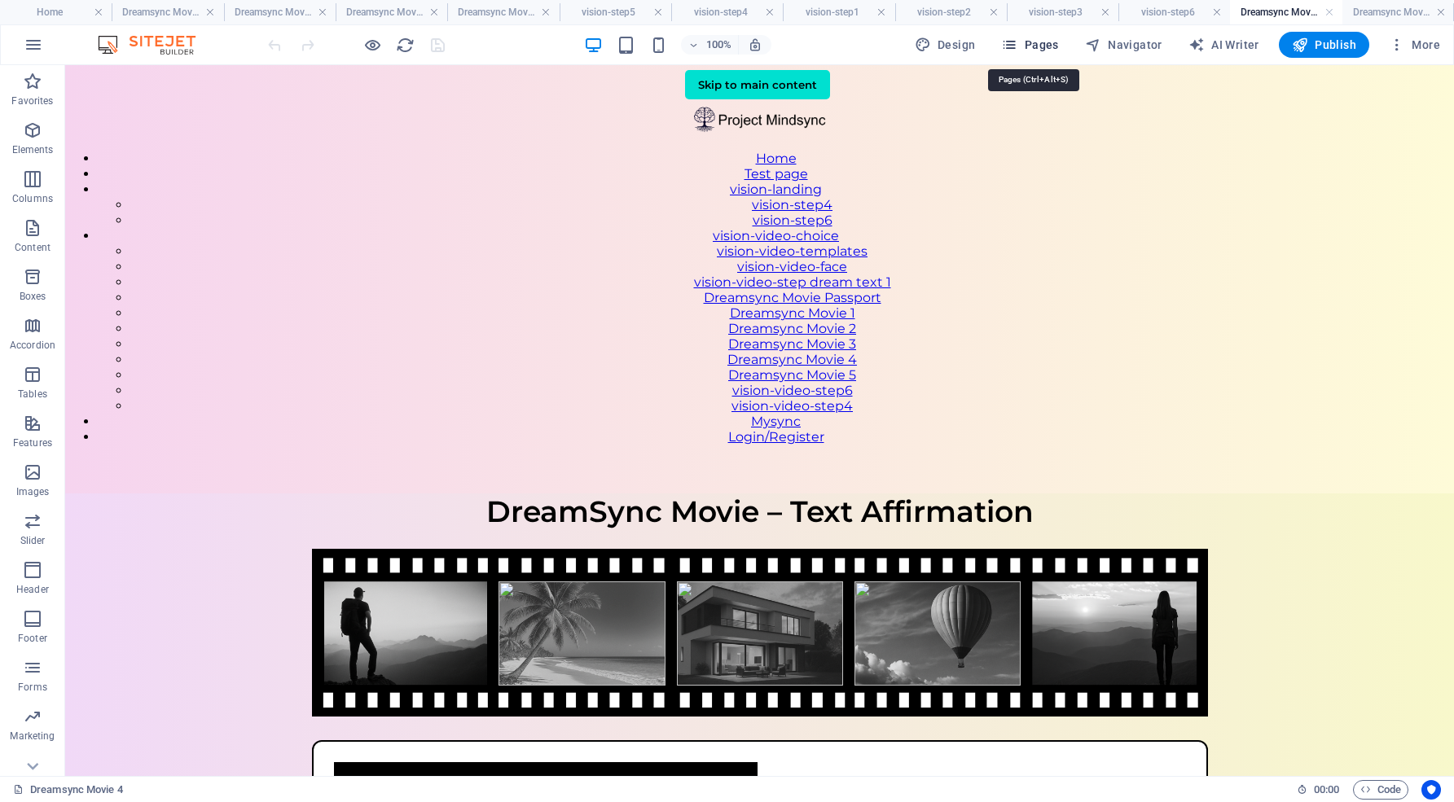
click at [1047, 41] on span "Pages" at bounding box center [1029, 45] width 57 height 16
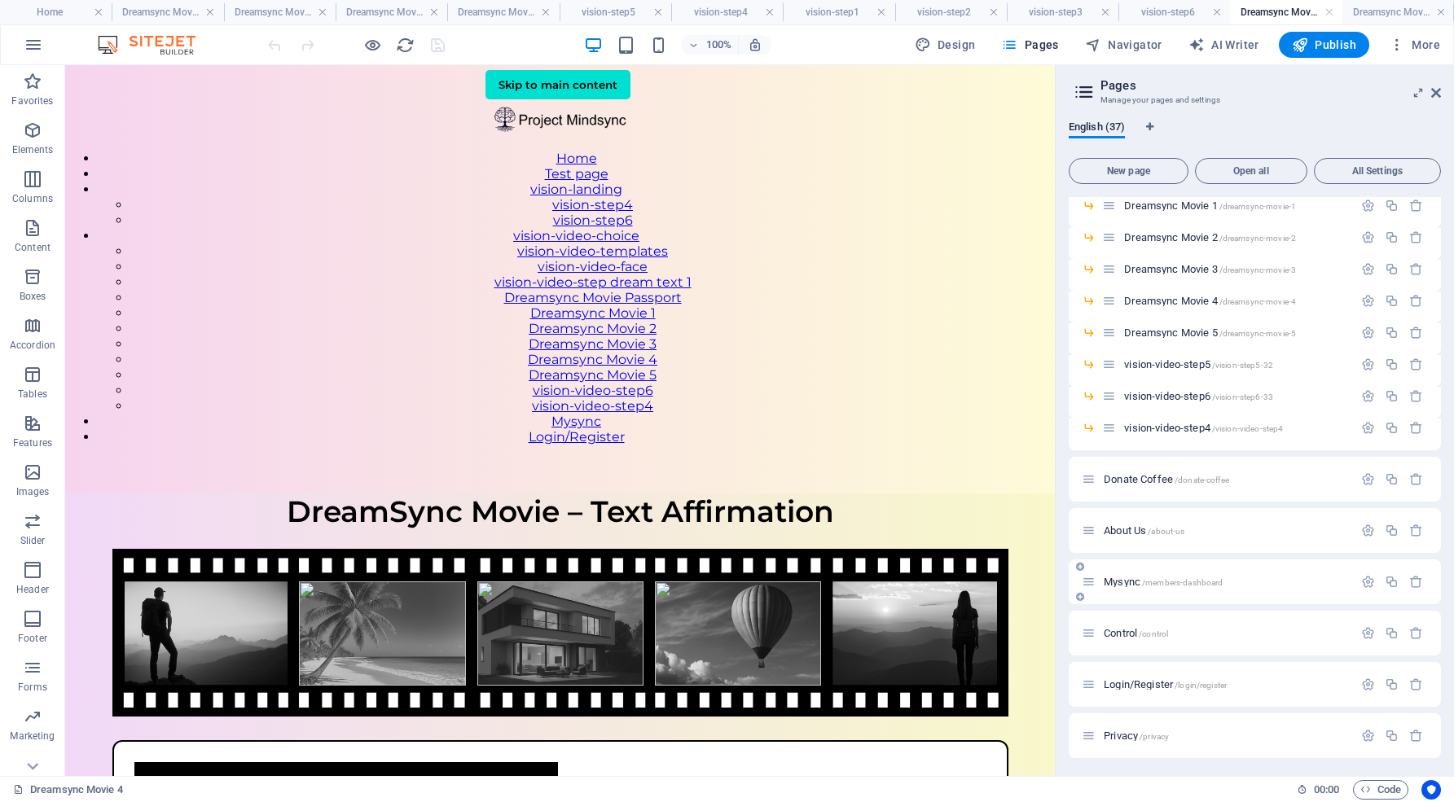
scroll to position [777, 0]
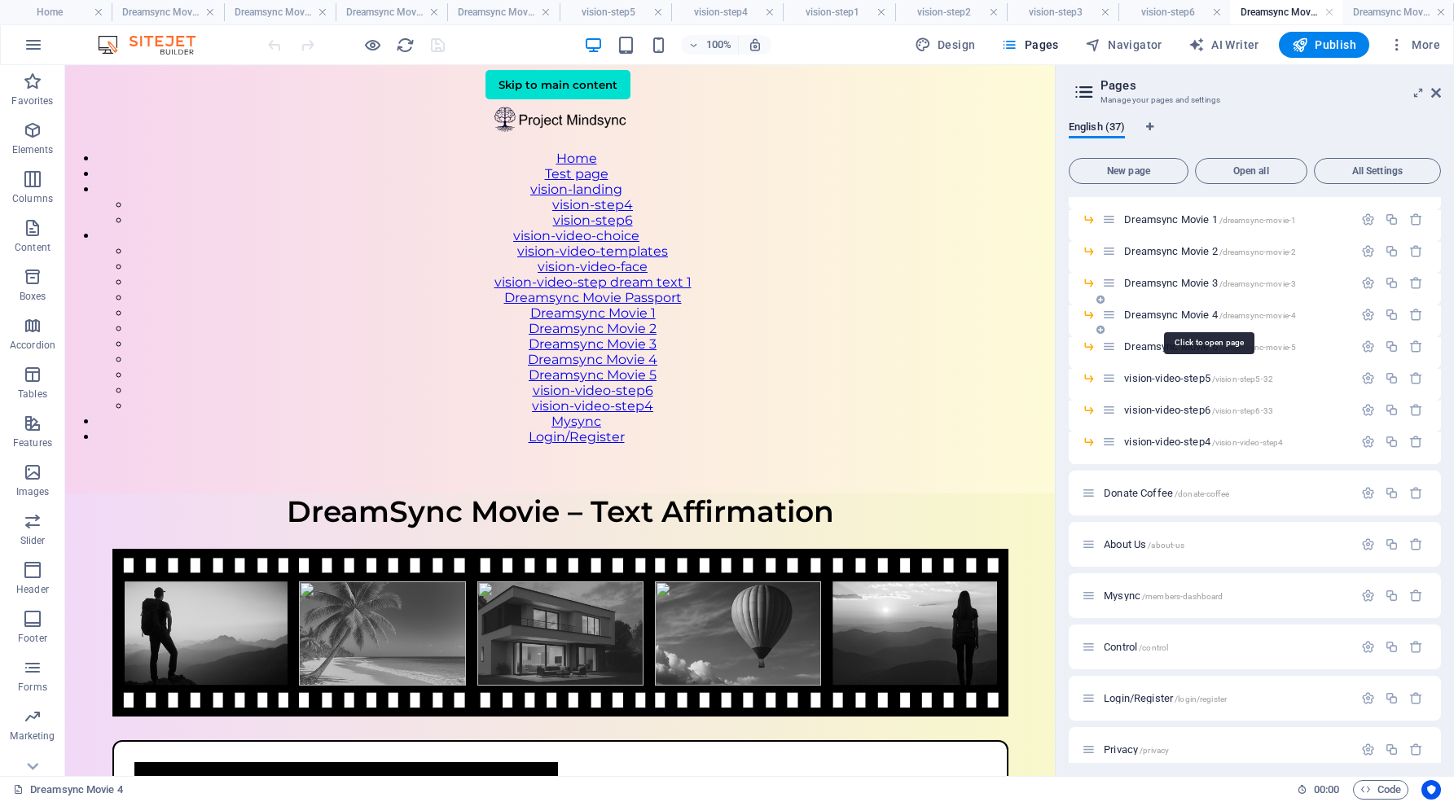
click at [1237, 313] on span "/dreamsync-movie-4" at bounding box center [1257, 315] width 77 height 9
click at [1189, 312] on span "Dreamsync Movie 4 /dreamsync-movie-4" at bounding box center [1210, 315] width 172 height 12
click at [1366, 346] on icon "button" at bounding box center [1368, 347] width 14 height 14
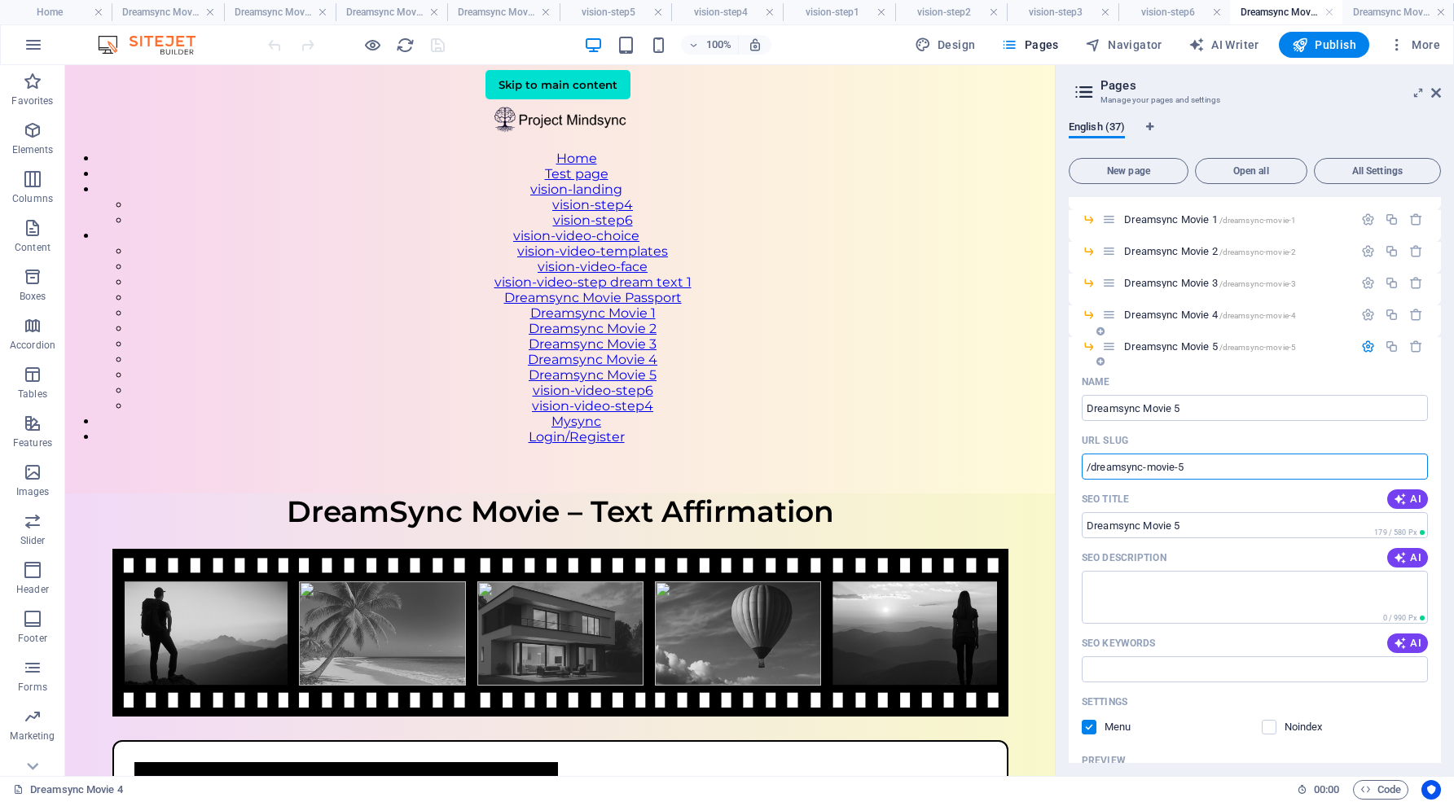
drag, startPoint x: 1200, startPoint y: 460, endPoint x: 1239, endPoint y: 476, distance: 41.6
click at [1239, 476] on input "/dreamsync-movie-5" at bounding box center [1254, 467] width 346 height 26
click at [1366, 347] on icon "button" at bounding box center [1368, 347] width 14 height 14
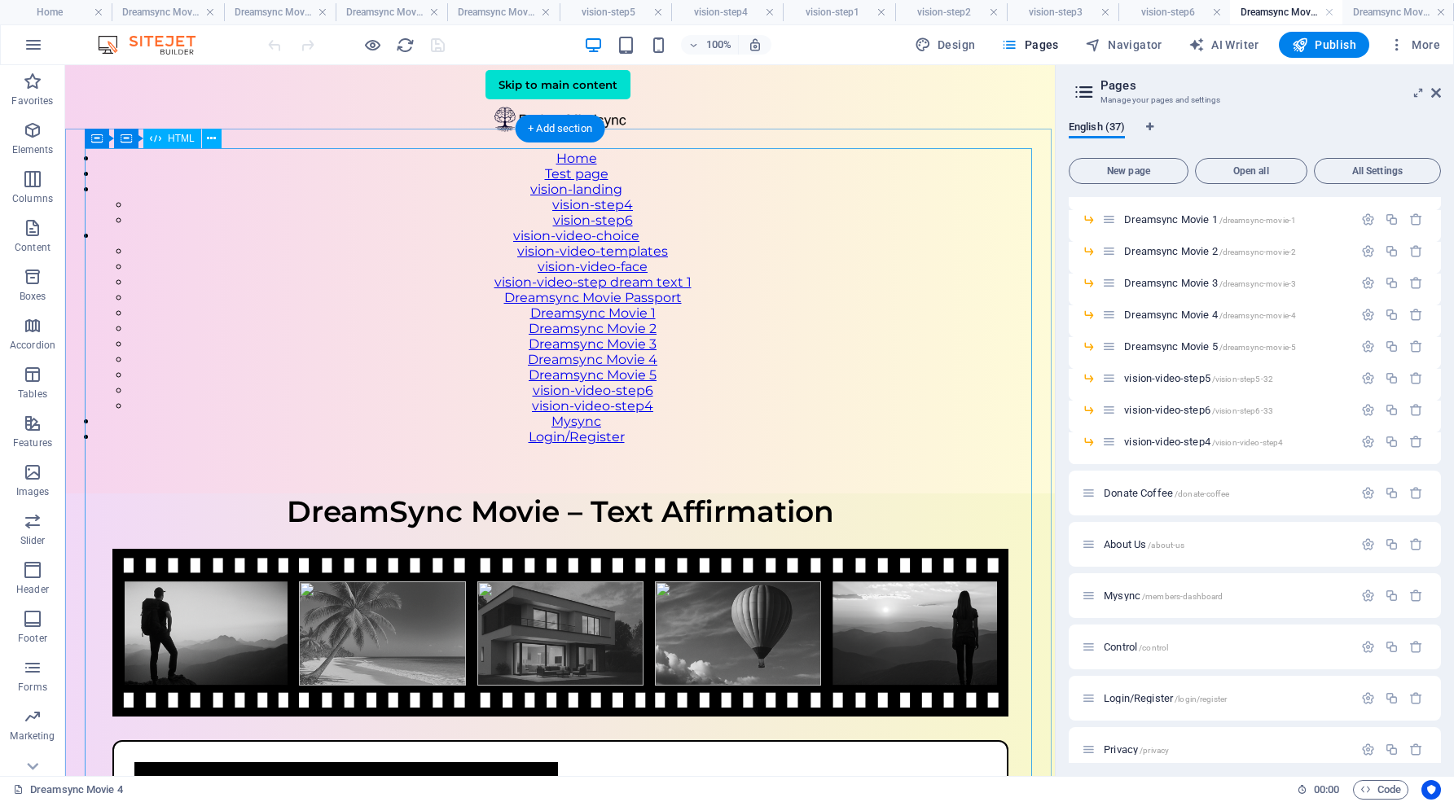
click at [905, 493] on div "DreamSync Movie – Text Affirmation DreamSync Movie – Text Affirmation Write you…" at bounding box center [559, 785] width 989 height 584
click at [908, 493] on div "DreamSync Movie – Text Affirmation DreamSync Movie – Text Affirmation Write you…" at bounding box center [559, 785] width 989 height 584
click at [843, 493] on div "DreamSync Movie – Text Affirmation DreamSync Movie – Text Affirmation Write you…" at bounding box center [559, 785] width 989 height 584
click at [643, 493] on div "DreamSync Movie – Text Affirmation DreamSync Movie – Text Affirmation Write you…" at bounding box center [559, 785] width 989 height 584
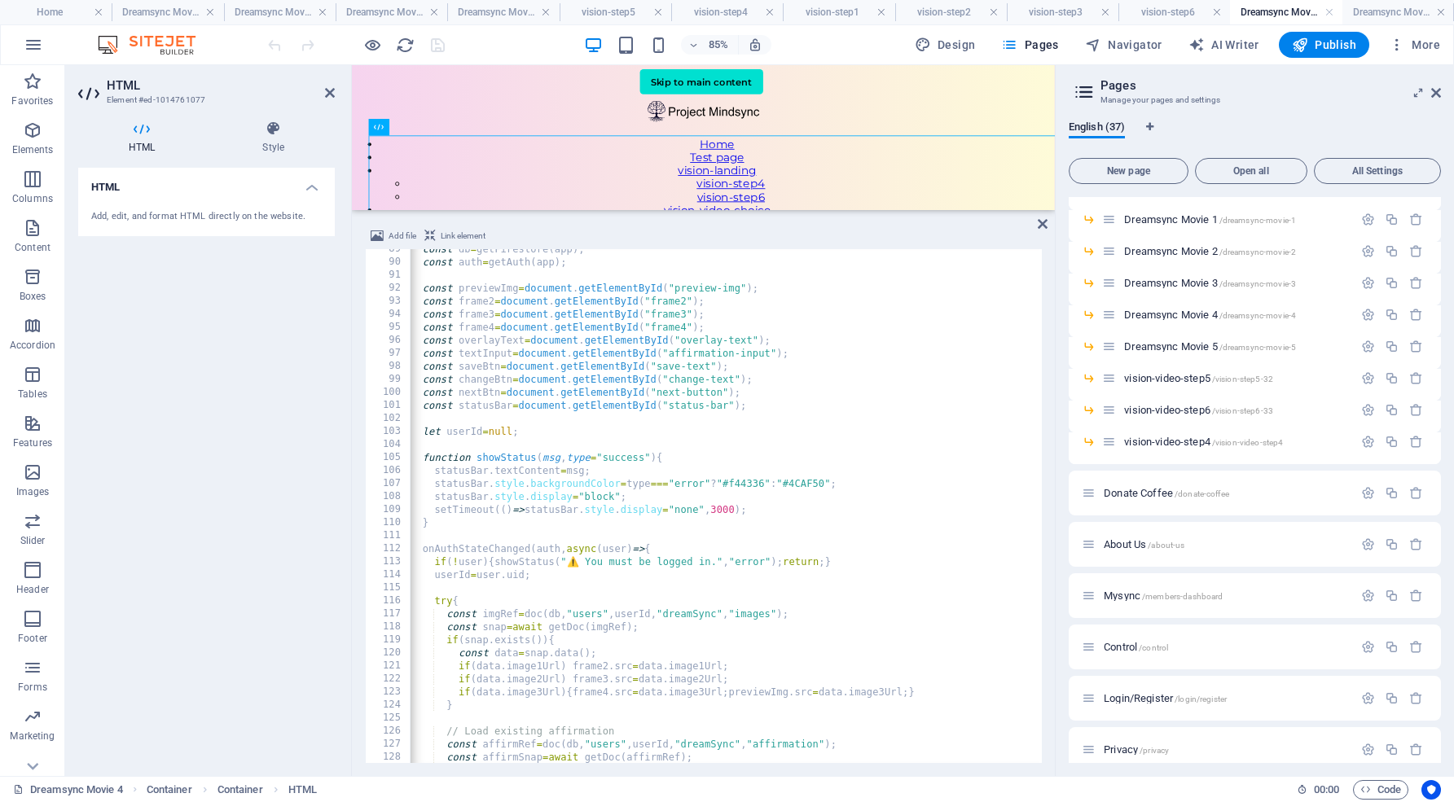
scroll to position [0, 15]
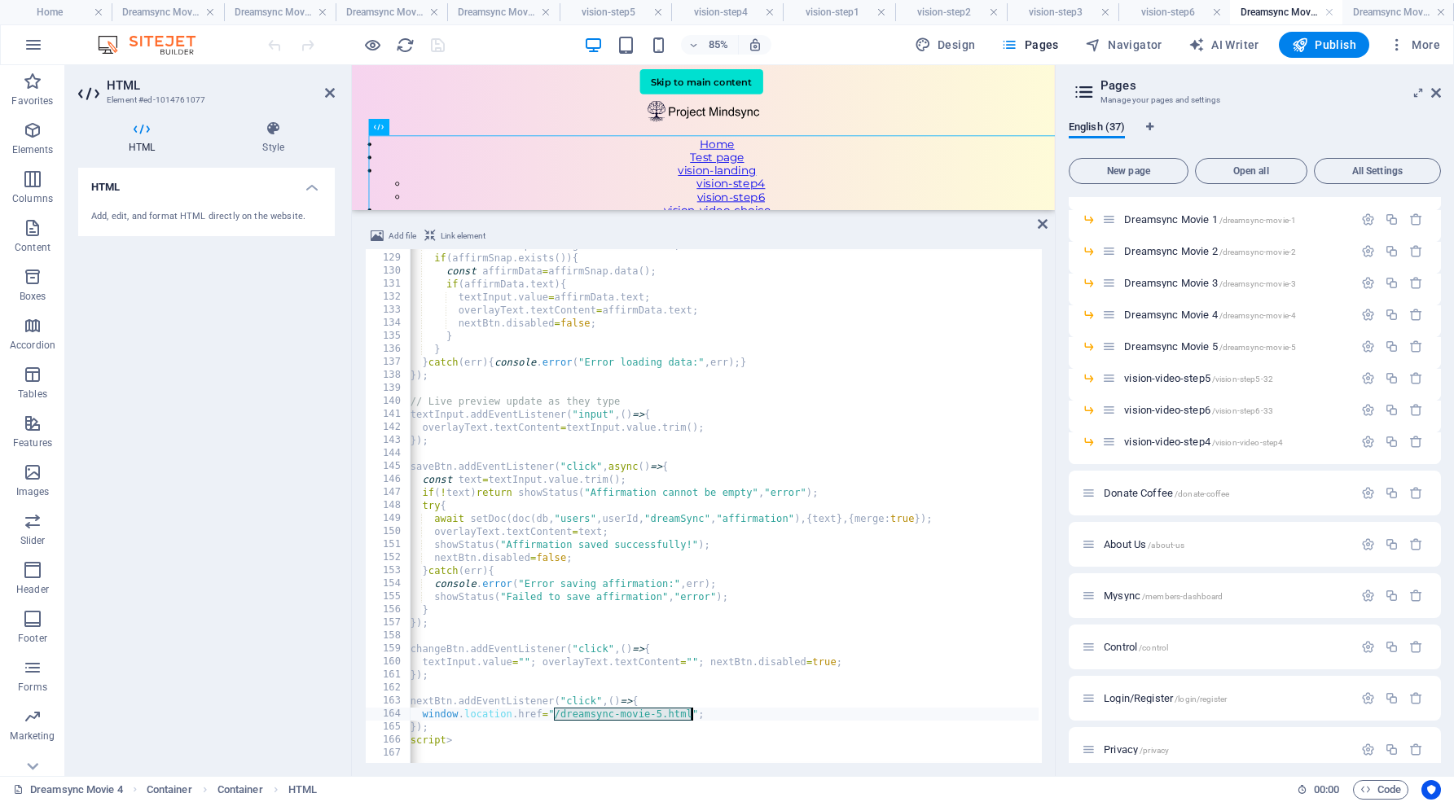
drag, startPoint x: 555, startPoint y: 711, endPoint x: 689, endPoint y: 708, distance: 133.6
click at [689, 708] on div "const affirmSnap = await getDoc ( affirmRef ) ; if ( affirmSnap . exists ( )) {…" at bounding box center [813, 507] width 837 height 537
paste textarea
type textarea "window.location.href="/dreamsync-movie-5";"
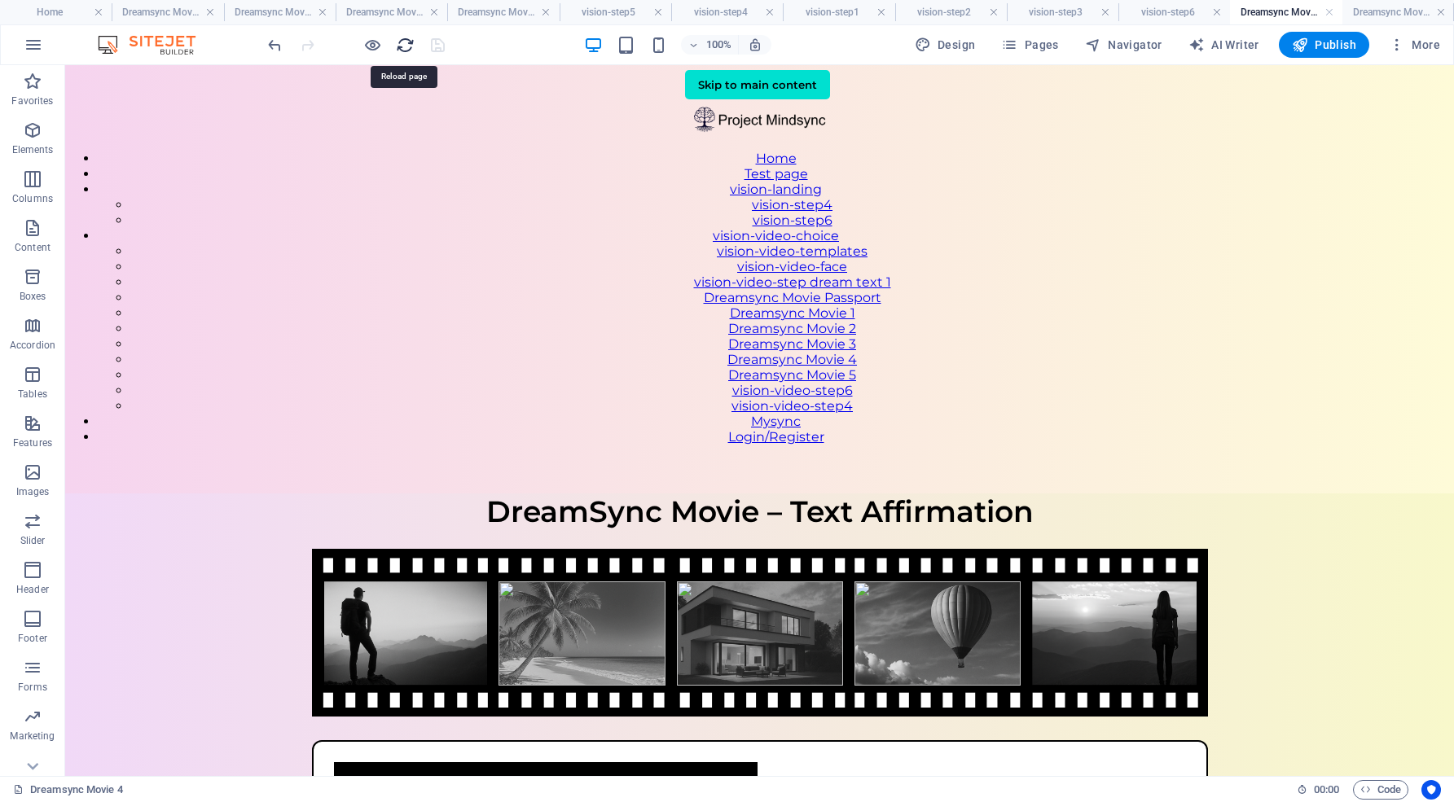
click at [408, 39] on icon "reload" at bounding box center [405, 45] width 19 height 19
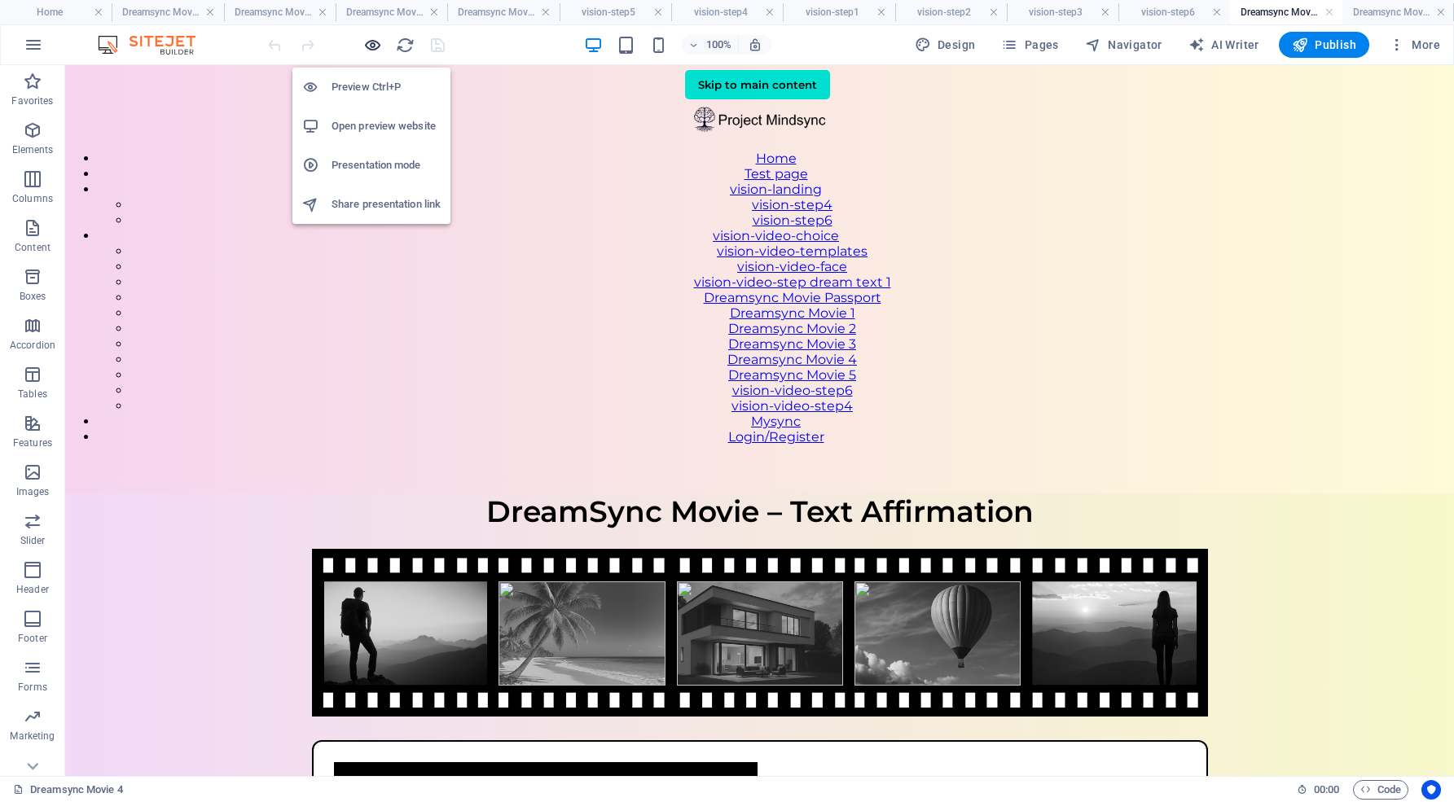
scroll to position [0, 0]
click at [371, 129] on h6 "Open preview website" at bounding box center [385, 126] width 109 height 20
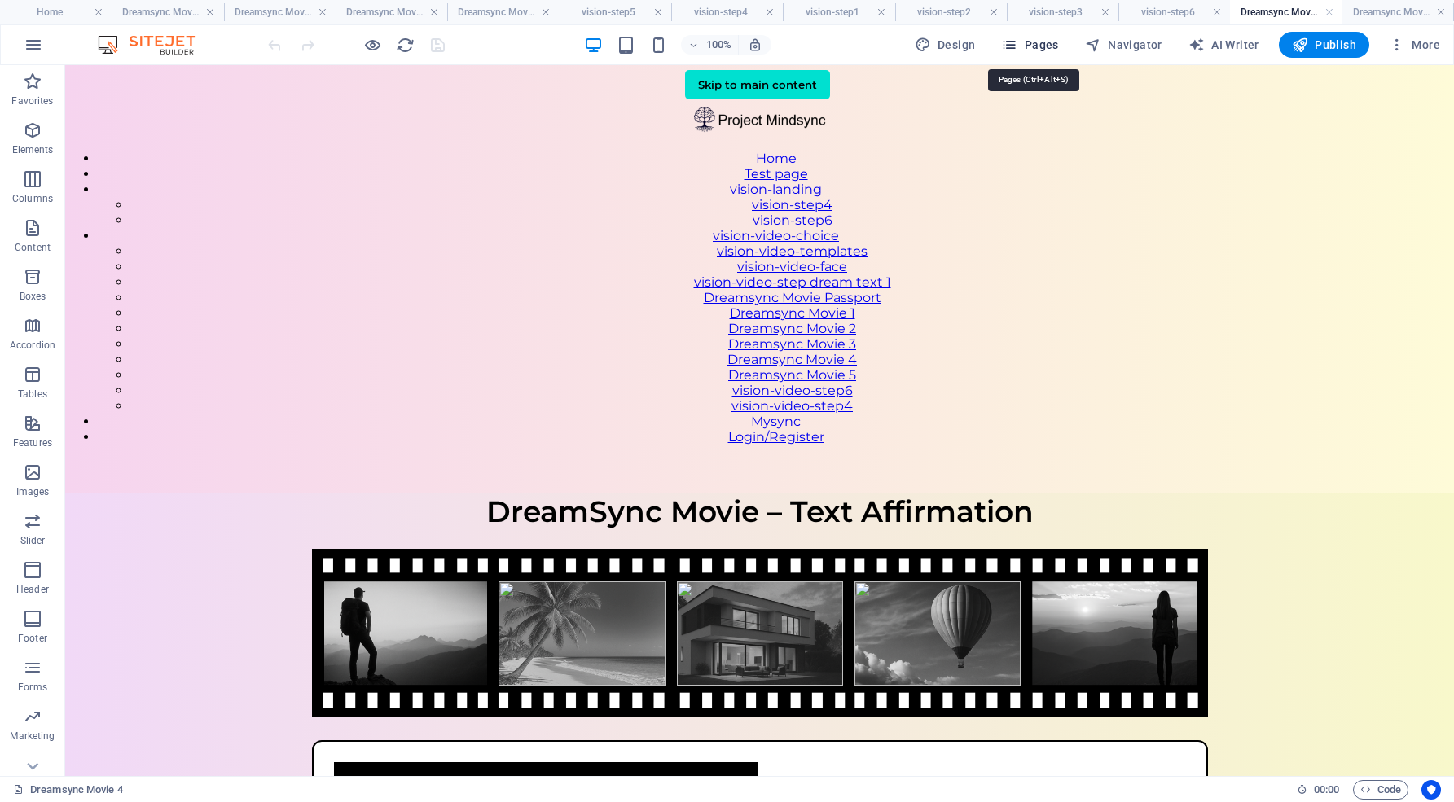
click at [1050, 42] on span "Pages" at bounding box center [1029, 45] width 57 height 16
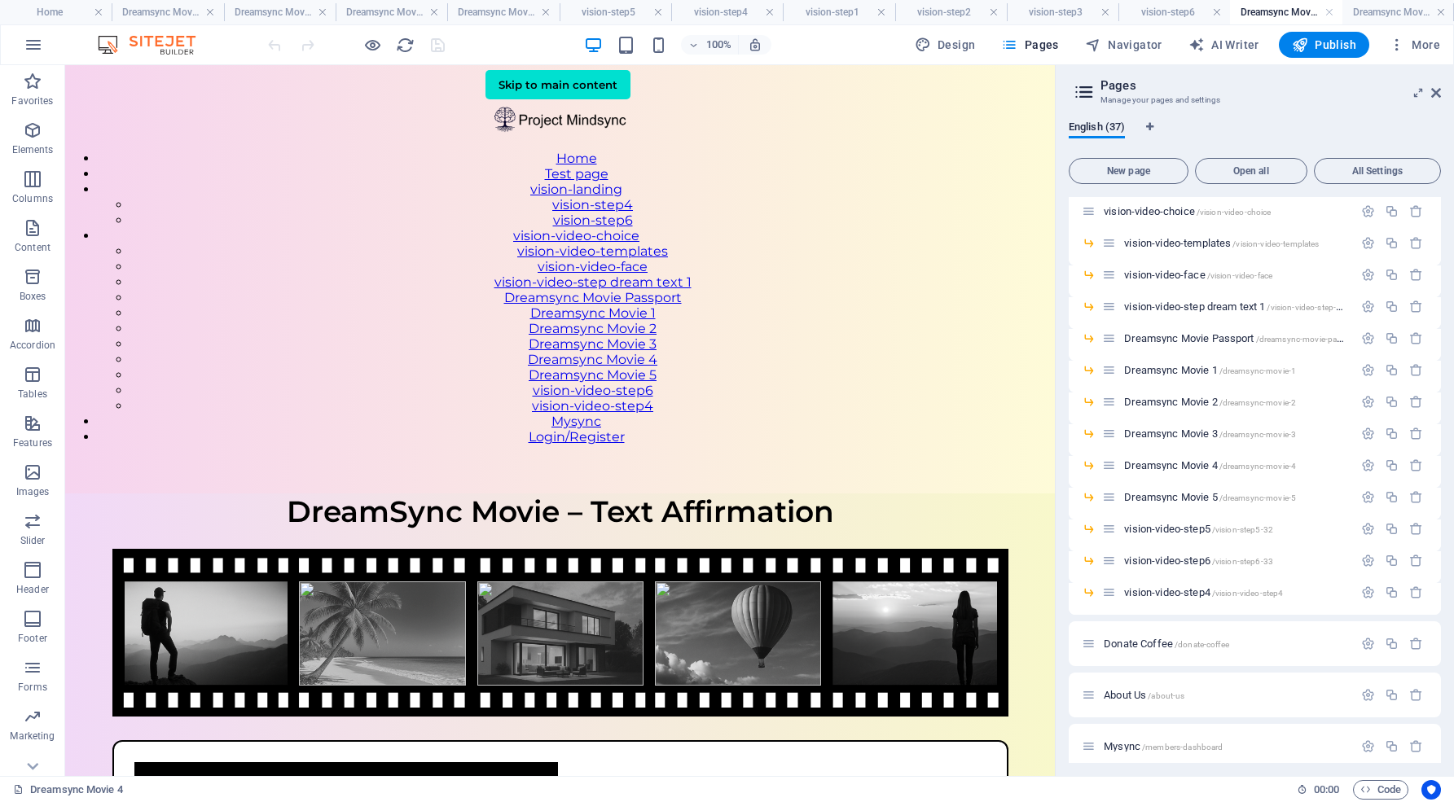
scroll to position [628, 0]
click at [1184, 462] on span "Dreamsync Movie 4 /dreamsync-movie-4" at bounding box center [1210, 464] width 172 height 12
click at [1167, 493] on span "Dreamsync Movie 5 /dreamsync-movie-5" at bounding box center [1210, 495] width 172 height 12
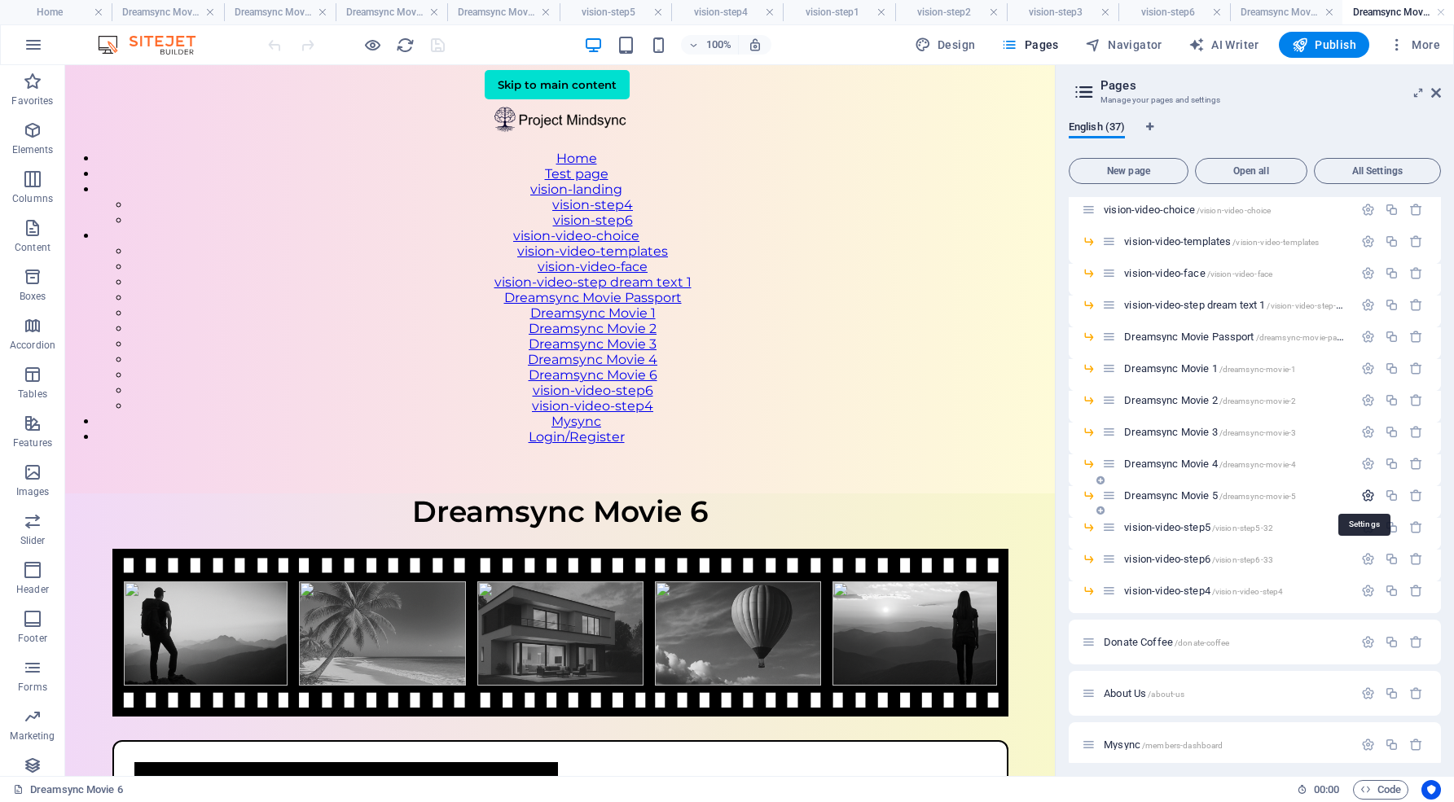
click at [1365, 493] on icon "button" at bounding box center [1368, 496] width 14 height 14
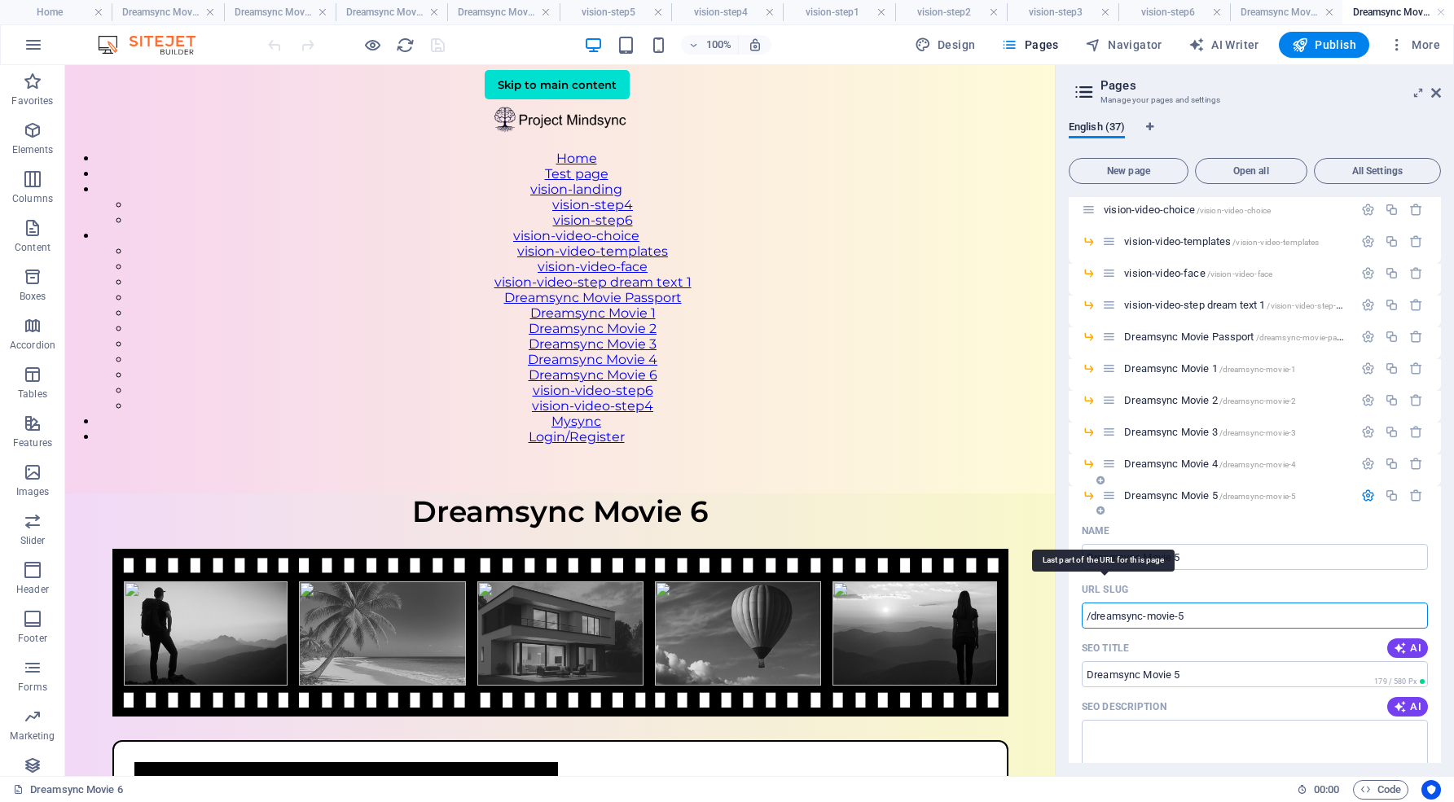
drag, startPoint x: 1192, startPoint y: 616, endPoint x: 1082, endPoint y: 593, distance: 112.4
click at [1082, 593] on div "URL SLUG /dreamsync-movie-5 ​" at bounding box center [1254, 603] width 346 height 52
click at [1362, 492] on icon "button" at bounding box center [1368, 496] width 14 height 14
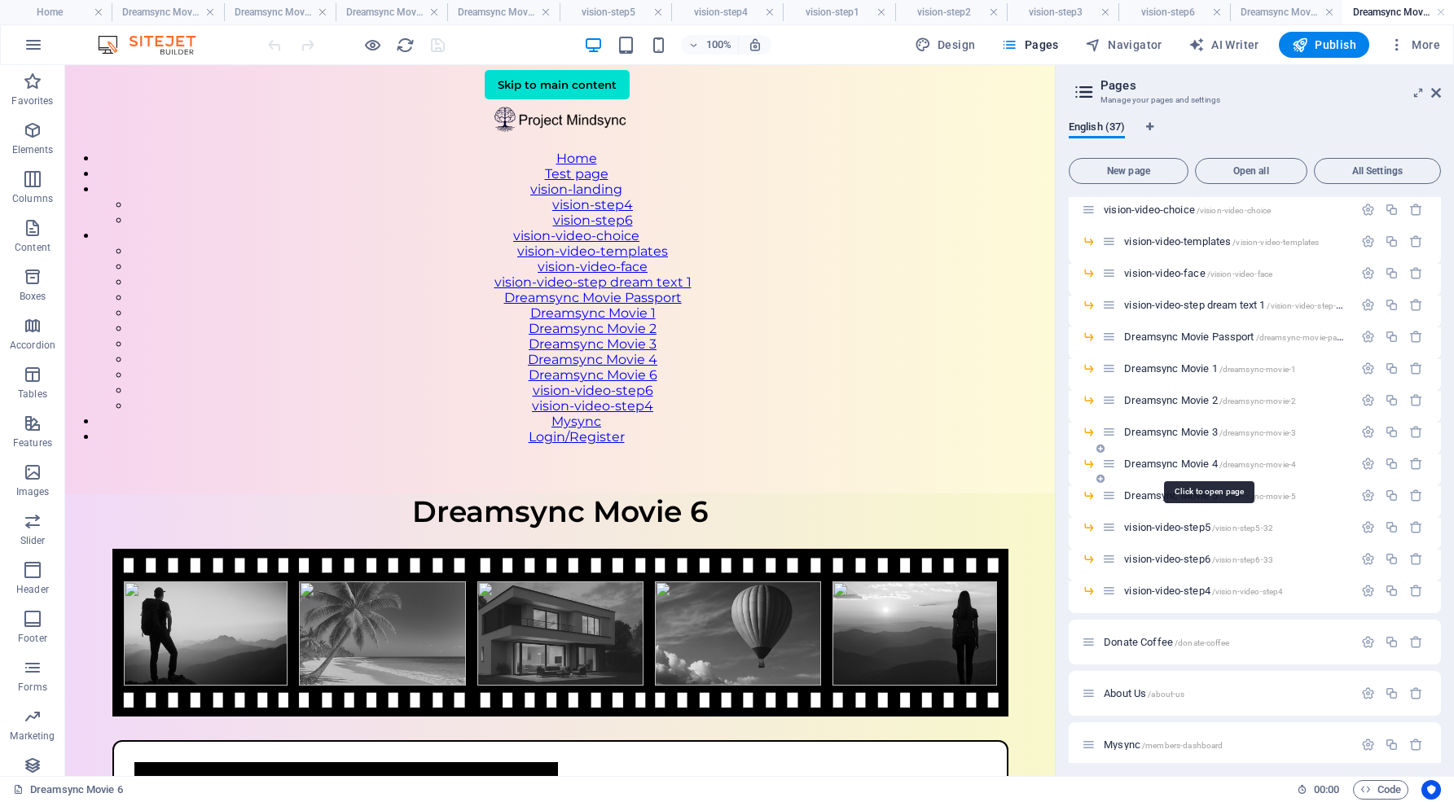
click at [1197, 461] on span "Dreamsync Movie 4 /dreamsync-movie-4" at bounding box center [1210, 464] width 172 height 12
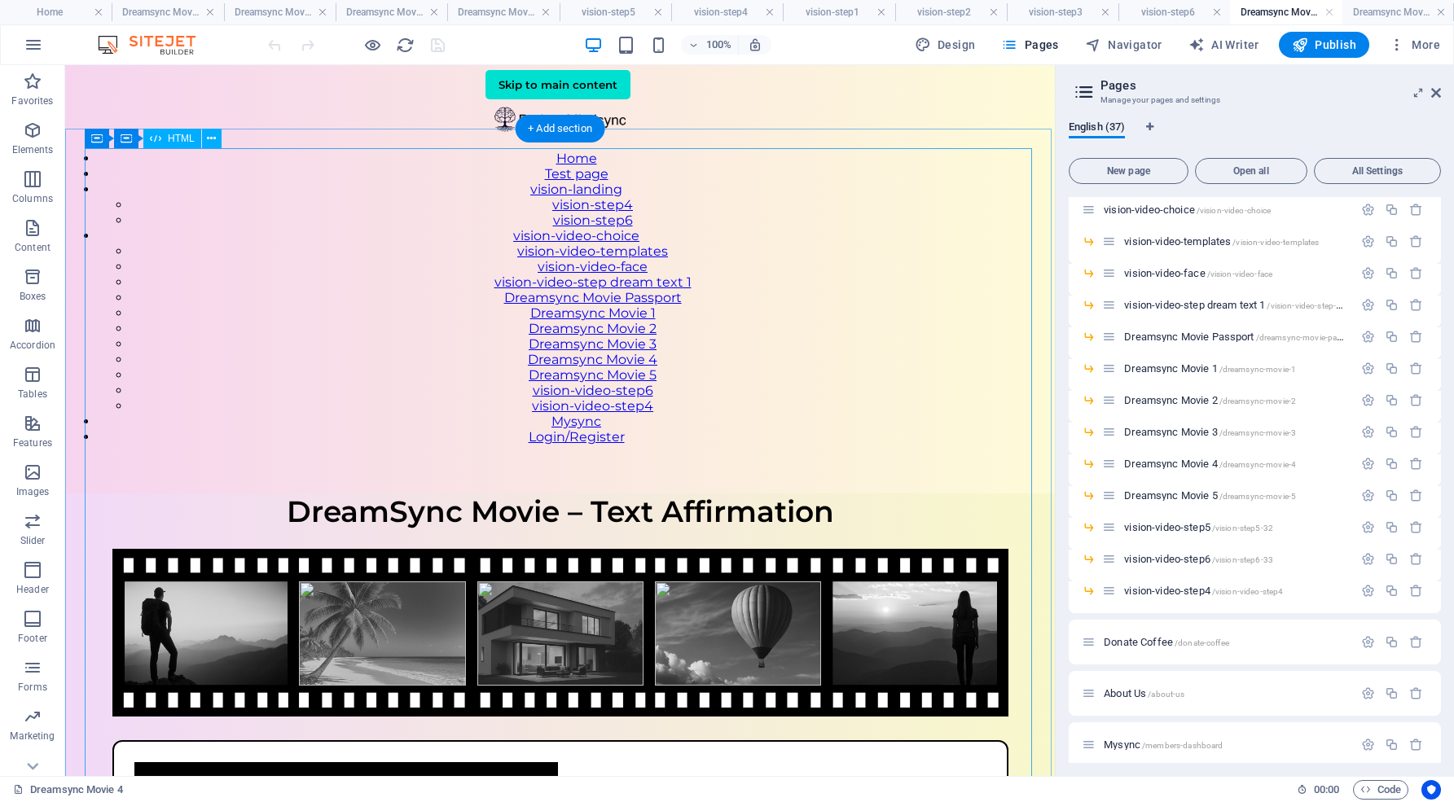
click at [848, 493] on div "DreamSync Movie – Text Affirmation DreamSync Movie – Text Affirmation Write you…" at bounding box center [559, 785] width 989 height 584
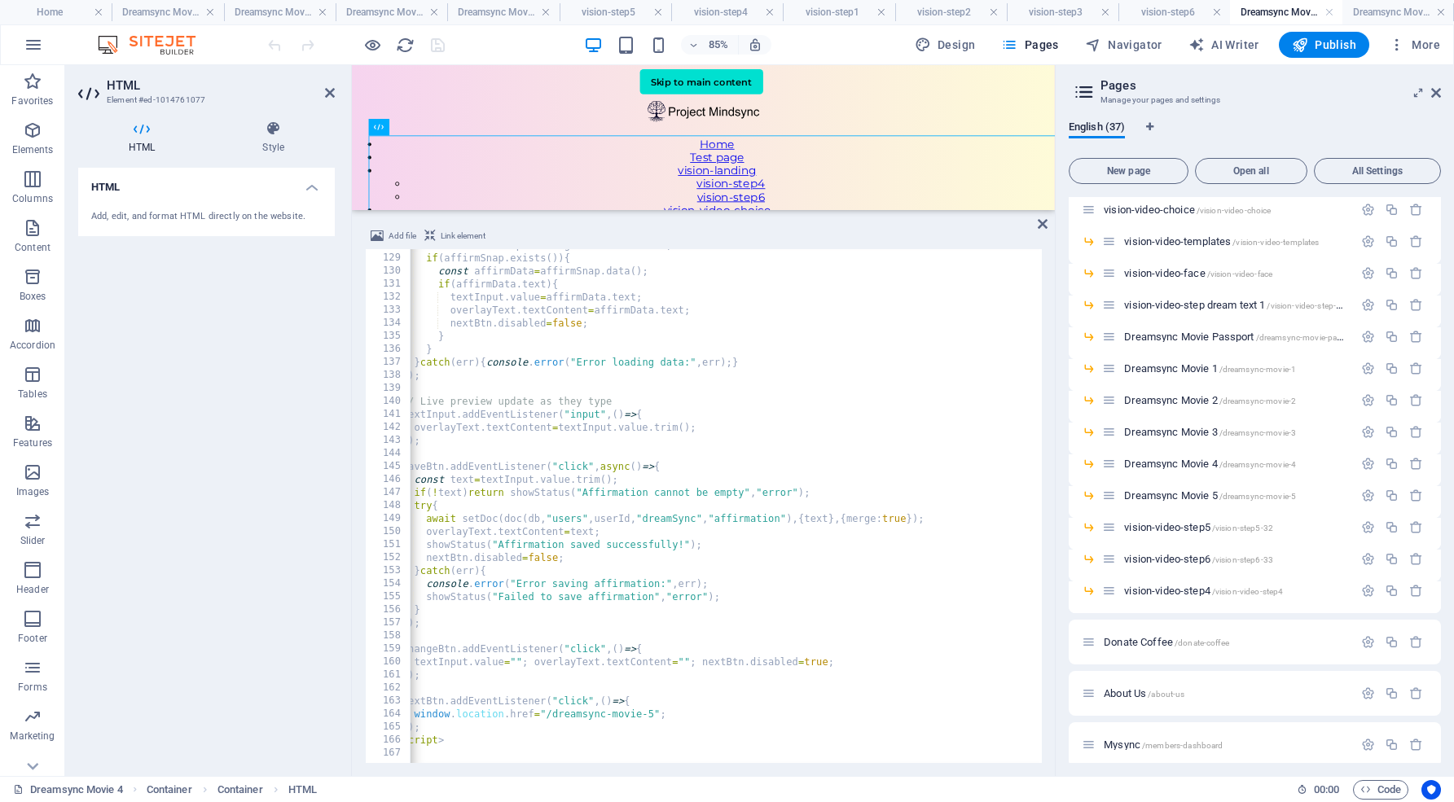
scroll to position [1665, 0]
drag, startPoint x: 547, startPoint y: 711, endPoint x: 653, endPoint y: 711, distance: 105.9
click at [653, 711] on div "const affirmSnap = await getDoc ( affirmRef ) ; if ( affirmSnap . exists ( )) {…" at bounding box center [805, 507] width 837 height 537
type textarea "window.location.href="/dreamsync-movie-5";"
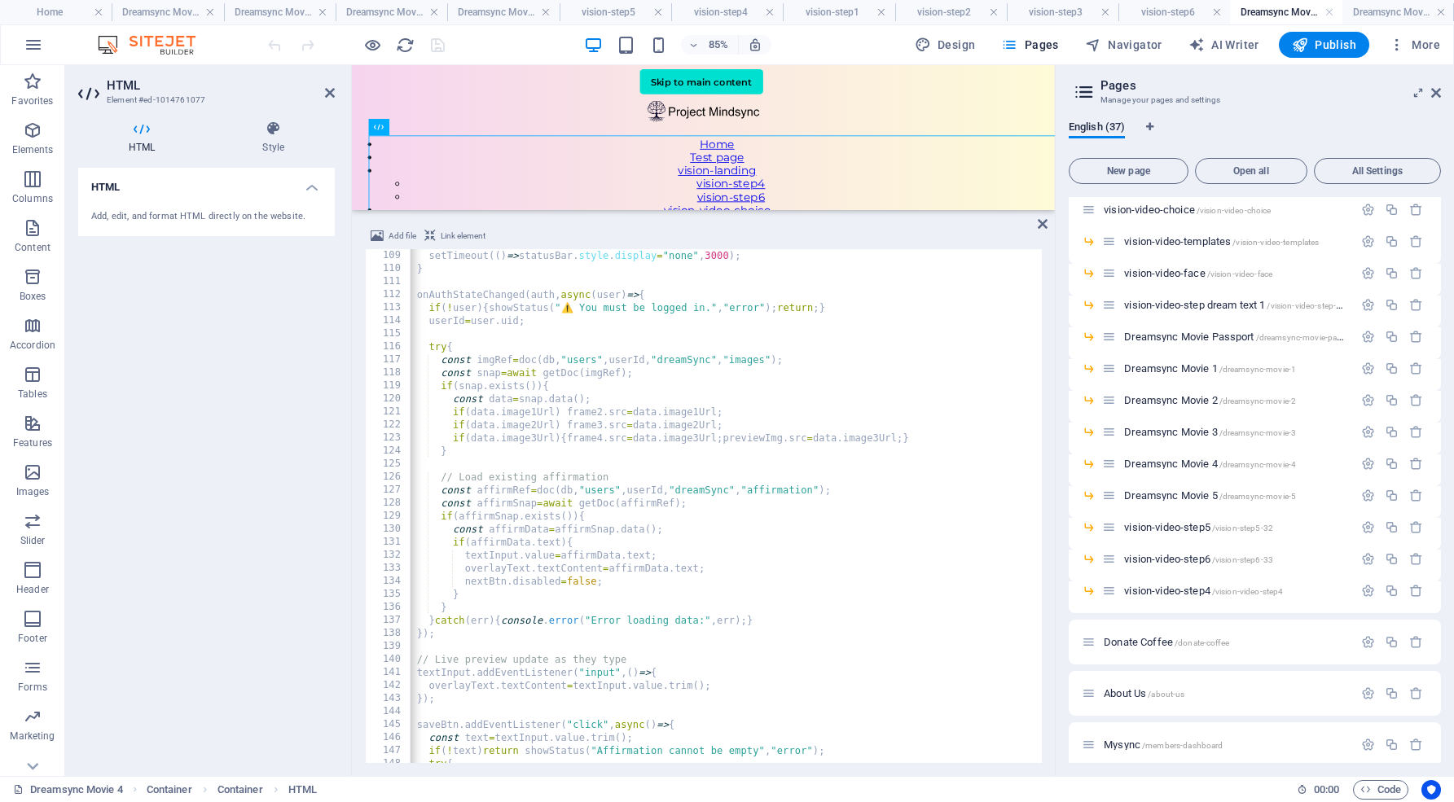
scroll to position [1407, 0]
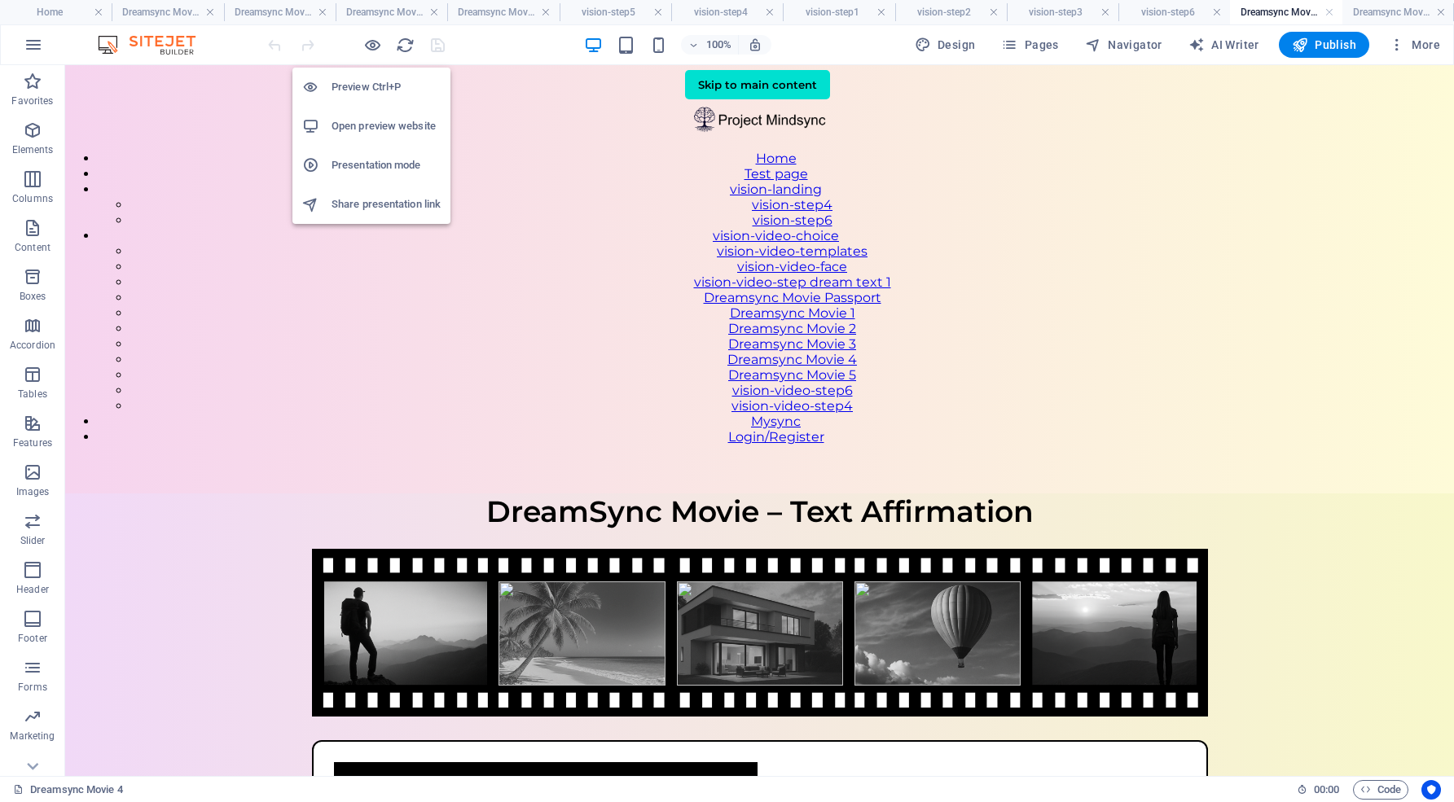
click at [388, 129] on h6 "Open preview website" at bounding box center [385, 126] width 109 height 20
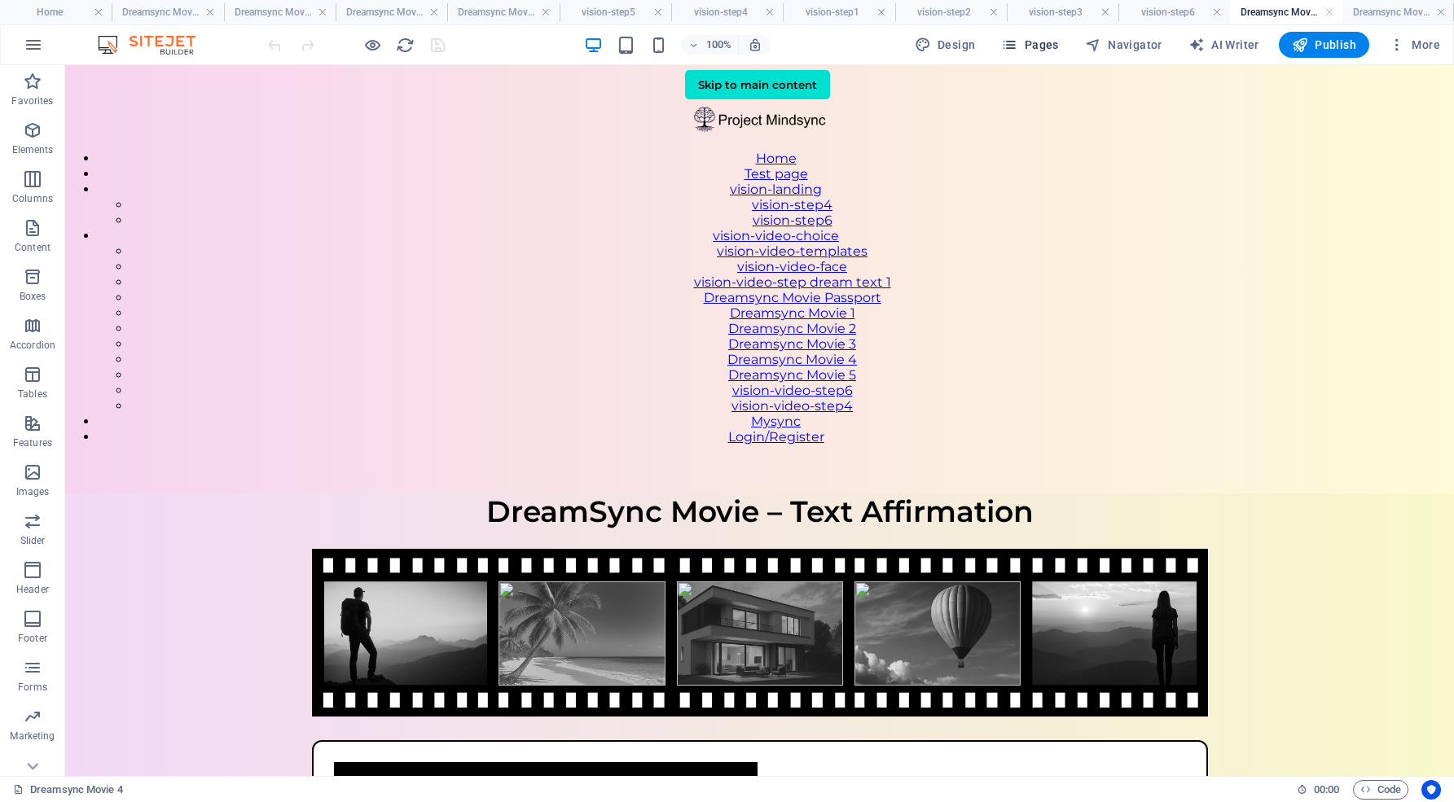
click at [1047, 43] on span "Pages" at bounding box center [1029, 45] width 57 height 16
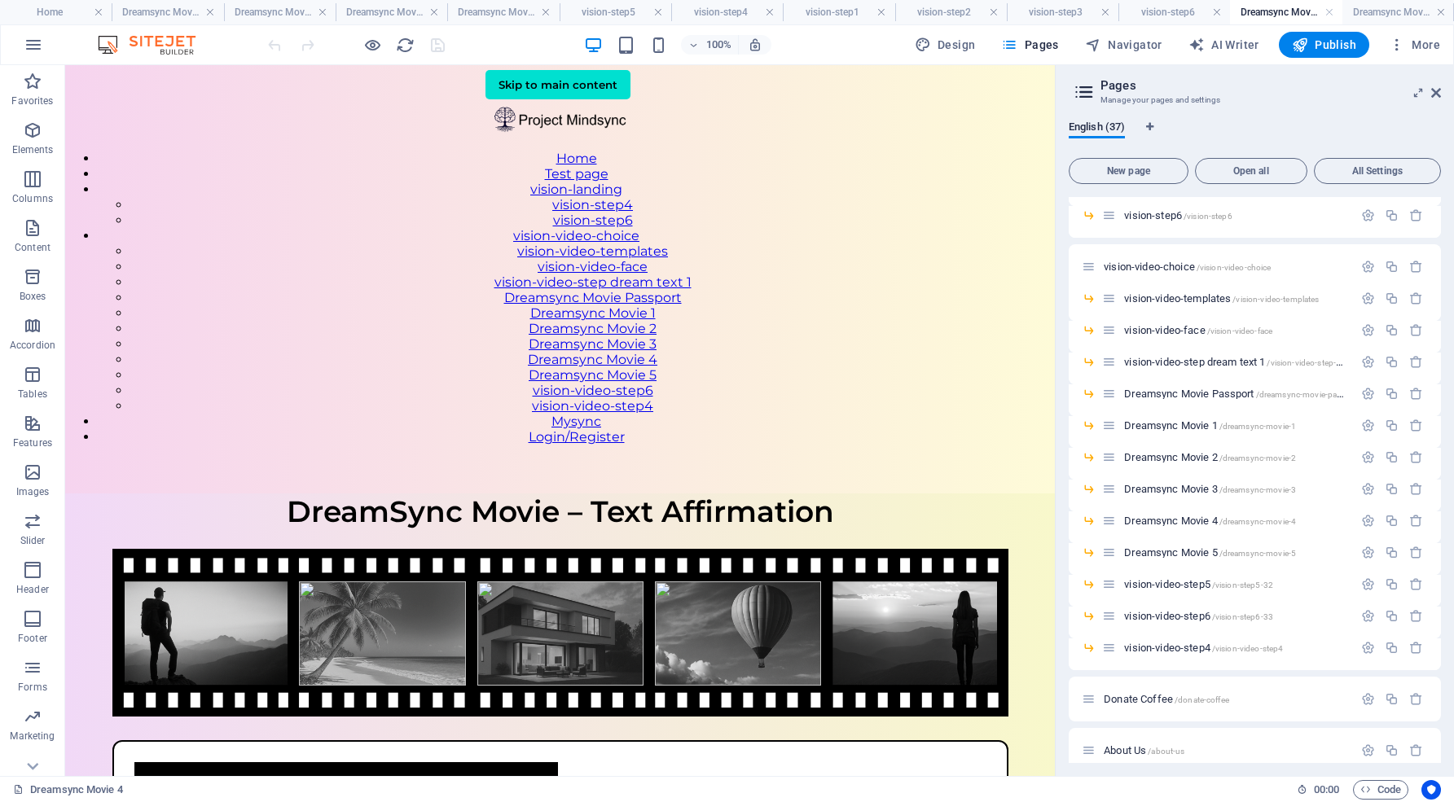
scroll to position [573, 0]
click at [1199, 549] on span "Dreamsync Movie 5 /dreamsync-movie-5" at bounding box center [1210, 550] width 172 height 12
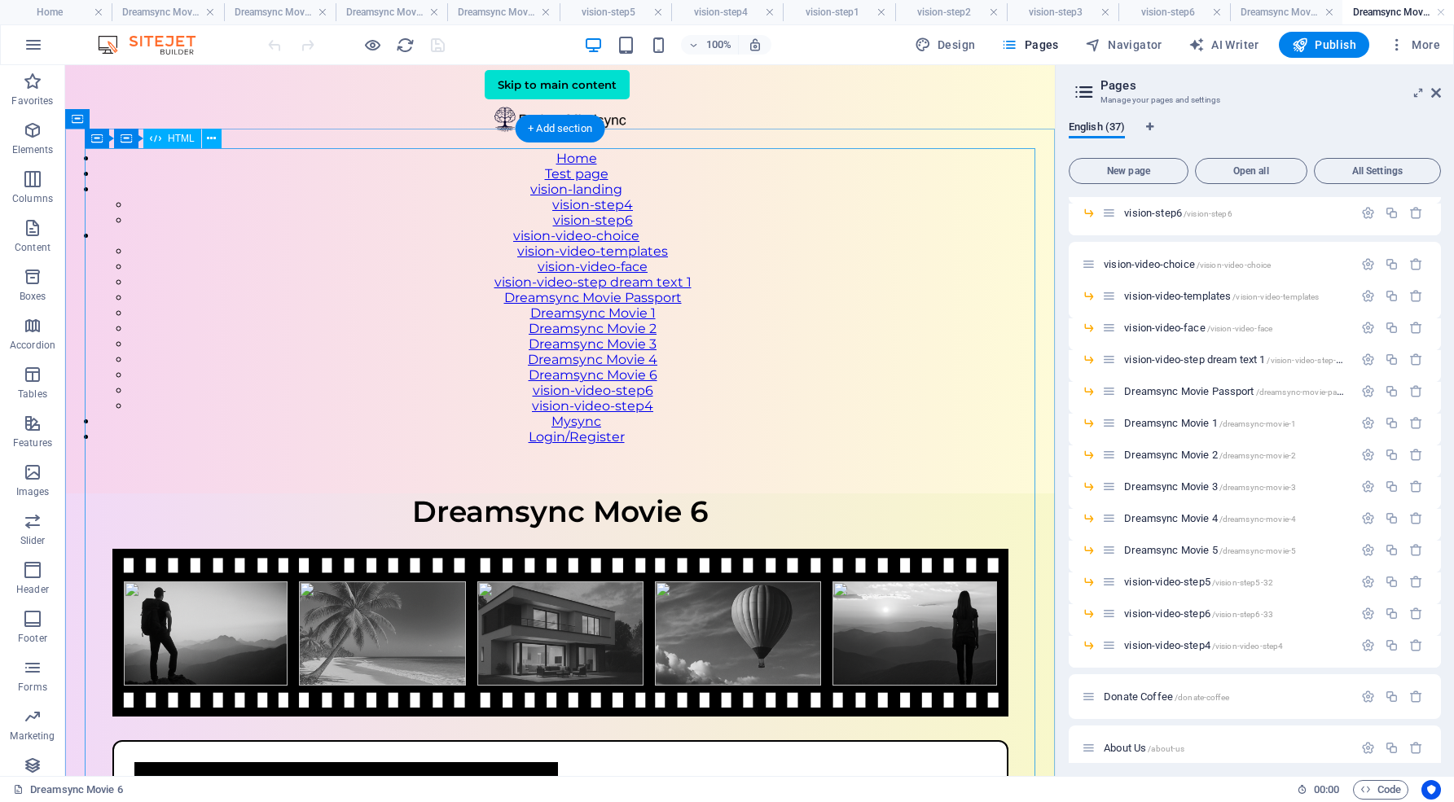
click at [758, 493] on div "VisionSync – Video Step 3 Dreamsync Movie 6 Your affirmation goes here Press re…" at bounding box center [559, 785] width 989 height 584
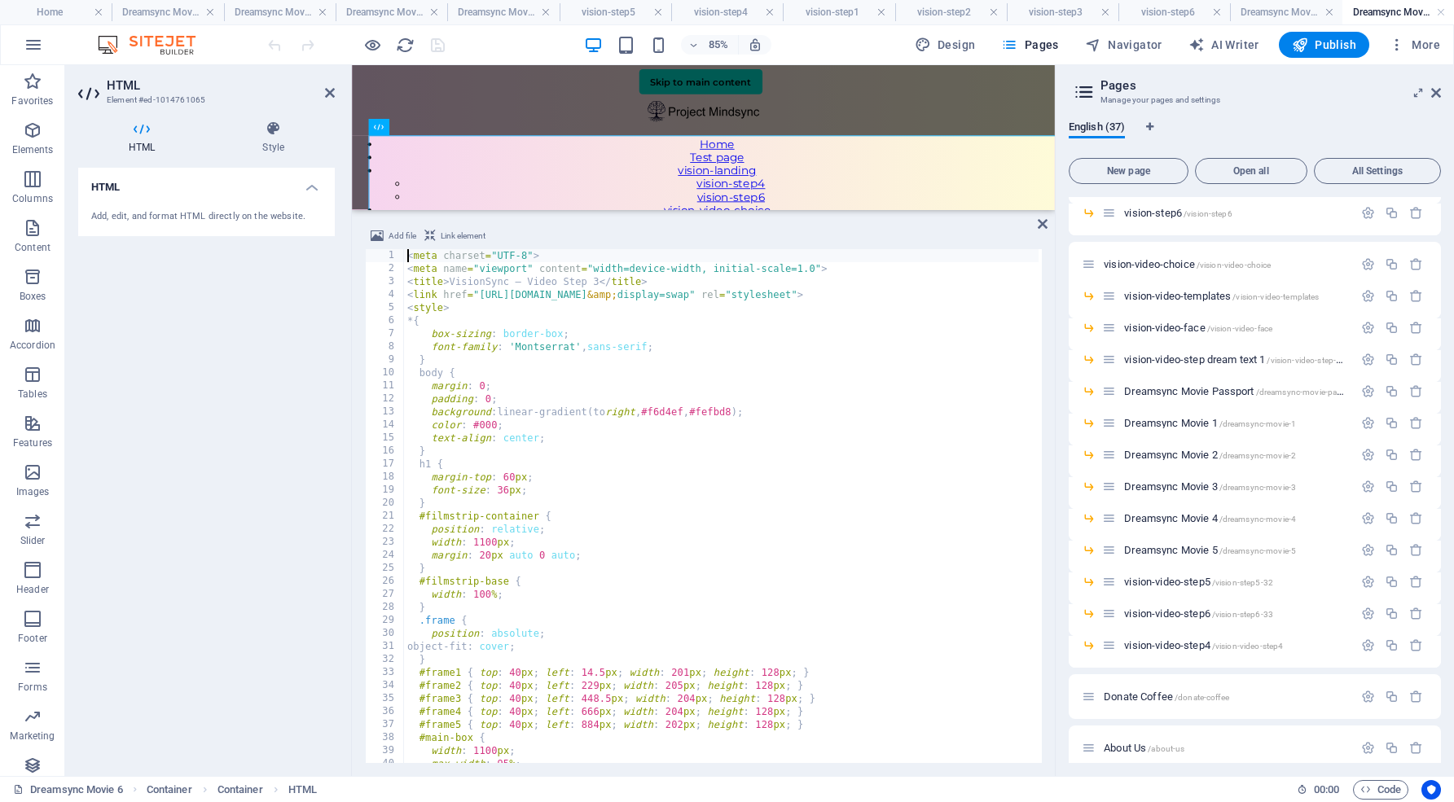
click at [549, 287] on div "< meta charset = "UTF-8" > < meta name = "viewport" content = "width=device-wid…" at bounding box center [822, 517] width 837 height 537
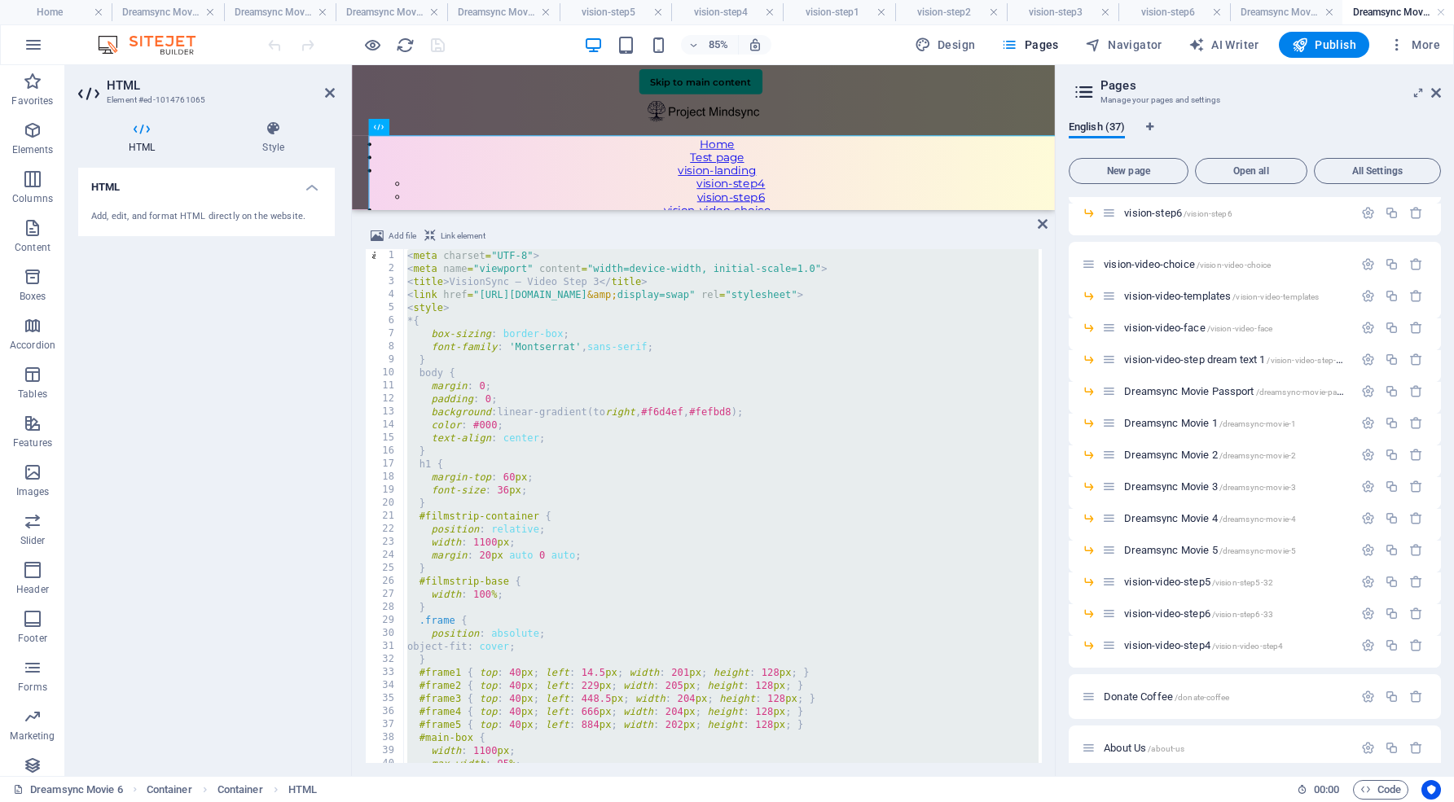
click at [601, 276] on div "< meta charset = "UTF-8" > < meta name = "viewport" content = "width=device-wid…" at bounding box center [822, 517] width 837 height 537
click at [610, 273] on div "< meta charset = "UTF-8" > < meta name = "viewport" content = "width=device-wid…" at bounding box center [822, 517] width 837 height 537
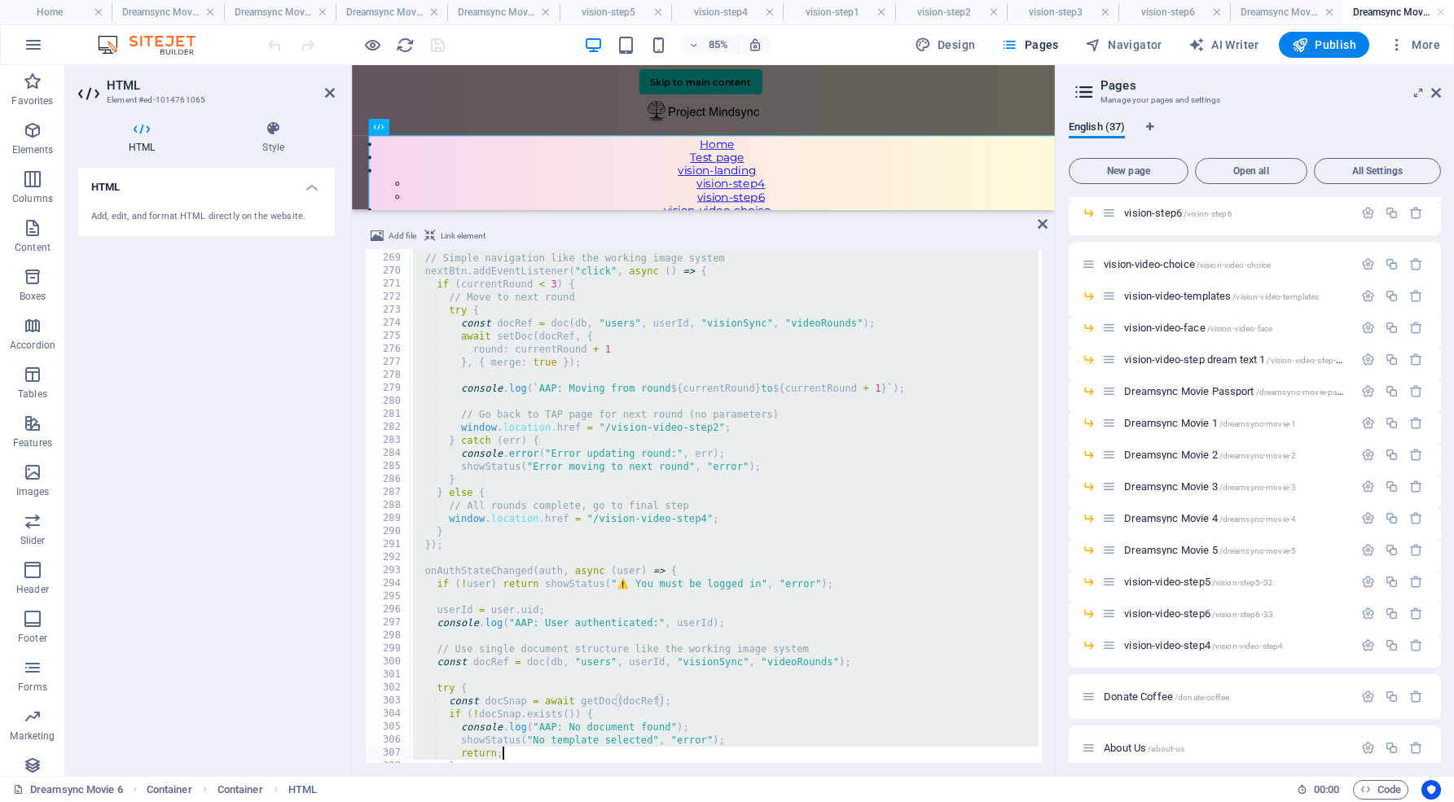
scroll to position [3984, 0]
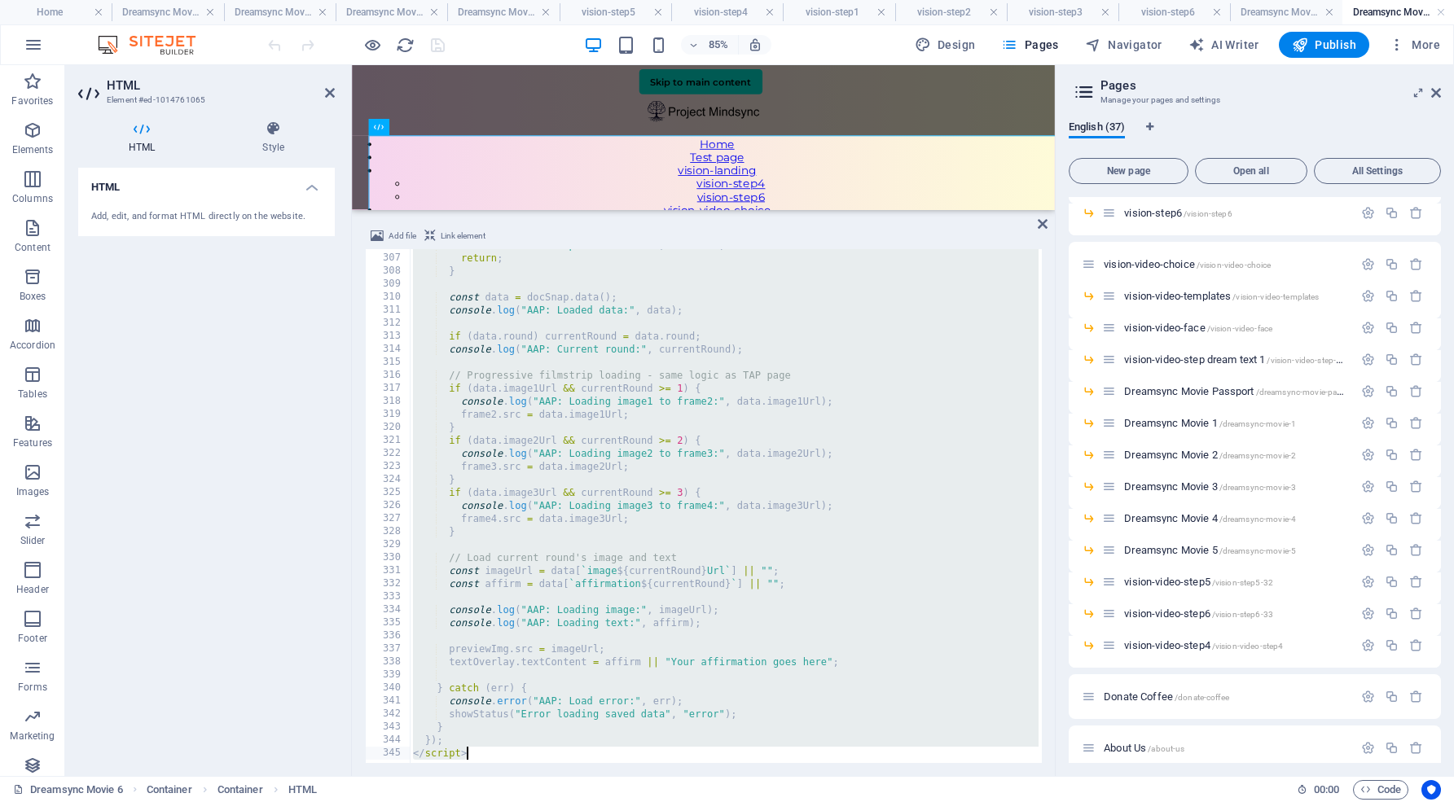
drag, startPoint x: 409, startPoint y: 254, endPoint x: 664, endPoint y: 807, distance: 608.8
click at [664, 801] on html "[DOMAIN_NAME] Home Dreamsync Movie 2 Dreamsync Movie 3 Dreamsync Movie 3 Dreams…" at bounding box center [727, 401] width 1454 height 802
type textarea "}); </script>"
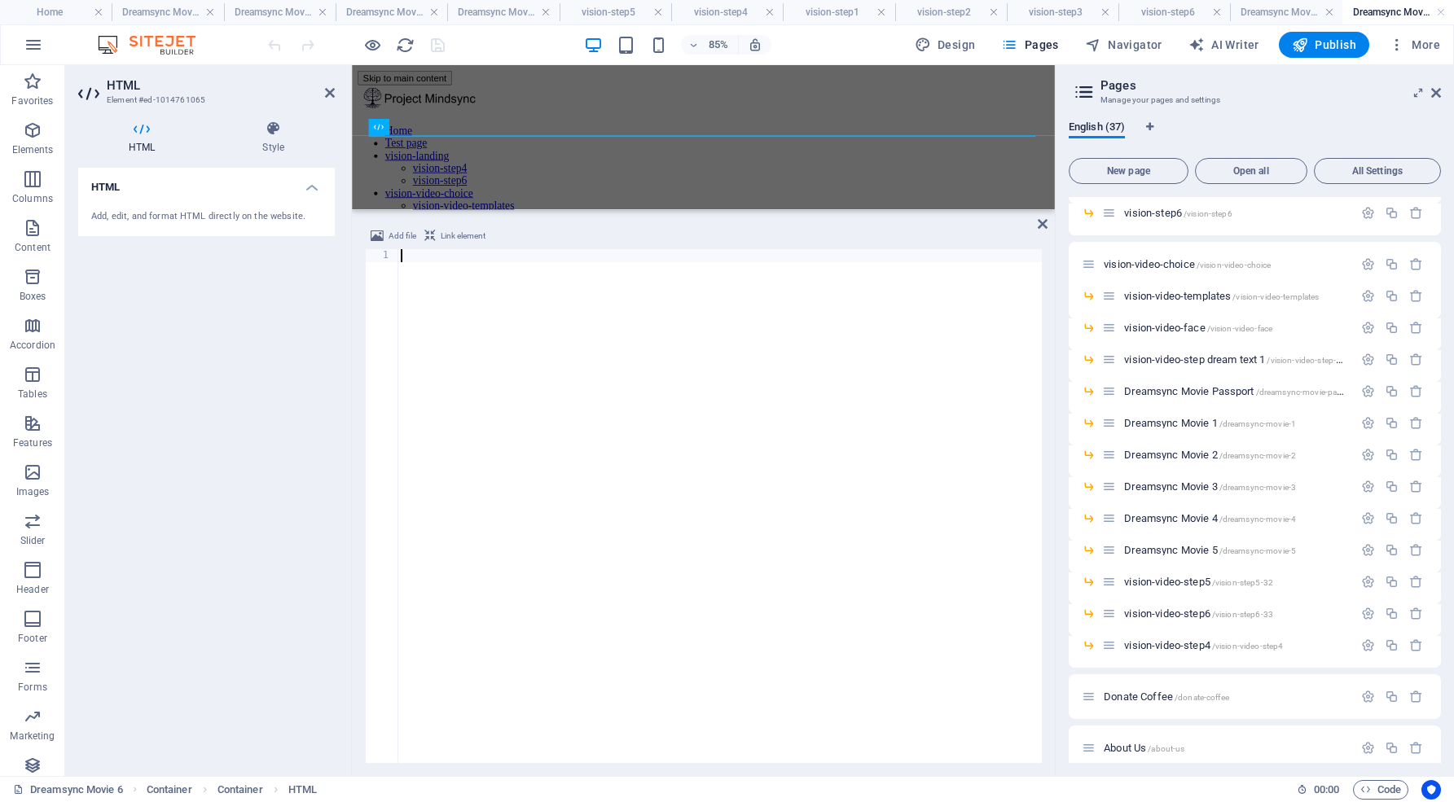
click at [470, 290] on div at bounding box center [719, 519] width 644 height 540
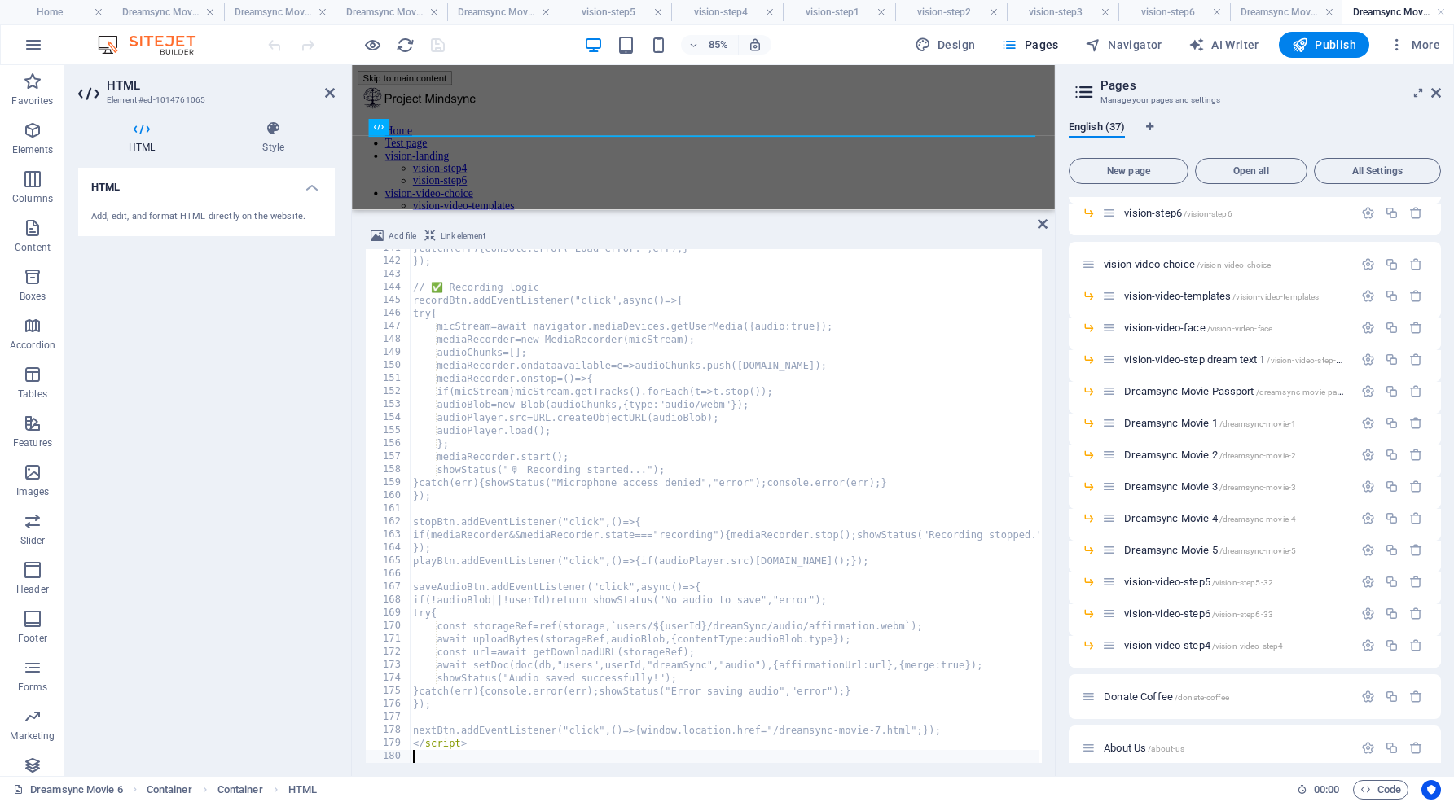
scroll to position [1831, 0]
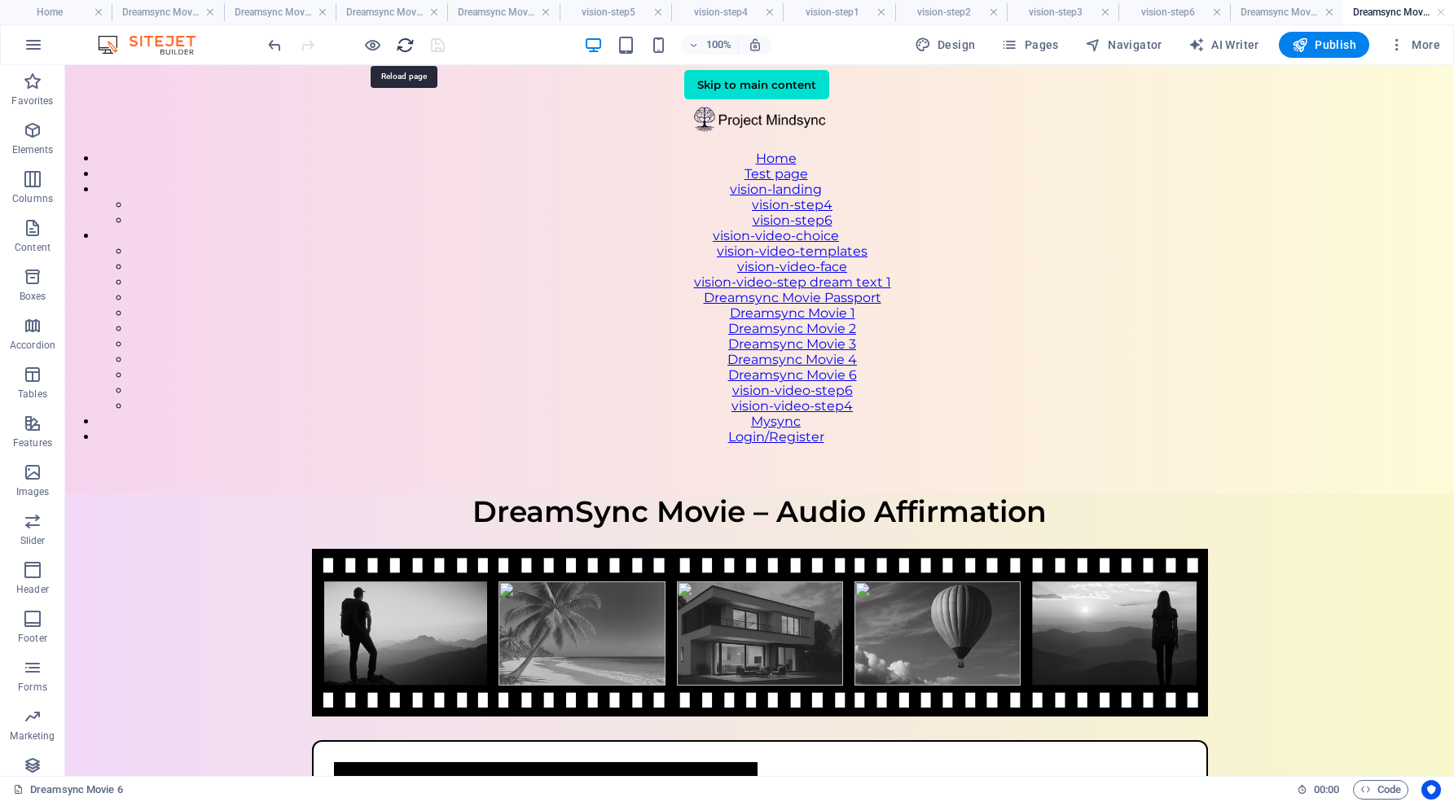
click at [404, 48] on icon "reload" at bounding box center [405, 45] width 19 height 19
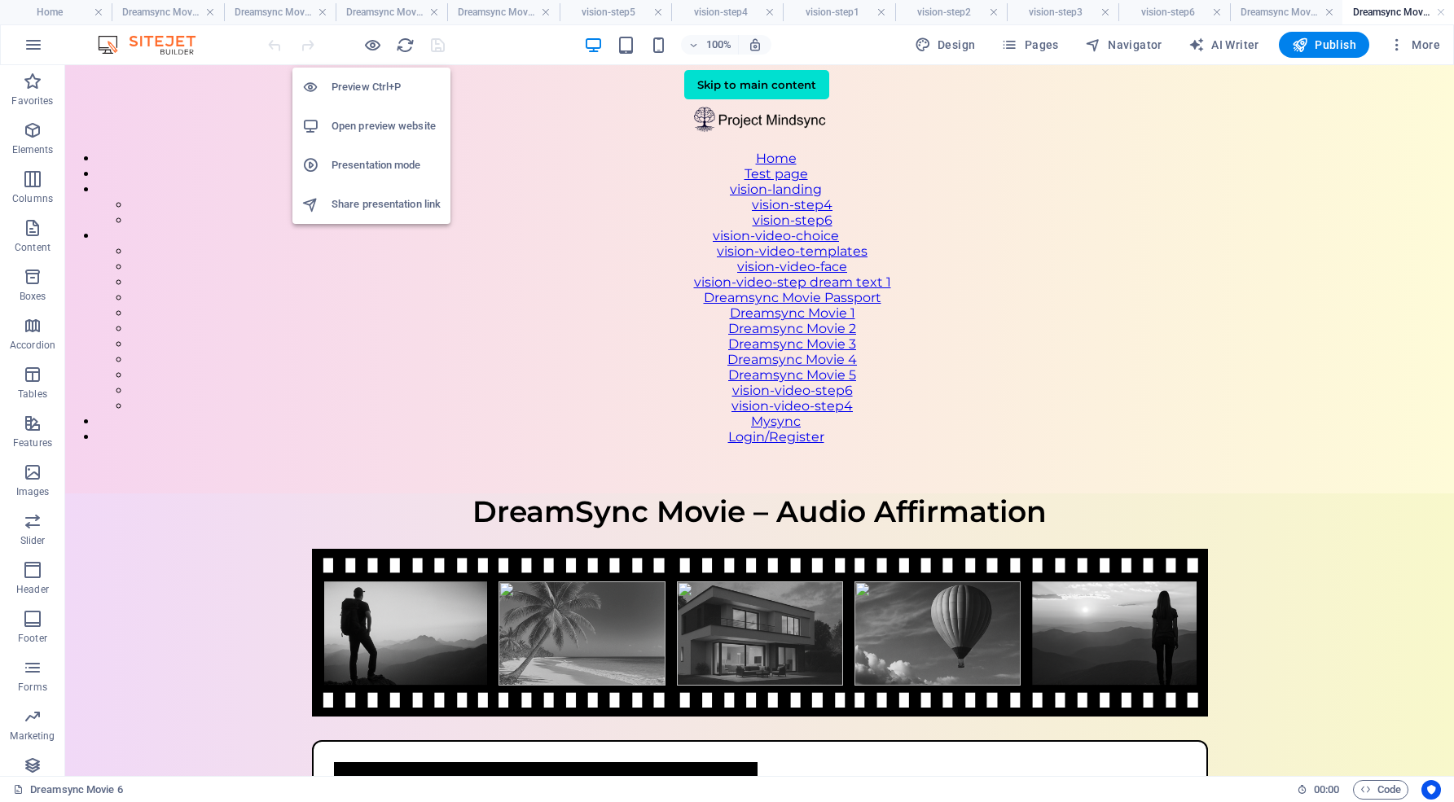
click at [380, 122] on h6 "Open preview website" at bounding box center [385, 126] width 109 height 20
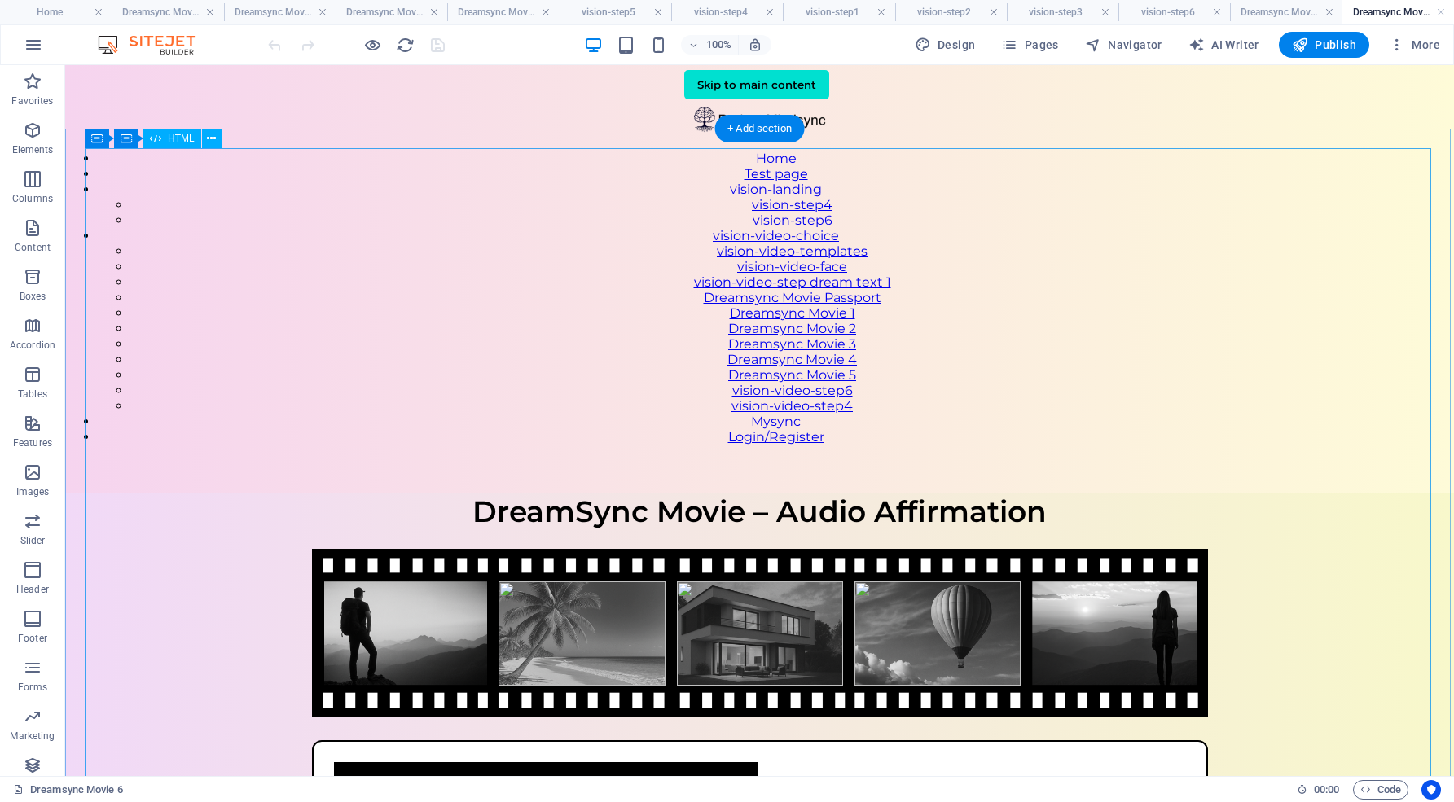
click at [815, 493] on div "DreamSync Movie – Audio Affirmation DreamSync Movie – Audio Affirmation Your af…" at bounding box center [759, 785] width 1388 height 584
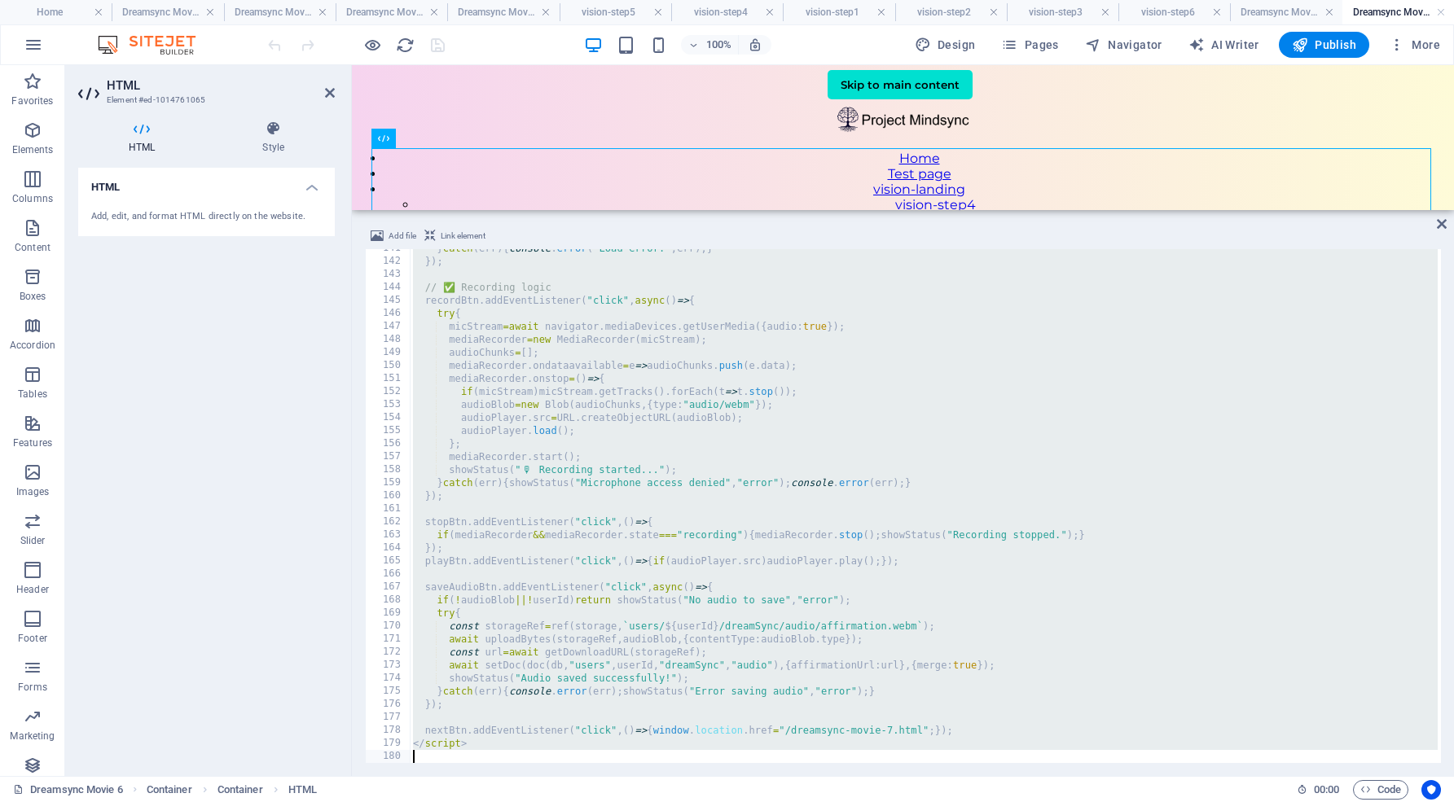
scroll to position [1831, 0]
drag, startPoint x: 406, startPoint y: 256, endPoint x: 651, endPoint y: 807, distance: 603.0
click at [651, 801] on html "[DOMAIN_NAME] Home Dreamsync Movie 2 Dreamsync Movie 3 Dreamsync Movie 3 Dreams…" at bounding box center [727, 401] width 1454 height 802
type textarea "</script>"
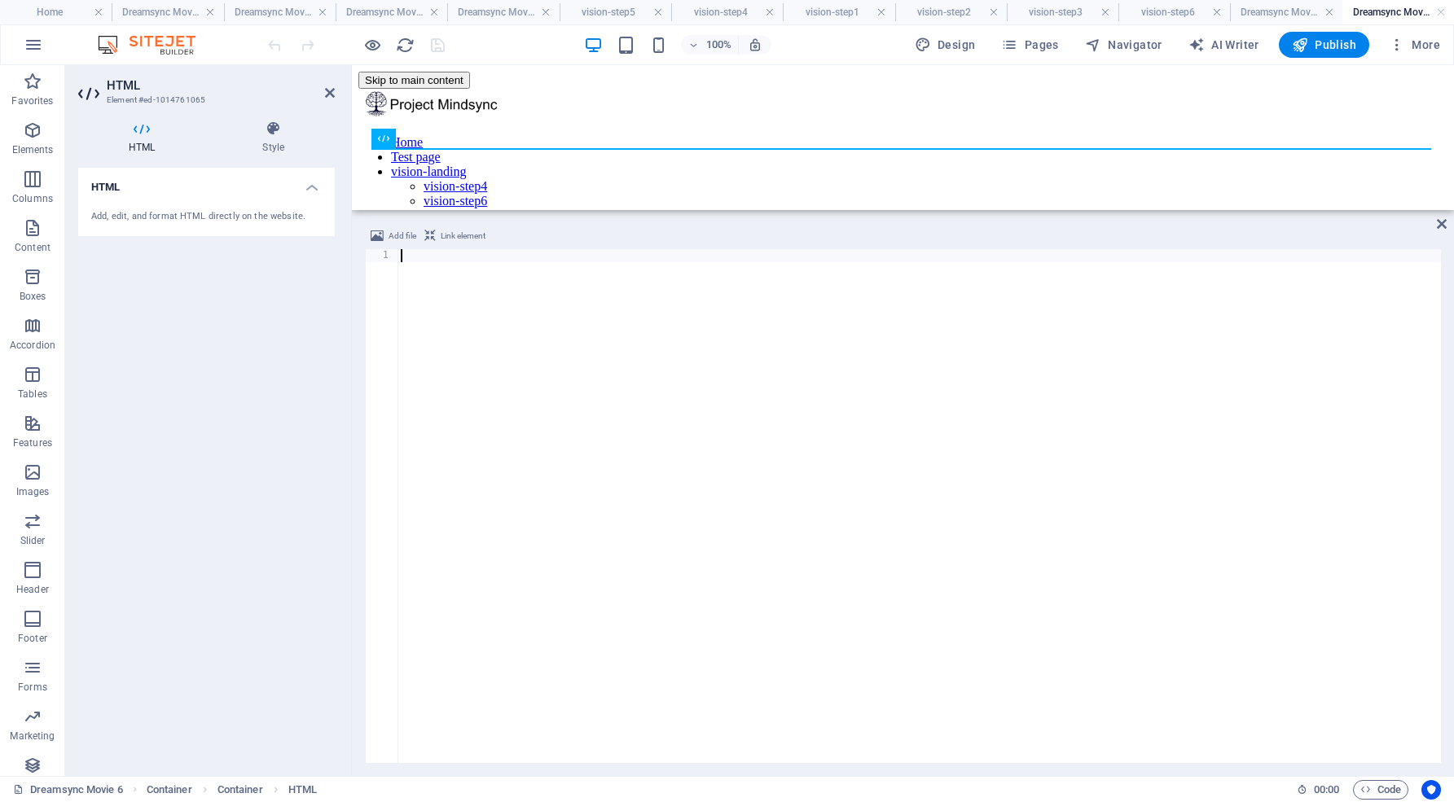
scroll to position [1414, 0]
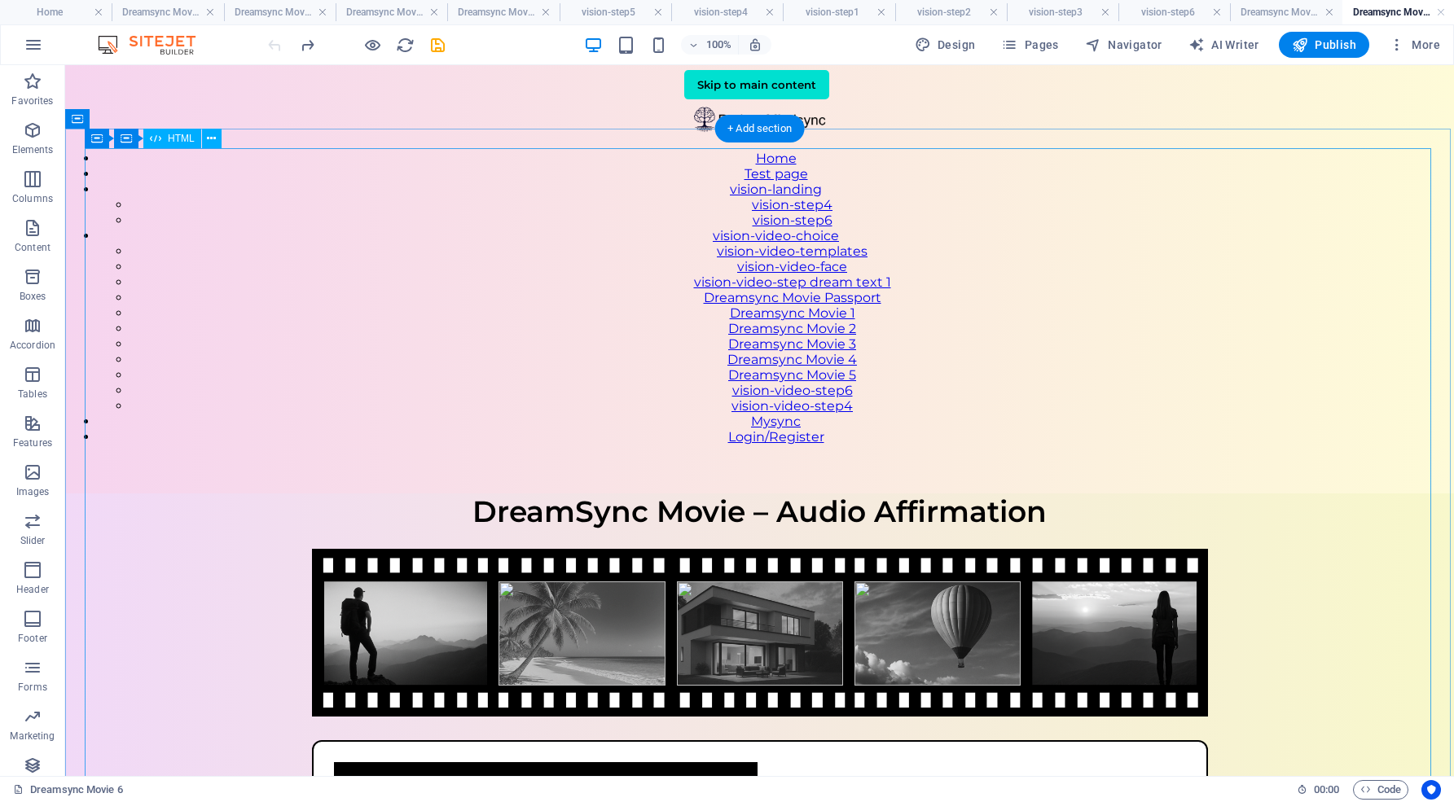
click at [616, 493] on div "DreamSync Movie – Audio Affirmation DreamSync Movie – Audio Affirmation Your af…" at bounding box center [759, 785] width 1388 height 584
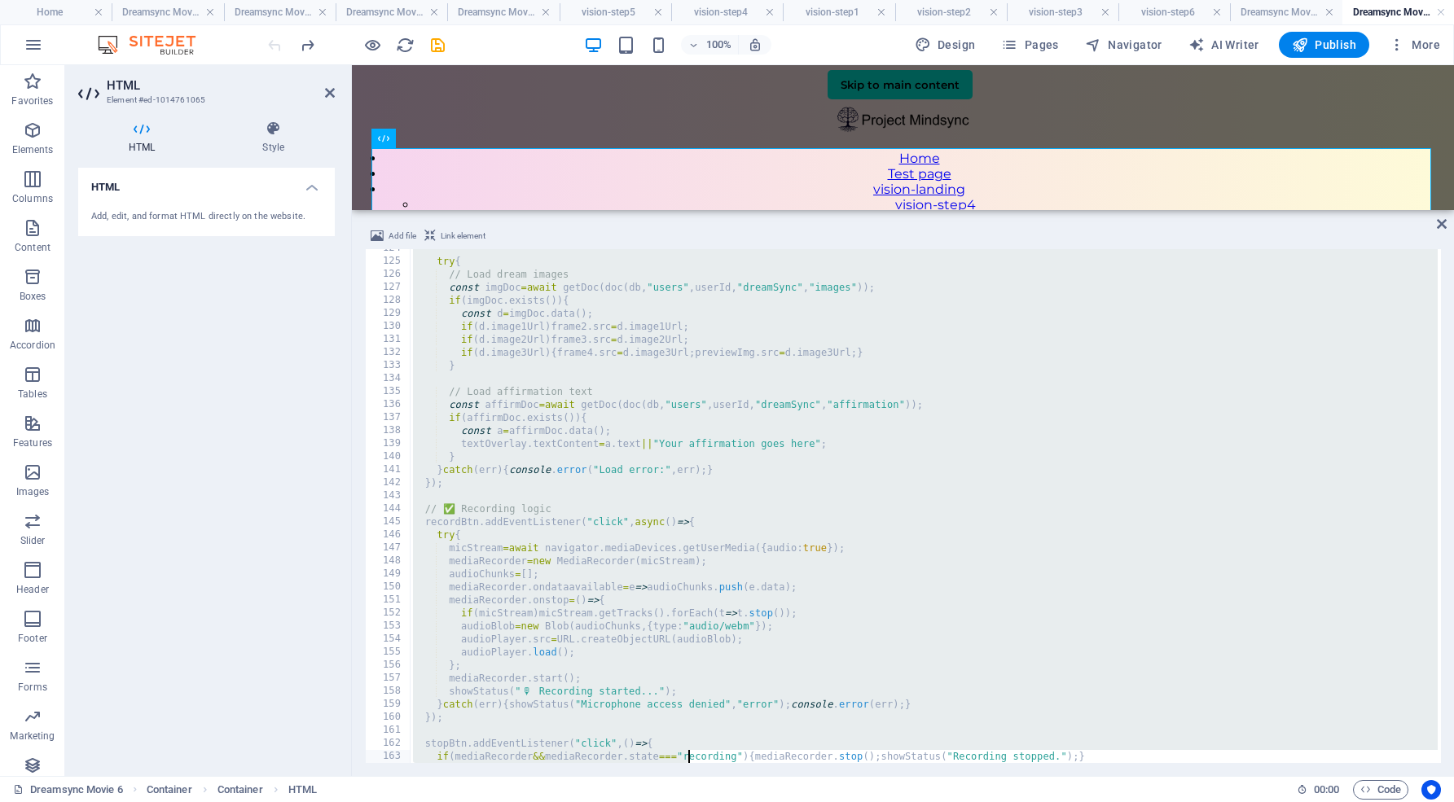
scroll to position [1831, 0]
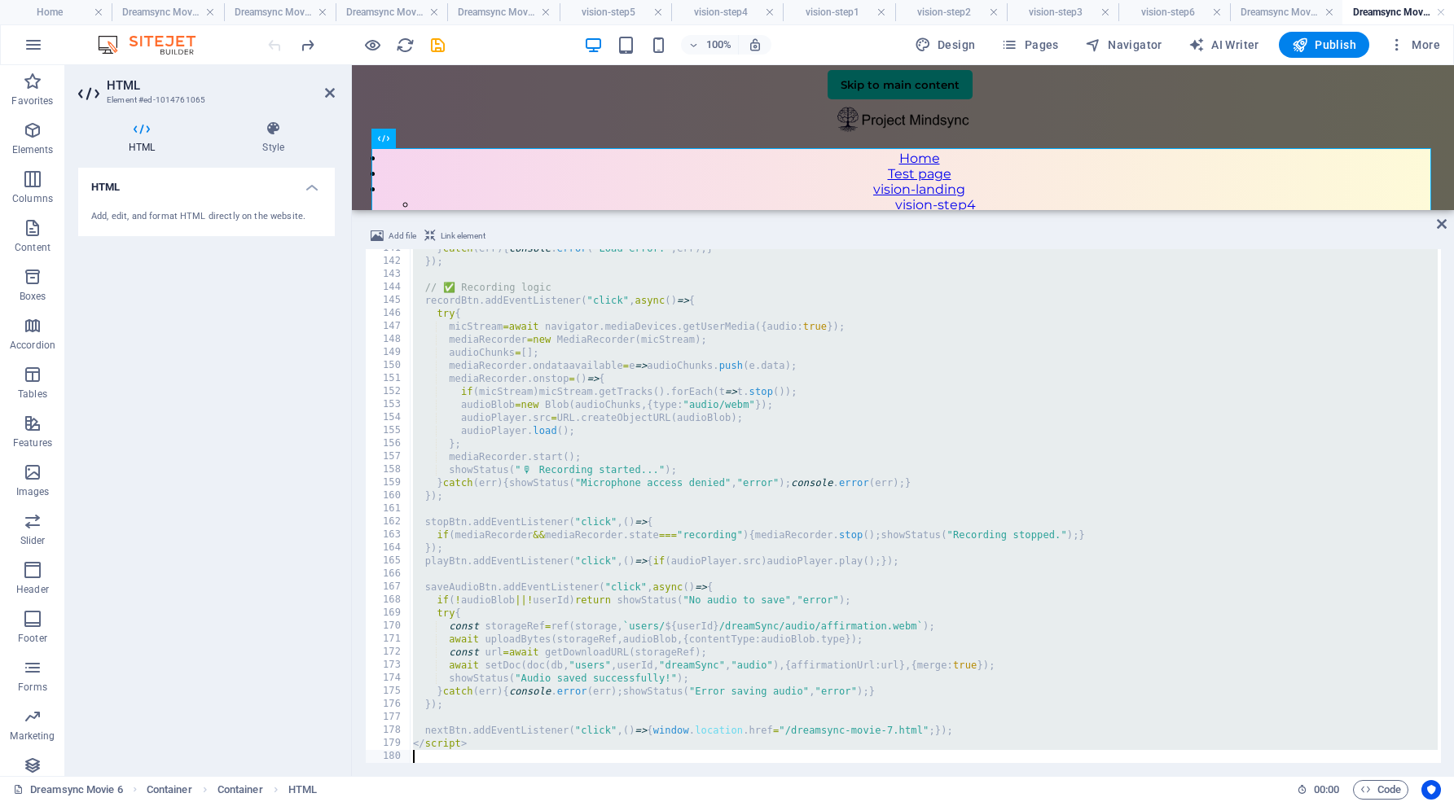
drag, startPoint x: 409, startPoint y: 256, endPoint x: 687, endPoint y: 807, distance: 617.7
click at [687, 801] on html "[DOMAIN_NAME] Home Dreamsync Movie 2 Dreamsync Movie 3 Dreamsync Movie 3 Dreams…" at bounding box center [727, 401] width 1454 height 802
type textarea "</script>"
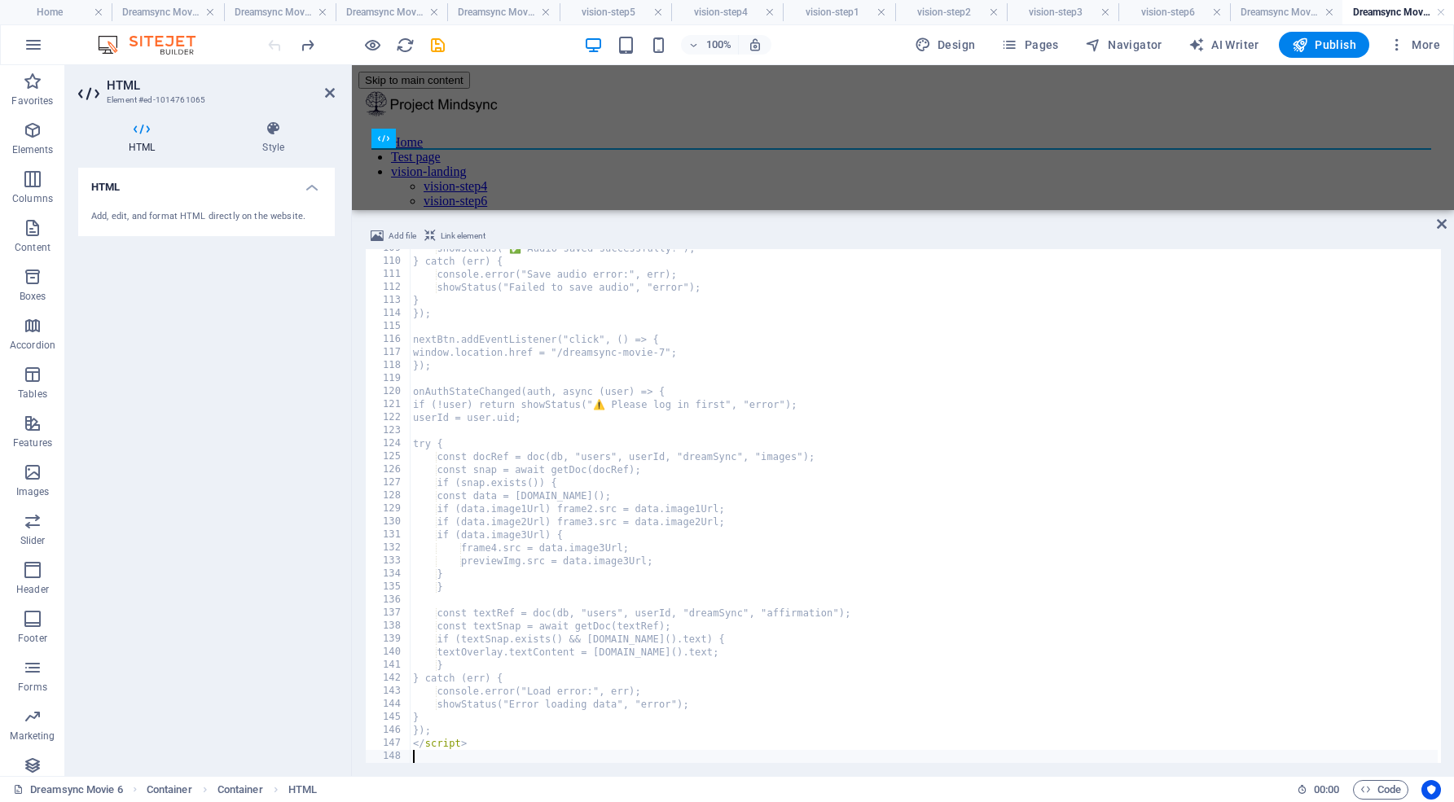
scroll to position [1414, 0]
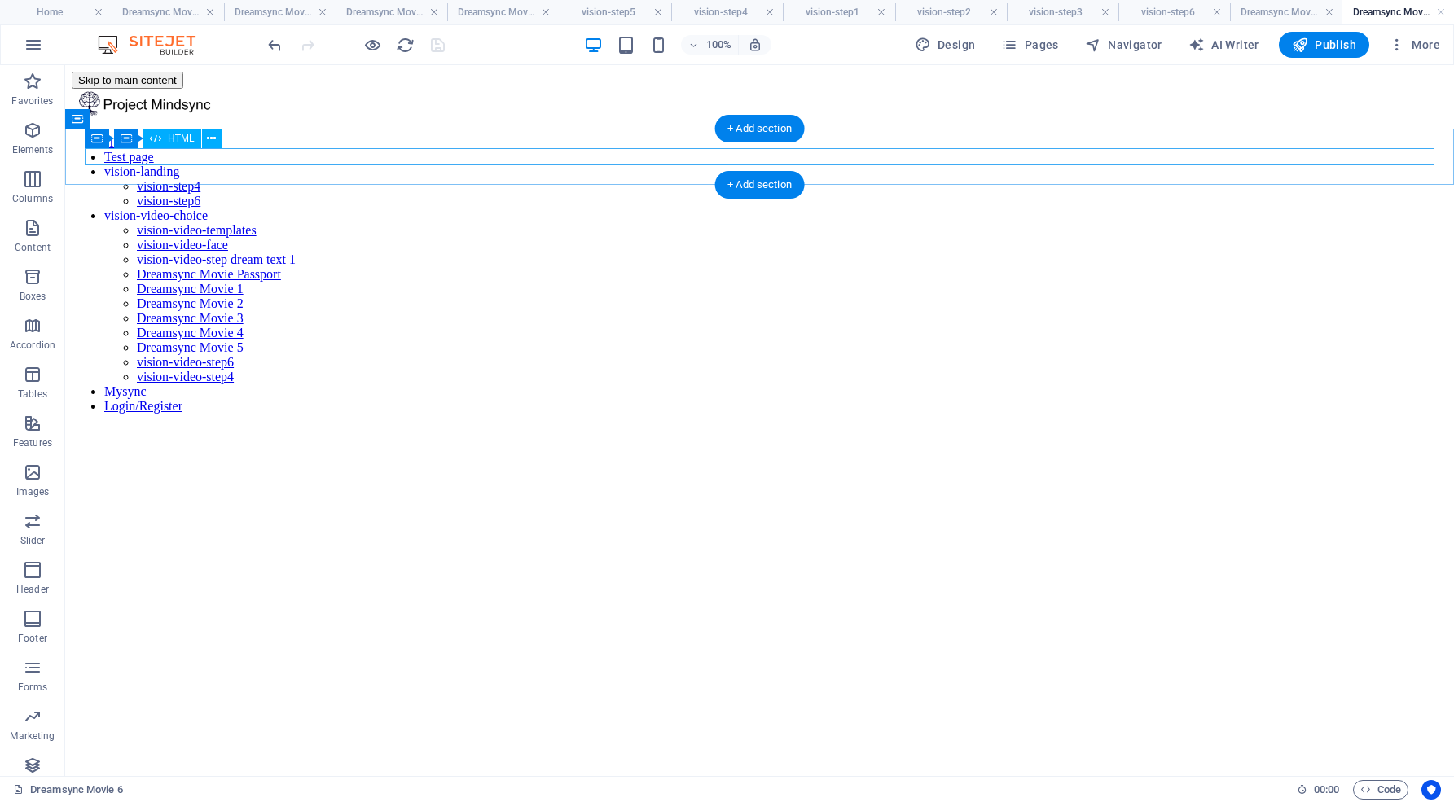
click at [586, 427] on div at bounding box center [759, 427] width 1375 height 0
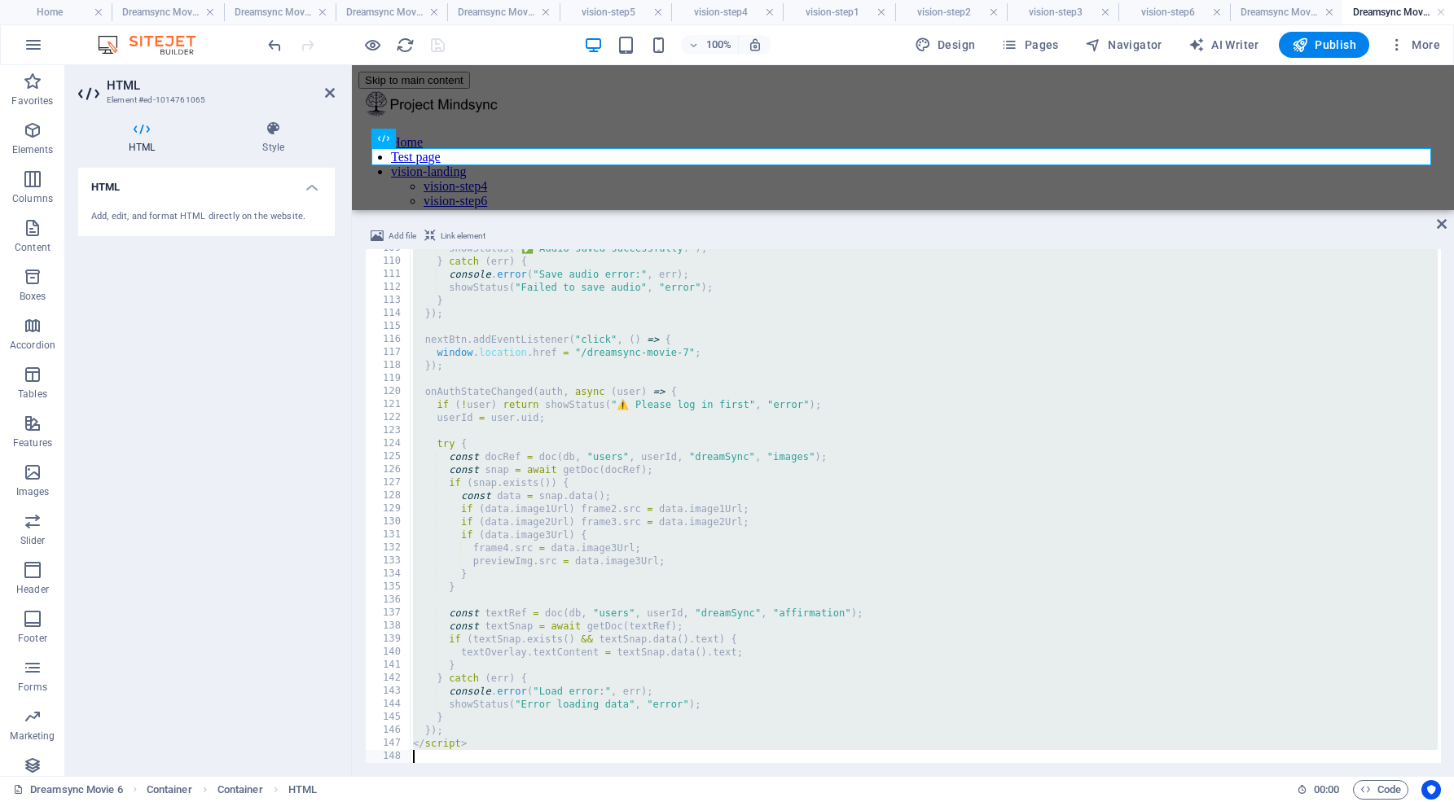
drag, startPoint x: 408, startPoint y: 252, endPoint x: 765, endPoint y: 807, distance: 659.8
click at [765, 801] on html "[DOMAIN_NAME] Home Dreamsync Movie 2 Dreamsync Movie 3 Dreamsync Movie 3 Dreams…" at bounding box center [727, 401] width 1454 height 802
type textarea "</script>"
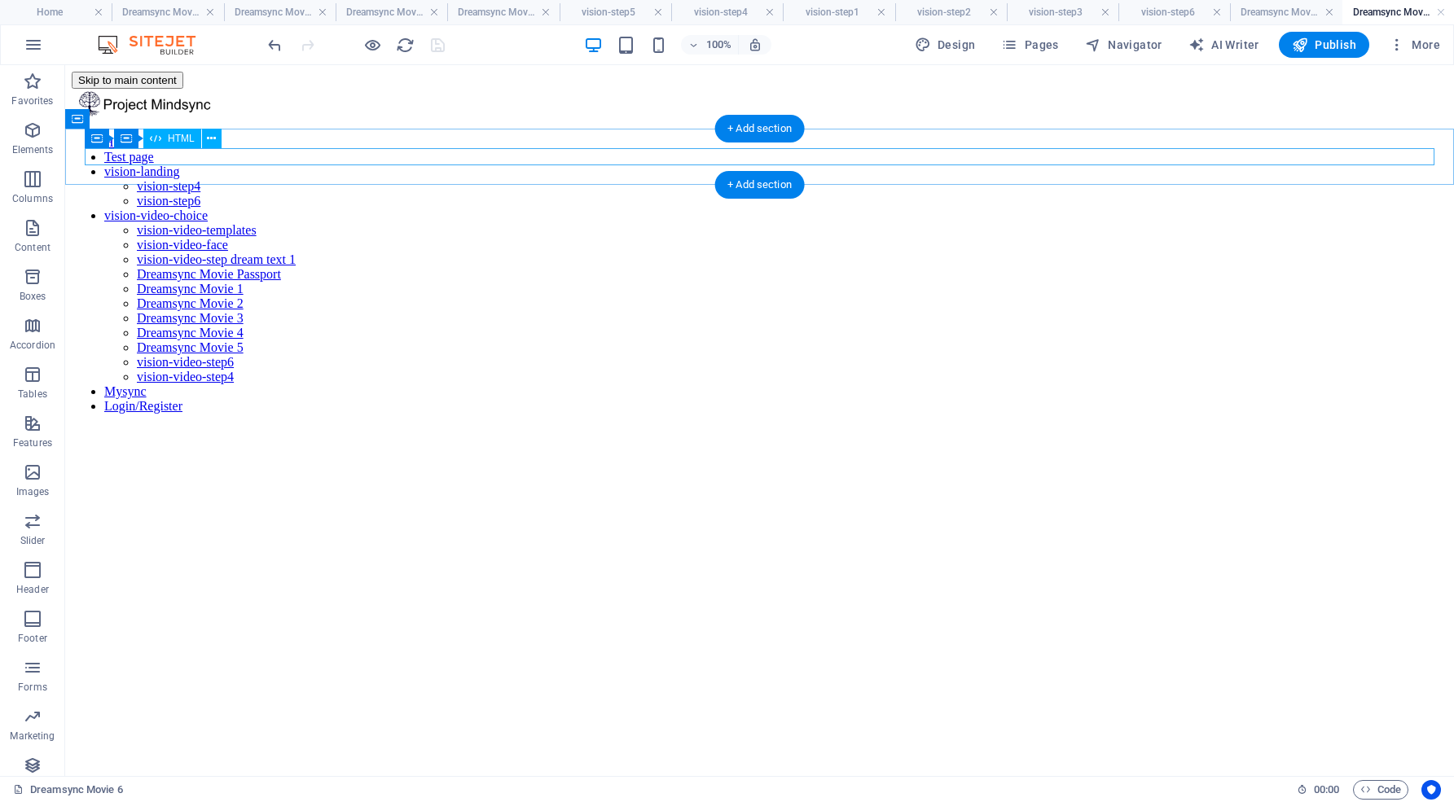
click at [530, 427] on div at bounding box center [759, 427] width 1375 height 0
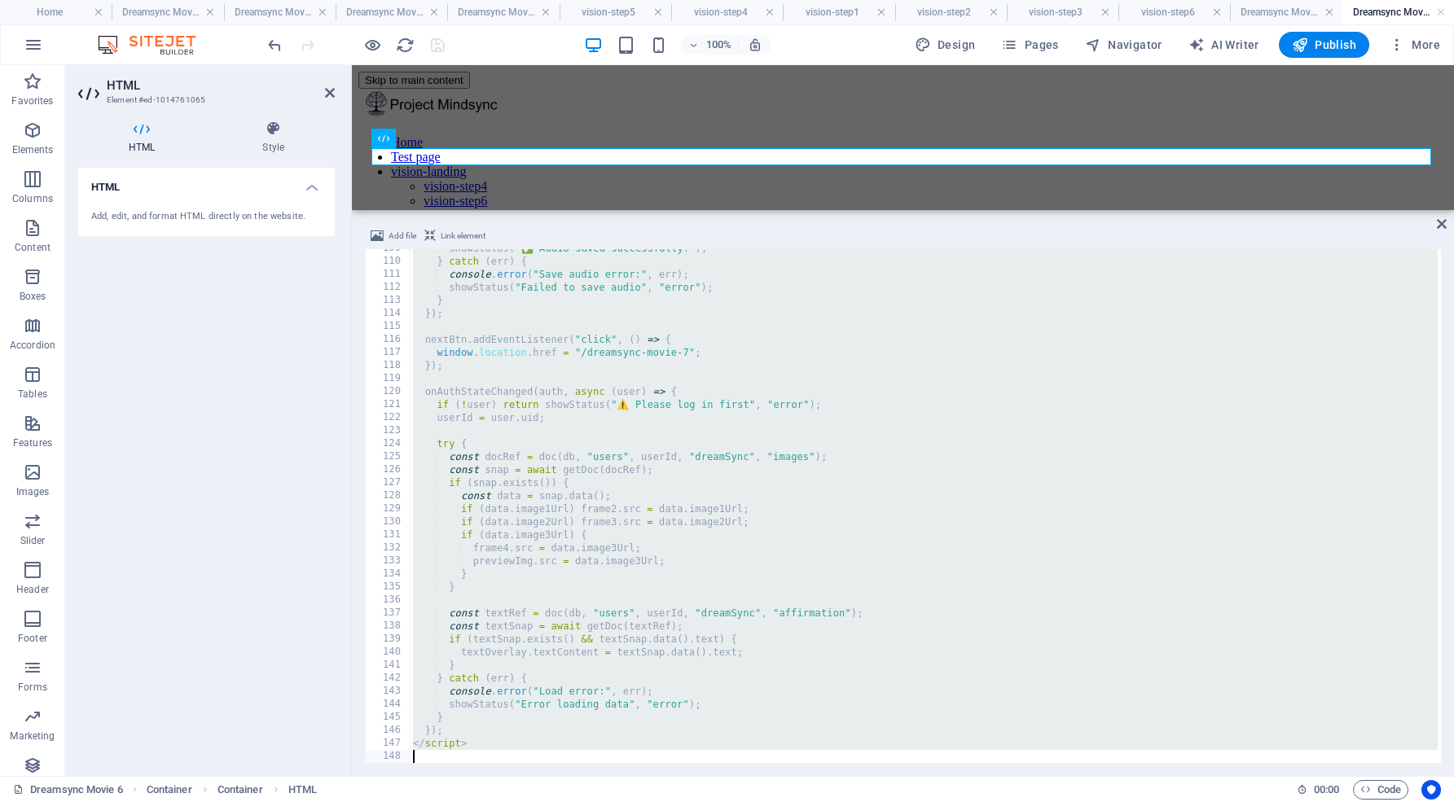
drag, startPoint x: 407, startPoint y: 257, endPoint x: 701, endPoint y: 807, distance: 624.1
click at [701, 801] on html "[DOMAIN_NAME] Home Dreamsync Movie 2 Dreamsync Movie 3 Dreamsync Movie 3 Dreams…" at bounding box center [727, 401] width 1454 height 802
type textarea "</script>"
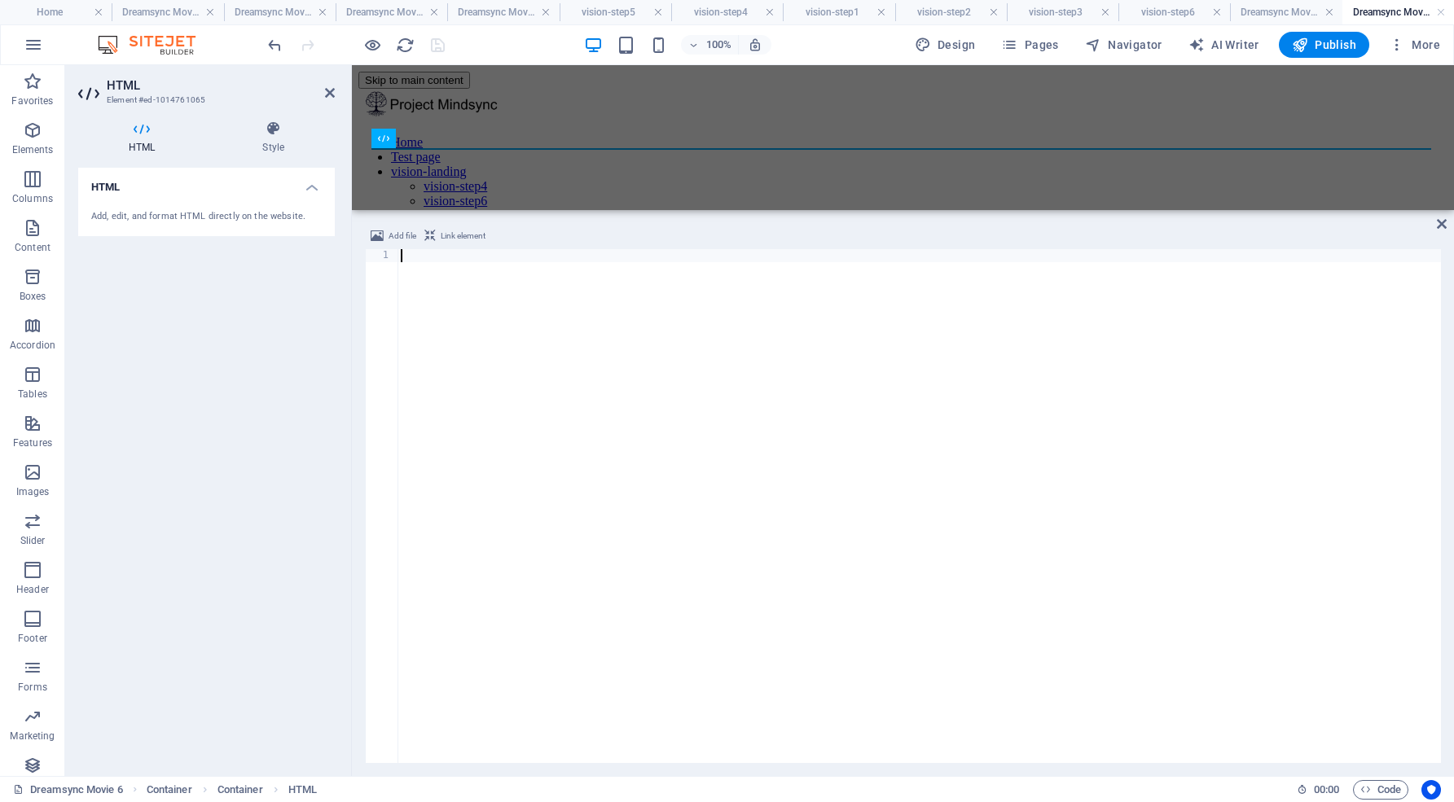
scroll to position [2535, 0]
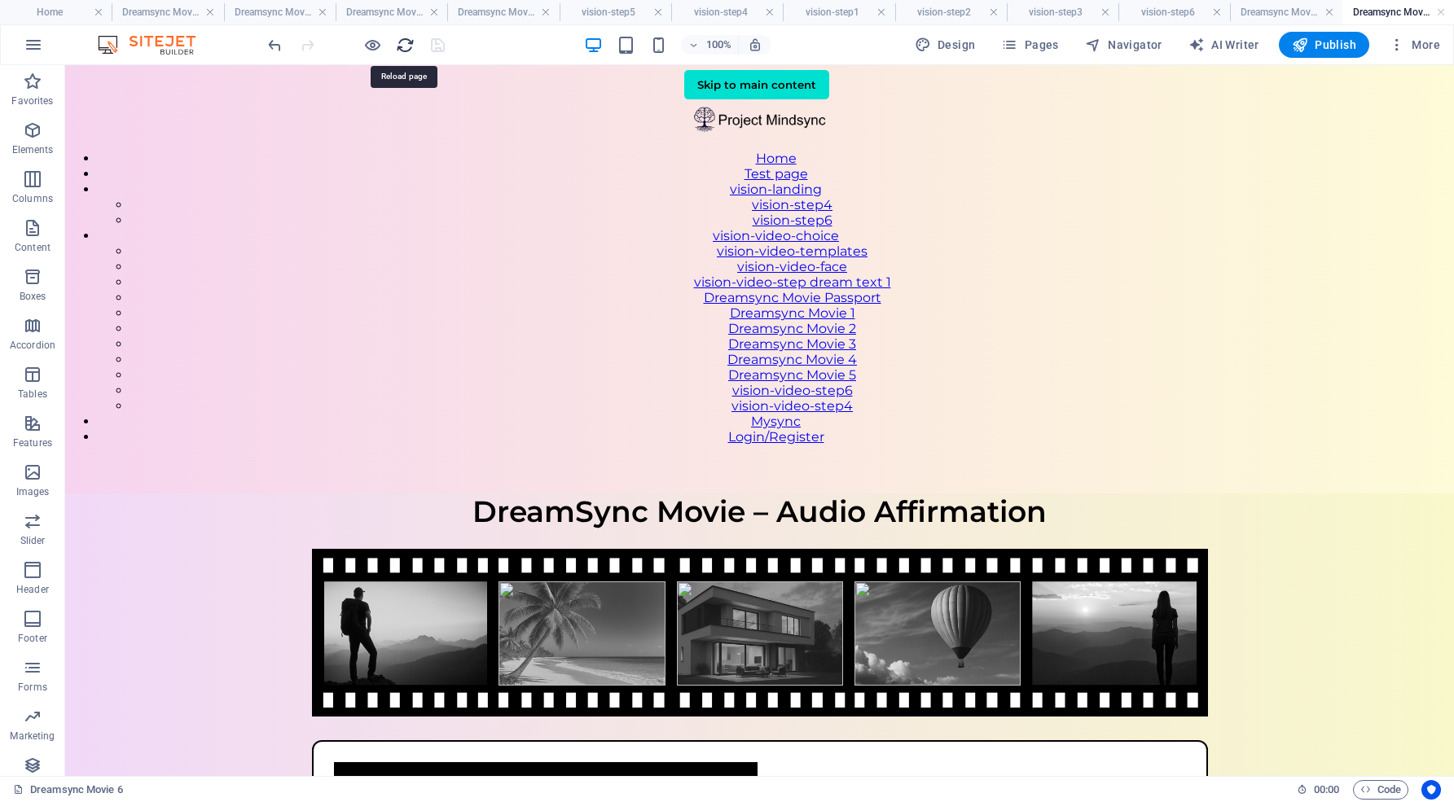
click at [401, 45] on icon "reload" at bounding box center [405, 45] width 19 height 19
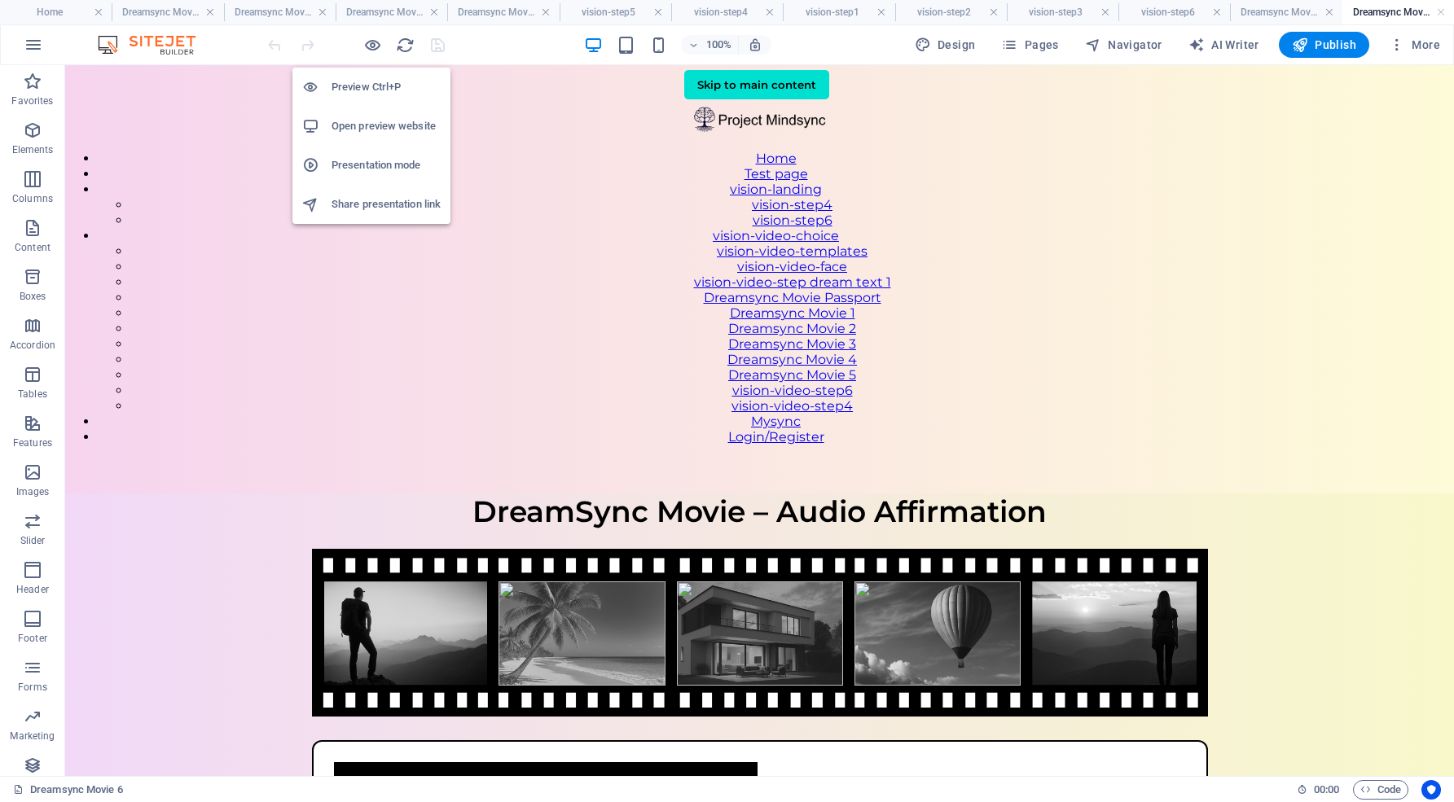
click at [372, 121] on h6 "Open preview website" at bounding box center [385, 126] width 109 height 20
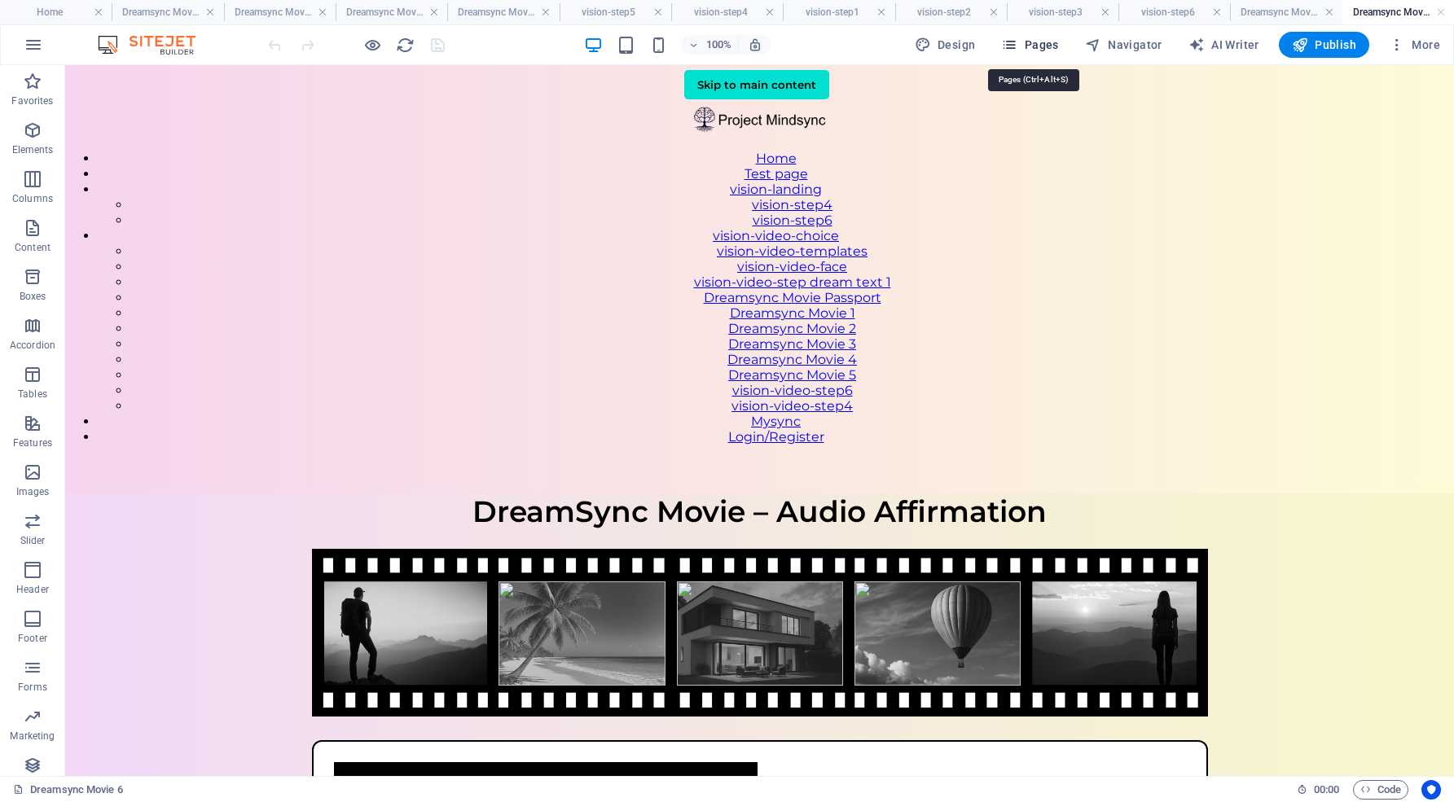
click at [1046, 41] on span "Pages" at bounding box center [1029, 45] width 57 height 16
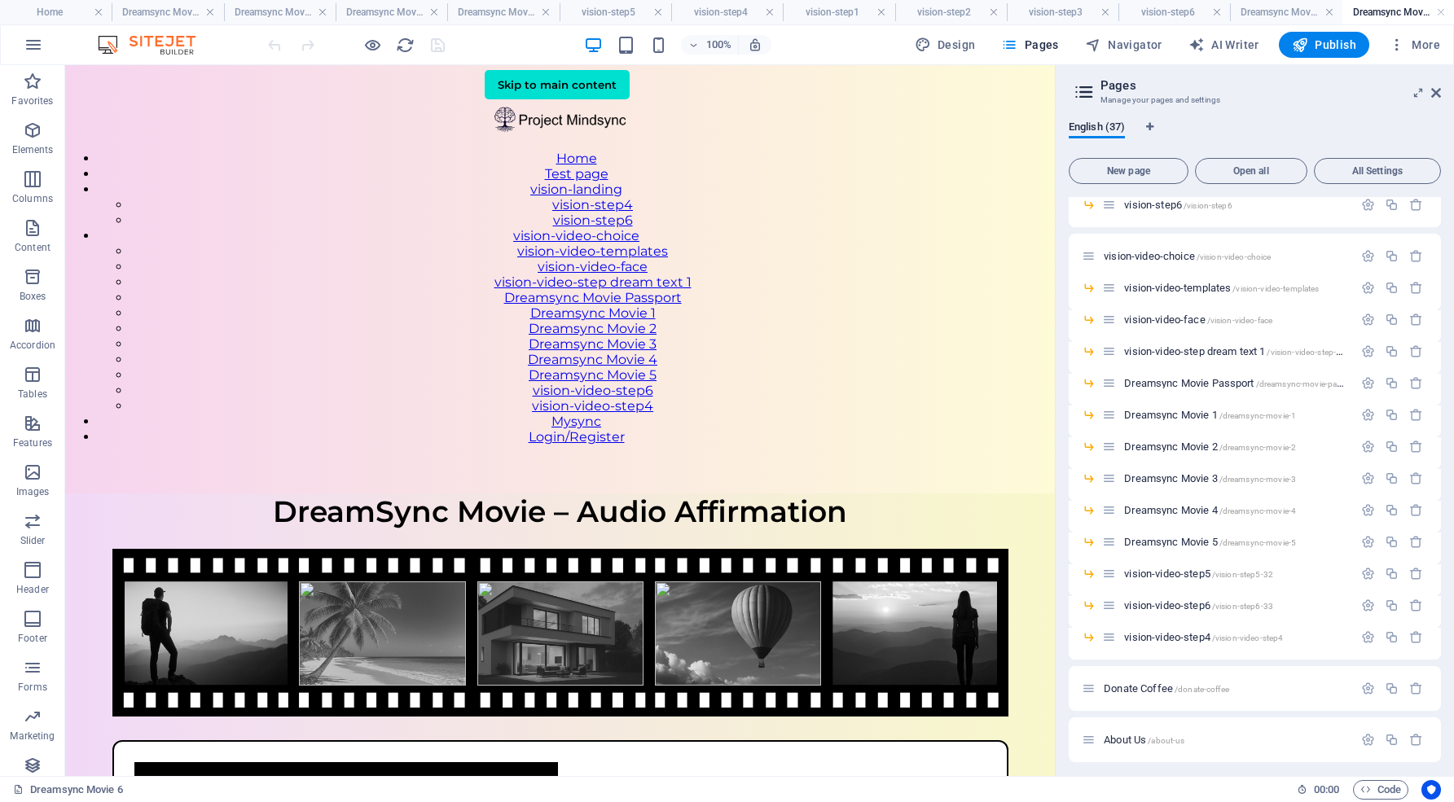
scroll to position [584, 0]
click at [1193, 634] on span "vision-video-step4 /vision-video-step4" at bounding box center [1203, 635] width 159 height 12
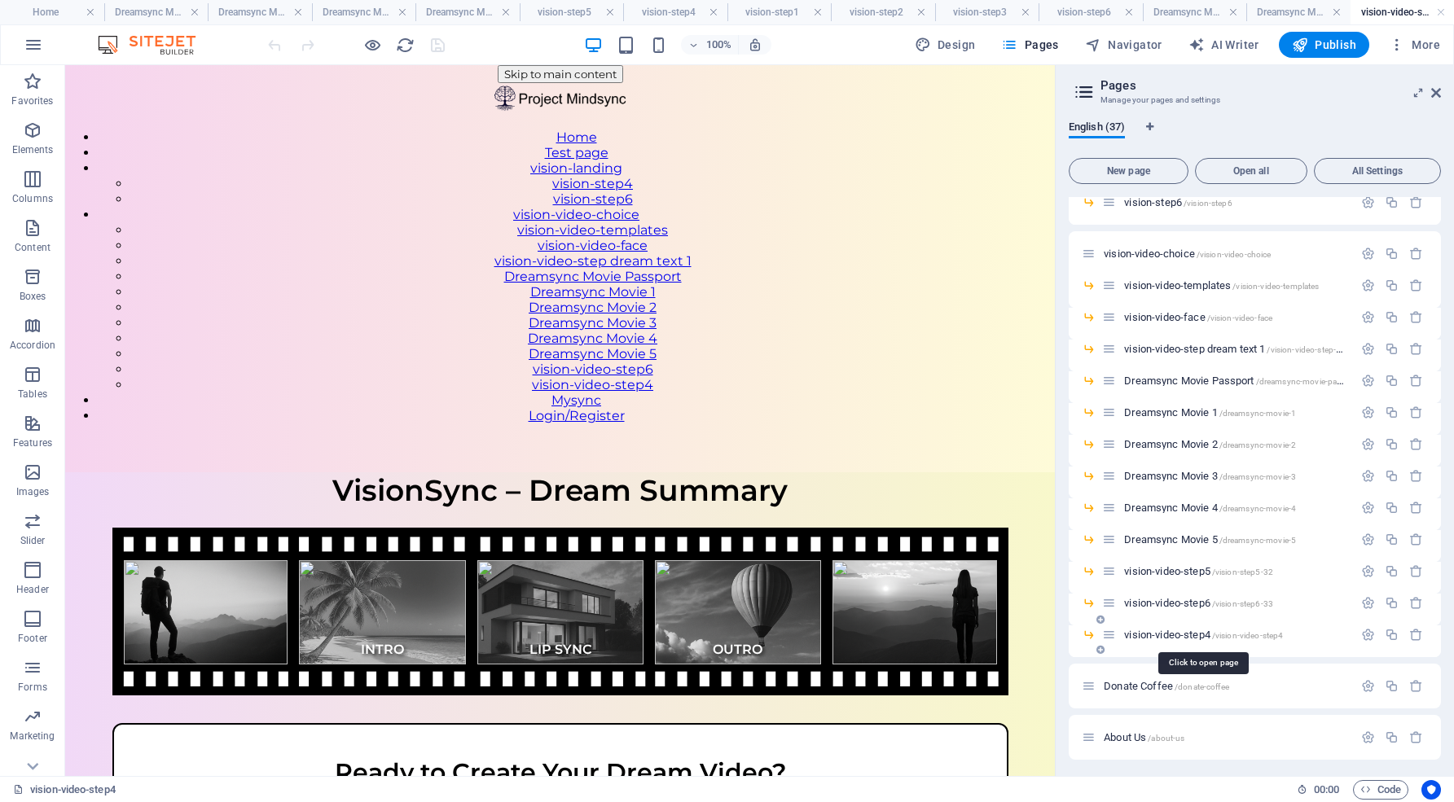
scroll to position [0, 0]
click at [1365, 631] on icon "button" at bounding box center [1368, 635] width 14 height 14
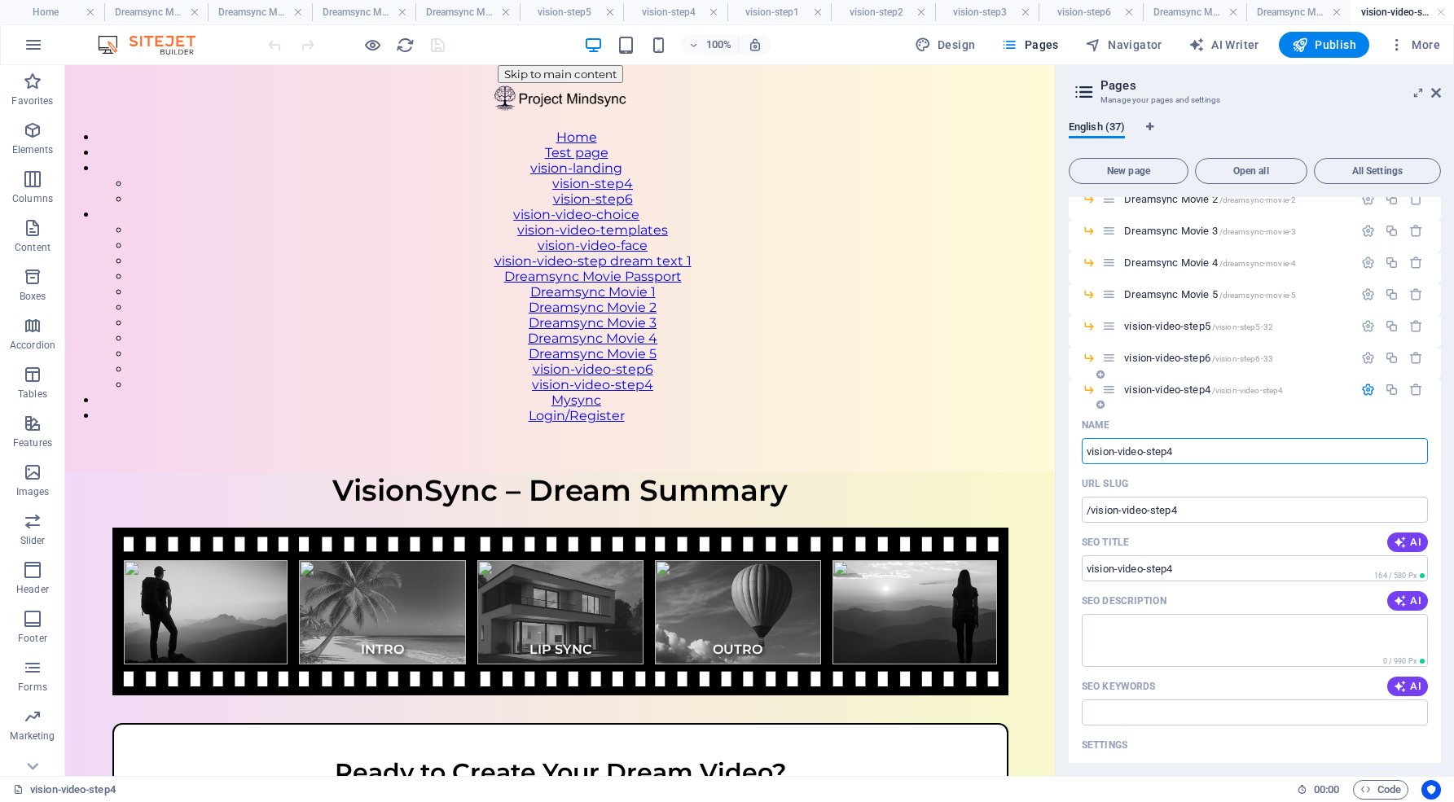
scroll to position [831, 0]
drag, startPoint x: 1195, startPoint y: 510, endPoint x: 1077, endPoint y: 489, distance: 120.6
click at [1077, 489] on div "Name vision-video-step4 ​ URL SLUG /vision-video-step4 ​ SEO Title AI vision-vi…" at bounding box center [1254, 705] width 372 height 590
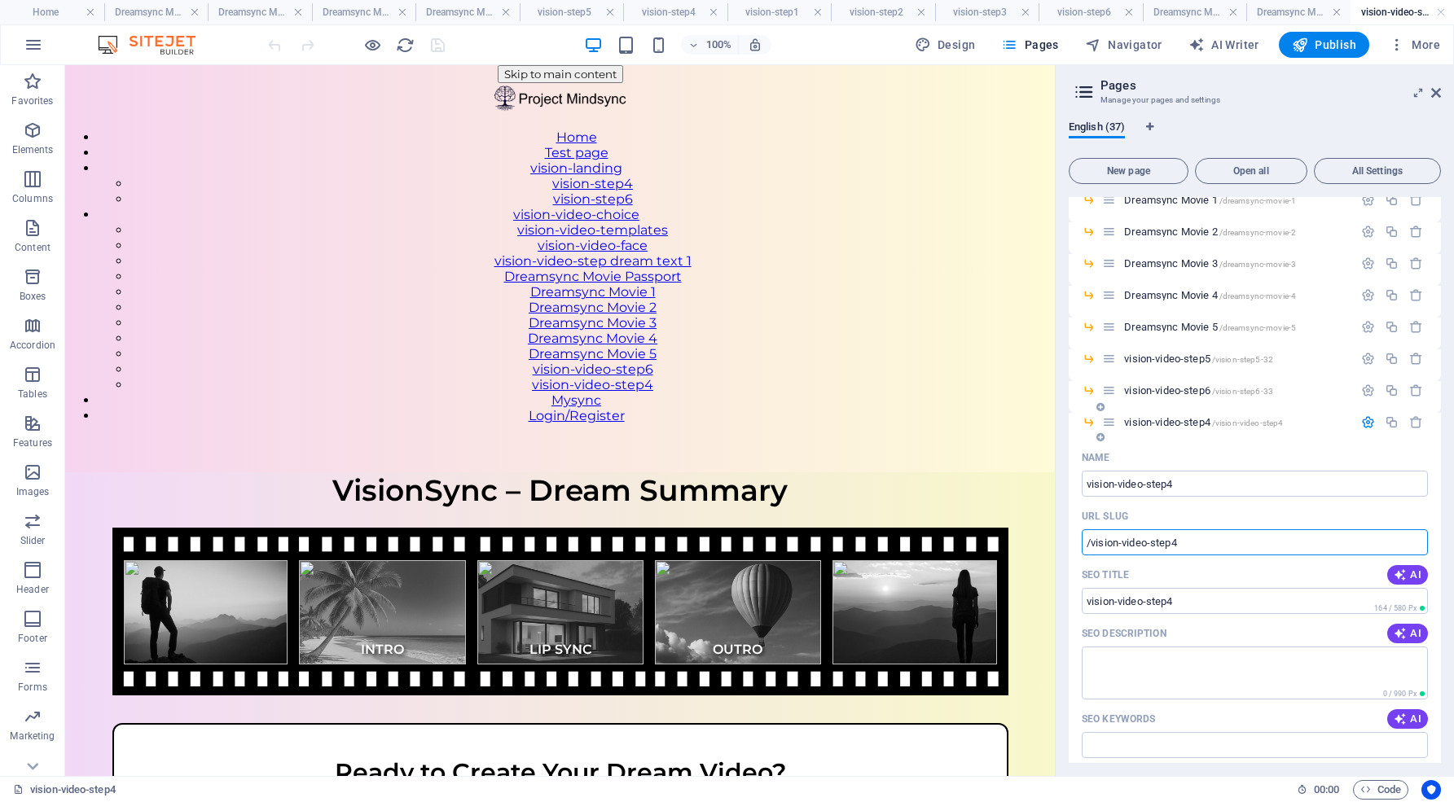
scroll to position [781, 0]
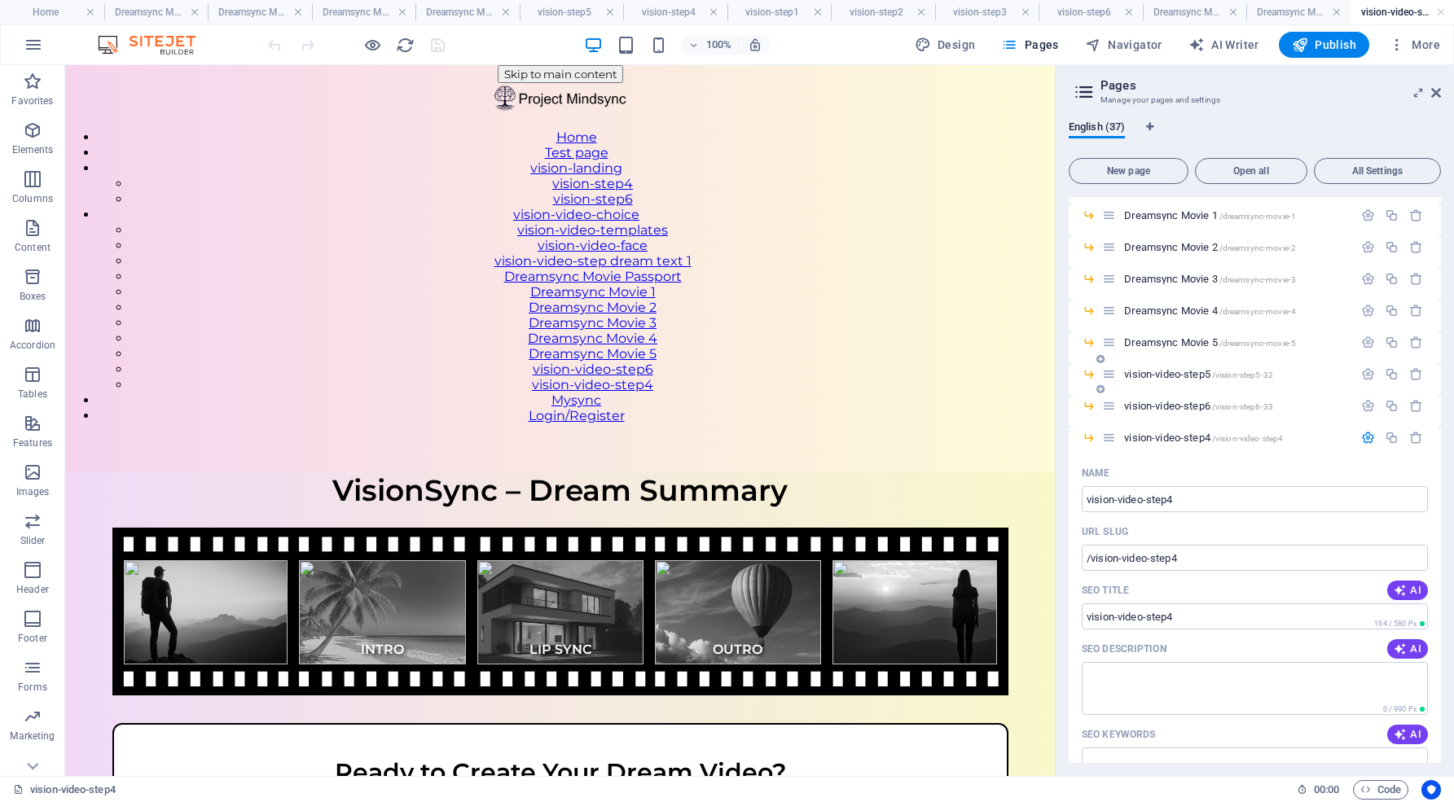
click at [1229, 377] on span "/vision-step5-32" at bounding box center [1242, 375] width 61 height 9
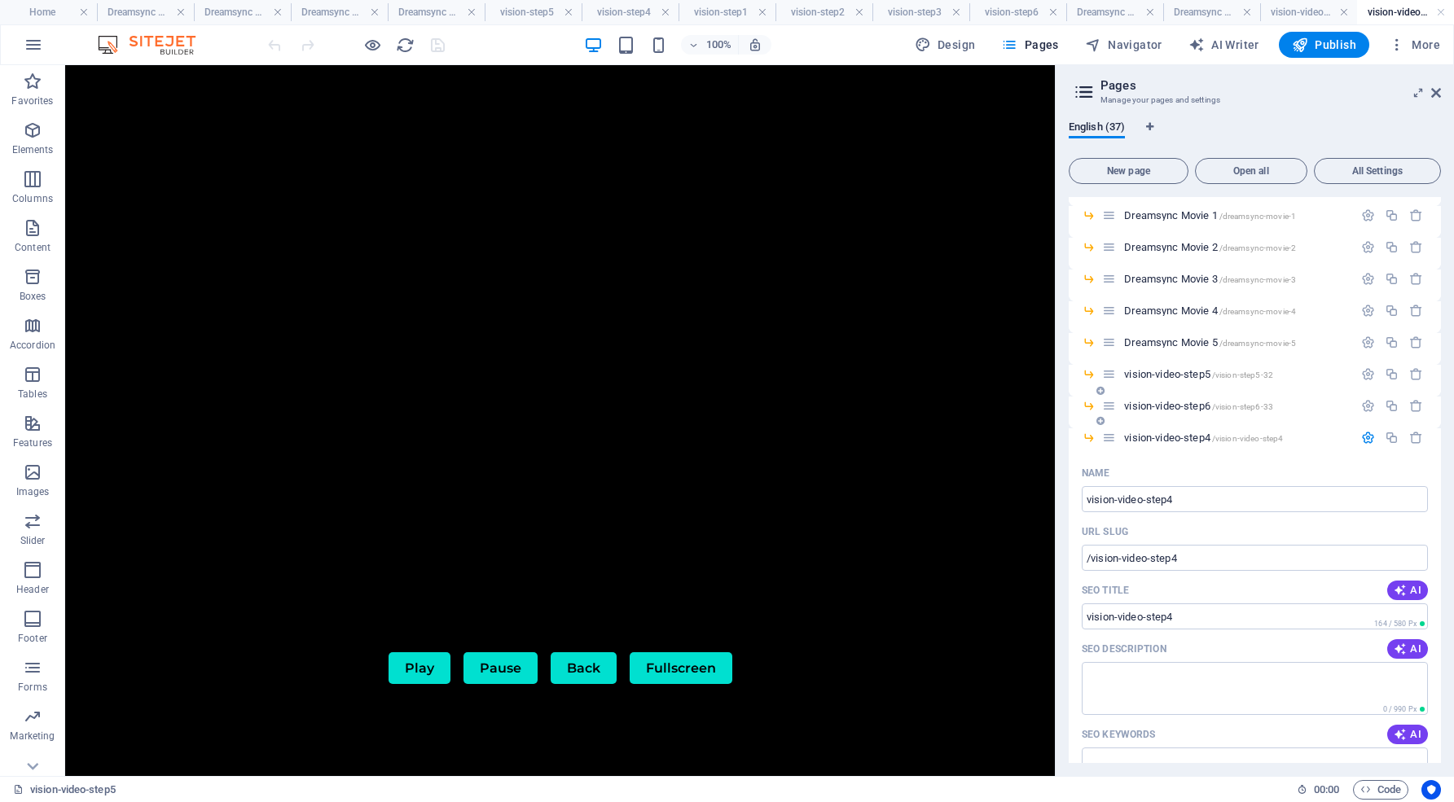
scroll to position [0, 0]
click at [1187, 498] on input "vision-video-step4" at bounding box center [1254, 499] width 346 height 26
click at [1196, 374] on span "vision-video-step5 /vision-step5-32" at bounding box center [1198, 374] width 149 height 12
click at [1201, 369] on span "vision-video-step5 /vision-step5-32" at bounding box center [1198, 374] width 149 height 12
click at [1190, 402] on span "vision-video-step6 /vision-step6-33" at bounding box center [1198, 406] width 149 height 12
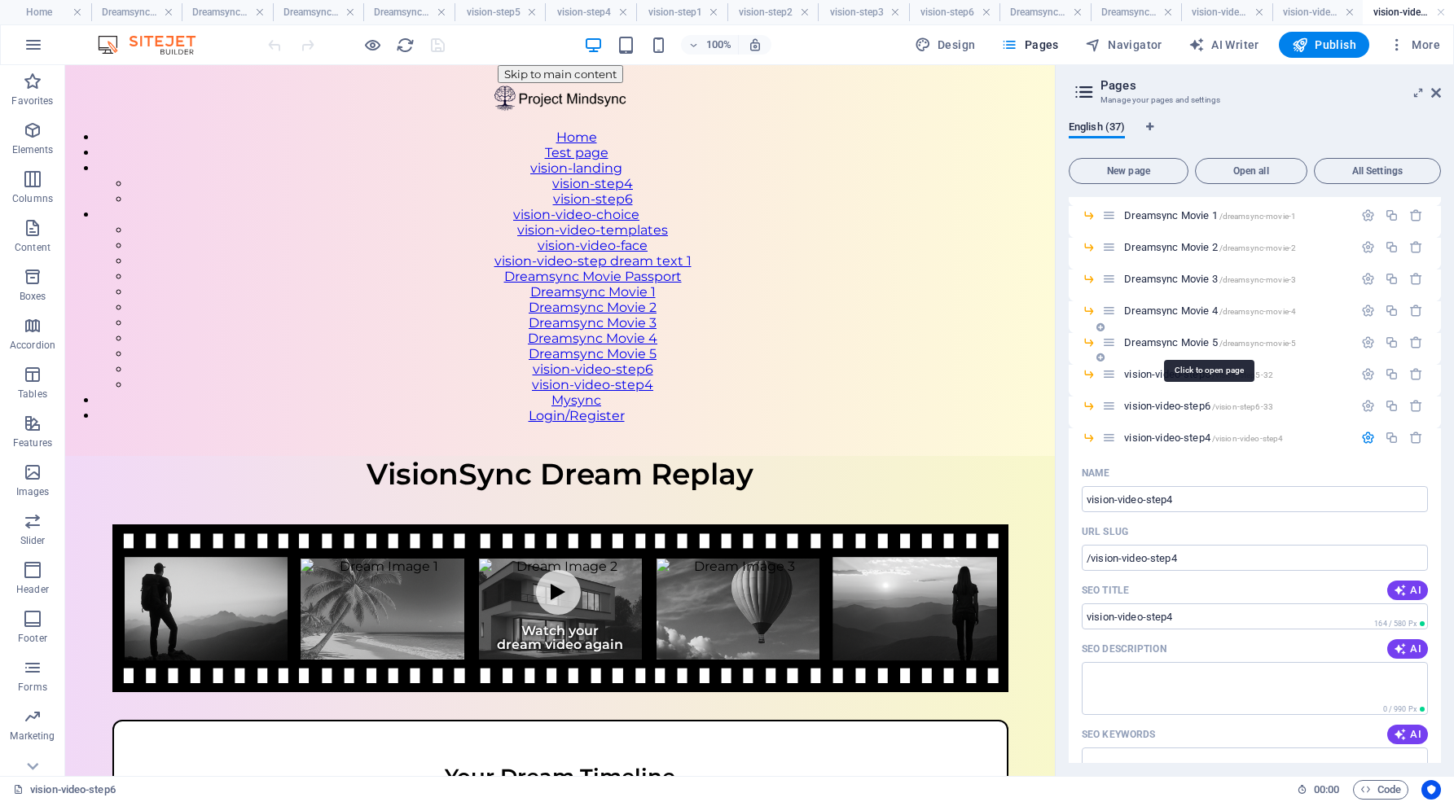
click at [1182, 339] on span "Dreamsync Movie 5 /dreamsync-movie-5" at bounding box center [1210, 342] width 172 height 12
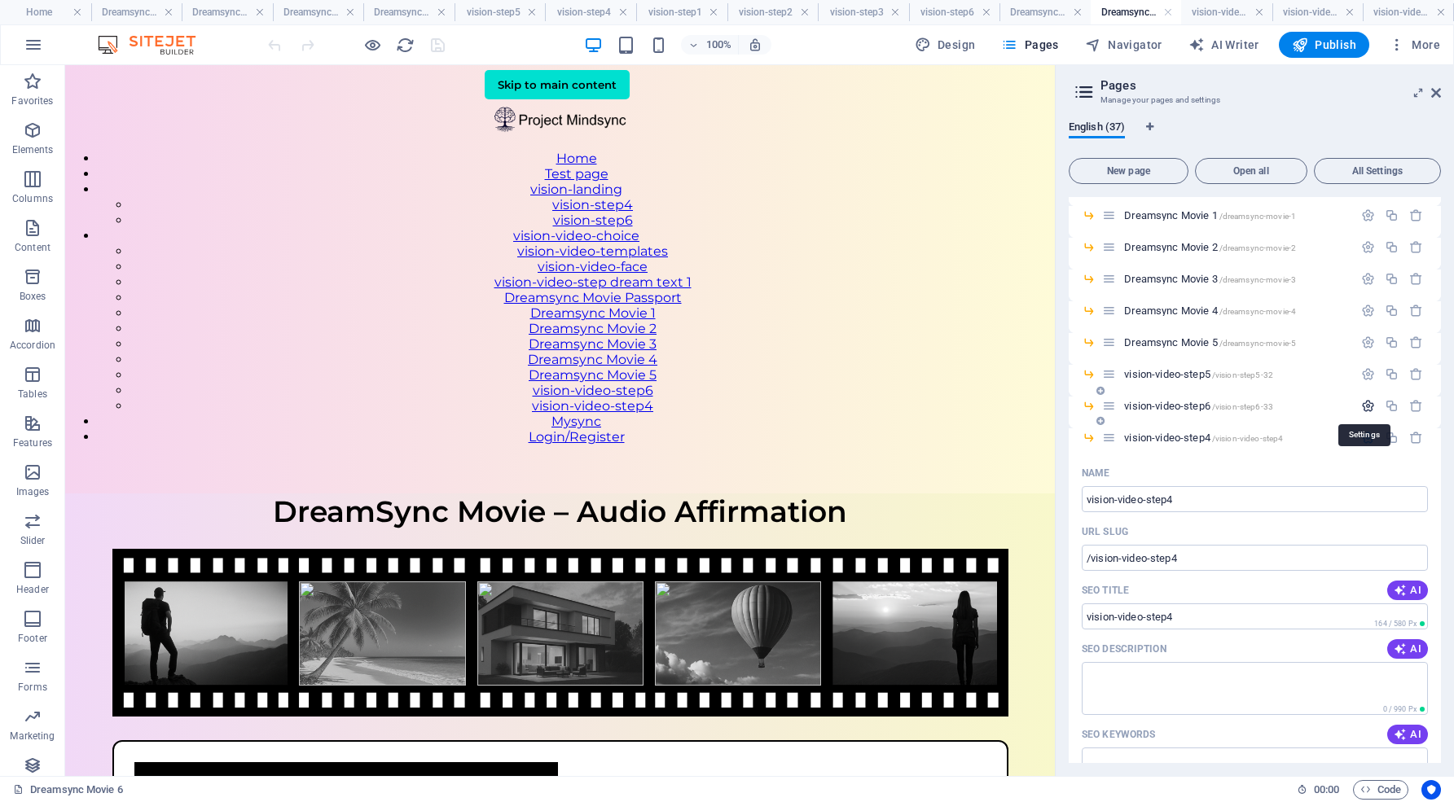
click at [1367, 403] on icon "button" at bounding box center [1368, 406] width 14 height 14
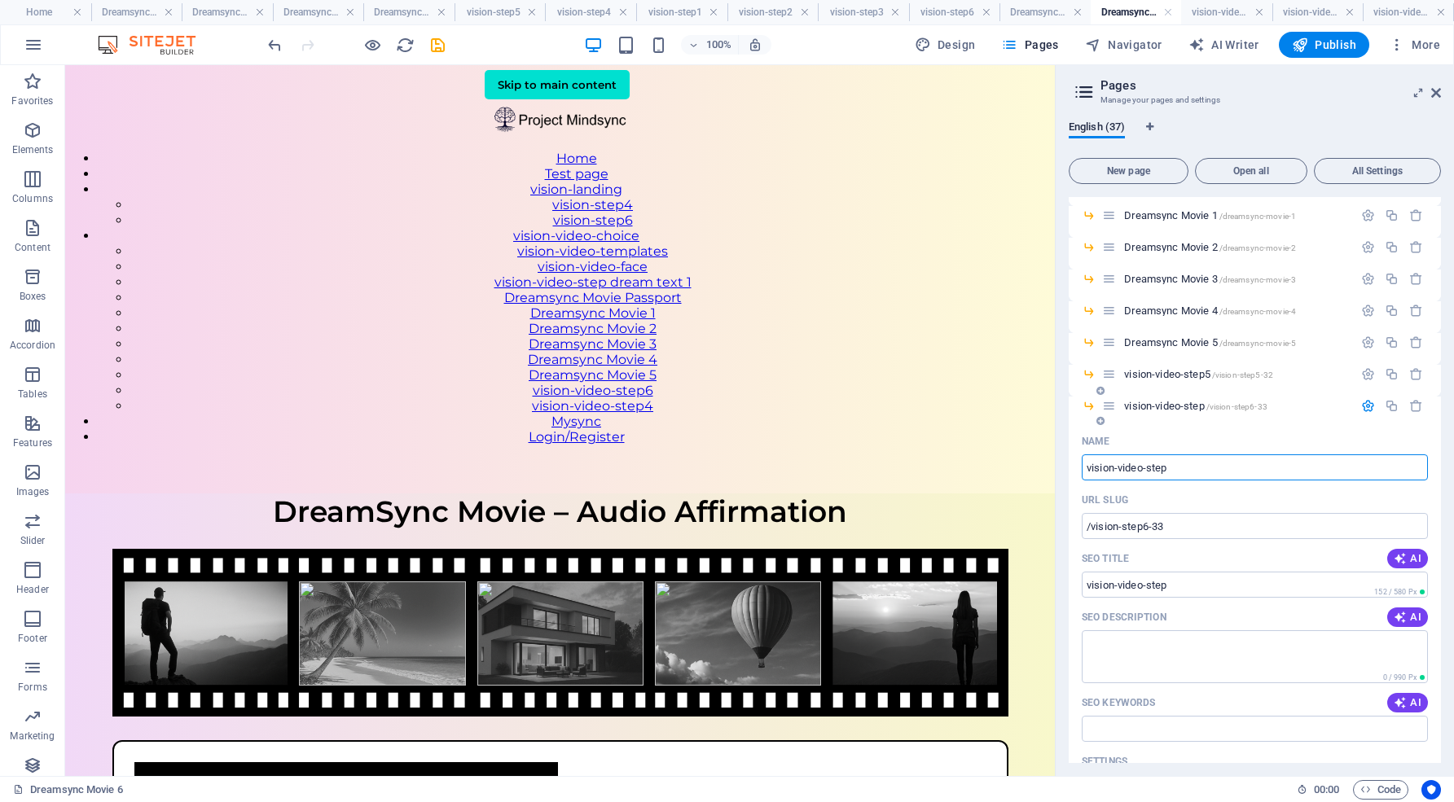
type input "vision-video-step8"
type input "vision-video-step"
type input "vision-video-step8"
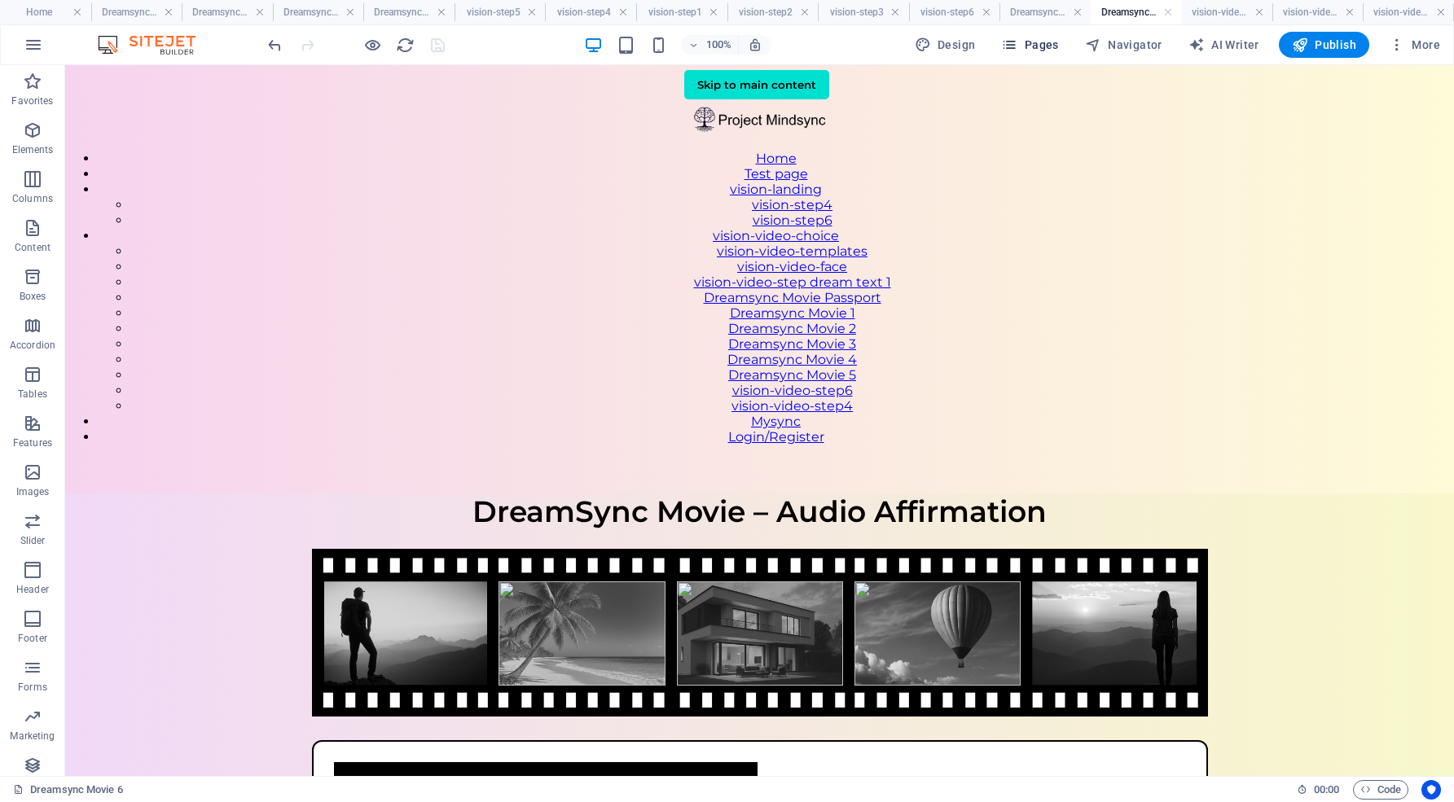
click at [1050, 47] on span "Pages" at bounding box center [1029, 45] width 57 height 16
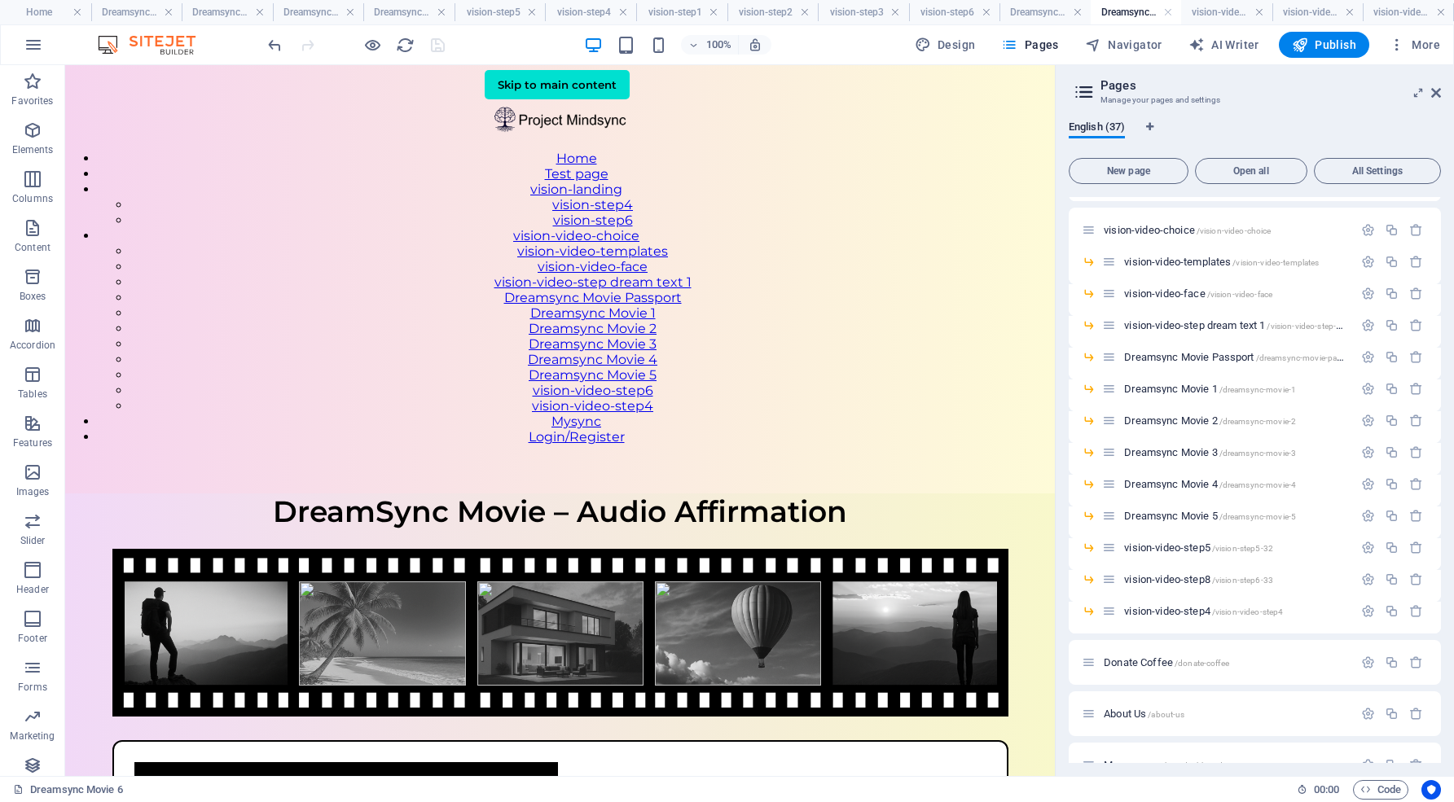
scroll to position [629, 0]
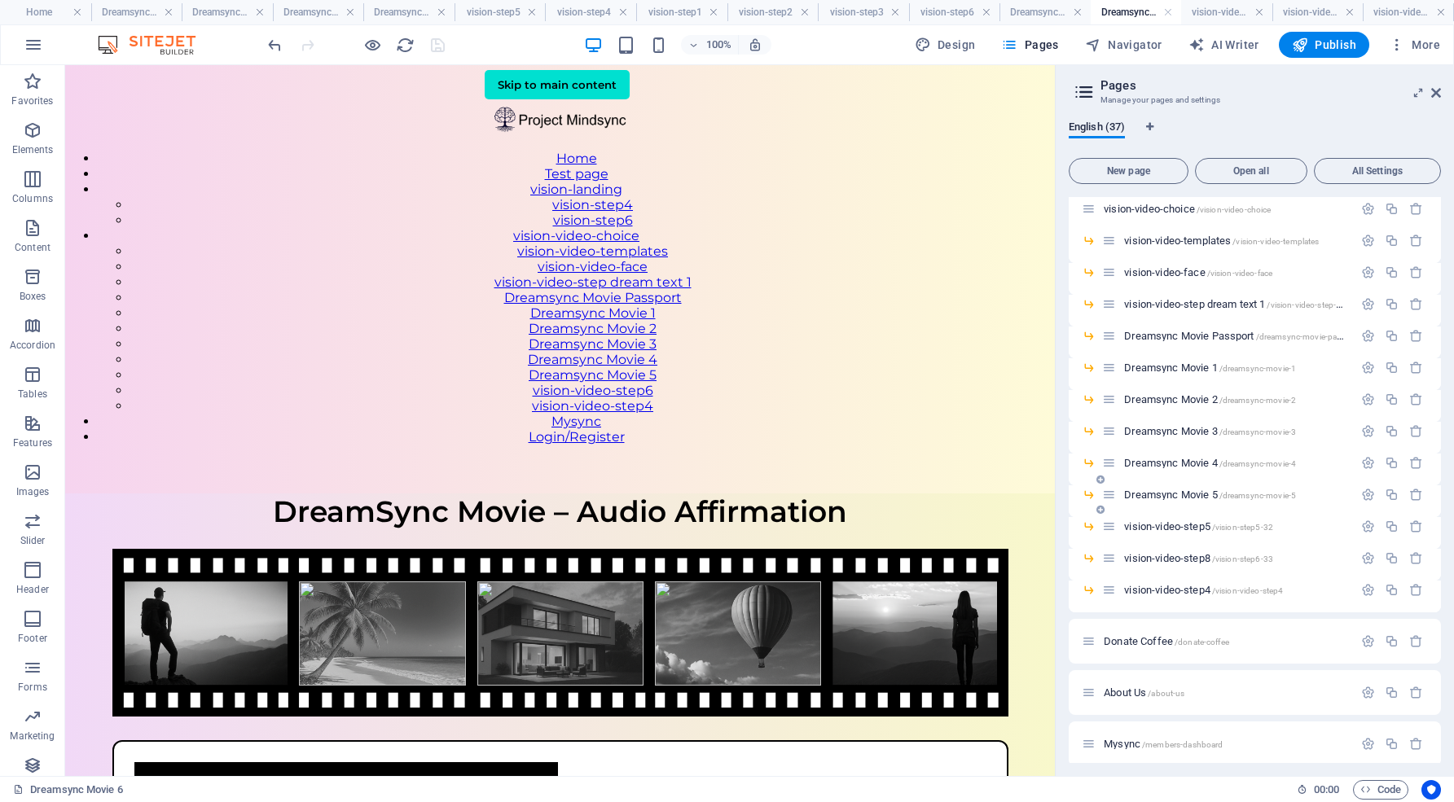
click at [1195, 498] on span "Dreamsync Movie 5 /dreamsync-movie-5" at bounding box center [1210, 495] width 172 height 12
click at [1200, 460] on span "Dreamsync Movie 4 /dreamsync-movie-4" at bounding box center [1210, 463] width 172 height 12
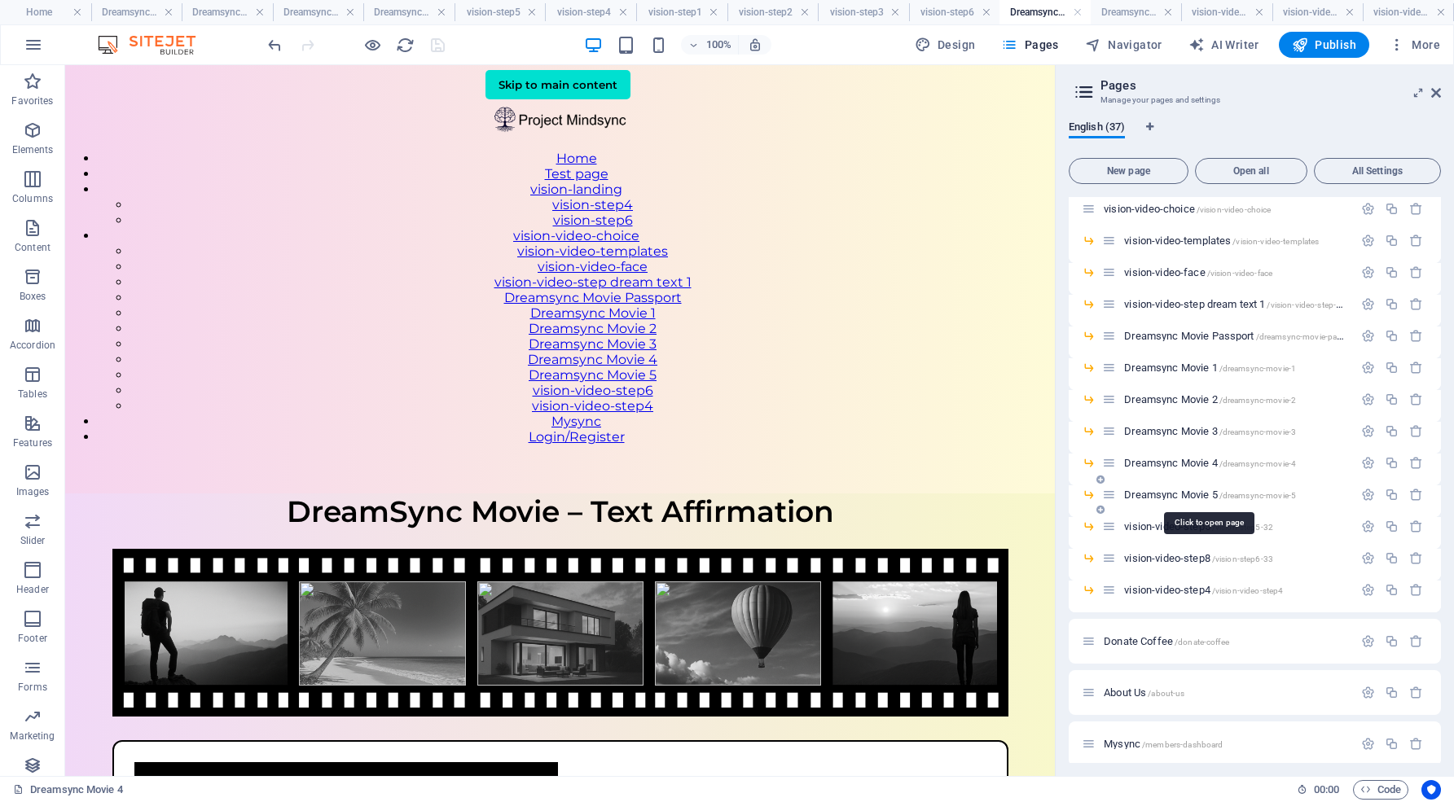
click at [1178, 490] on span "Dreamsync Movie 5 /dreamsync-movie-5" at bounding box center [1210, 495] width 172 height 12
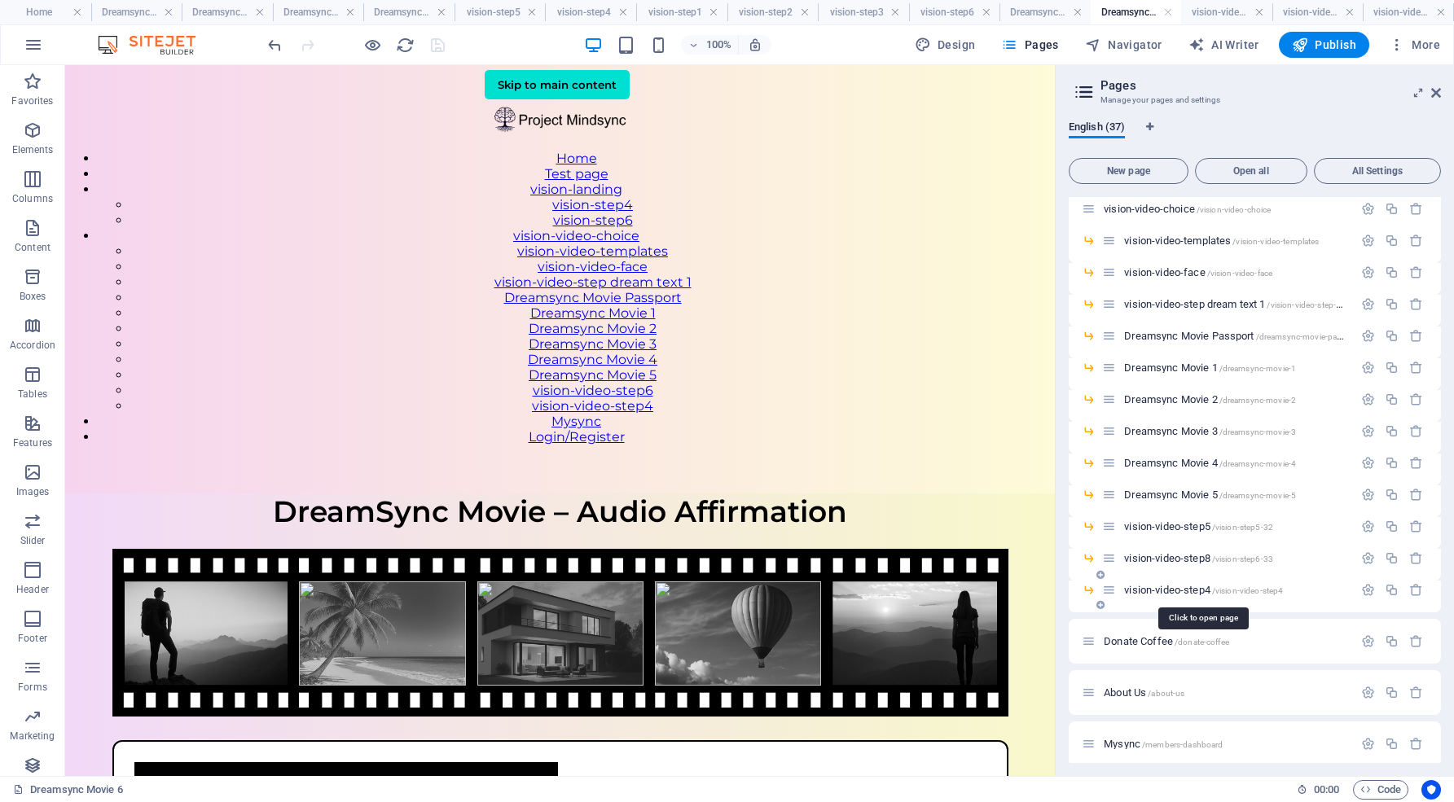
click at [1186, 589] on span "vision-video-step4 /vision-video-step4" at bounding box center [1203, 590] width 159 height 12
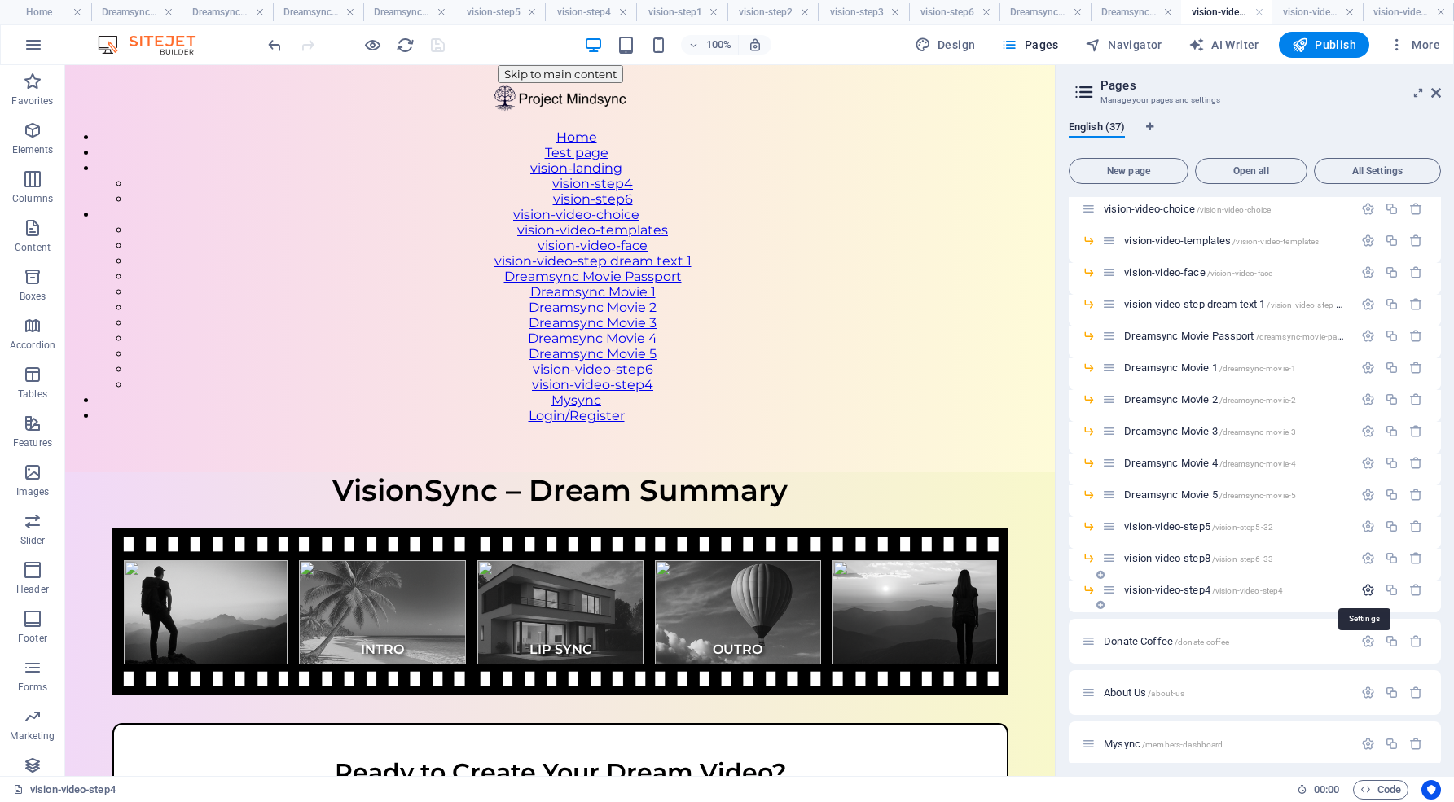
click at [1365, 590] on icon "button" at bounding box center [1368, 590] width 14 height 14
drag, startPoint x: 1168, startPoint y: 651, endPoint x: 1196, endPoint y: 651, distance: 28.5
click at [1196, 651] on input "vision-video-step4" at bounding box center [1254, 651] width 346 height 26
type input "vision-video-step"
type input "/vision-video-step"
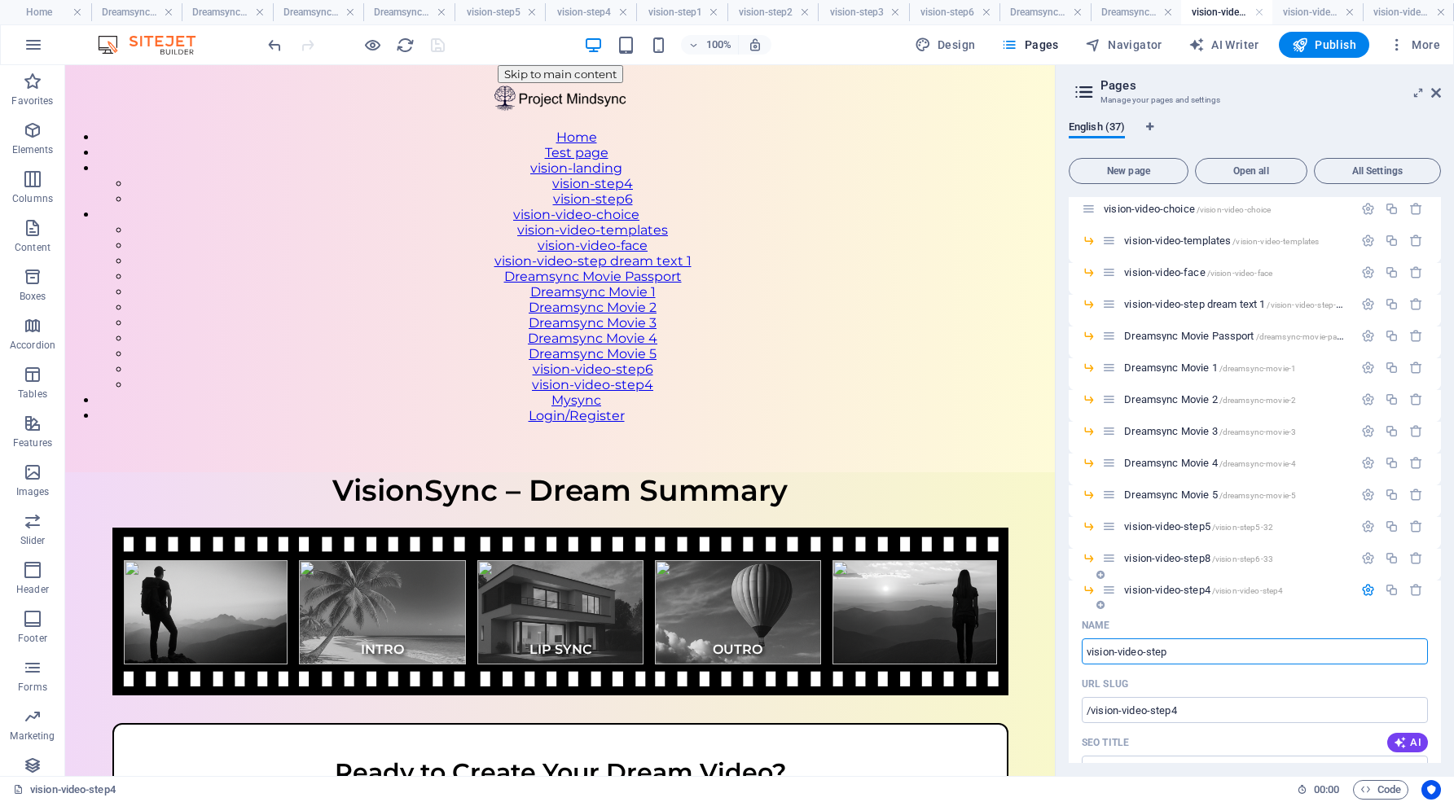
type input "vision-video-step"
type input "vision-video-step6"
type input "/vision-video-step6"
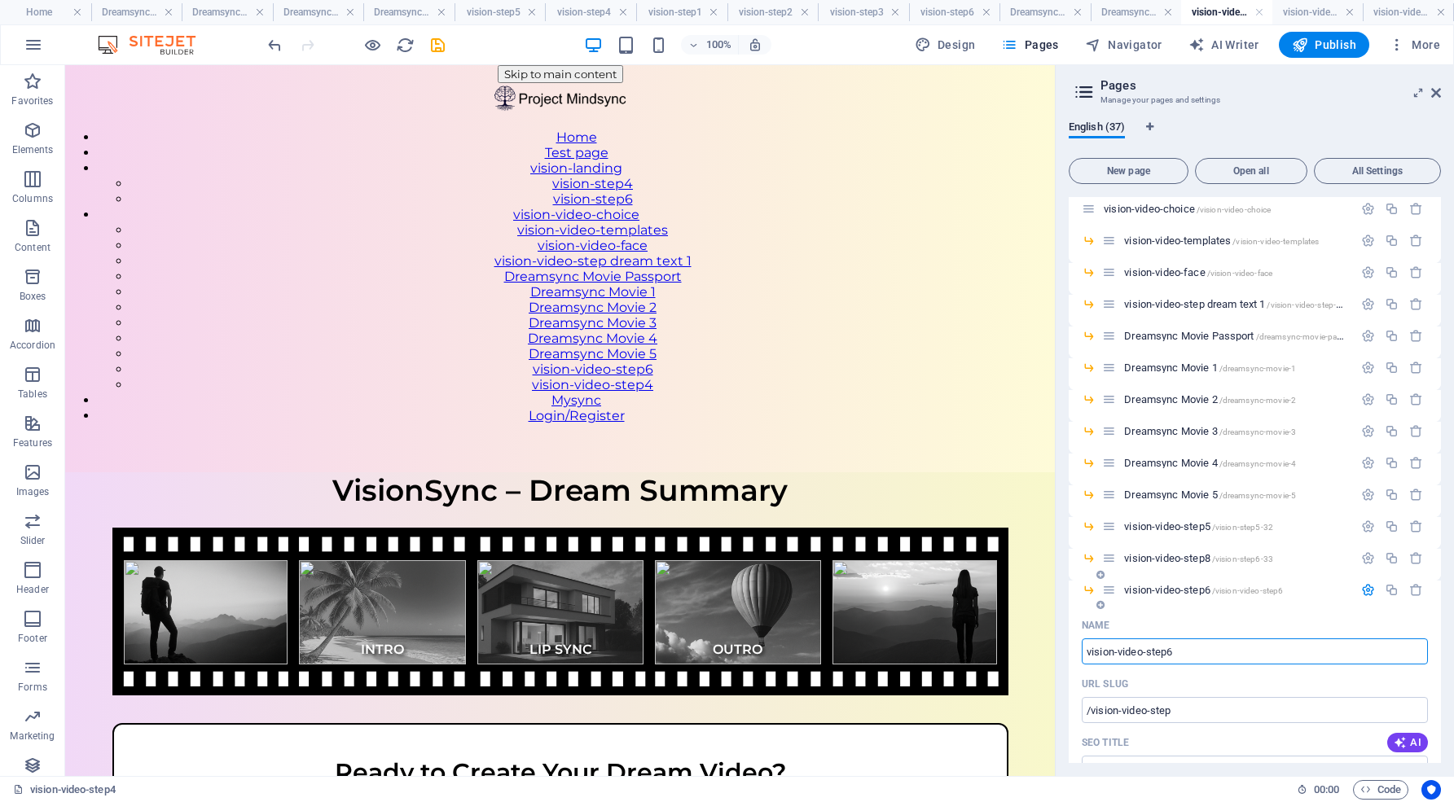
type input "vision-video-step6"
type input "vision-video-step"
type input "/vision-video-step"
type input "vision-video-step"
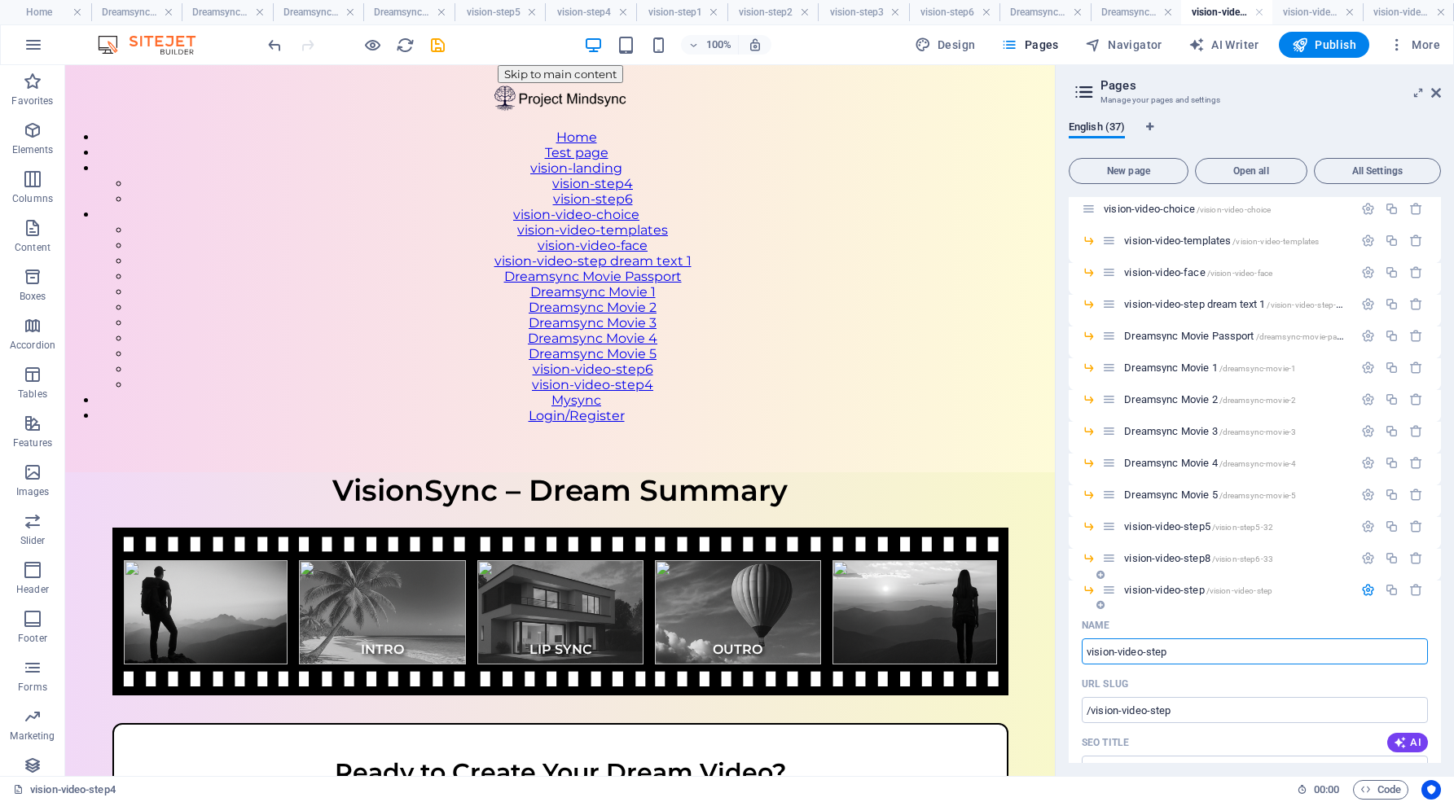
type input "vision-video-step"
type input "vision-video-step 6"
type input "/vision-video-step-6"
type input "vision-video-step 6"
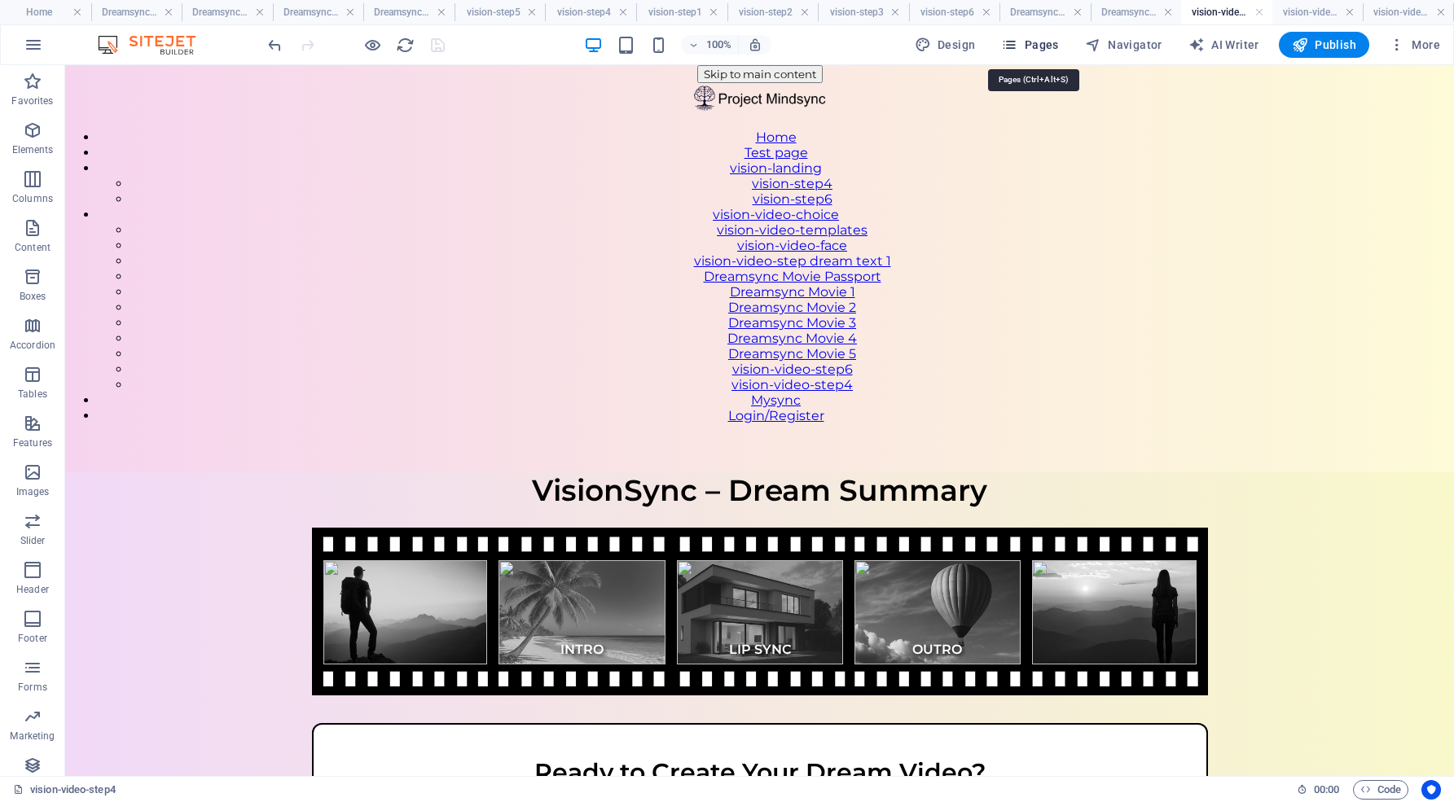
click at [1055, 42] on span "Pages" at bounding box center [1029, 45] width 57 height 16
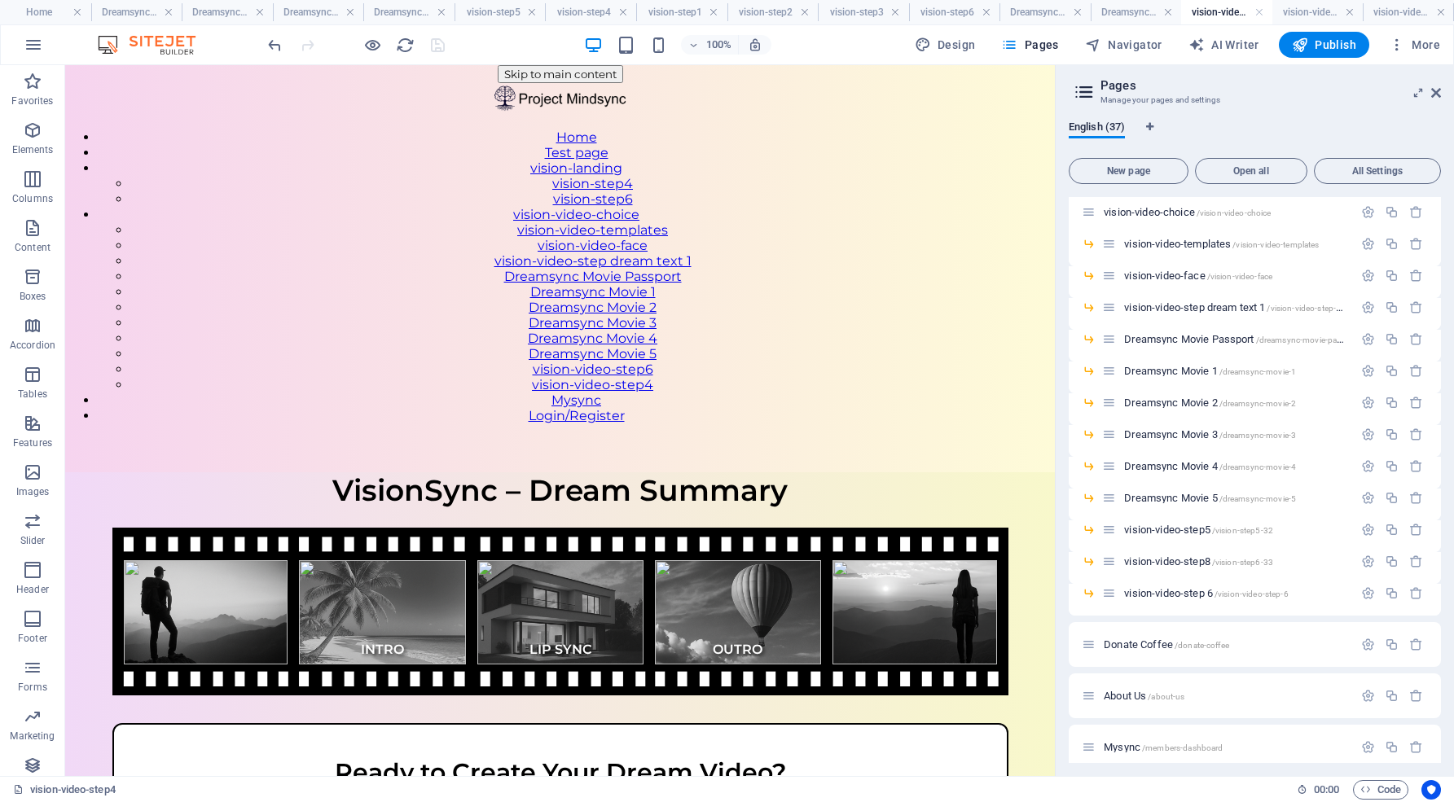
scroll to position [627, 0]
drag, startPoint x: 1110, startPoint y: 593, endPoint x: 1110, endPoint y: 551, distance: 41.5
click at [1110, 551] on div "Home / What is Mindsync /what-is-mindsync The Sync Engine /the-sync-engine Faq'…" at bounding box center [1254, 255] width 372 height 1371
click at [1364, 556] on icon "button" at bounding box center [1368, 560] width 14 height 14
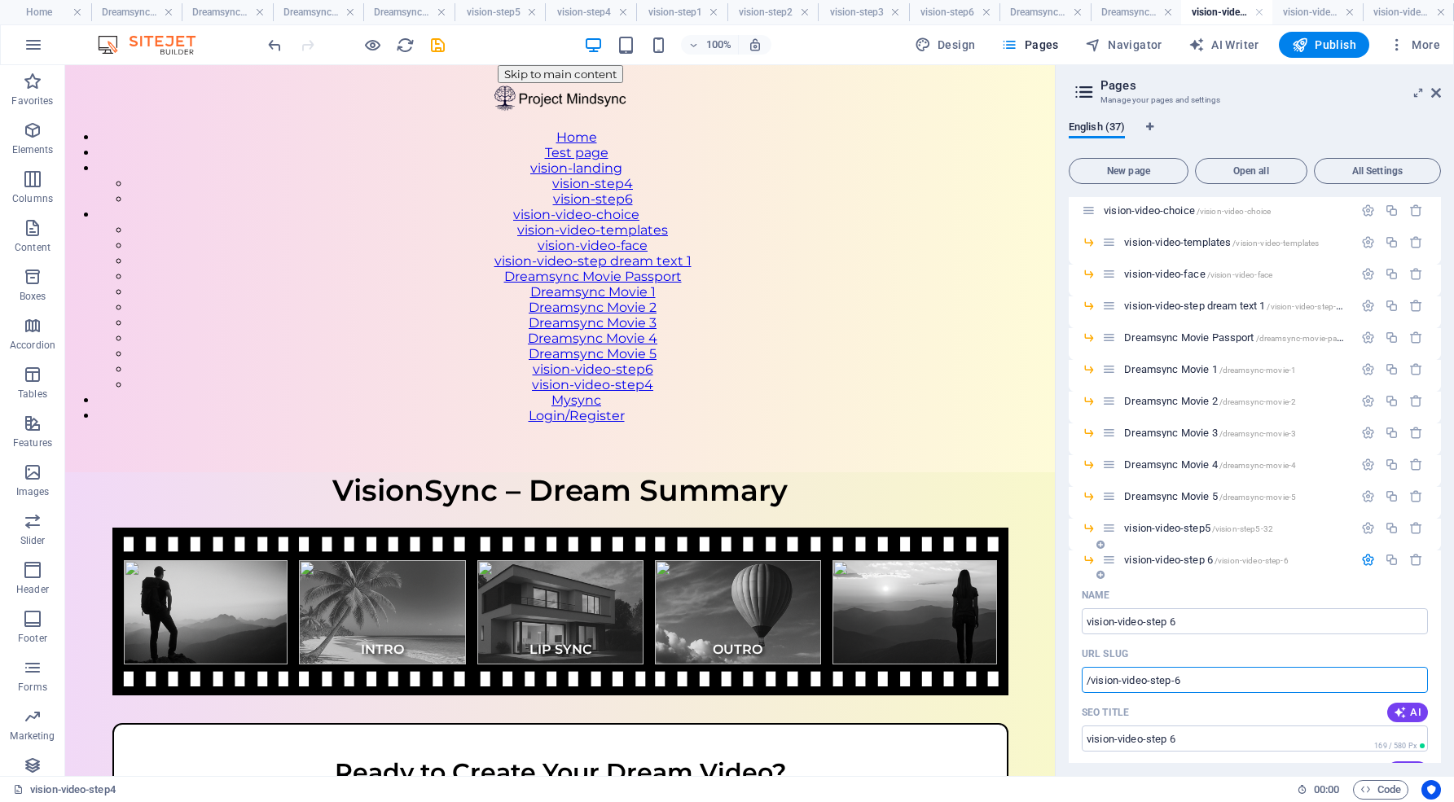
drag, startPoint x: 1191, startPoint y: 679, endPoint x: 1084, endPoint y: 669, distance: 107.1
click at [1084, 669] on input "/vision-video-step-6" at bounding box center [1254, 680] width 346 height 26
click at [1362, 556] on icon "button" at bounding box center [1368, 560] width 14 height 14
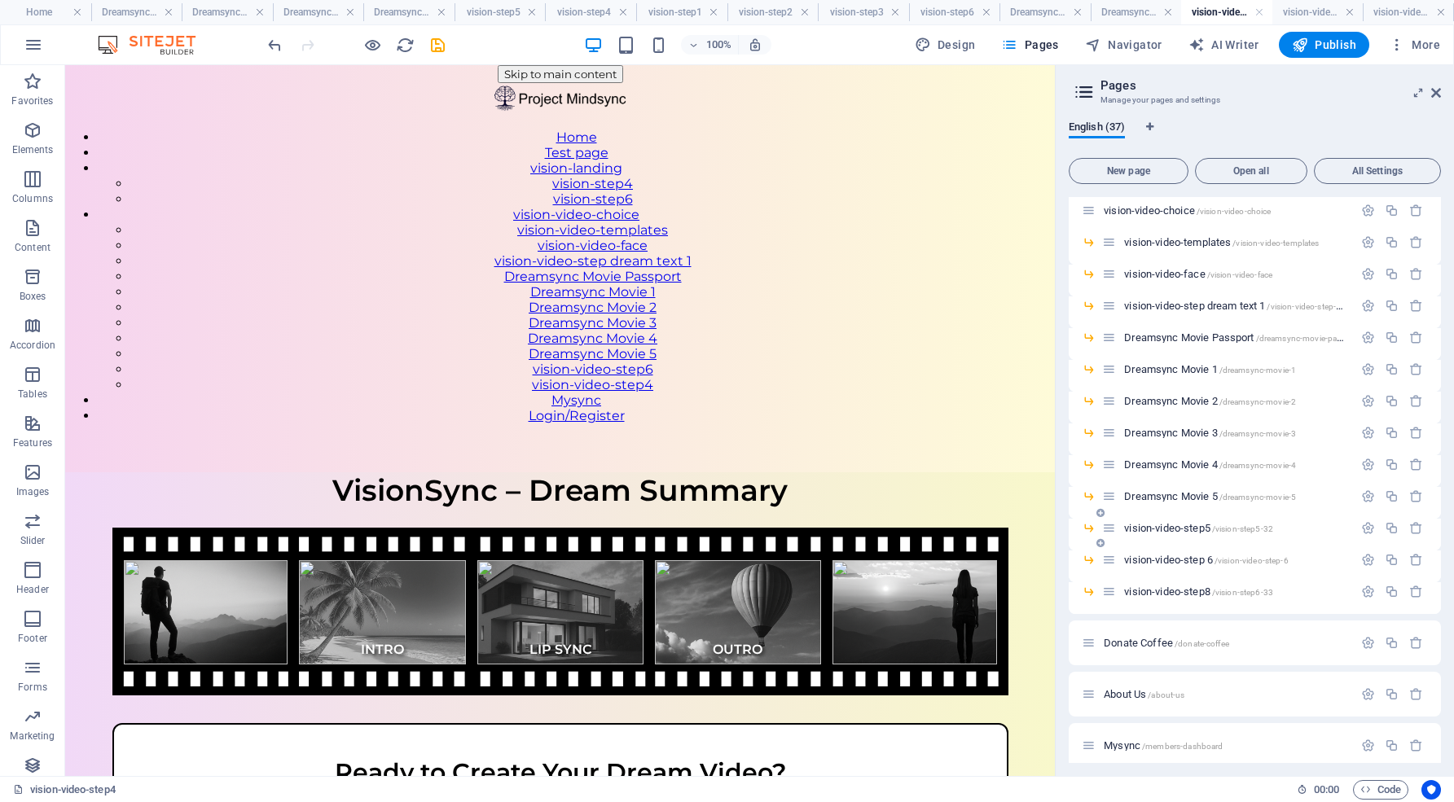
click at [1186, 528] on span "vision-video-step5 /vision-step5-32" at bounding box center [1198, 528] width 149 height 12
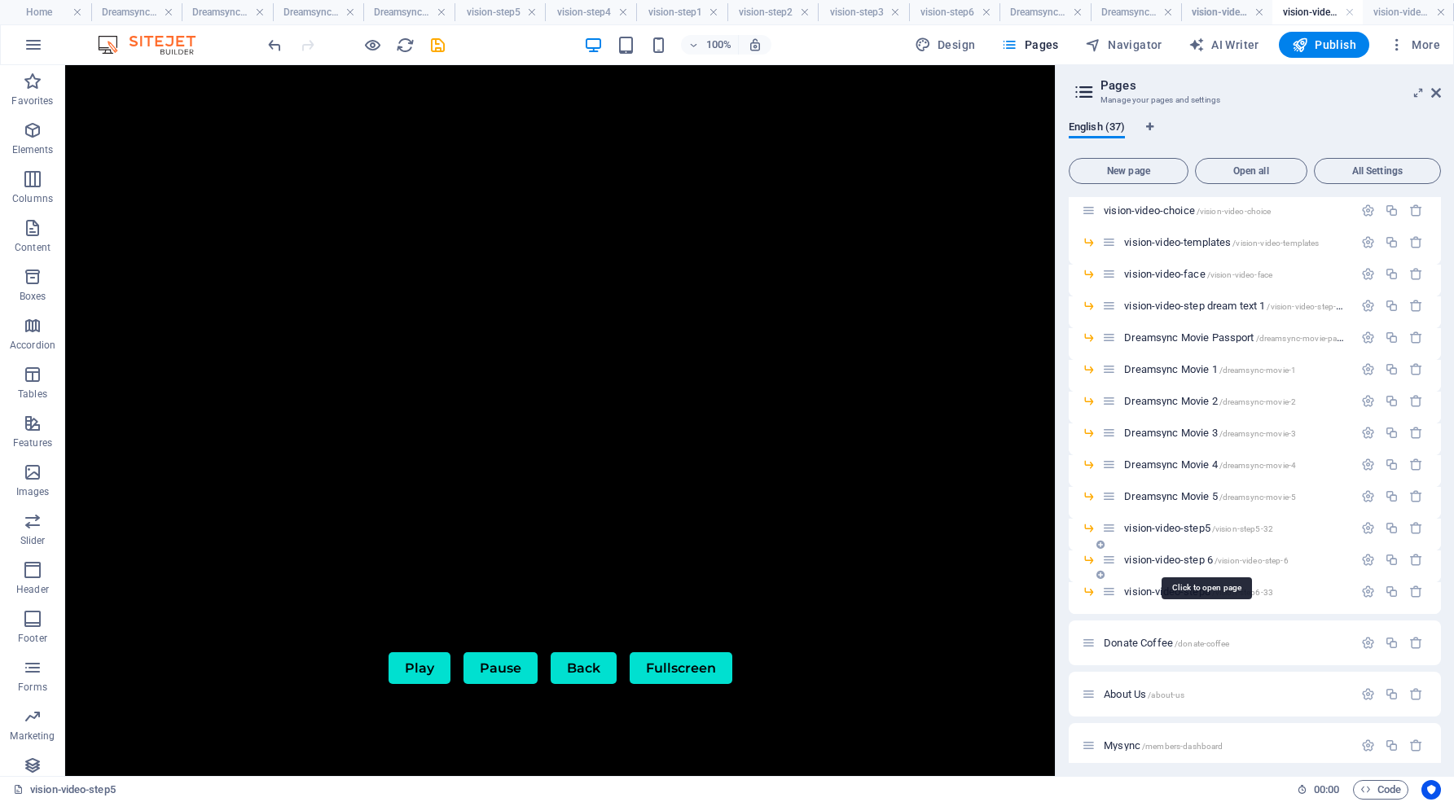
click at [1181, 557] on span "vision-video-step 6 /vision-video-step-6" at bounding box center [1206, 560] width 164 height 12
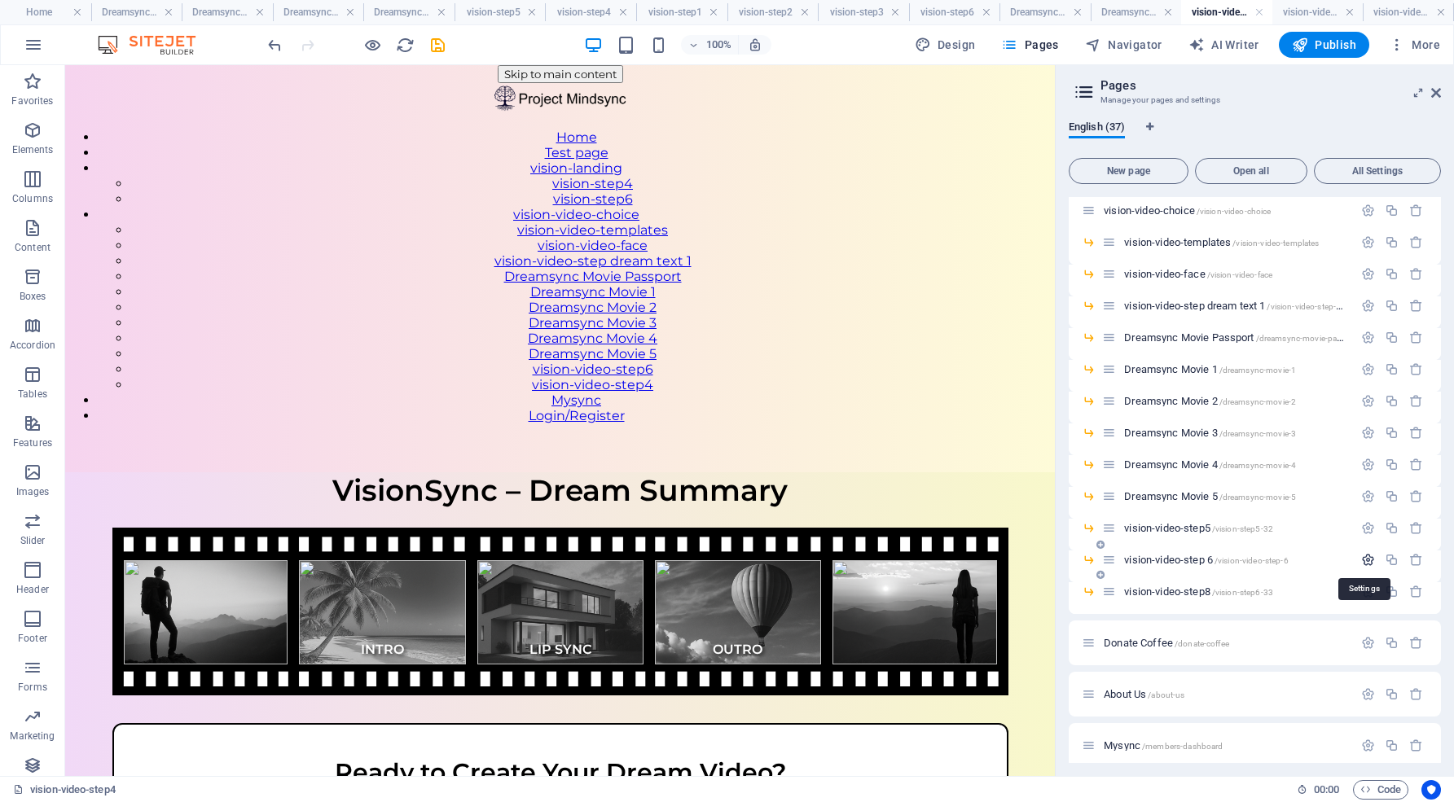
click at [1363, 559] on icon "button" at bounding box center [1368, 560] width 14 height 14
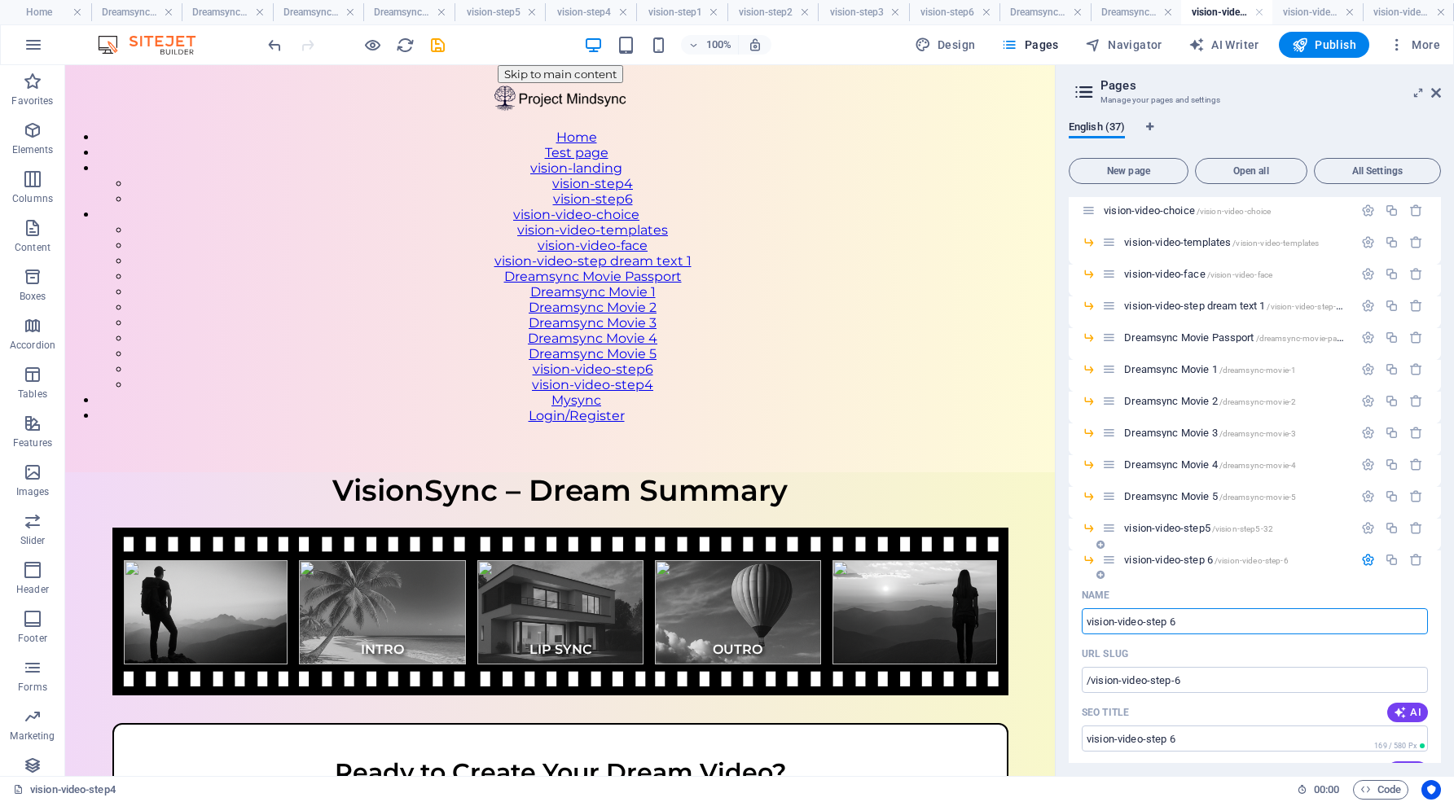
drag, startPoint x: 1188, startPoint y: 625, endPoint x: 1077, endPoint y: 619, distance: 110.9
type input "DRea"
type input "/drea"
type input "DRea"
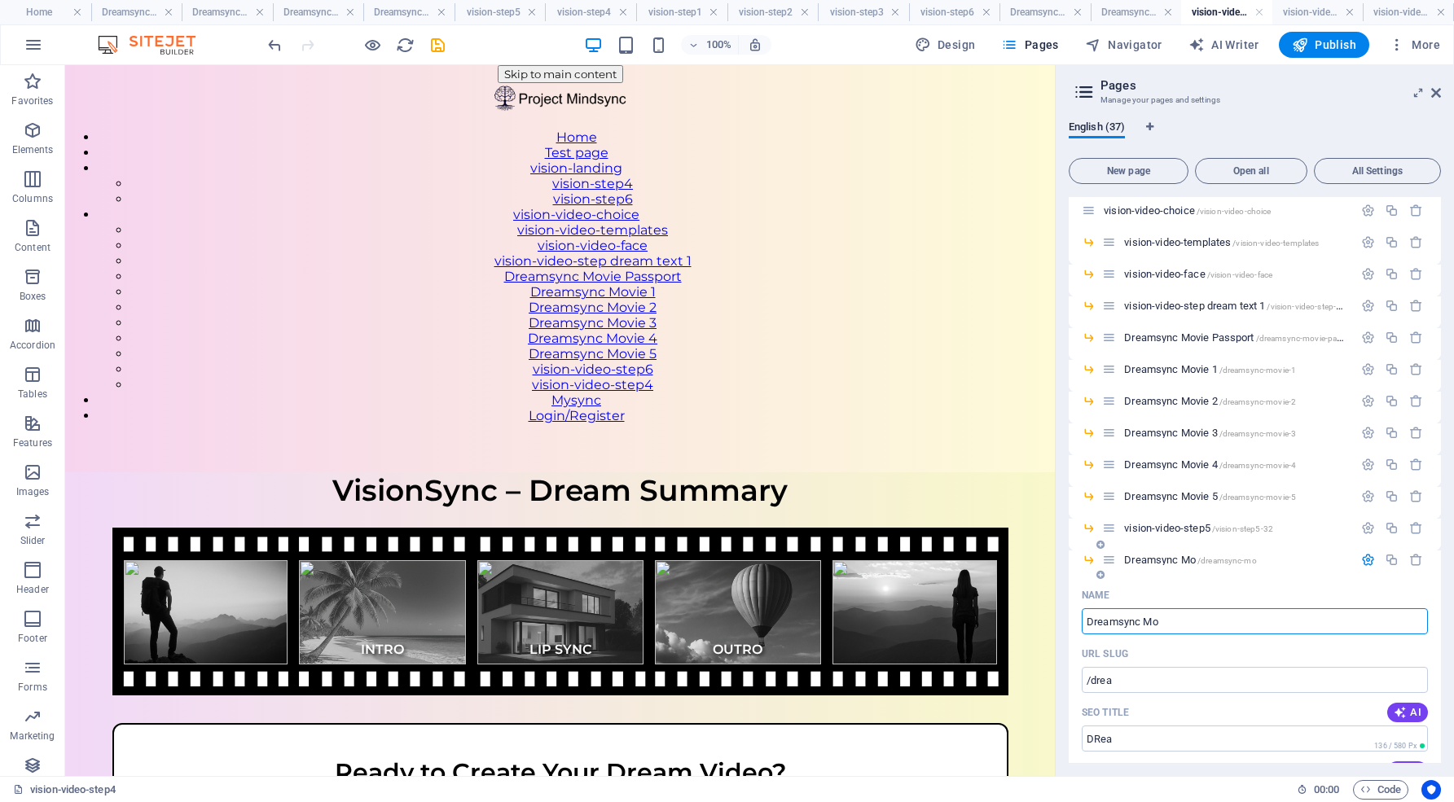
type input "Dreamsync Mov"
type input "/dreamsync-mo"
type input "Dreamsync Mo"
type input "Dreamsync Movie"
type input "/dreamsync-movie"
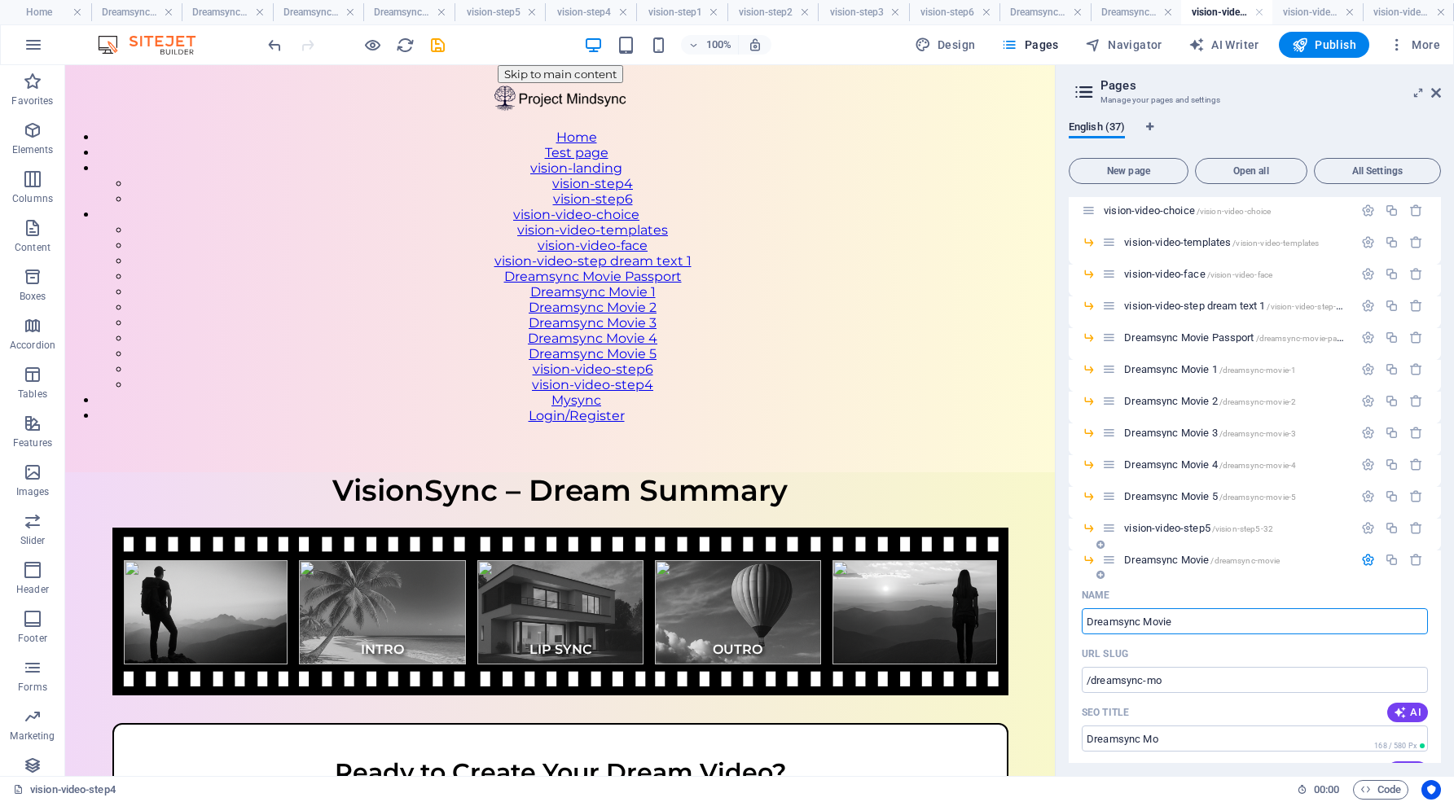
type input "Dreamsync Movie"
type input "Dreamsync Movie 6"
type input "/dreamsync-movie-6"
type input "Dreamsync Movie 6"
click at [1225, 619] on input "Dreamsync Movie 6" at bounding box center [1254, 621] width 346 height 26
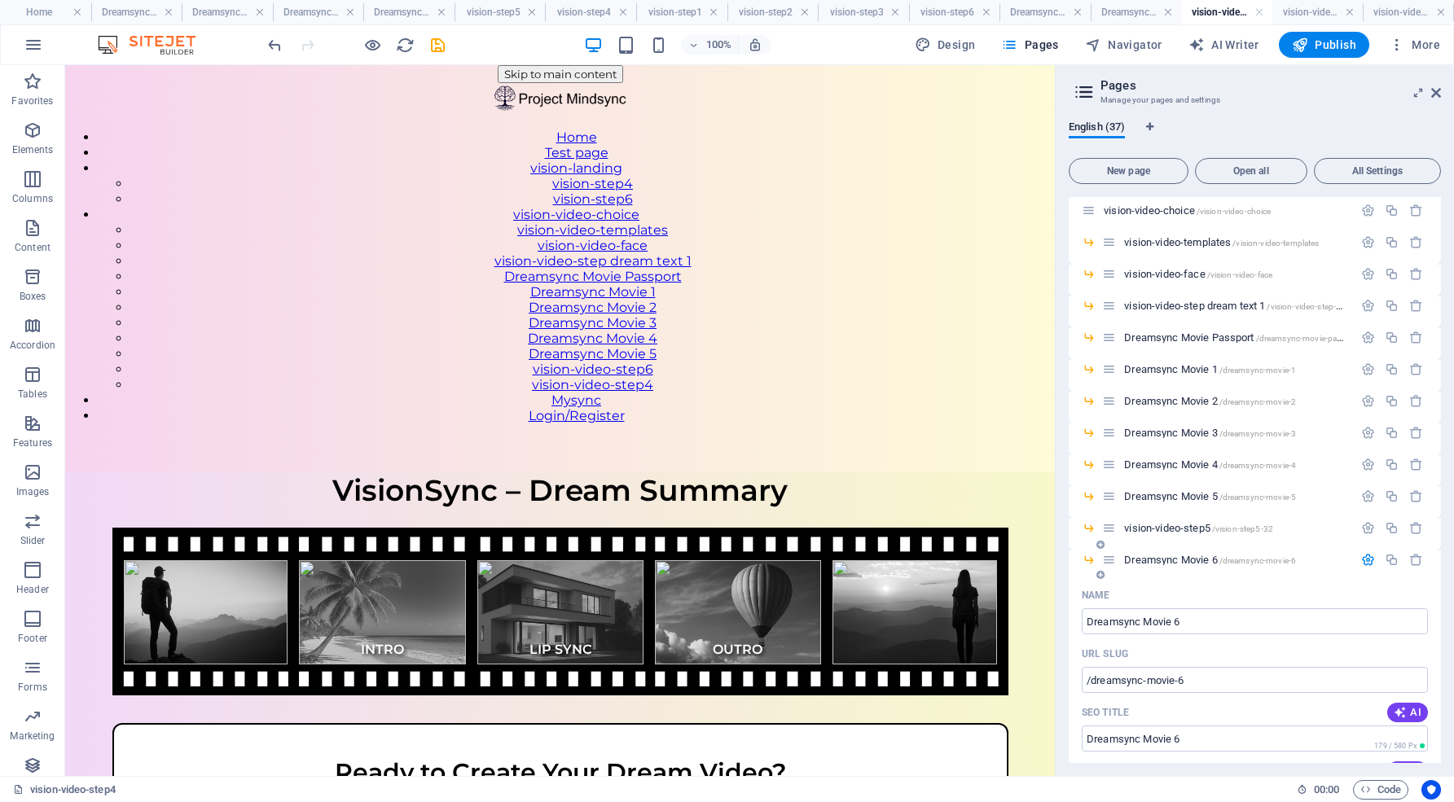
click at [1365, 561] on icon "button" at bounding box center [1368, 560] width 14 height 14
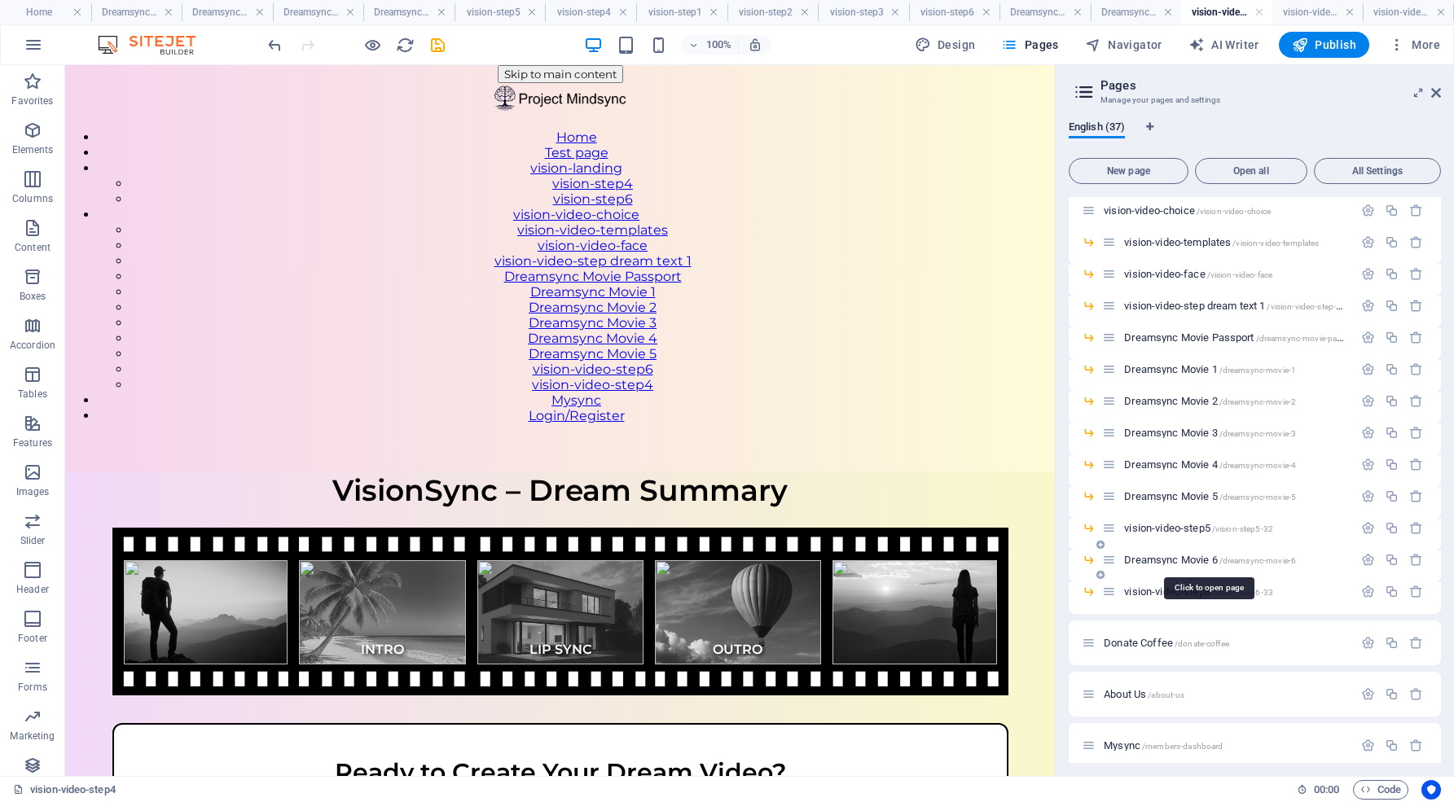
click at [1185, 559] on span "Dreamsync Movie 6 /dreamsync-movie-6" at bounding box center [1210, 560] width 172 height 12
click at [1365, 555] on icon "button" at bounding box center [1368, 560] width 14 height 14
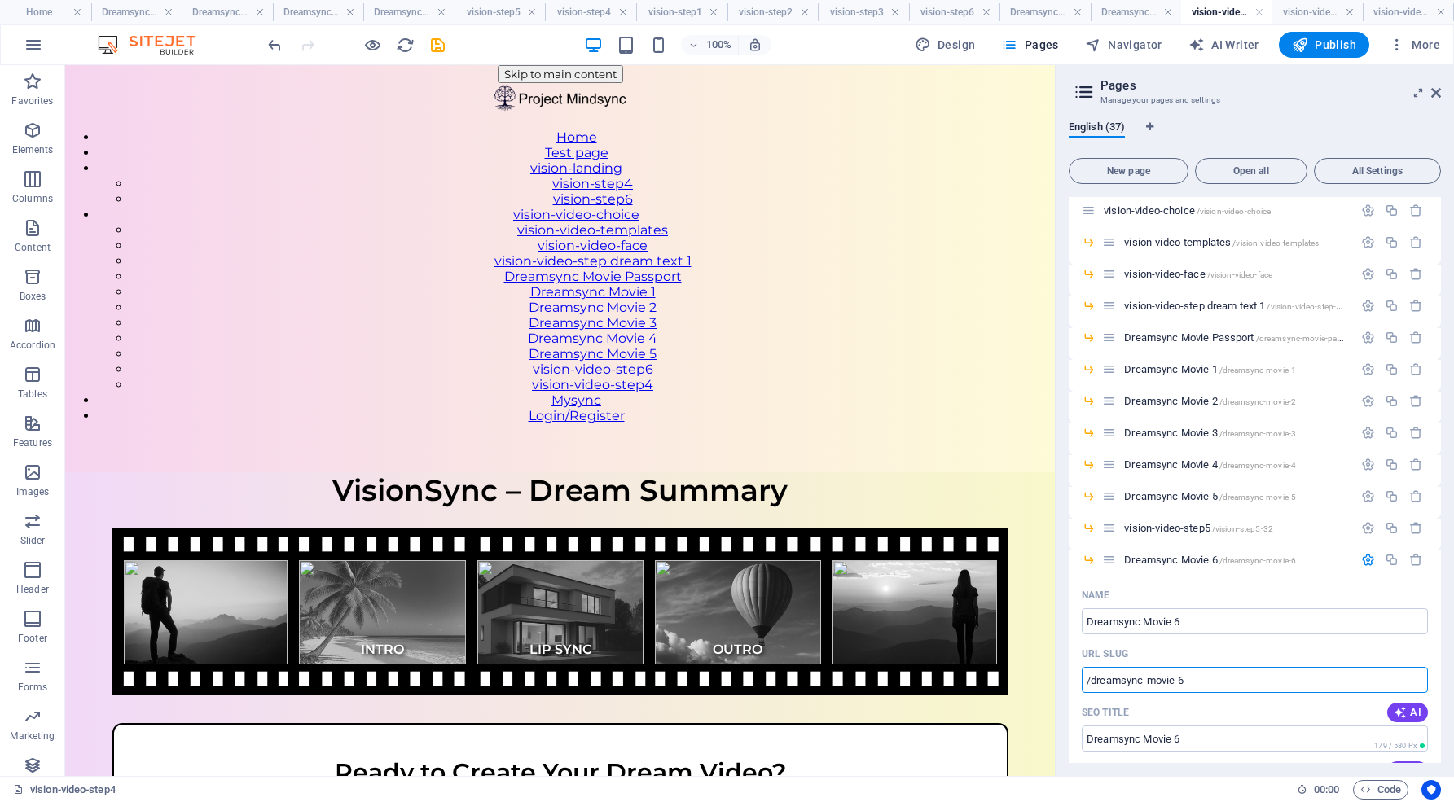
drag, startPoint x: 1199, startPoint y: 682, endPoint x: 1058, endPoint y: 663, distance: 142.1
click at [1058, 663] on aside "Pages Manage your pages and settings English (37) New page Open all All Setting…" at bounding box center [1254, 420] width 399 height 711
click at [1361, 559] on icon "button" at bounding box center [1368, 560] width 14 height 14
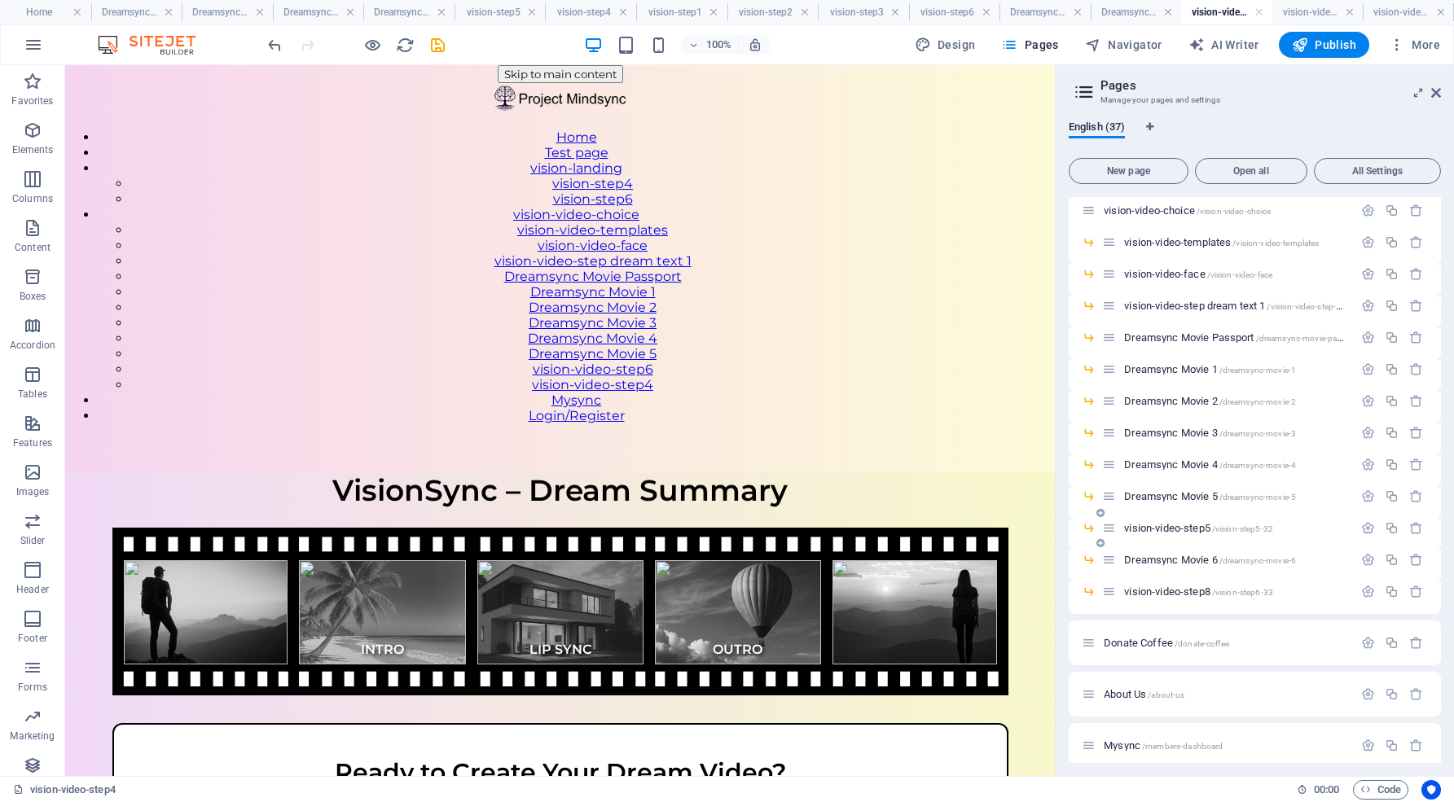
click at [1197, 526] on span "vision-video-step5 /vision-step5-32" at bounding box center [1198, 528] width 149 height 12
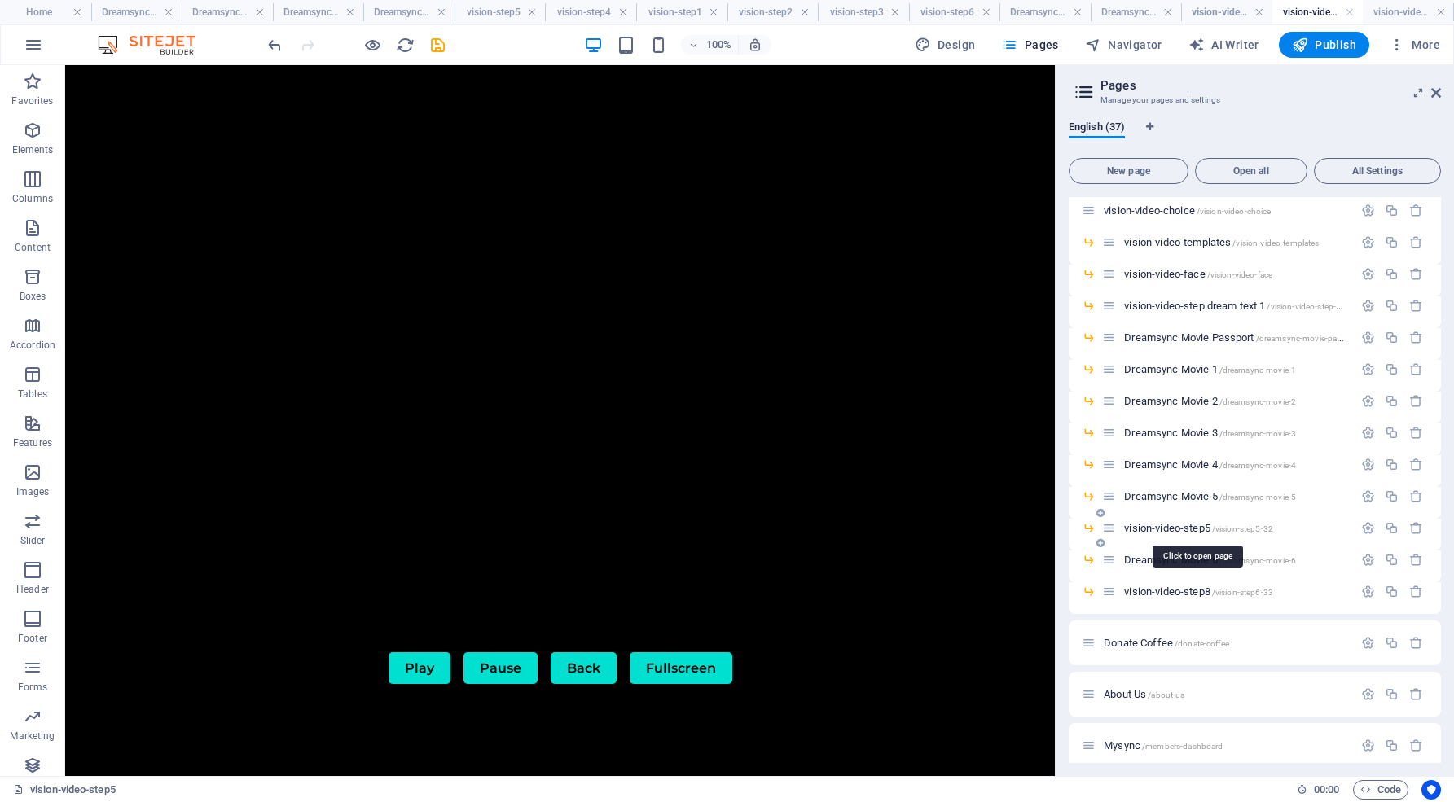
click at [1197, 526] on span "vision-video-step5 /vision-step5-32" at bounding box center [1198, 528] width 149 height 12
drag, startPoint x: 1107, startPoint y: 528, endPoint x: 1110, endPoint y: 573, distance: 44.9
click at [1110, 573] on div "Home / What is Mindsync /what-is-mindsync The Sync Engine /the-sync-engine Faq'…" at bounding box center [1254, 271] width 372 height 1403
click at [1202, 493] on span "Dreamsync Movie 5 /dreamsync-movie-5" at bounding box center [1210, 496] width 172 height 12
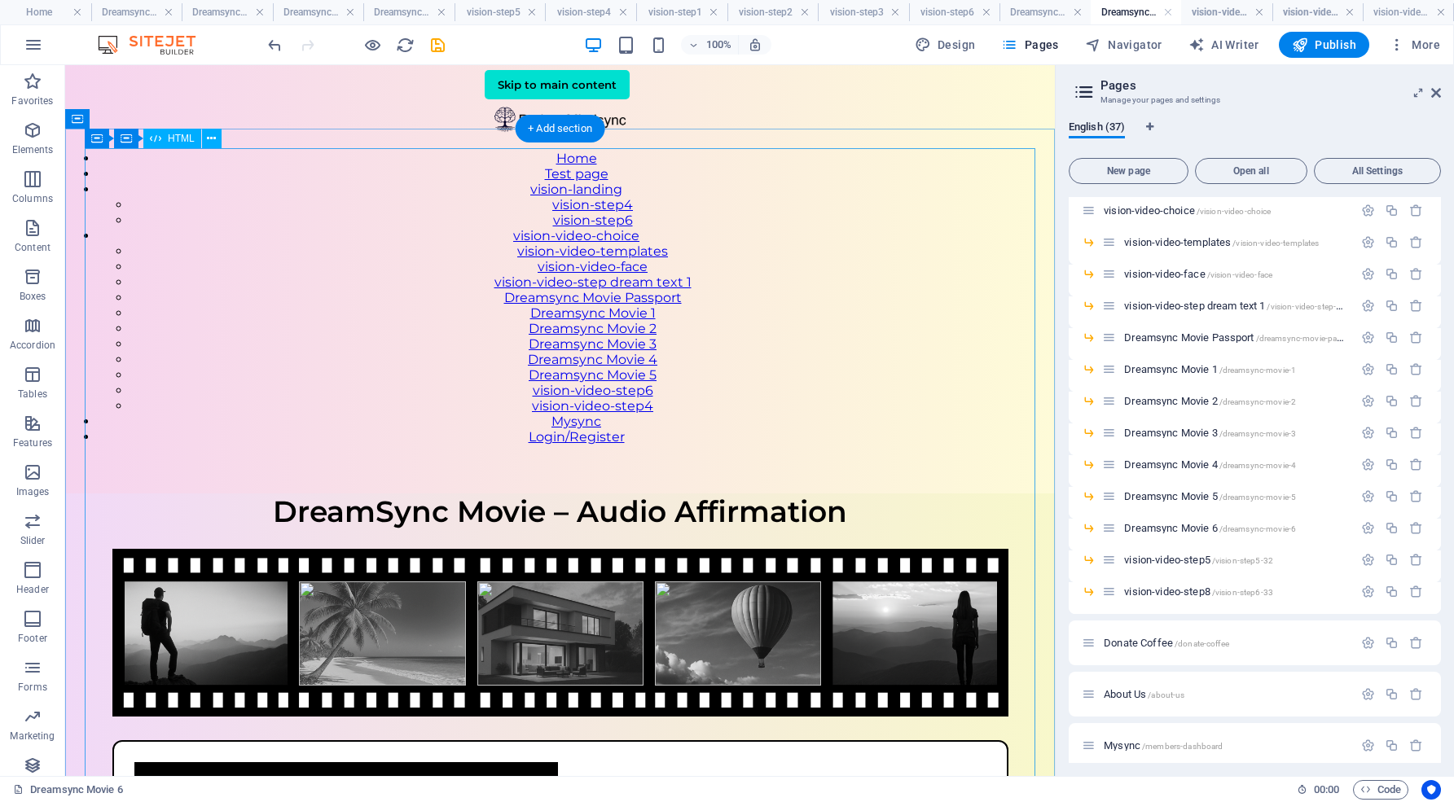
click at [863, 493] on div "DreamSync Movie – Audio Affirmation DreamSync Movie – Audio Affirmation Your af…" at bounding box center [559, 785] width 989 height 584
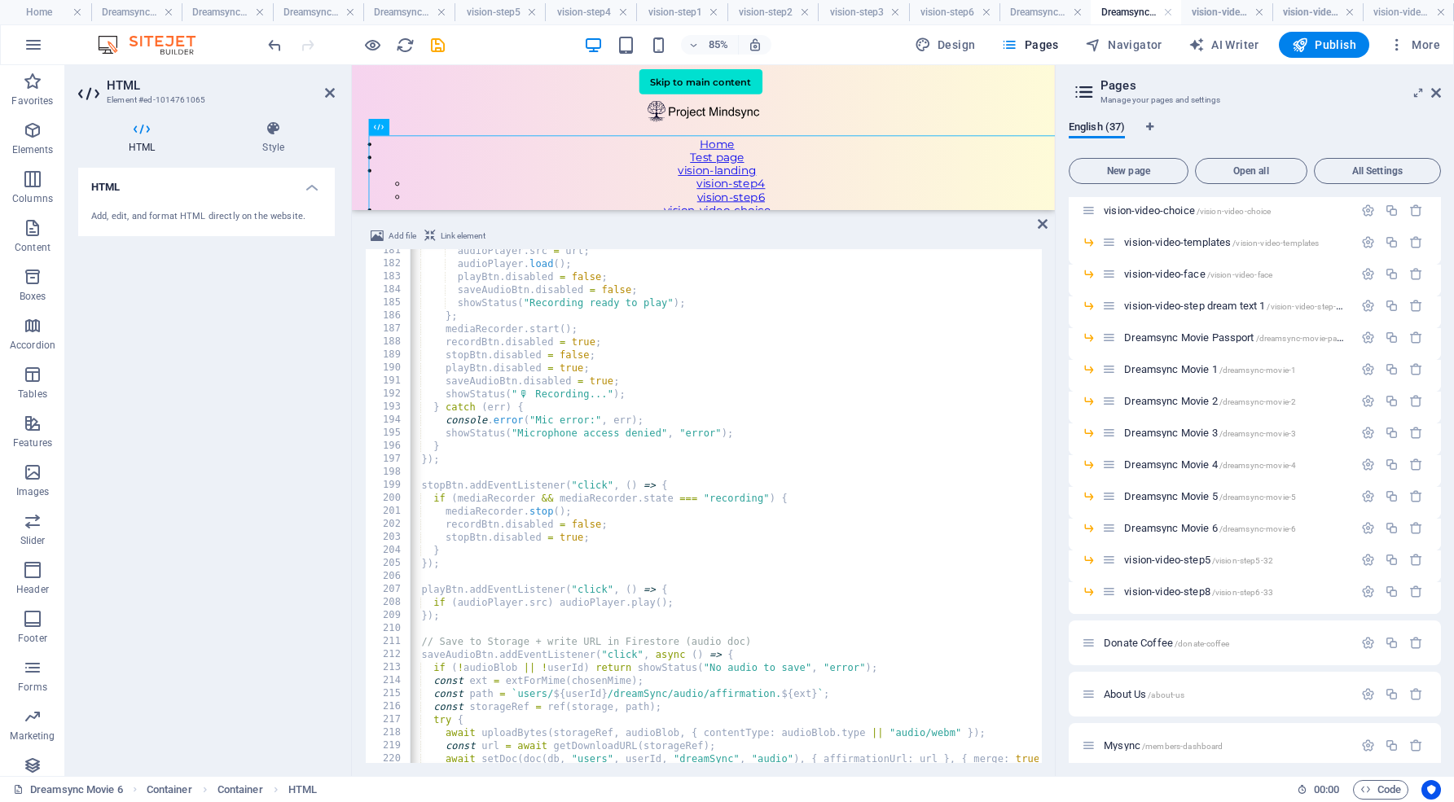
scroll to position [0, 15]
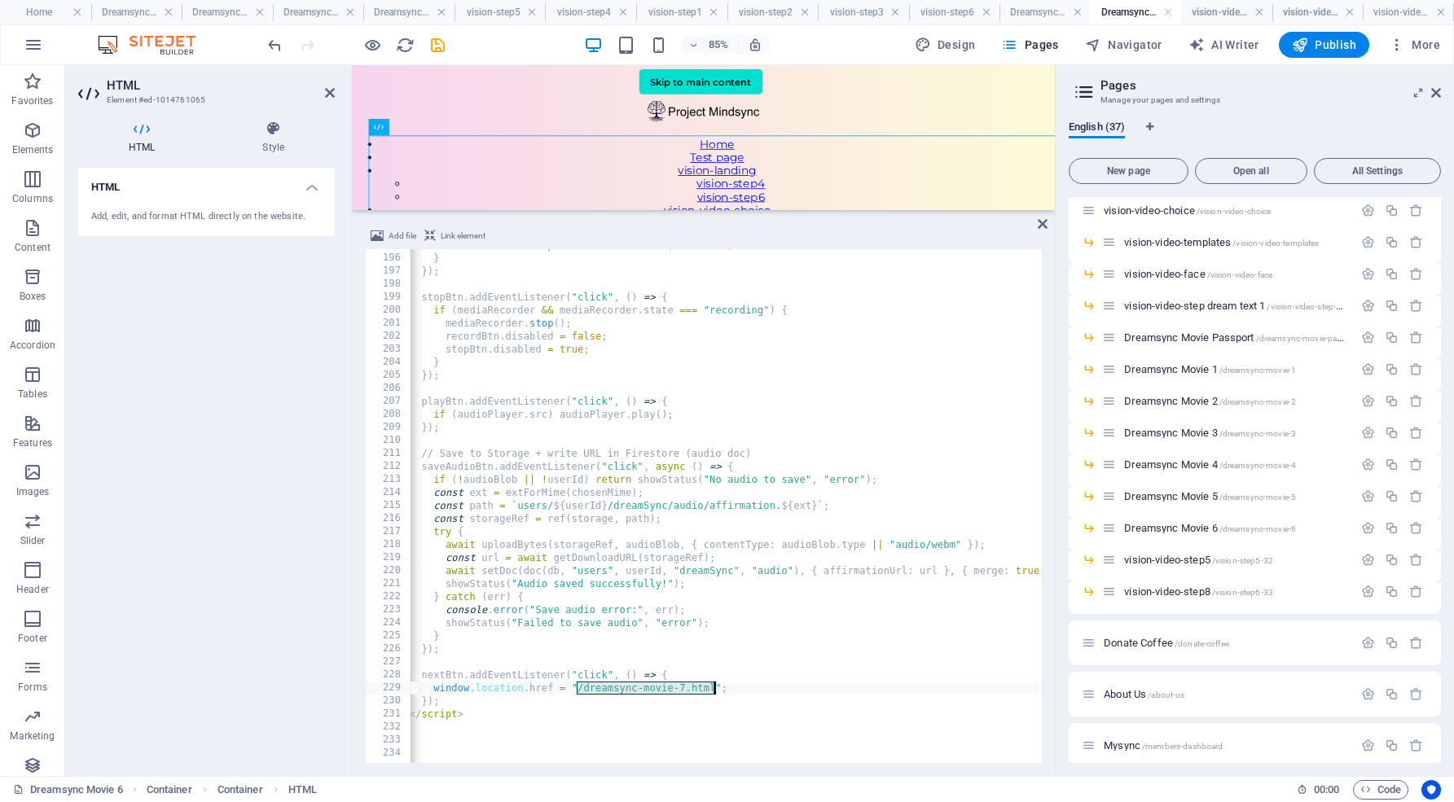
drag, startPoint x: 577, startPoint y: 686, endPoint x: 713, endPoint y: 687, distance: 135.2
click at [713, 687] on div "showStatus ( "Microphone access denied" , "error" ) ; } }) ; stopBtn . addEvent…" at bounding box center [818, 507] width 849 height 537
type textarea "window.location.href = "/dreamsync-movie-6";"
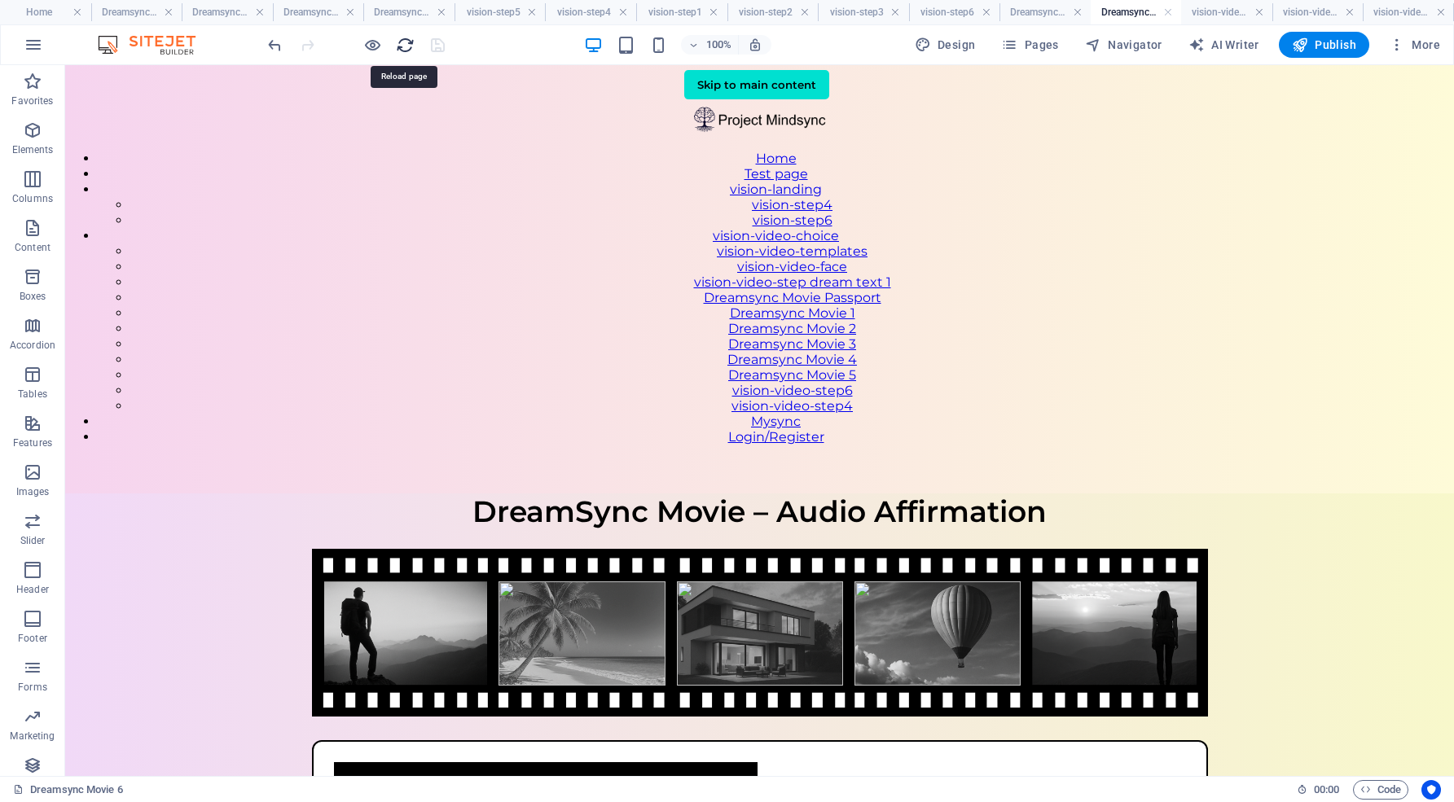
click at [406, 42] on icon "reload" at bounding box center [405, 45] width 19 height 19
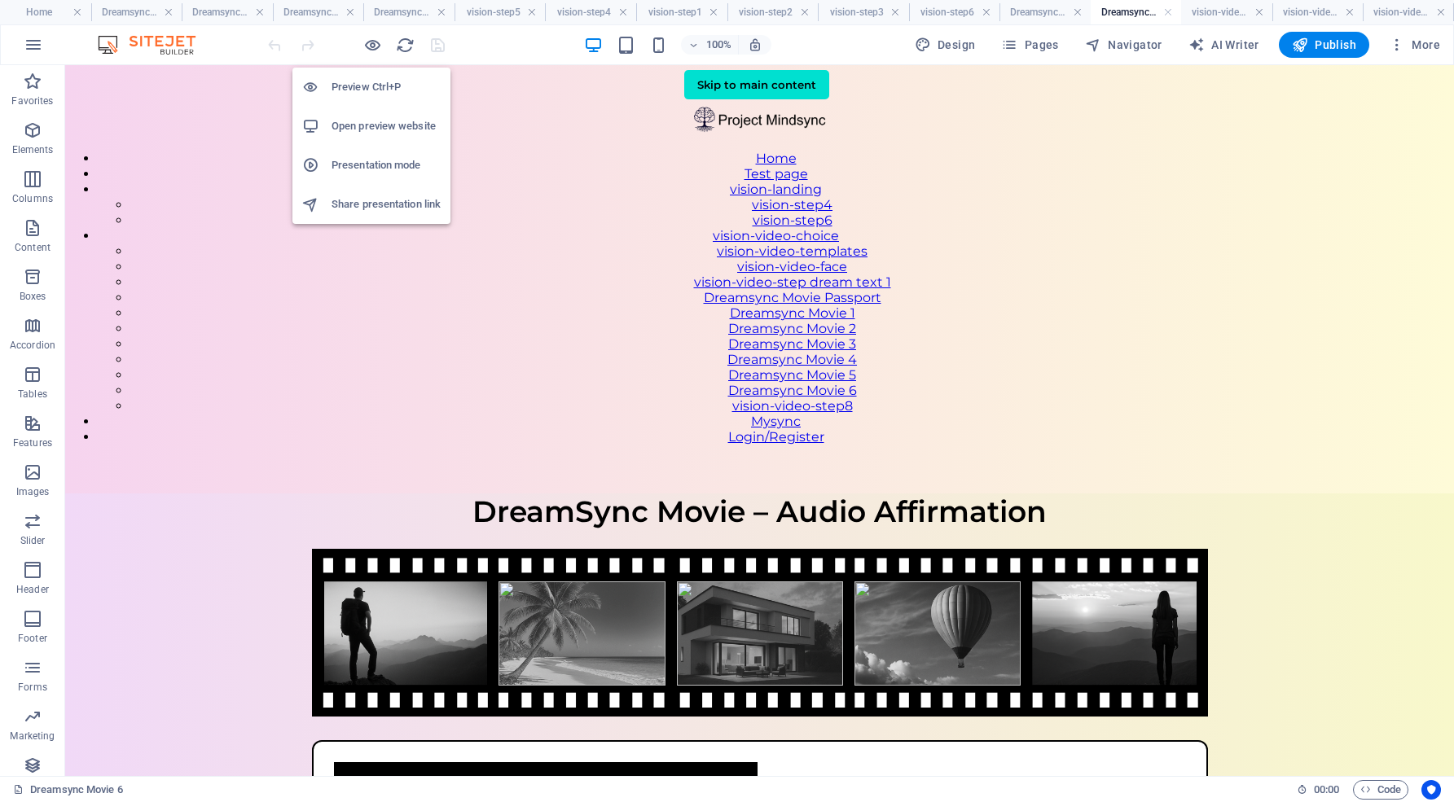
click at [375, 122] on h6 "Open preview website" at bounding box center [385, 126] width 109 height 20
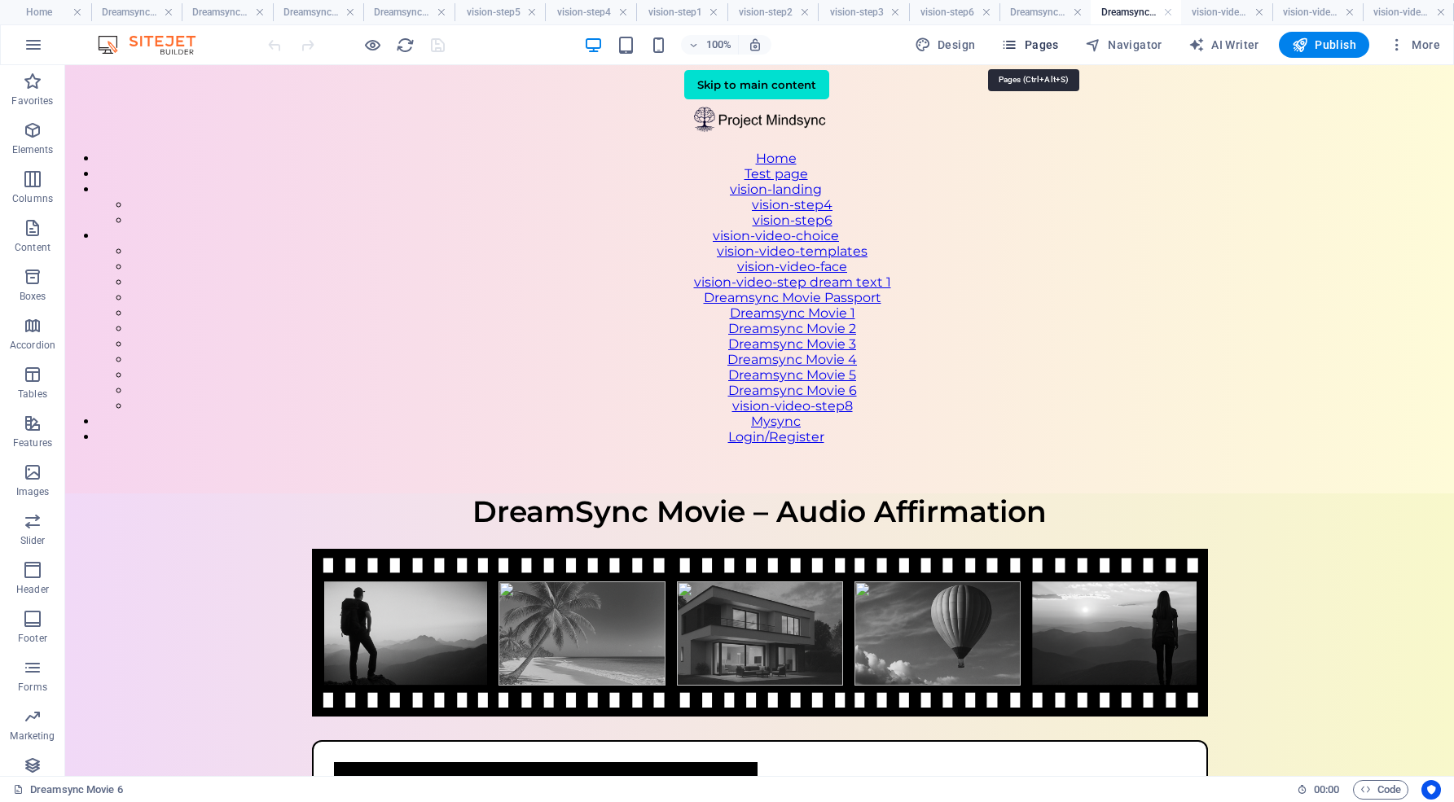
click at [1042, 51] on span "Pages" at bounding box center [1029, 45] width 57 height 16
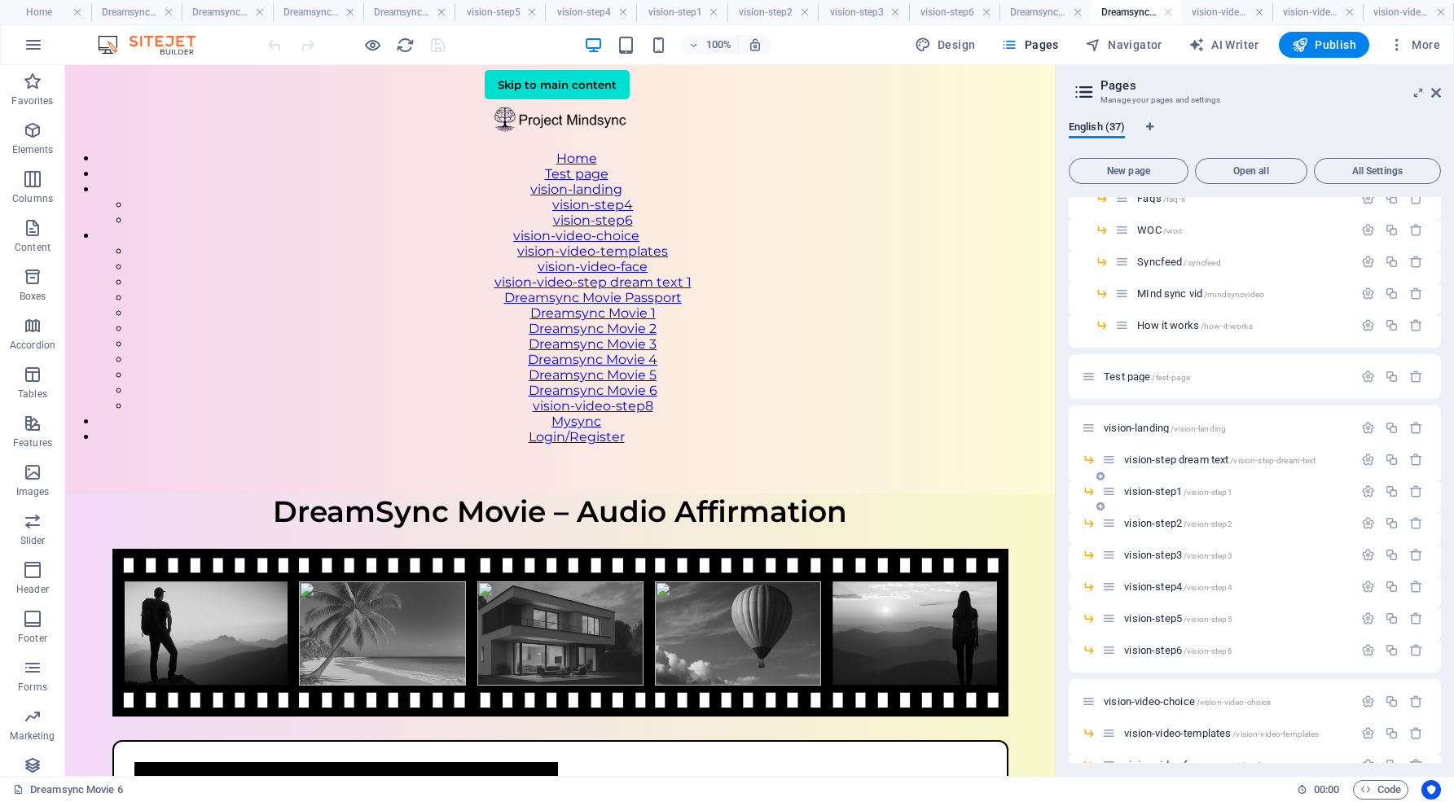
scroll to position [140, 0]
click at [1153, 614] on span "vision-step5 /vision-step5" at bounding box center [1177, 614] width 107 height 12
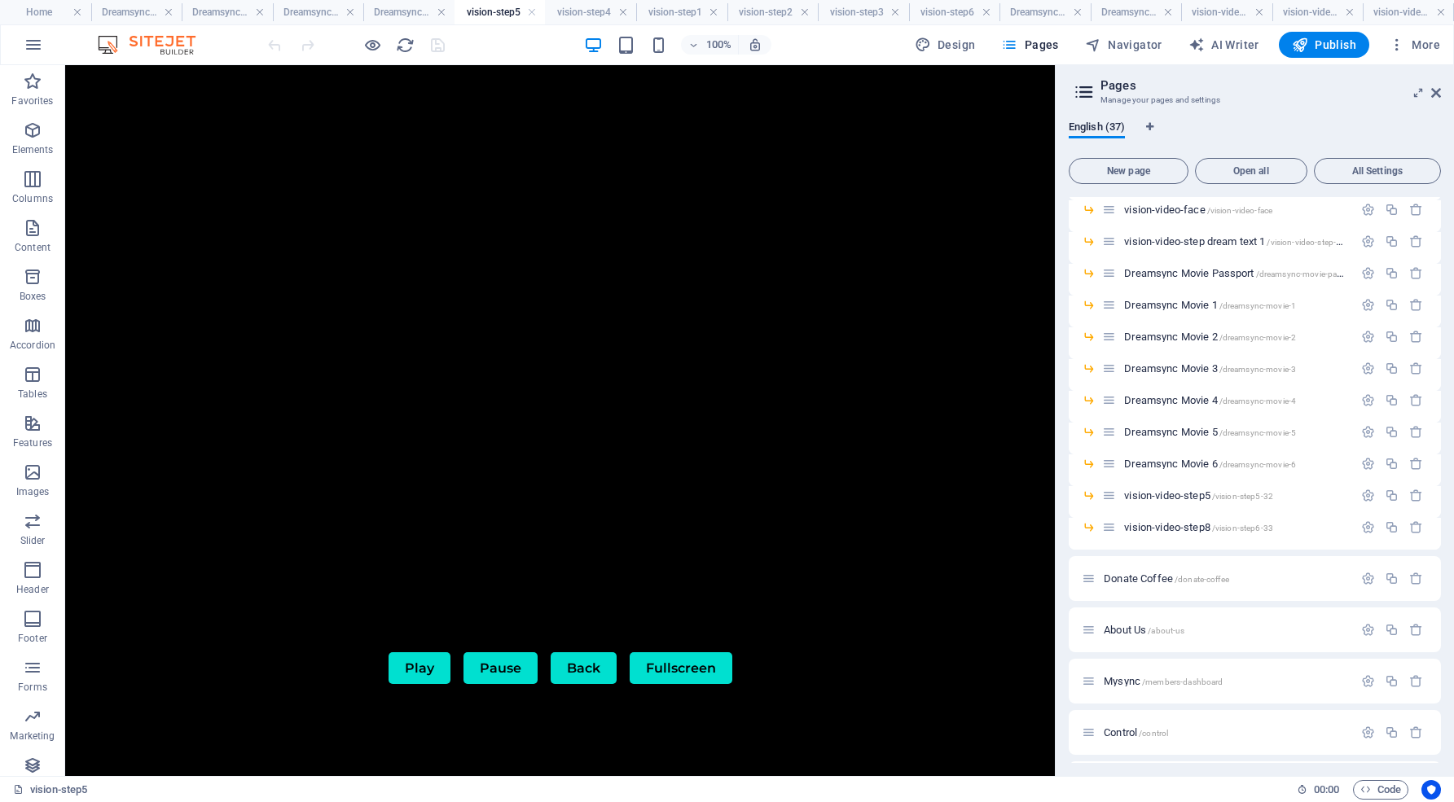
scroll to position [694, 0]
click at [1183, 428] on span "Dreamsync Movie 5 /dreamsync-movie-5" at bounding box center [1210, 429] width 172 height 12
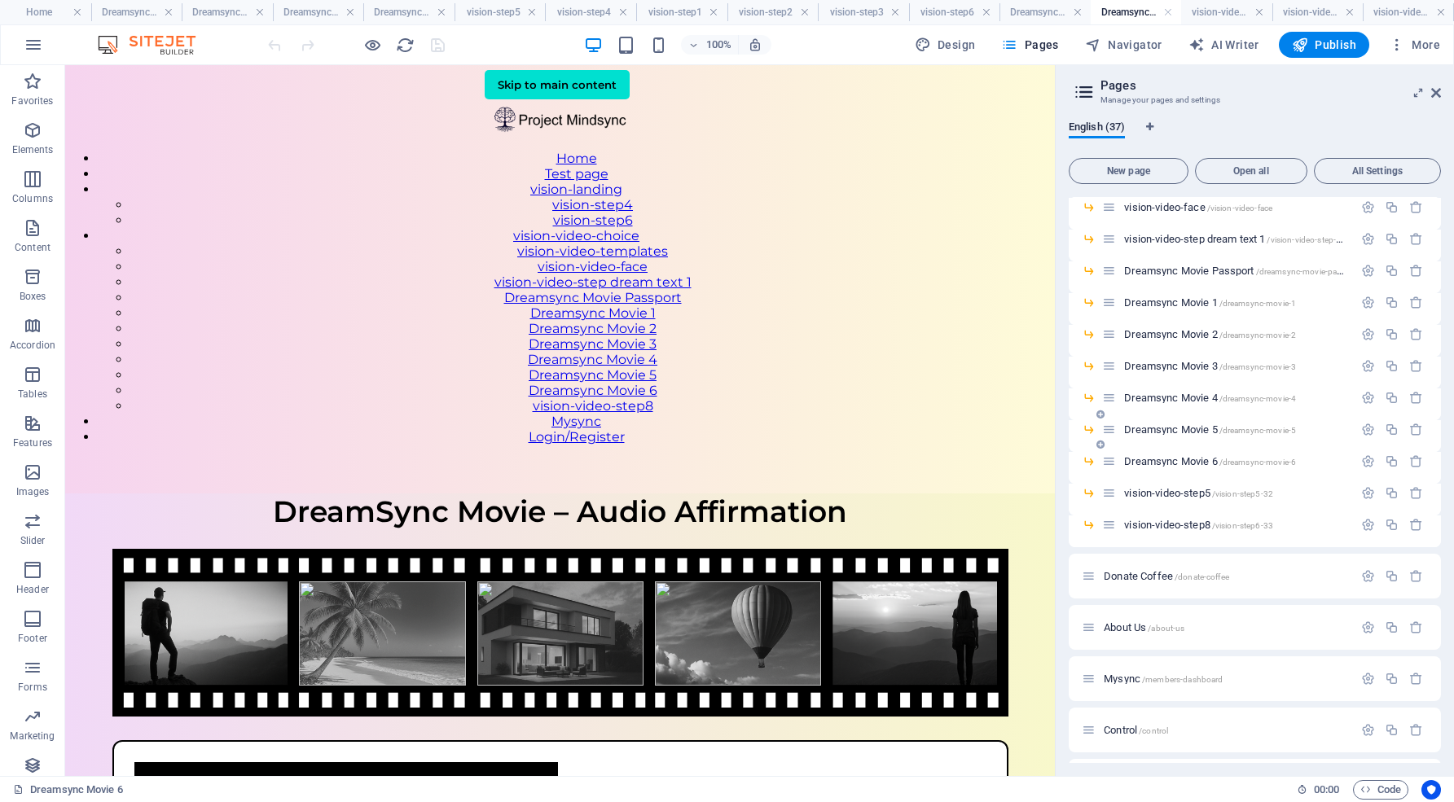
click at [1183, 428] on span "Dreamsync Movie 5 /dreamsync-movie-5" at bounding box center [1210, 429] width 172 height 12
click at [1364, 427] on icon "button" at bounding box center [1368, 430] width 14 height 14
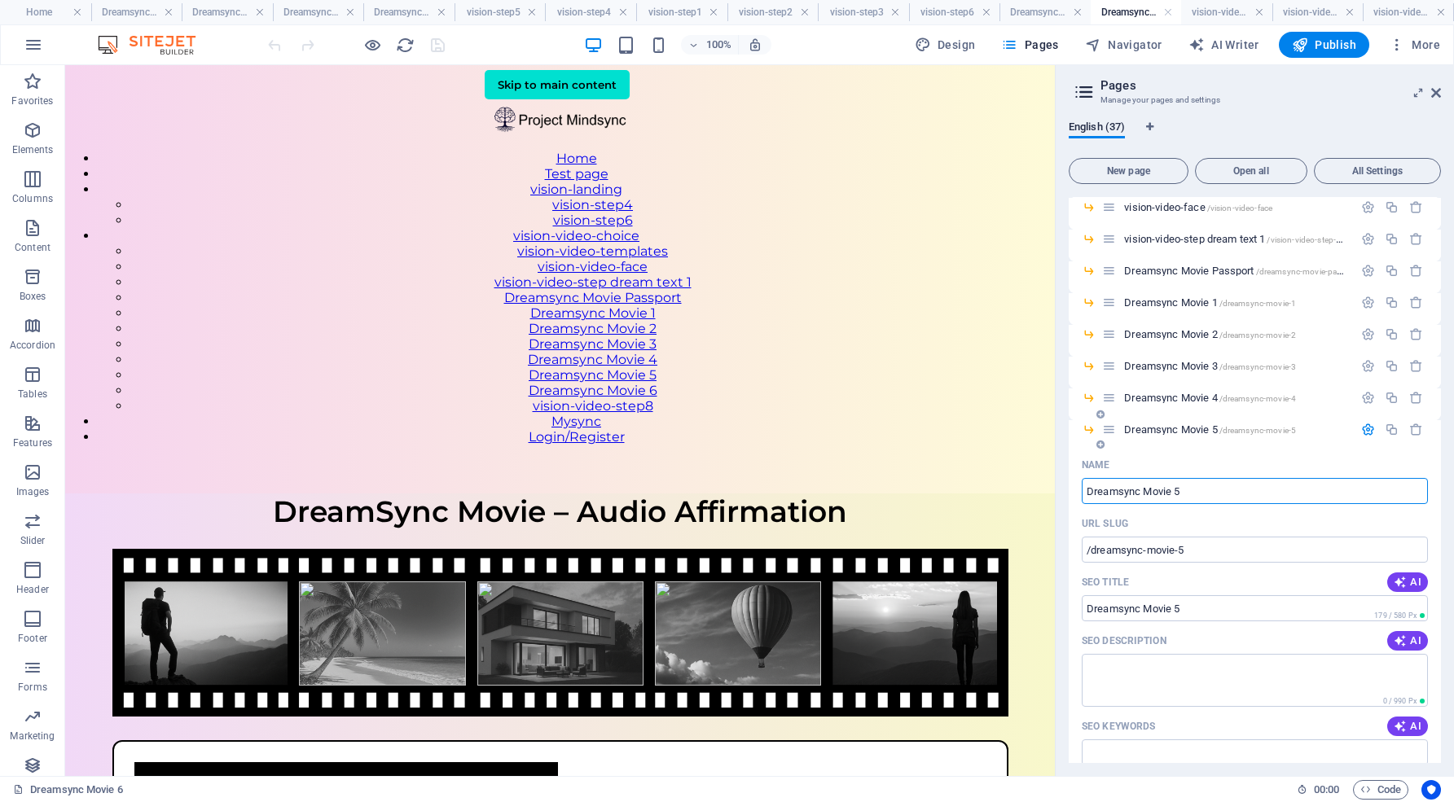
click at [1366, 430] on icon "button" at bounding box center [1368, 430] width 14 height 14
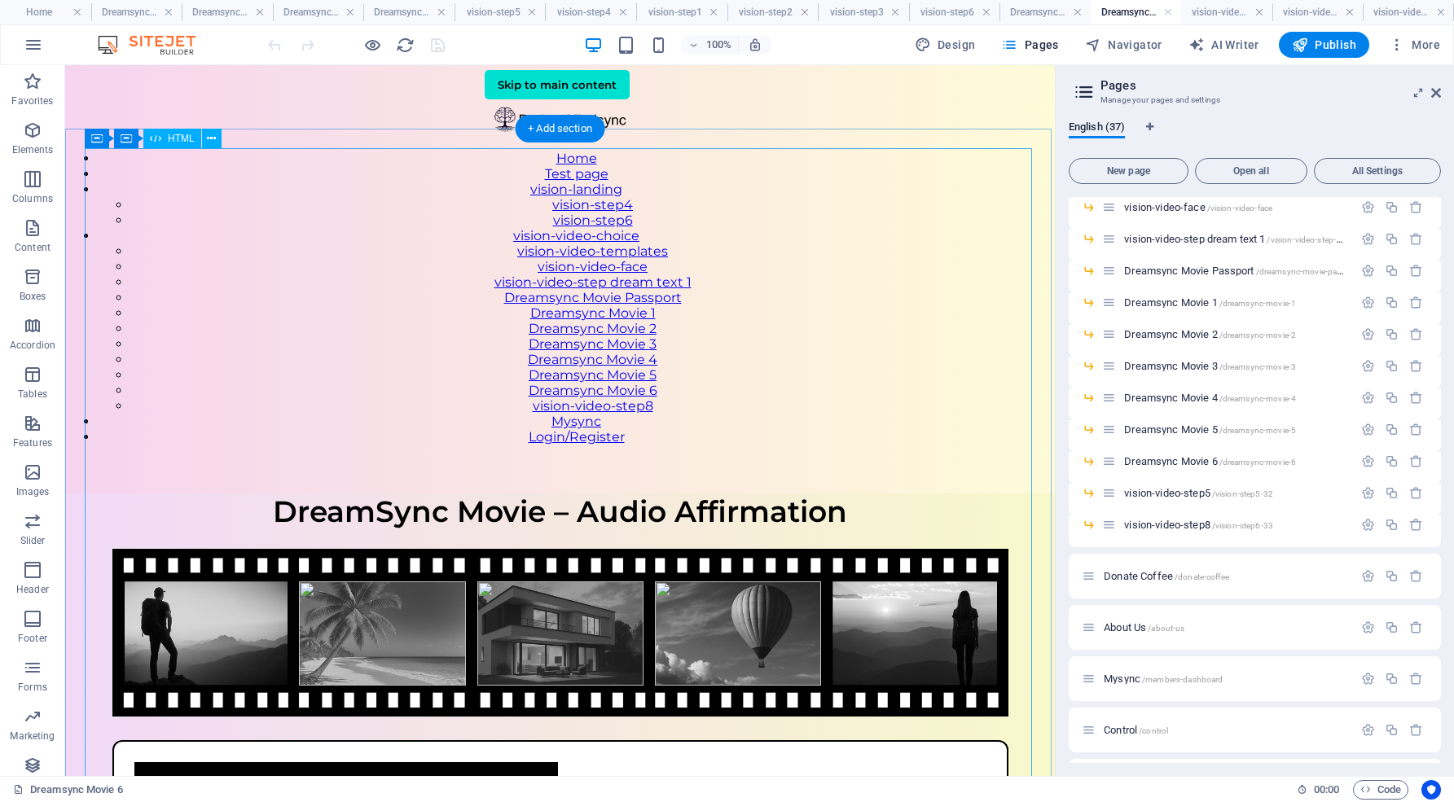
click at [881, 493] on div "DreamSync Movie – Audio Affirmation DreamSync Movie – Audio Affirmation Your af…" at bounding box center [559, 785] width 989 height 584
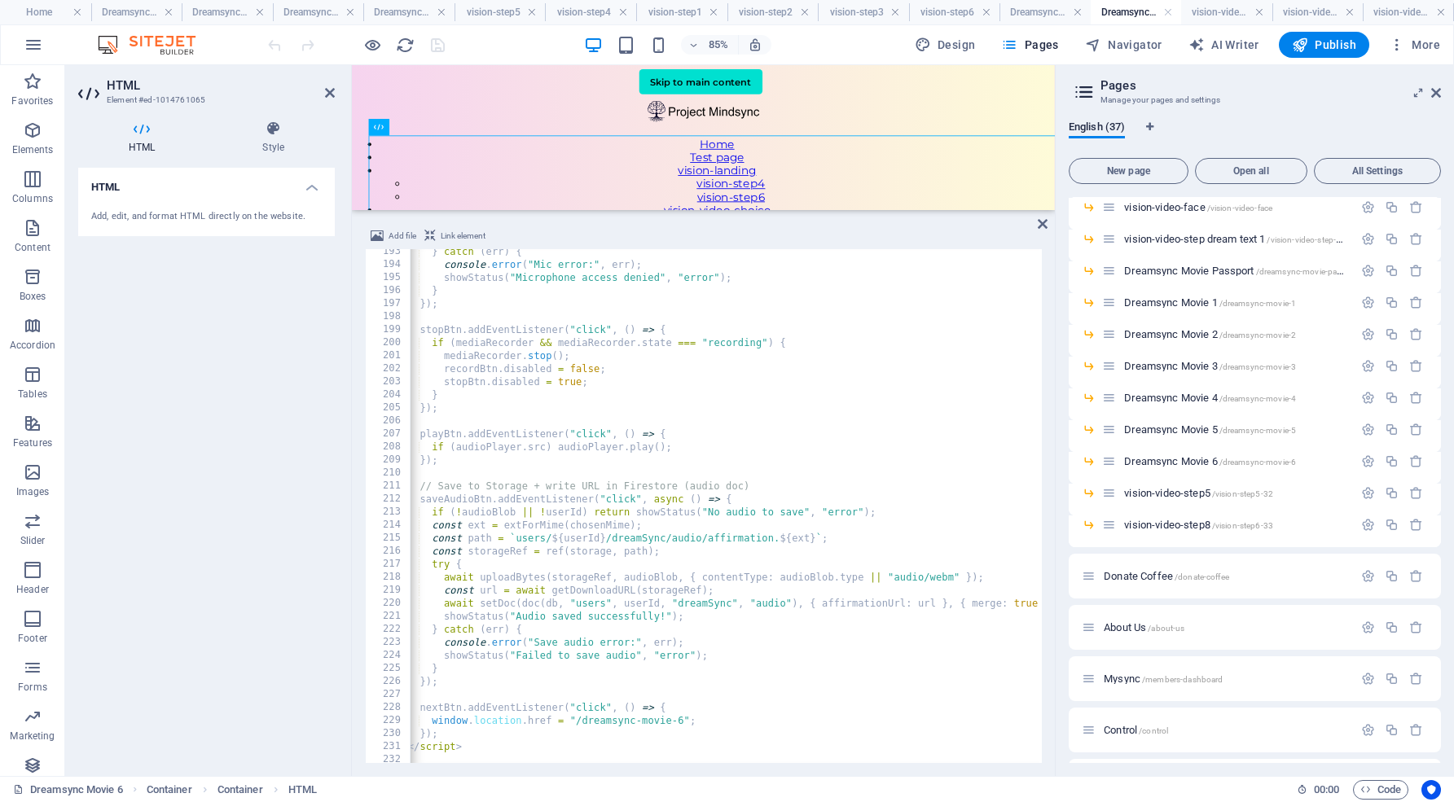
scroll to position [2538, 0]
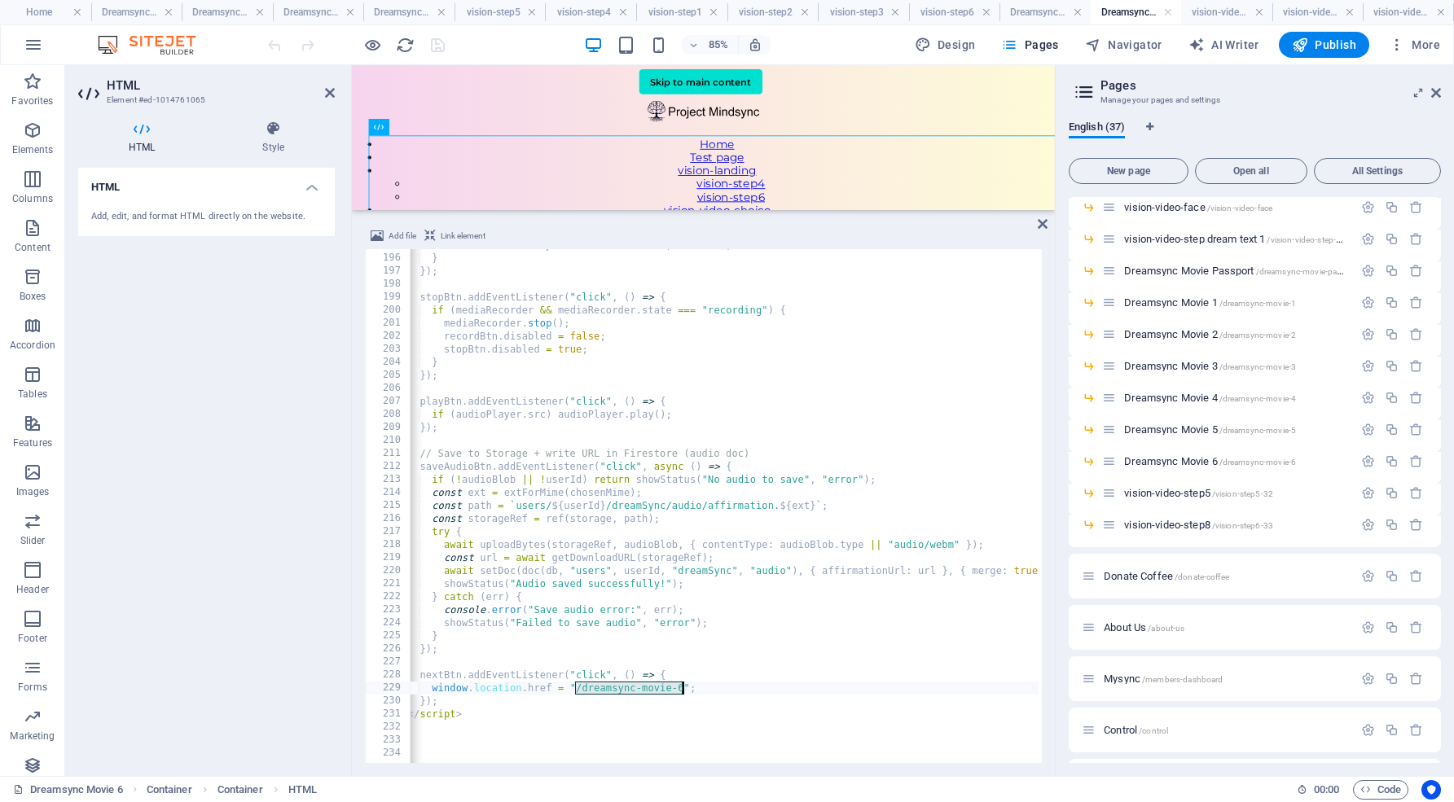
drag, startPoint x: 576, startPoint y: 687, endPoint x: 682, endPoint y: 682, distance: 106.8
click at [682, 682] on div "showStatus ( "Microphone access denied" , "error" ) ; } }) ; stopBtn . addEvent…" at bounding box center [817, 507] width 849 height 537
type textarea "window.location.href = "/dreamsync-movie-6";"
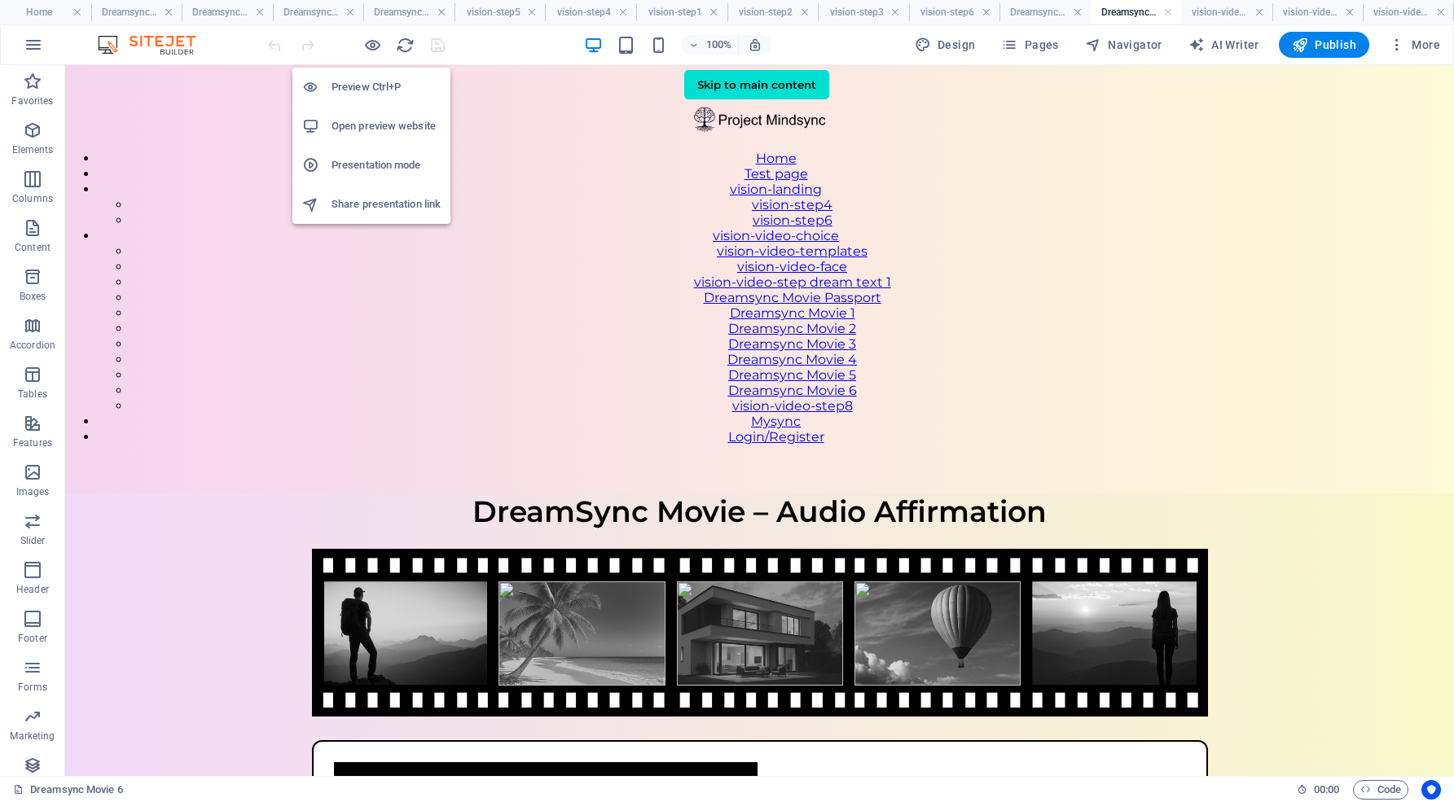
click at [371, 132] on h6 "Open preview website" at bounding box center [385, 126] width 109 height 20
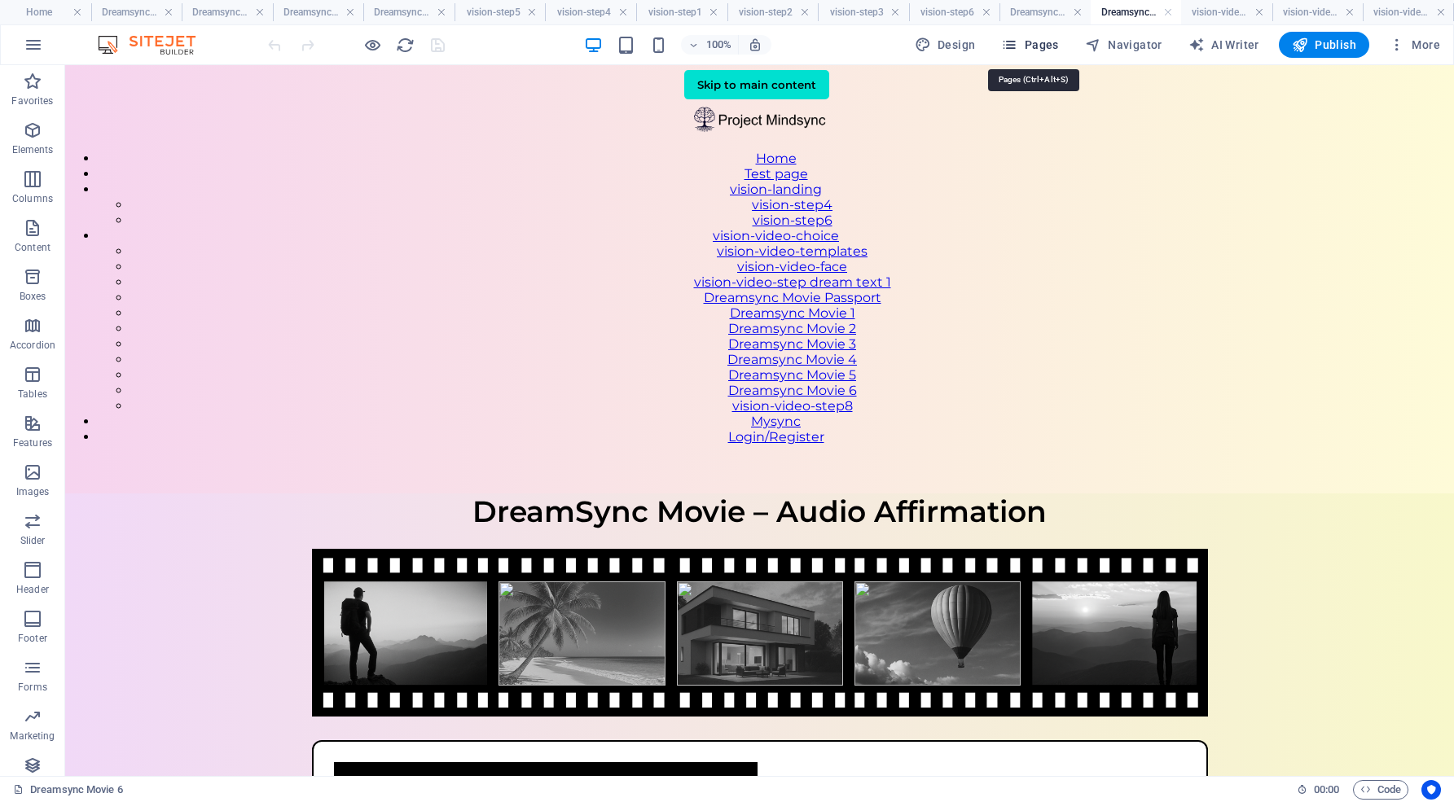
click at [1049, 47] on span "Pages" at bounding box center [1029, 45] width 57 height 16
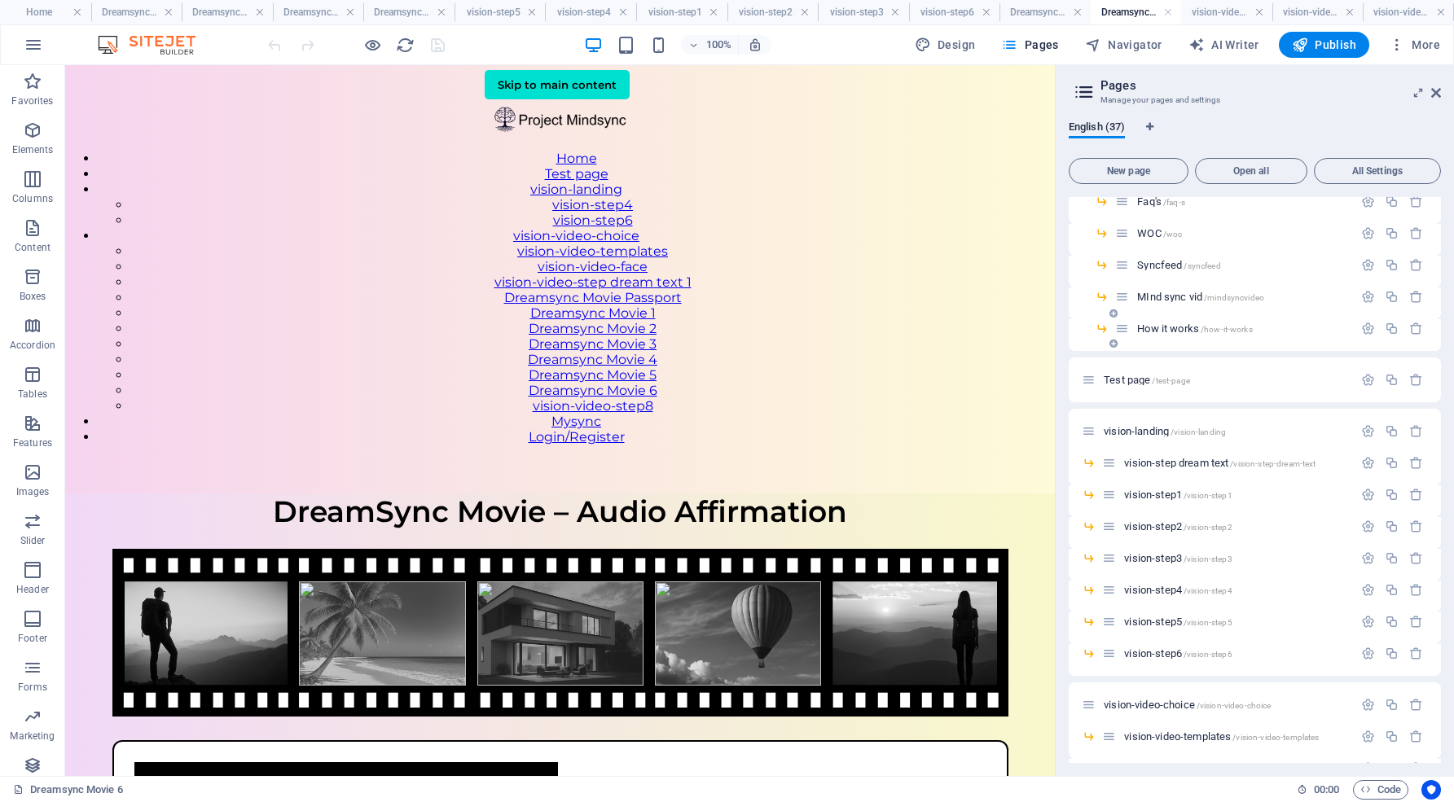
scroll to position [149, 0]
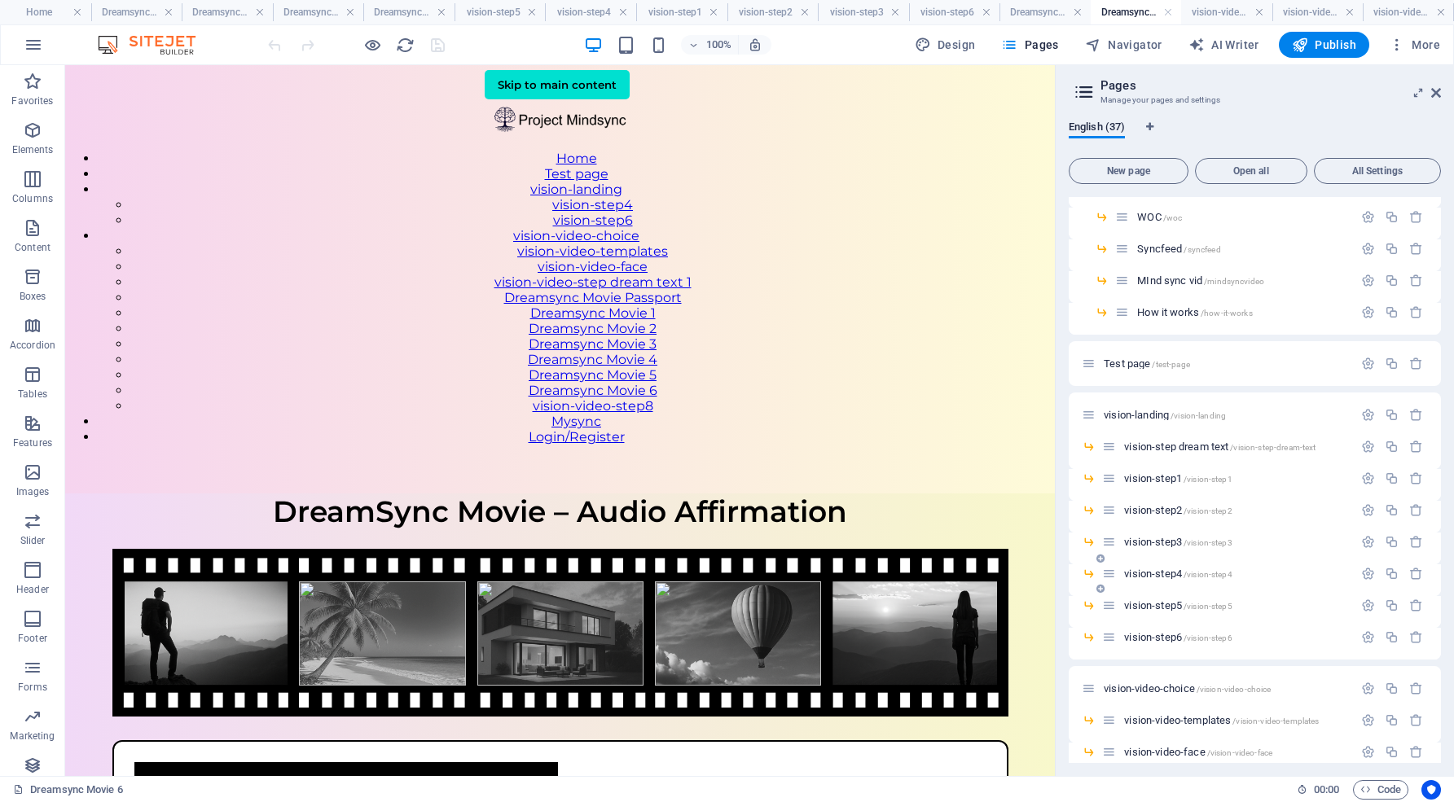
click at [1160, 569] on span "vision-step4 /vision-step4" at bounding box center [1177, 574] width 107 height 12
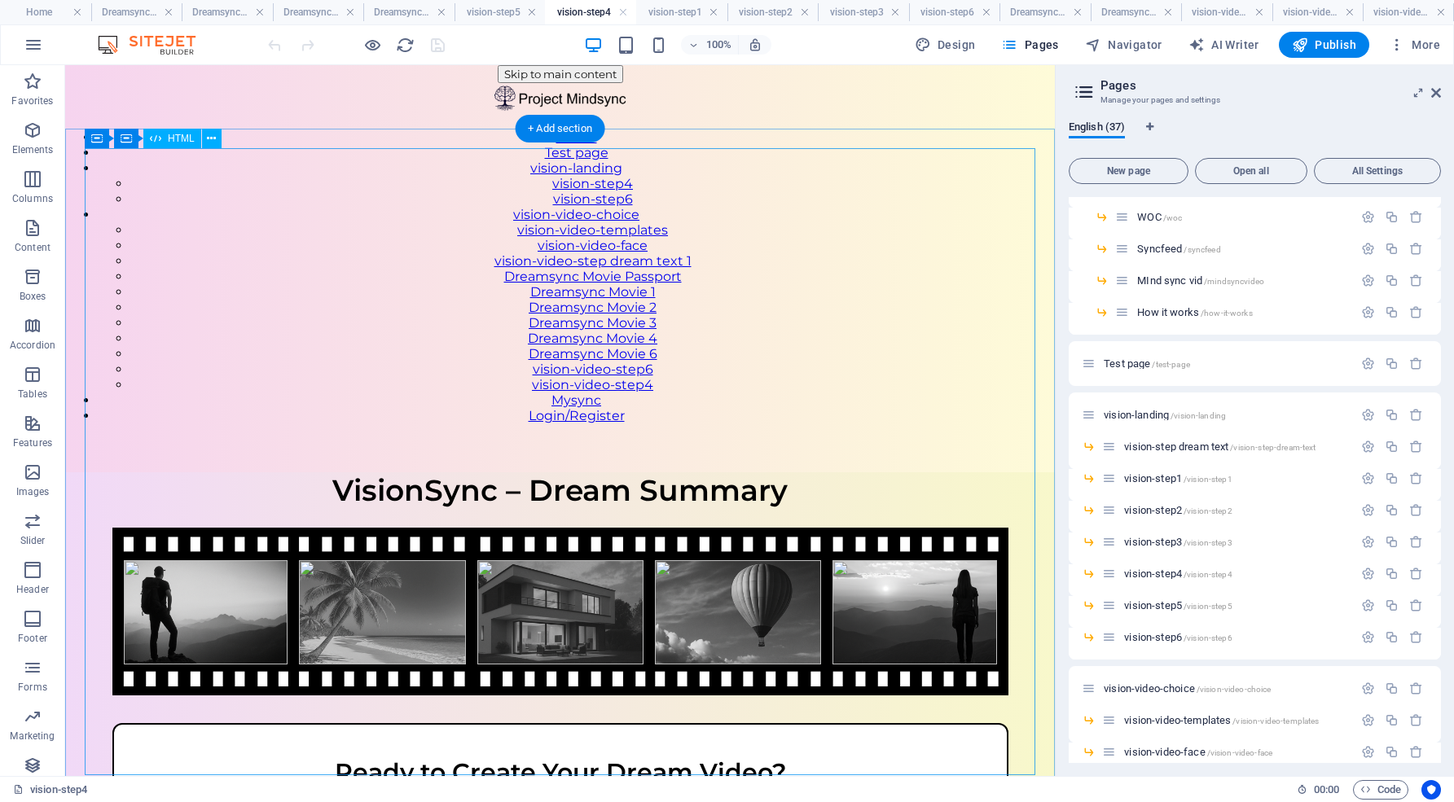
click at [889, 472] on div "VisionSync – Step 4 VisionSync – Dream Summary Ready to Create Your Dream Video…" at bounding box center [559, 742] width 989 height 540
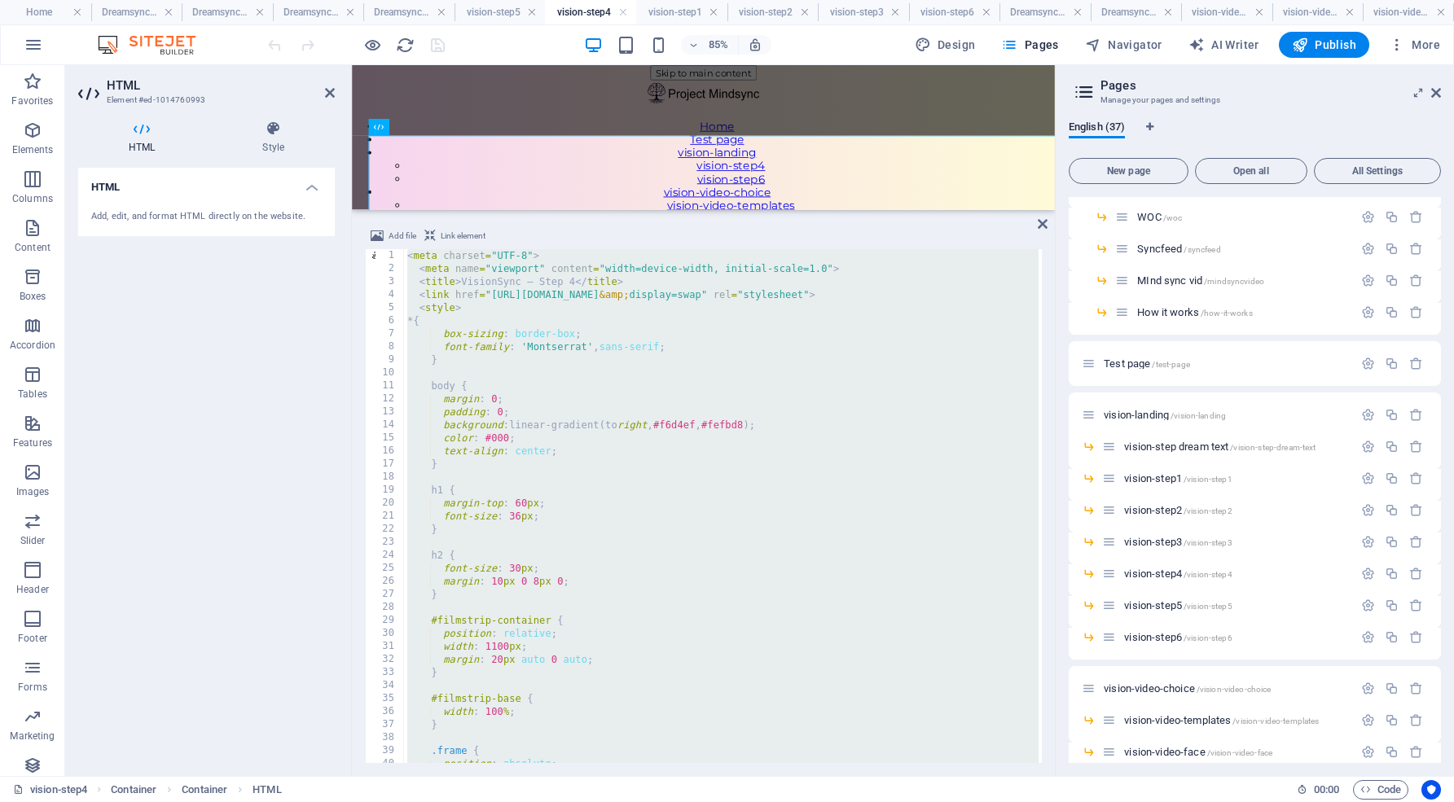
click at [504, 292] on div "< meta charset = "UTF-8" > < meta name = "viewport" content = "width=device-wid…" at bounding box center [1157, 517] width 1507 height 537
type textarea "<link href="[URL][DOMAIN_NAME]" rel="stylesheet">"
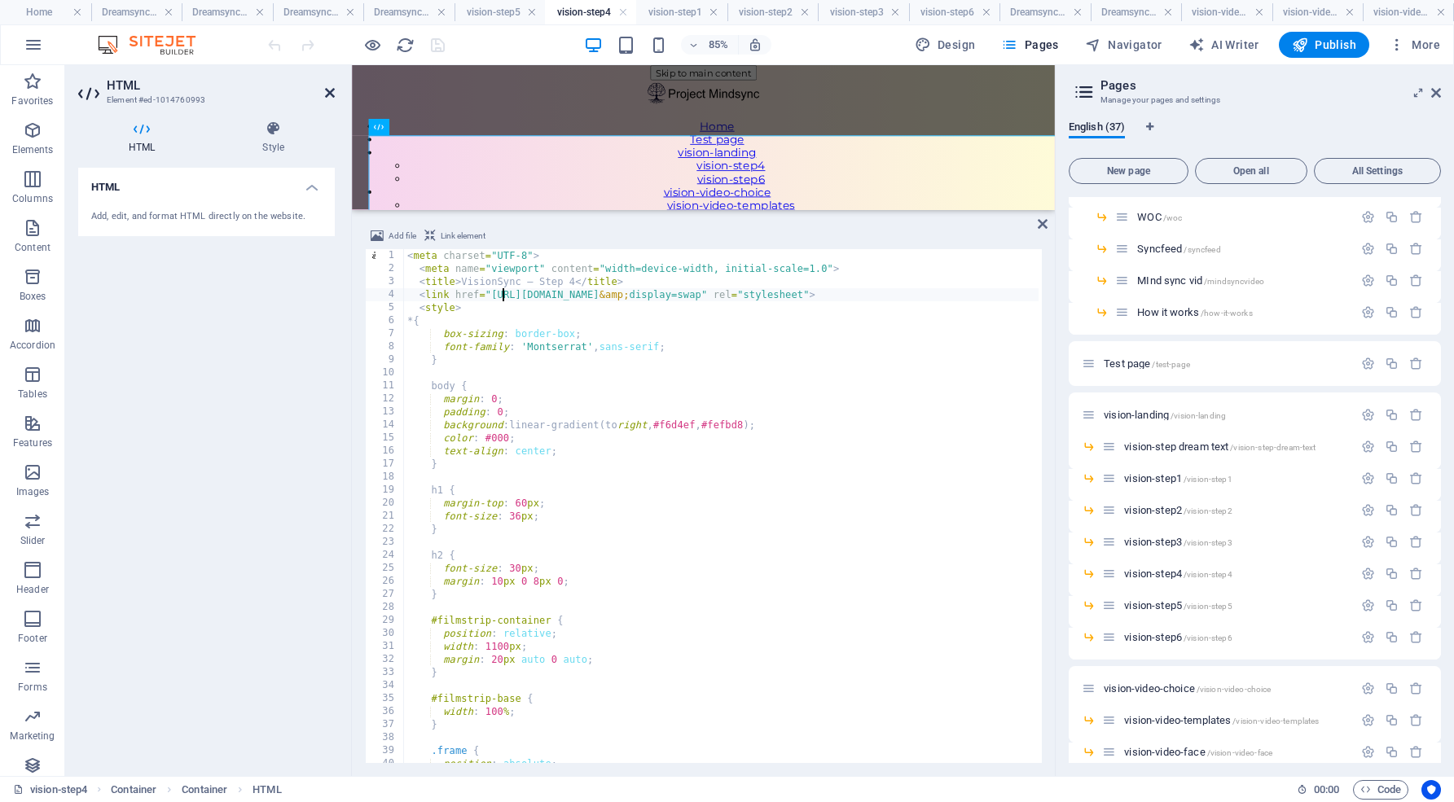
click at [330, 89] on icon at bounding box center [330, 92] width 10 height 13
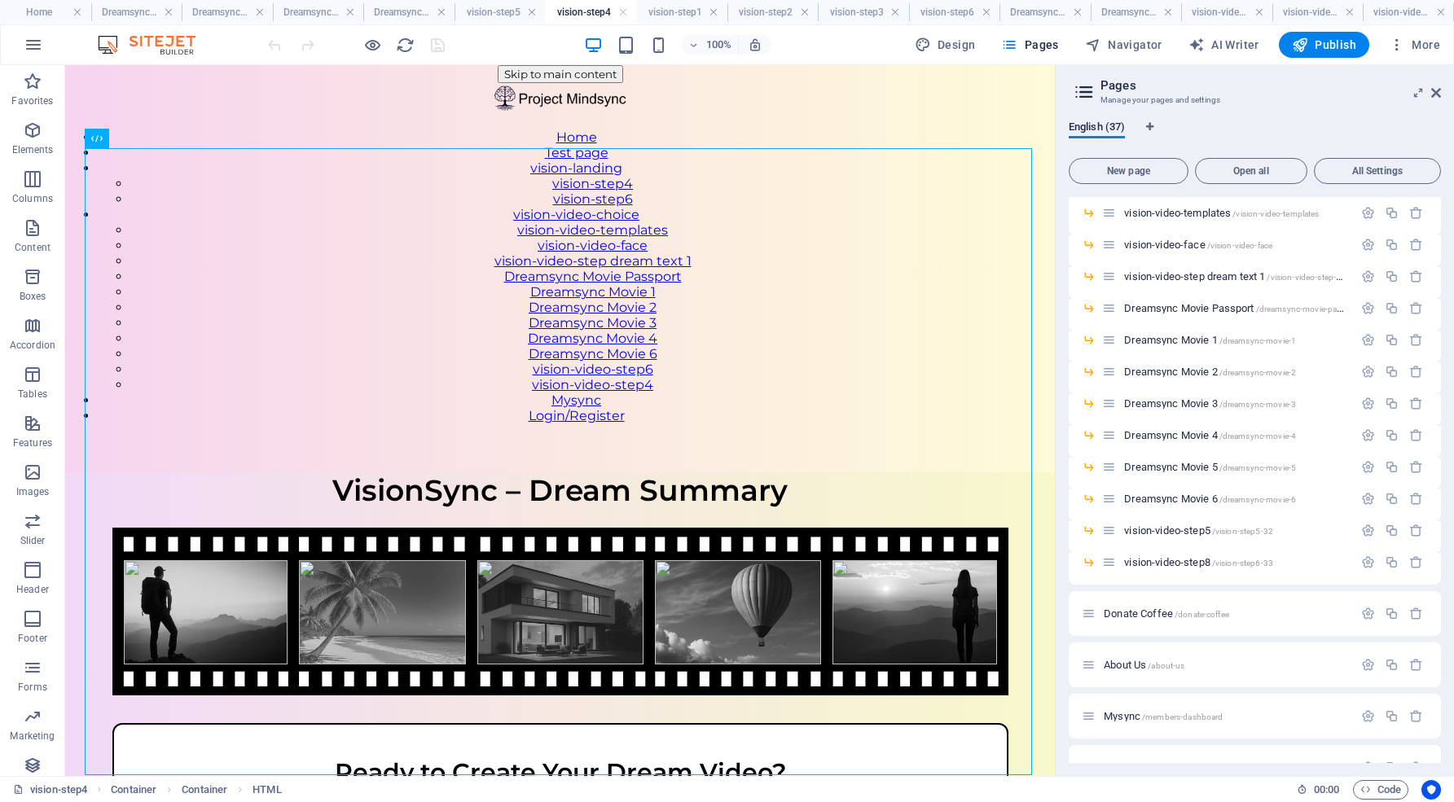
scroll to position [662, 0]
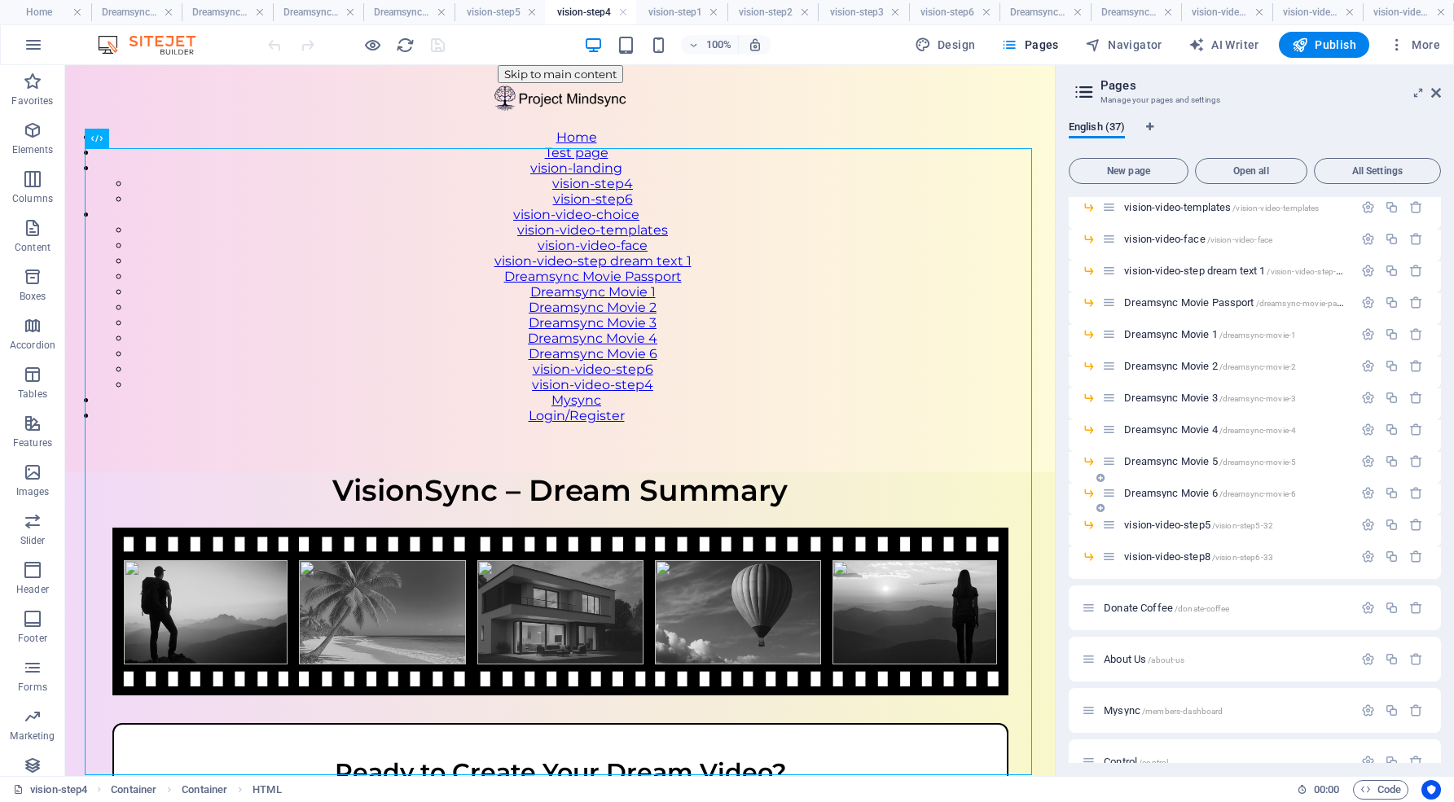
click at [1173, 492] on span "Dreamsync Movie 6 /dreamsync-movie-6" at bounding box center [1210, 493] width 172 height 12
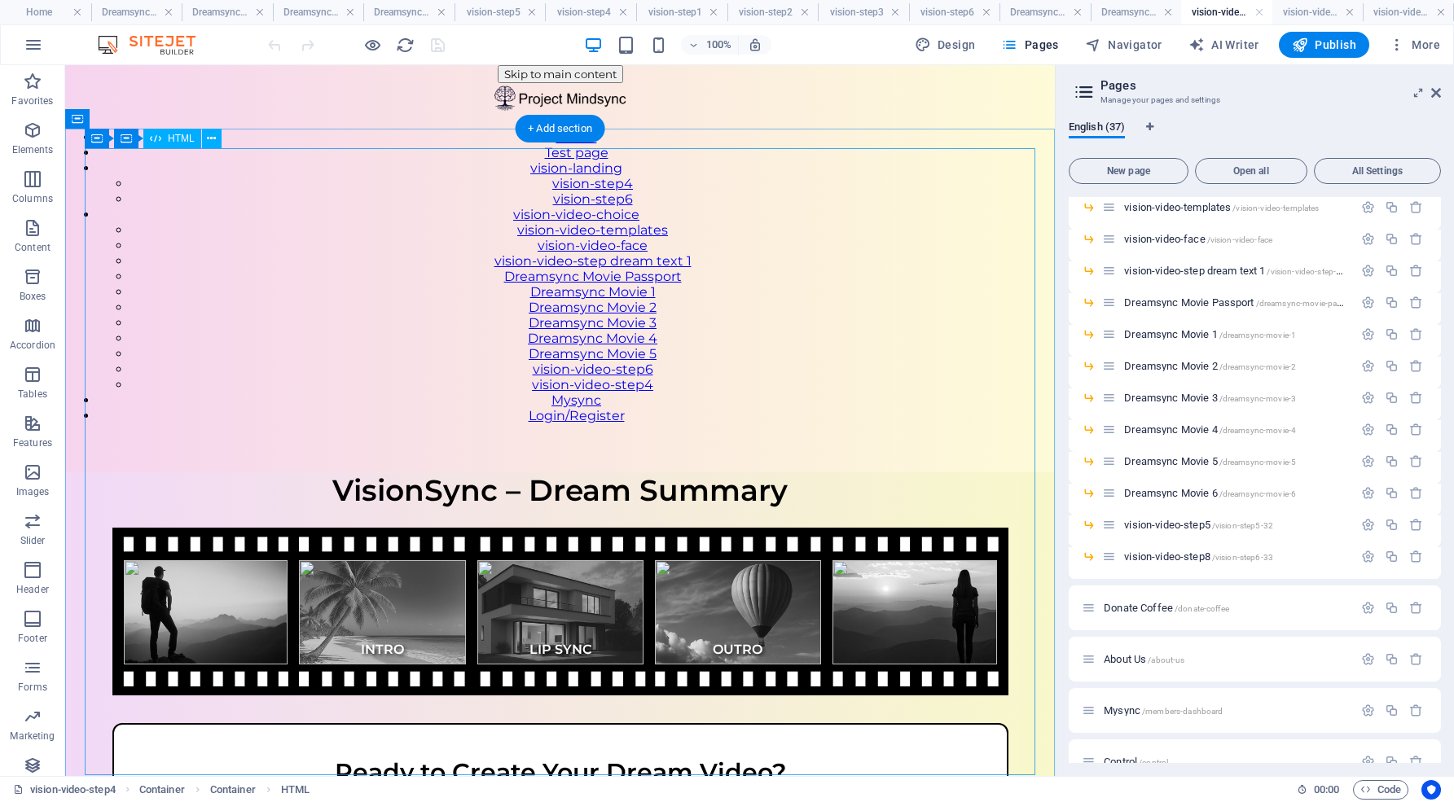
click at [525, 472] on div "VisionSync – Step 4 VisionSync – Dream Summary INTRO LIP SYNC OUTRO Ready to Cr…" at bounding box center [559, 742] width 989 height 540
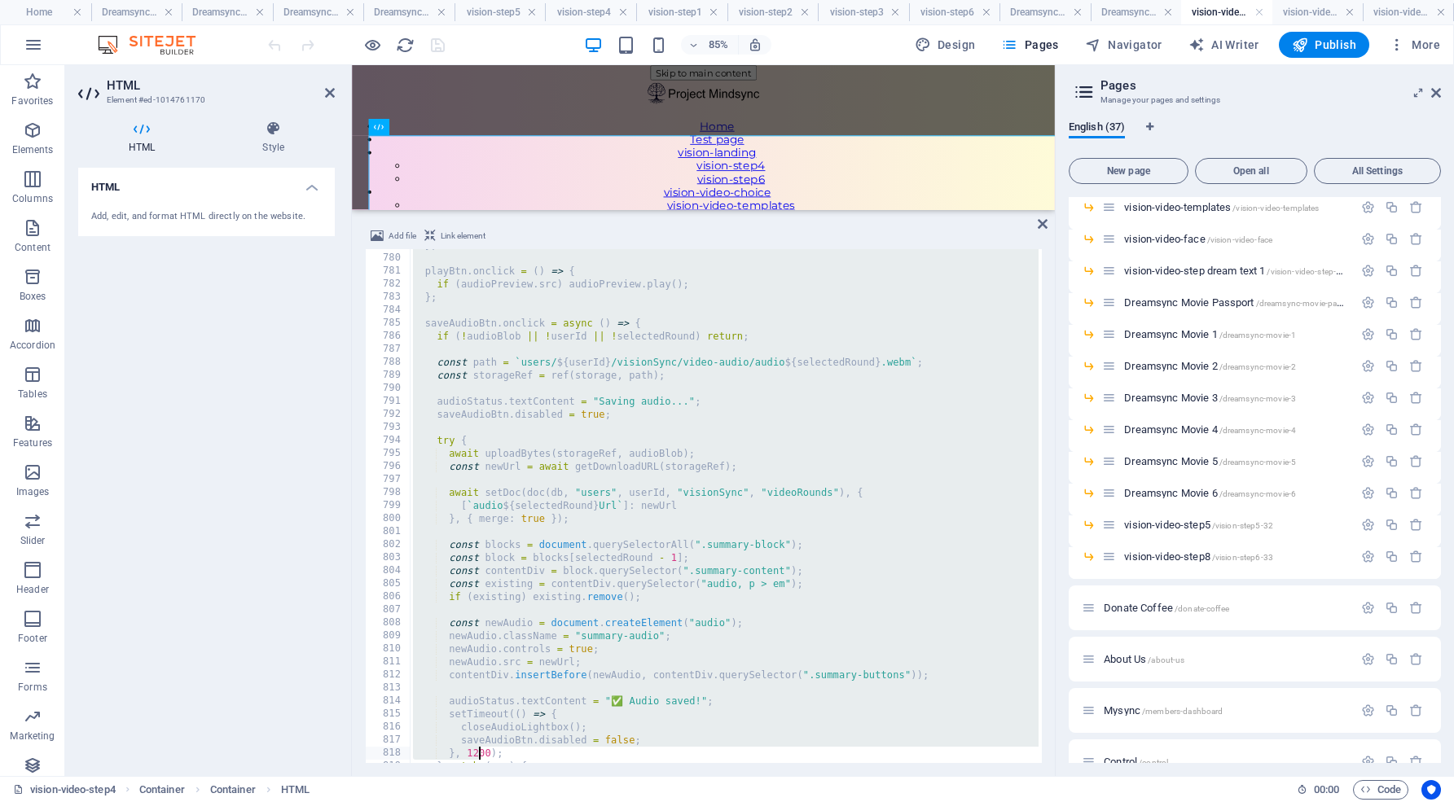
scroll to position [10278, 0]
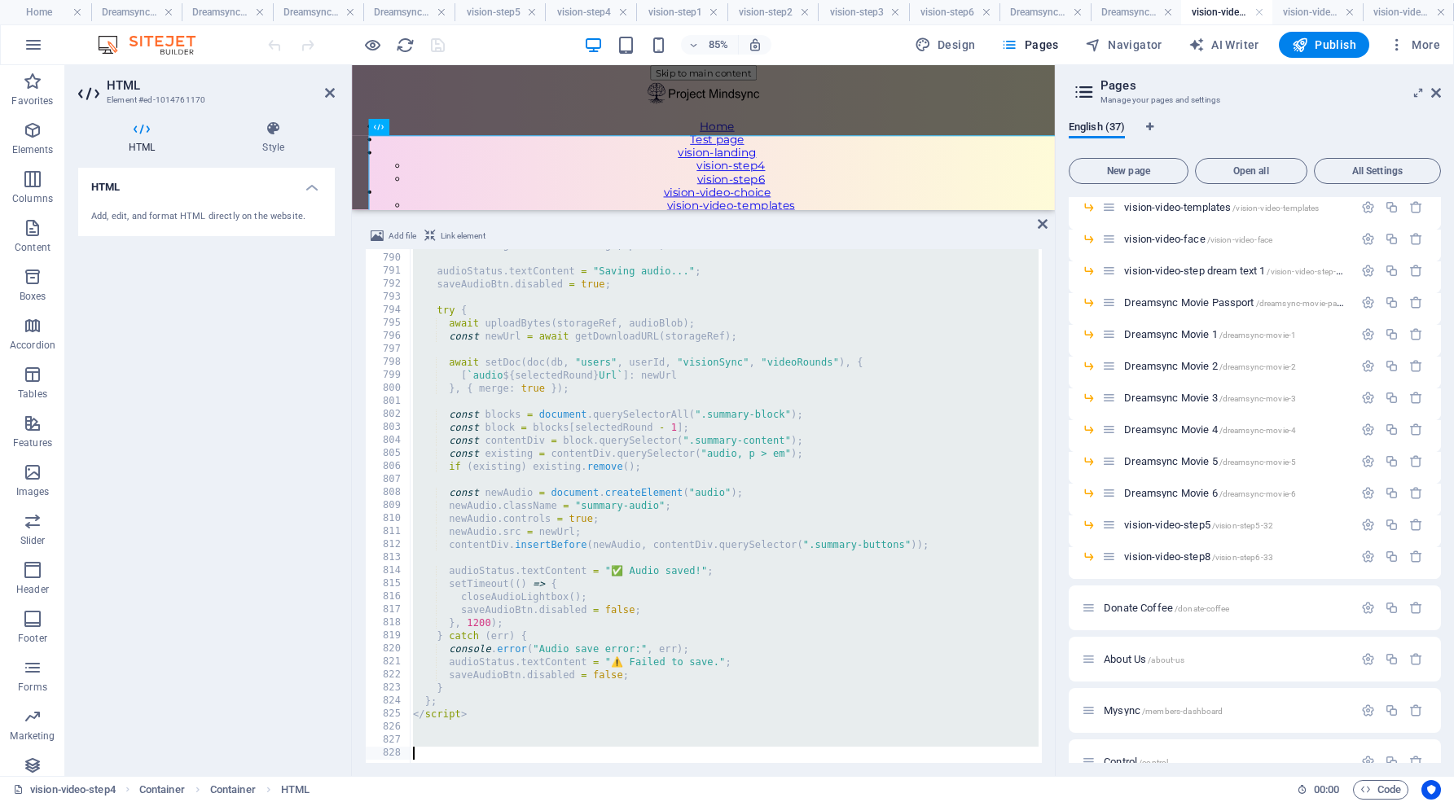
drag, startPoint x: 409, startPoint y: 252, endPoint x: 476, endPoint y: 807, distance: 558.7
click at [476, 801] on html "[DOMAIN_NAME] Home Dreamsync Movie 2 Dreamsync Movie 3 Dreamsync Movie 3 Dreams…" at bounding box center [727, 401] width 1454 height 802
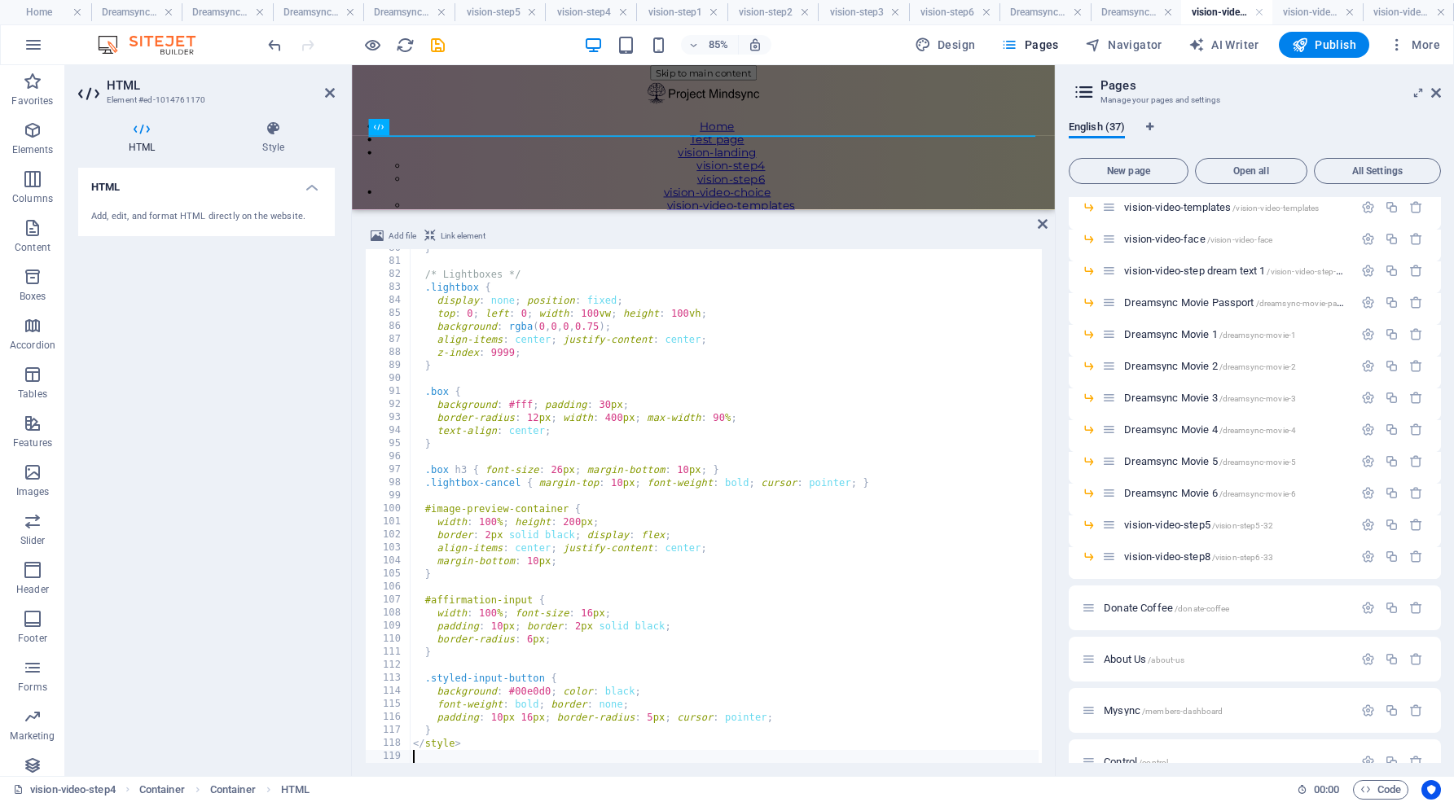
scroll to position [2616, 0]
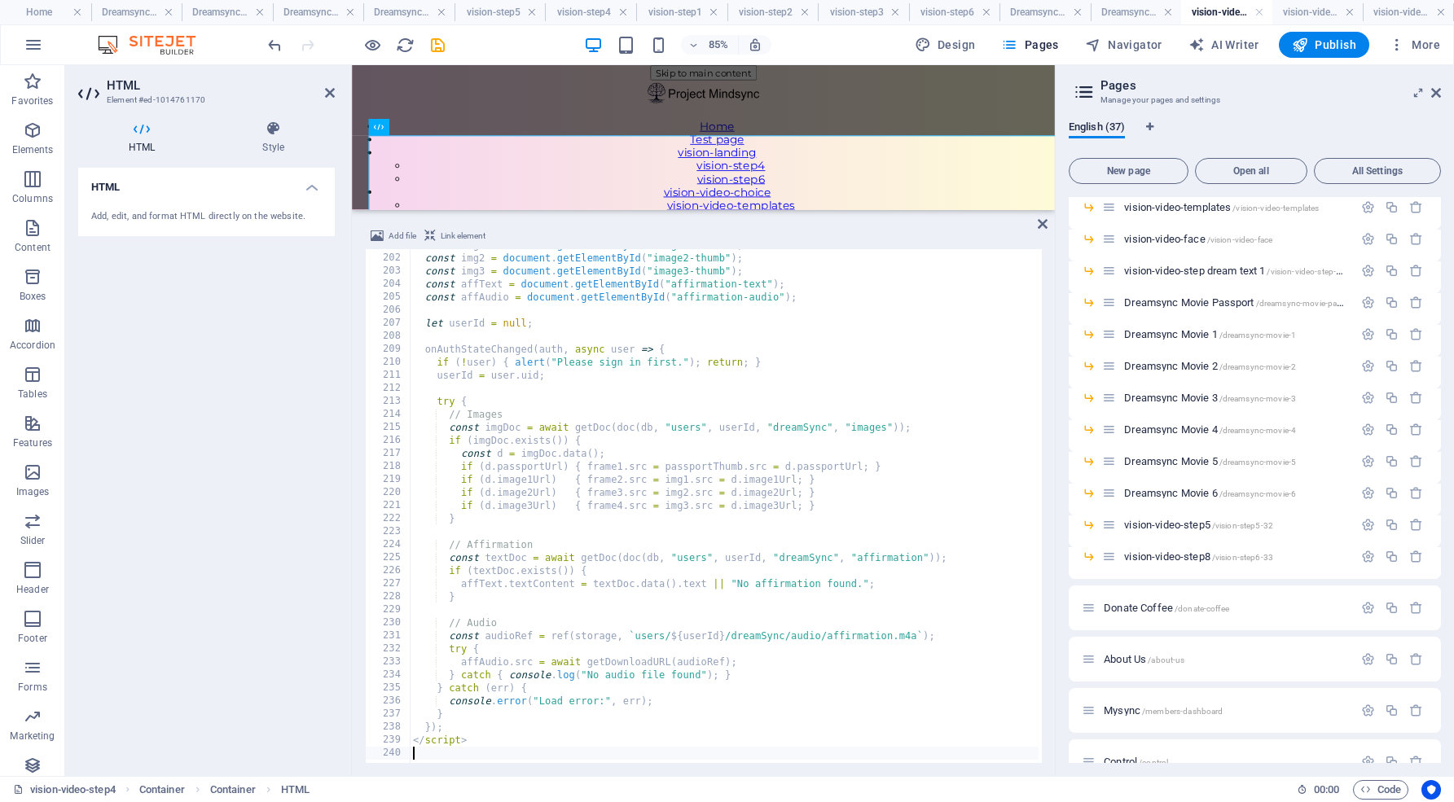
click at [424, 752] on div "const img1 = document . getElementById ( "image1-thumb" ) ; const img2 = docume…" at bounding box center [796, 507] width 772 height 537
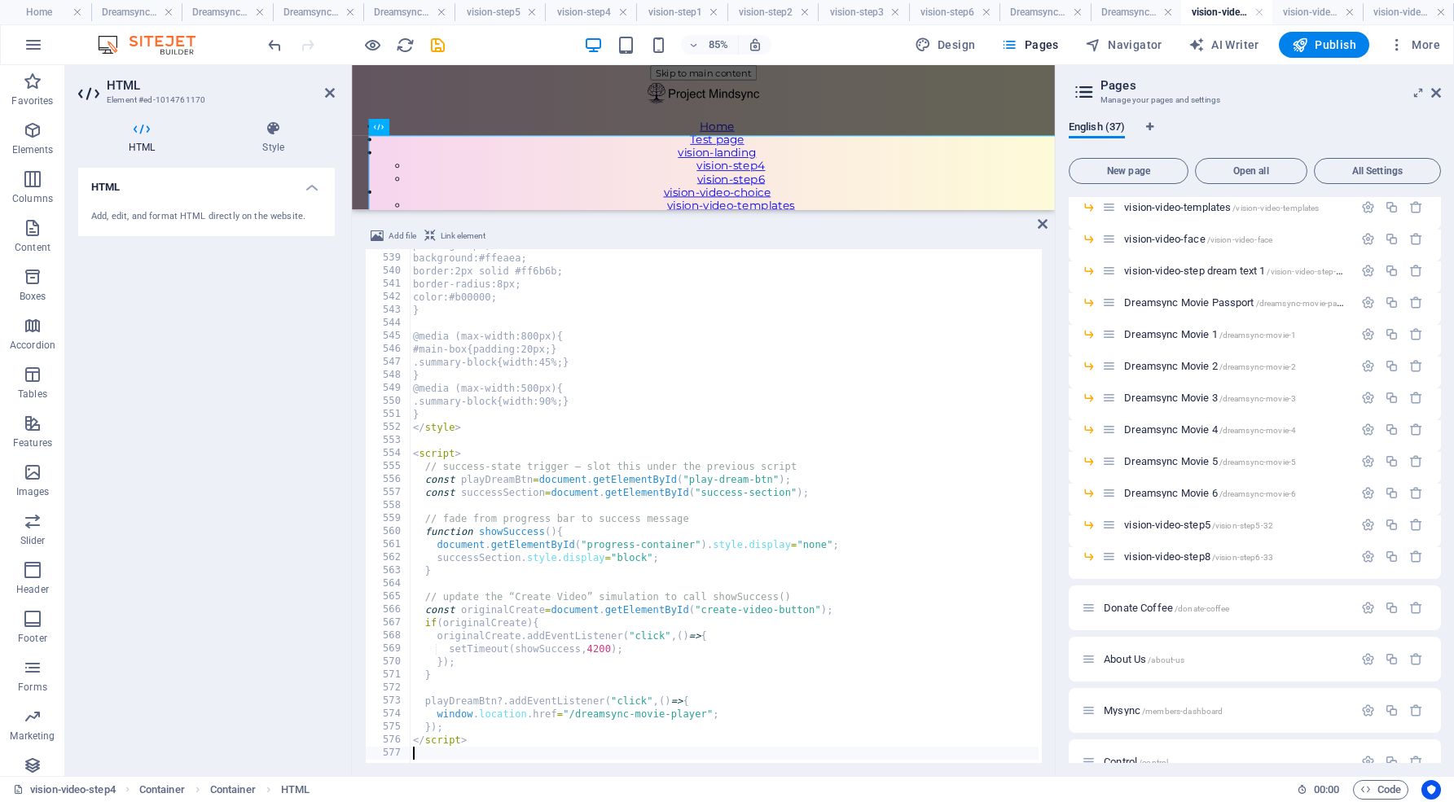
scroll to position [7007, 0]
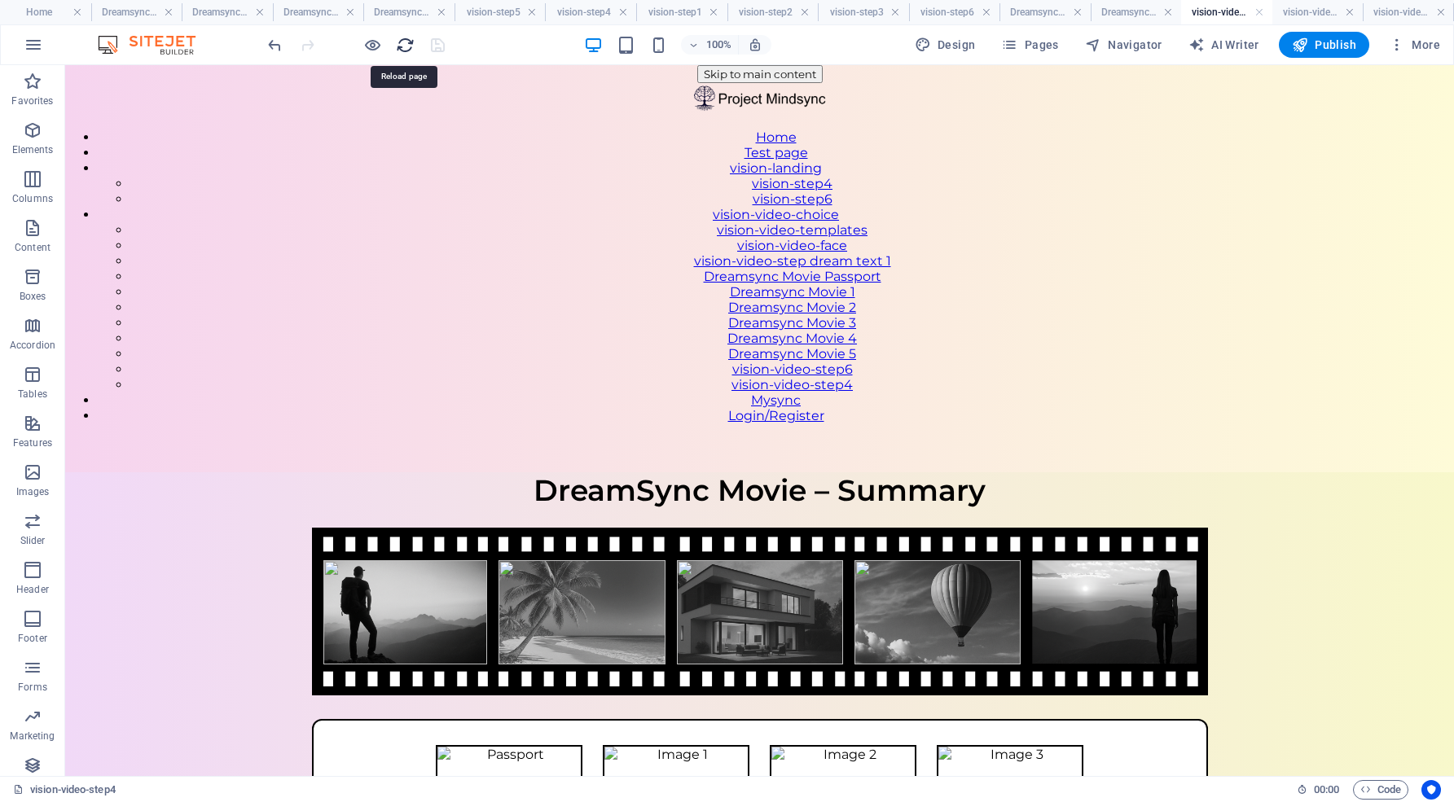
click at [406, 42] on icon "reload" at bounding box center [405, 45] width 19 height 19
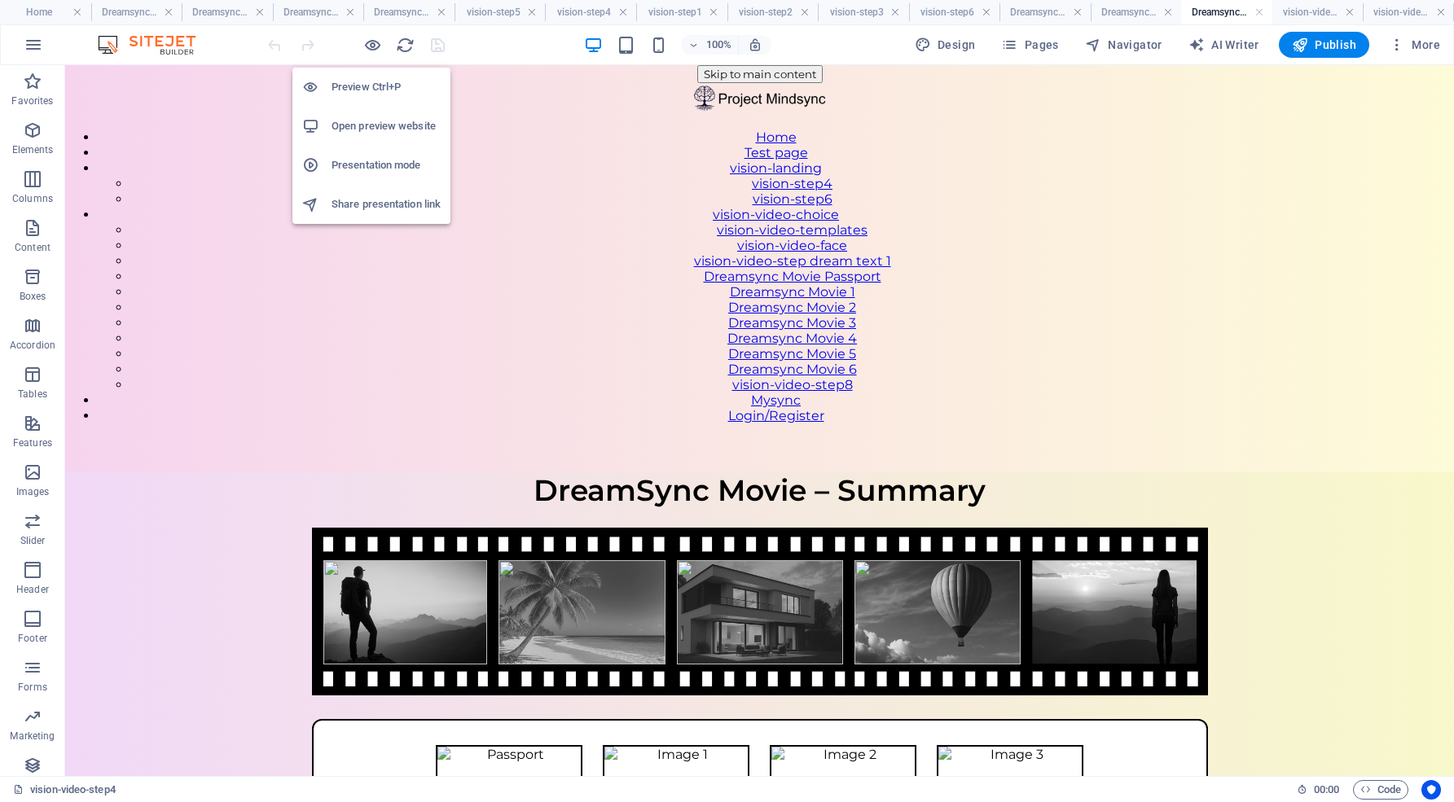
click at [371, 128] on h6 "Open preview website" at bounding box center [385, 126] width 109 height 20
